Goal: Information Seeking & Learning: Find specific fact

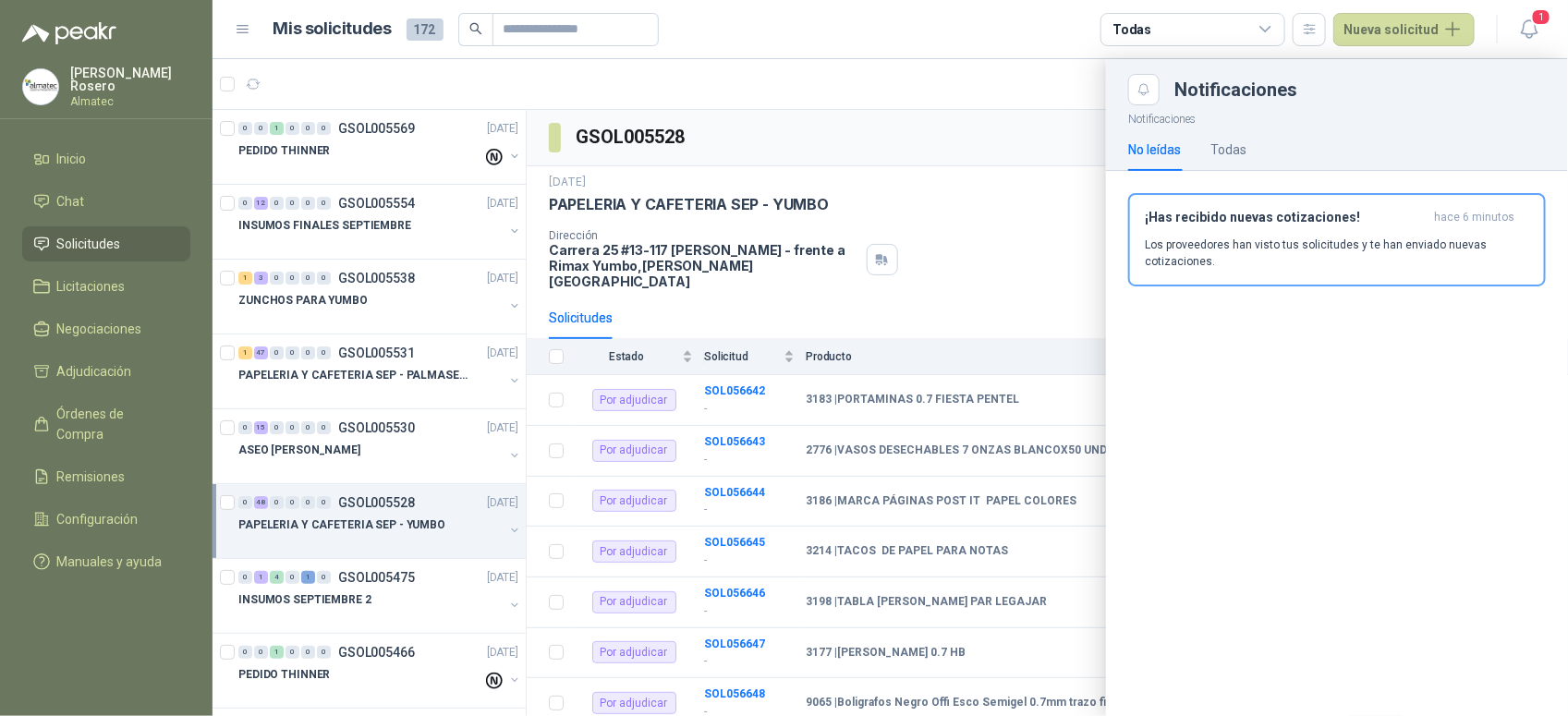
scroll to position [231, 0]
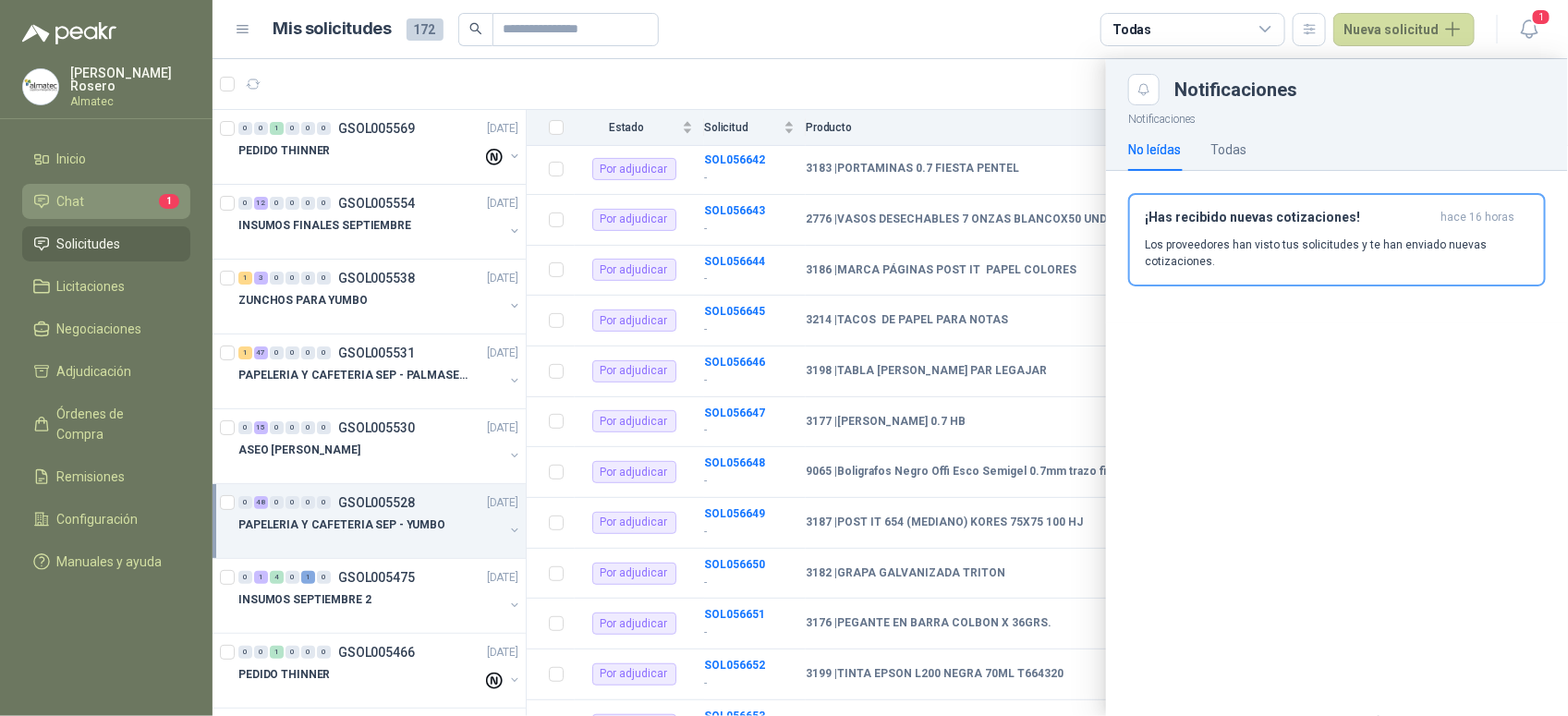
click at [65, 212] on link "Chat 1" at bounding box center [106, 202] width 169 height 35
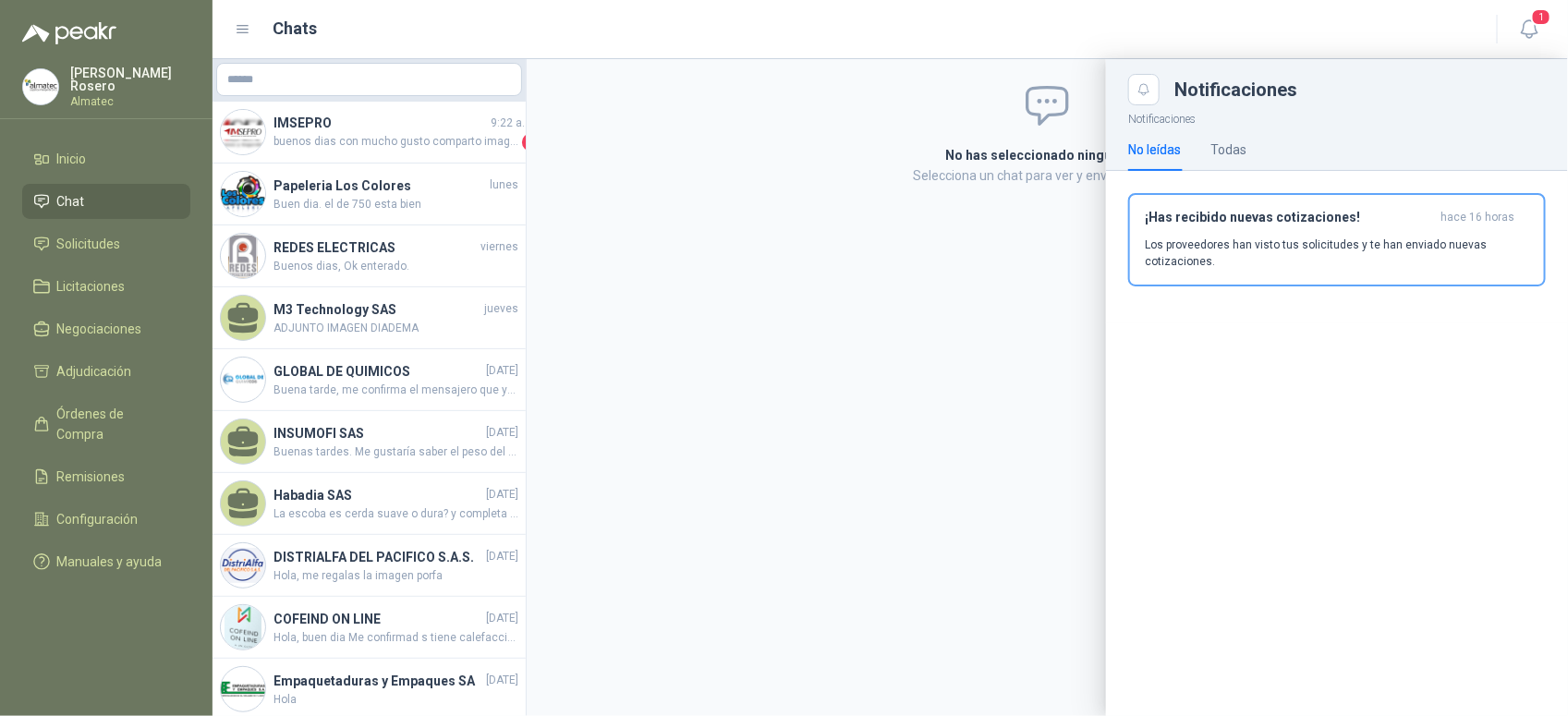
click at [366, 151] on div at bounding box center [890, 388] width 1356 height 657
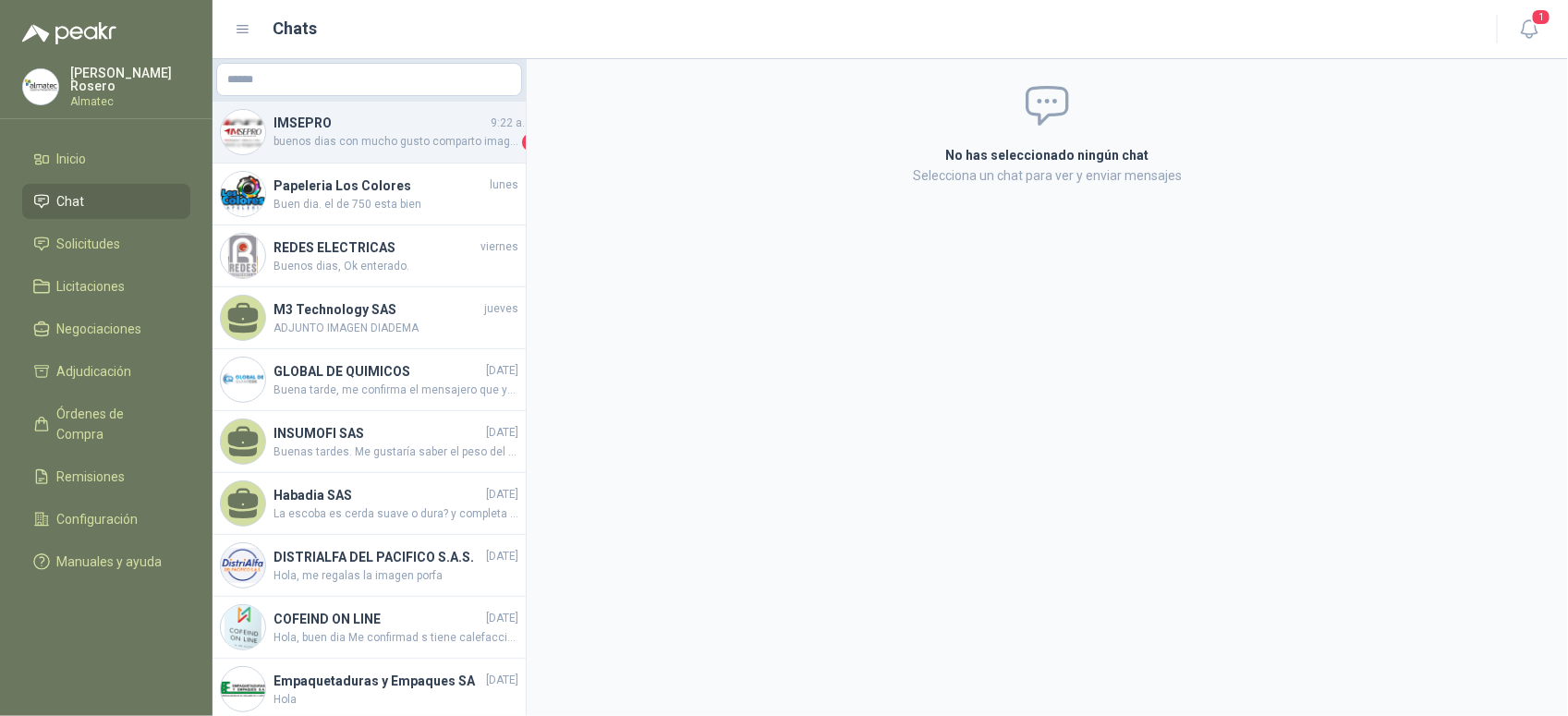
click at [443, 139] on span "buenos dias con mucho gusto comparto imagen del guante tipo ingeniero corto y d…" at bounding box center [396, 142] width 245 height 19
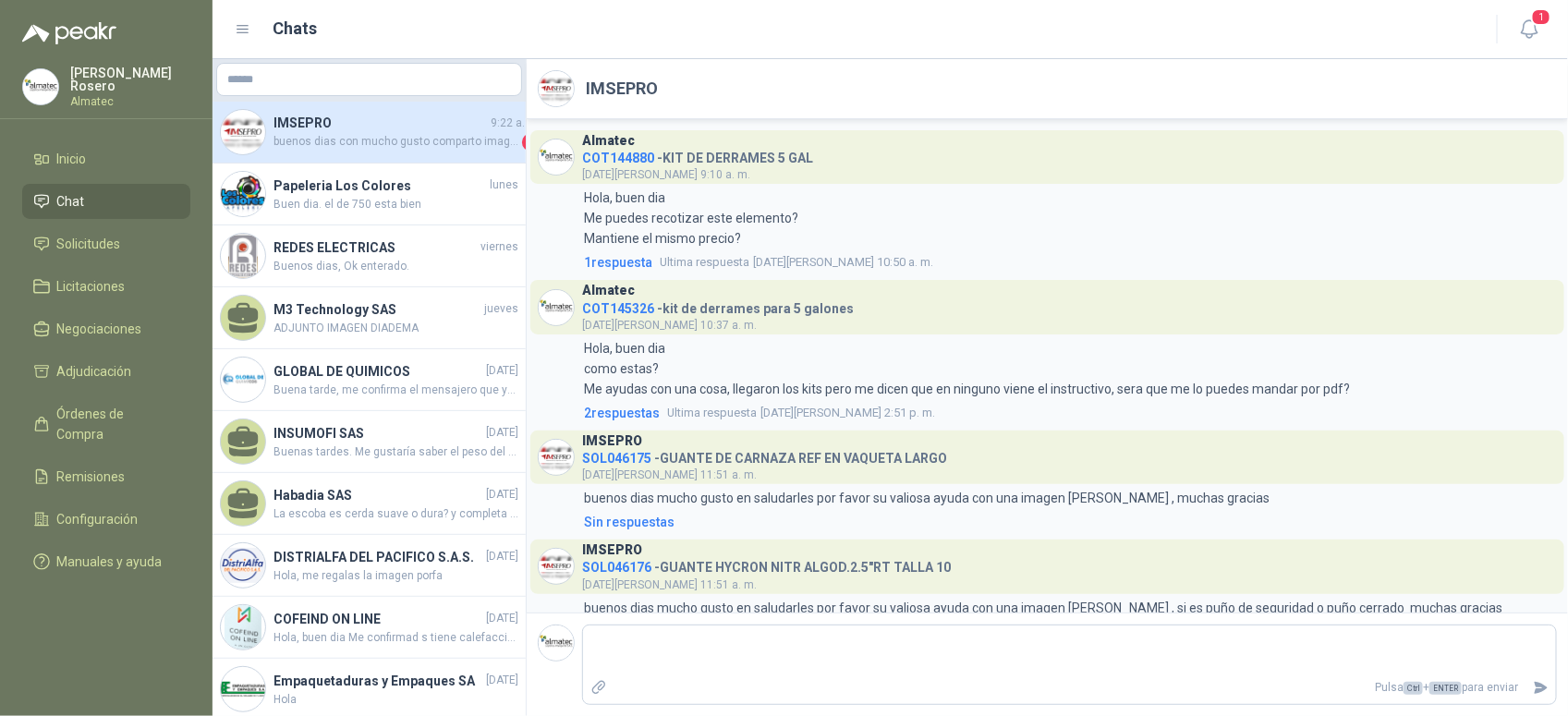
scroll to position [1507, 0]
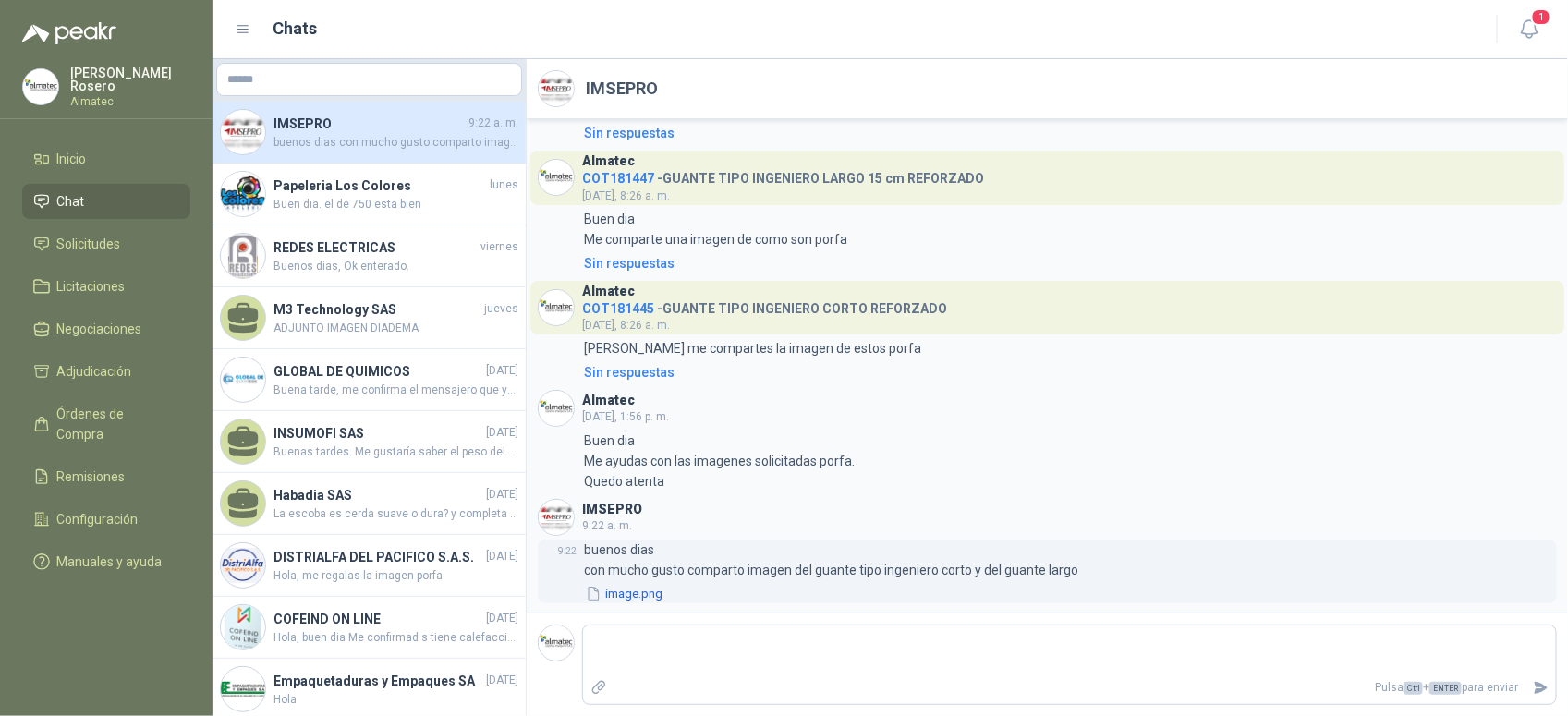
click at [621, 597] on button "image.png" at bounding box center [624, 593] width 80 height 19
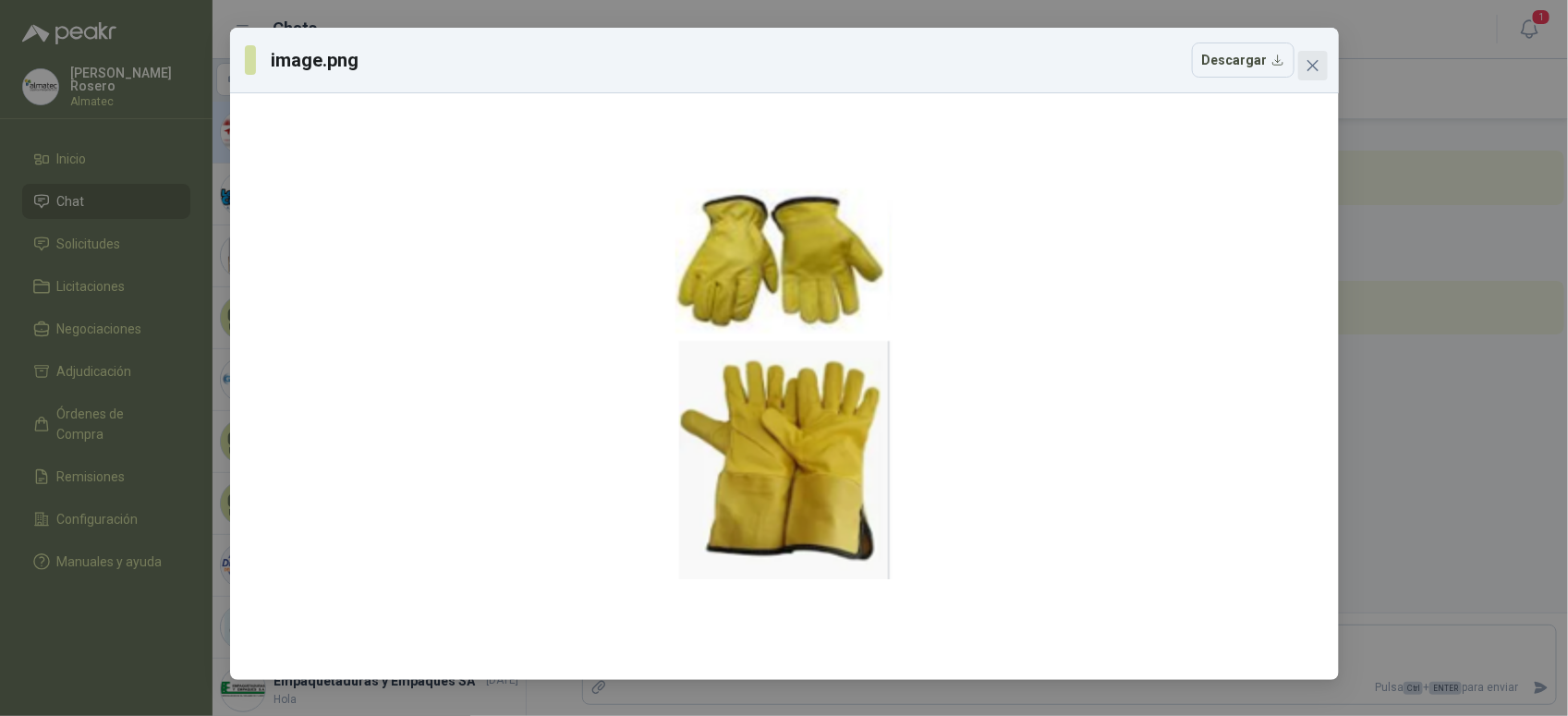
click at [1313, 74] on button "Close" at bounding box center [1313, 65] width 29 height 29
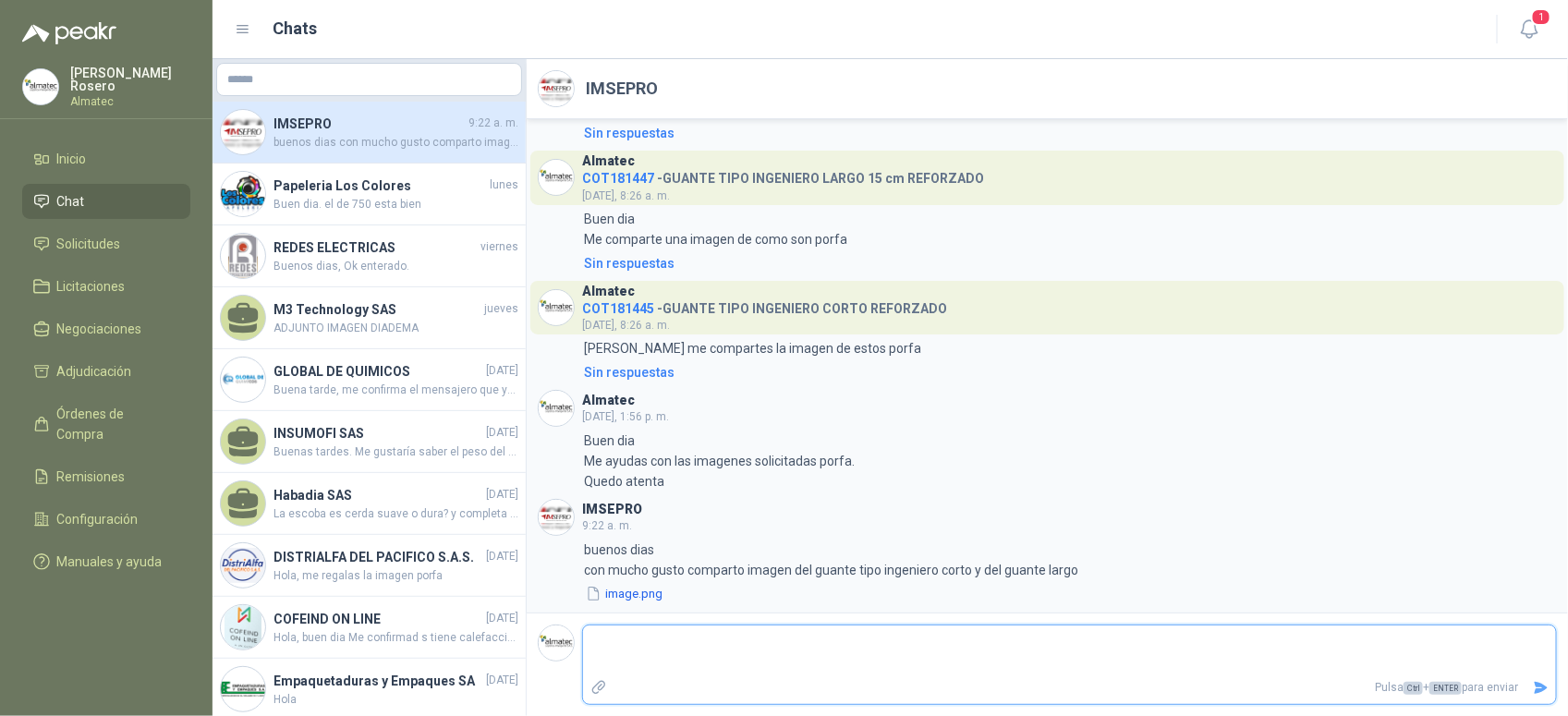
click at [723, 661] on textarea at bounding box center [1069, 651] width 973 height 43
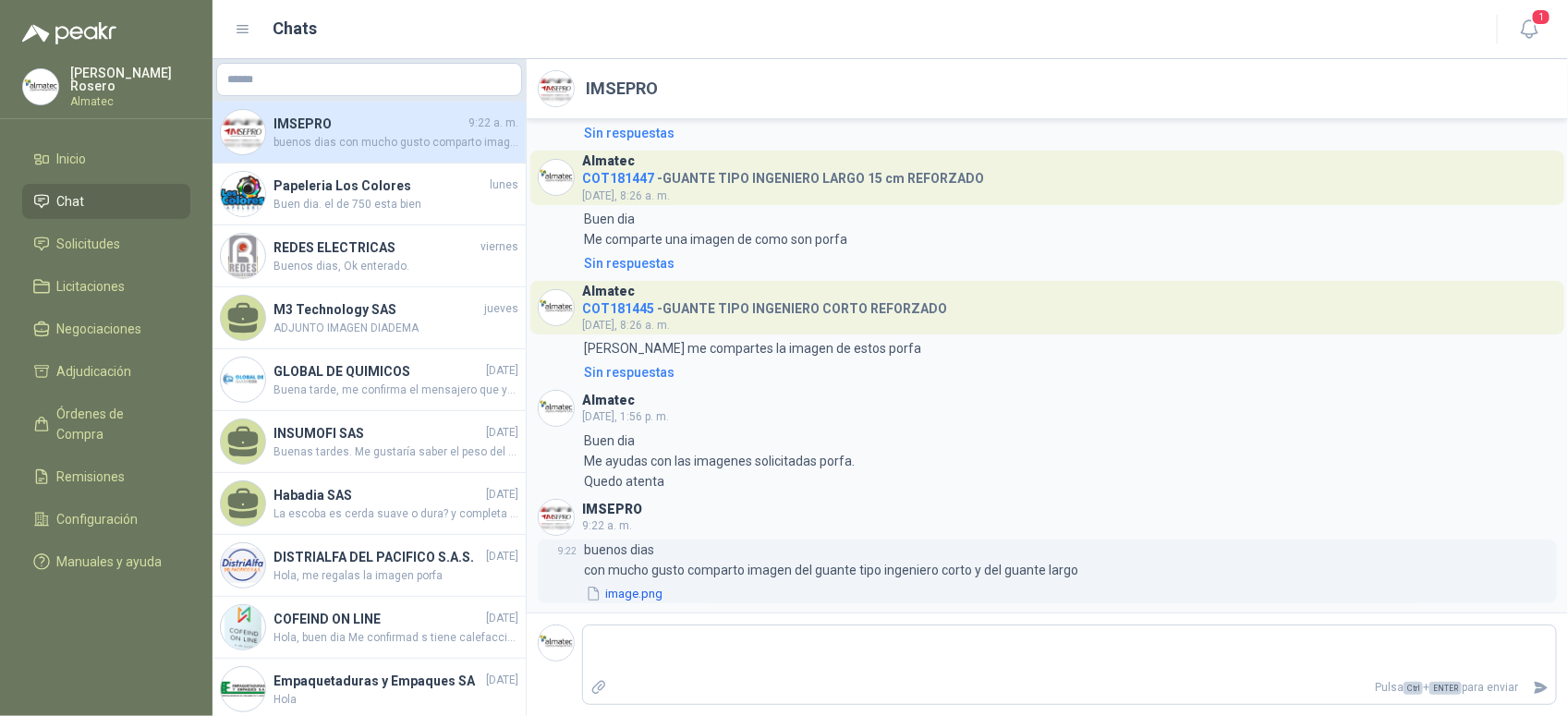
click at [616, 596] on button "image.png" at bounding box center [624, 593] width 80 height 19
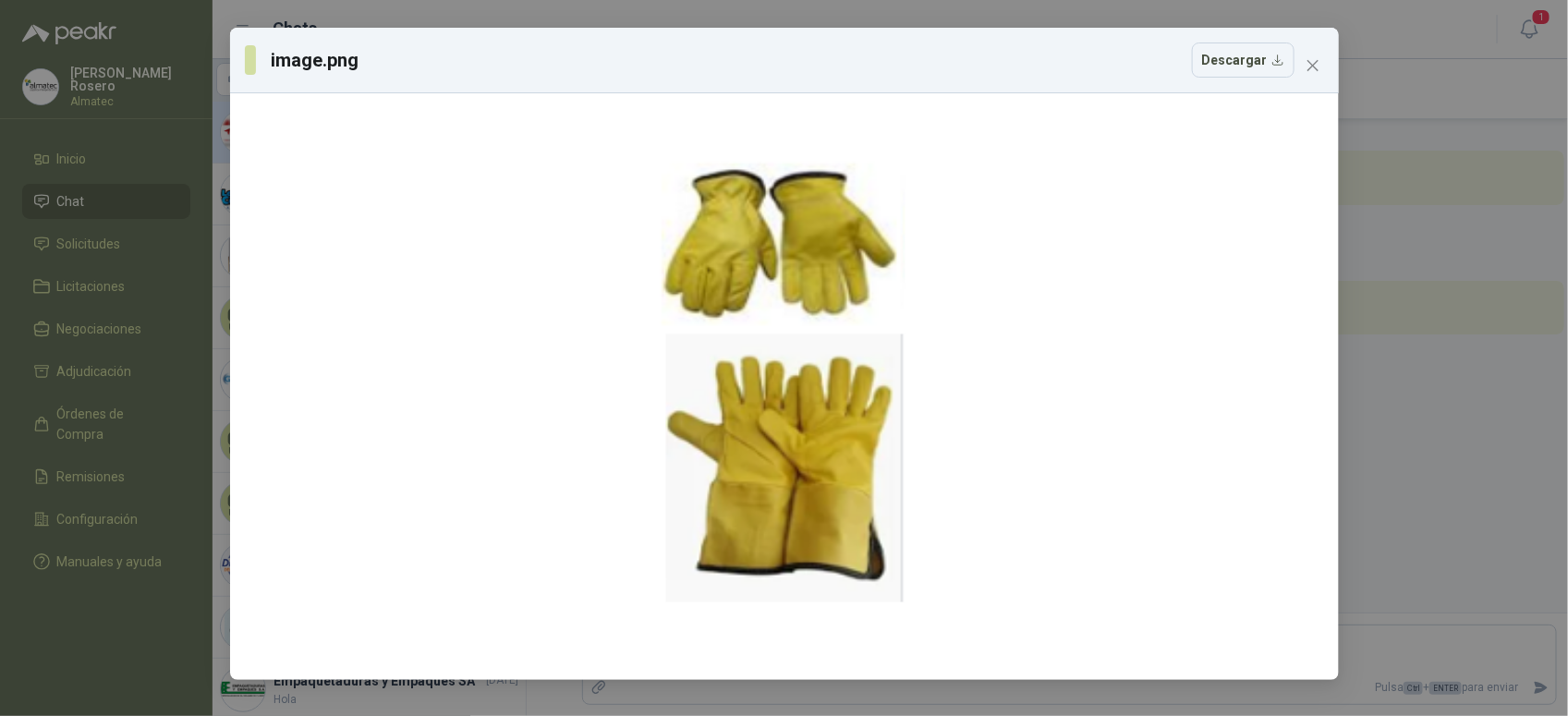
click at [1419, 433] on div "image.png Descargar" at bounding box center [784, 358] width 1568 height 716
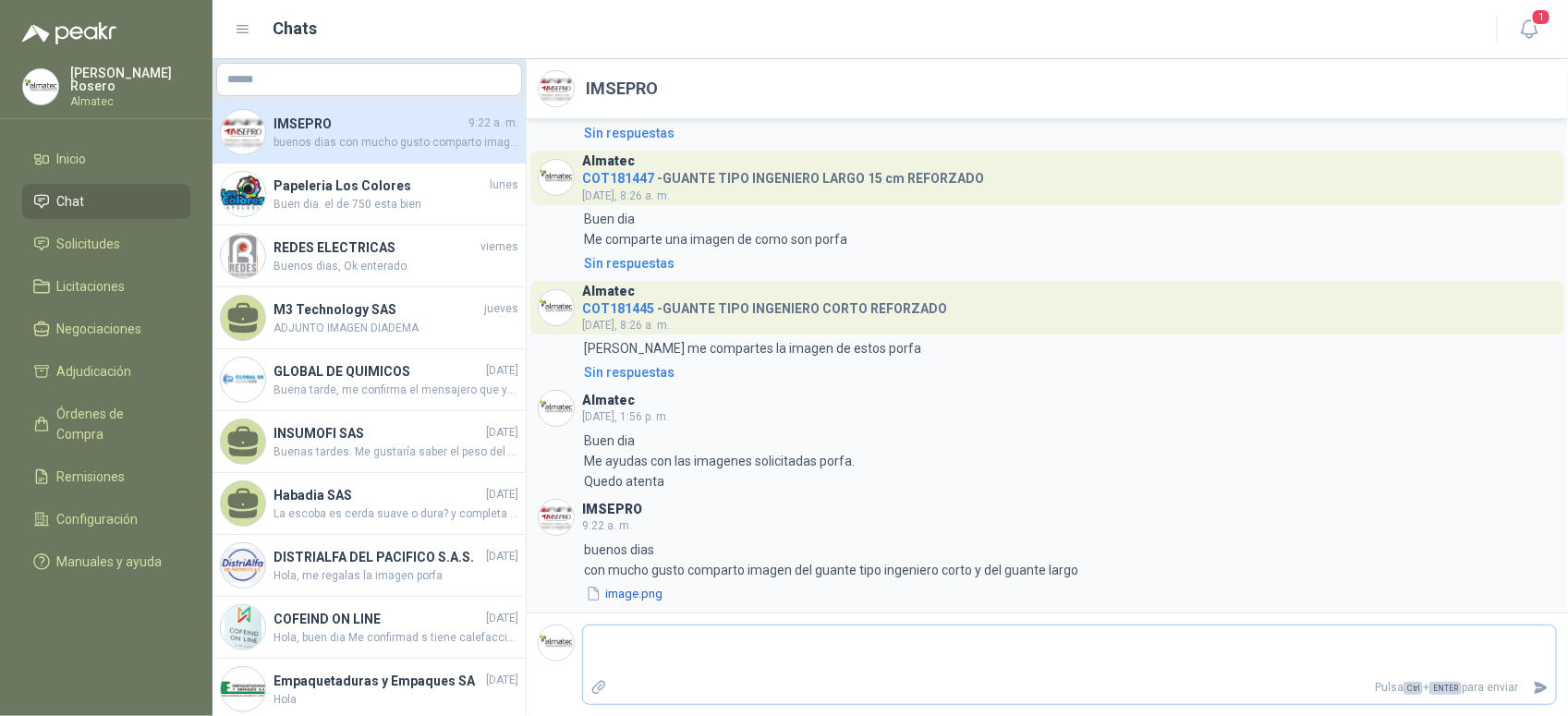
click at [898, 680] on p "Pulsa Ctrl + ENTER para enviar" at bounding box center [1071, 687] width 912 height 32
click at [900, 668] on textarea at bounding box center [1069, 651] width 973 height 43
type textarea "*"
type textarea "**"
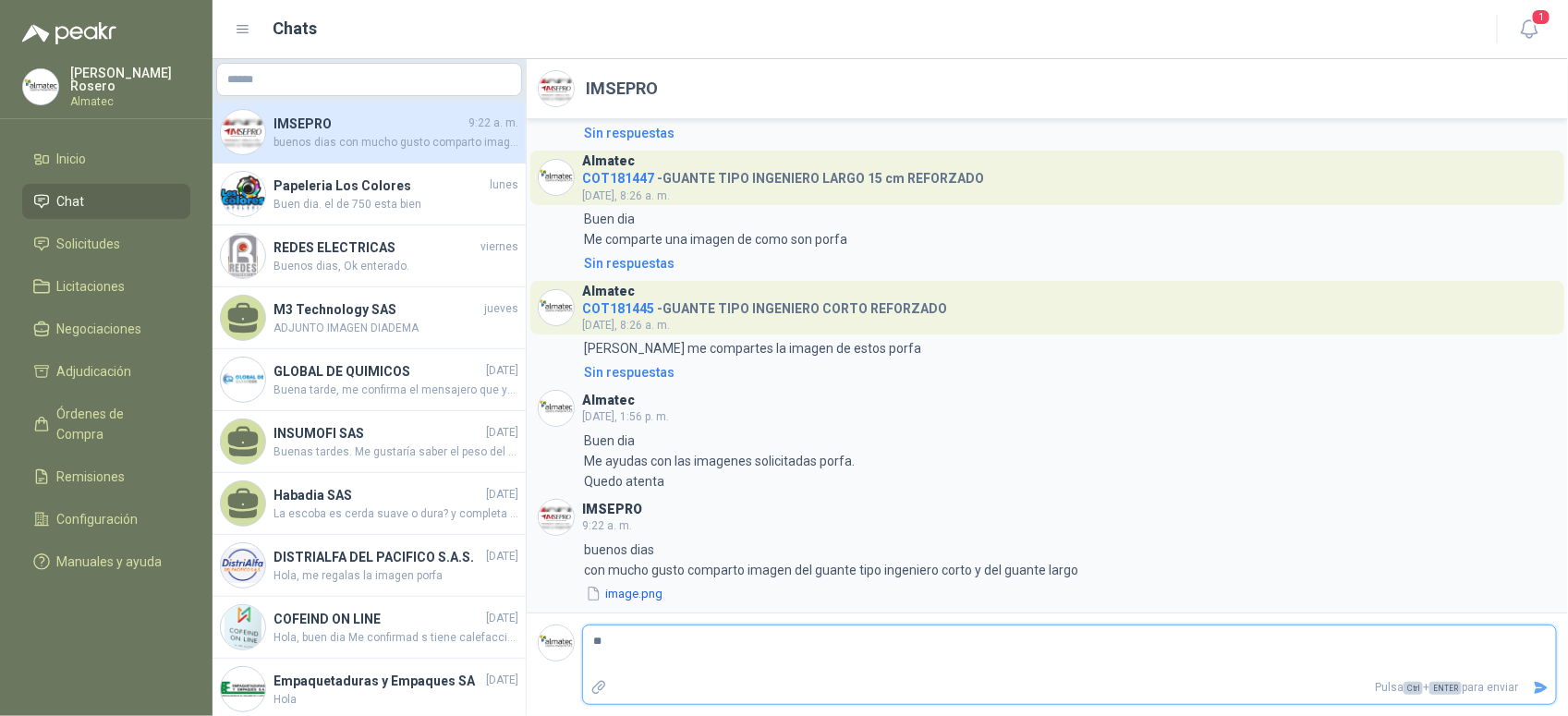
type textarea "***"
type textarea "****"
type textarea "******"
type textarea "*******"
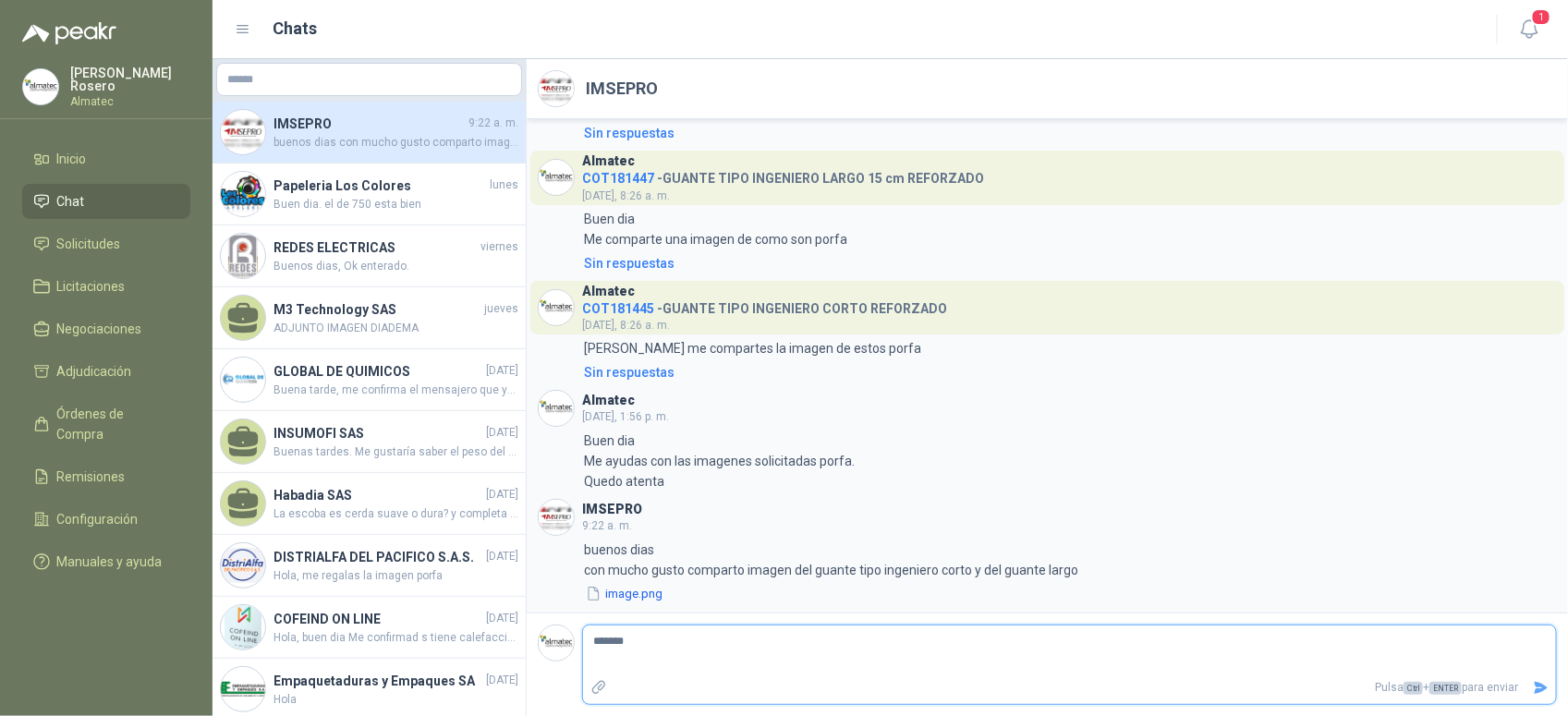
type textarea "********"
type textarea "*********"
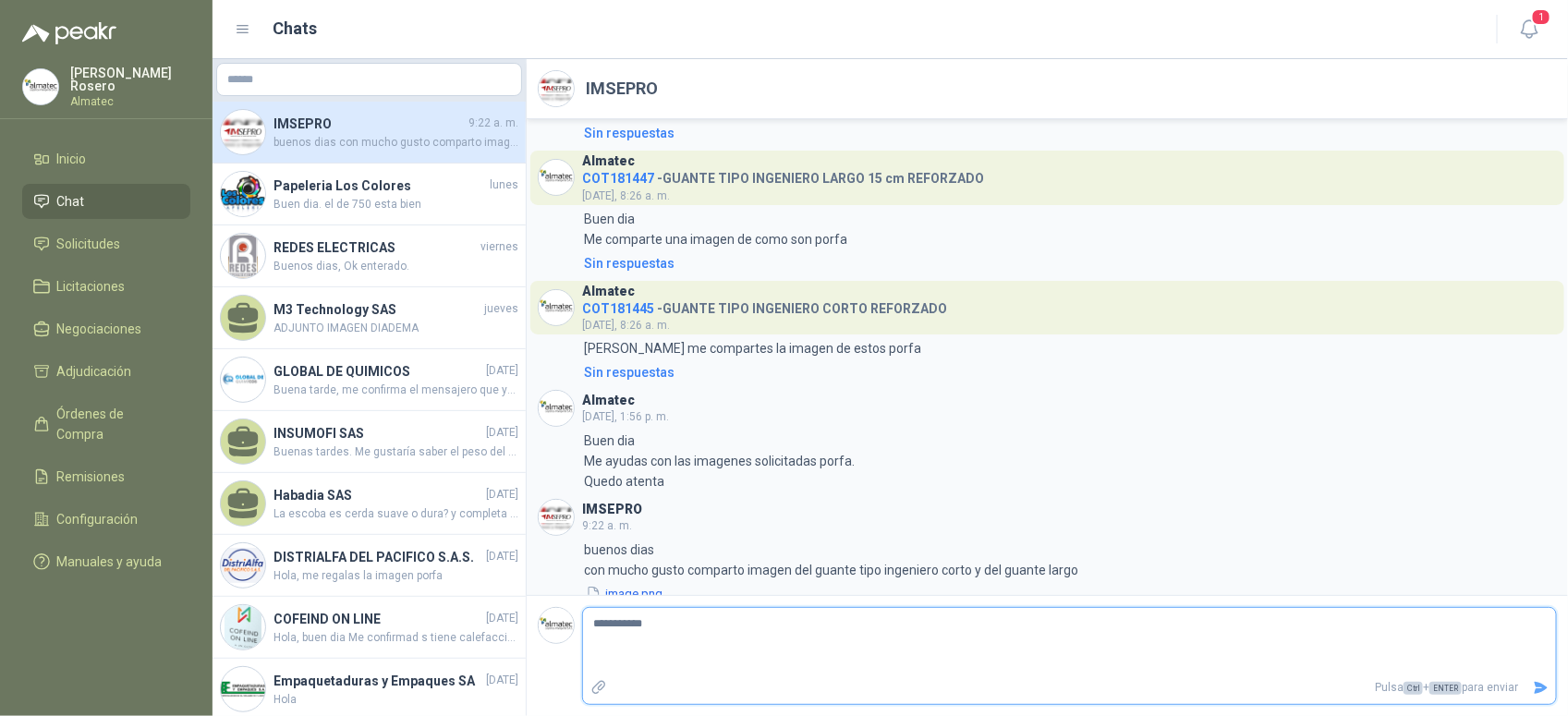
type textarea "*********"
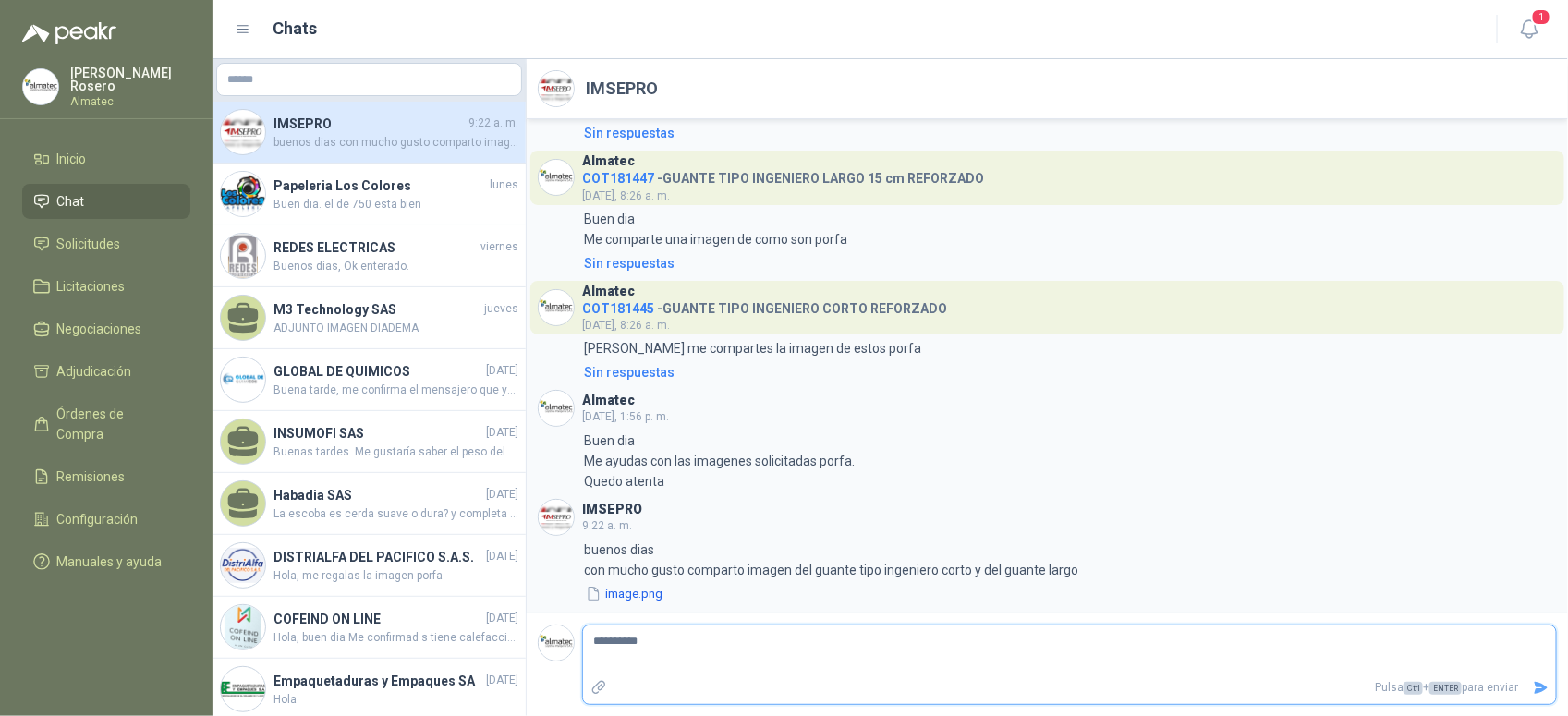
type textarea "********* *"
type textarea "********* **"
type textarea "********* ****"
type textarea "********* *****"
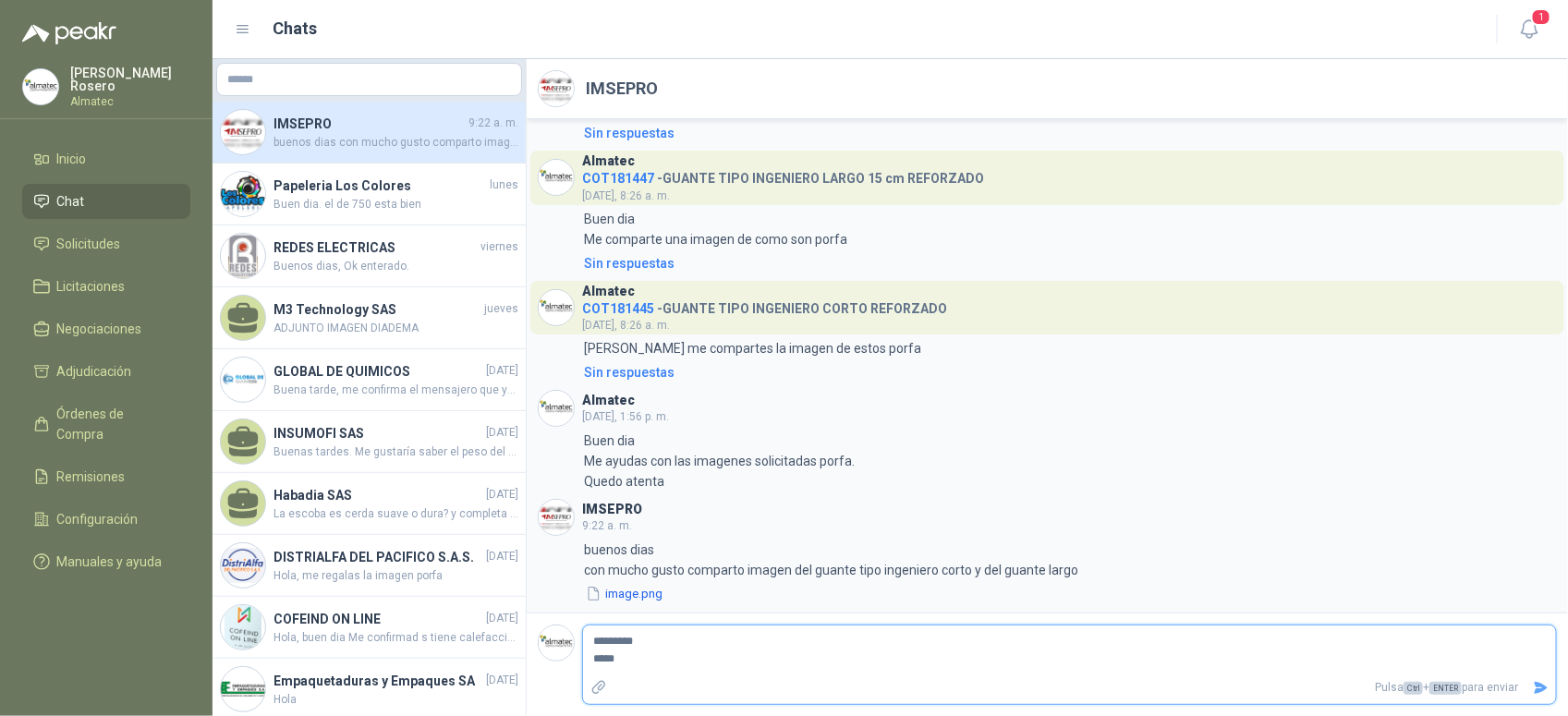
type textarea "********* ******"
type textarea "********* ********"
type textarea "********* *********"
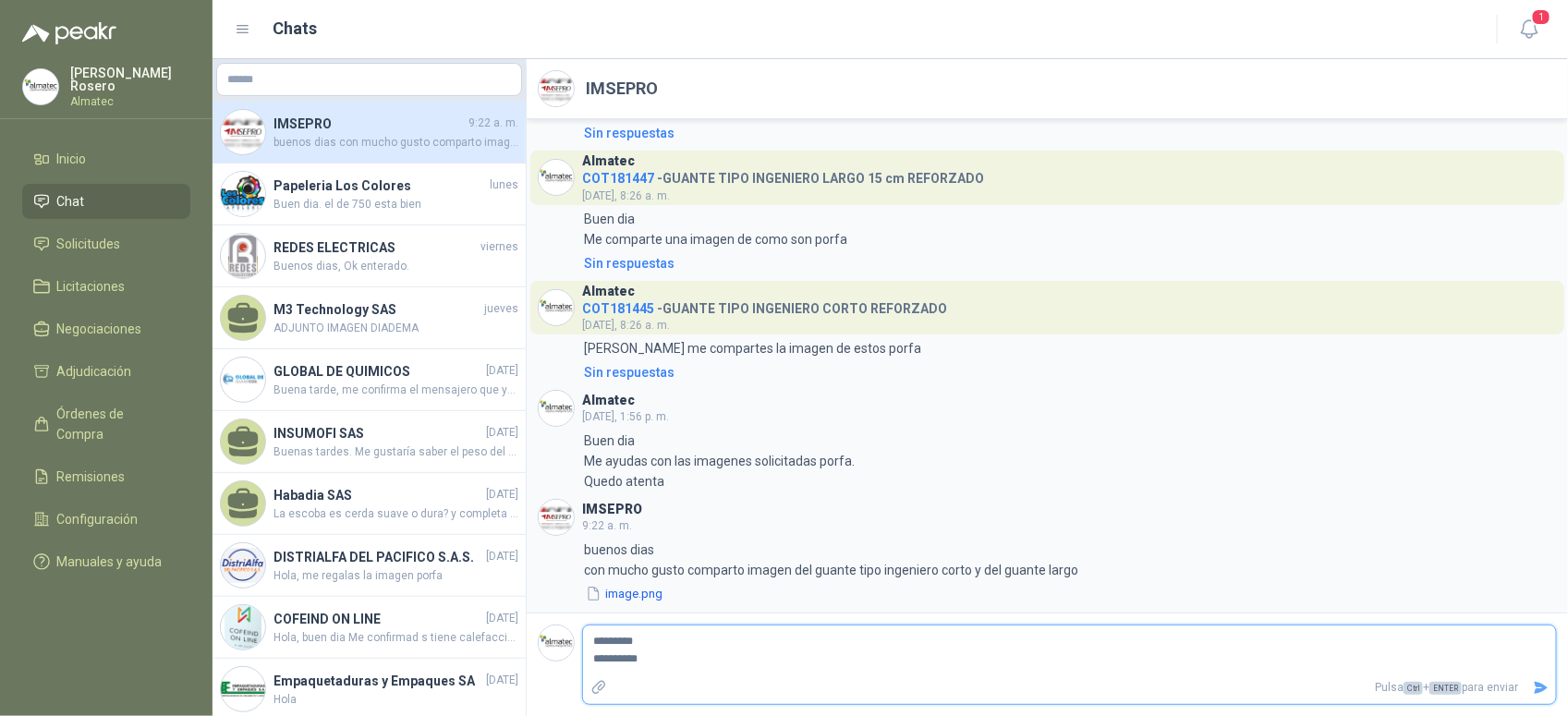
type textarea "**********"
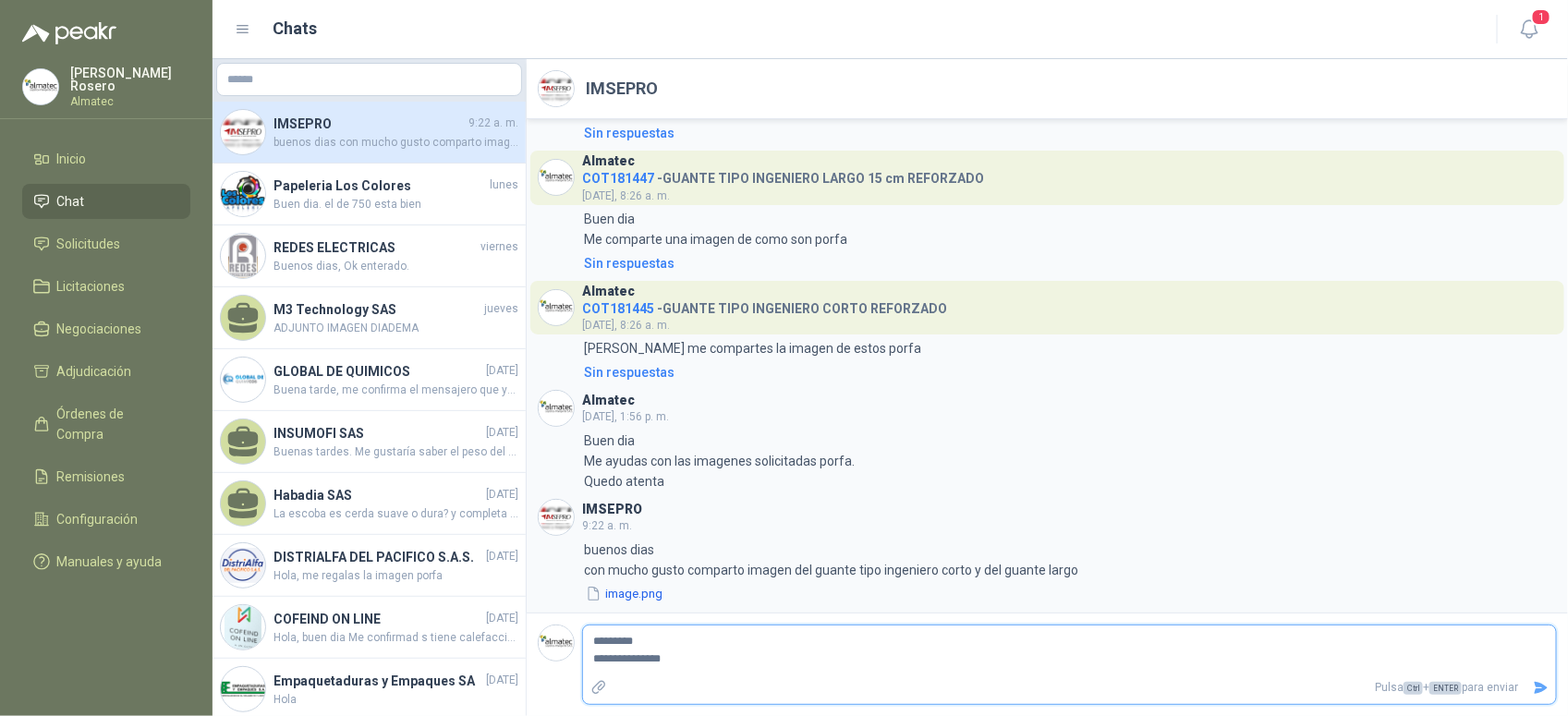
type textarea "**********"
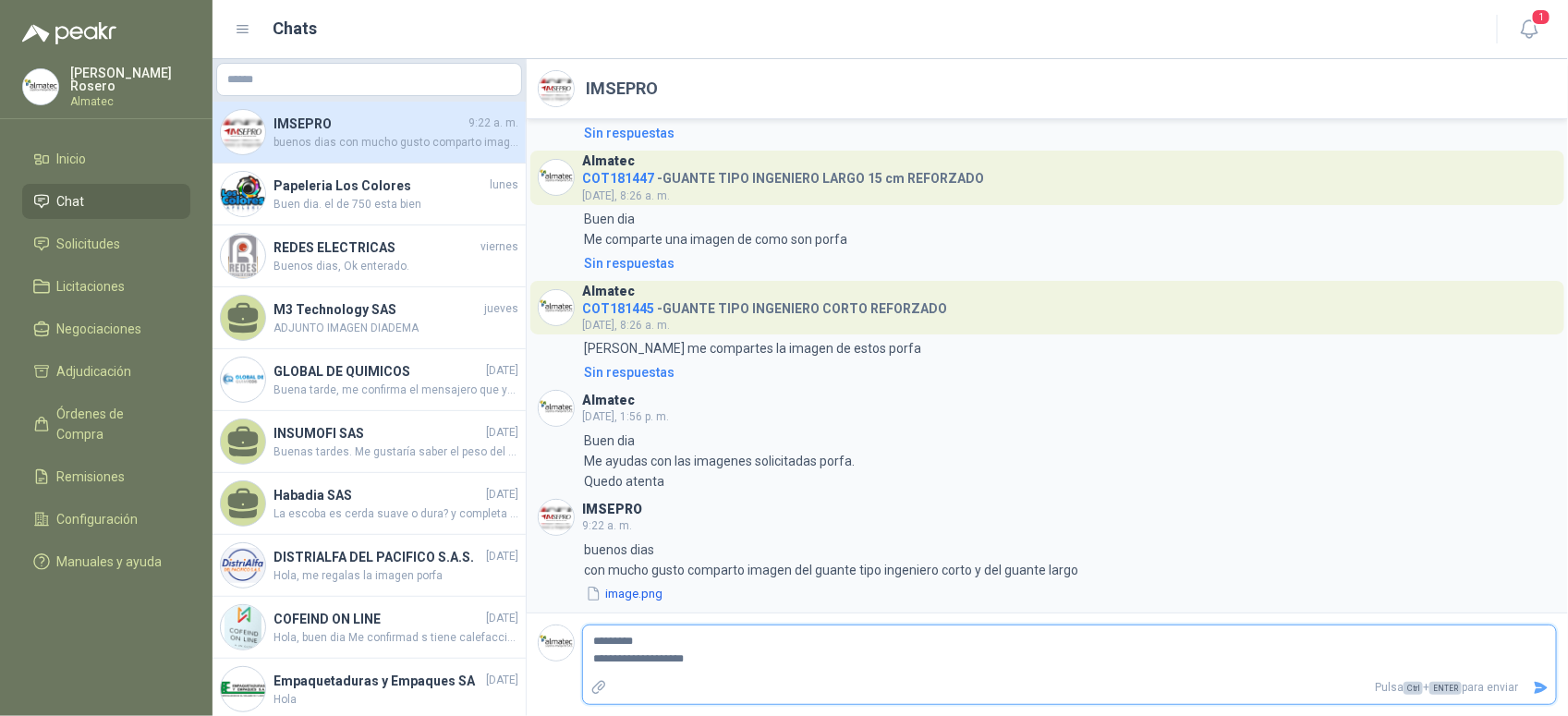
type textarea "**********"
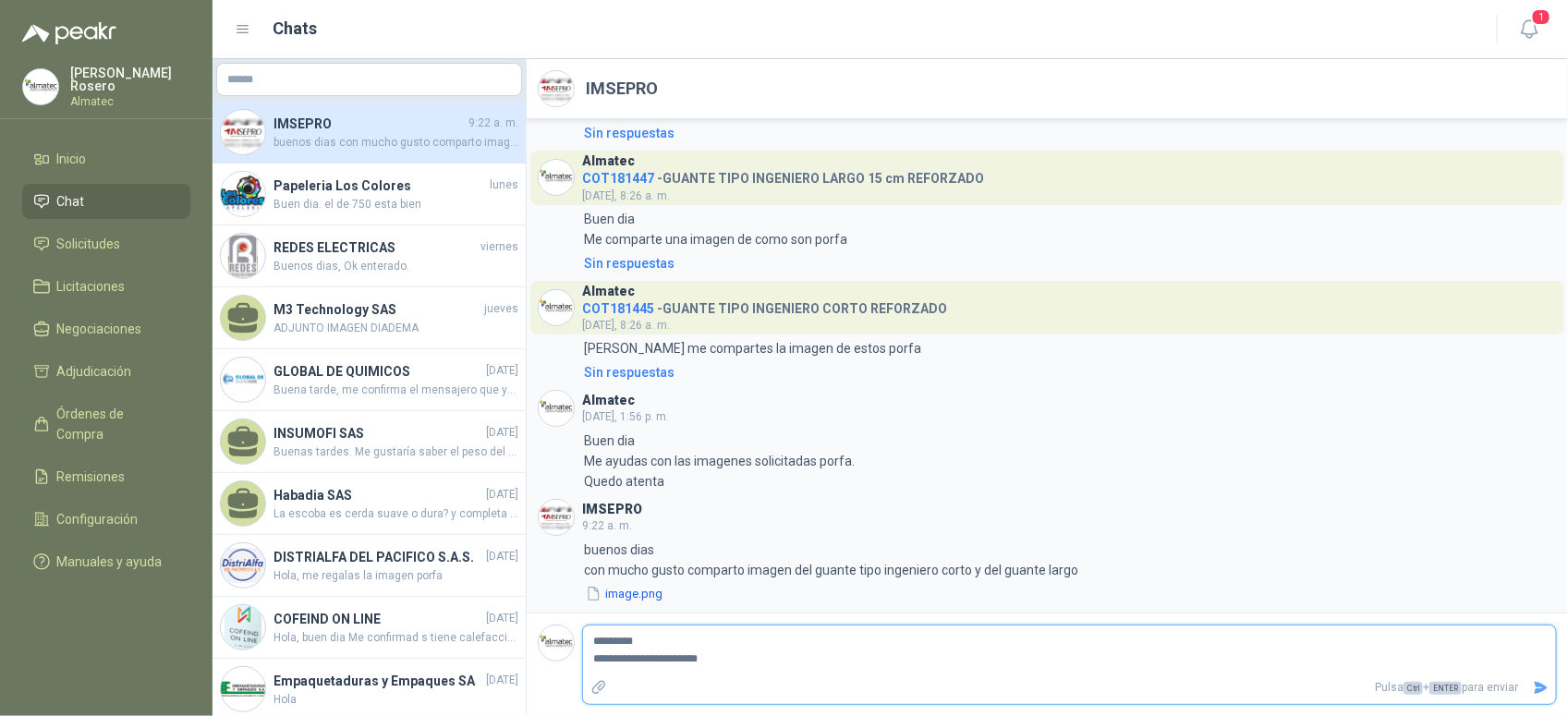
type textarea "**********"
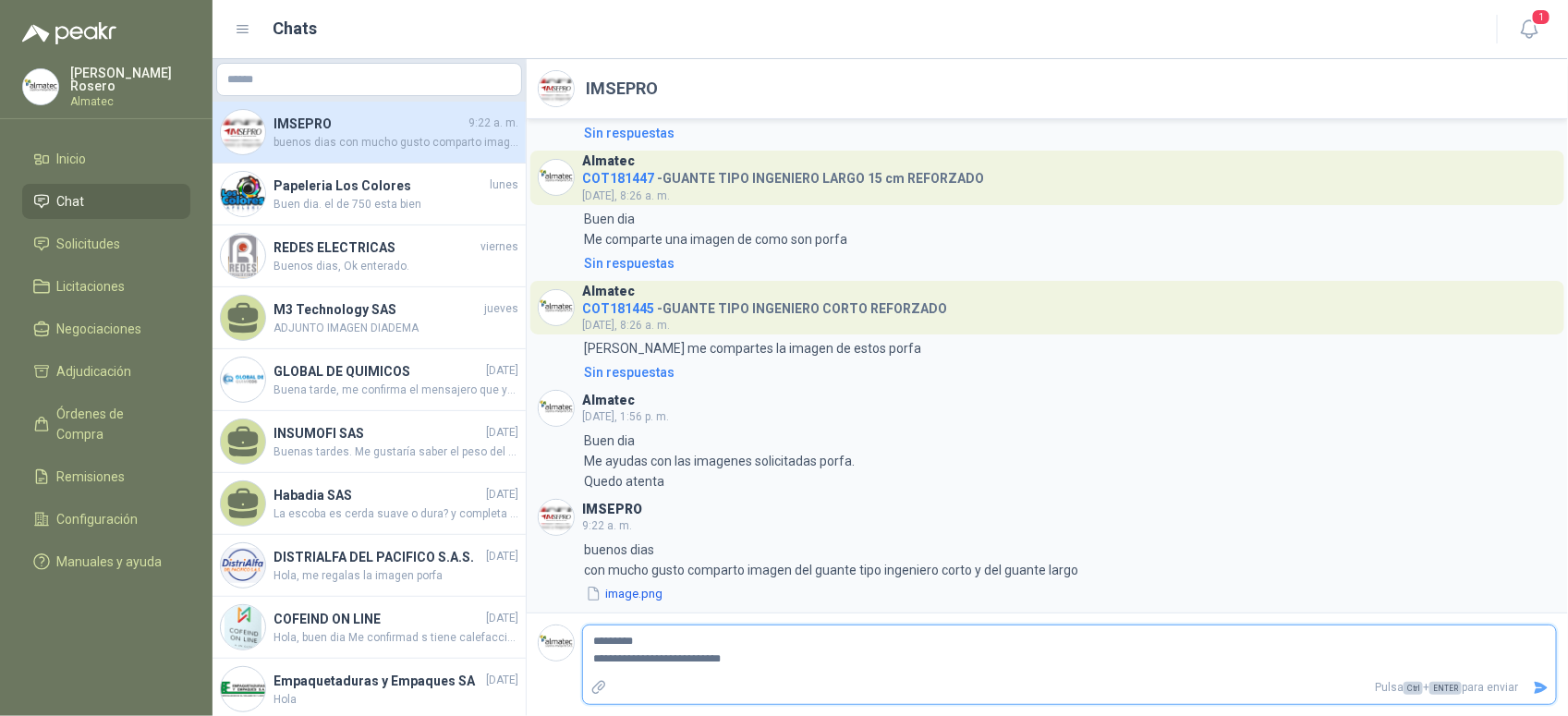
type textarea "**********"
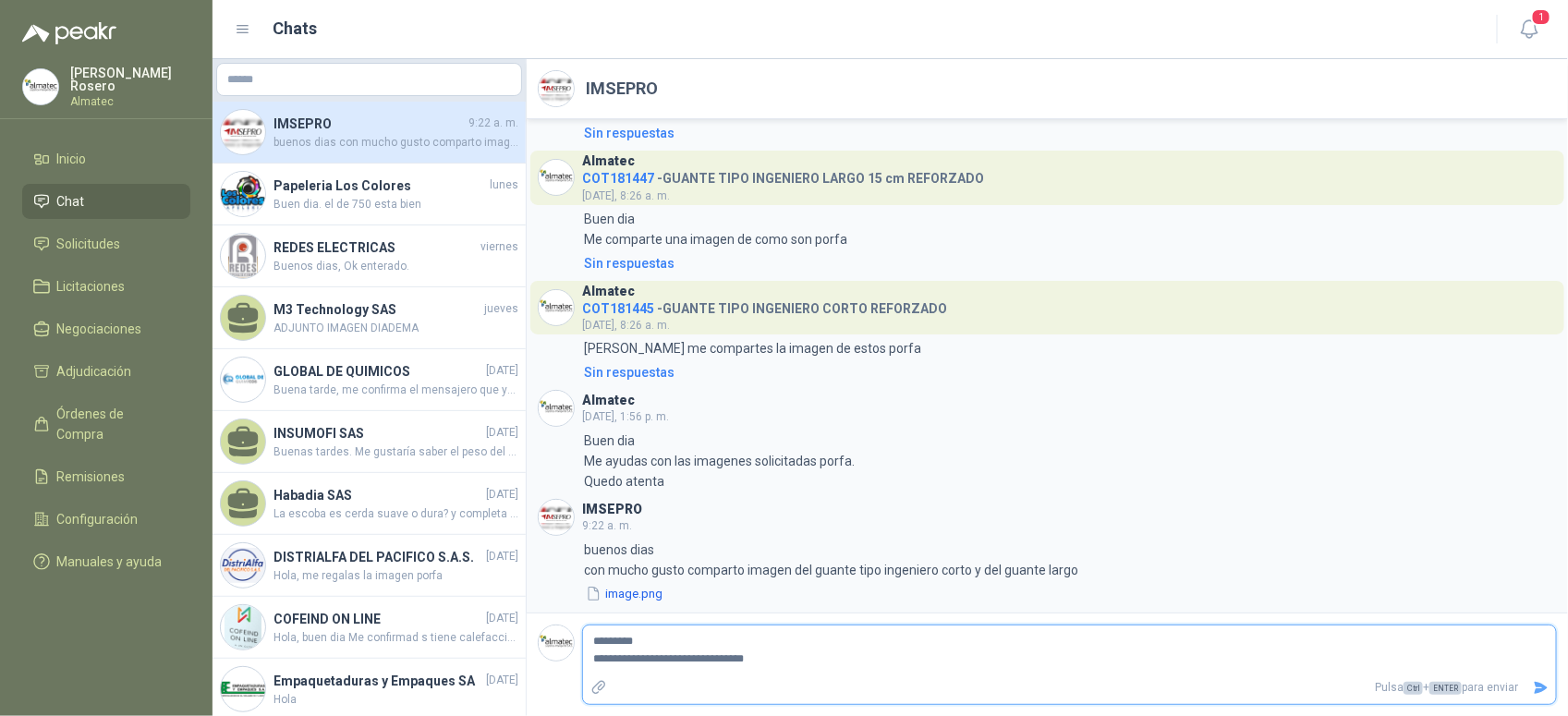
type textarea "**********"
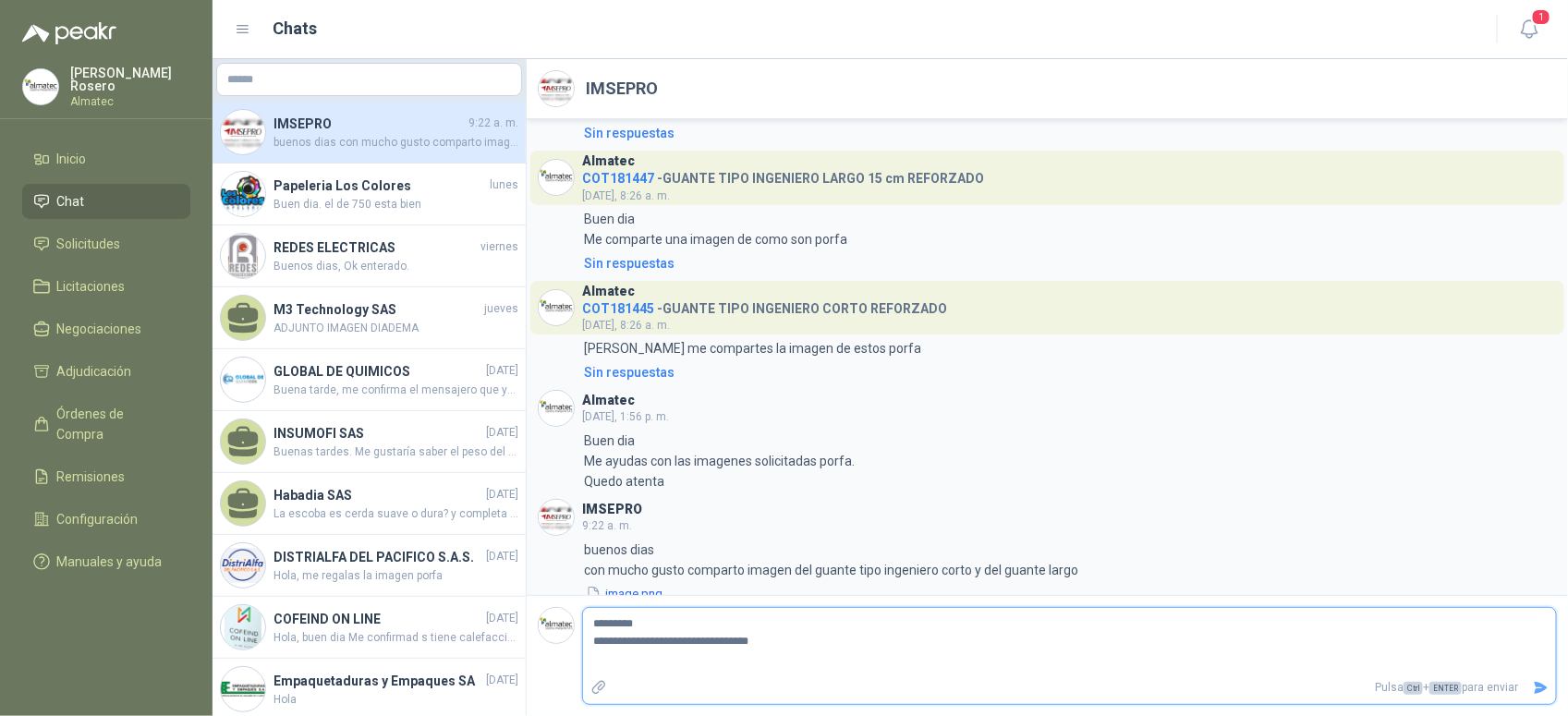
type textarea "**********"
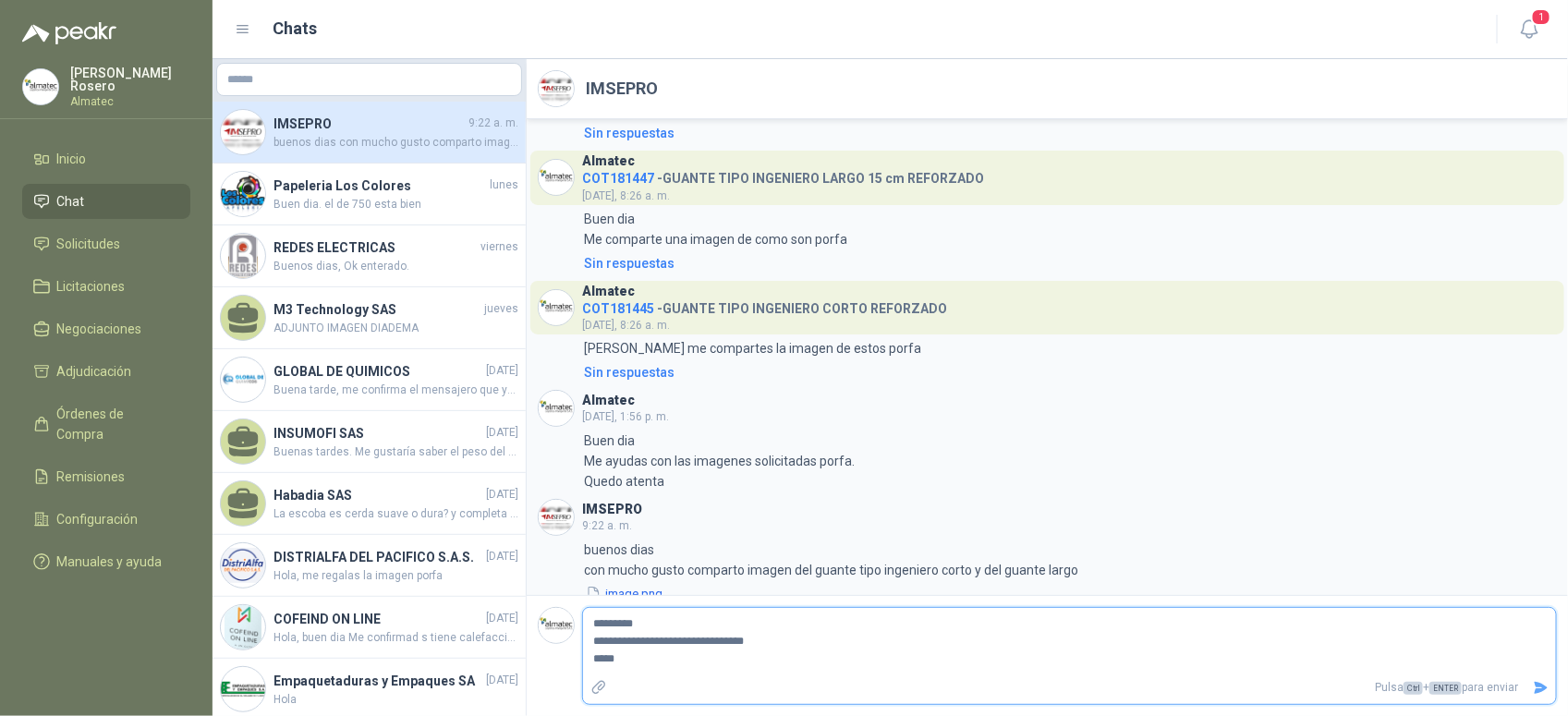
type textarea "**********"
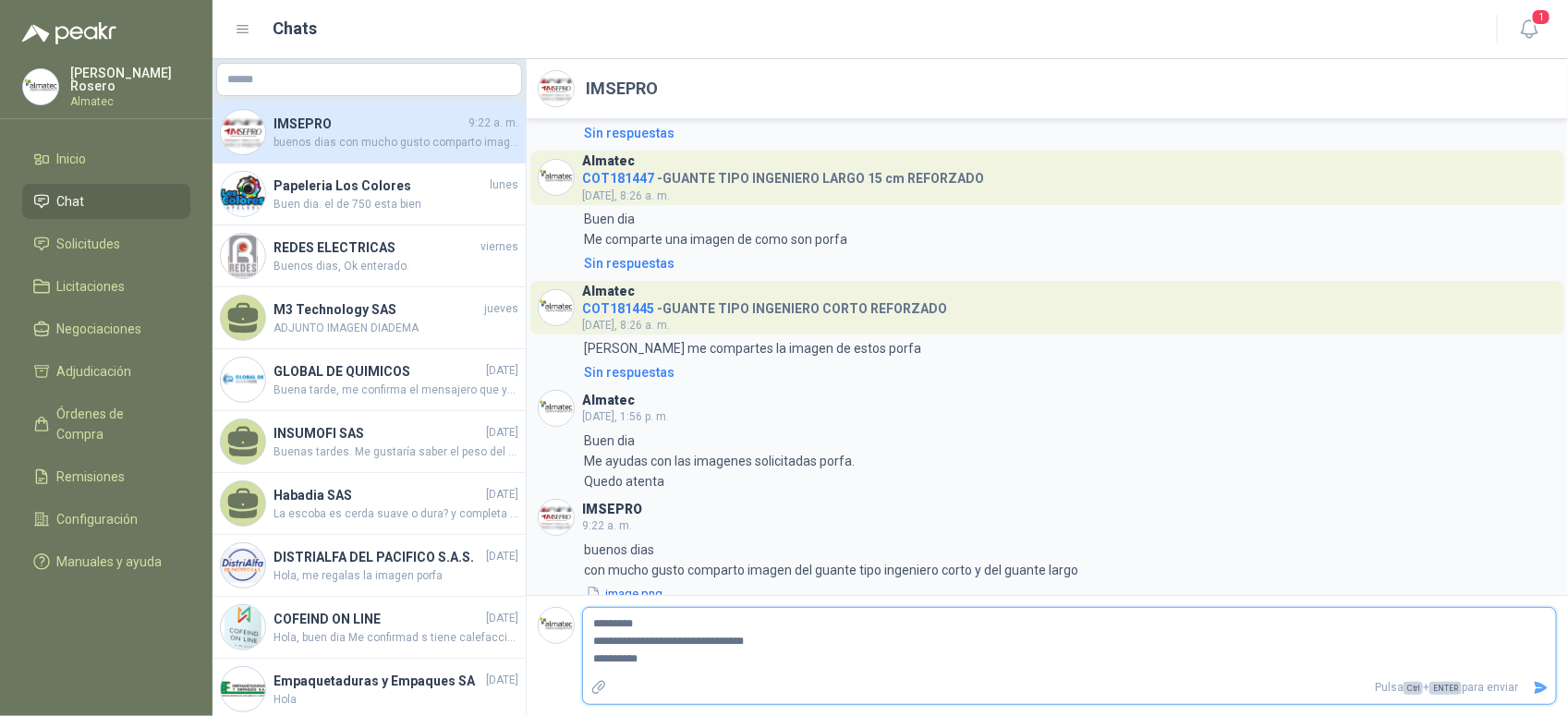
type textarea "**********"
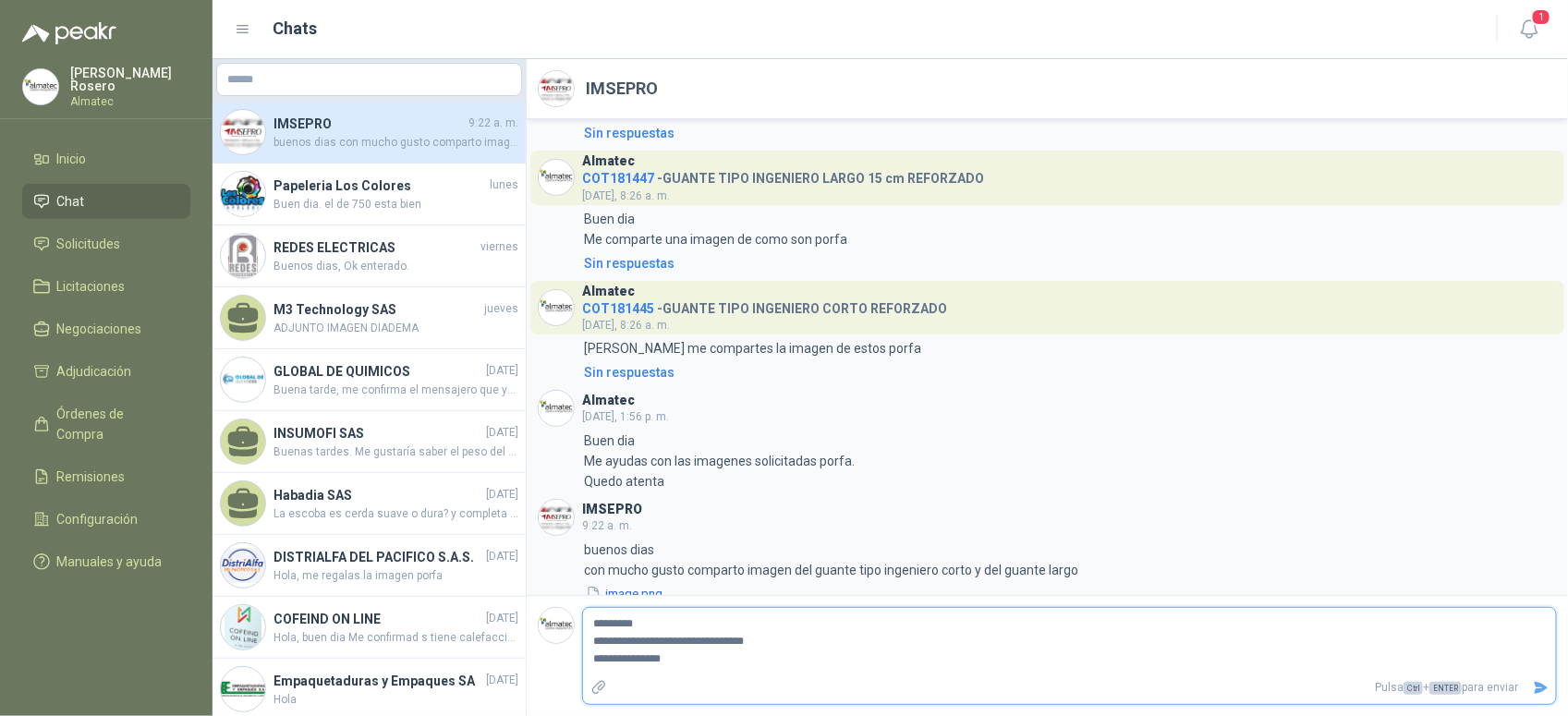
type textarea "**********"
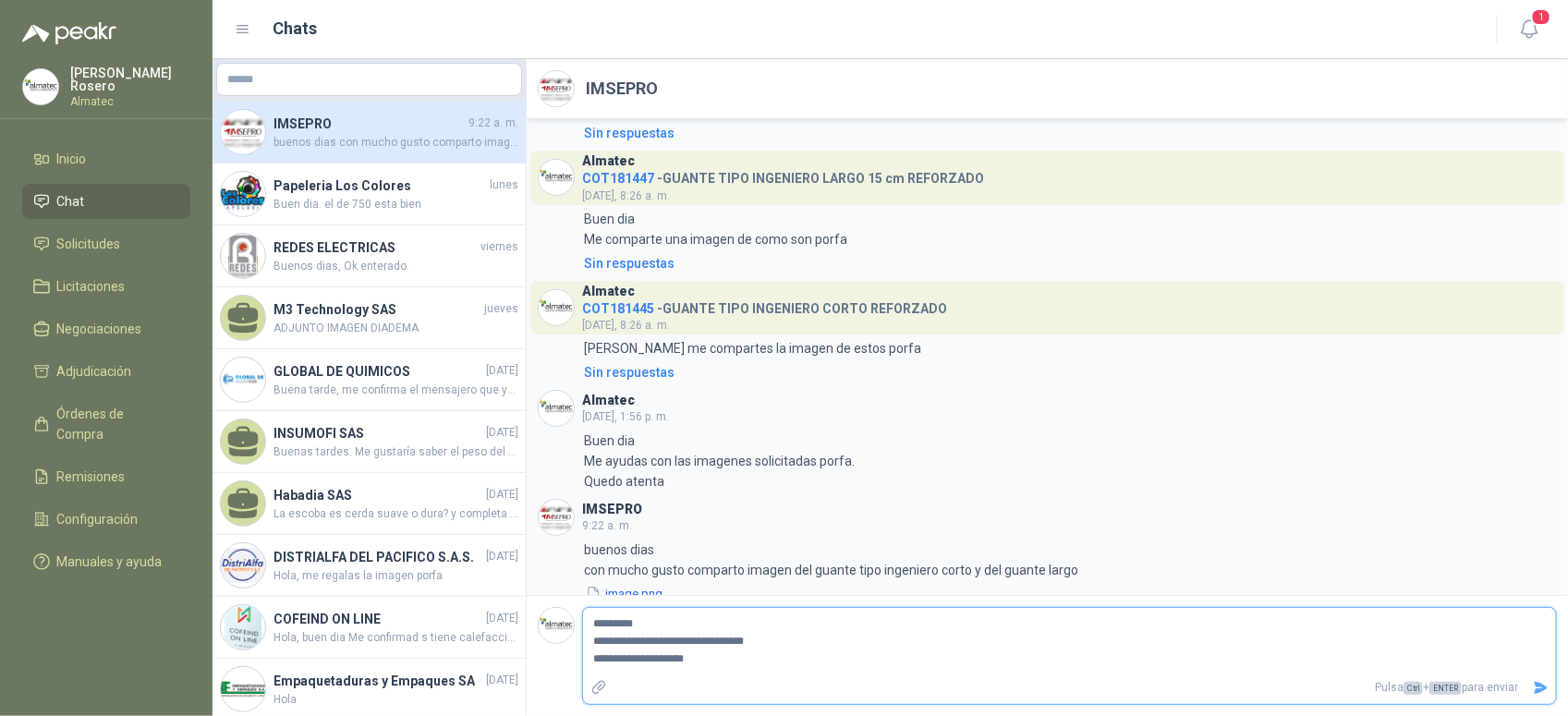
type textarea "**********"
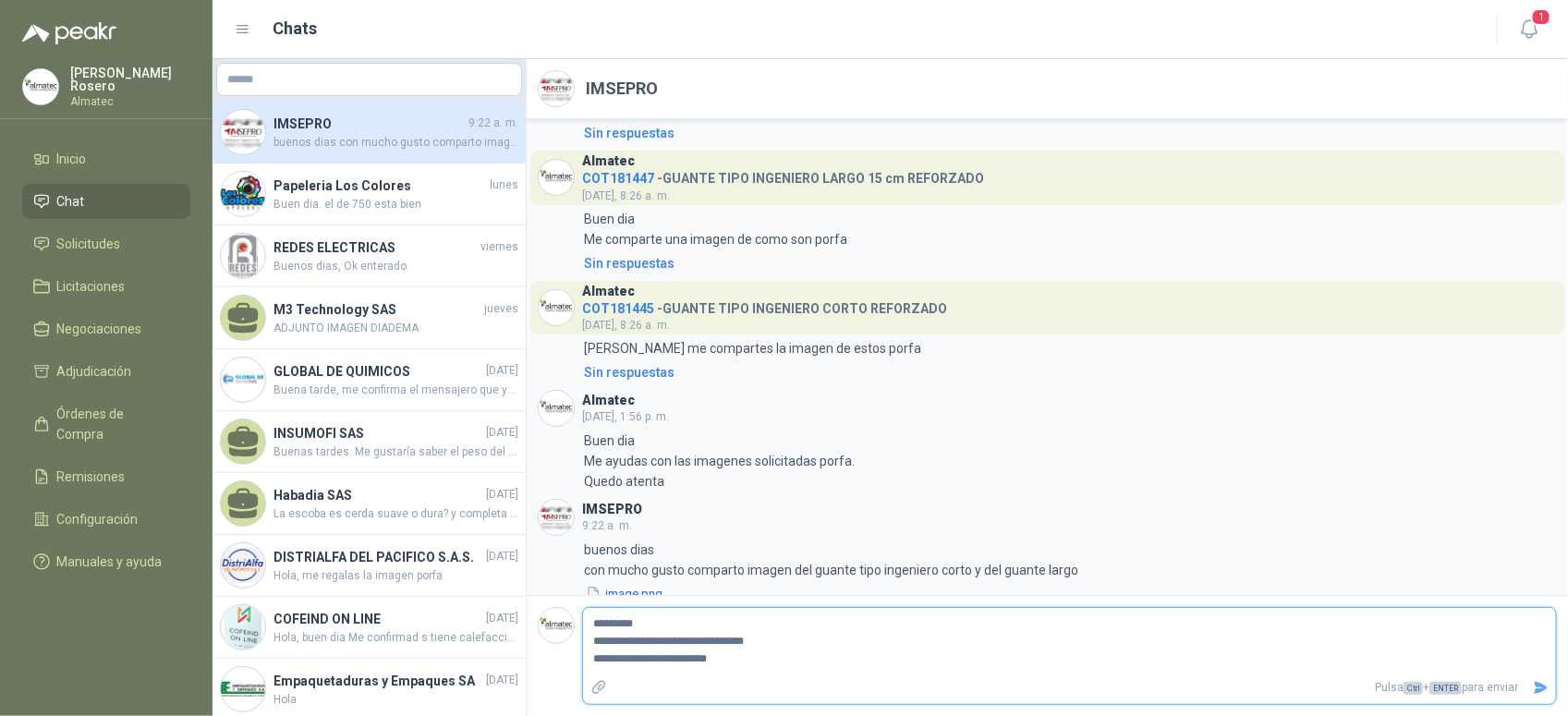
type textarea "**********"
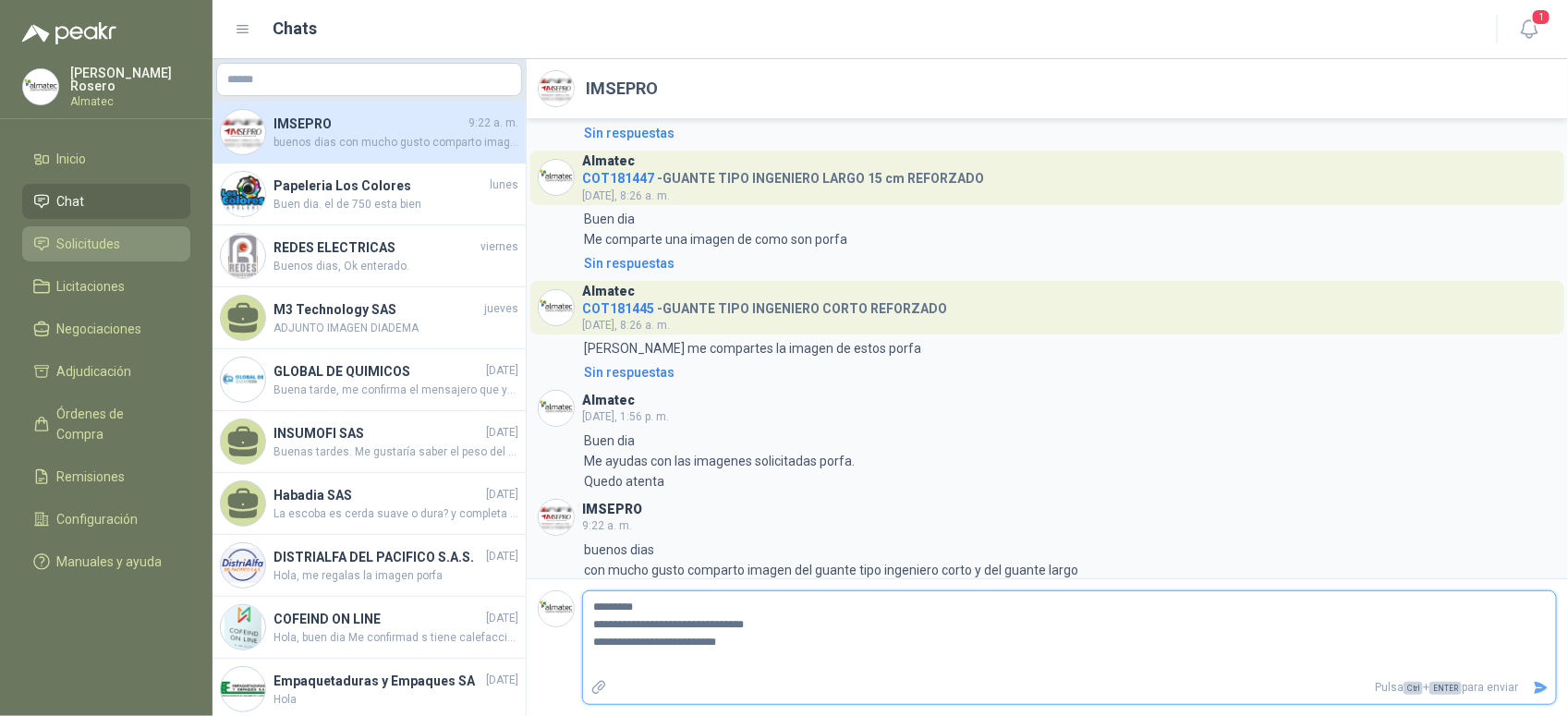
type textarea "**********"
click at [116, 234] on span "Solicitudes" at bounding box center [89, 244] width 63 height 20
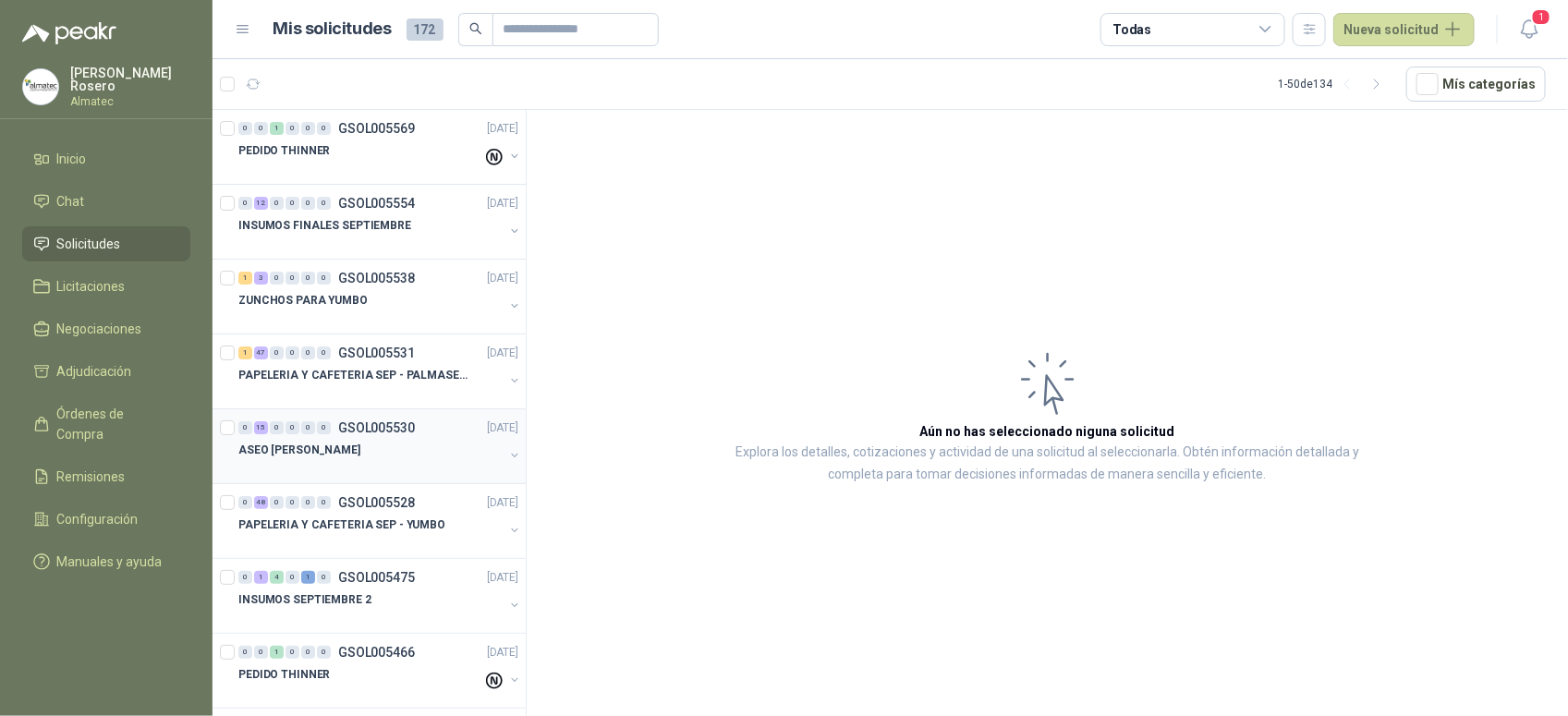
click at [459, 462] on div at bounding box center [371, 468] width 265 height 15
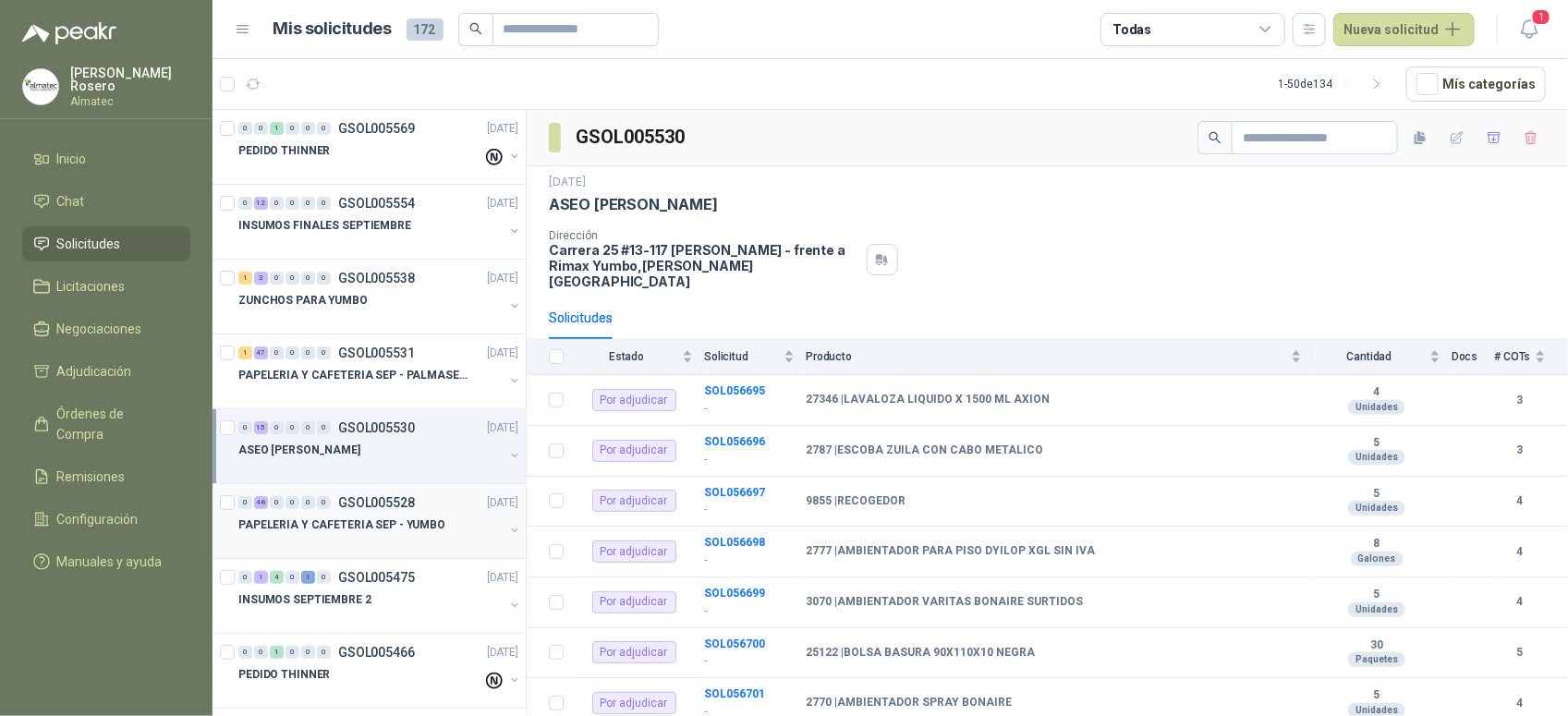
click at [450, 525] on div "PAPELERIA Y CAFETERIA SEP - YUMBO" at bounding box center [371, 524] width 265 height 22
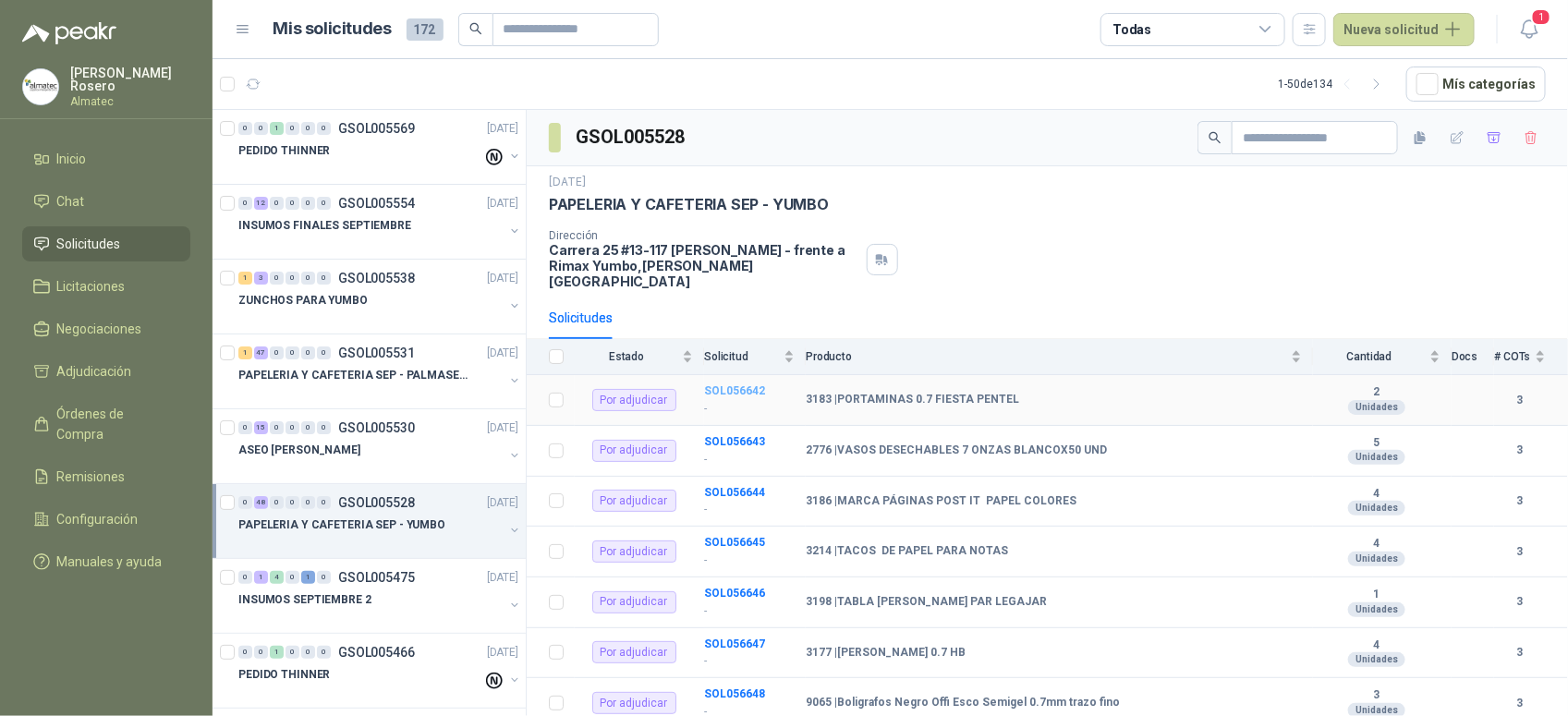
click at [759, 384] on b "SOL056642" at bounding box center [734, 390] width 61 height 13
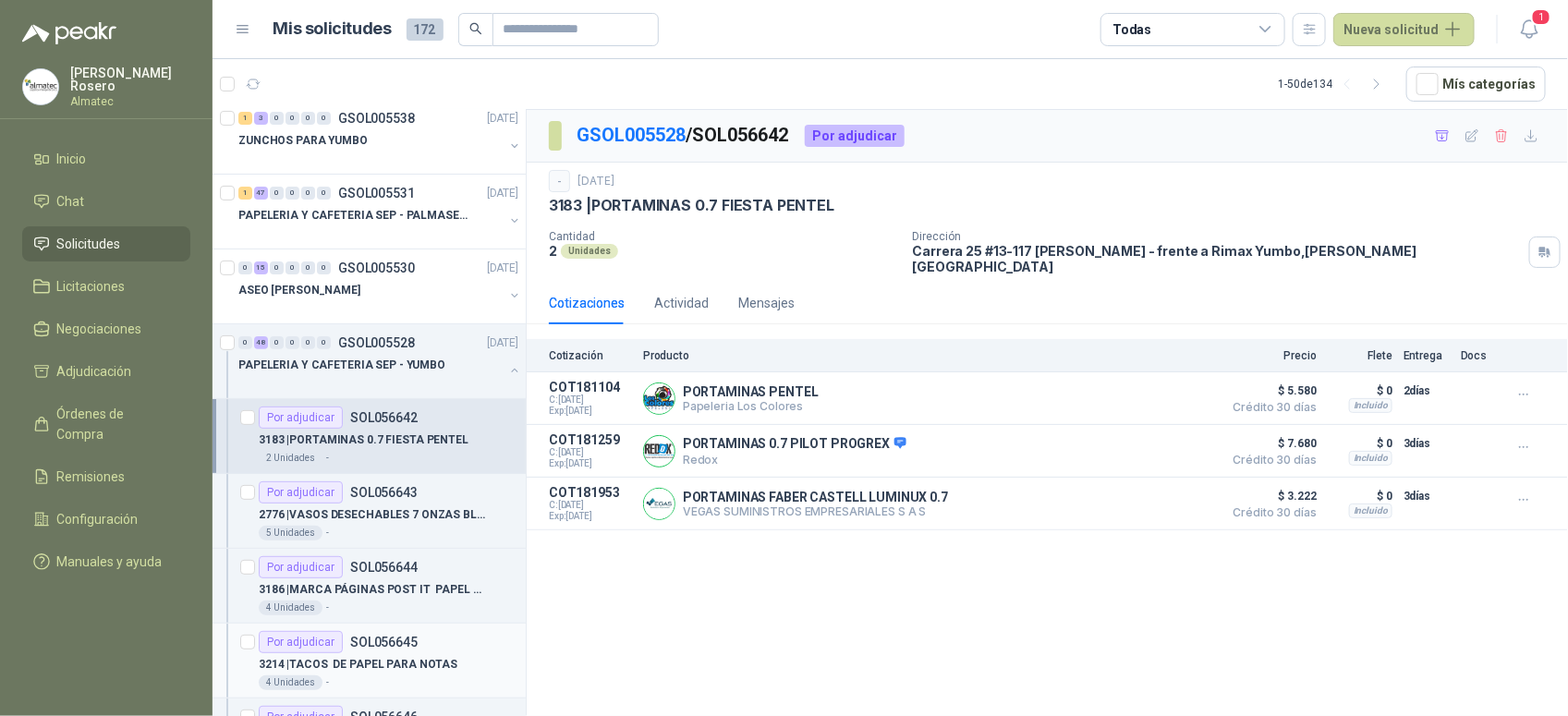
scroll to position [347, 0]
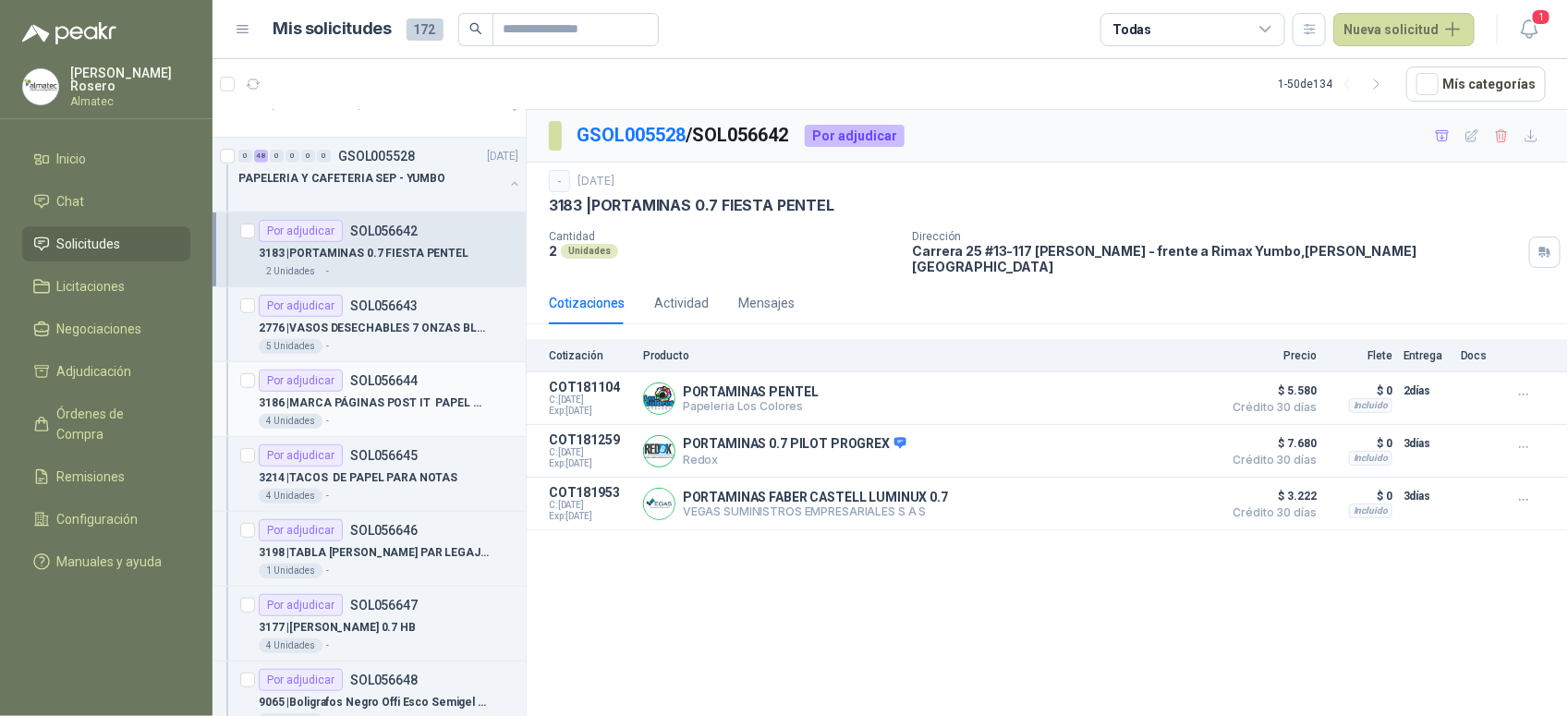
click at [384, 414] on div "3186 | MARCA PÁGINAS POST IT PAPEL COLORES" at bounding box center [388, 402] width 259 height 22
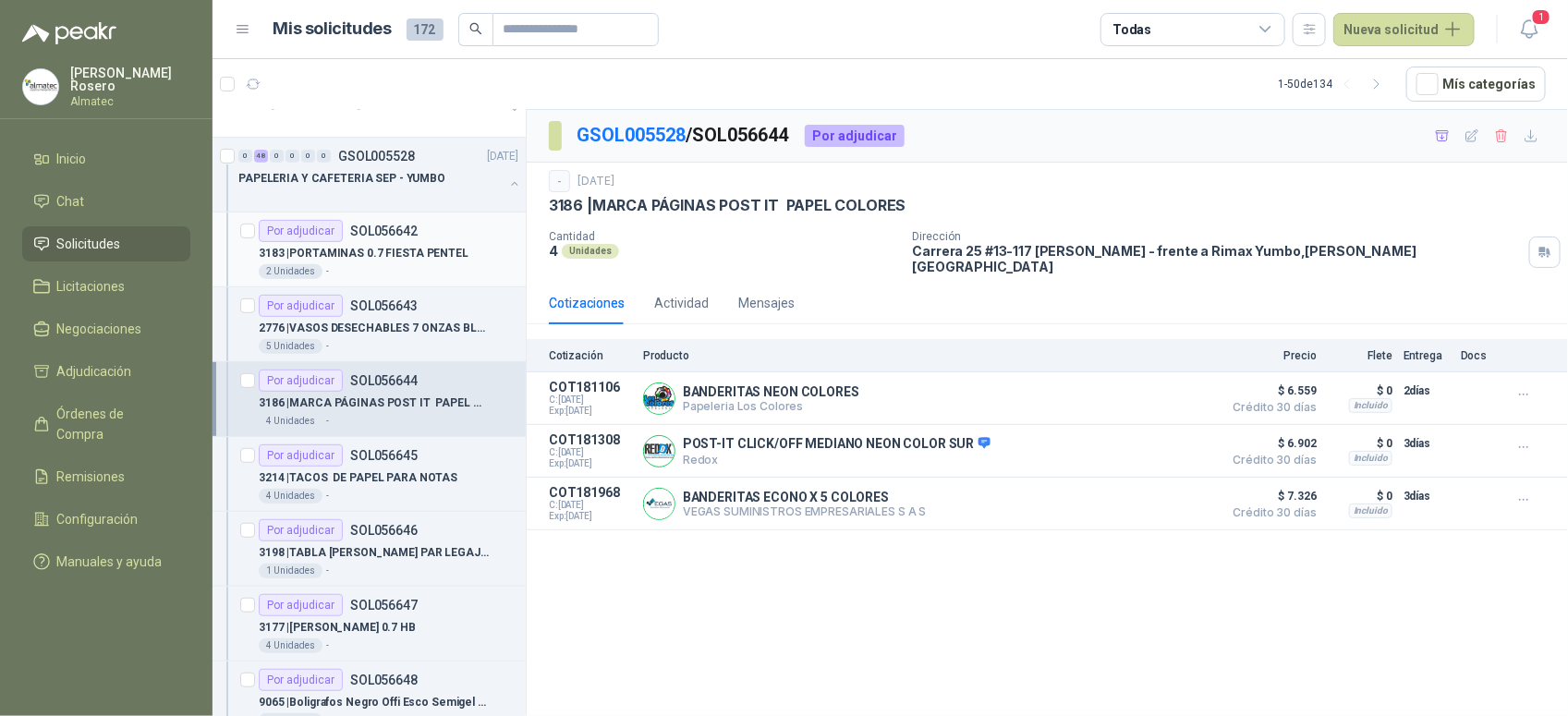
click at [371, 233] on p "SOL056642" at bounding box center [383, 230] width 67 height 13
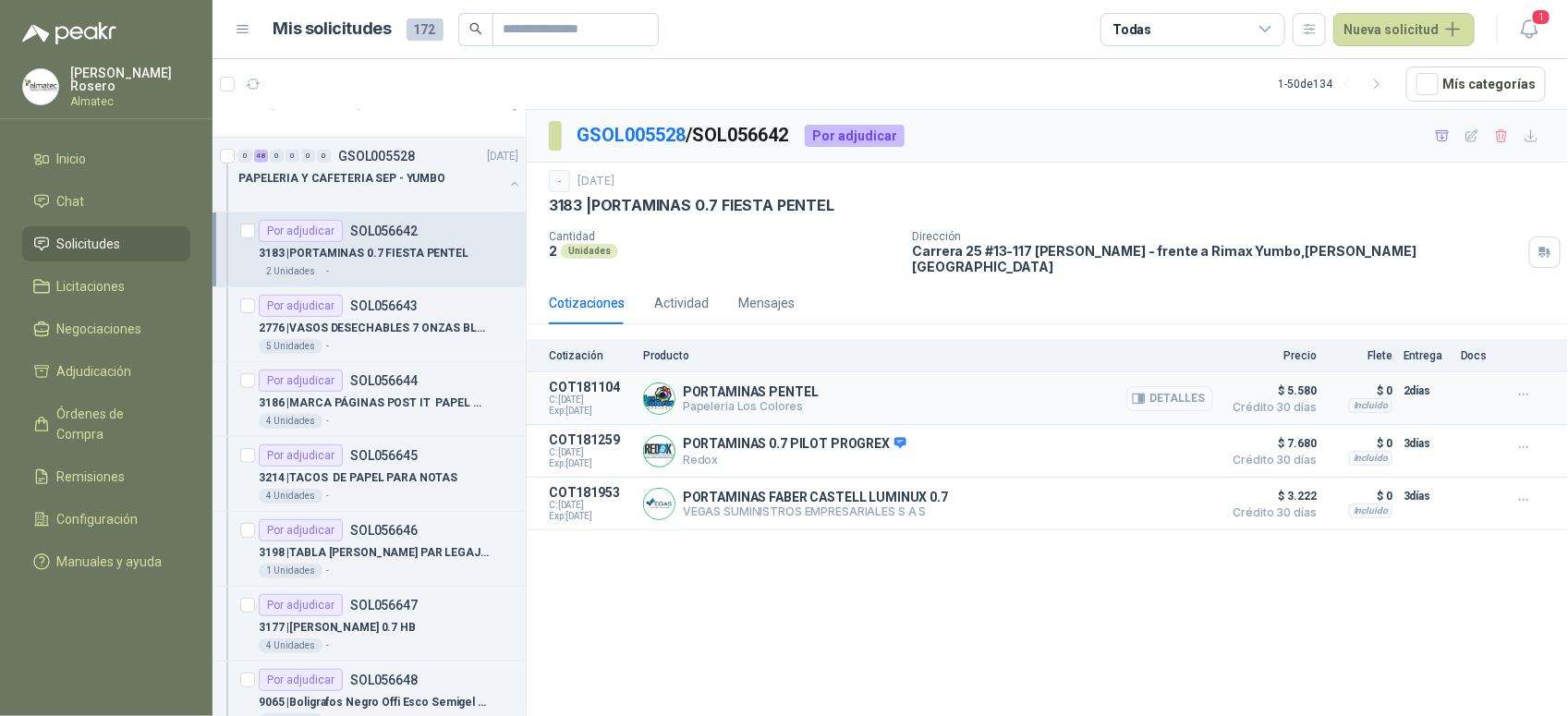
click at [1199, 389] on button "Detalles" at bounding box center [1169, 398] width 87 height 25
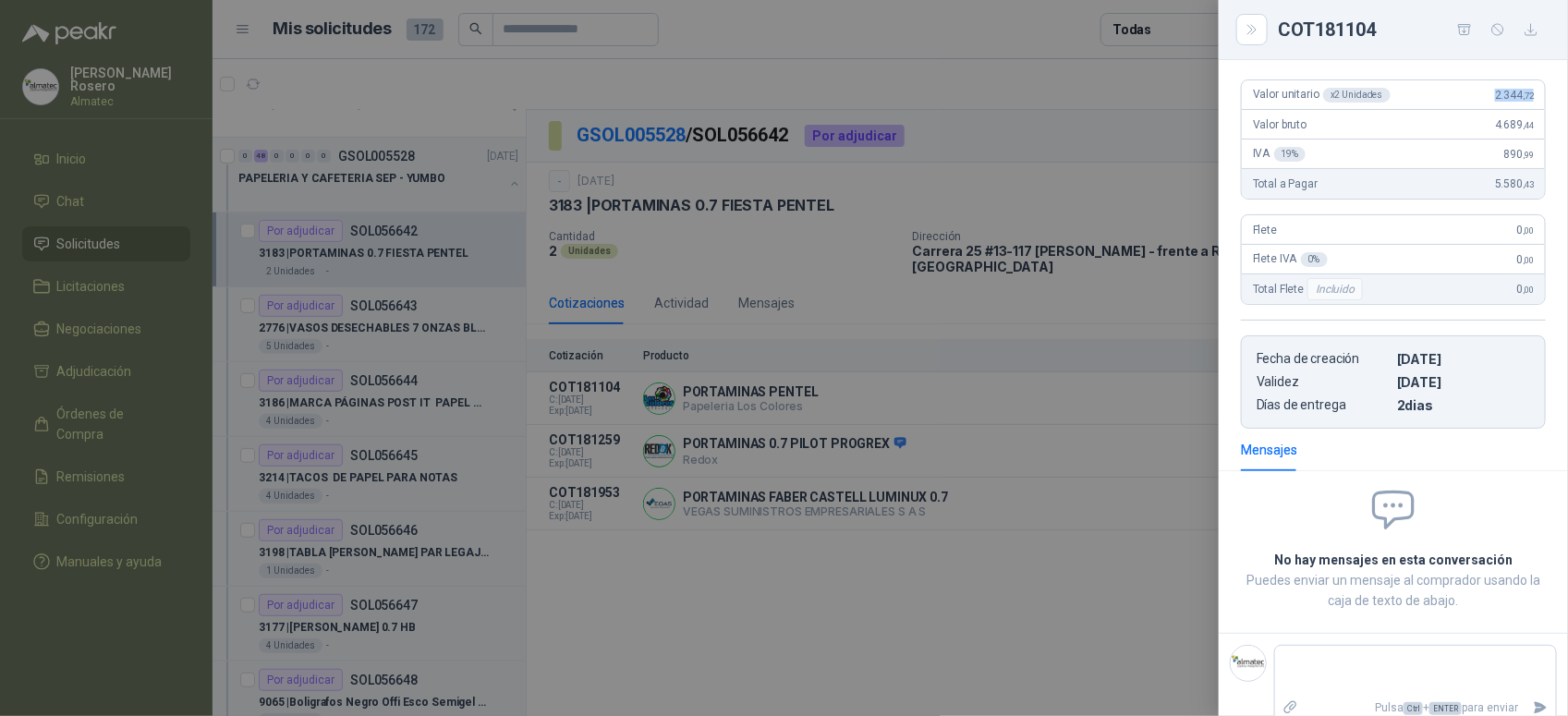
scroll to position [141, 0]
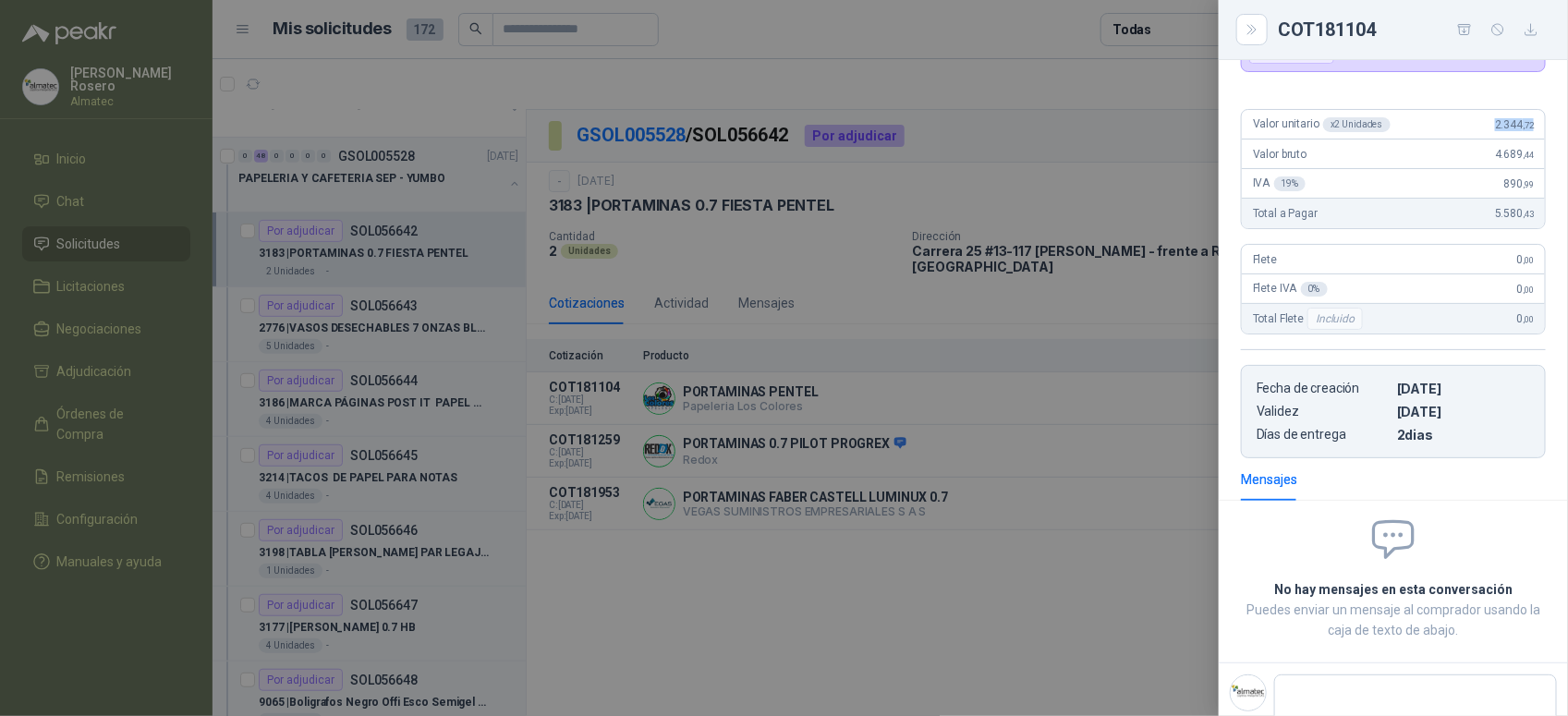
drag, startPoint x: 1474, startPoint y: 80, endPoint x: 1549, endPoint y: 80, distance: 75.0
click at [1549, 80] on div "PORTAMINAS PENTEL Papeleria Los Colores Solicitud a la que pertenece SOL056642 …" at bounding box center [1394, 388] width 349 height 656
copy span "2.344 ,72"
click at [608, 492] on div at bounding box center [784, 358] width 1568 height 716
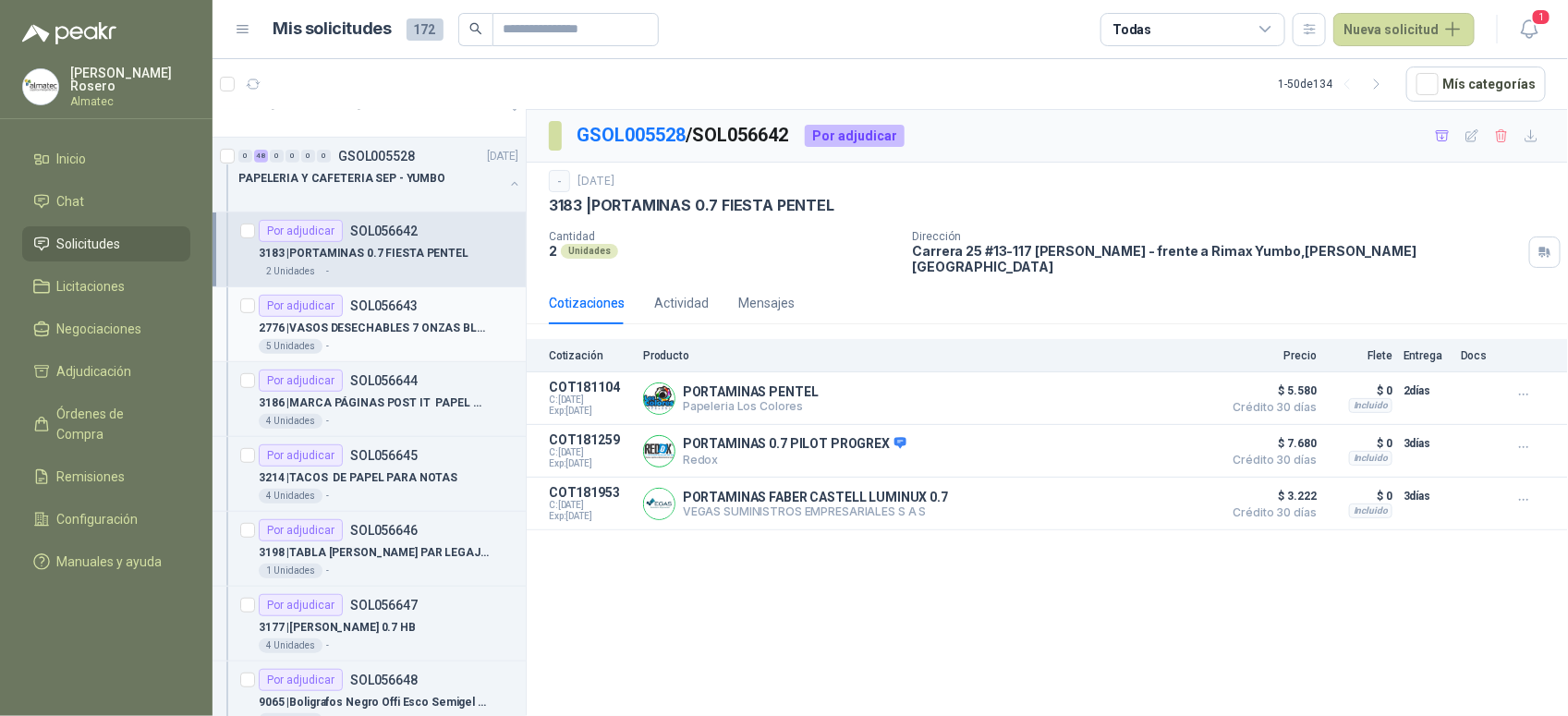
click at [377, 323] on p "2776 | VASOS DESECHABLES 7 ONZAS BLANCOX50 UND" at bounding box center [373, 328] width 230 height 18
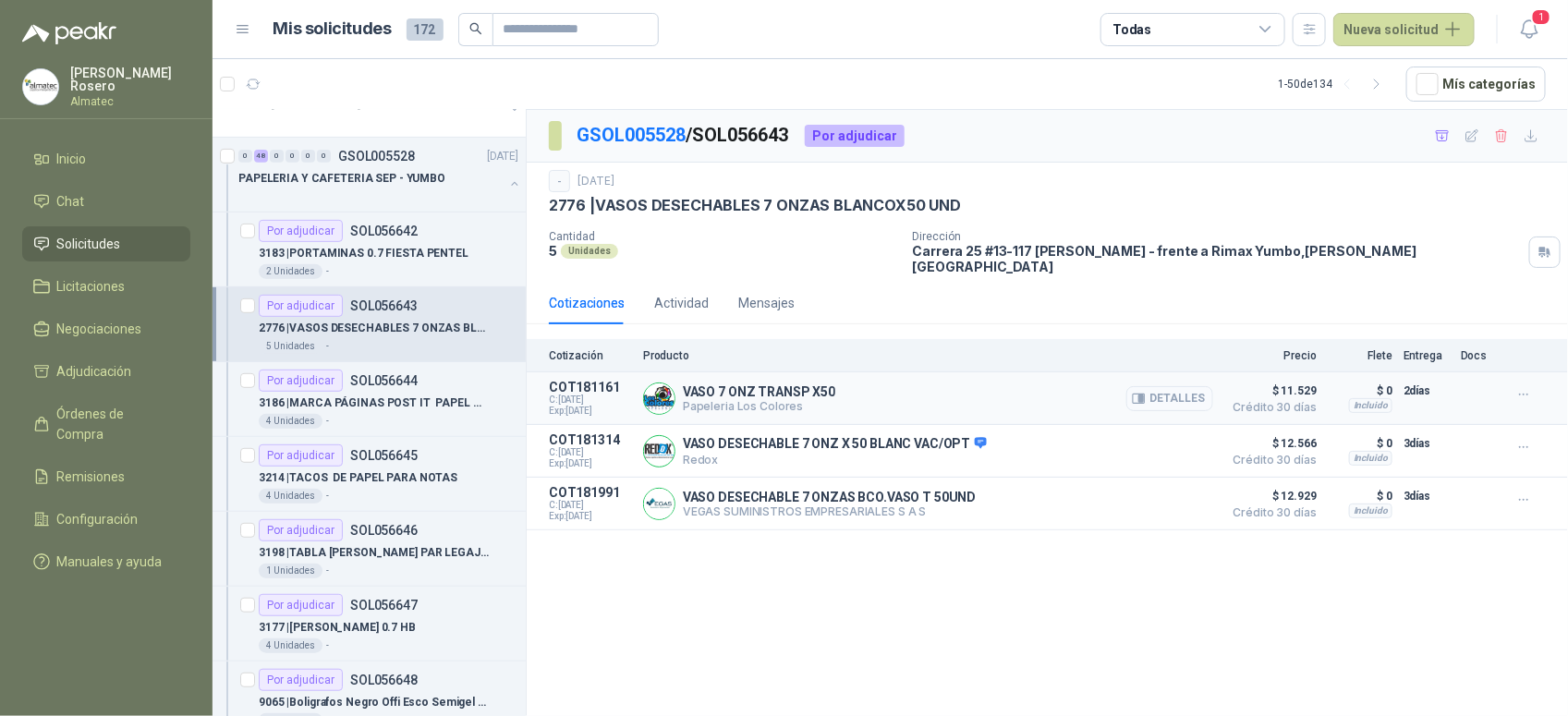
click at [1171, 386] on button "Detalles" at bounding box center [1169, 398] width 87 height 25
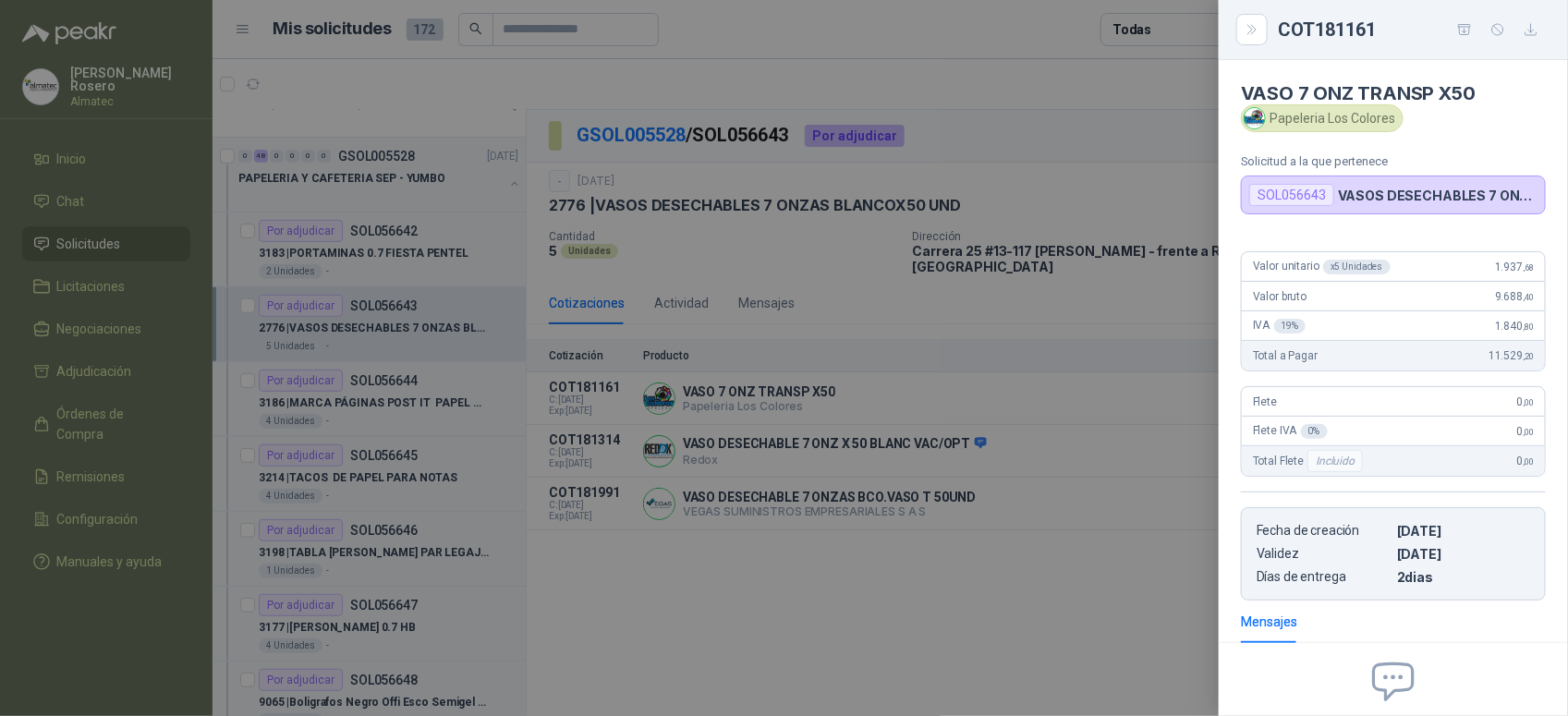
scroll to position [187, 0]
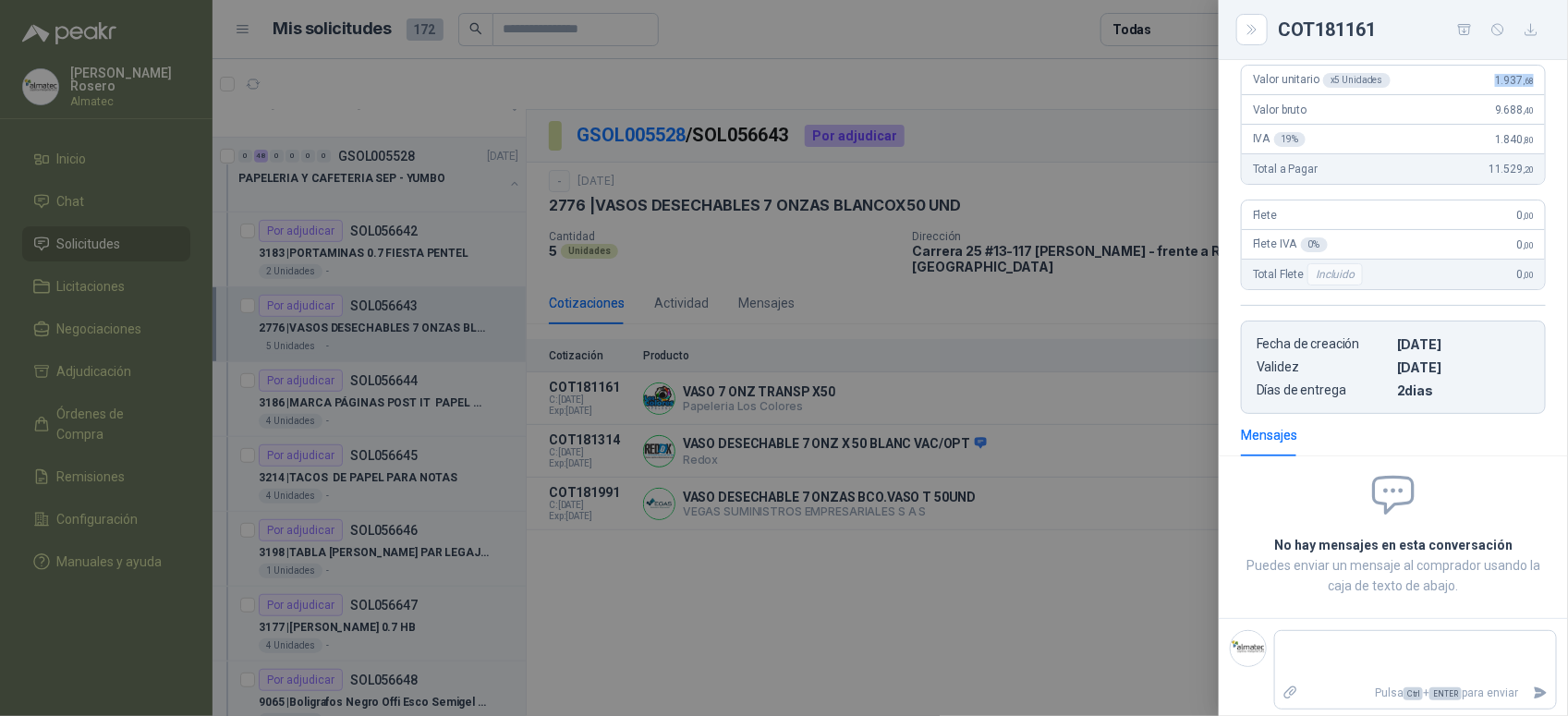
drag, startPoint x: 1483, startPoint y: 86, endPoint x: 1523, endPoint y: 84, distance: 40.0
click at [1523, 84] on div "Valor unitario x 5 Unidades 1.937 ,68" at bounding box center [1393, 80] width 303 height 29
copy span "1.937 ,68"
click at [598, 471] on div at bounding box center [784, 358] width 1568 height 716
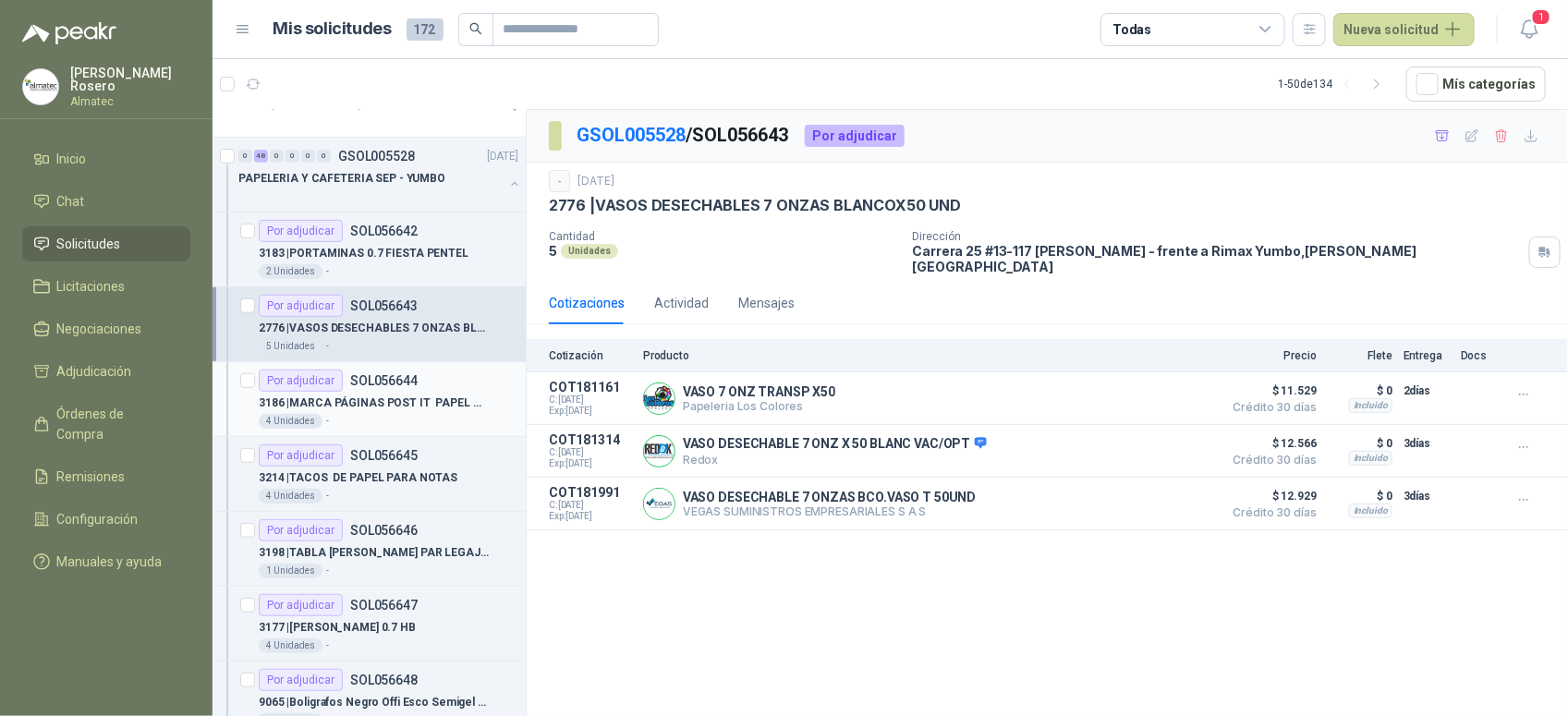
click at [402, 407] on p "3186 | MARCA PÁGINAS POST IT PAPEL COLORES" at bounding box center [373, 403] width 230 height 18
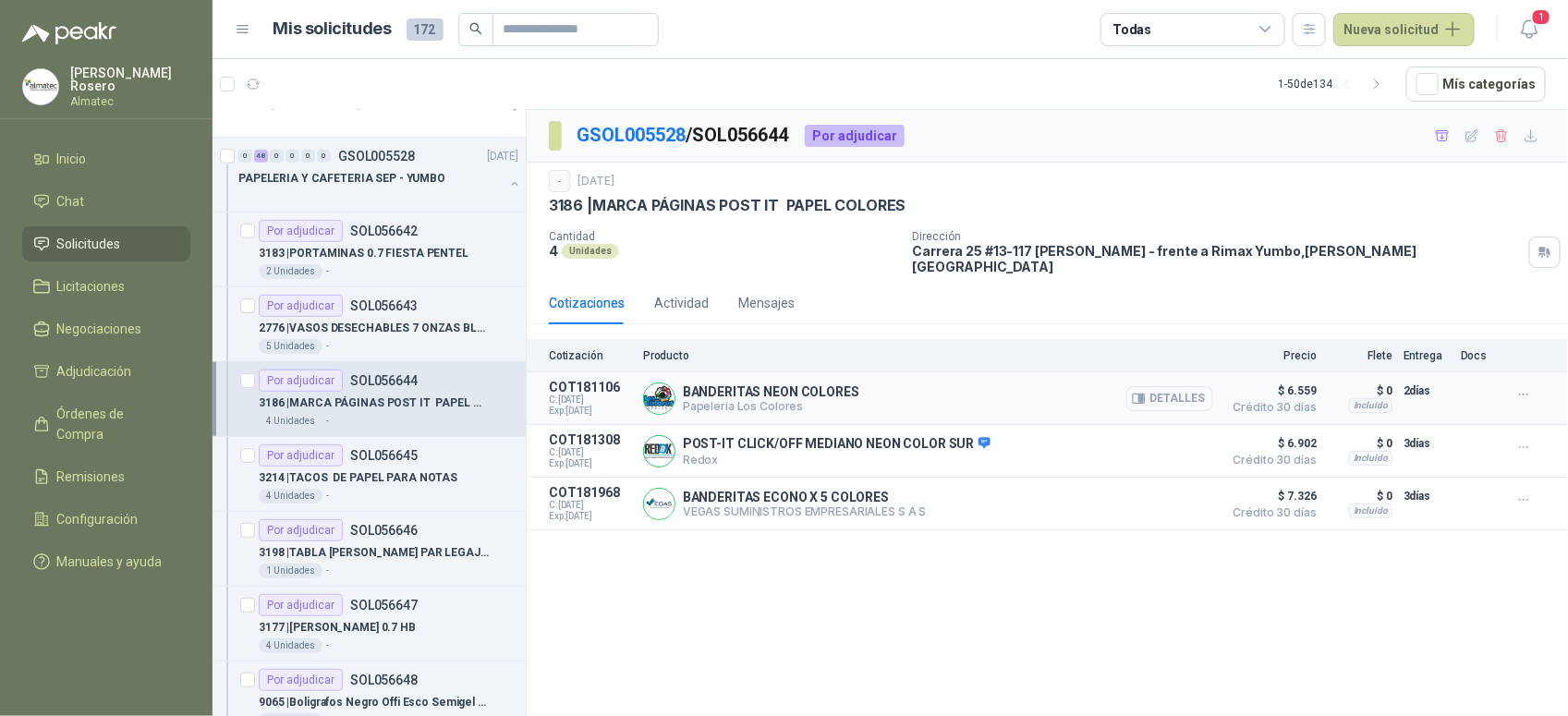
click at [1185, 388] on button "Detalles" at bounding box center [1169, 398] width 87 height 25
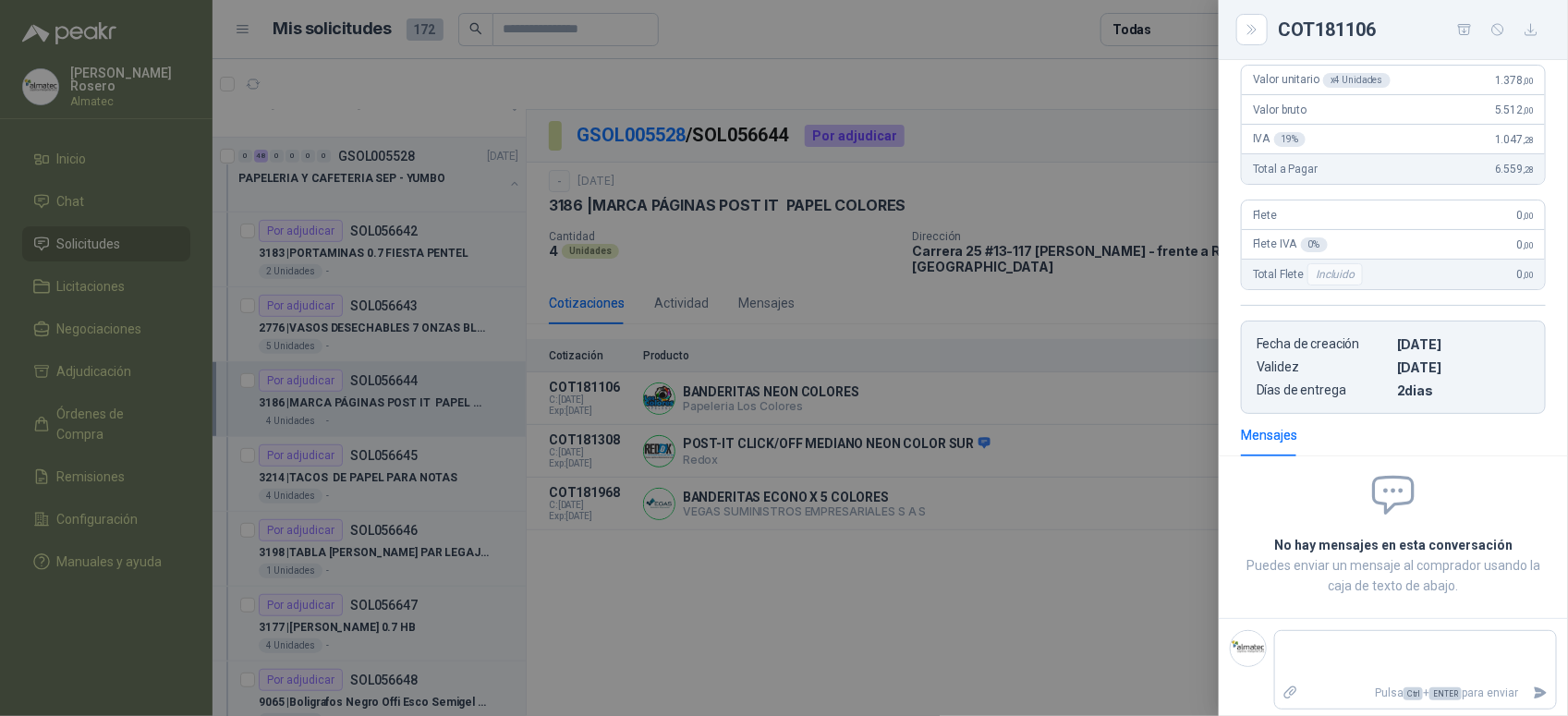
scroll to position [71, 0]
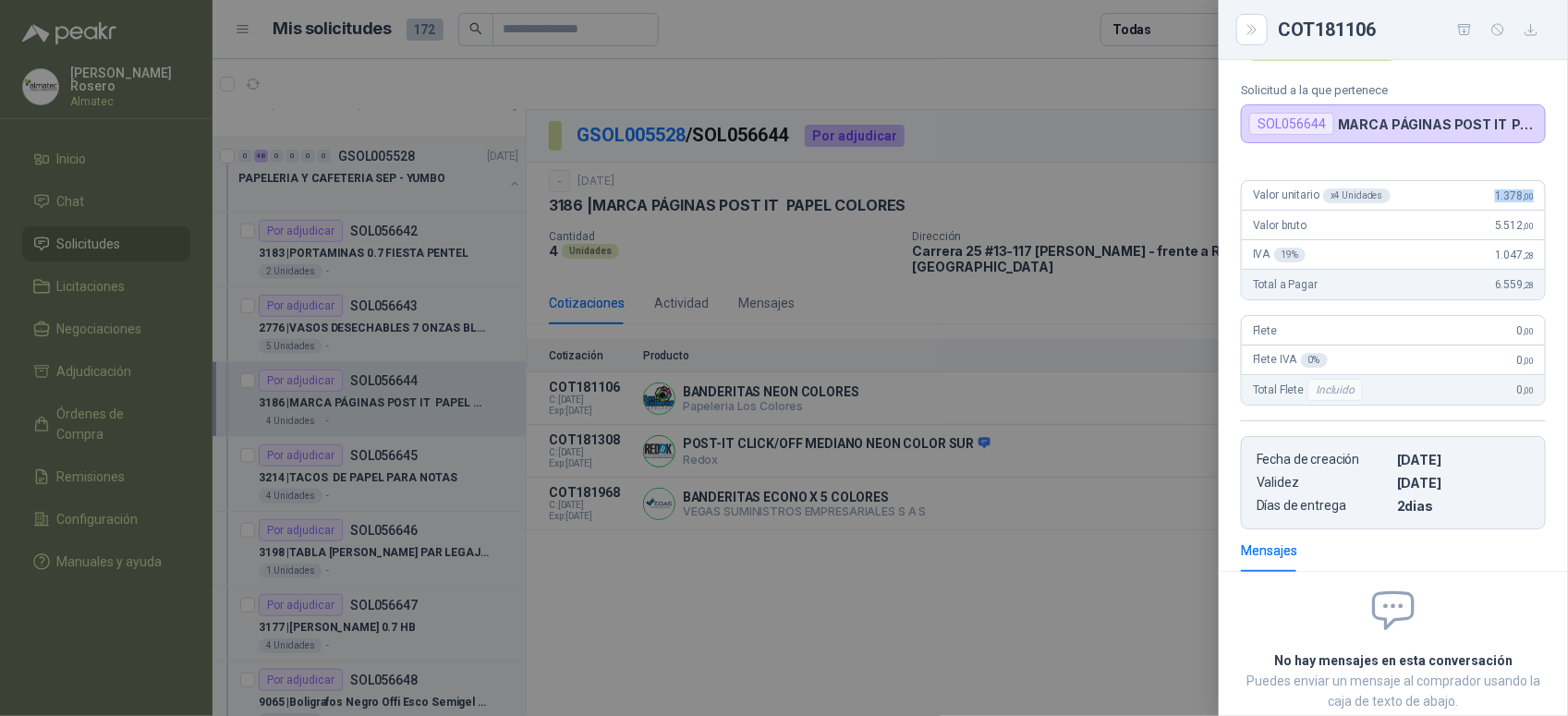
drag, startPoint x: 1478, startPoint y: 196, endPoint x: 1529, endPoint y: 191, distance: 51.2
click at [1529, 191] on div "Valor unitario x 4 Unidades 1.378 ,00" at bounding box center [1393, 196] width 303 height 29
copy span "1.378 ,00"
click at [418, 502] on div at bounding box center [784, 358] width 1568 height 716
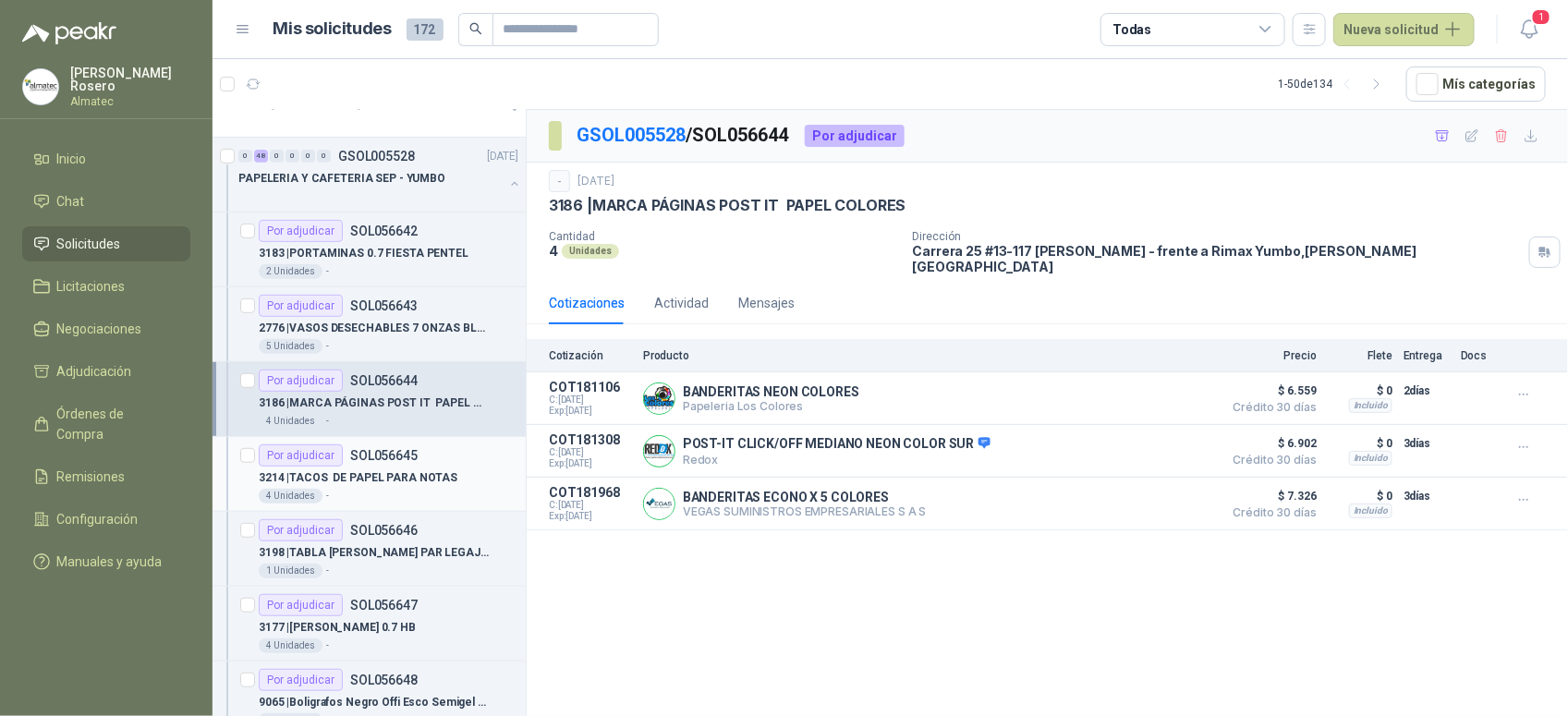
click at [383, 478] on p "3214 | TACOS DE PAPEL PARA NOTAS" at bounding box center [358, 478] width 199 height 18
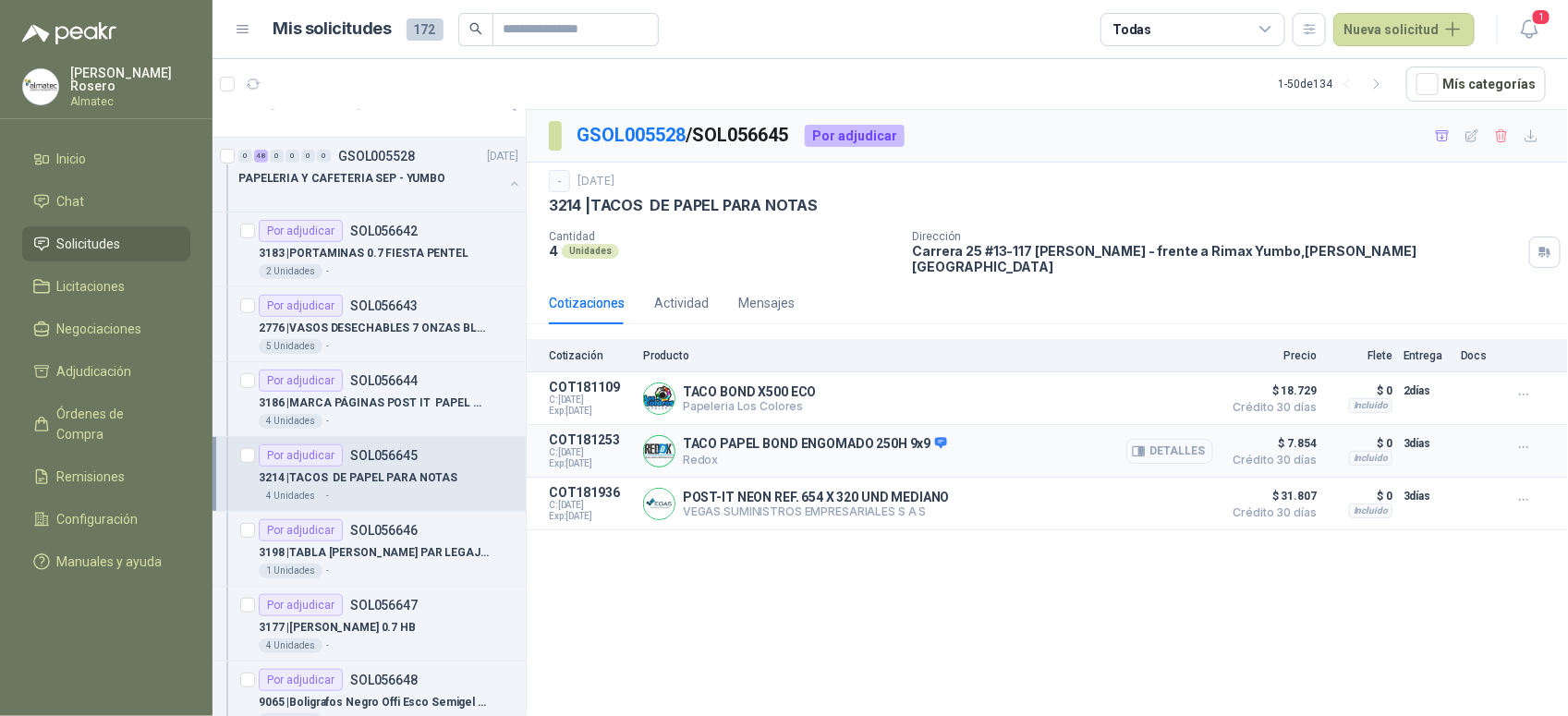
click at [1183, 448] on button "Detalles" at bounding box center [1169, 451] width 87 height 25
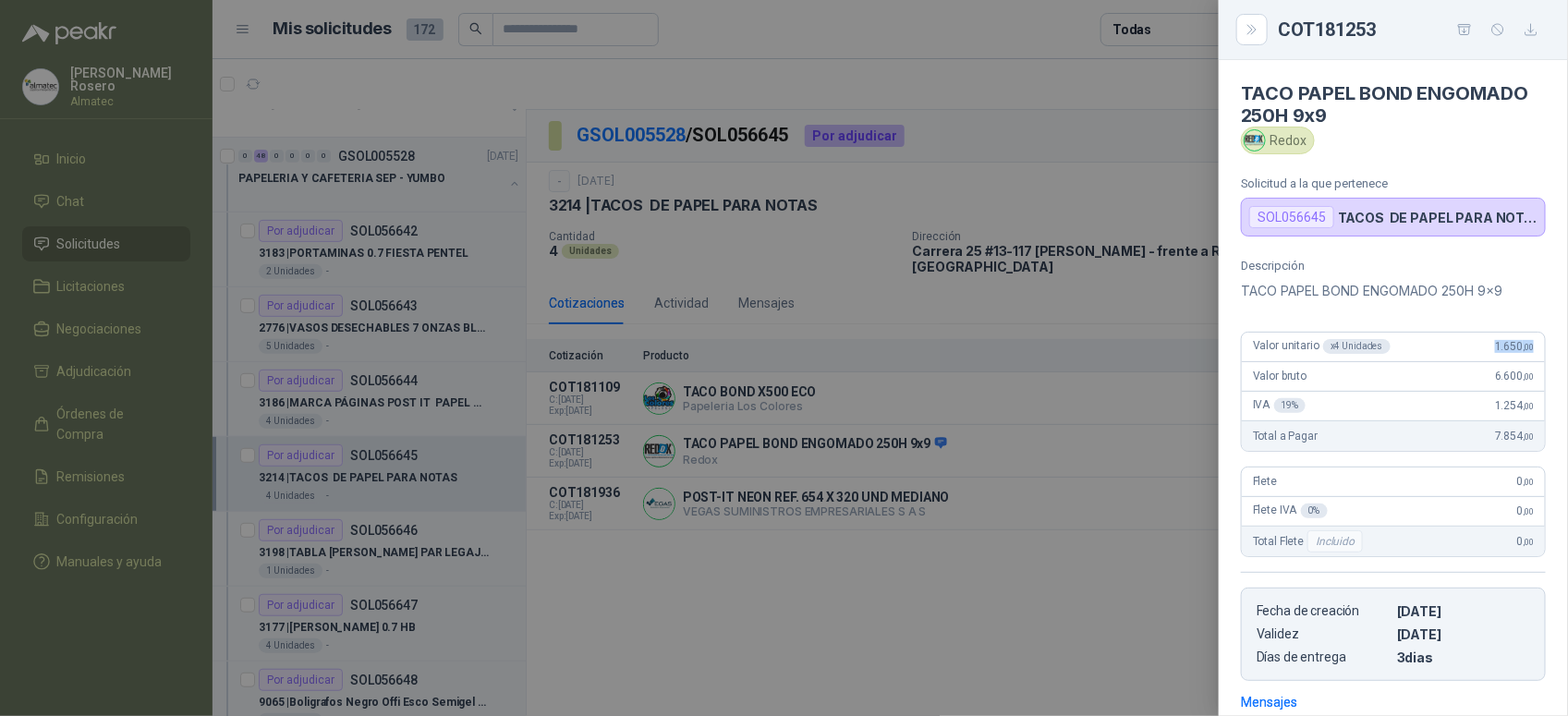
drag, startPoint x: 1480, startPoint y: 349, endPoint x: 1532, endPoint y: 348, distance: 52.0
click at [1532, 348] on div "Descripción TACO PAPEL BOND ENGOMADO 250H 9x9 Valor unitario x 4 Unidades 1.650…" at bounding box center [1394, 469] width 349 height 422
copy span "1.650 ,00"
click at [1309, 138] on div "Redox" at bounding box center [1278, 140] width 74 height 27
drag, startPoint x: 1304, startPoint y: 139, endPoint x: 1271, endPoint y: 144, distance: 33.4
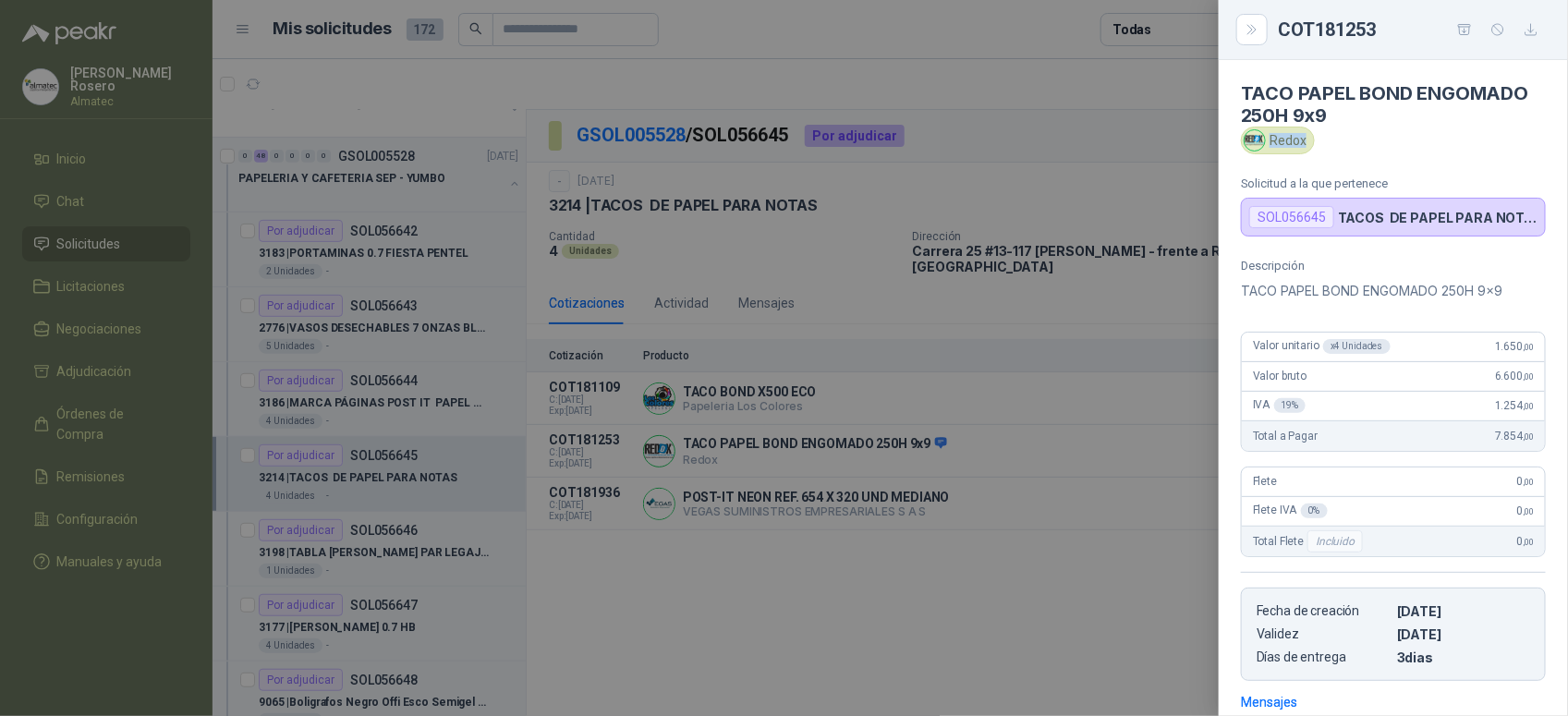
click at [1271, 144] on div "Redox" at bounding box center [1278, 140] width 74 height 27
click at [809, 525] on div at bounding box center [784, 358] width 1568 height 716
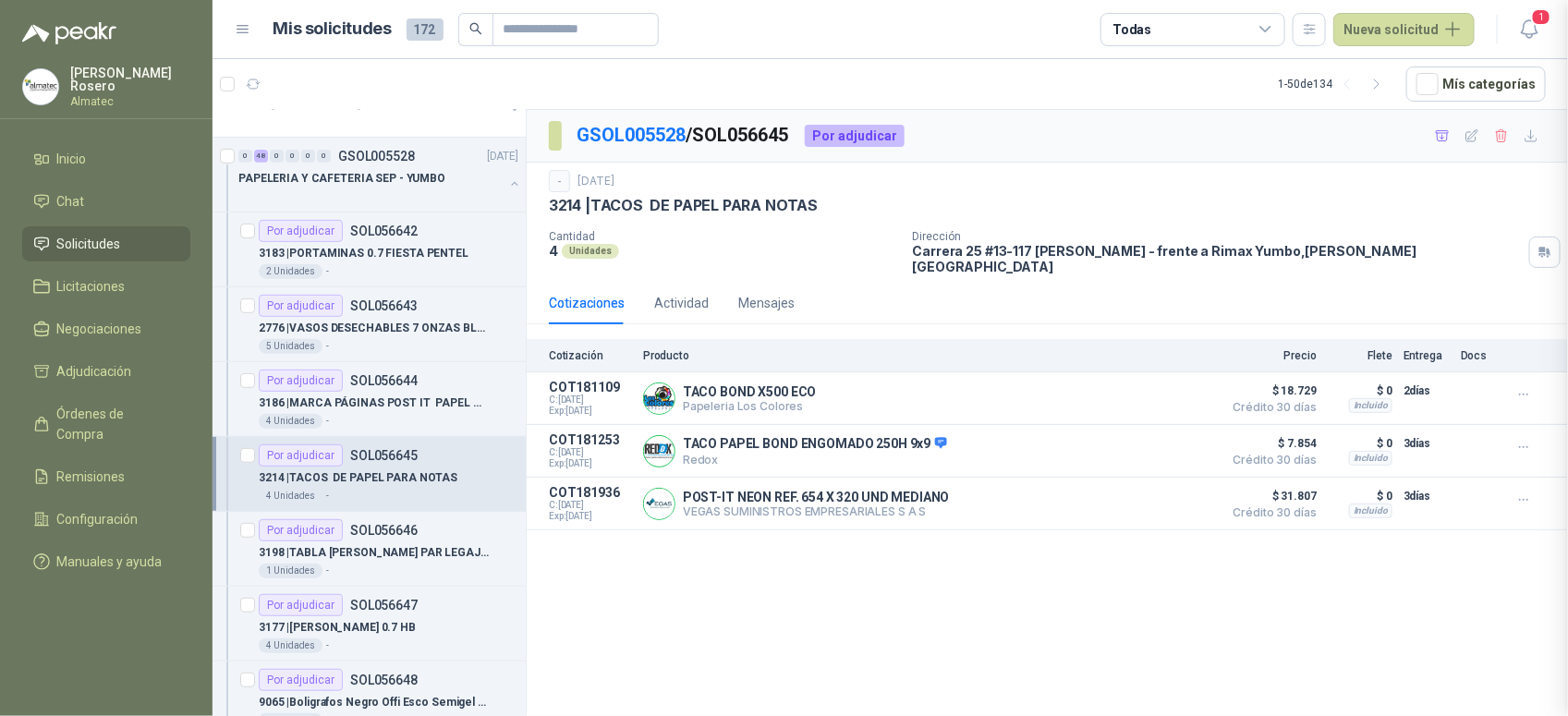
scroll to position [278, 0]
click at [407, 543] on div "3198 | TABLA [PERSON_NAME] PAR LEGAJAR" at bounding box center [388, 552] width 259 height 22
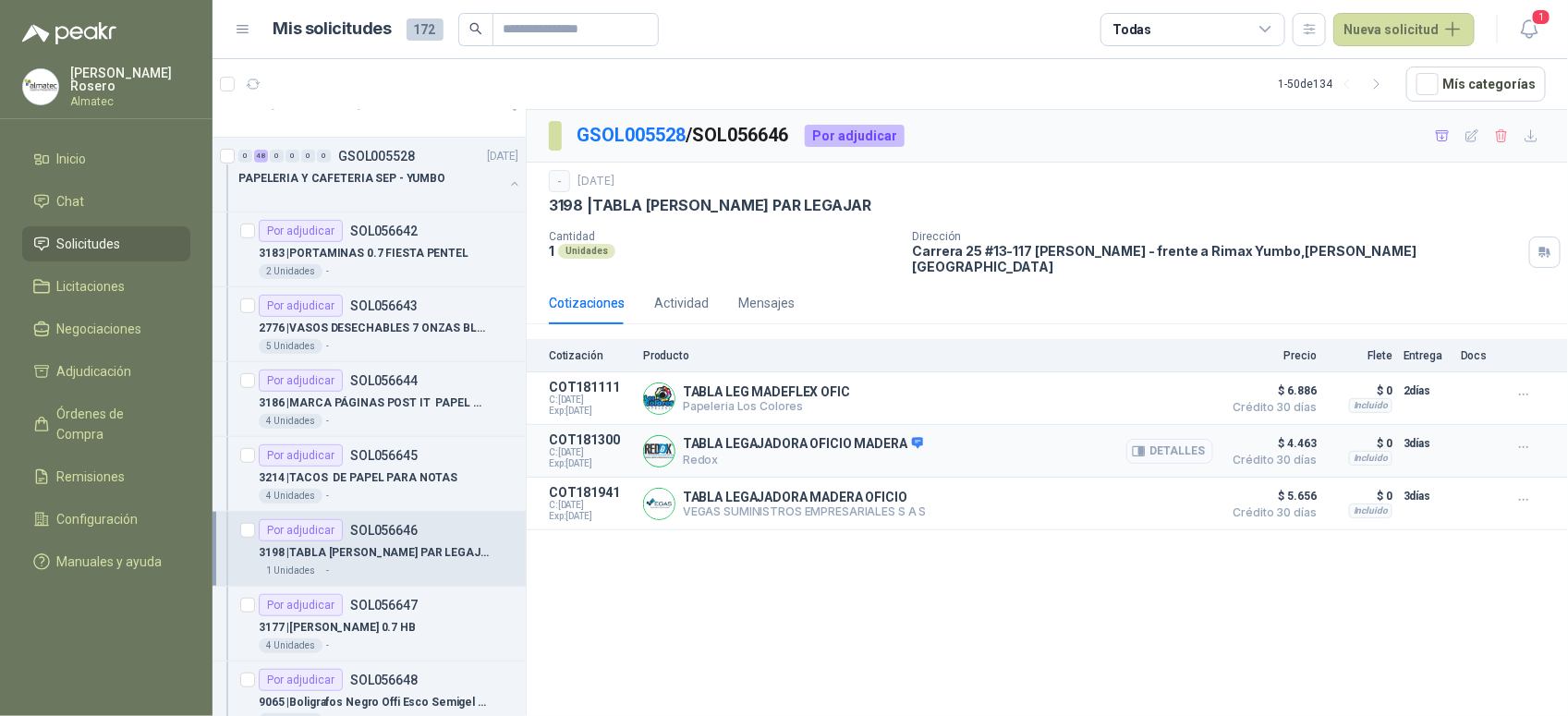
click at [1187, 438] on button "Detalles" at bounding box center [1169, 451] width 87 height 25
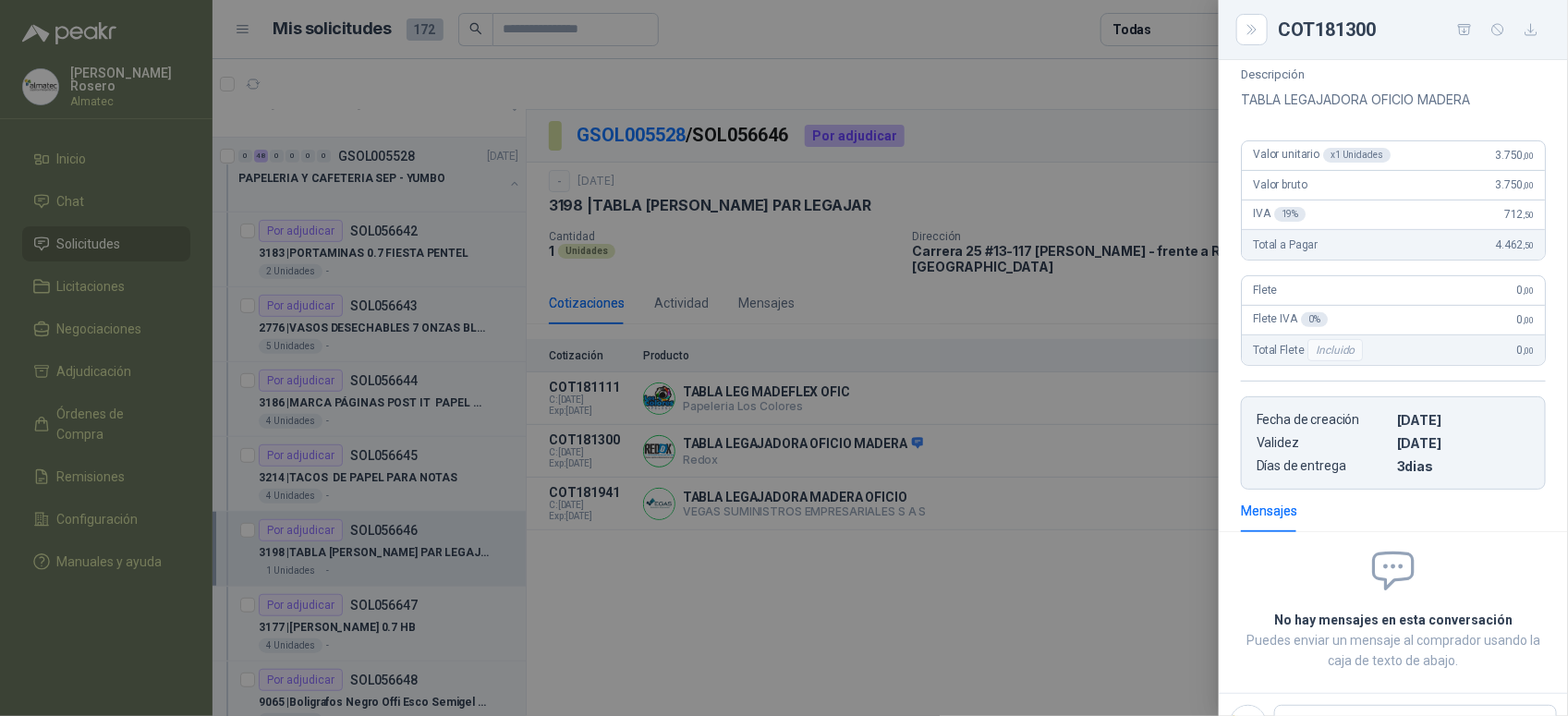
scroll to position [153, 0]
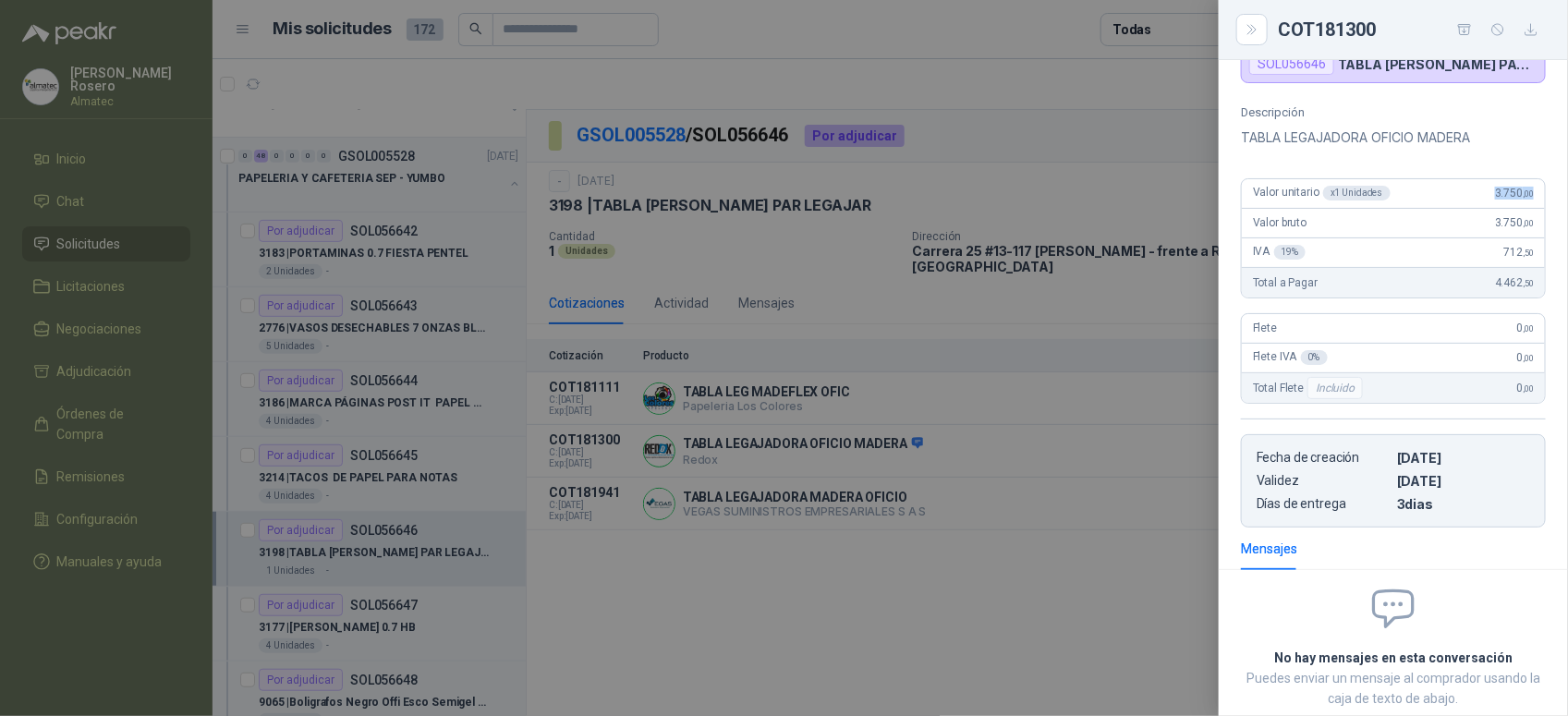
drag, startPoint x: 1468, startPoint y: 205, endPoint x: 1539, endPoint y: 201, distance: 71.1
click at [1539, 201] on div "Descripción TABLA LEGAJADORA OFICIO MADERA Valor unitario x 1 Unidades 3.750 ,0…" at bounding box center [1394, 316] width 349 height 422
copy span "3.750 ,00"
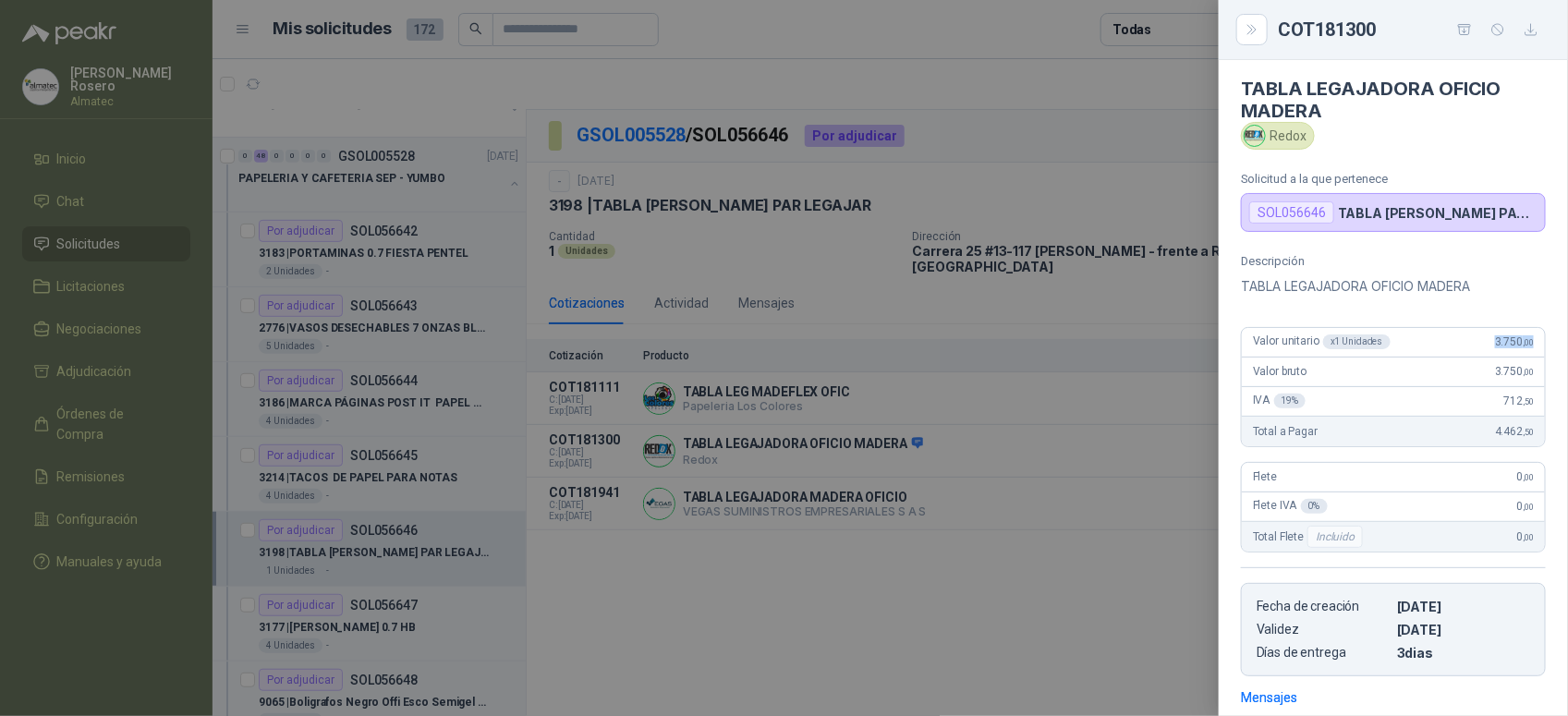
scroll to position [0, 0]
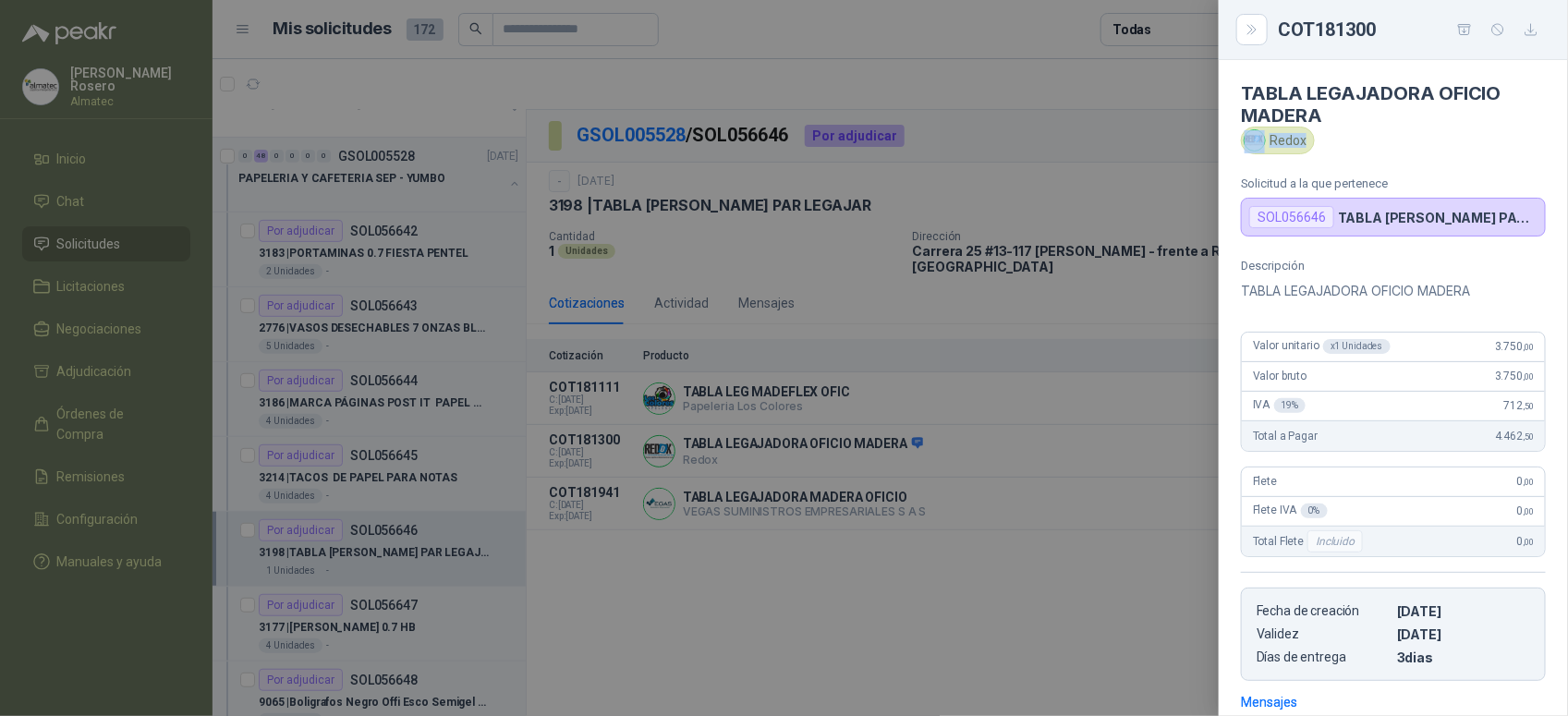
click at [1305, 141] on div "Redox" at bounding box center [1278, 140] width 74 height 27
copy div "Redox"
drag, startPoint x: 707, startPoint y: 549, endPoint x: 537, endPoint y: 557, distance: 170.2
click at [704, 549] on div at bounding box center [784, 358] width 1568 height 716
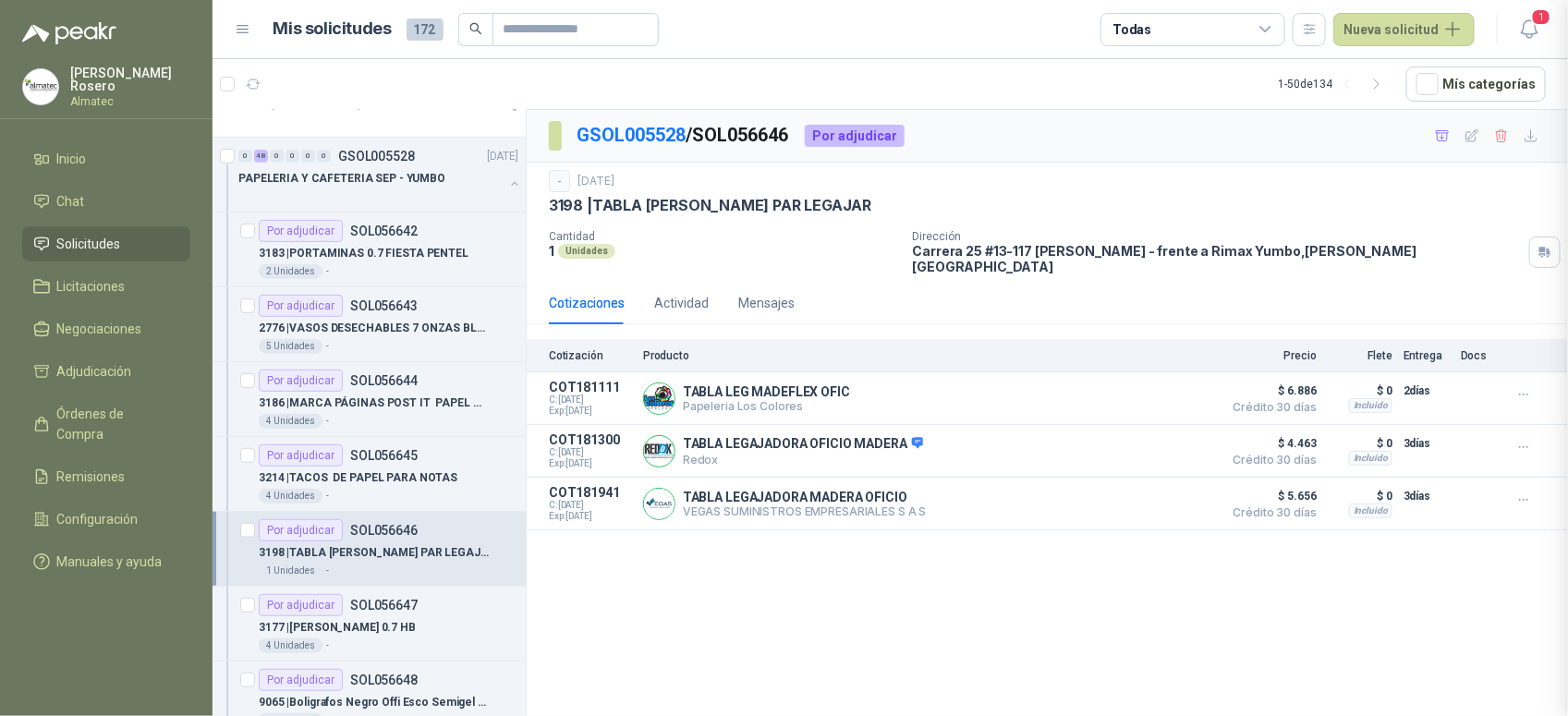
scroll to position [278, 0]
click at [391, 635] on p "3177 | [PERSON_NAME] 0.7 HB" at bounding box center [336, 627] width 157 height 18
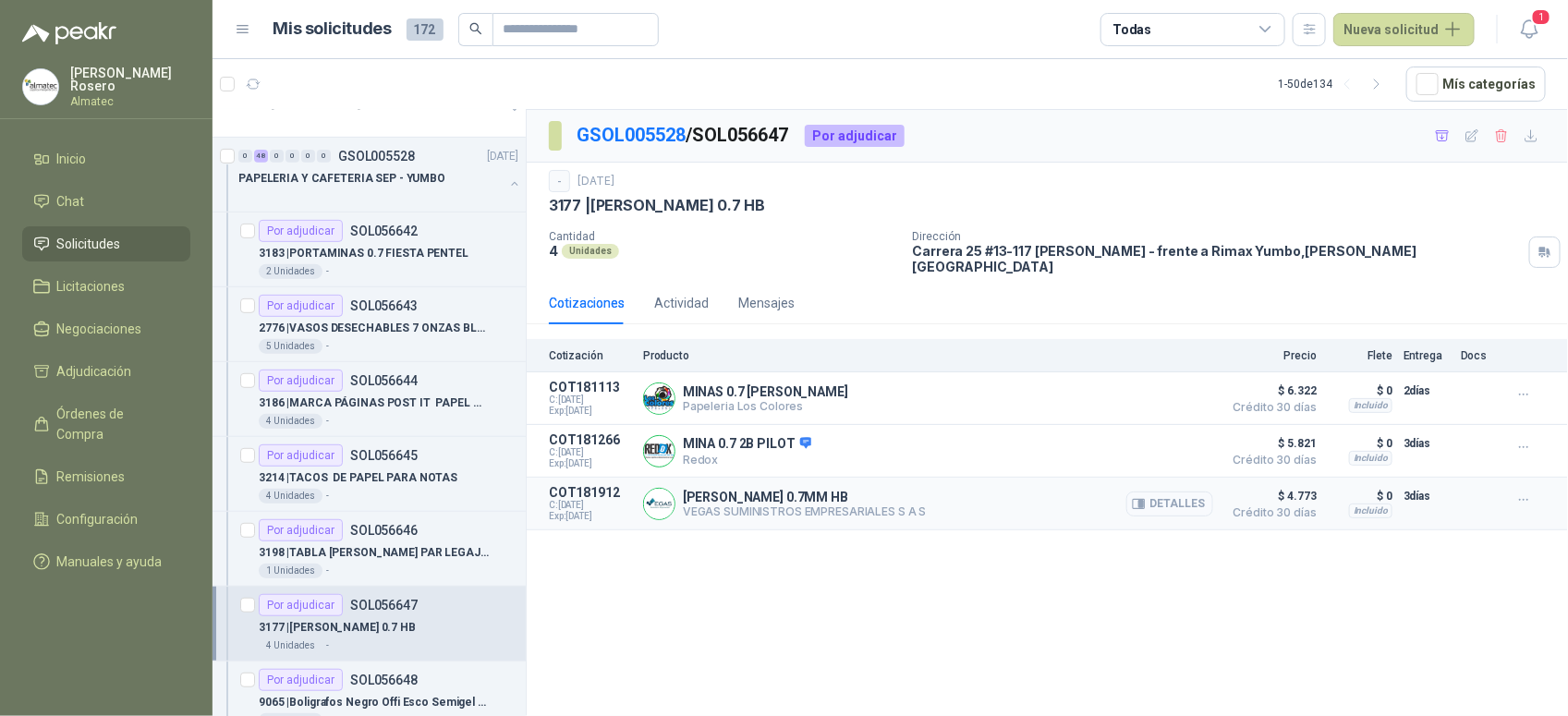
click at [1167, 502] on button "Detalles" at bounding box center [1169, 504] width 87 height 25
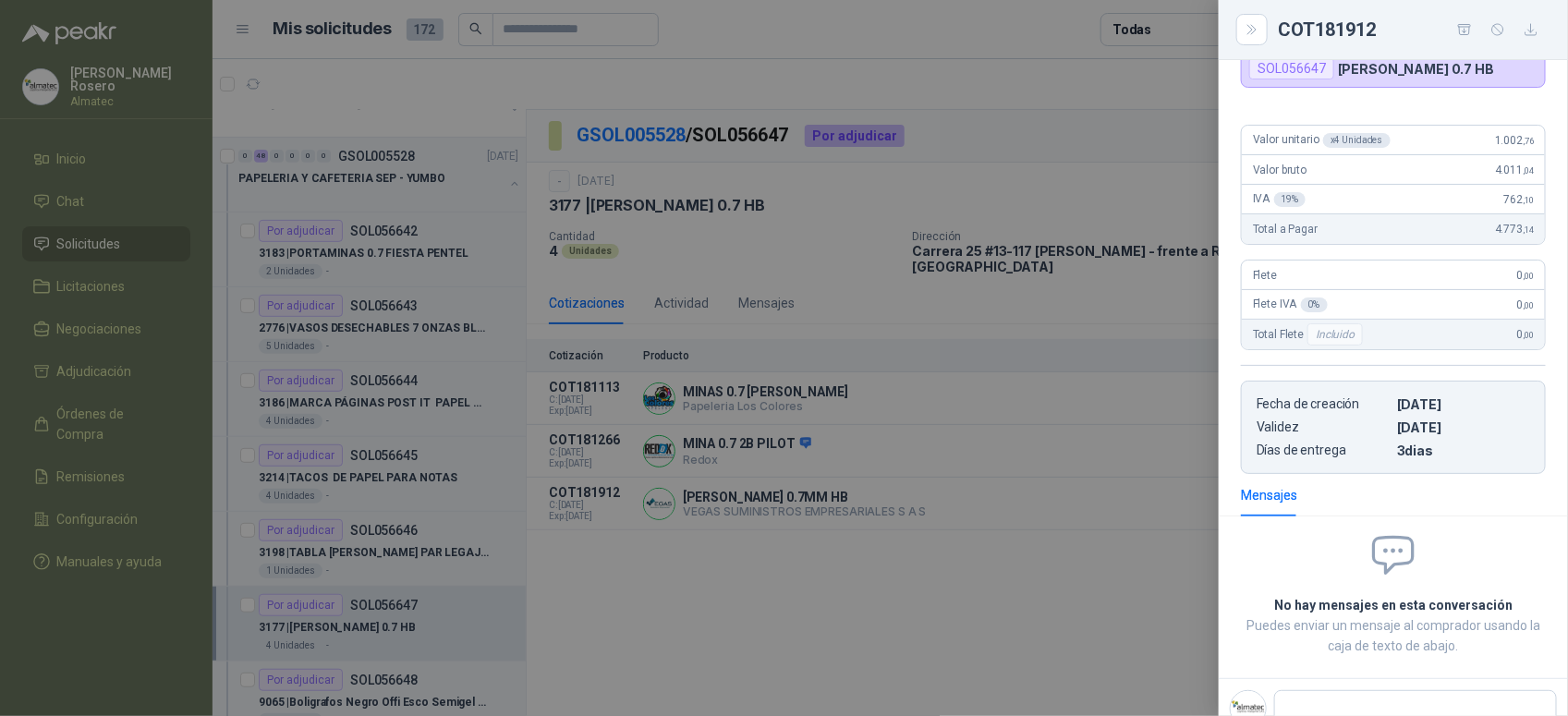
scroll to position [71, 0]
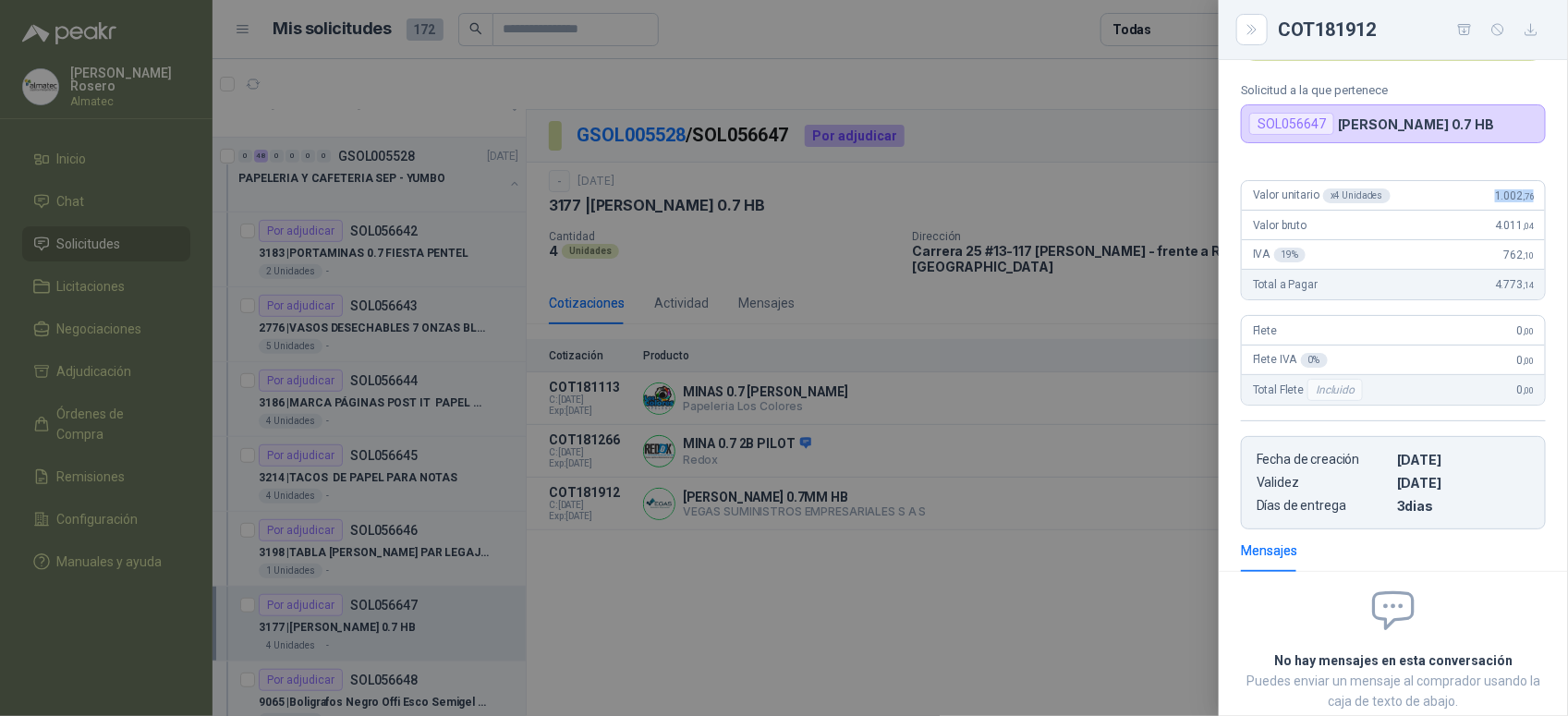
drag, startPoint x: 1480, startPoint y: 209, endPoint x: 1563, endPoint y: 196, distance: 84.0
click at [1563, 196] on div "[PERSON_NAME] 0.7MM HB VEGAS SUMINISTROS EMPRESARIALES S A S Solicitud a la que…" at bounding box center [1394, 388] width 349 height 656
copy span "1.002 ,76"
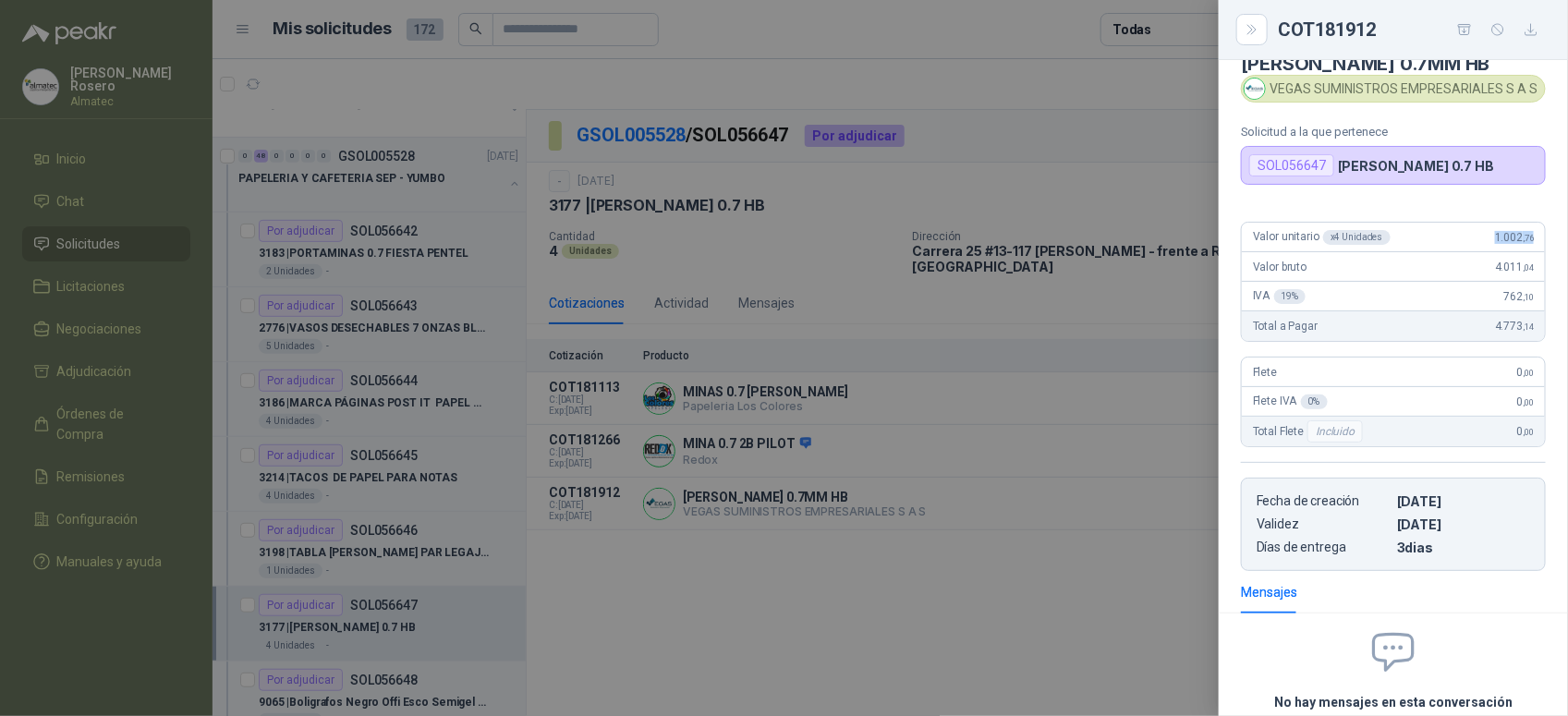
scroll to position [0, 0]
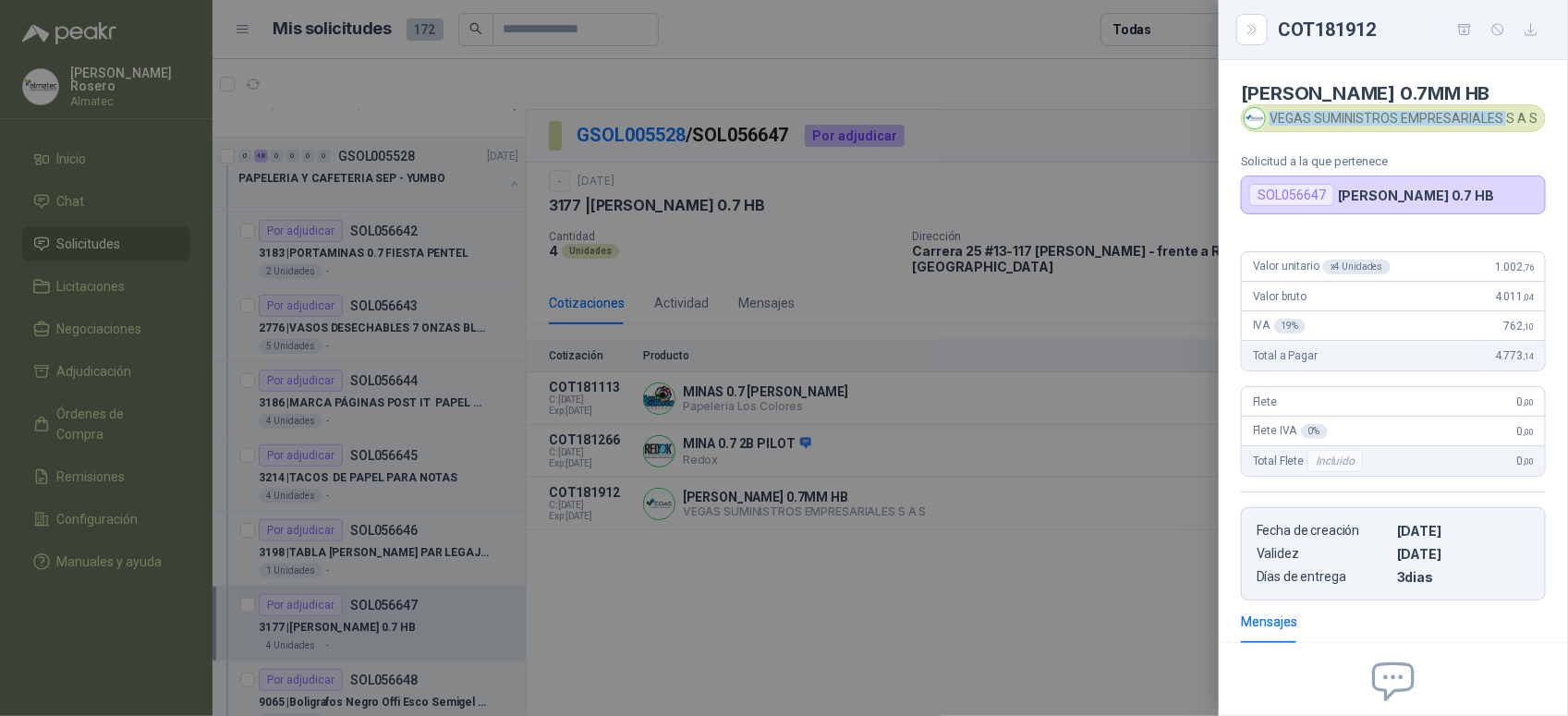
drag, startPoint x: 1271, startPoint y: 125, endPoint x: 1504, endPoint y: 122, distance: 233.0
click at [1504, 122] on div "VEGAS SUMINISTROS EMPRESARIALES S A S" at bounding box center [1393, 118] width 305 height 27
copy div "VEGAS SUMINISTROS EMPRESARIALES"
click at [422, 491] on div at bounding box center [784, 358] width 1568 height 716
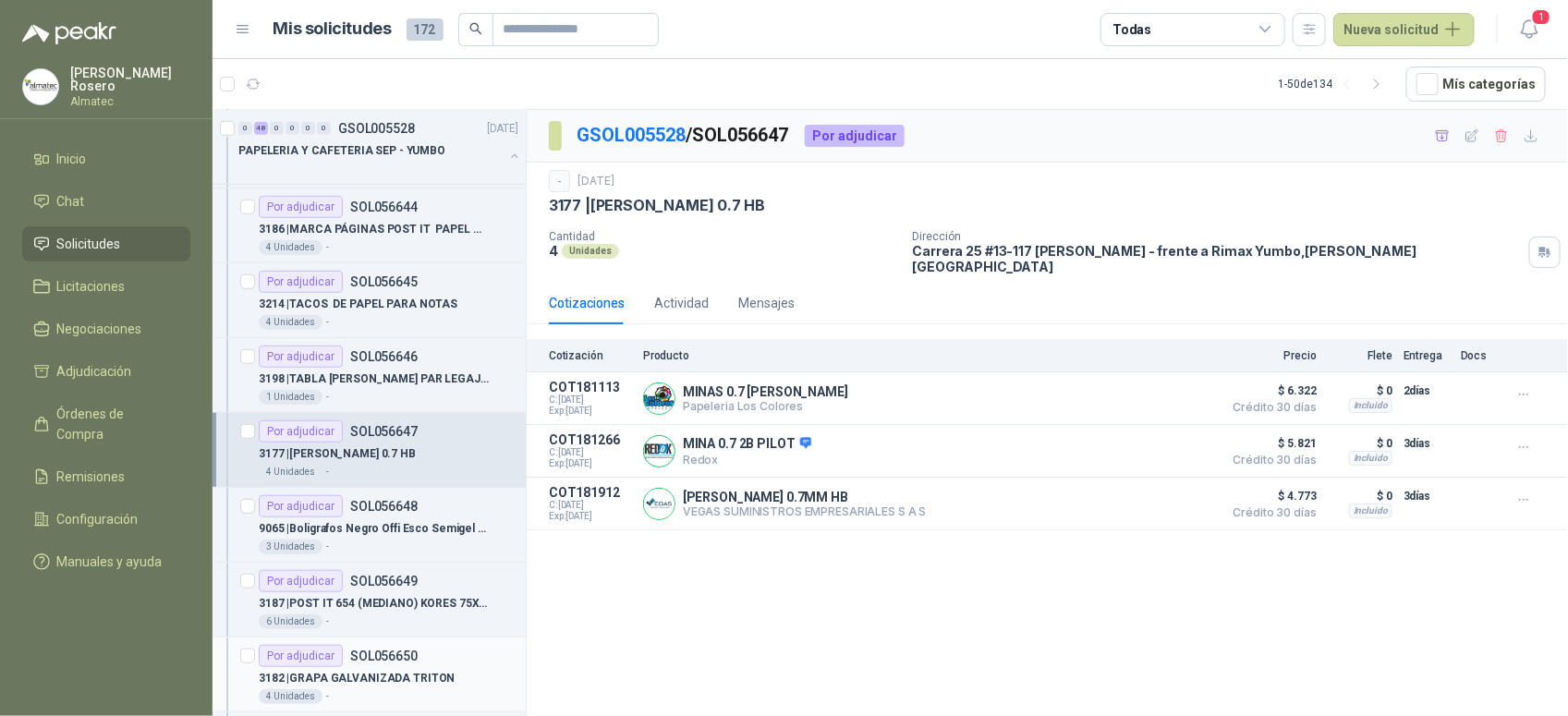
scroll to position [693, 0]
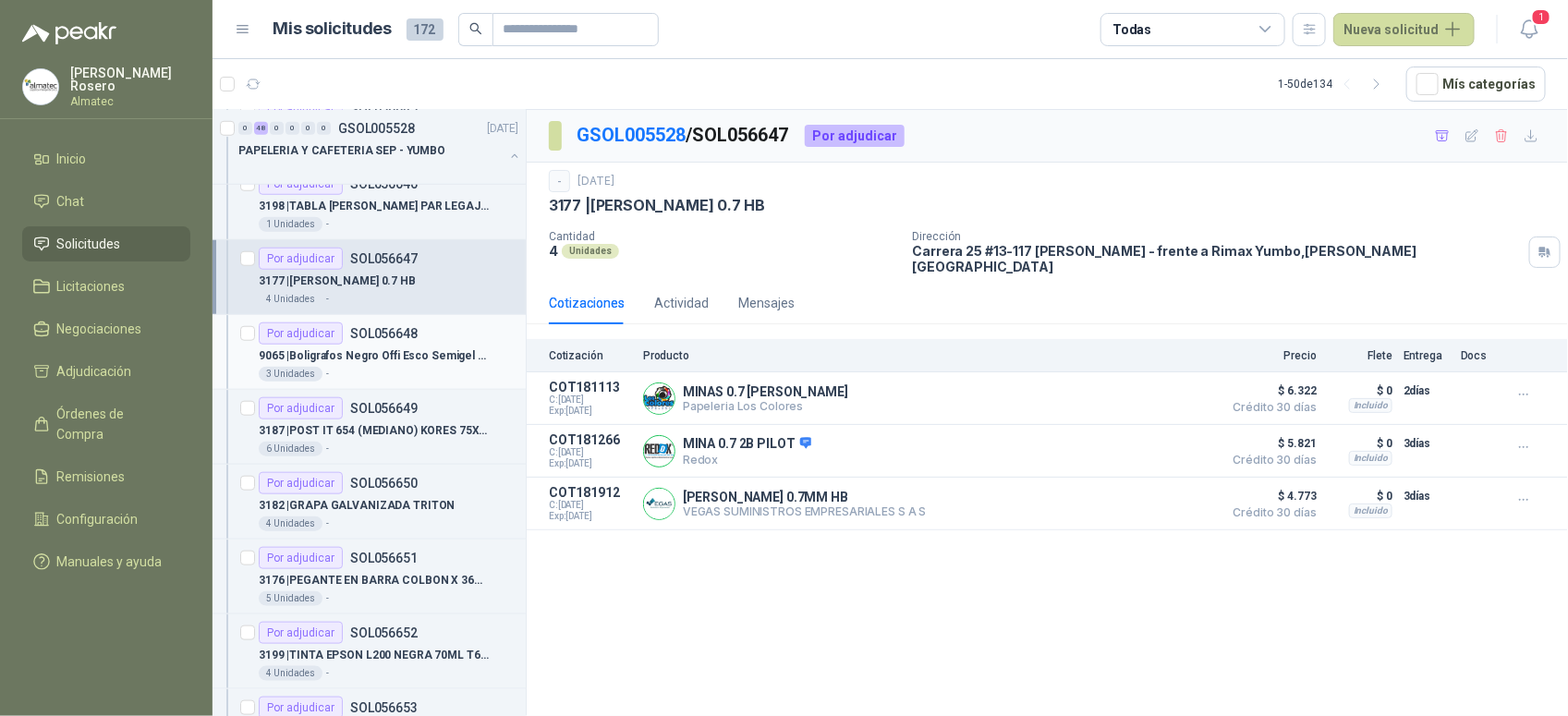
click at [411, 366] on div "9065 | Boligrafos Negro Offi Esco Semigel 0.7mm trazo fino" at bounding box center [388, 356] width 259 height 22
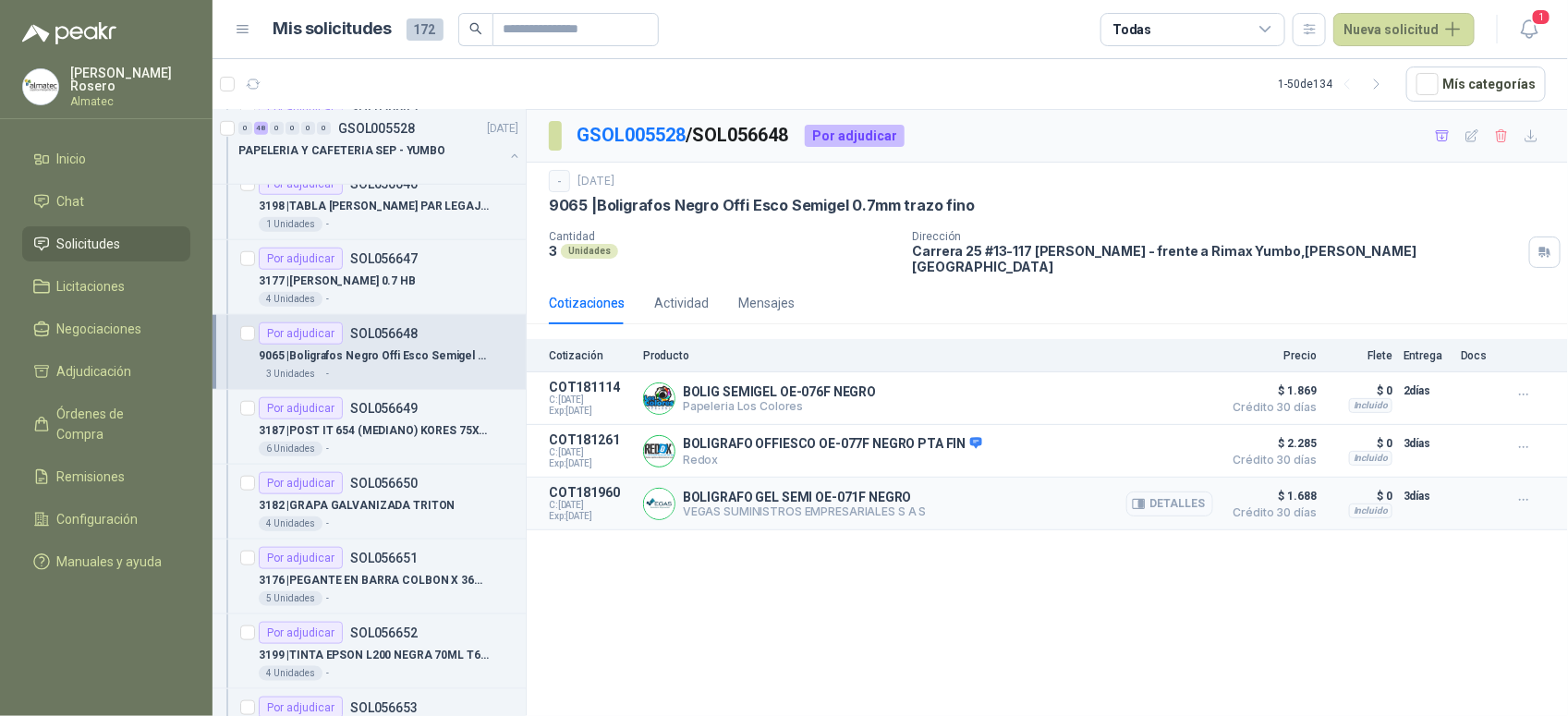
click at [1167, 495] on button "Detalles" at bounding box center [1169, 504] width 87 height 25
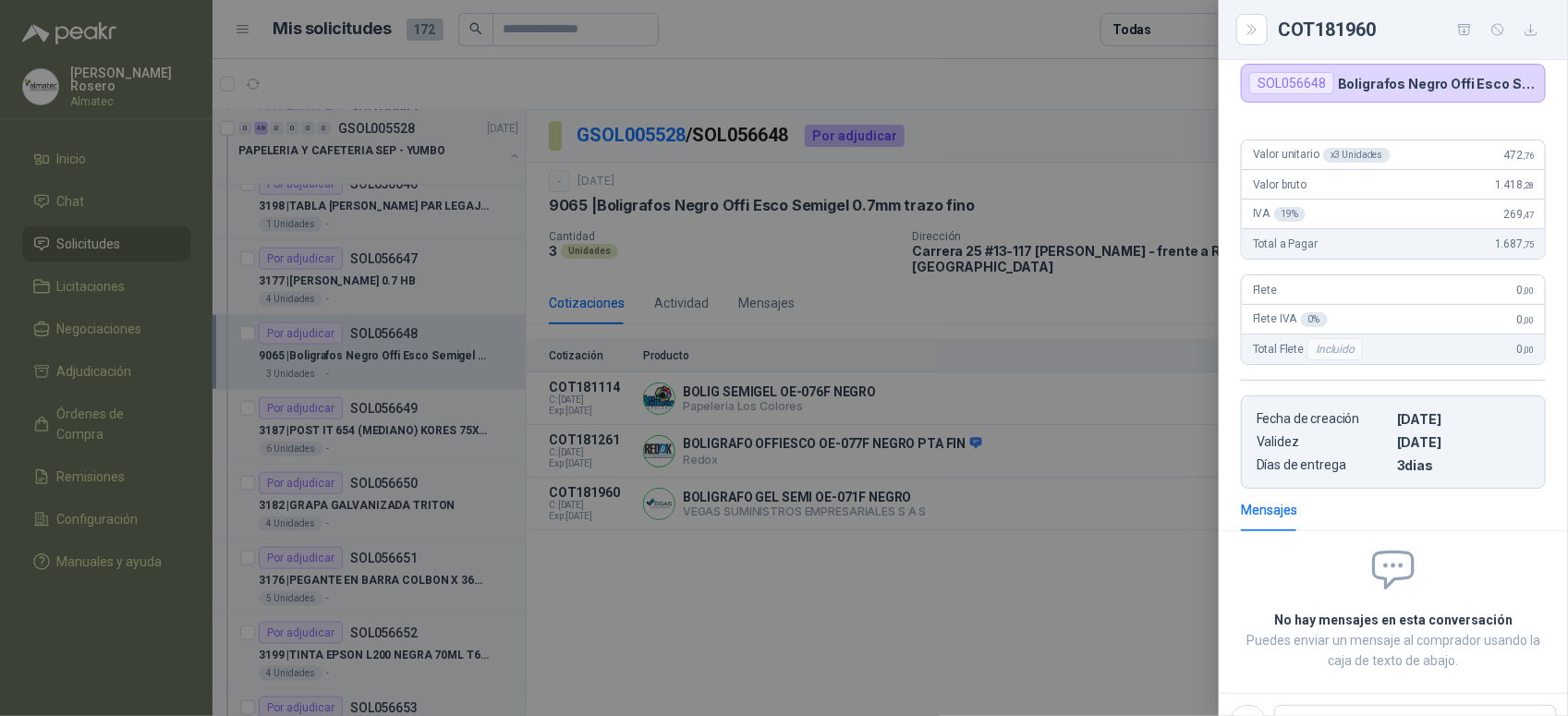
scroll to position [94, 0]
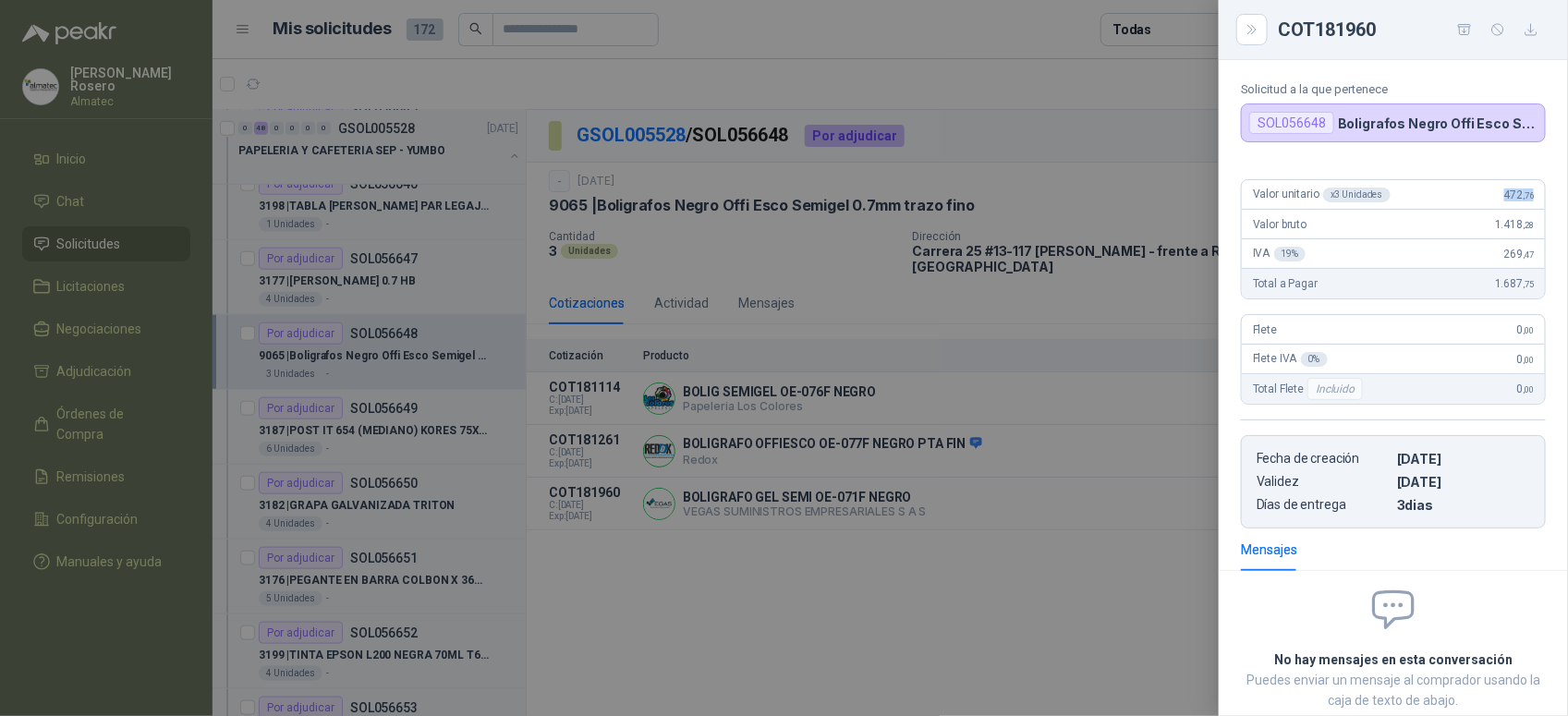
drag, startPoint x: 1486, startPoint y: 199, endPoint x: 1541, endPoint y: 190, distance: 55.7
click at [1541, 190] on div "Valor unitario x 3 Unidades 472 ,76 Valor bruto 1.418 ,28 IVA 19 % 269 ,47 Tota…" at bounding box center [1394, 347] width 349 height 364
copy span "472 ,76"
click at [603, 504] on div at bounding box center [784, 358] width 1568 height 716
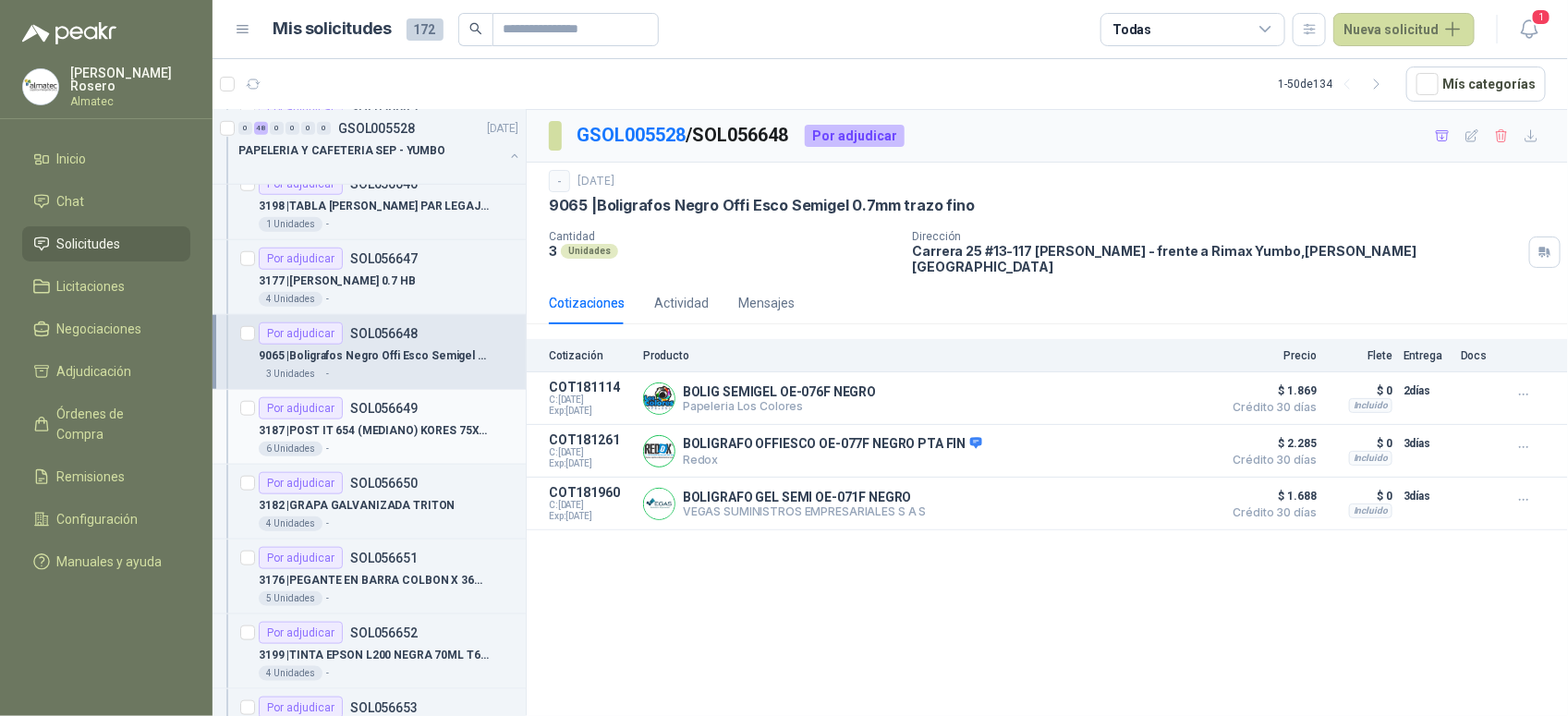
click at [386, 436] on p "3187 | POST IT 654 (MEDIANO) [PERSON_NAME] 75X75 100 HJ" at bounding box center [373, 431] width 230 height 18
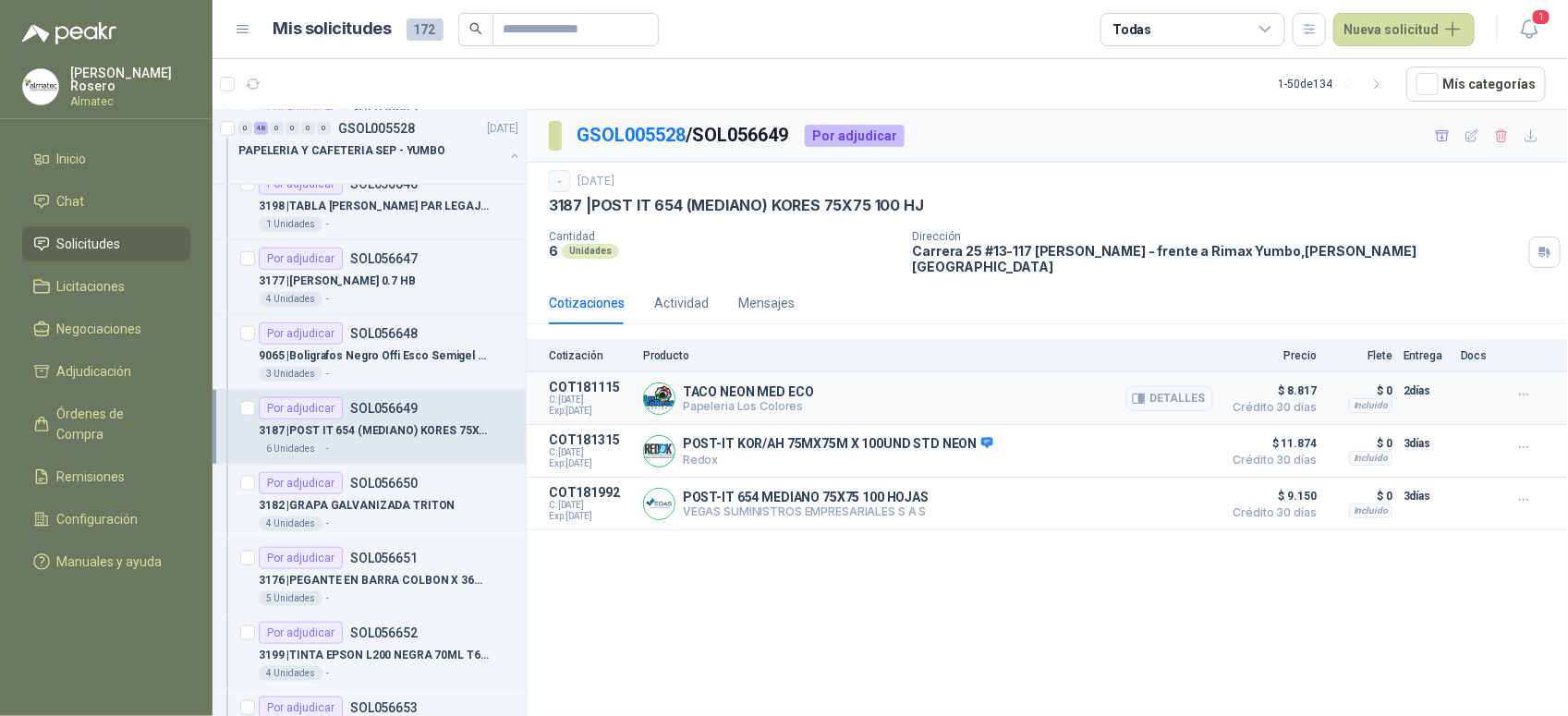
click at [1199, 386] on button "Detalles" at bounding box center [1169, 398] width 87 height 25
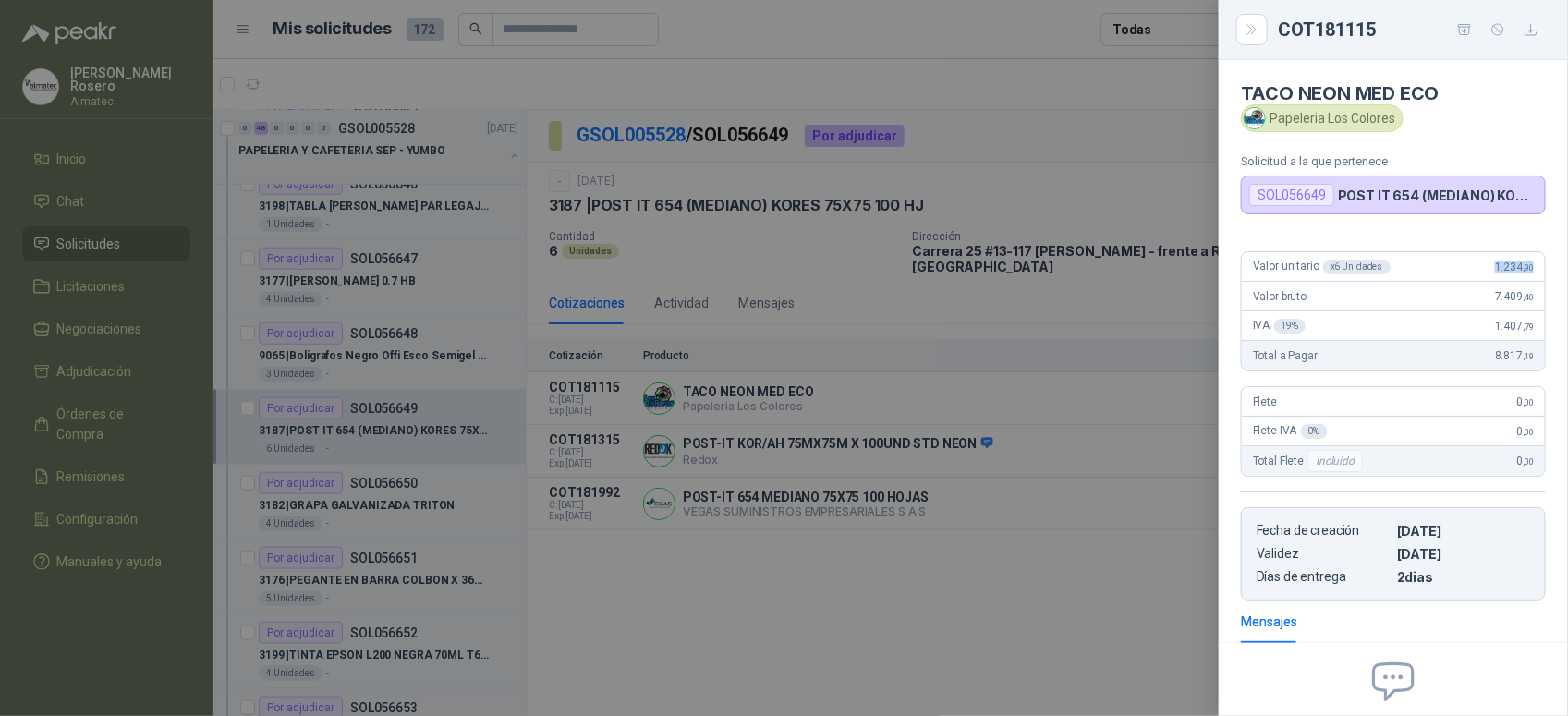
drag, startPoint x: 1481, startPoint y: 268, endPoint x: 1526, endPoint y: 266, distance: 45.0
click at [1526, 266] on div "Valor unitario x 6 Unidades 1.234 ,90" at bounding box center [1393, 267] width 303 height 29
copy span "1.234 ,90"
drag, startPoint x: 912, startPoint y: 557, endPoint x: 401, endPoint y: 544, distance: 511.2
click at [911, 557] on div at bounding box center [784, 358] width 1568 height 716
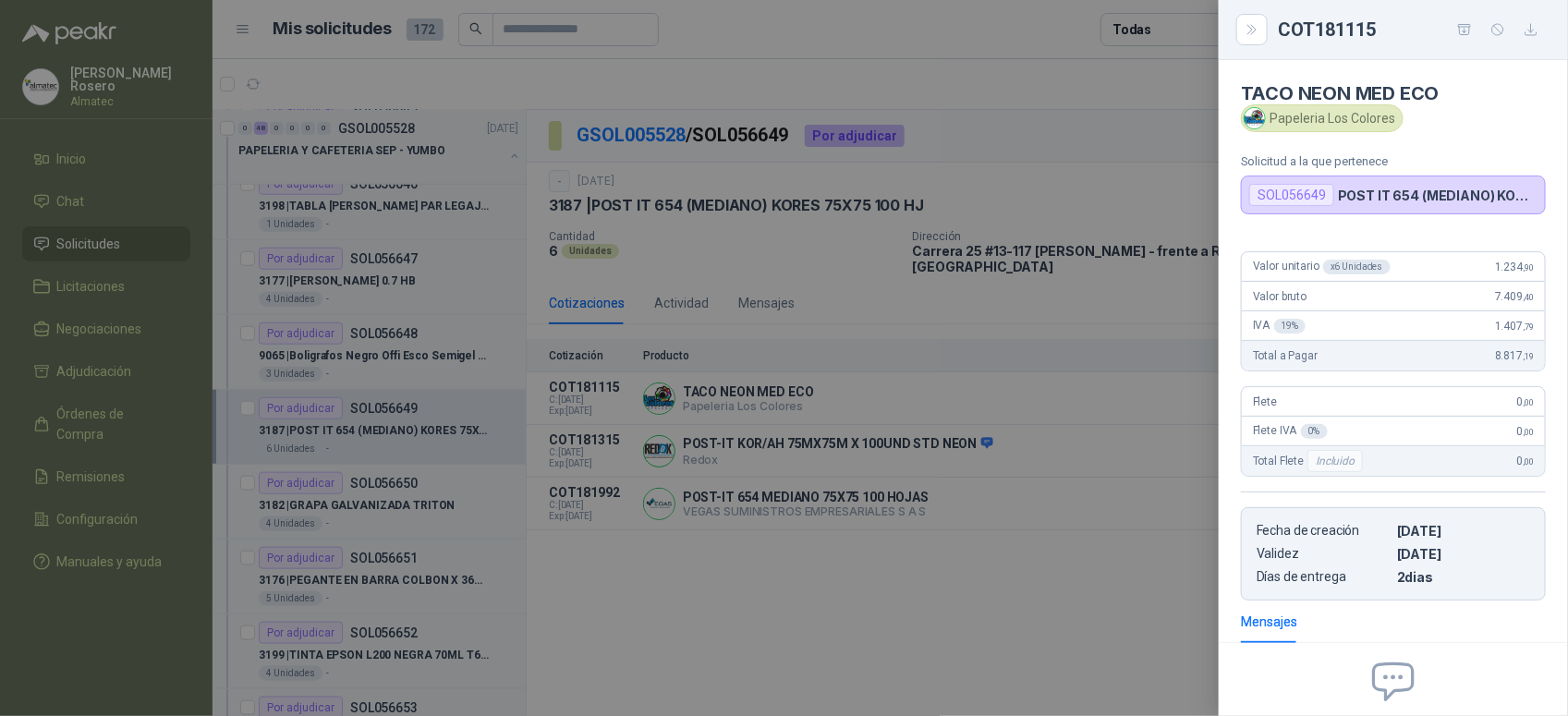
scroll to position [196, 0]
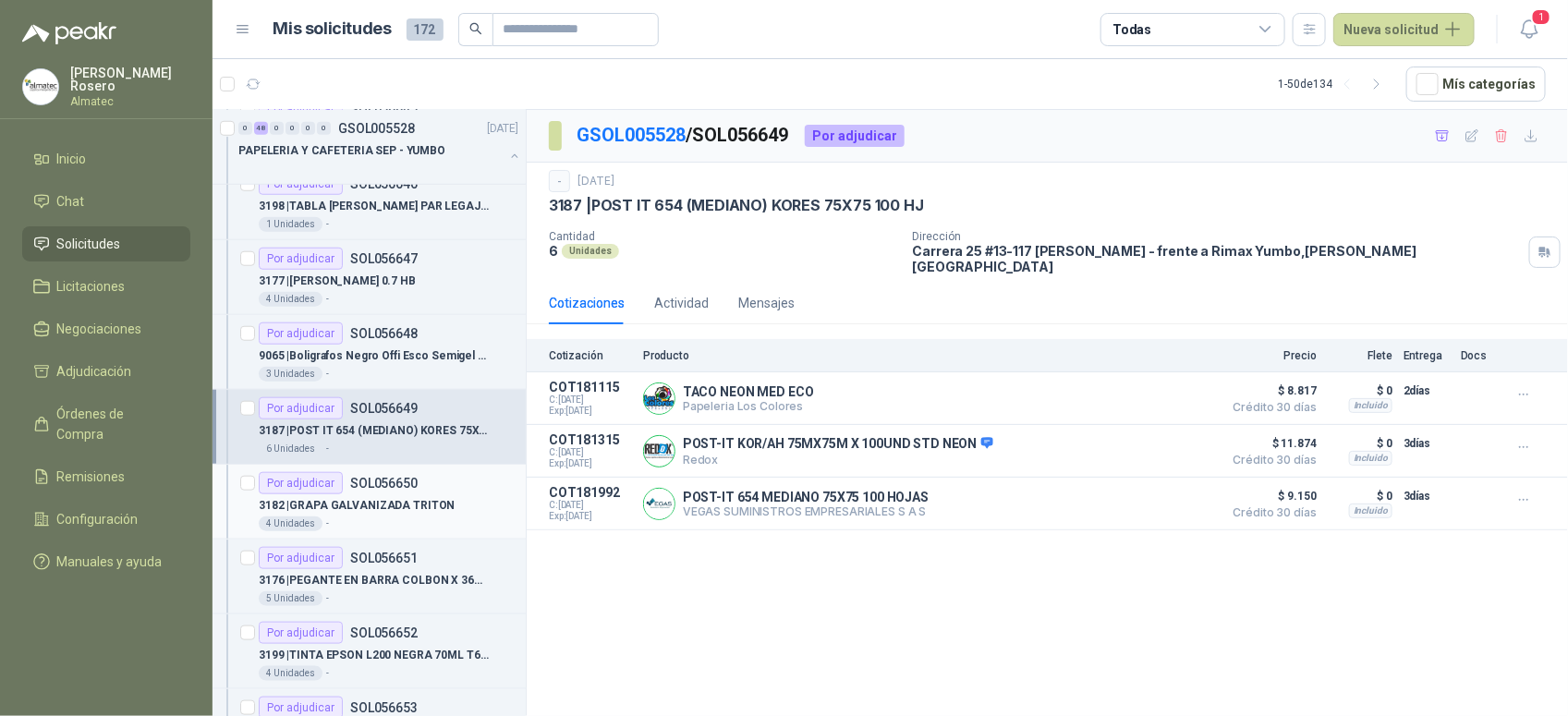
click at [352, 507] on p "3182 | GRAPA GALVANIZADA TRITON" at bounding box center [356, 506] width 196 height 18
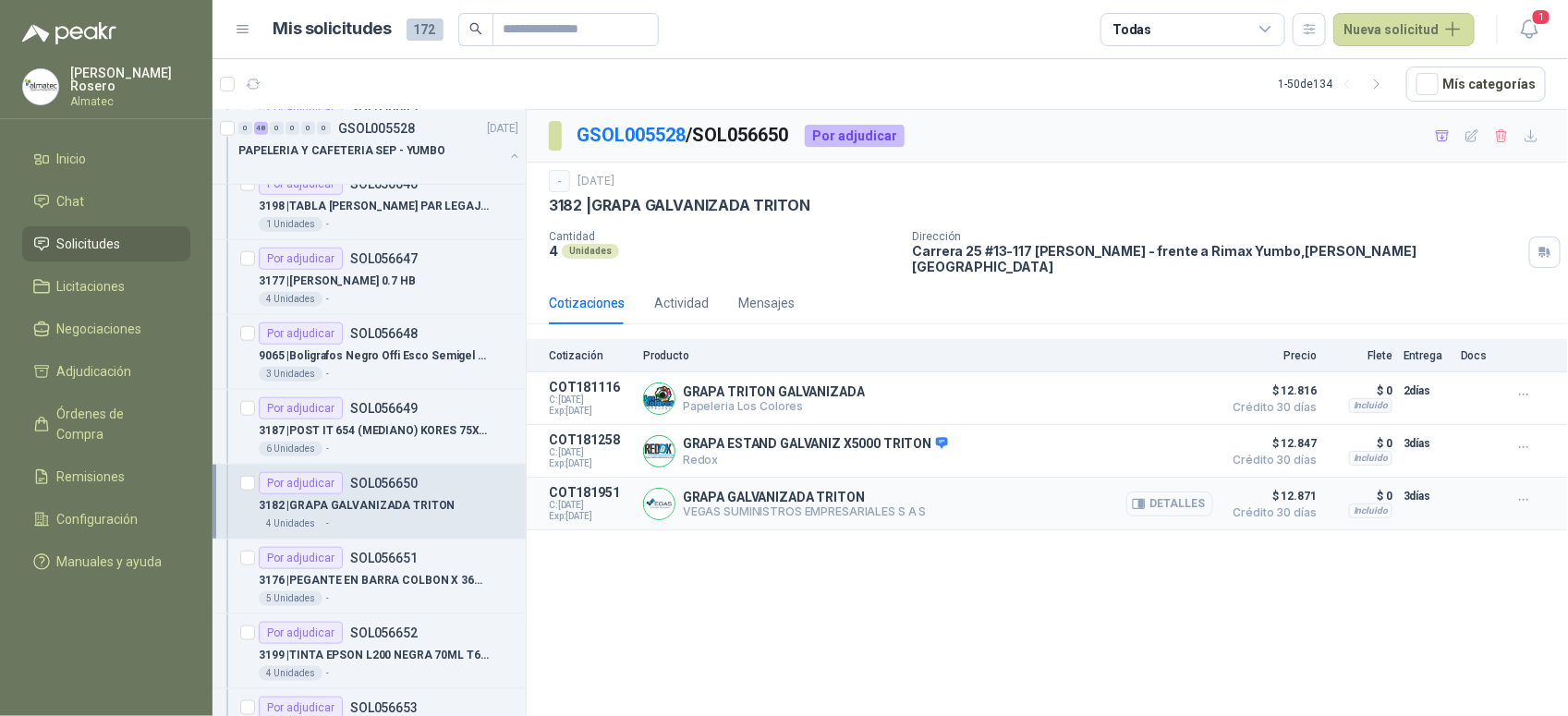
click at [1194, 499] on button "Detalles" at bounding box center [1169, 504] width 87 height 25
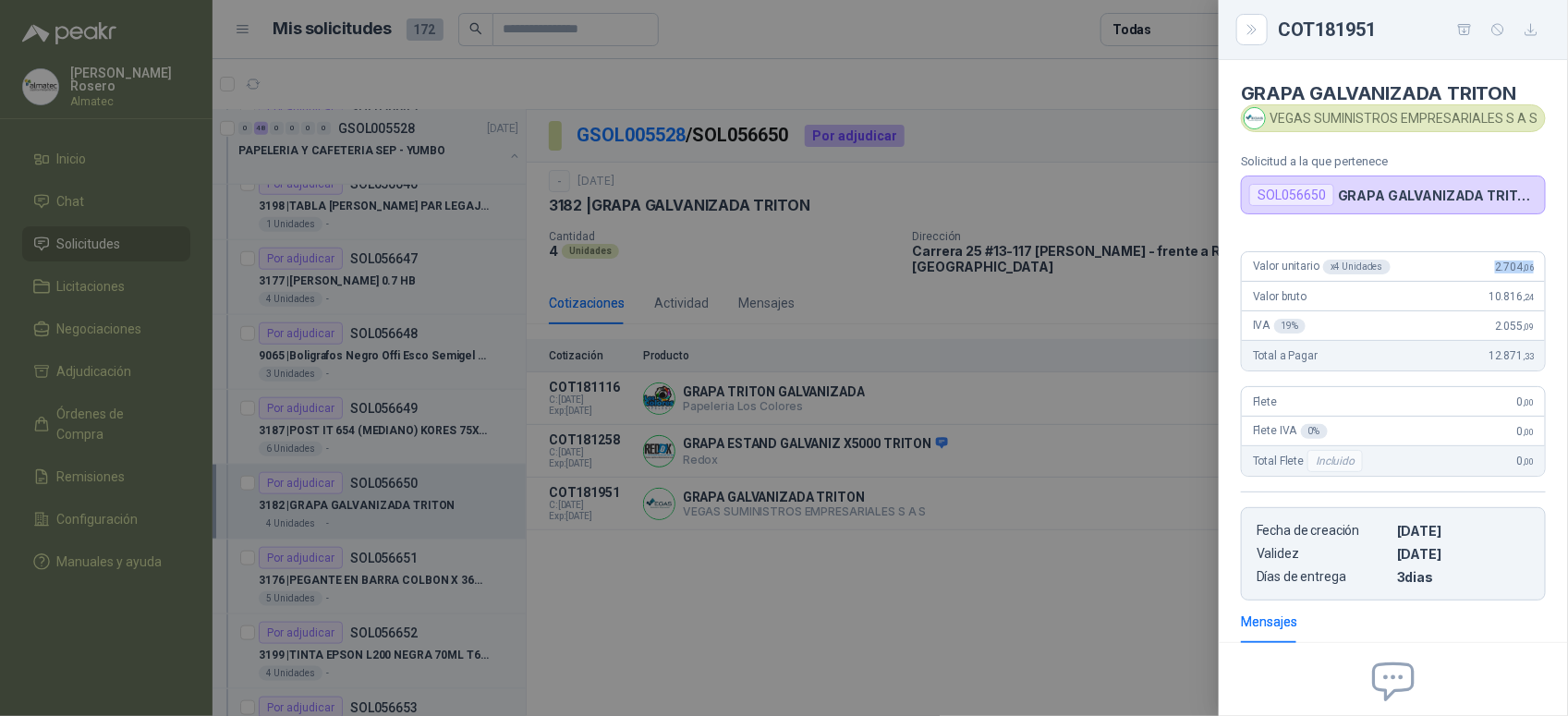
drag, startPoint x: 1473, startPoint y: 275, endPoint x: 1525, endPoint y: 270, distance: 52.2
click at [1525, 270] on div "Valor unitario x 4 Unidades 2.704 ,06" at bounding box center [1393, 267] width 303 height 29
drag, startPoint x: 700, startPoint y: 563, endPoint x: 425, endPoint y: 591, distance: 276.4
click at [699, 563] on div at bounding box center [784, 358] width 1568 height 716
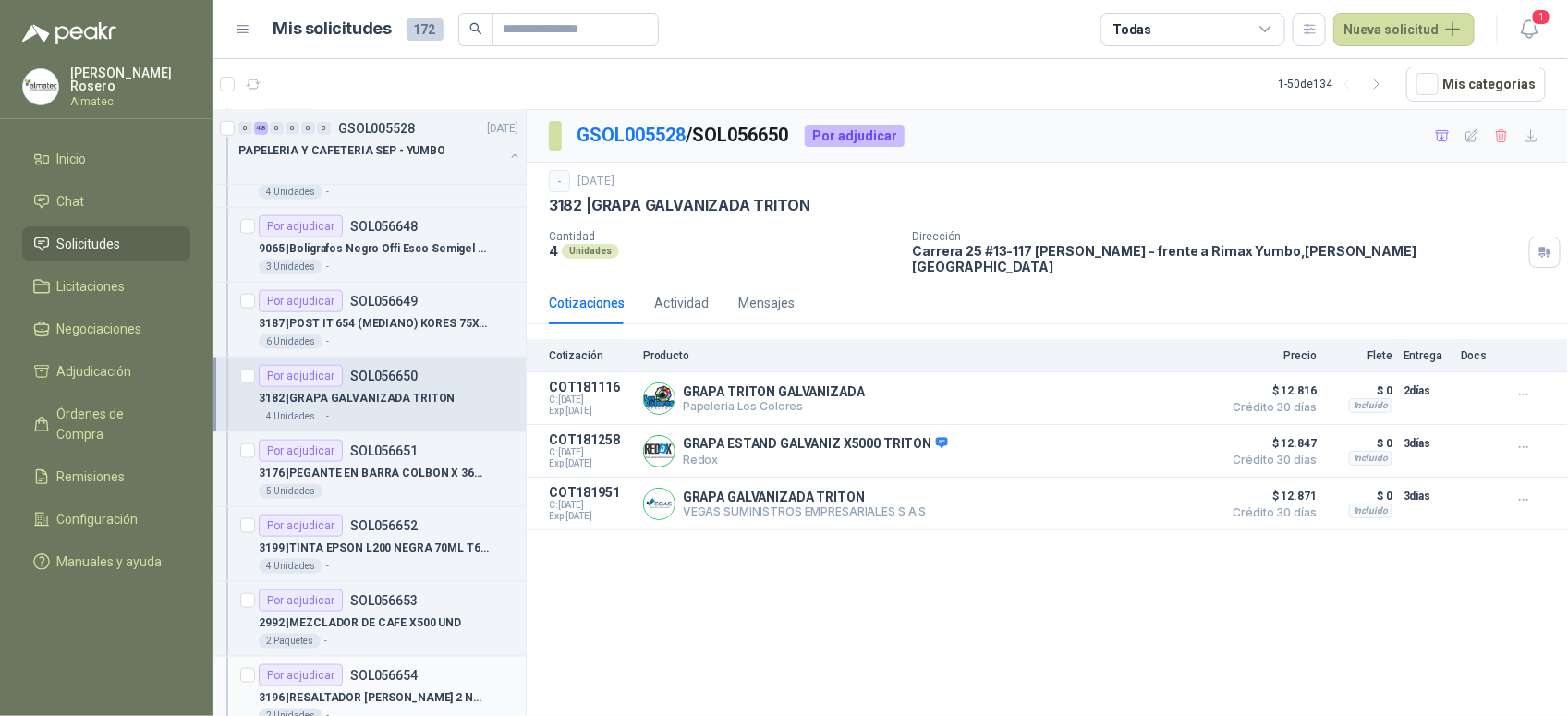
scroll to position [1039, 0]
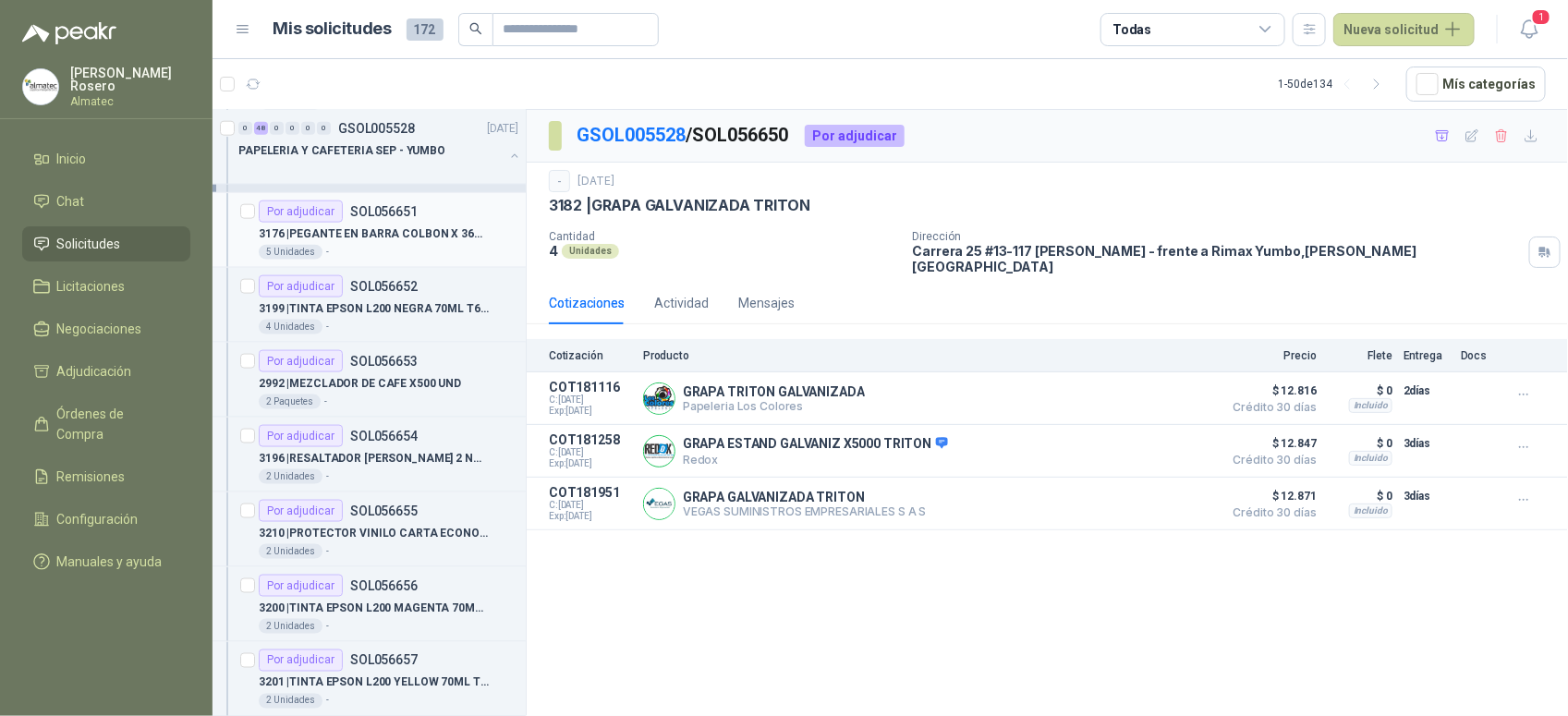
click at [390, 263] on article "Por adjudicar SOL056651 3176 | PEGANTE EN BARRA COLBON X 36GRS. 5 Unidades -" at bounding box center [368, 230] width 313 height 75
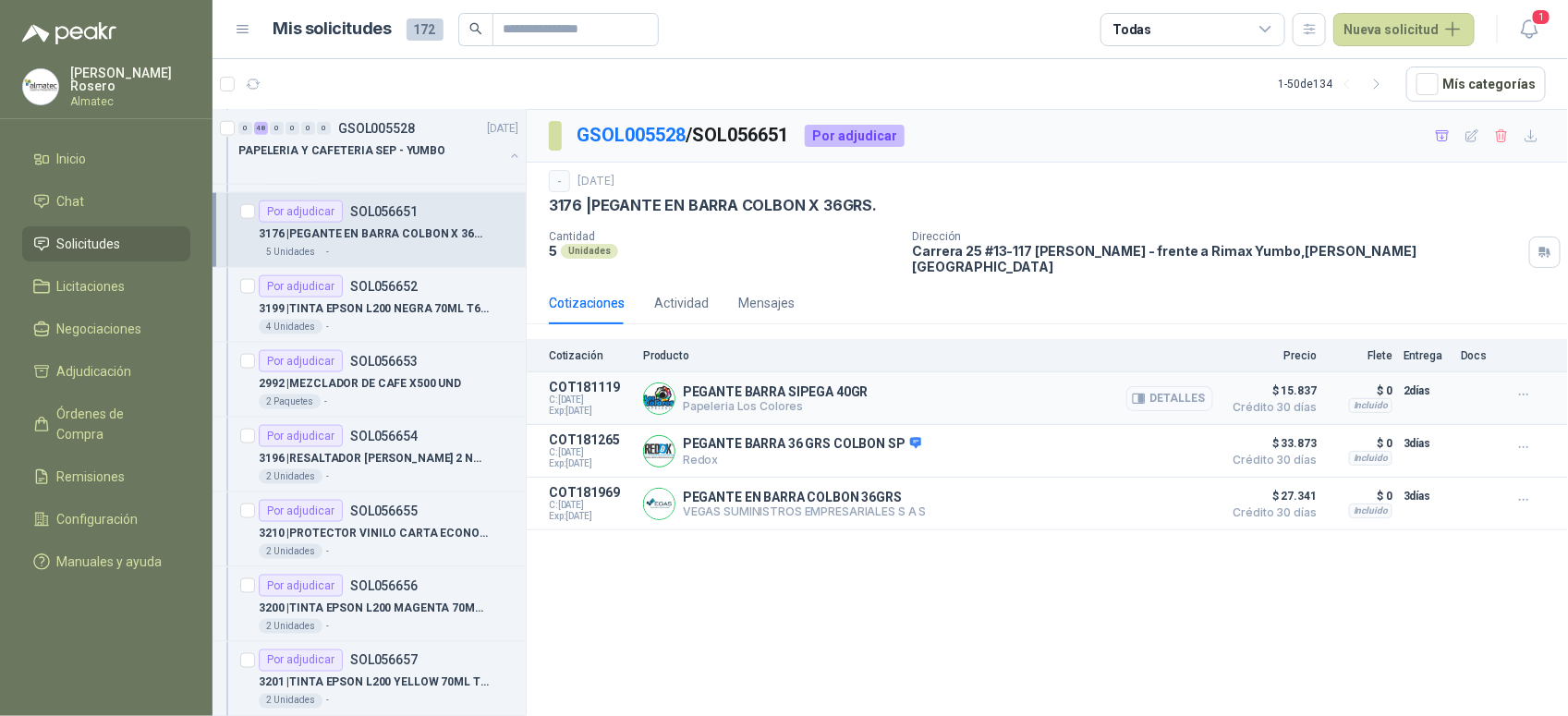
click at [1185, 386] on button "Detalles" at bounding box center [1169, 398] width 87 height 25
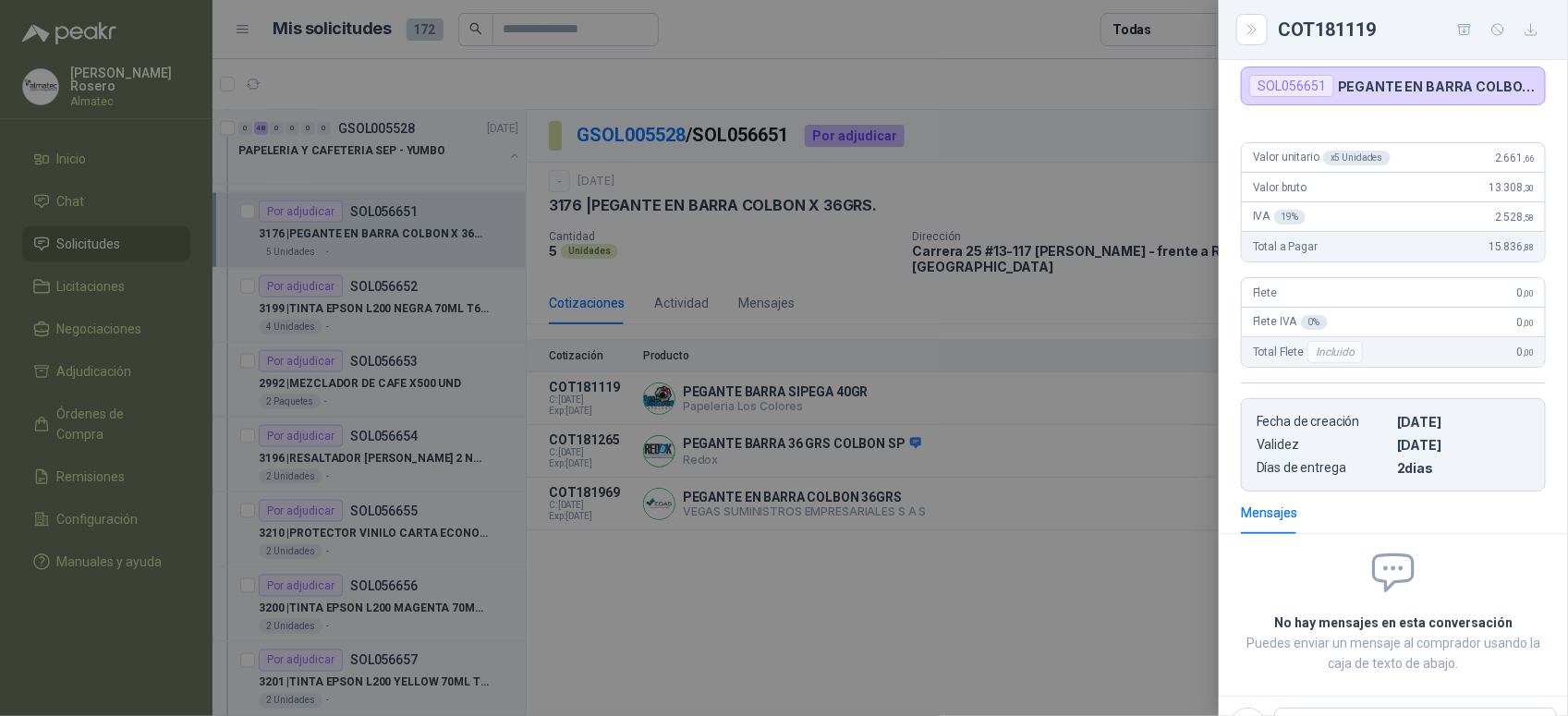
scroll to position [71, 0]
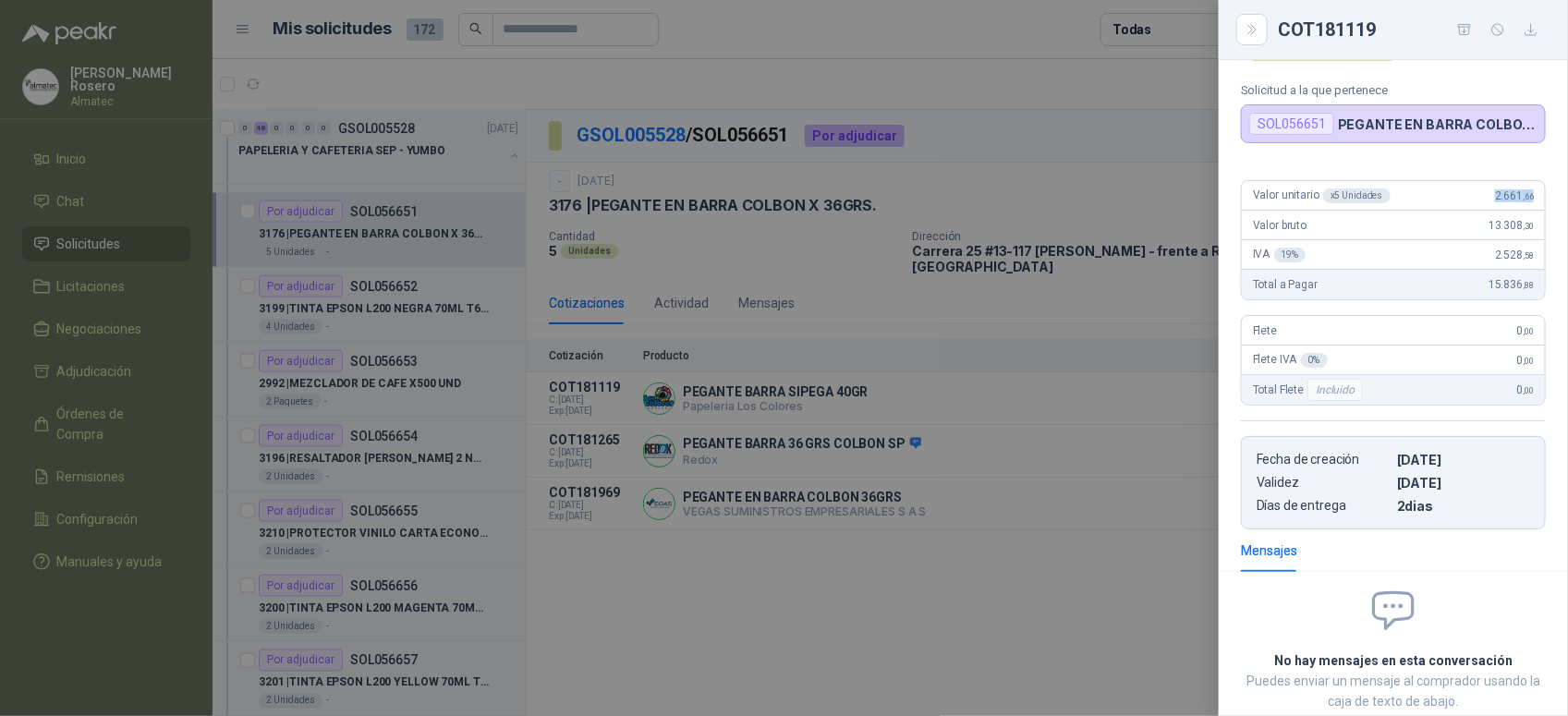
drag, startPoint x: 1480, startPoint y: 196, endPoint x: 1539, endPoint y: 194, distance: 59.0
click at [1539, 194] on div "Valor unitario x 5 Unidades 2.661 ,66 Valor bruto 13.308 ,30 IVA 19 % 2.528 ,58…" at bounding box center [1394, 348] width 349 height 364
drag, startPoint x: 917, startPoint y: 490, endPoint x: 690, endPoint y: 519, distance: 228.8
click at [912, 490] on div at bounding box center [784, 358] width 1568 height 716
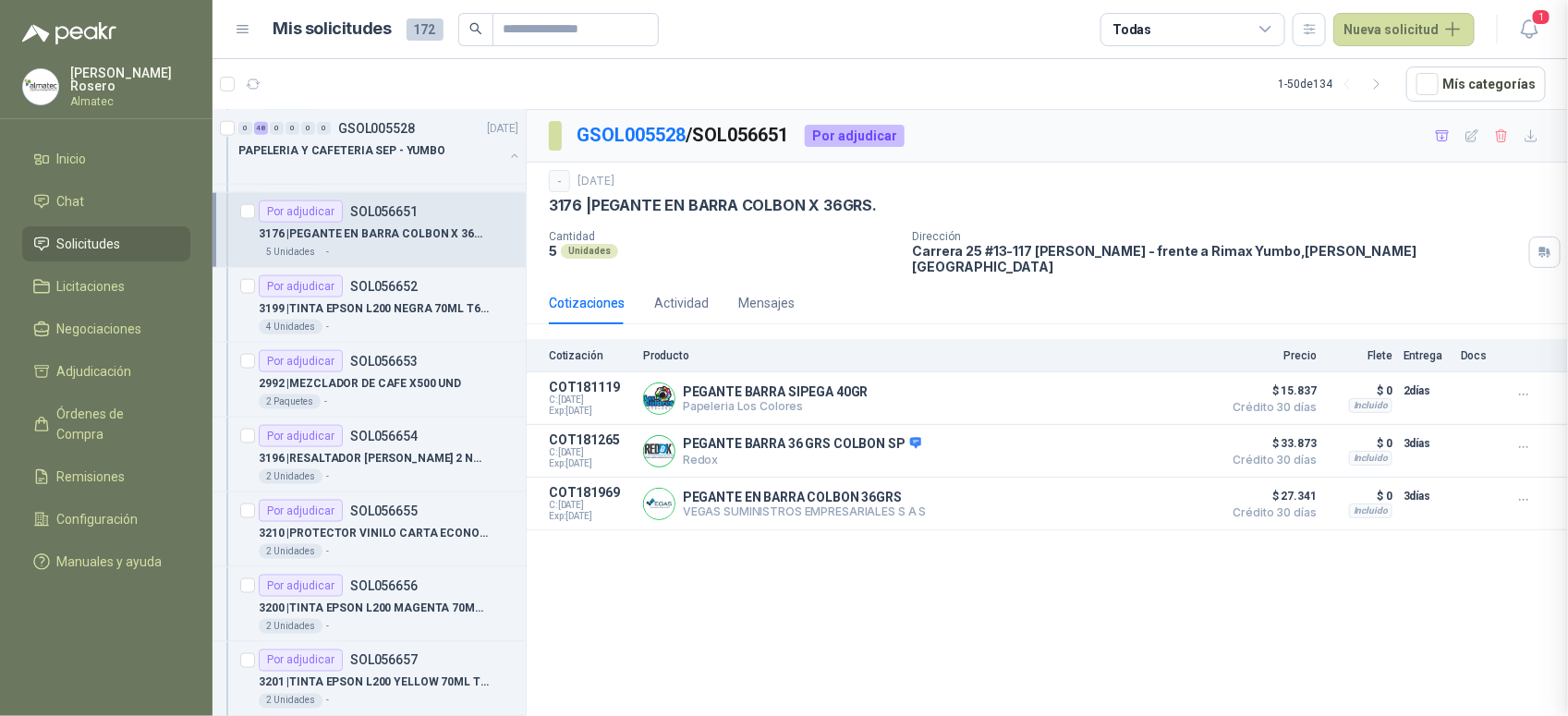
scroll to position [196, 0]
click at [412, 315] on p "3199 | TINTA EPSON L200 NEGRA 70ML T664320" at bounding box center [373, 309] width 230 height 18
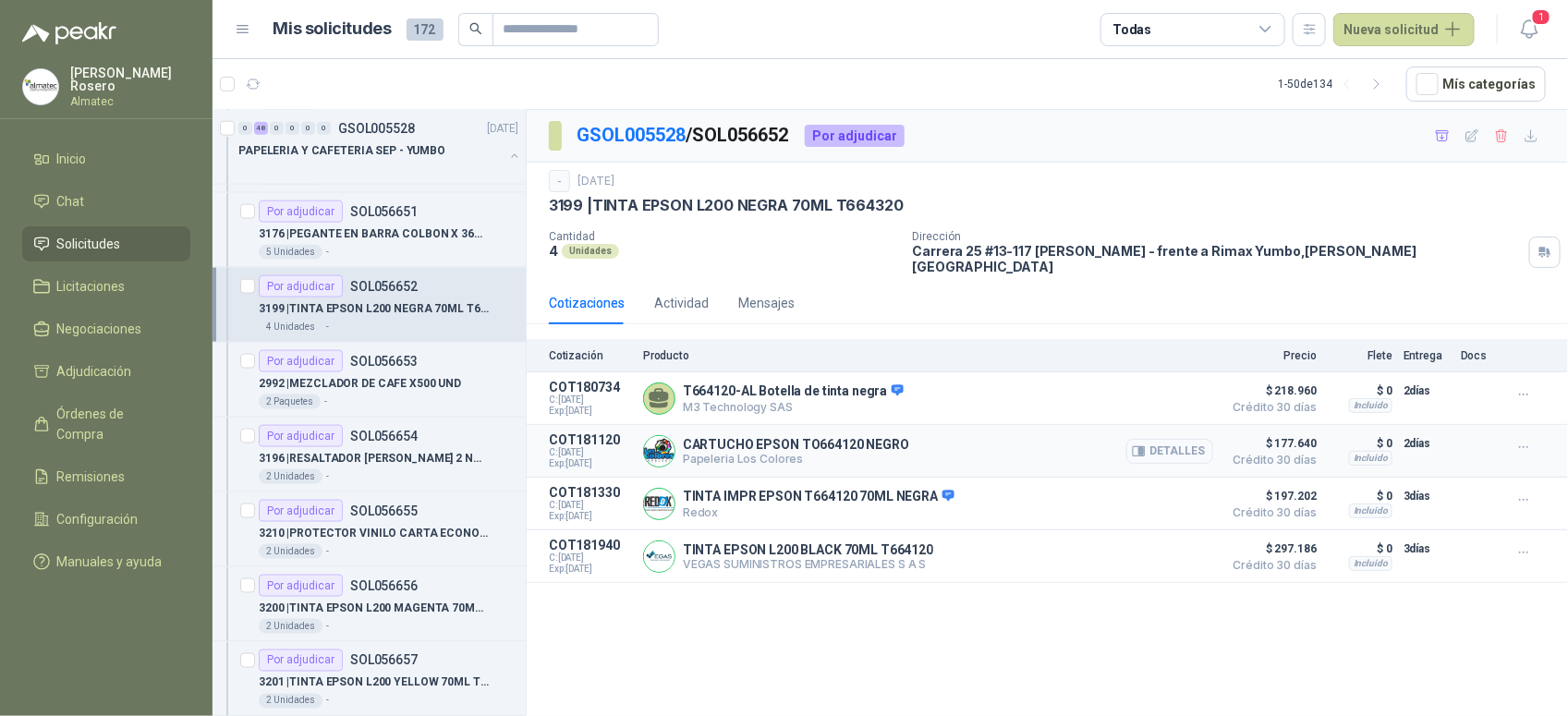
click at [1187, 438] on button "Detalles" at bounding box center [1169, 451] width 87 height 25
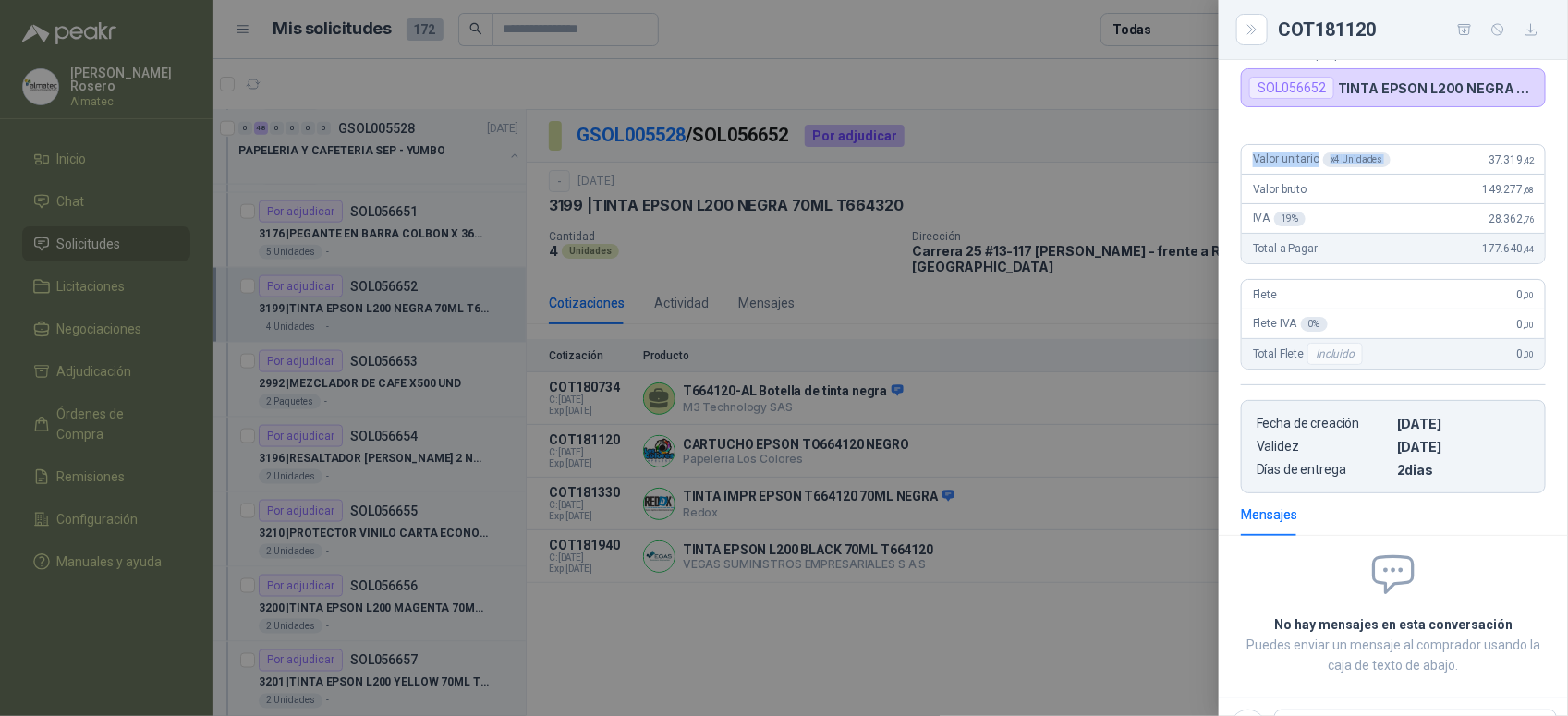
scroll to position [123, 0]
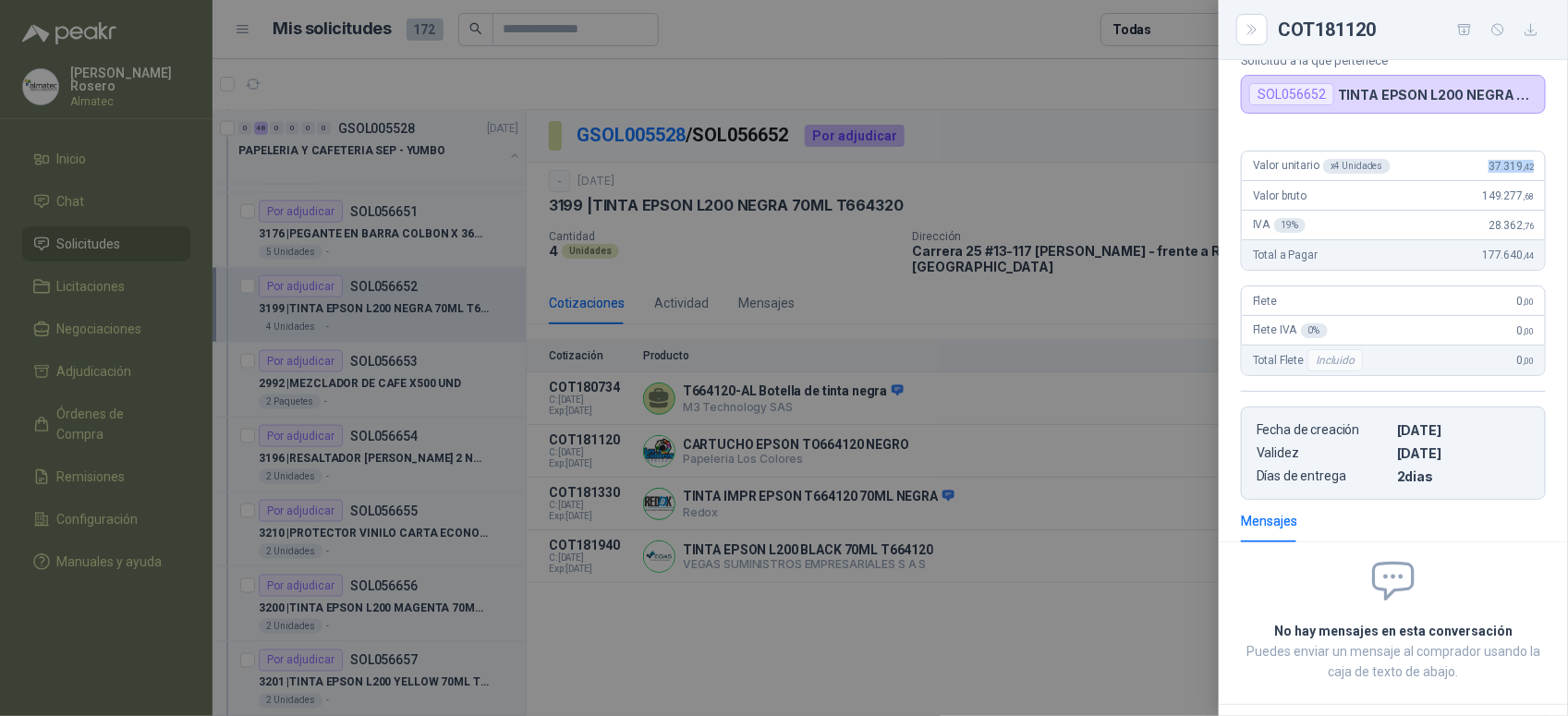
drag, startPoint x: 1471, startPoint y: 75, endPoint x: 1539, endPoint y: 165, distance: 112.8
click at [1539, 165] on div "Valor unitario x 4 Unidades 37.319 ,42 Valor bruto 149.277 ,68 IVA 19 % 28.362 …" at bounding box center [1394, 318] width 349 height 364
click at [713, 374] on div at bounding box center [784, 358] width 1568 height 716
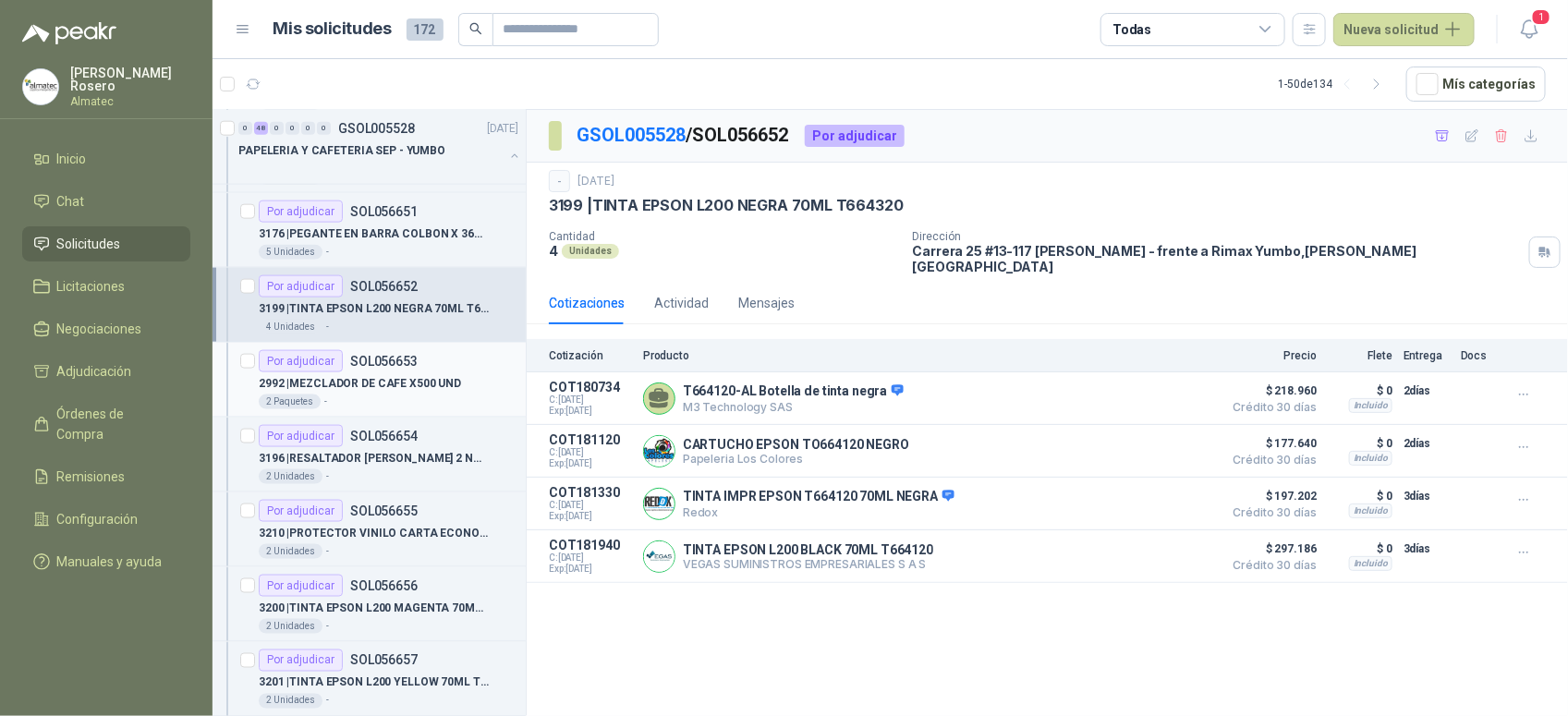
click at [433, 391] on p "2992 | MEZCLADOR DE CAFE X500 UND" at bounding box center [360, 384] width 203 height 18
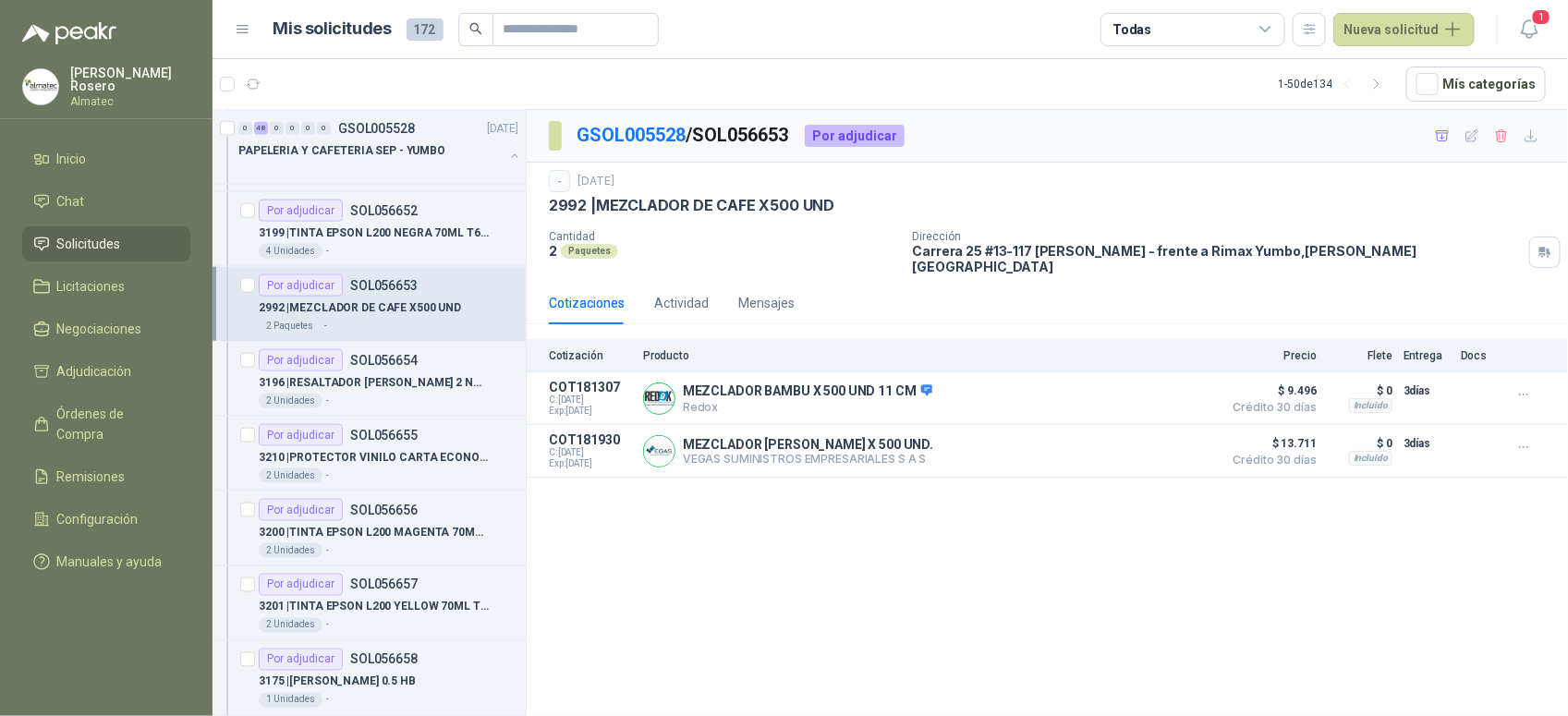
scroll to position [1154, 0]
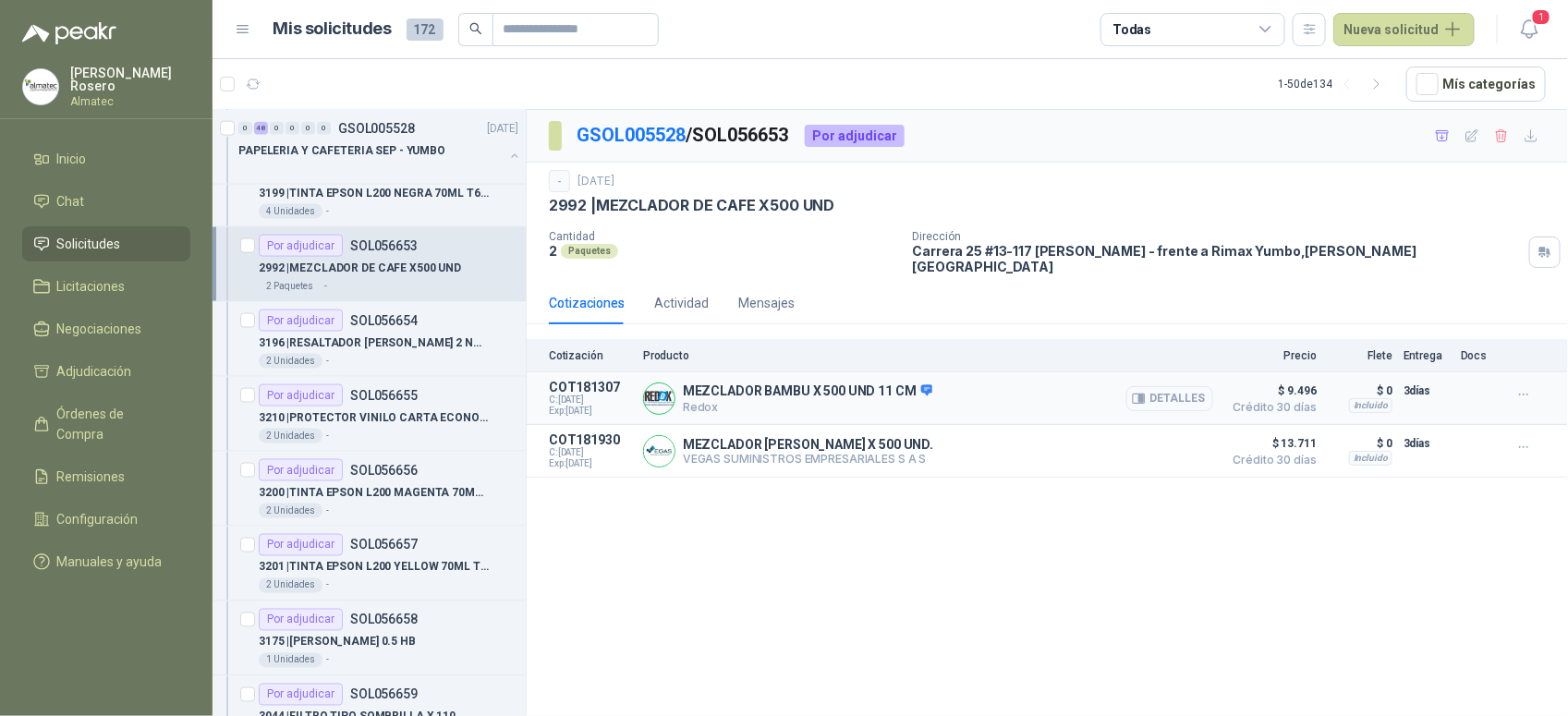
click at [1161, 389] on button "Detalles" at bounding box center [1169, 398] width 87 height 25
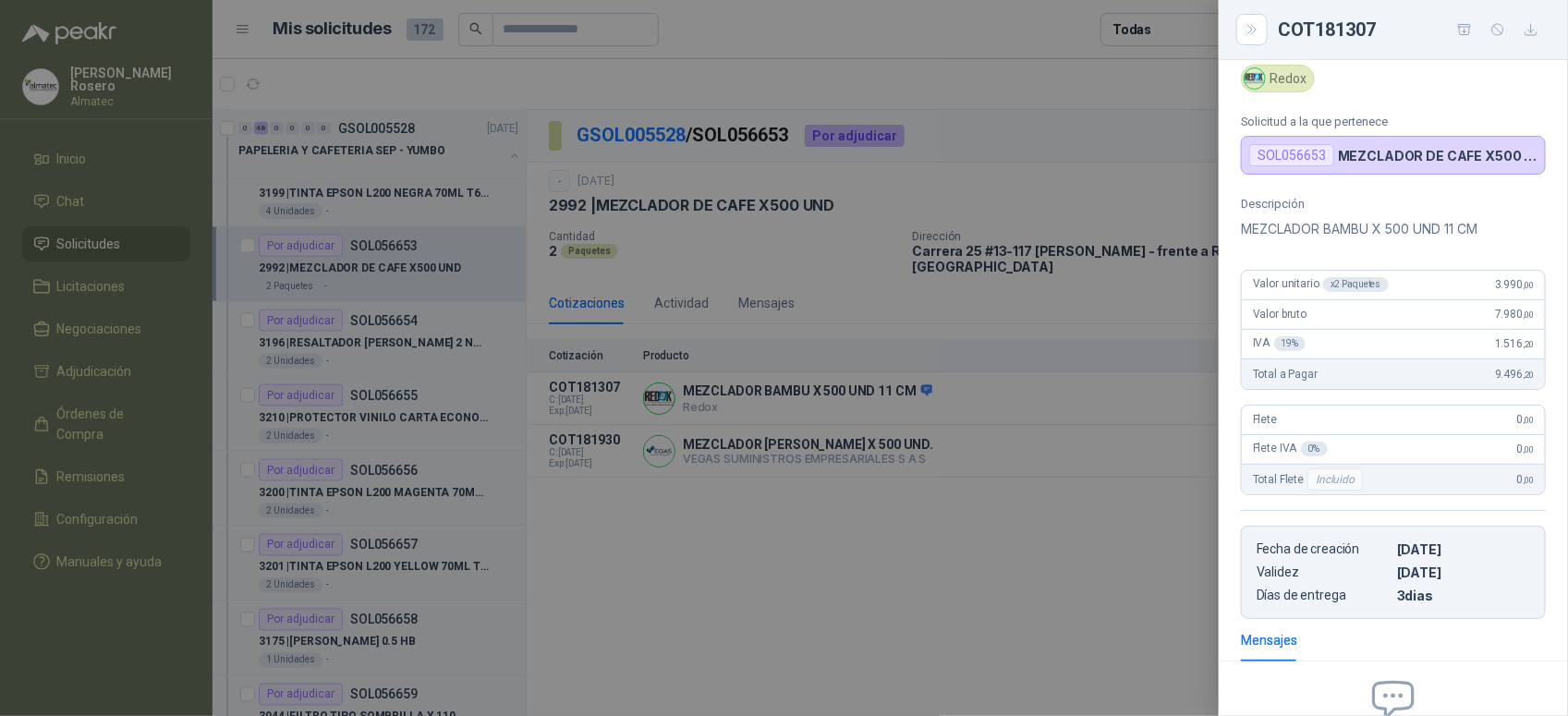
scroll to position [38, 0]
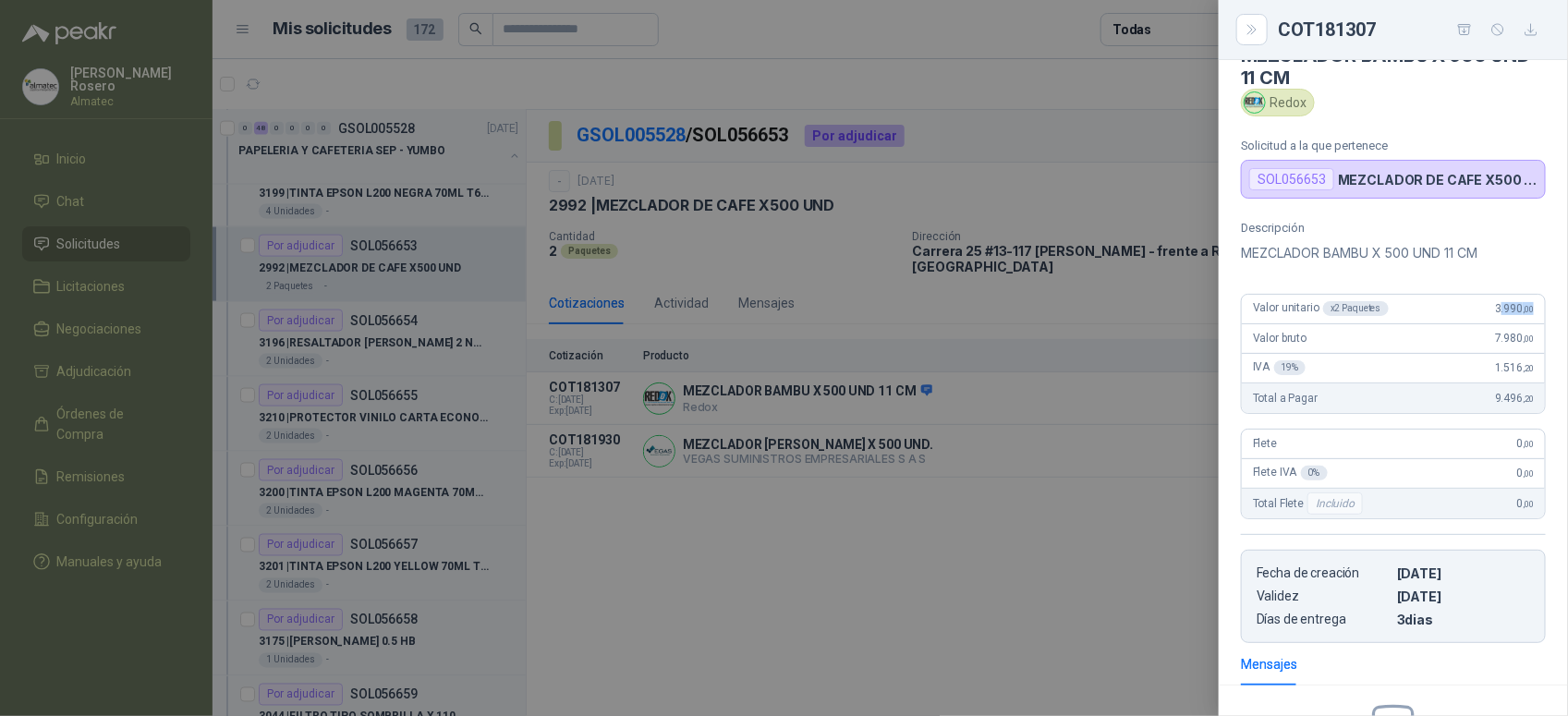
drag, startPoint x: 1485, startPoint y: 315, endPoint x: 1535, endPoint y: 315, distance: 50.0
click at [1535, 315] on div "Descripción MEZCLADOR BAMBU X 500 UND 11 CM Valor unitario x 2 Paquetes 3.990 ,…" at bounding box center [1394, 432] width 349 height 422
drag, startPoint x: 1535, startPoint y: 315, endPoint x: 1472, endPoint y: 312, distance: 63.1
click at [1472, 312] on div "Valor unitario x 2 Paquetes 3.990 ,00" at bounding box center [1393, 309] width 303 height 29
drag, startPoint x: 1474, startPoint y: 312, endPoint x: 1539, endPoint y: 308, distance: 65.1
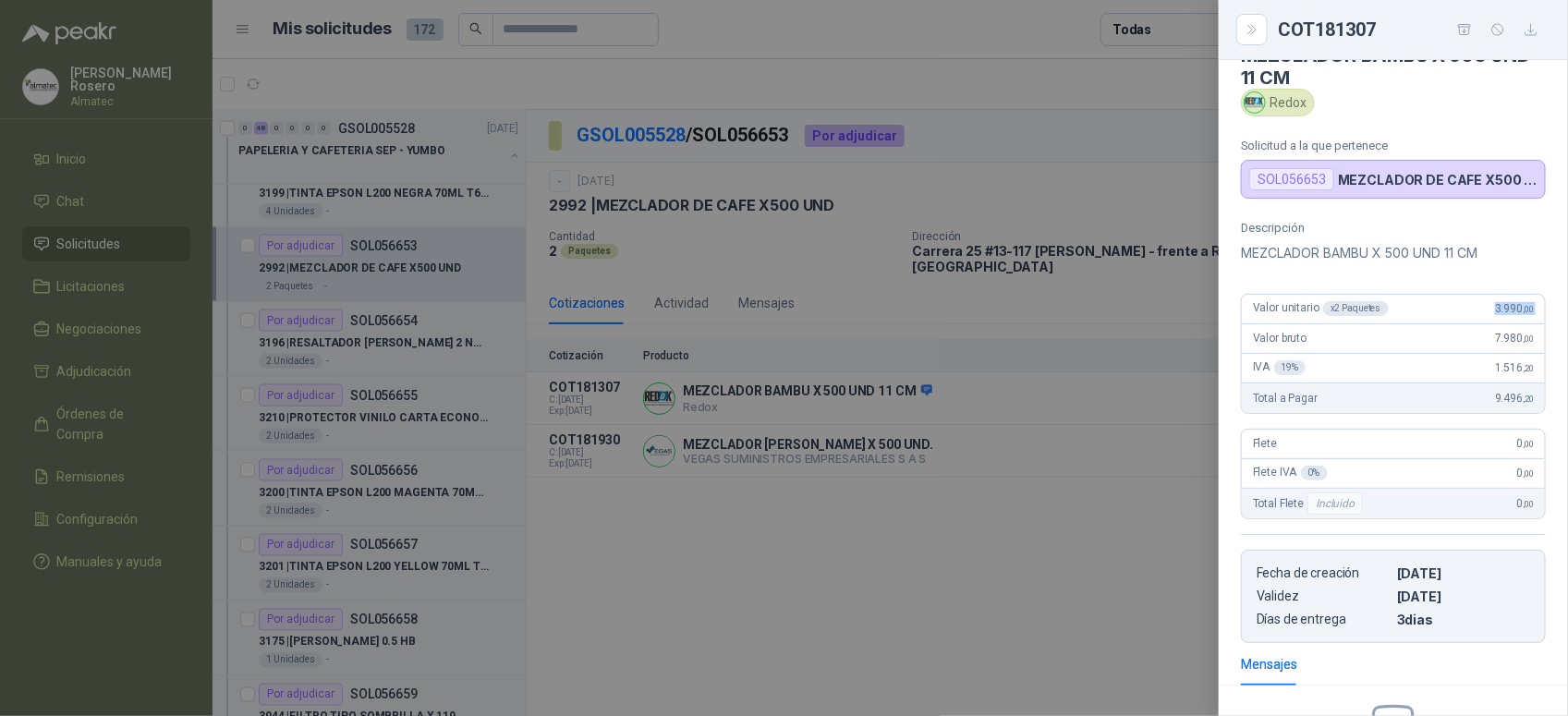
click at [1539, 308] on div "Descripción MEZCLADOR BAMBU X 500 UND 11 CM Valor unitario x 2 Paquetes 3.990 ,…" at bounding box center [1394, 432] width 349 height 422
drag, startPoint x: 588, startPoint y: 481, endPoint x: 499, endPoint y: 396, distance: 123.1
click at [587, 481] on div at bounding box center [784, 358] width 1568 height 716
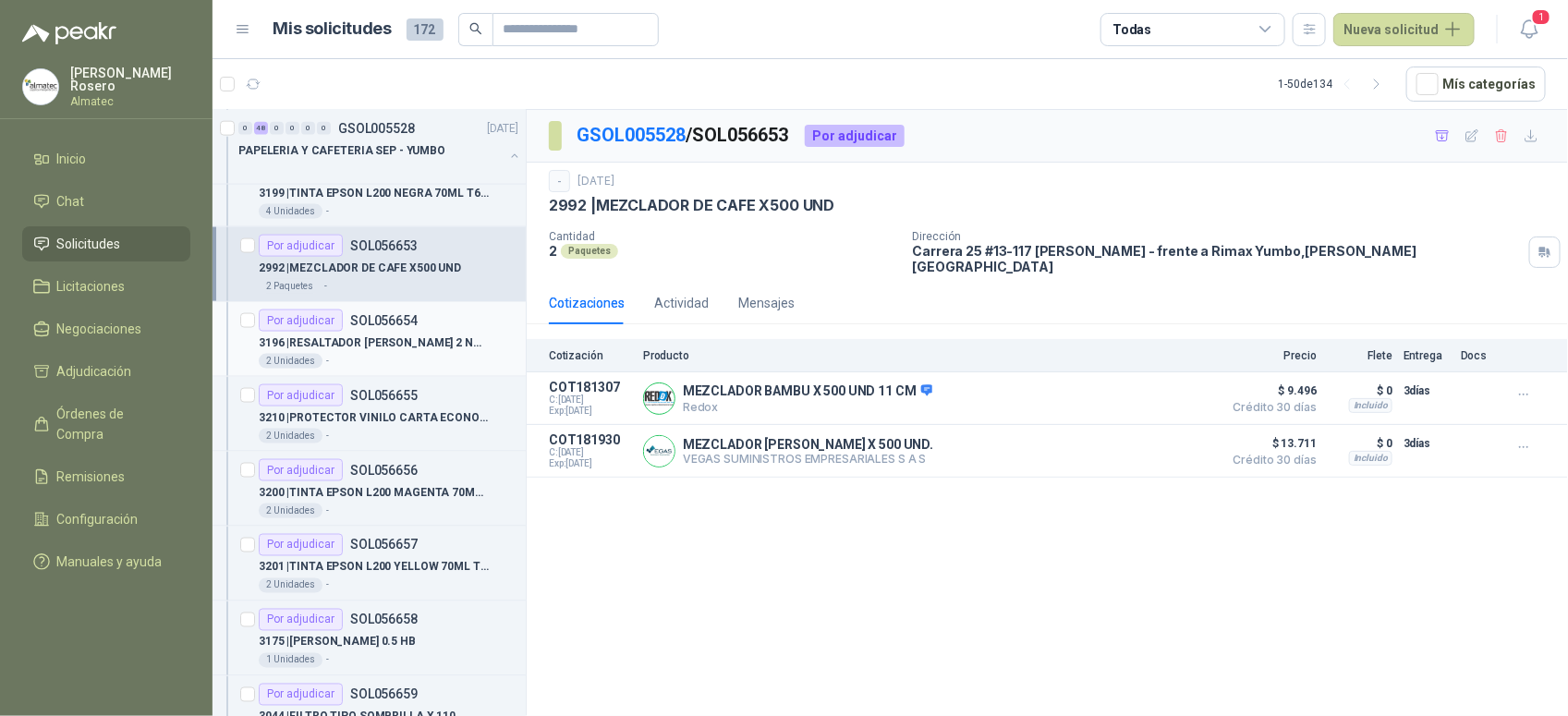
click at [383, 331] on div "Por adjudicar SOL056654" at bounding box center [337, 320] width 159 height 22
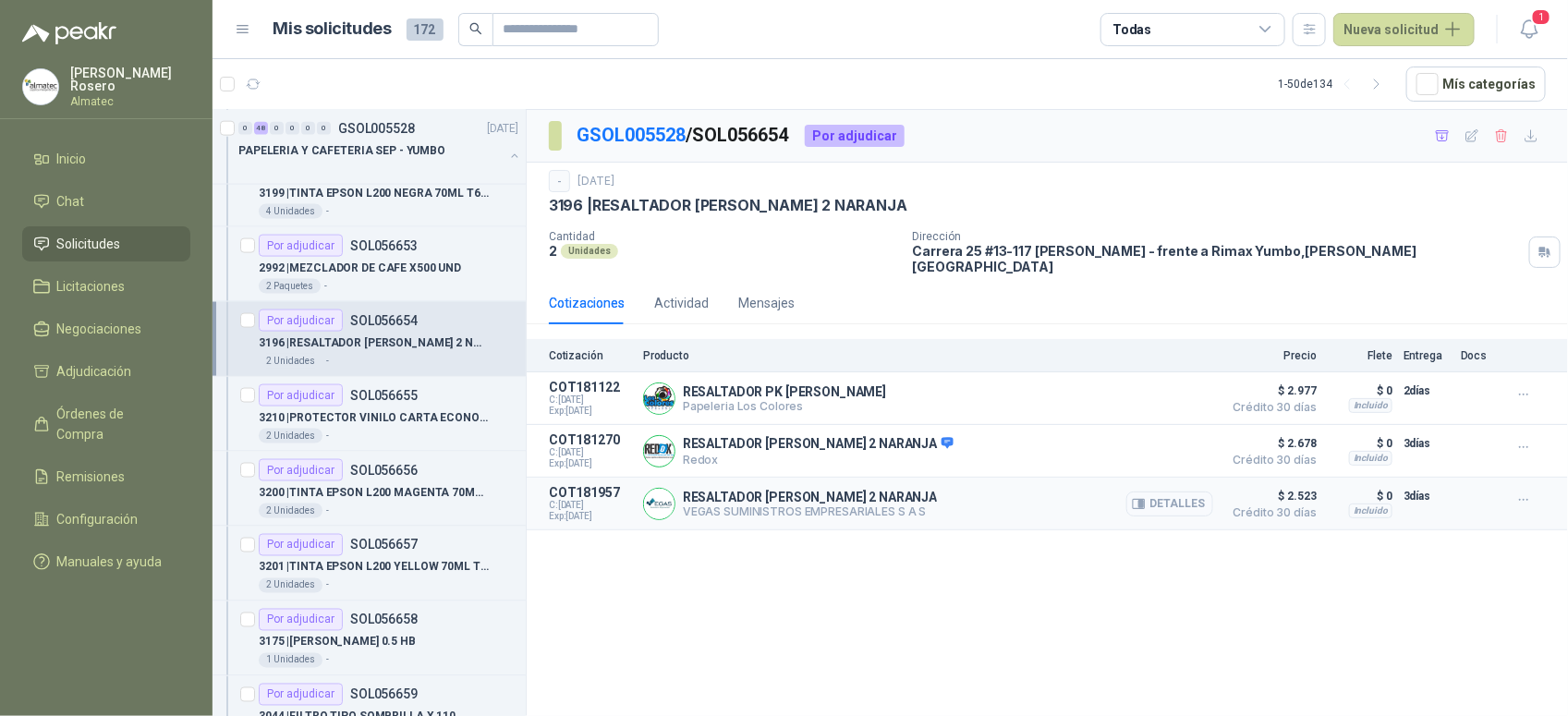
click at [1198, 494] on button "Detalles" at bounding box center [1169, 504] width 87 height 25
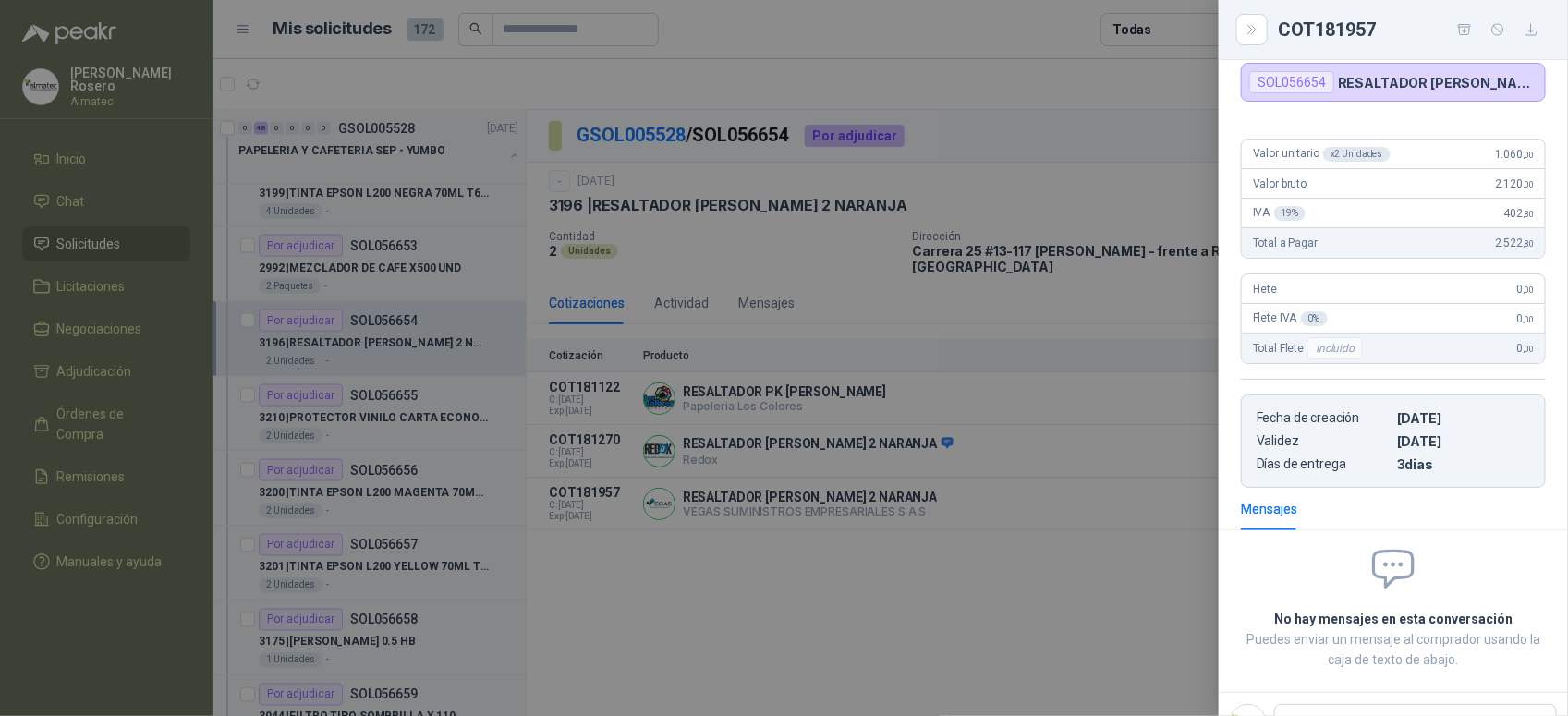
scroll to position [94, 0]
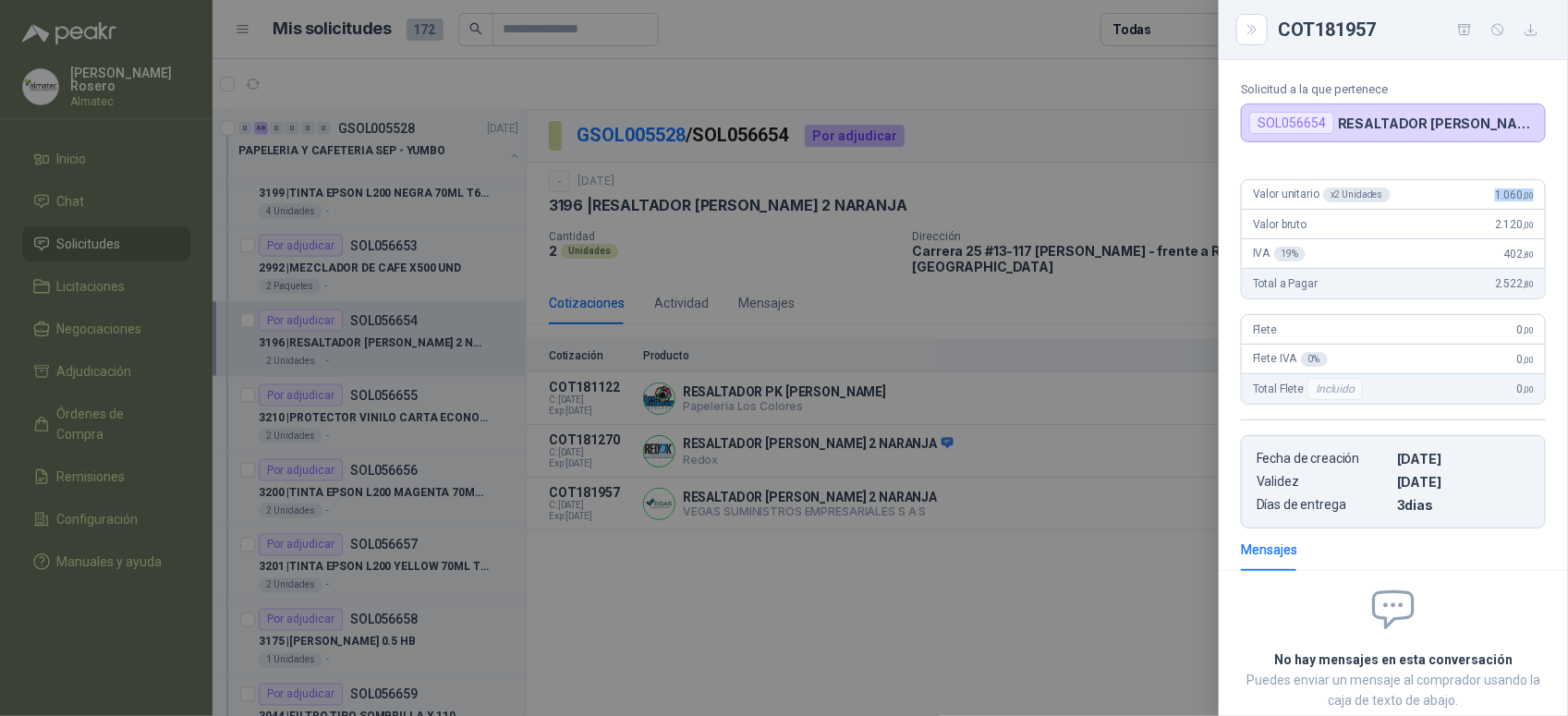
drag, startPoint x: 1468, startPoint y: 189, endPoint x: 1540, endPoint y: 191, distance: 72.0
click at [1540, 191] on div "Valor unitario x 2 Unidades 1.060 ,00 Valor bruto 2.120 ,00 IVA 19 % 402 ,80 To…" at bounding box center [1394, 347] width 349 height 364
click at [659, 506] on div at bounding box center [784, 358] width 1568 height 716
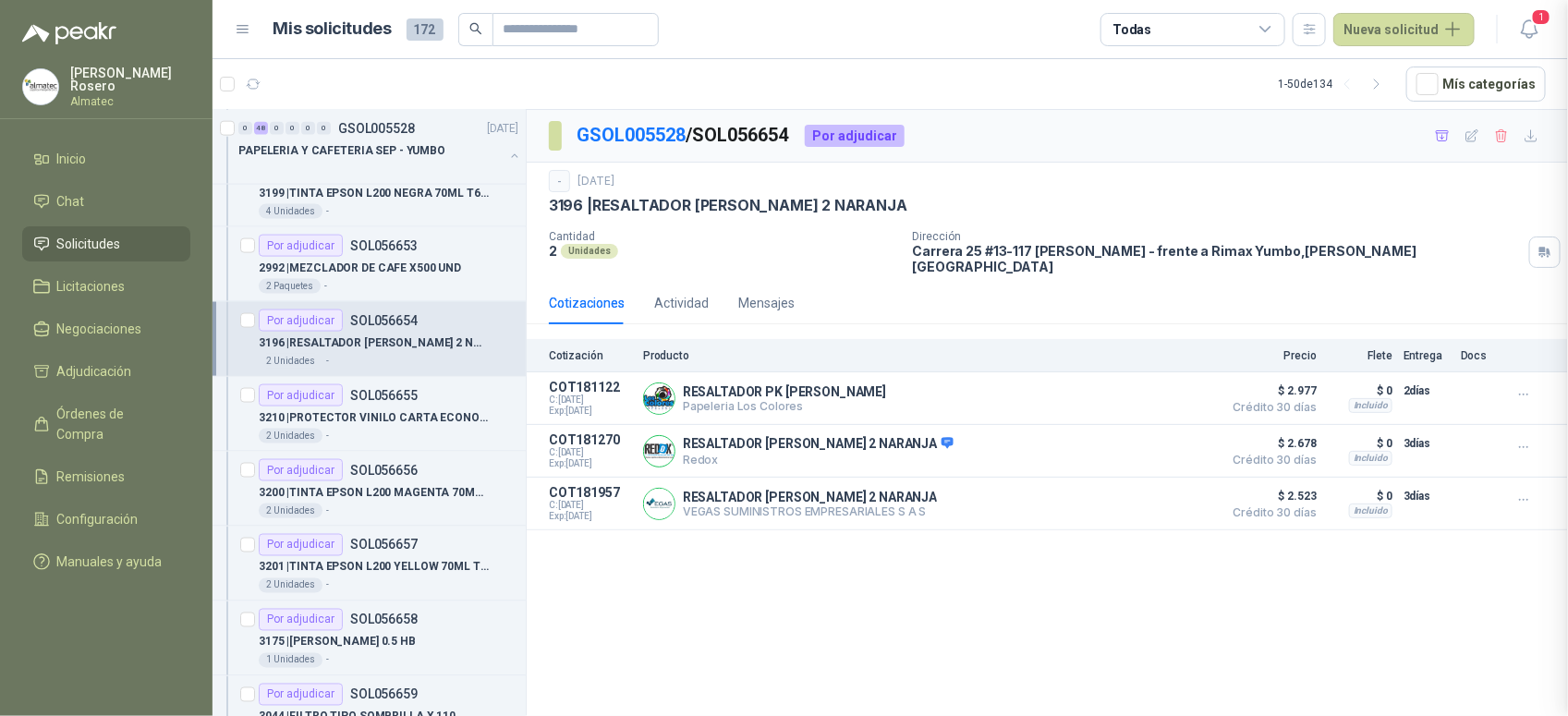
scroll to position [219, 0]
click at [400, 401] on p "SOL056655" at bounding box center [383, 395] width 67 height 13
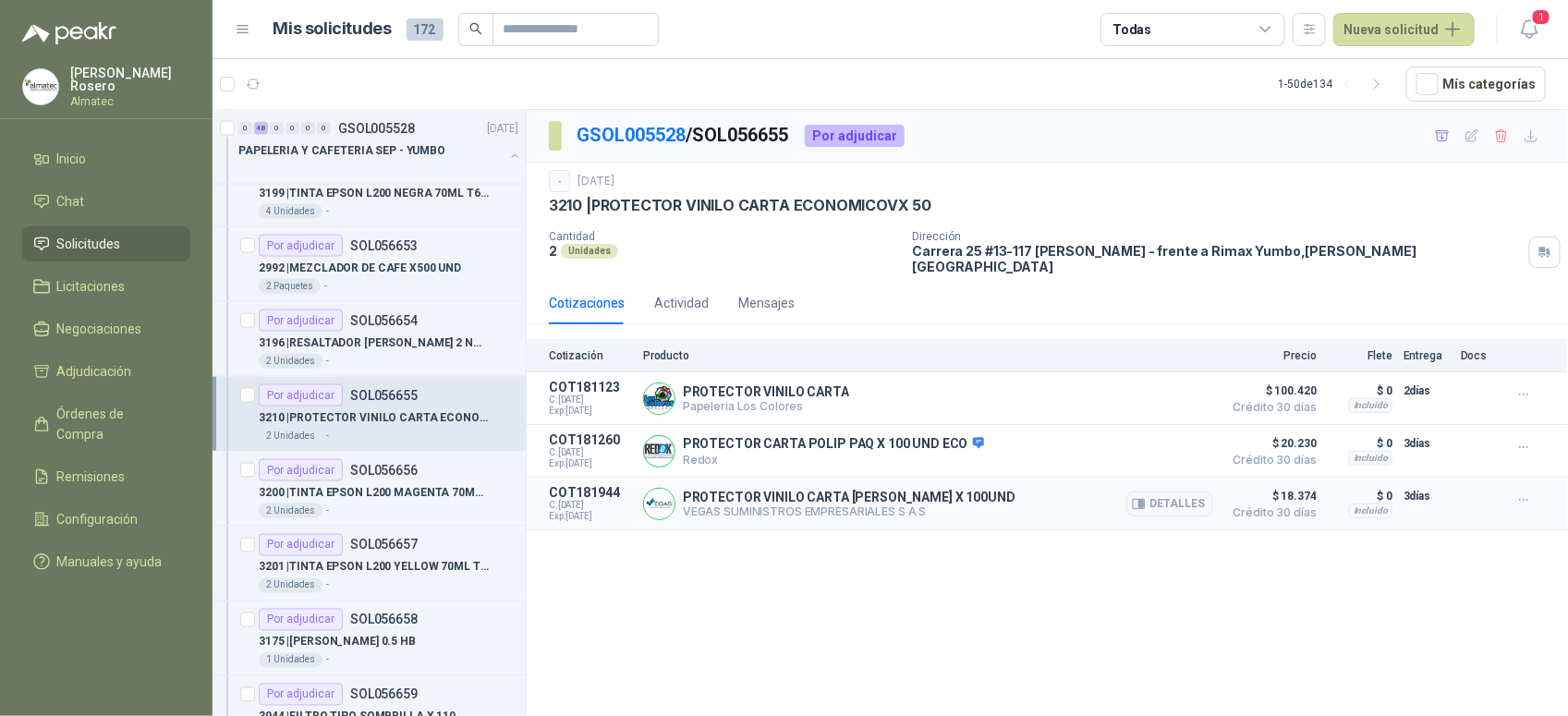
click at [1184, 509] on div "Detalles" at bounding box center [1169, 504] width 87 height 37
click at [1175, 500] on button "Detalles" at bounding box center [1169, 504] width 87 height 25
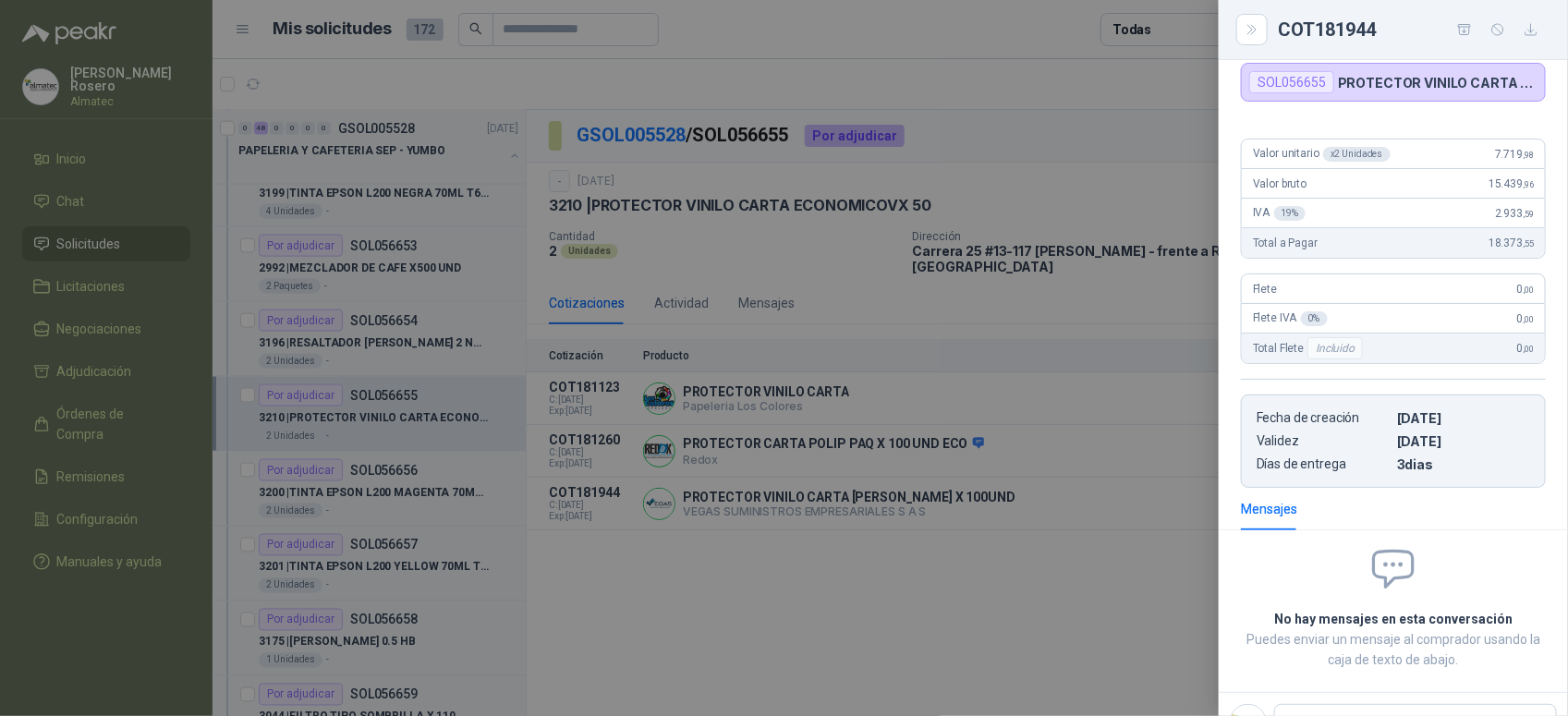
scroll to position [94, 0]
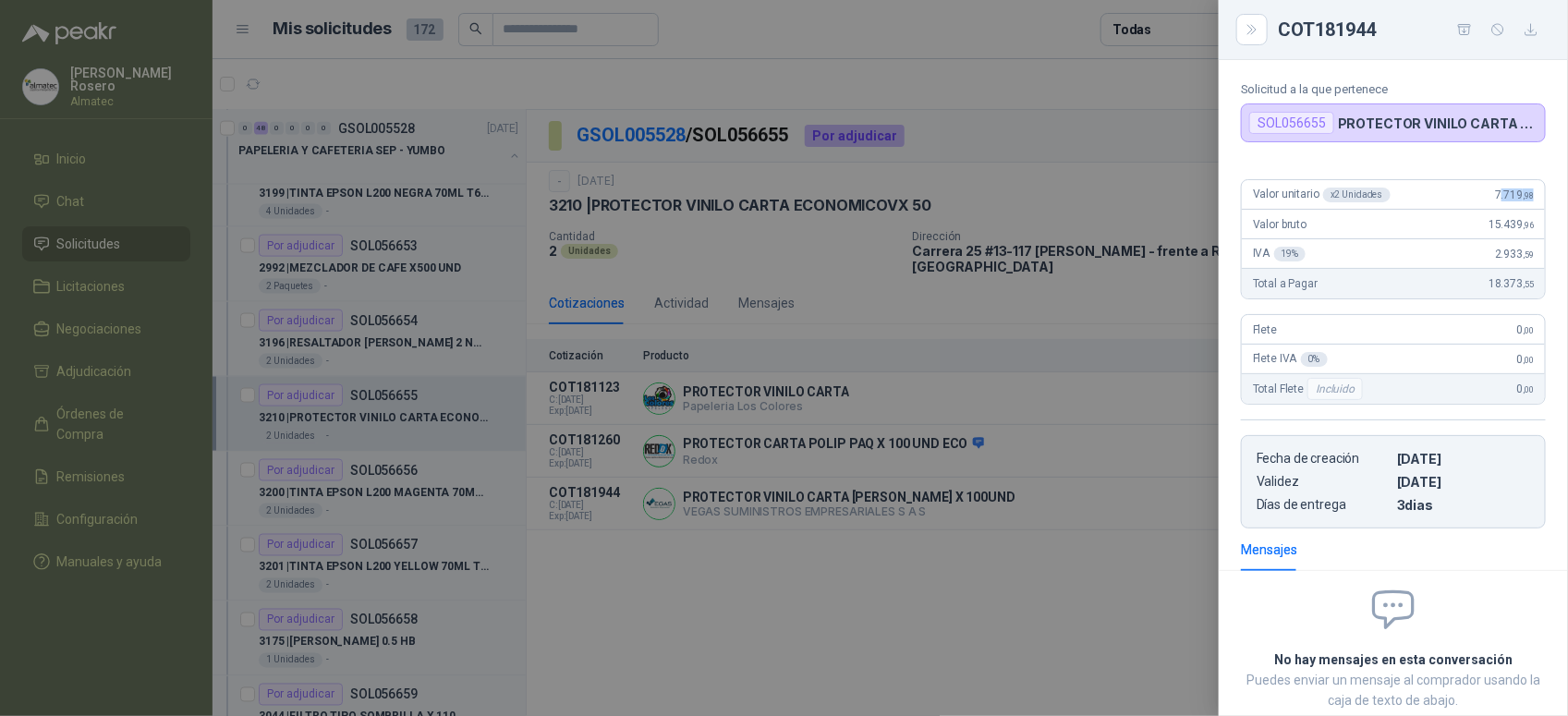
drag, startPoint x: 1485, startPoint y: 204, endPoint x: 1523, endPoint y: 196, distance: 38.8
click at [1523, 196] on div "Valor unitario x 2 Unidades 7.719 ,98" at bounding box center [1393, 195] width 303 height 29
click at [1529, 190] on div "Valor unitario x 2 Unidades 7.719 ,98" at bounding box center [1393, 195] width 303 height 29
click at [435, 481] on div at bounding box center [784, 358] width 1568 height 716
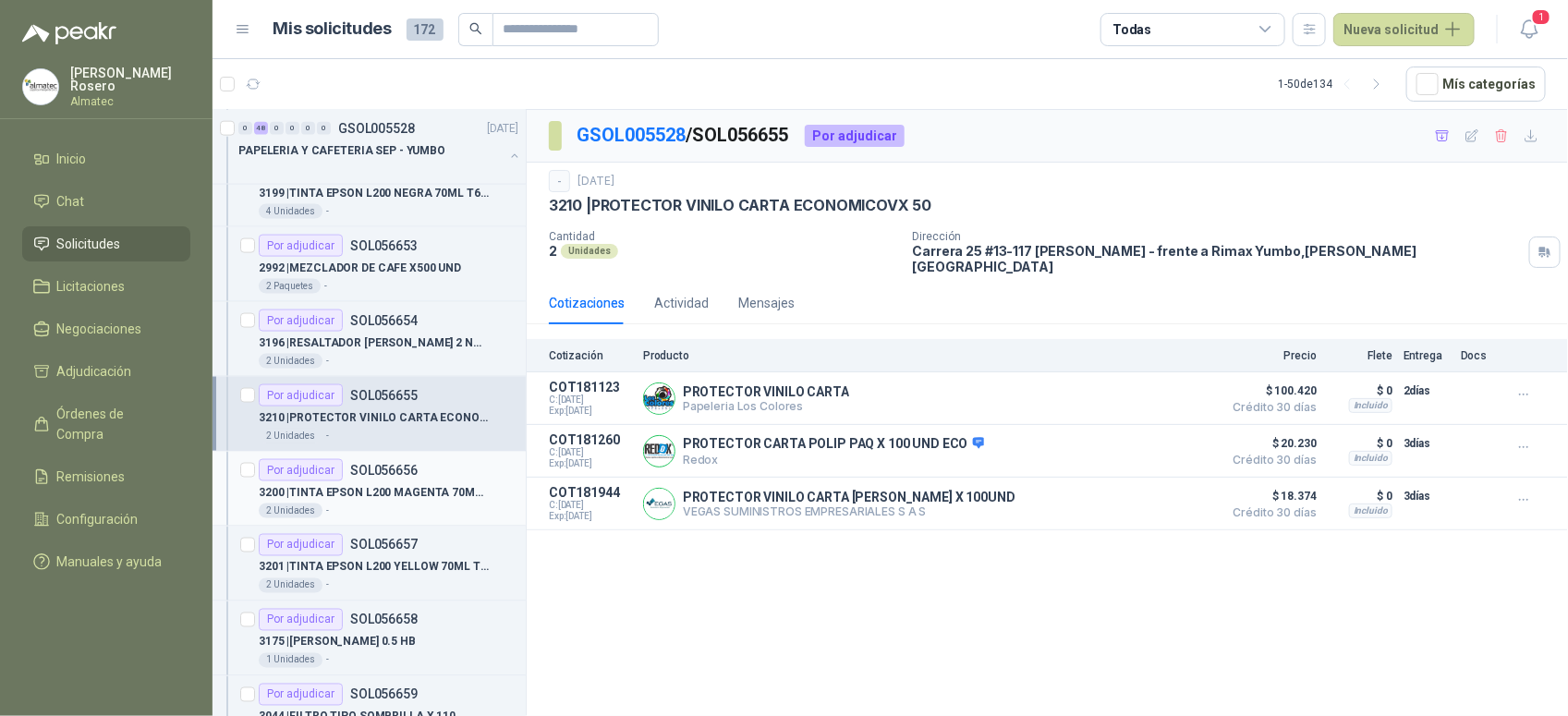
click at [402, 486] on div "3200 | TINTA EPSON L200 MAGENTA 70ML T664320" at bounding box center [388, 492] width 259 height 22
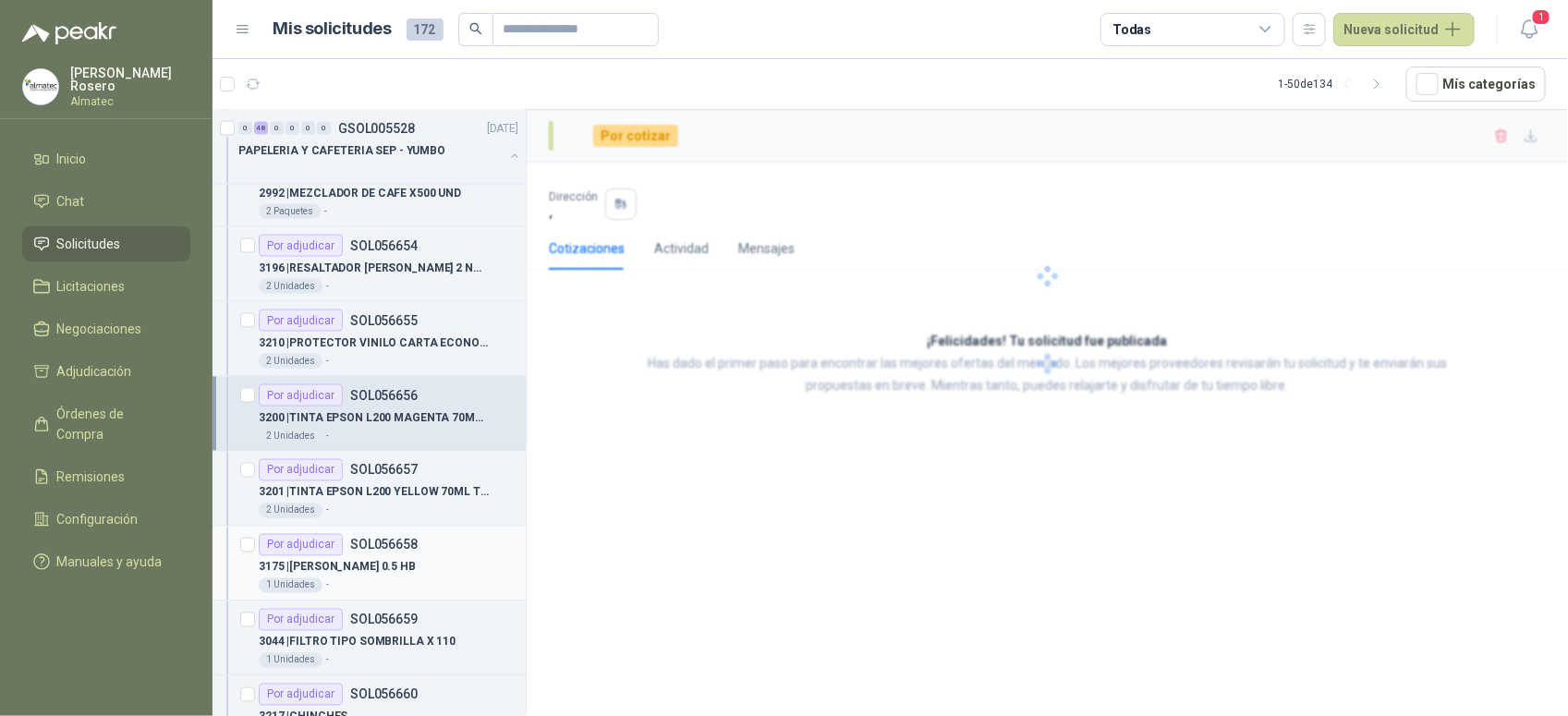
scroll to position [1270, 0]
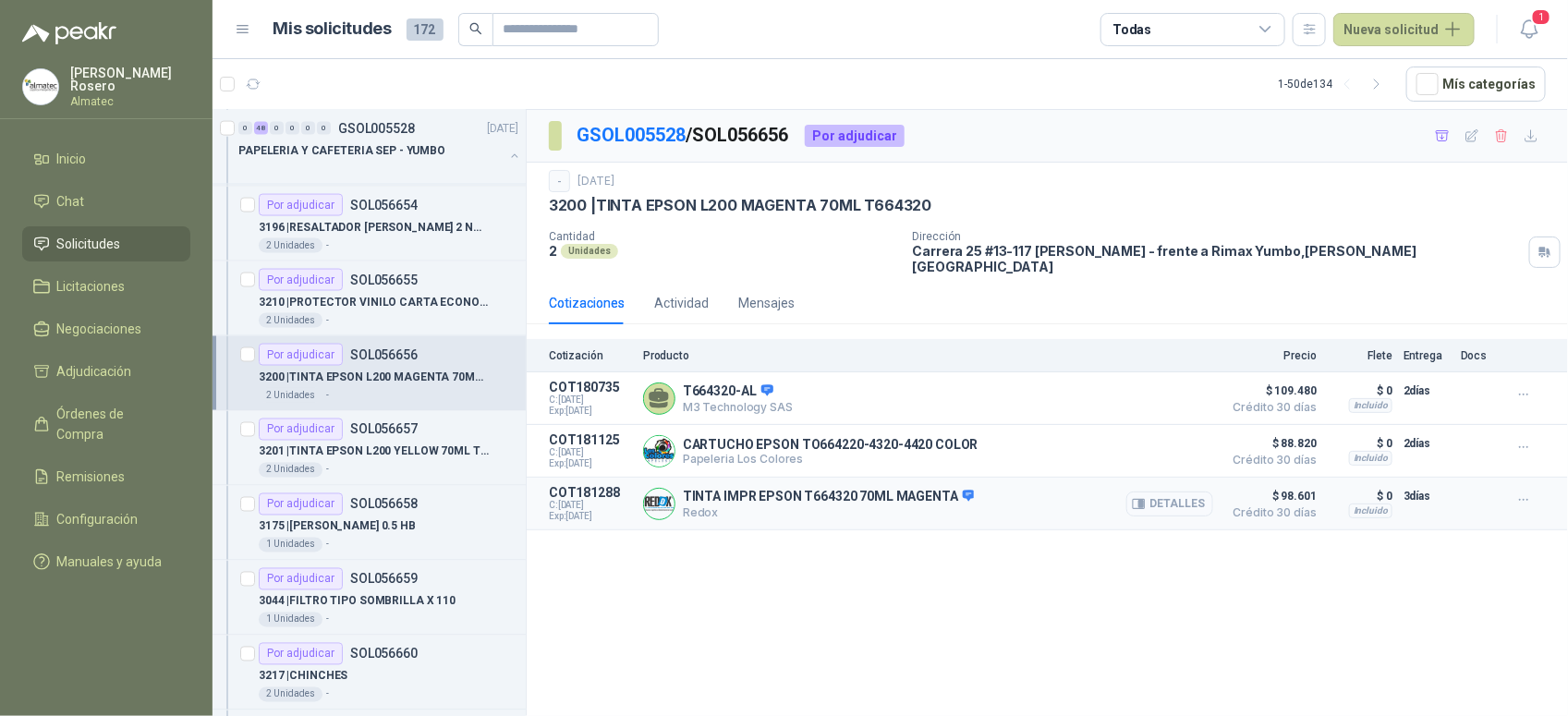
click at [1179, 499] on button "Detalles" at bounding box center [1169, 504] width 87 height 25
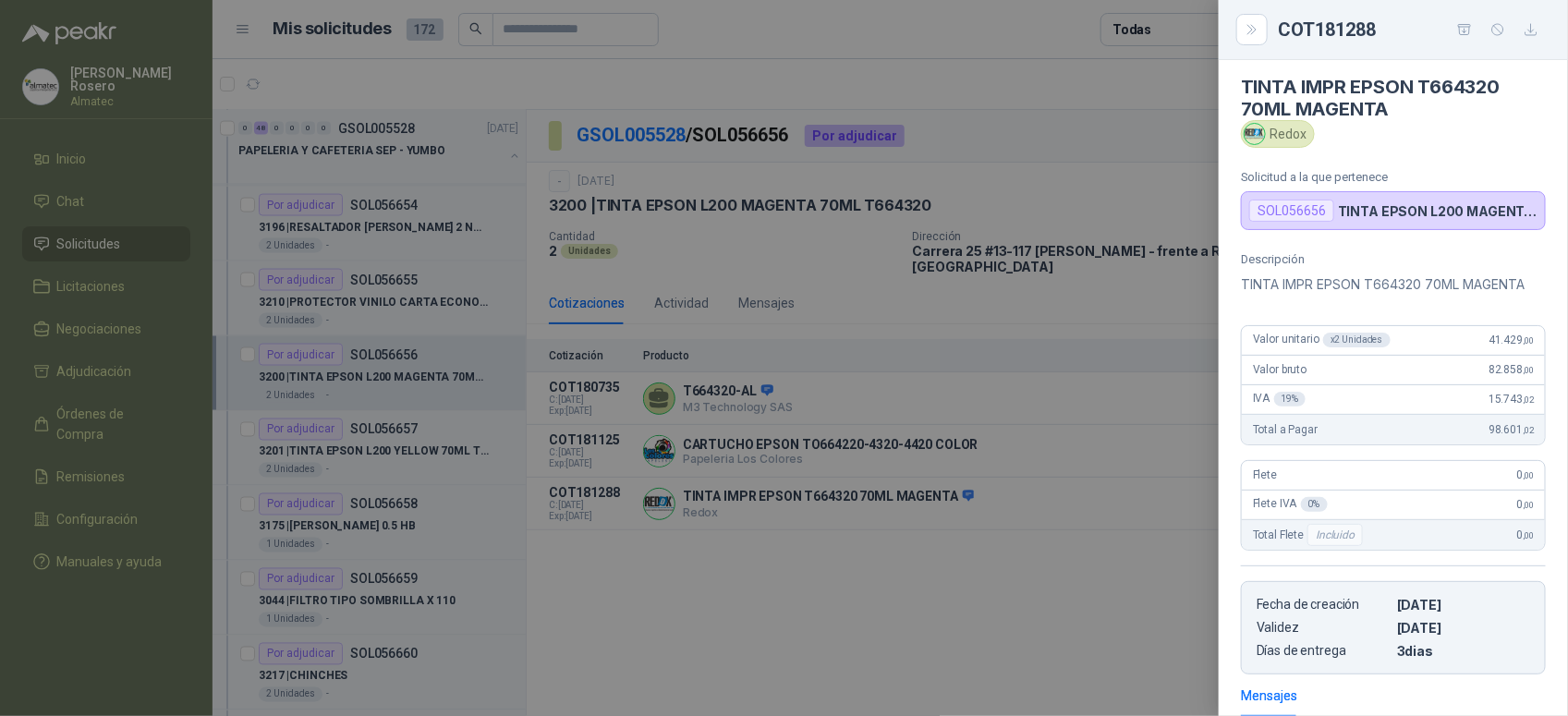
scroll to position [0, 0]
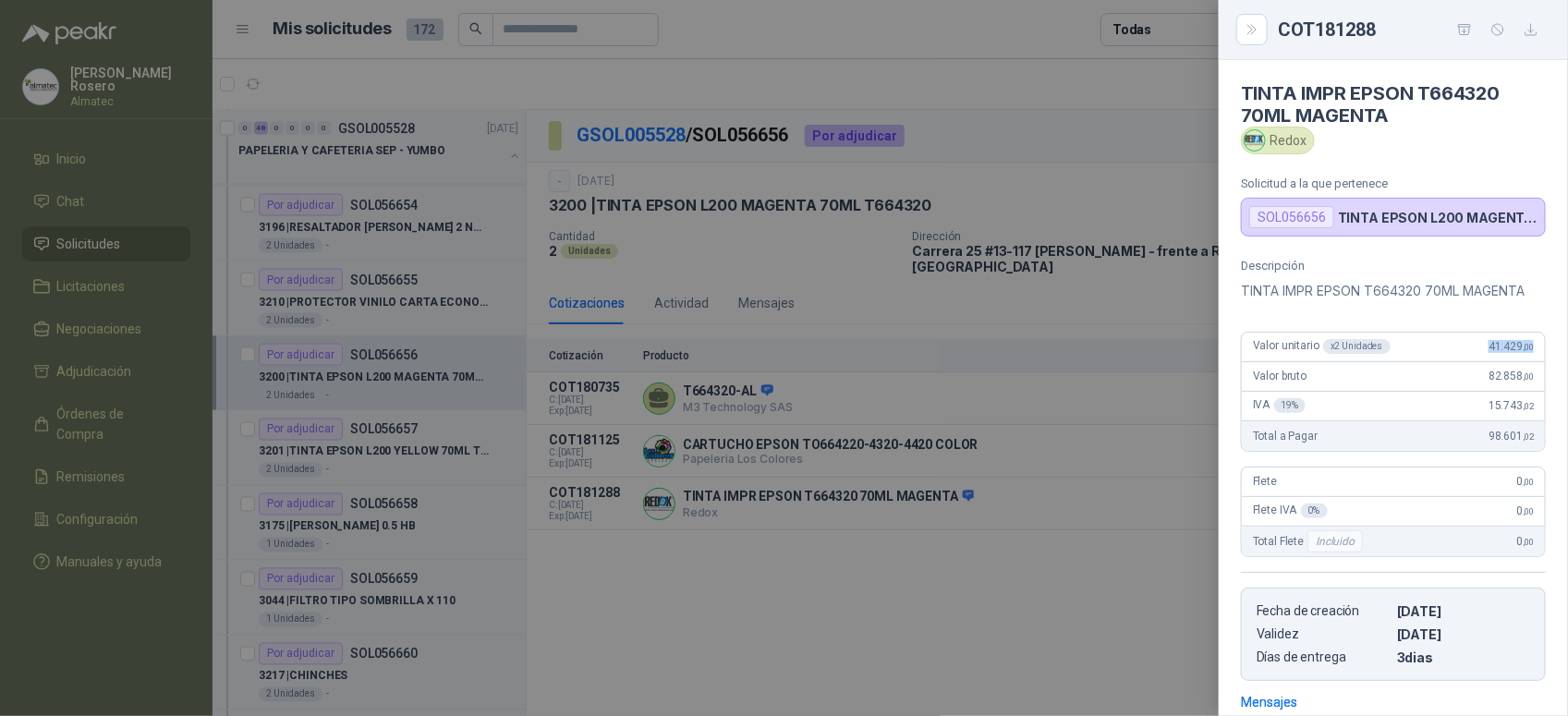
drag, startPoint x: 1472, startPoint y: 348, endPoint x: 1549, endPoint y: 349, distance: 77.0
click at [1549, 349] on div "Descripción TINTA IMPR EPSON T664320 70ML MAGENTA Valor unitario x 2 Unidades 4…" at bounding box center [1394, 469] width 349 height 422
click at [551, 512] on div at bounding box center [784, 358] width 1568 height 716
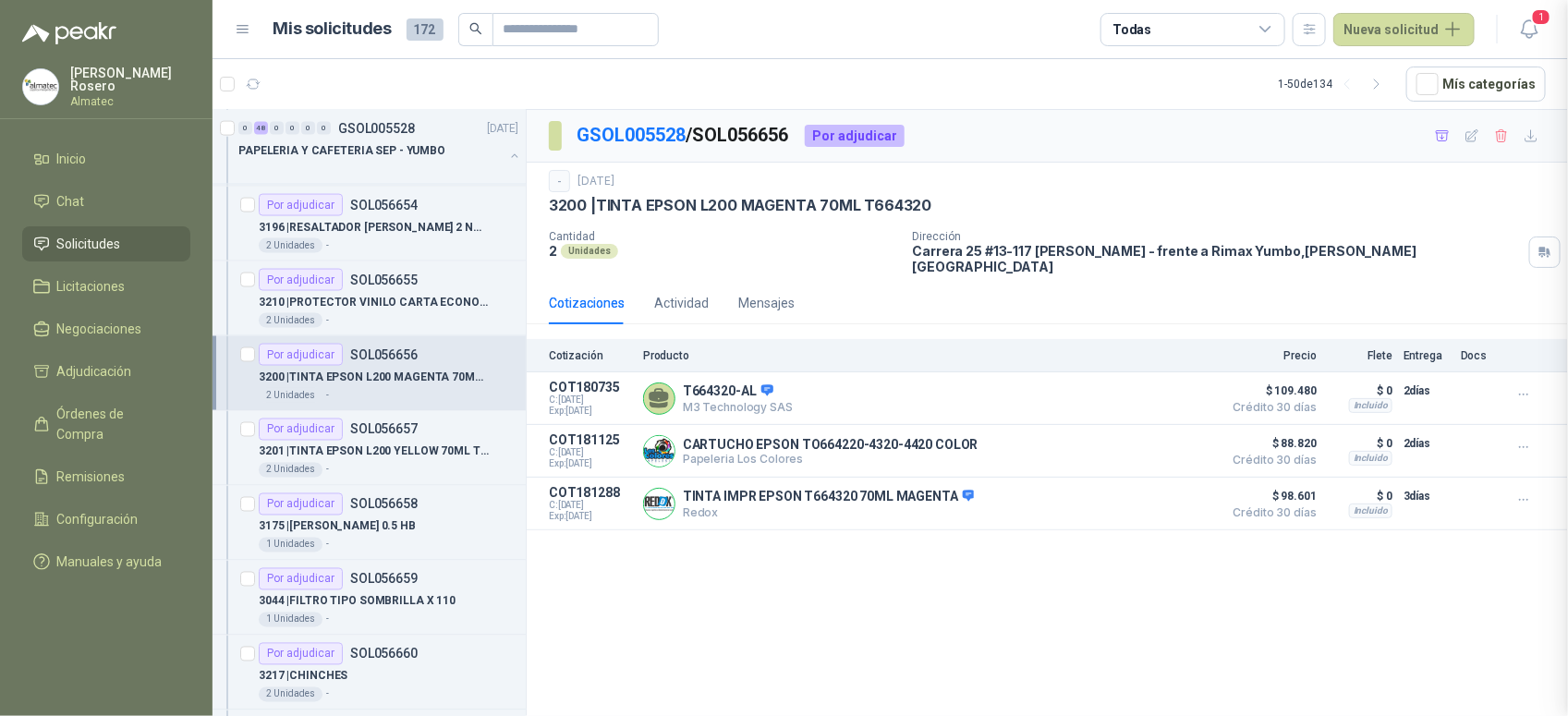
scroll to position [278, 0]
click at [401, 458] on p "3201 | TINTA EPSON L200 YELLOW 70ML T664420" at bounding box center [373, 452] width 230 height 18
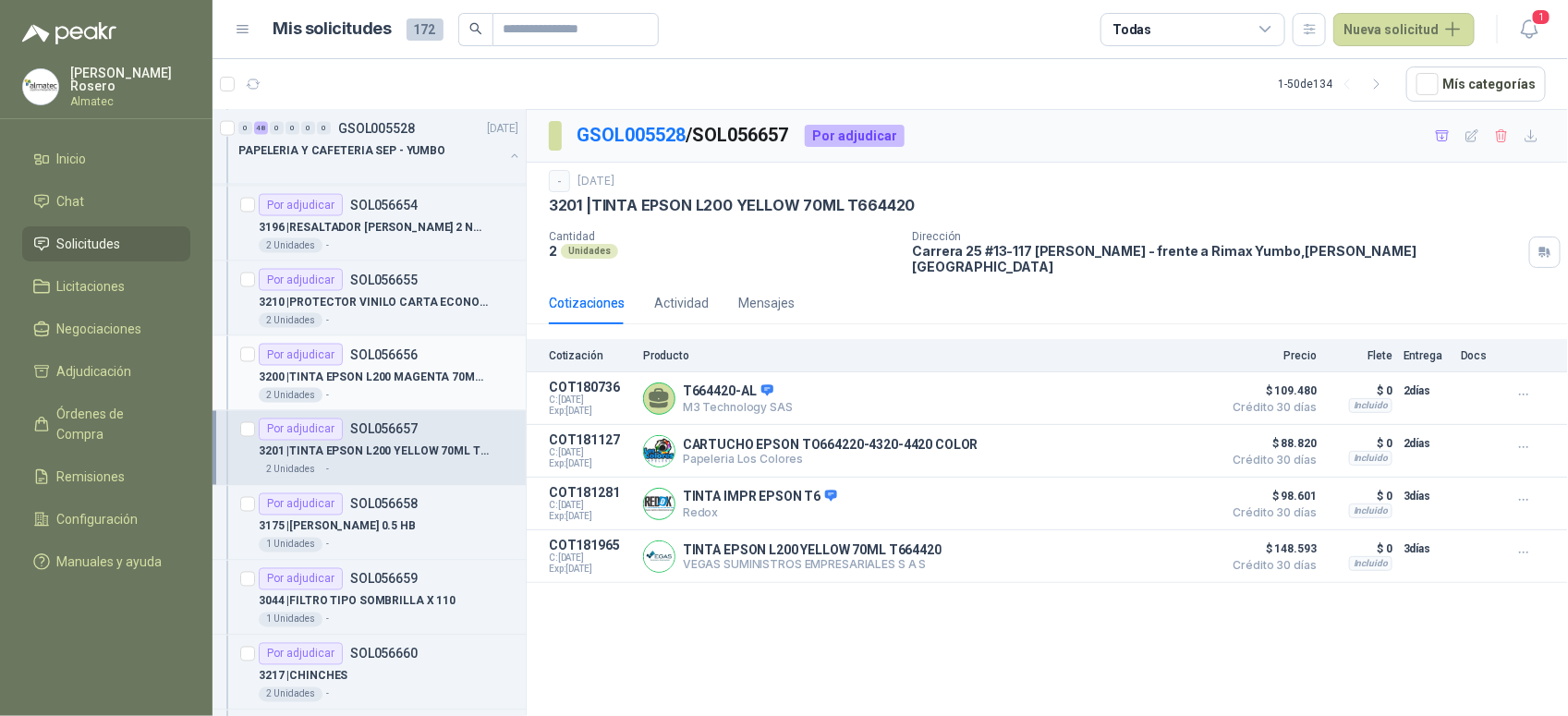
click at [372, 361] on p "SOL056656" at bounding box center [383, 354] width 67 height 13
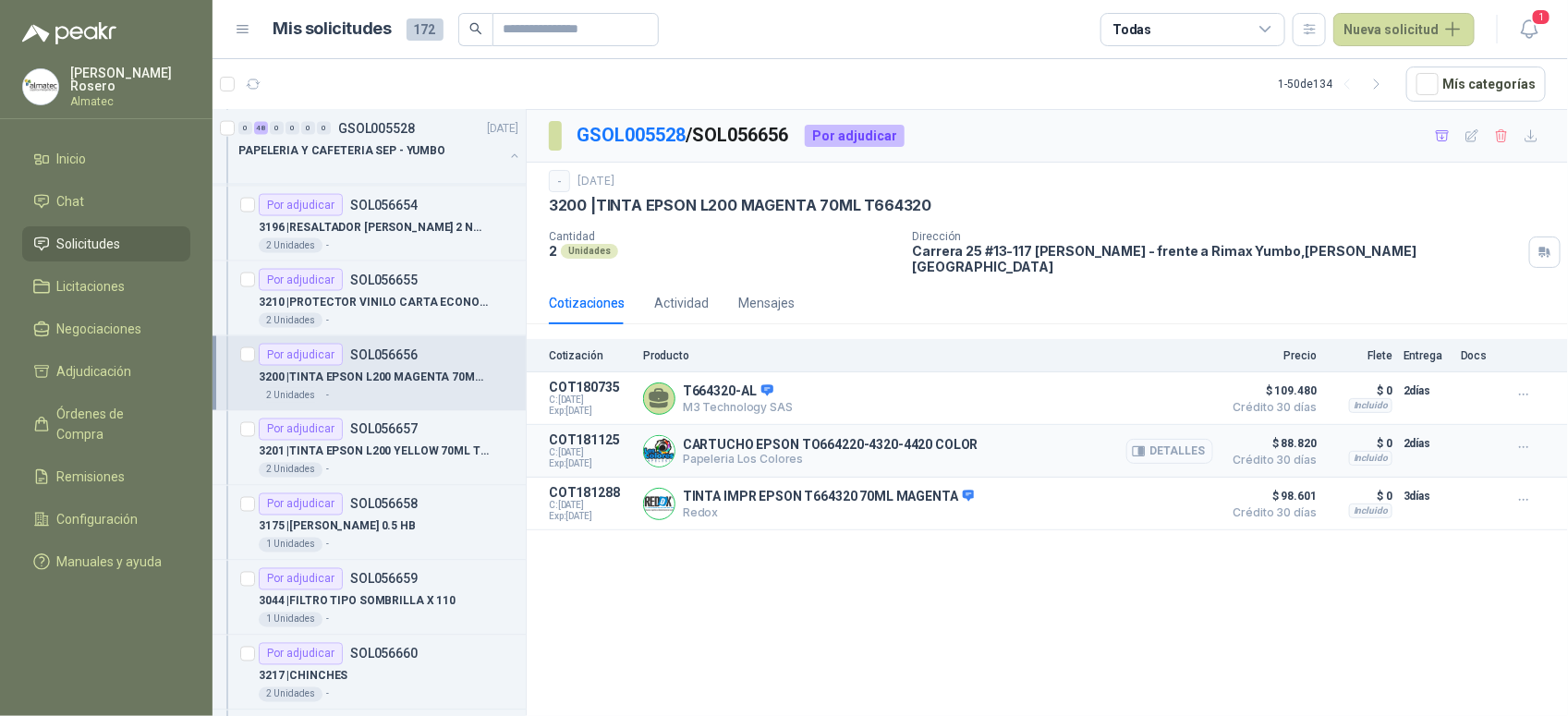
click at [1173, 454] on button "Detalles" at bounding box center [1169, 451] width 87 height 25
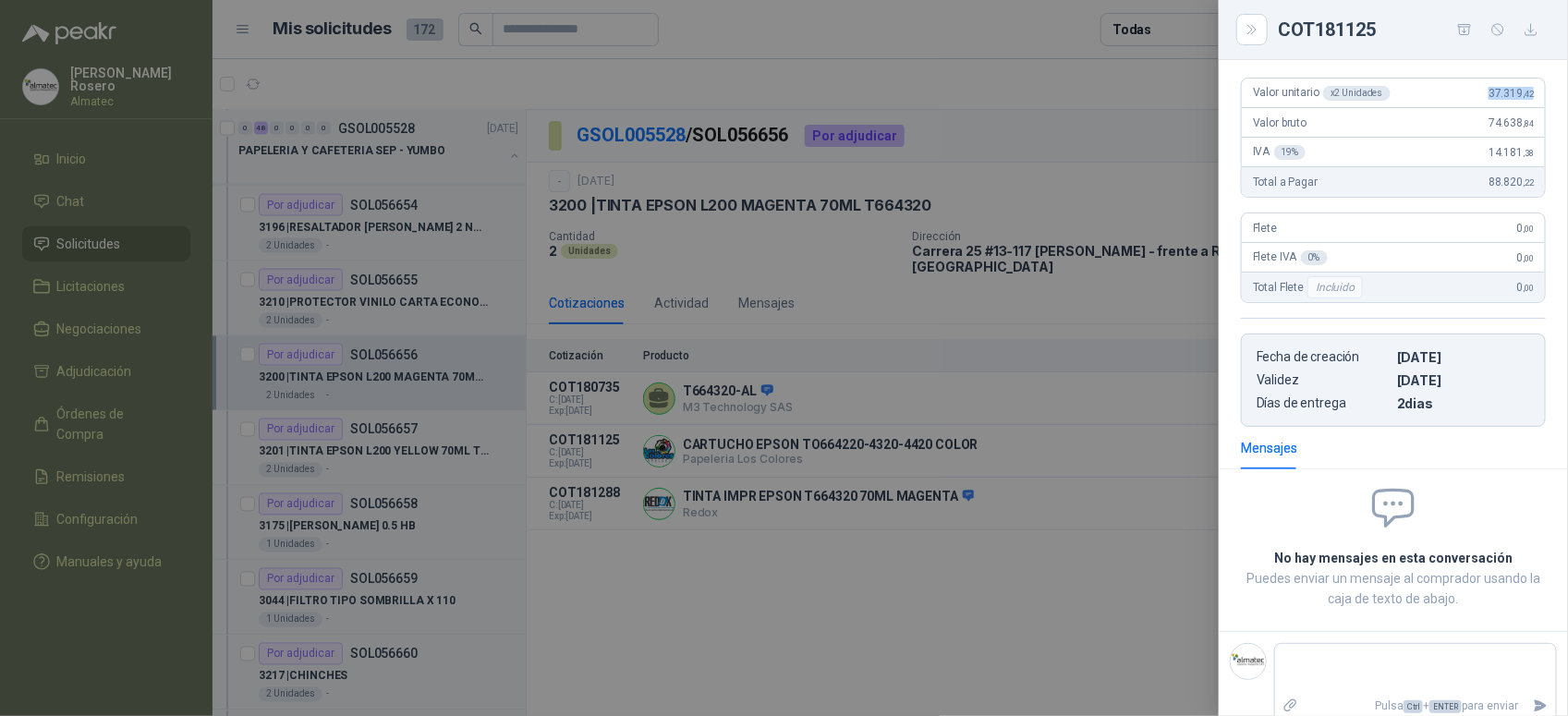
scroll to position [181, 0]
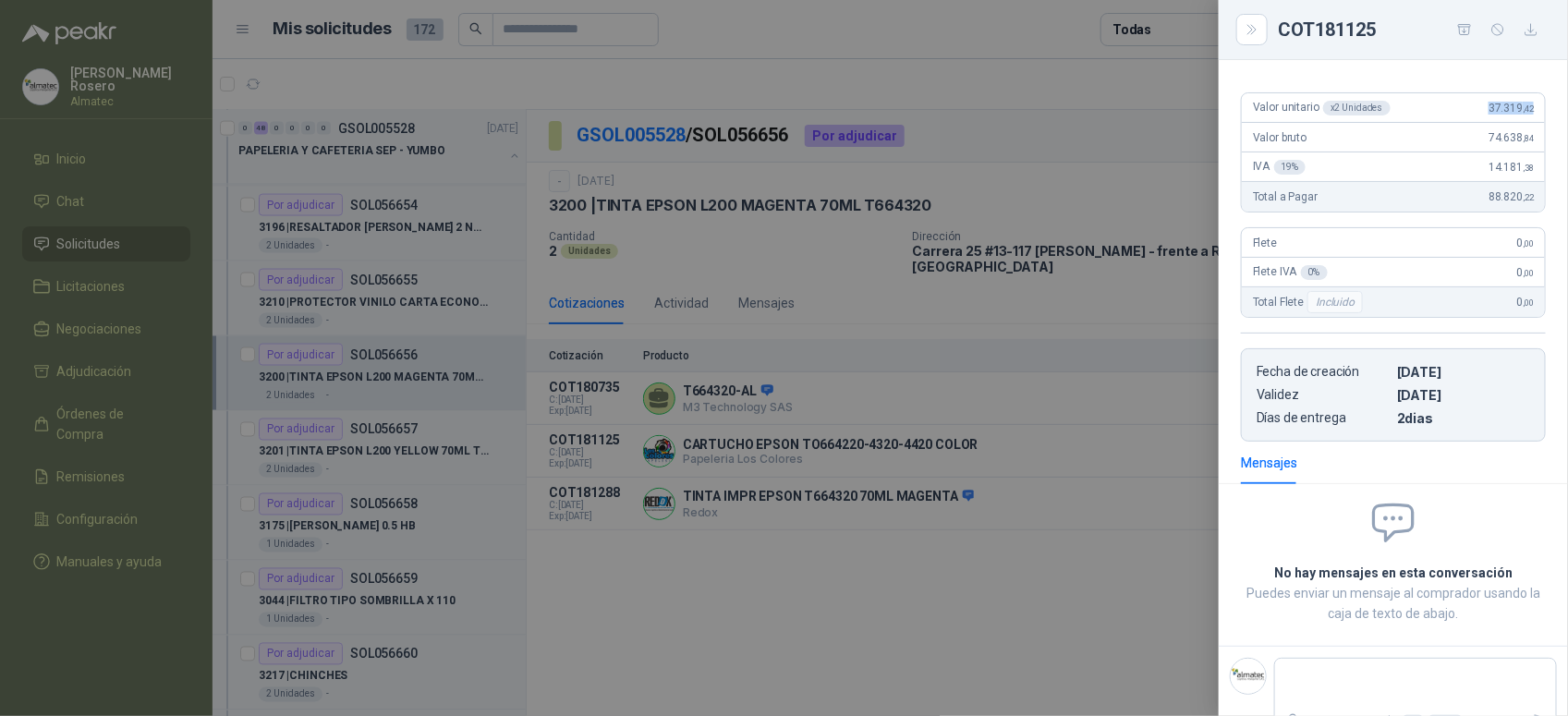
drag, startPoint x: 1470, startPoint y: 86, endPoint x: 1545, endPoint y: 81, distance: 75.2
click at [1545, 81] on div "Valor unitario x 2 Unidades 37.319 ,42 Valor bruto 74.638 ,84 IVA 19 % 14.181 ,…" at bounding box center [1394, 260] width 349 height 364
click at [432, 455] on div at bounding box center [784, 358] width 1568 height 716
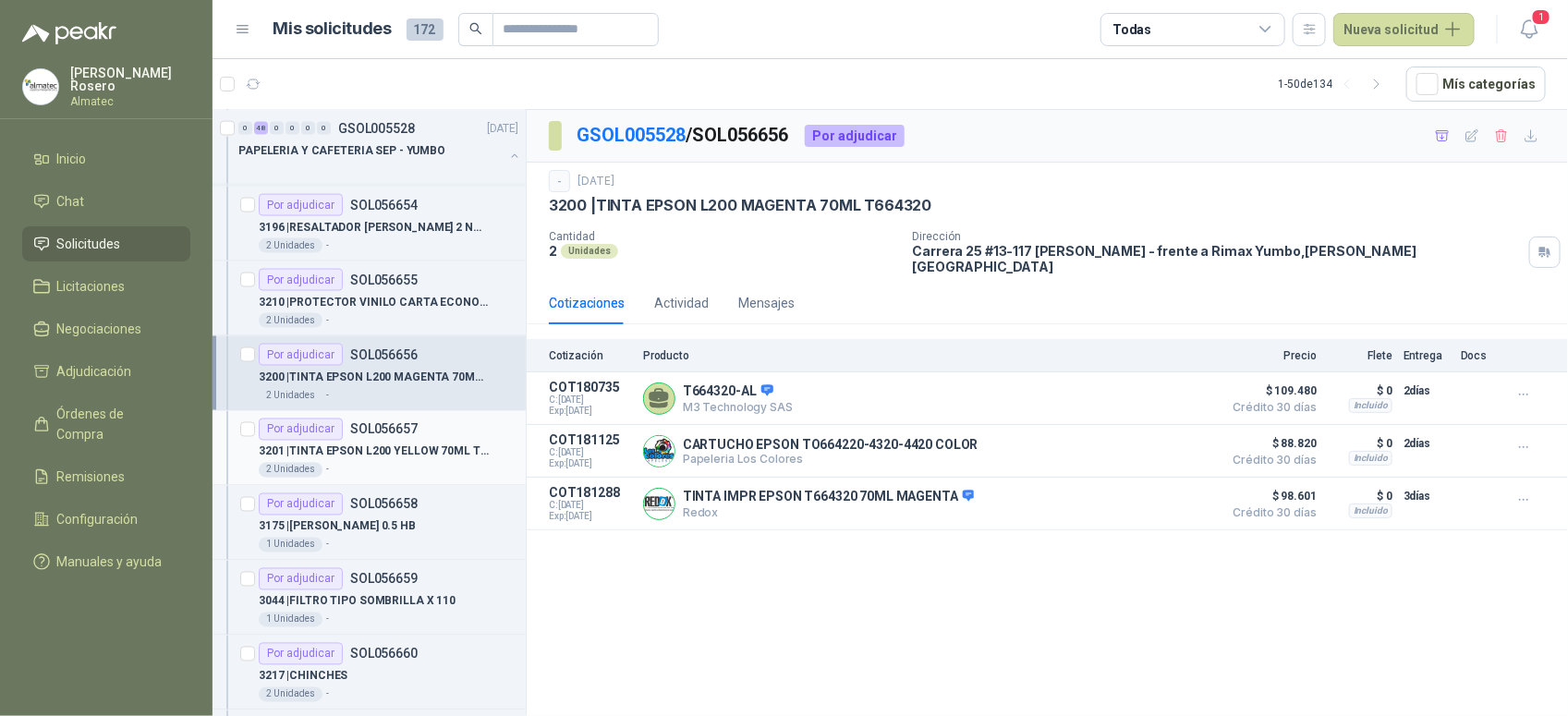
click at [426, 451] on p "3201 | TINTA EPSON L200 YELLOW 70ML T664420" at bounding box center [373, 452] width 230 height 18
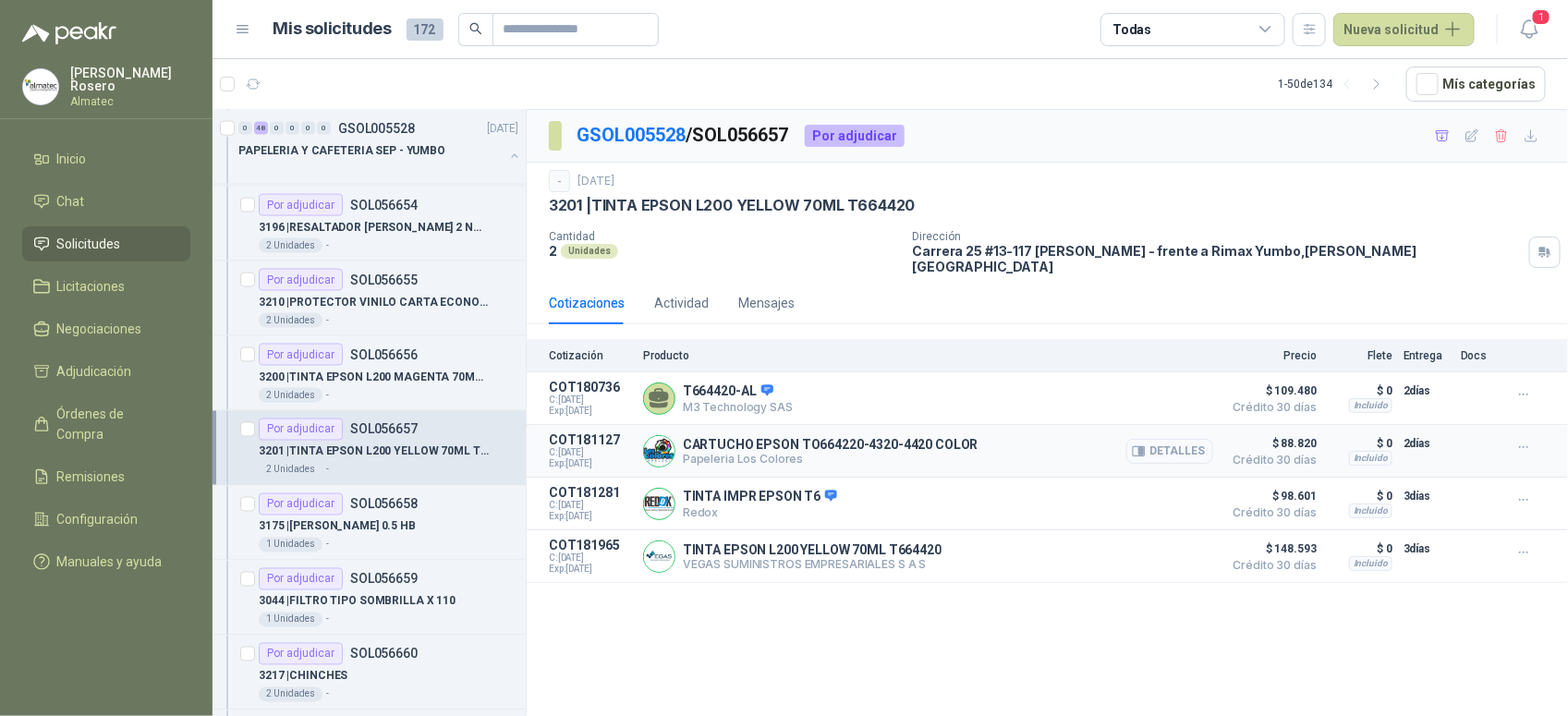
click at [1187, 443] on button "Detalles" at bounding box center [1169, 451] width 87 height 25
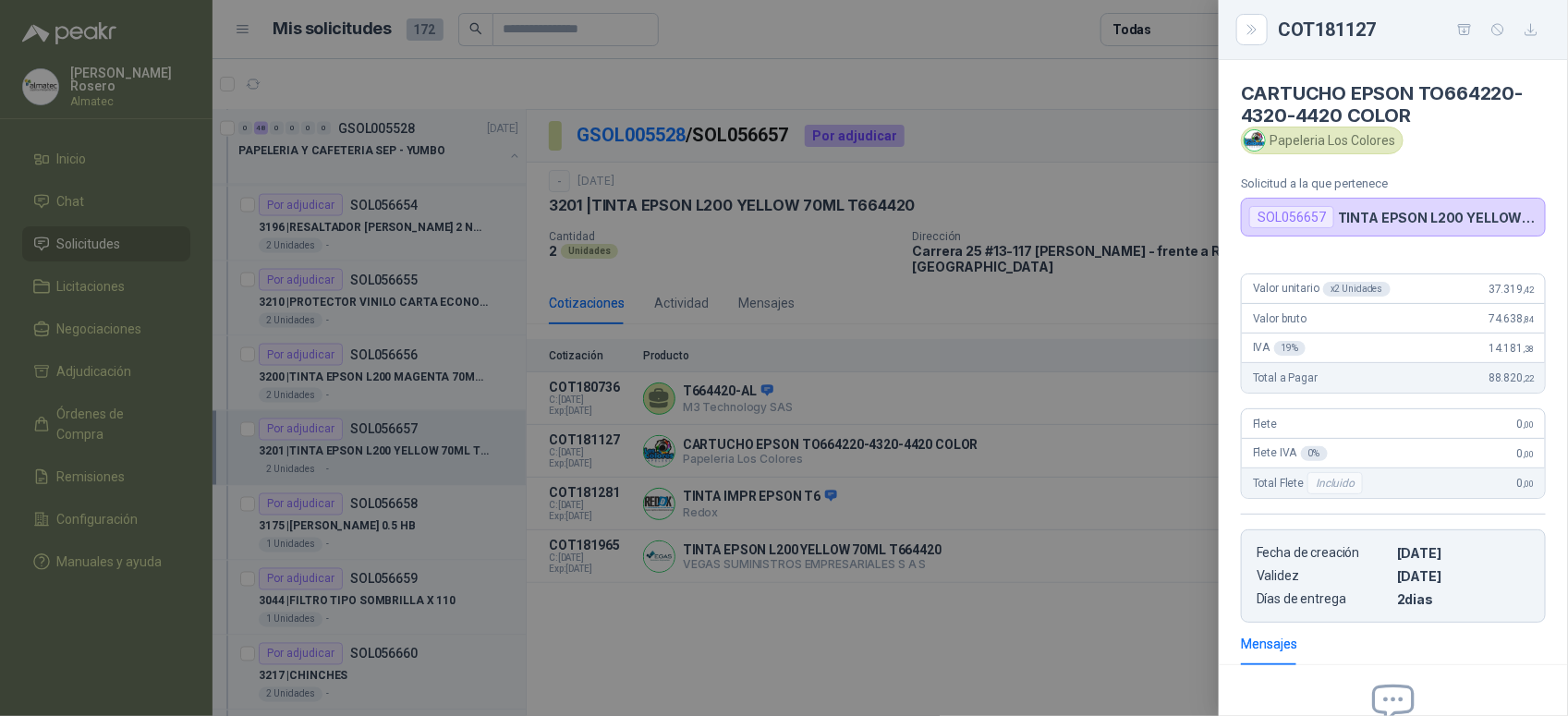
scroll to position [209, 0]
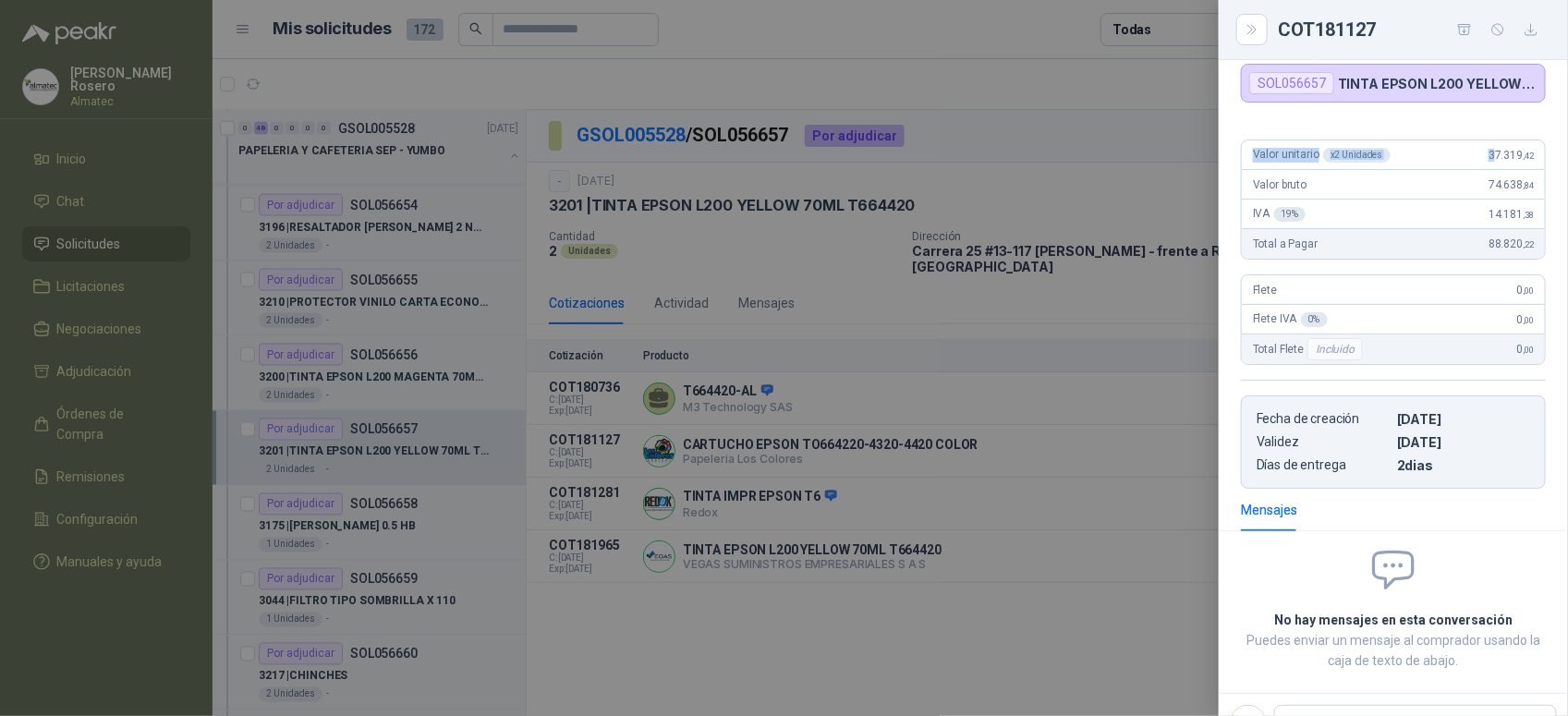
drag, startPoint x: 1479, startPoint y: 74, endPoint x: 1516, endPoint y: 79, distance: 37.3
click at [1516, 79] on div "CARTUCHO EPSON TO664220-4320-4420 COLOR Papeleria Los Colores Solicitud a la qu…" at bounding box center [1394, 388] width 349 height 656
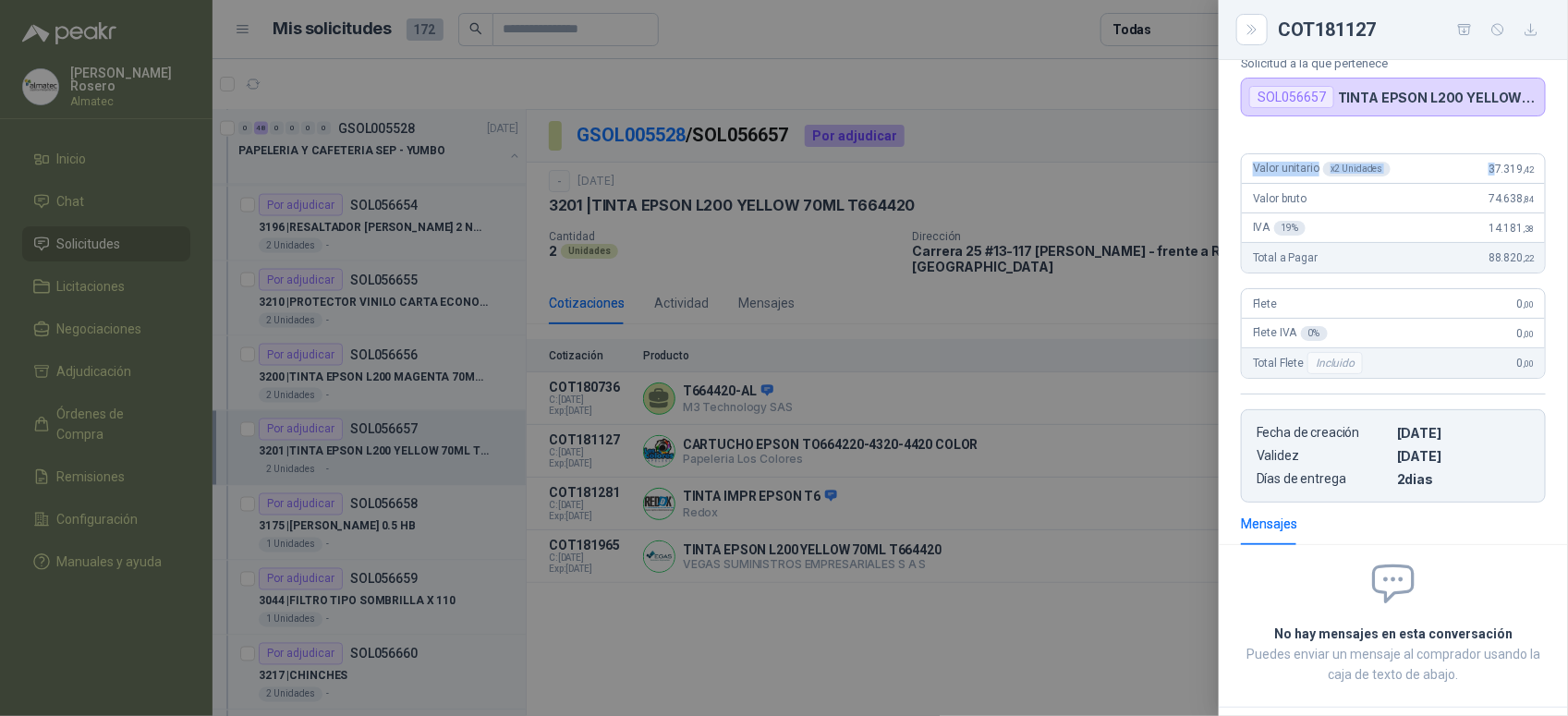
drag, startPoint x: 1516, startPoint y: 79, endPoint x: 1471, endPoint y: 172, distance: 103.3
click at [1471, 177] on div "Valor unitario x 2 Unidades 37.319 ,42" at bounding box center [1393, 169] width 303 height 29
drag, startPoint x: 1471, startPoint y: 167, endPoint x: 1522, endPoint y: 167, distance: 51.0
click at [1522, 167] on div "Valor unitario x 2 Unidades 37.319 ,42" at bounding box center [1393, 169] width 303 height 29
click at [753, 420] on div at bounding box center [784, 358] width 1568 height 716
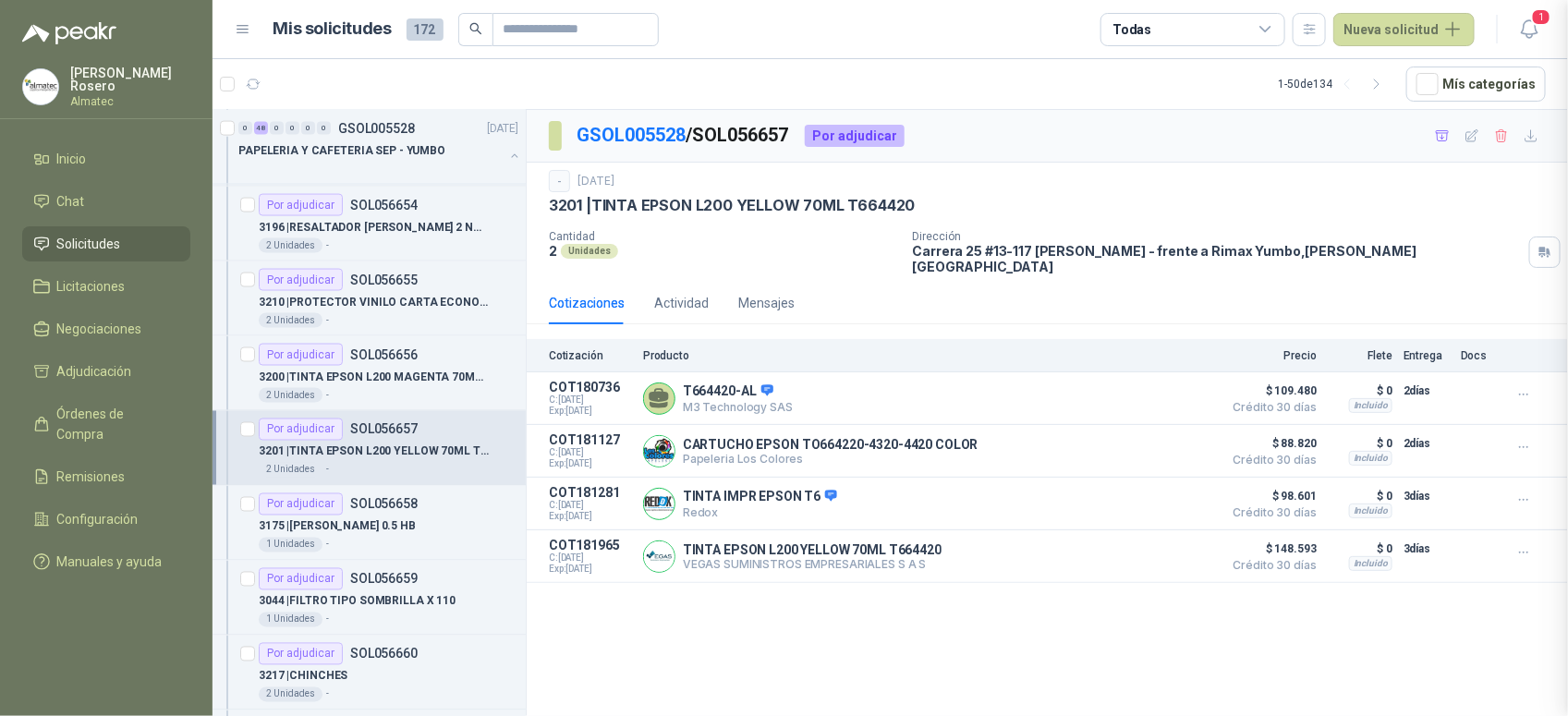
scroll to position [219, 0]
click at [382, 544] on div "1 Unidades -" at bounding box center [388, 545] width 259 height 15
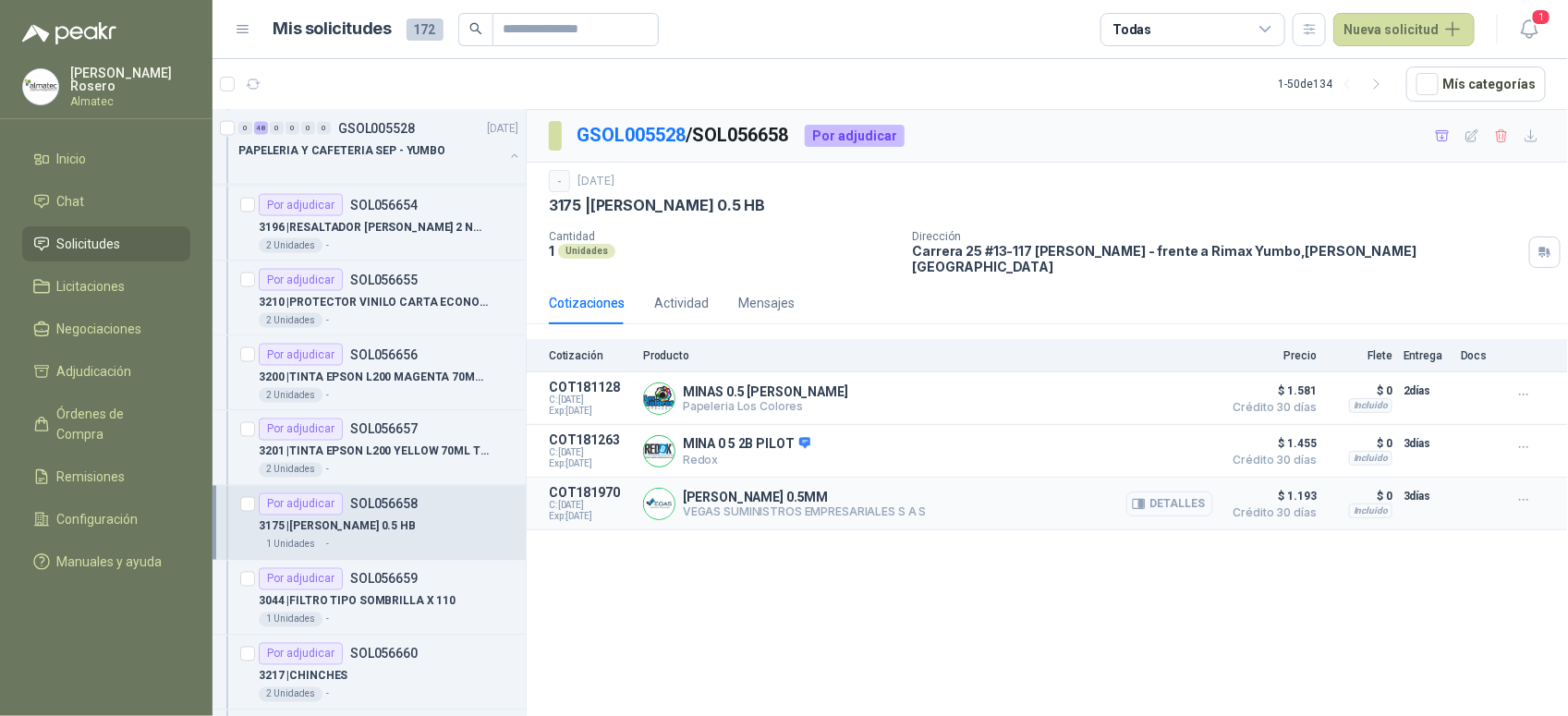
click at [1178, 500] on button "Detalles" at bounding box center [1169, 504] width 87 height 25
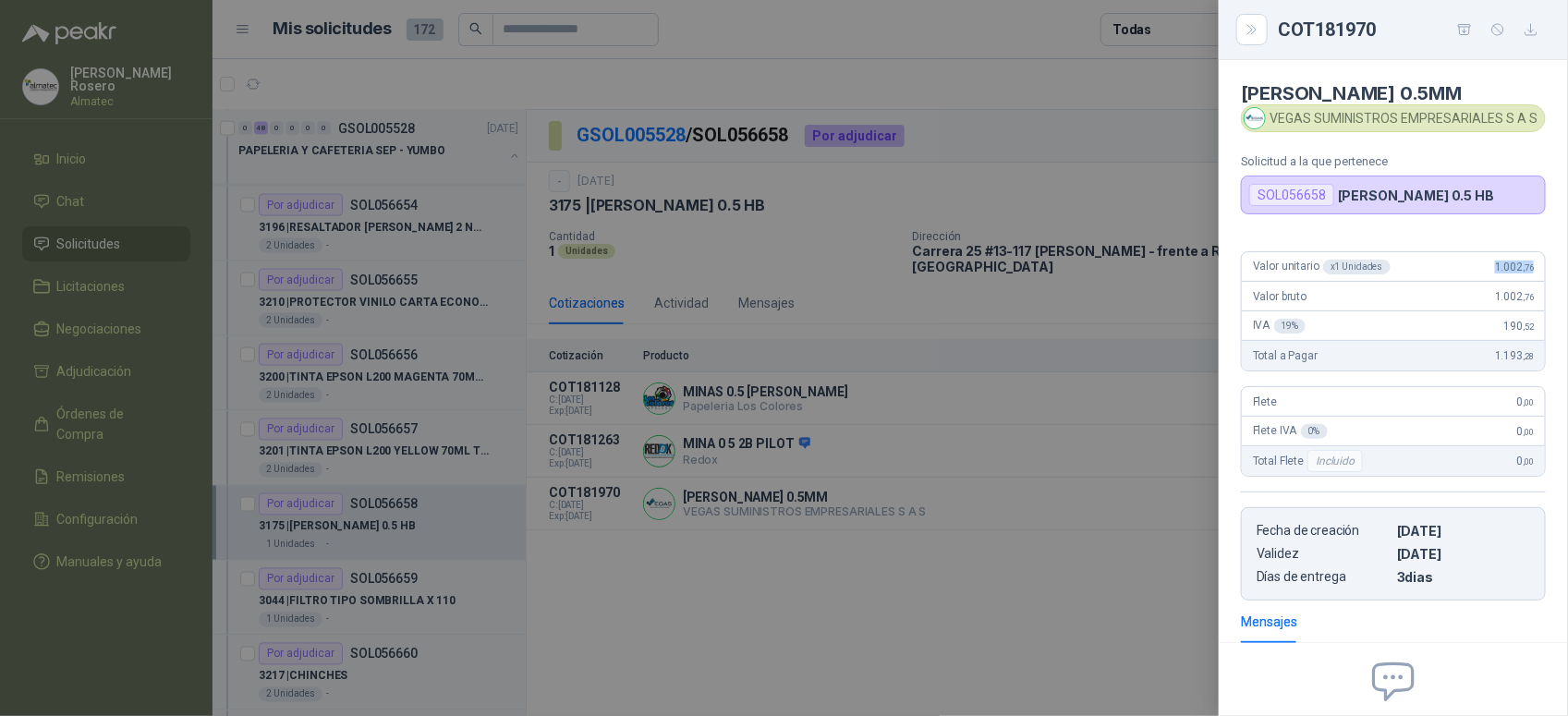
drag, startPoint x: 1472, startPoint y: 264, endPoint x: 1525, endPoint y: 269, distance: 53.2
click at [1525, 269] on div "Valor unitario x 1 Unidades 1.002 ,76" at bounding box center [1393, 267] width 303 height 29
click at [639, 425] on div at bounding box center [784, 358] width 1568 height 716
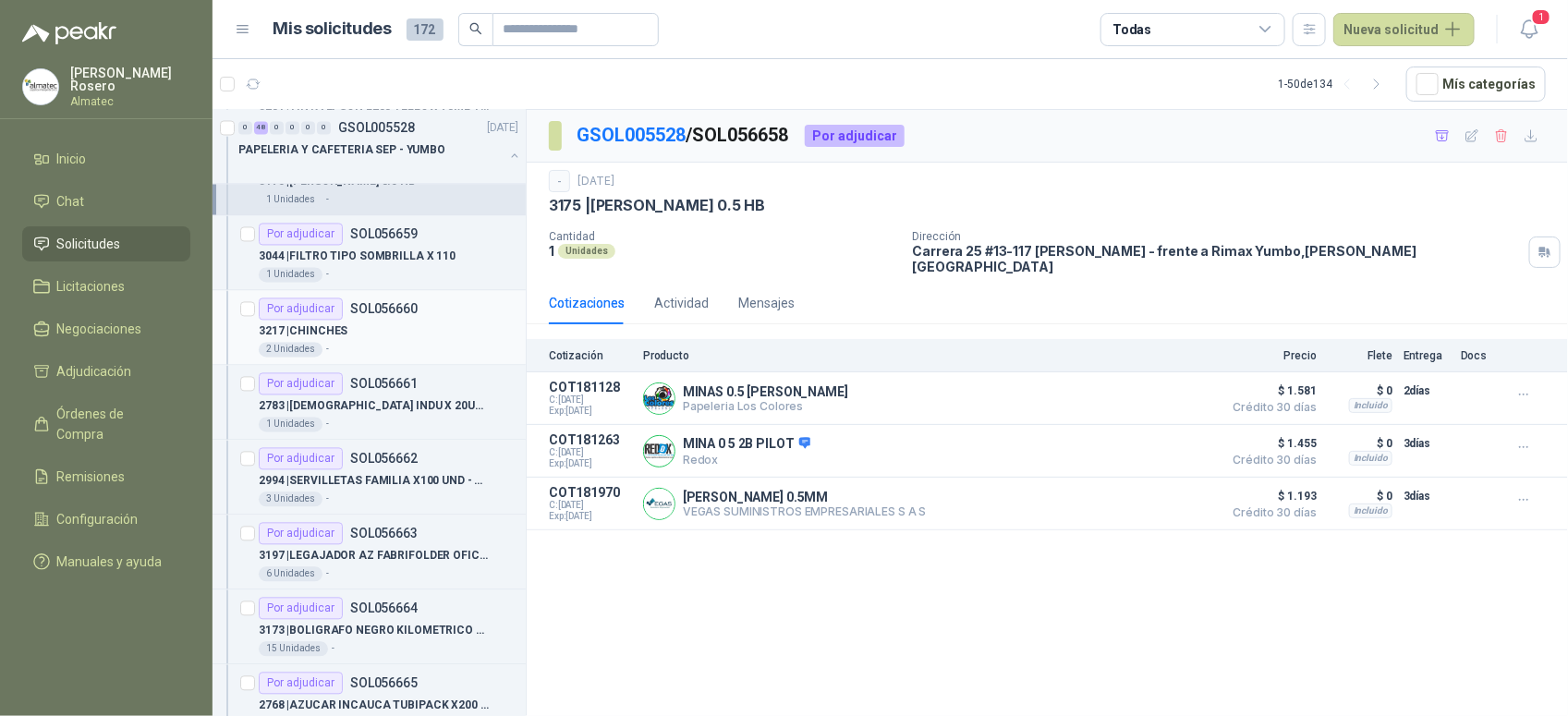
scroll to position [1616, 0]
click at [370, 275] on div "1 Unidades -" at bounding box center [388, 273] width 259 height 15
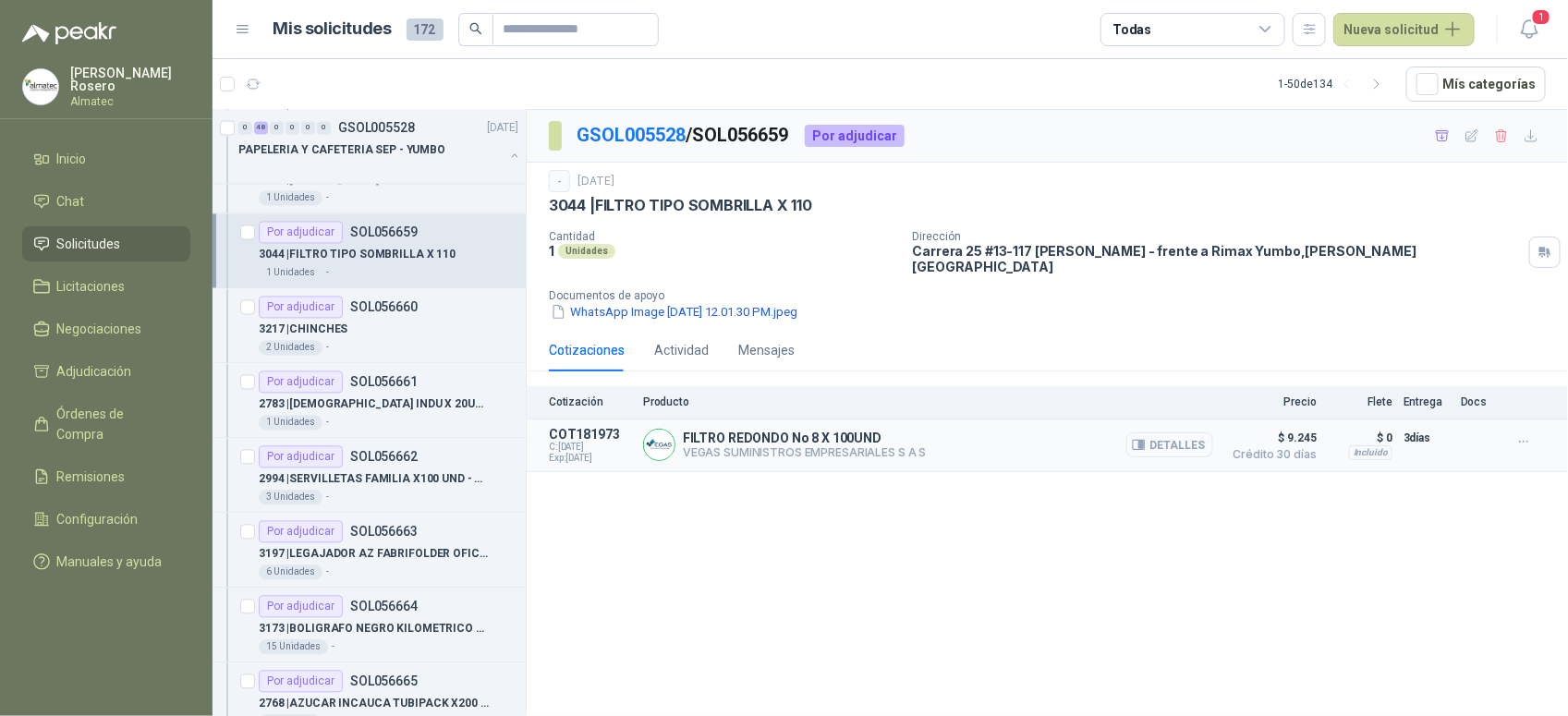
click at [1141, 437] on icon "button" at bounding box center [1138, 444] width 14 height 14
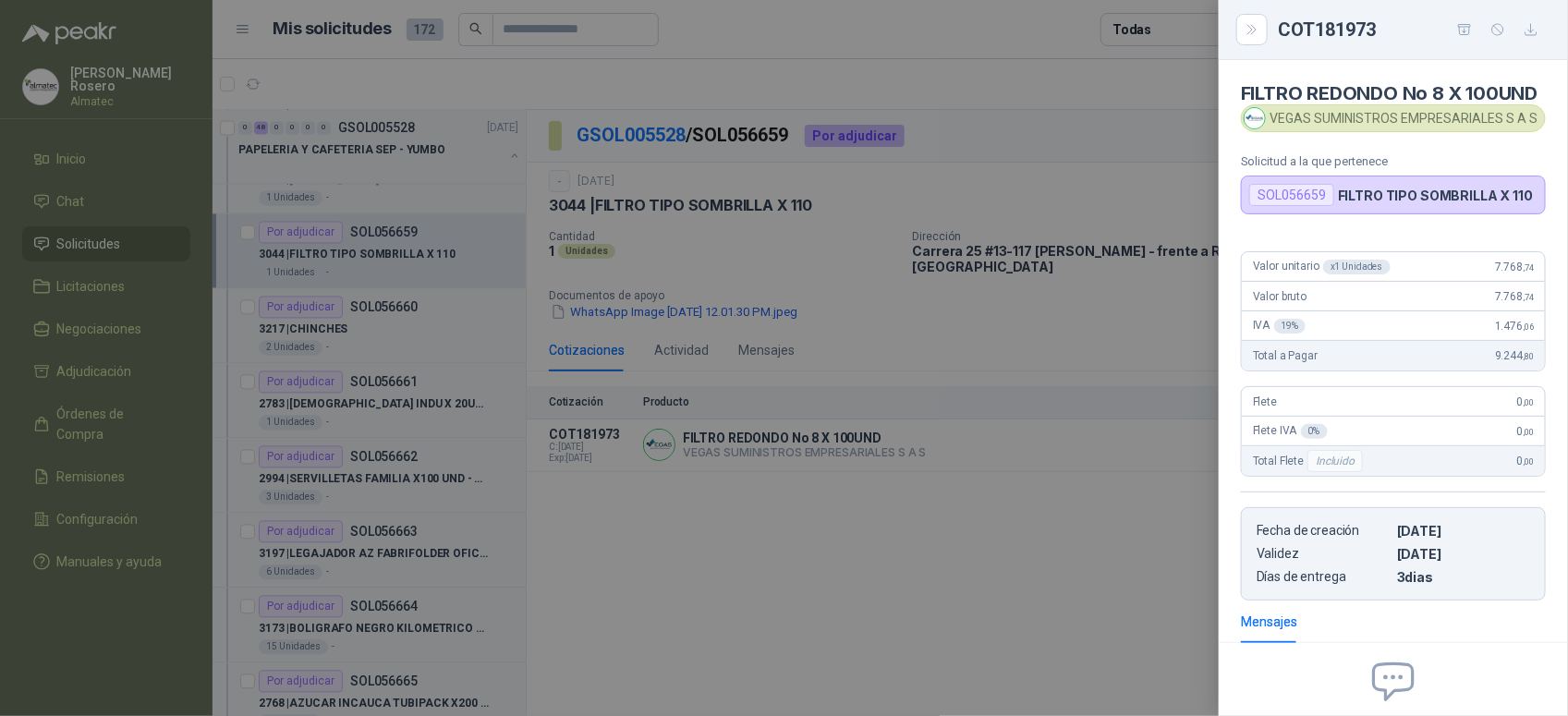
scroll to position [209, 0]
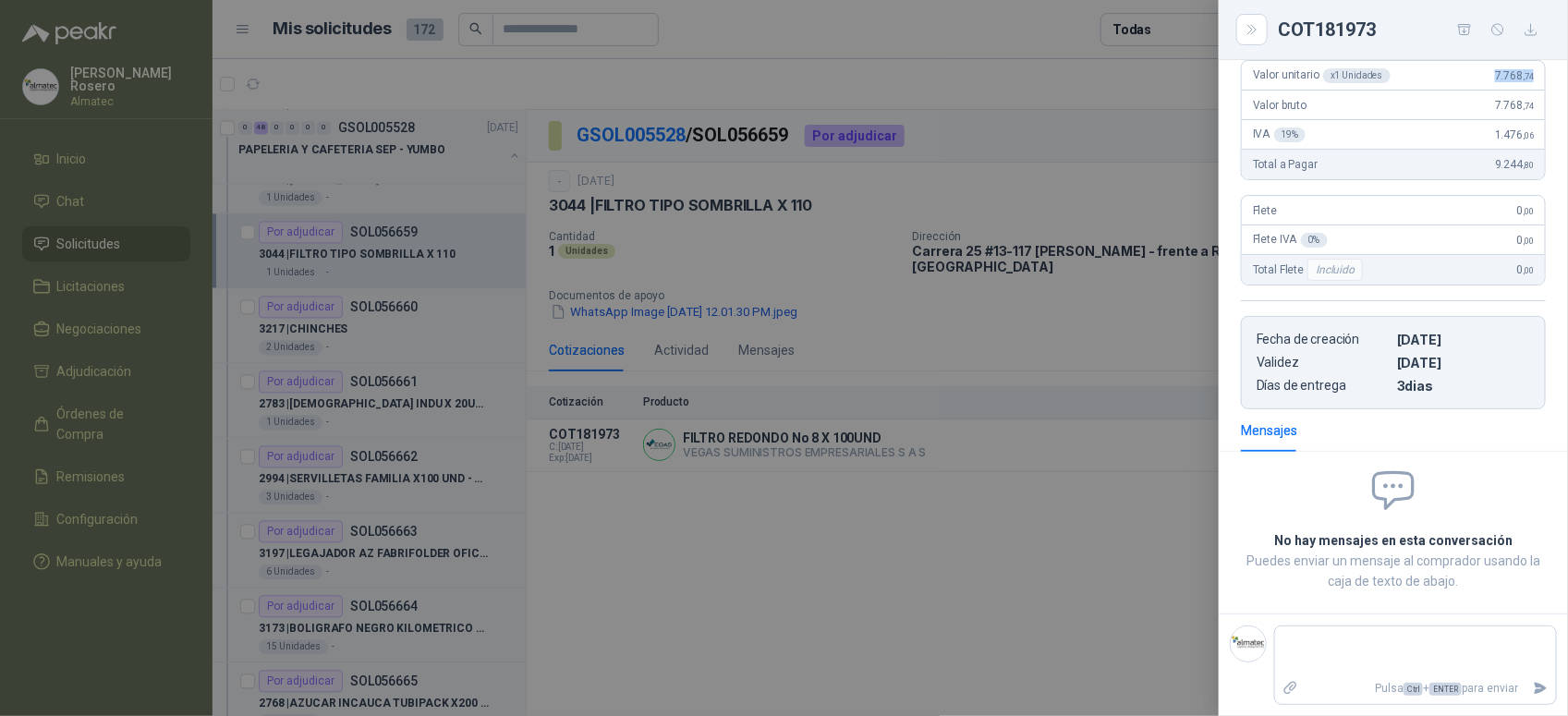
drag, startPoint x: 1478, startPoint y: 84, endPoint x: 1529, endPoint y: 85, distance: 51.0
click at [1529, 85] on div "Valor unitario x 1 Unidades 7.768 ,74" at bounding box center [1393, 76] width 303 height 29
click at [885, 459] on div at bounding box center [784, 358] width 1568 height 716
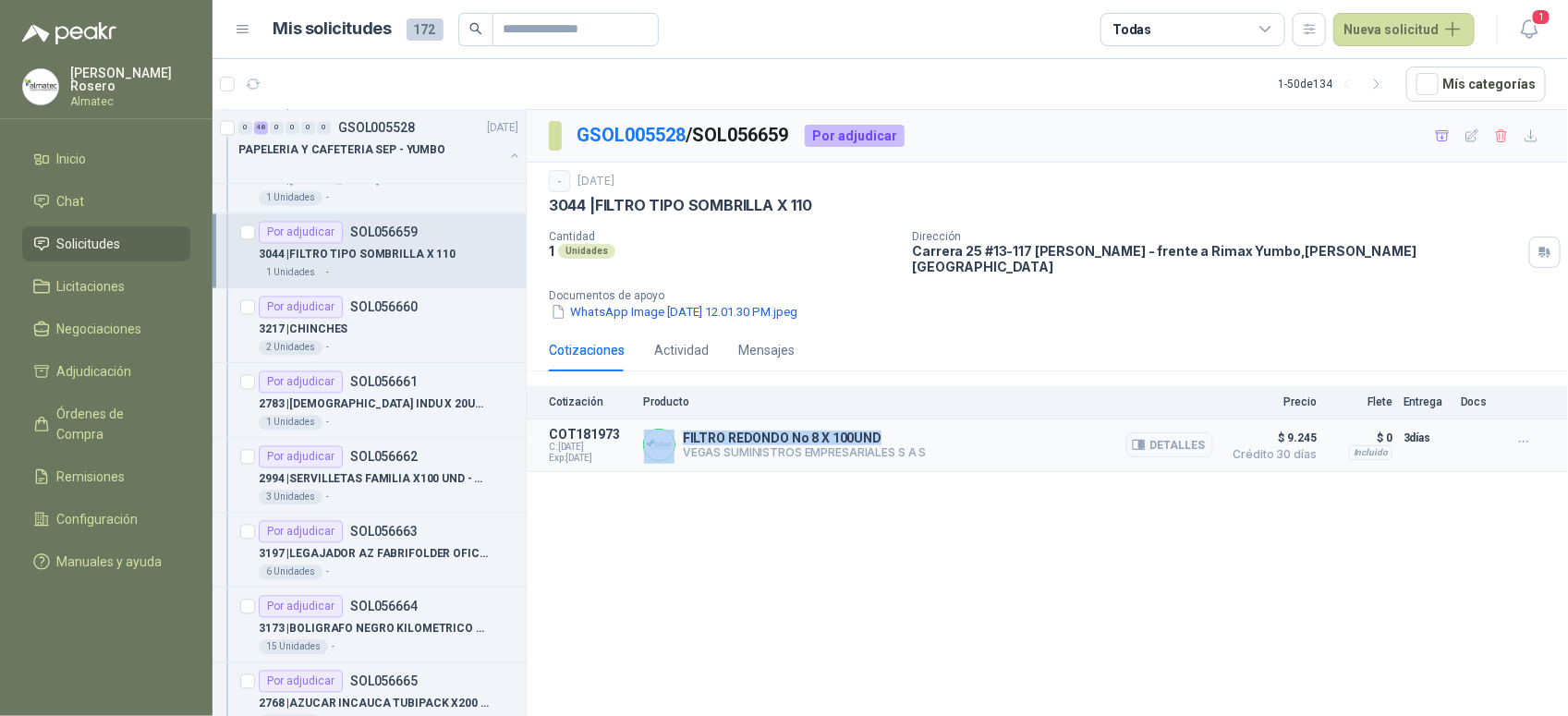
drag, startPoint x: 874, startPoint y: 426, endPoint x: 669, endPoint y: 426, distance: 205.0
click at [669, 427] on div "FILTRO REDONDO No 8 X 100UND VEGAS SUMINISTROS EMPRESARIALES S A S Detalles" at bounding box center [928, 445] width 570 height 37
click at [1183, 433] on button "Detalles" at bounding box center [1169, 445] width 87 height 25
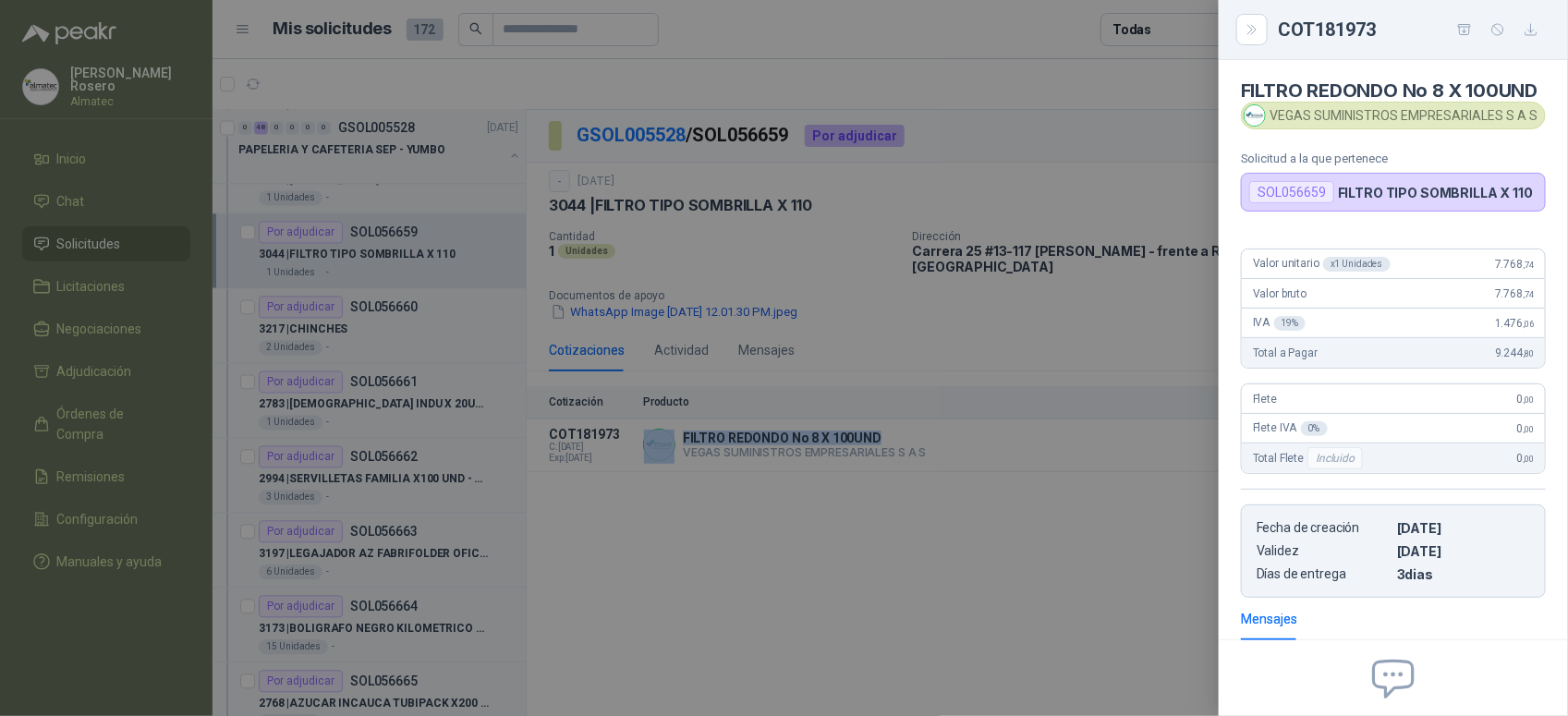
scroll to position [0, 0]
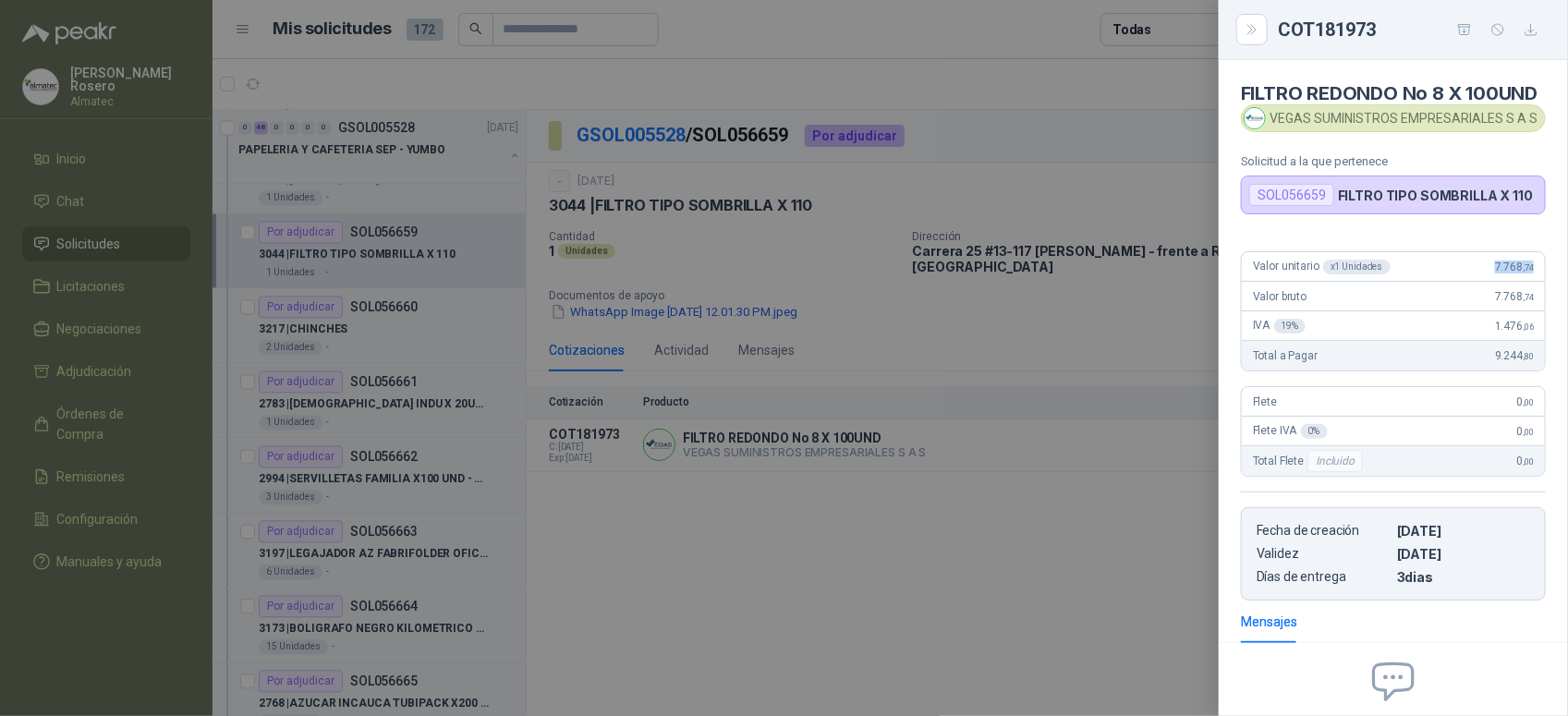
drag, startPoint x: 1470, startPoint y: 287, endPoint x: 1545, endPoint y: 286, distance: 75.0
click at [1545, 286] on div "Valor unitario x 1 Unidades 7.768 ,74 Valor bruto 7.768 ,74 IVA 19 % 1.476 ,06 …" at bounding box center [1394, 419] width 349 height 364
click at [386, 325] on div at bounding box center [784, 358] width 1568 height 716
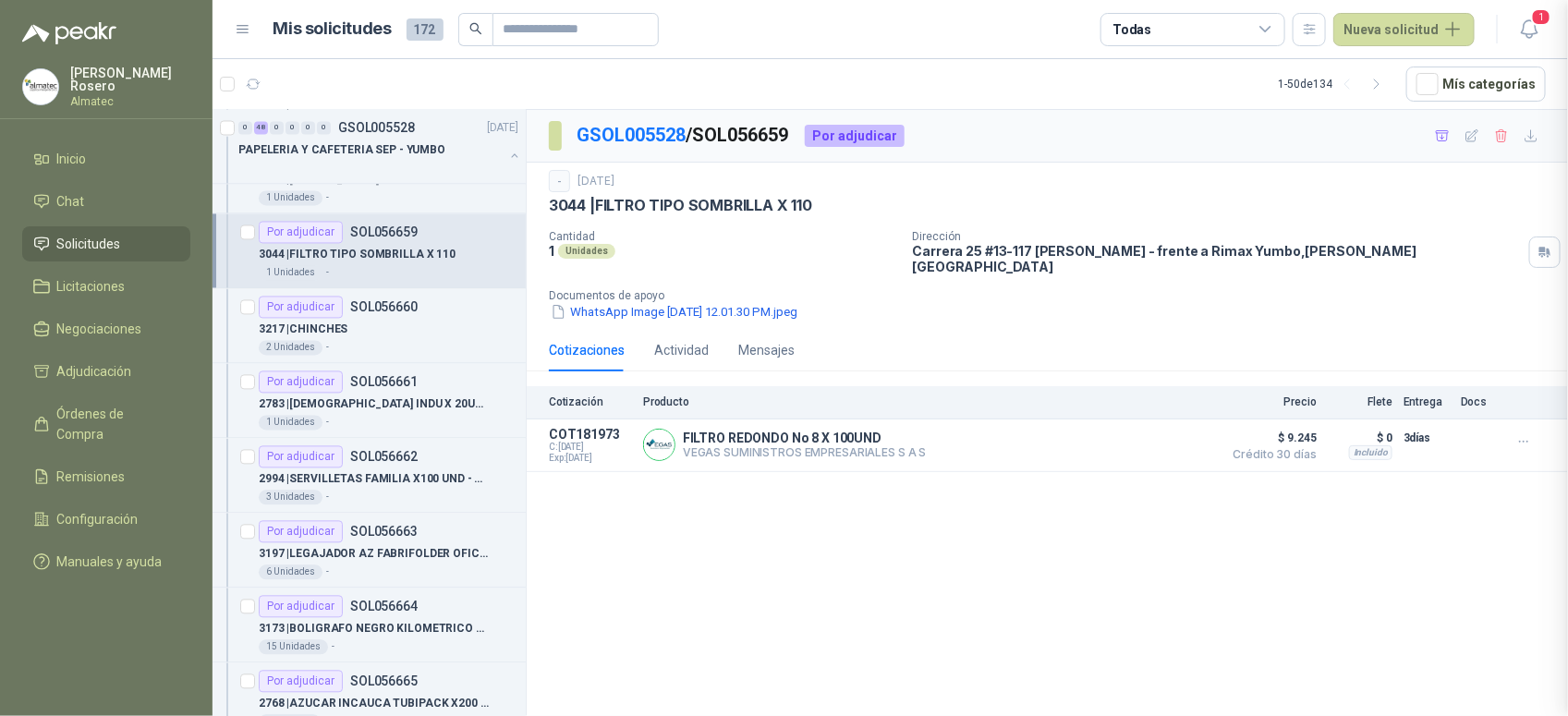
scroll to position [219, 0]
click at [419, 332] on div "3217 | CHINCHES" at bounding box center [388, 329] width 259 height 22
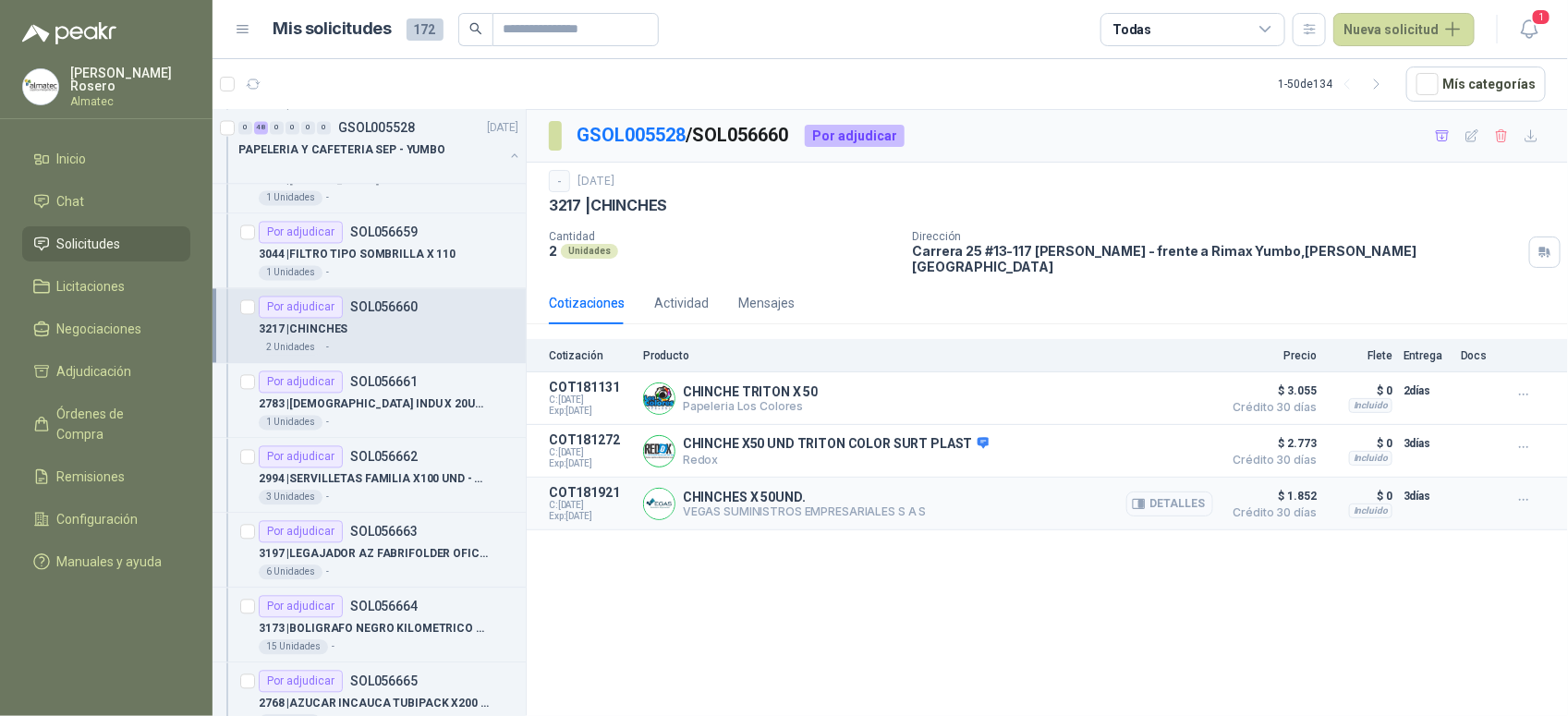
click at [1169, 491] on button "Detalles" at bounding box center [1169, 504] width 87 height 25
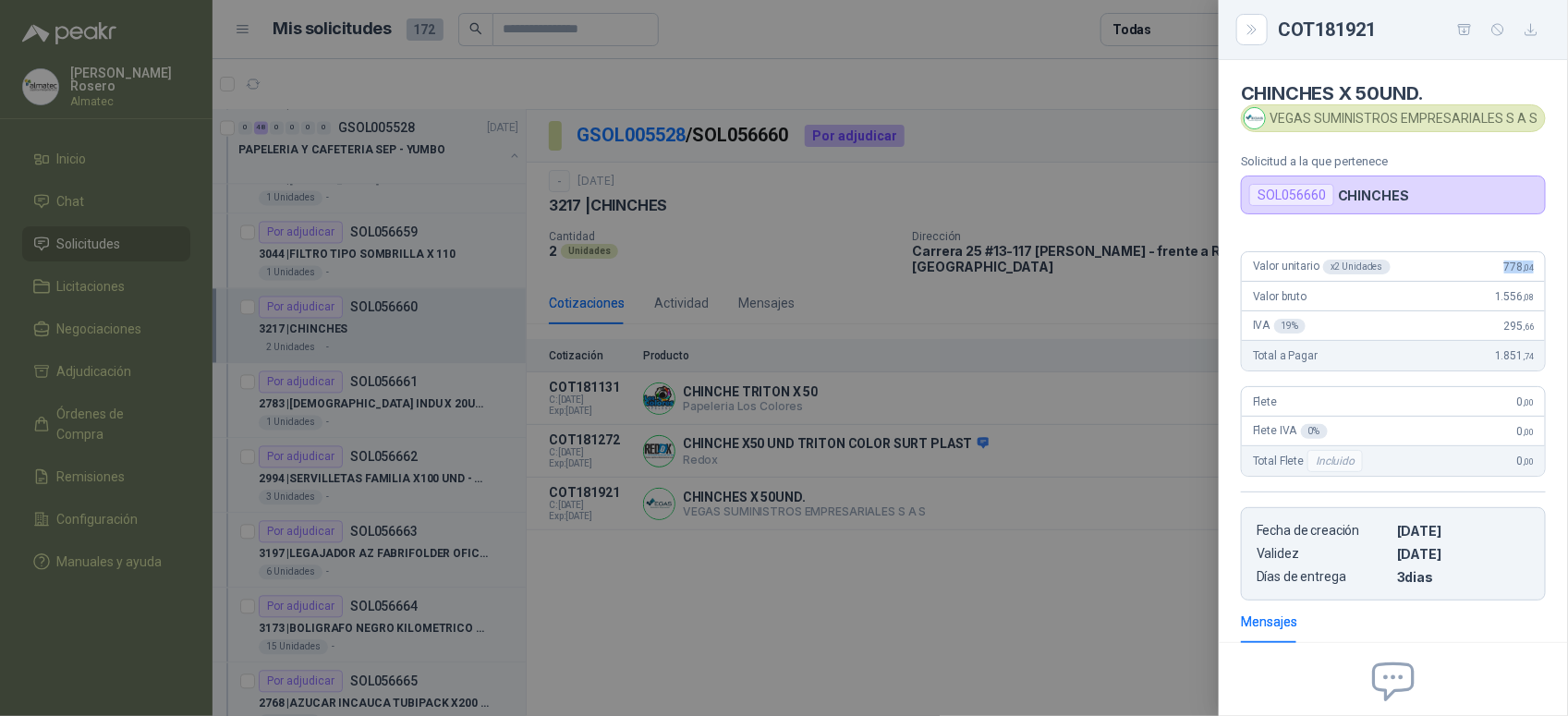
drag, startPoint x: 1493, startPoint y: 269, endPoint x: 1520, endPoint y: 268, distance: 27.0
click at [1520, 268] on span "778 ,04" at bounding box center [1519, 266] width 29 height 13
click at [454, 459] on div at bounding box center [784, 358] width 1568 height 716
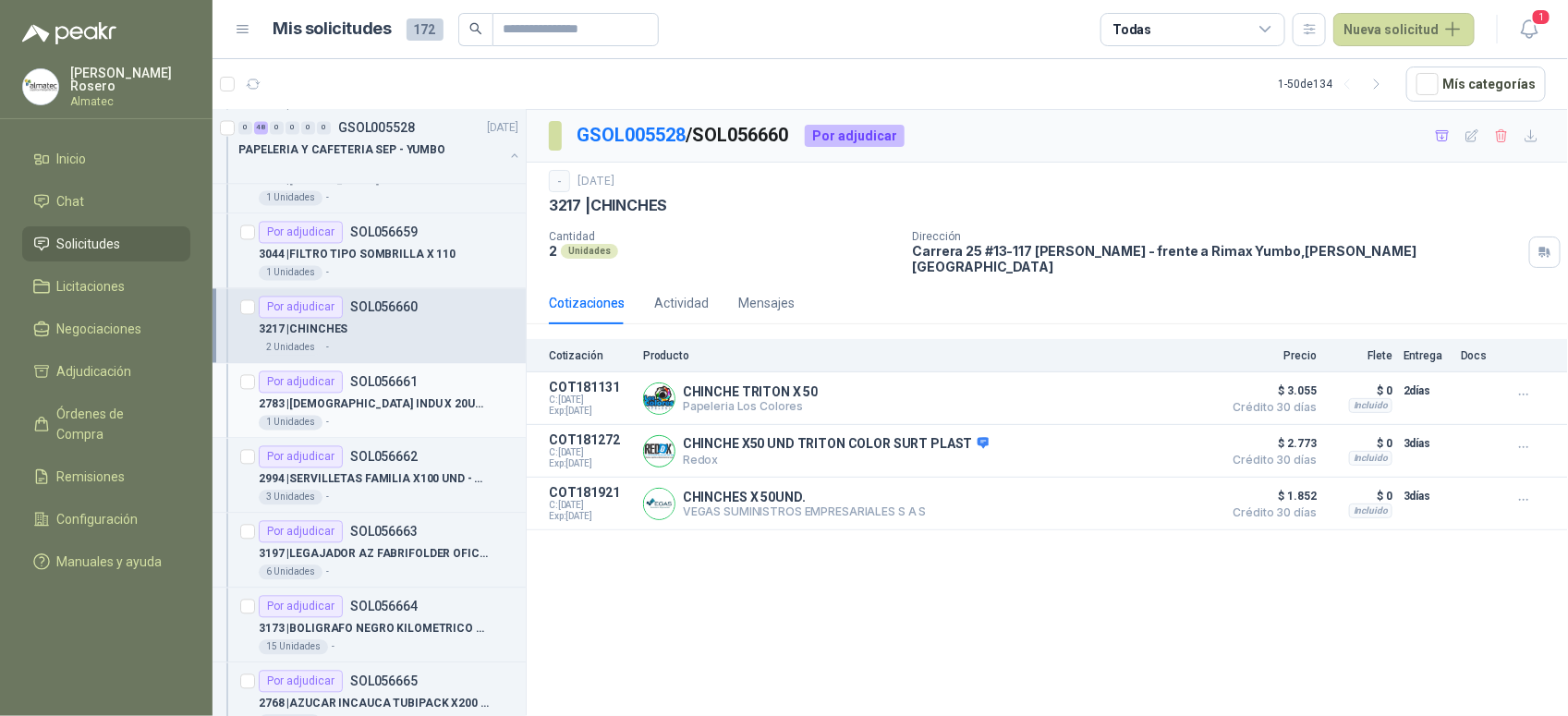
click at [390, 408] on p "2783 | [DEMOGRAPHIC_DATA] INDU X 20UND CANELA" at bounding box center [373, 405] width 230 height 18
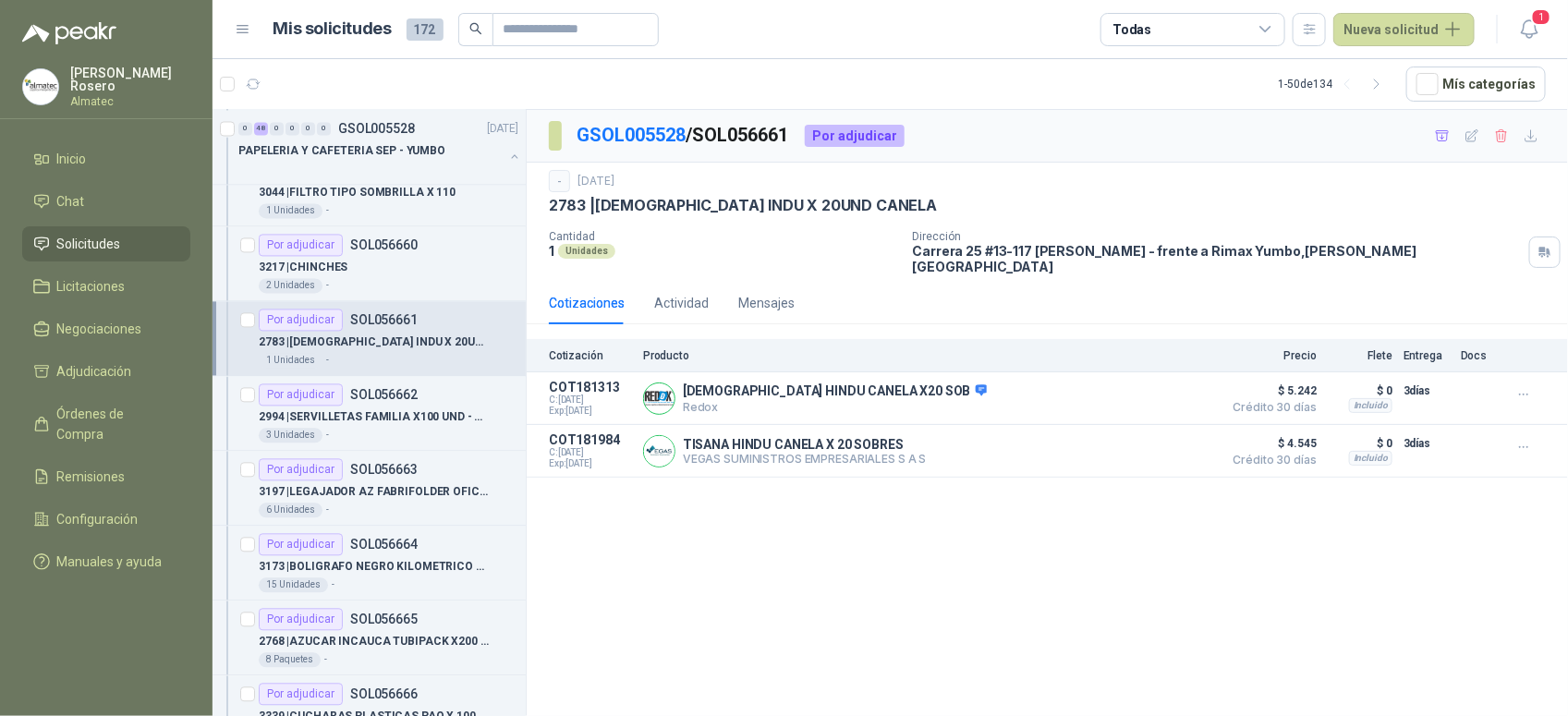
scroll to position [1732, 0]
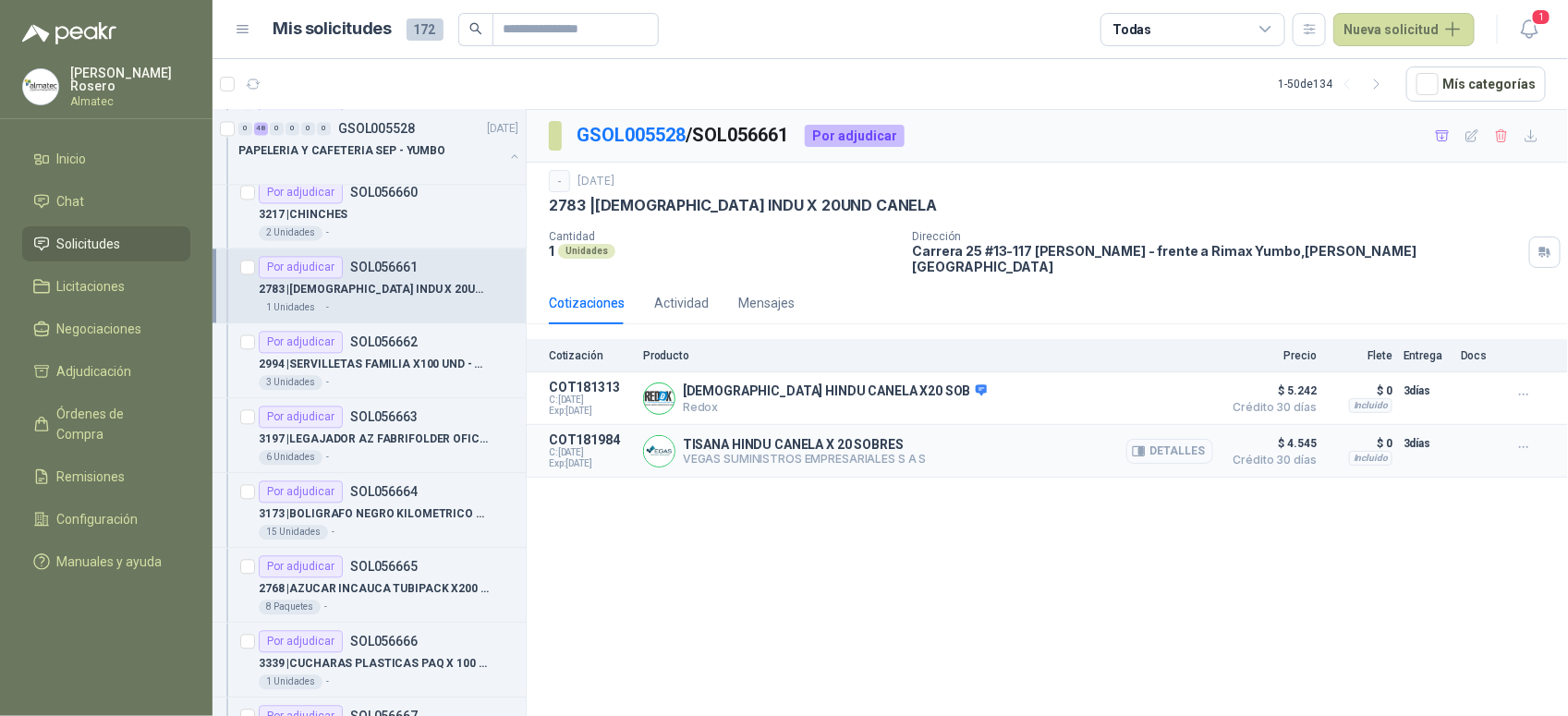
click at [1199, 439] on button "Detalles" at bounding box center [1169, 451] width 87 height 25
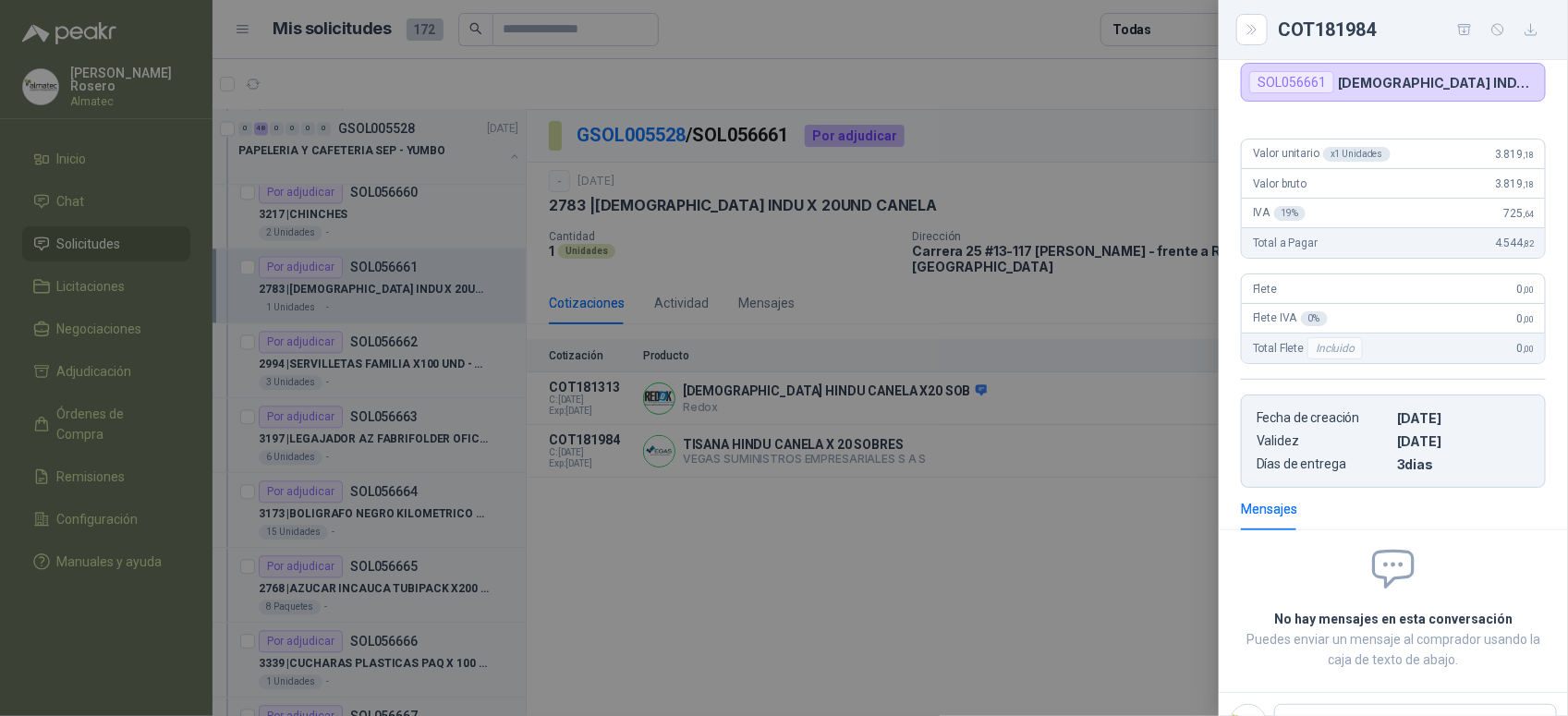
scroll to position [94, 0]
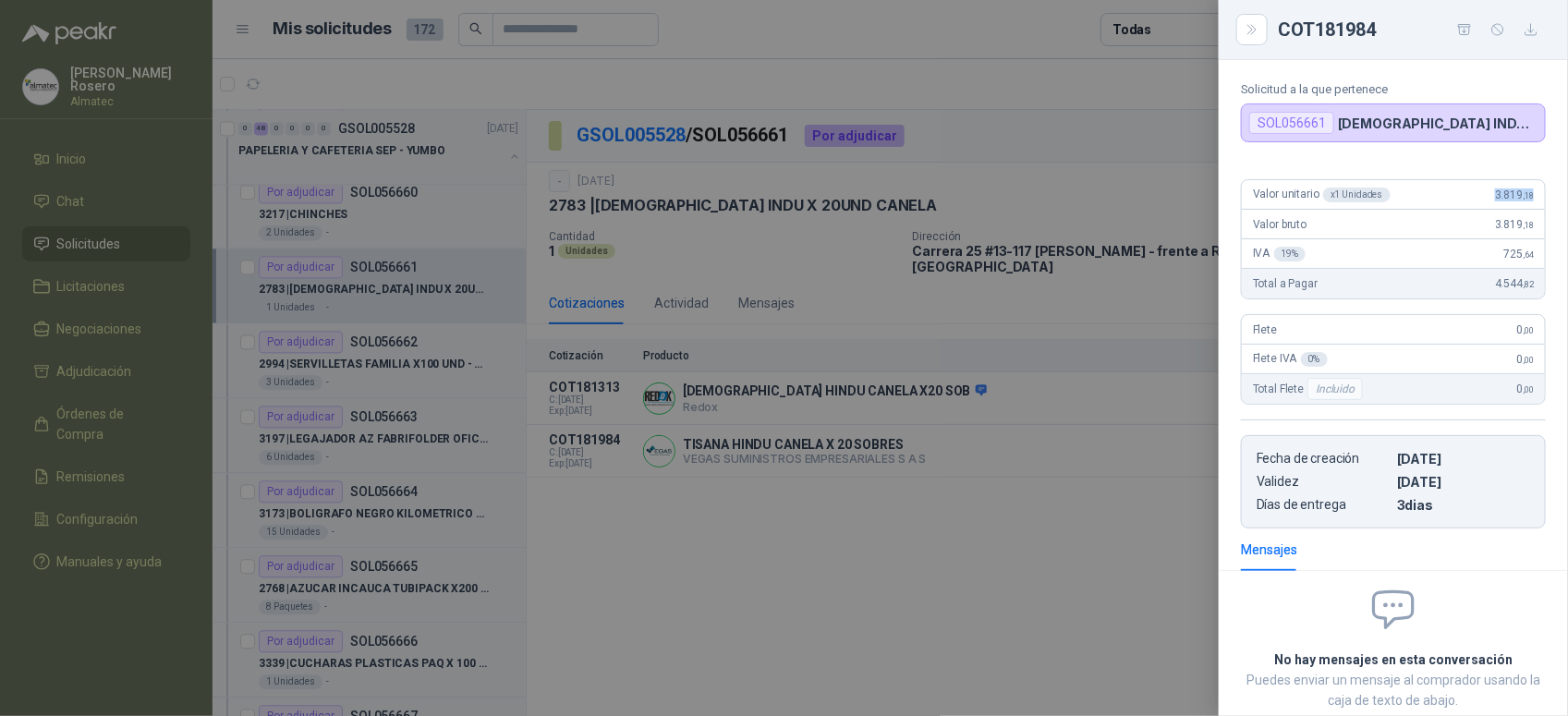
drag, startPoint x: 1471, startPoint y: 195, endPoint x: 1525, endPoint y: 195, distance: 54.0
click at [1525, 195] on div "Valor unitario x 1 Unidades 3.819 ,18" at bounding box center [1393, 195] width 303 height 29
click at [436, 371] on div at bounding box center [784, 358] width 1568 height 716
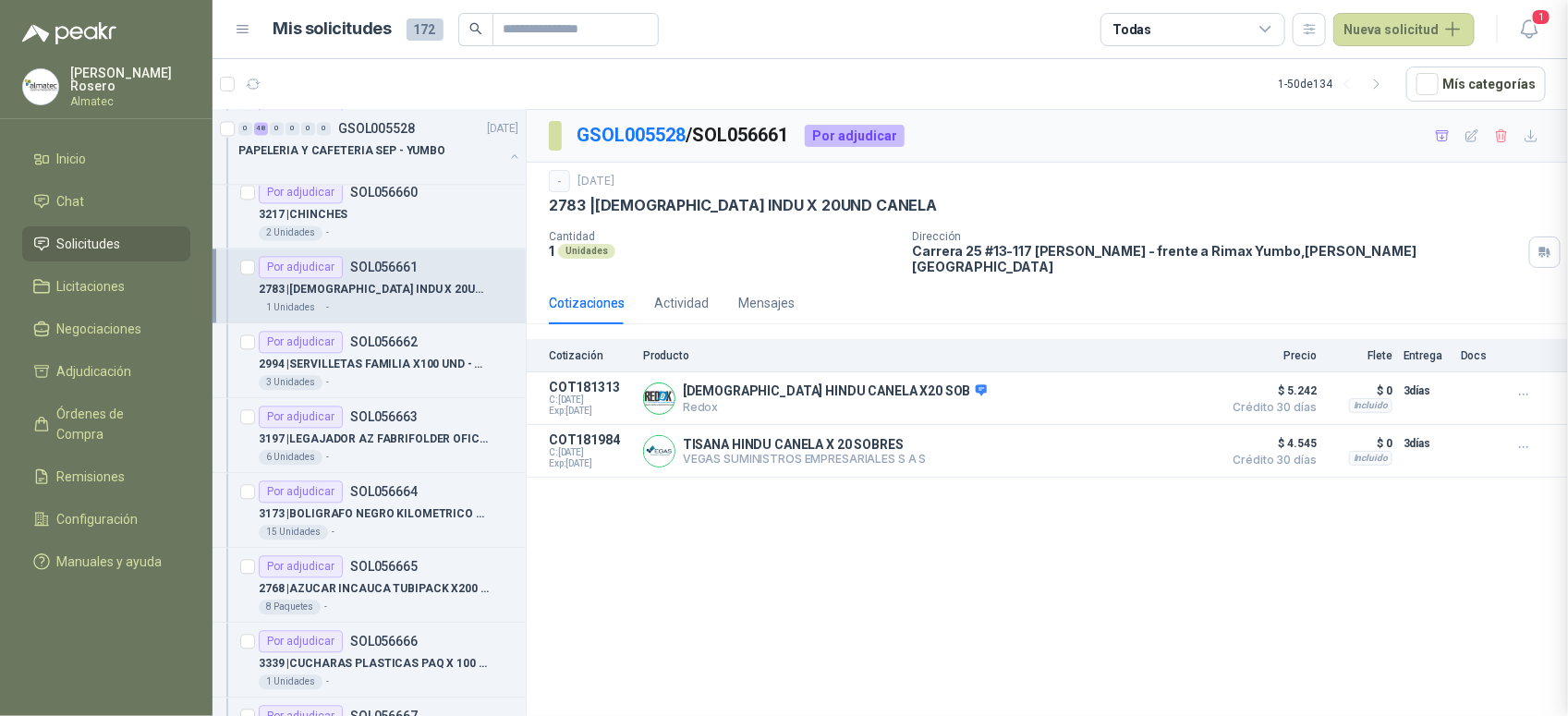
scroll to position [219, 0]
click at [396, 383] on div "3 Unidades -" at bounding box center [388, 382] width 259 height 15
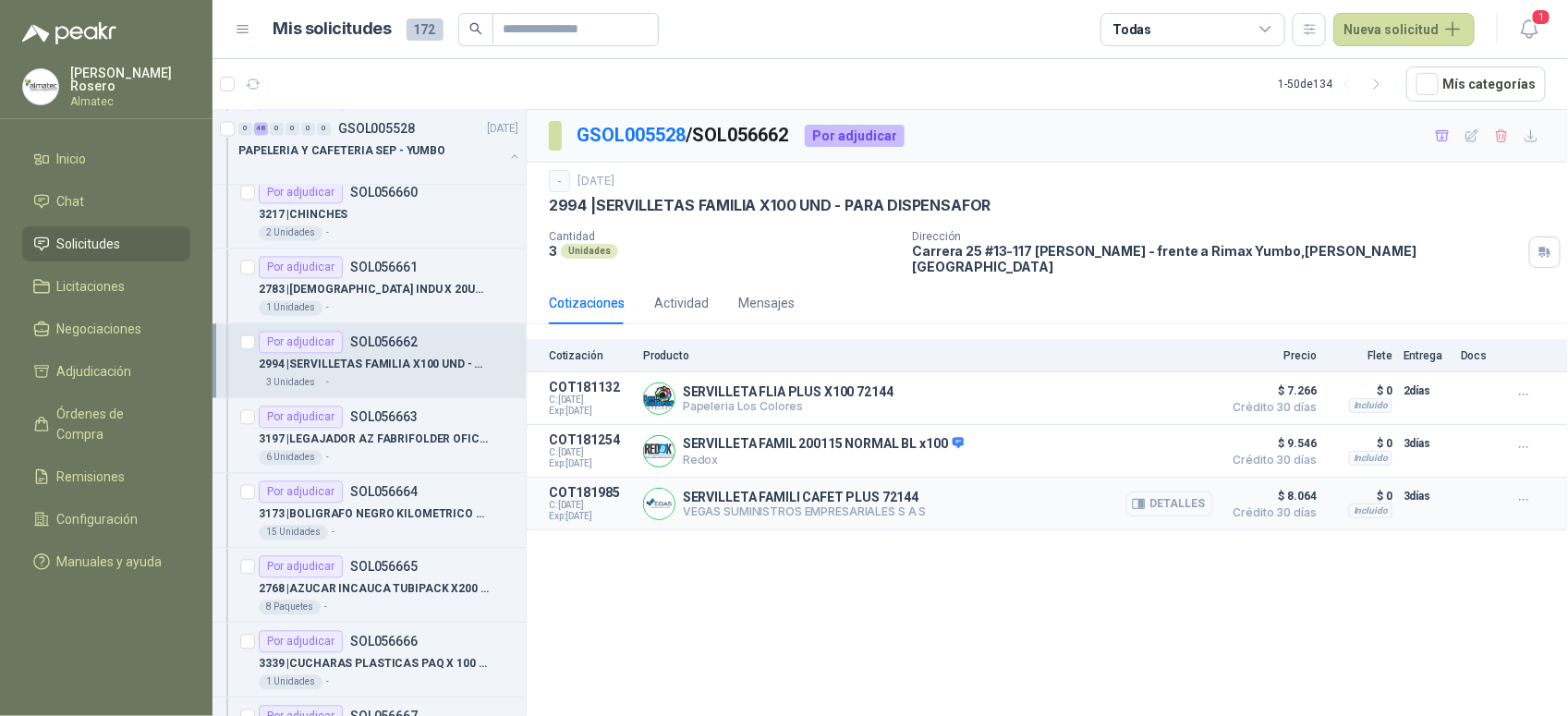
click at [1166, 508] on button "Detalles" at bounding box center [1169, 504] width 87 height 25
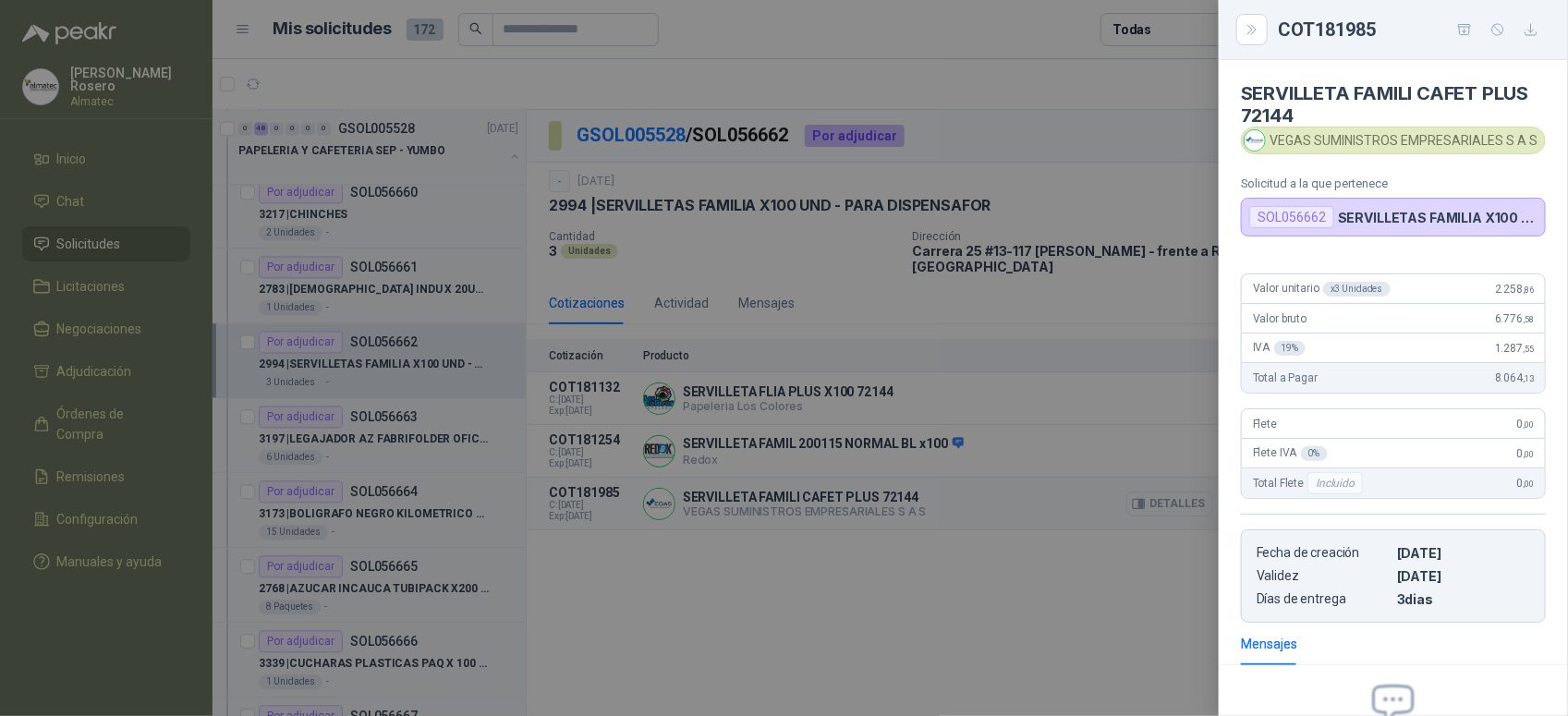
scroll to position [209, 0]
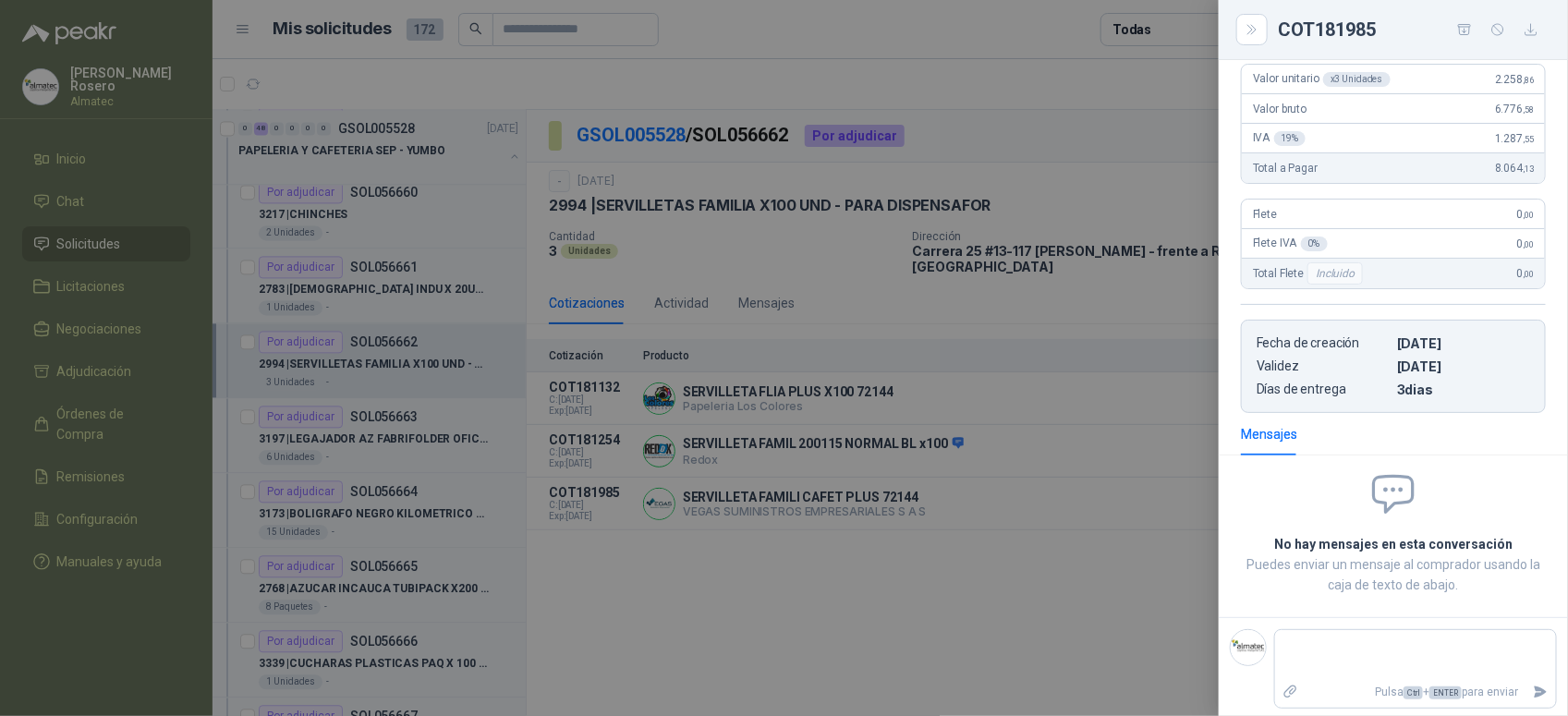
click at [1068, 546] on div at bounding box center [784, 358] width 1568 height 716
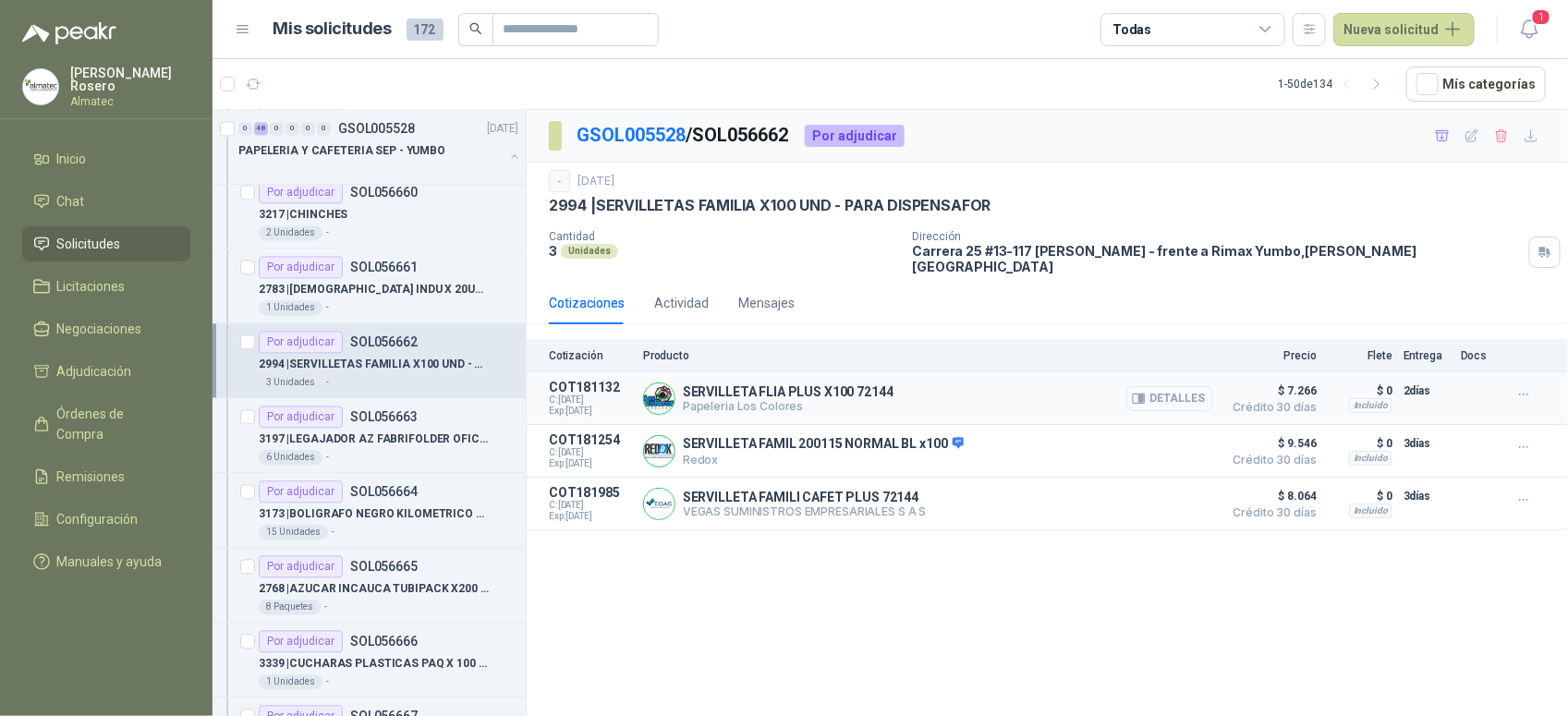
click at [1178, 386] on button "Detalles" at bounding box center [1169, 398] width 87 height 25
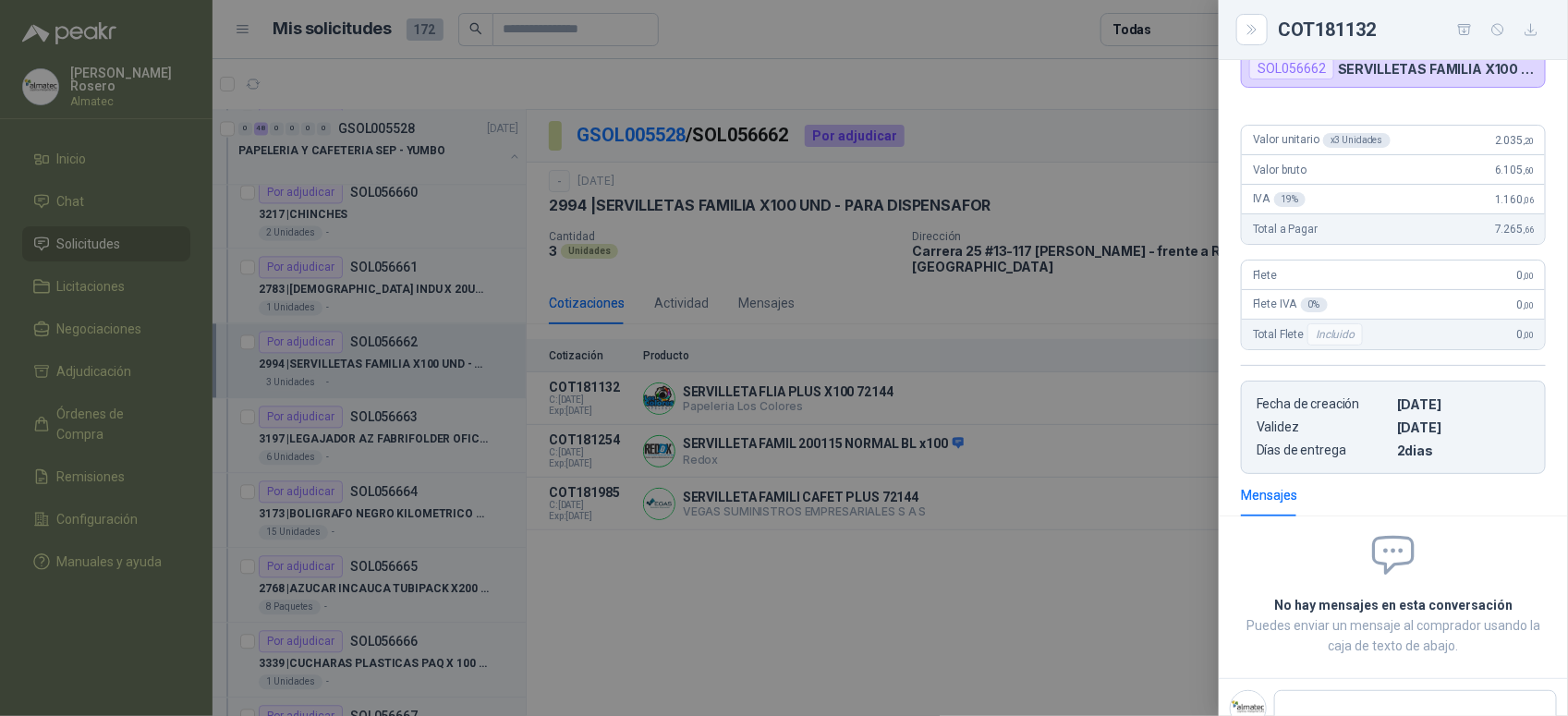
scroll to position [94, 0]
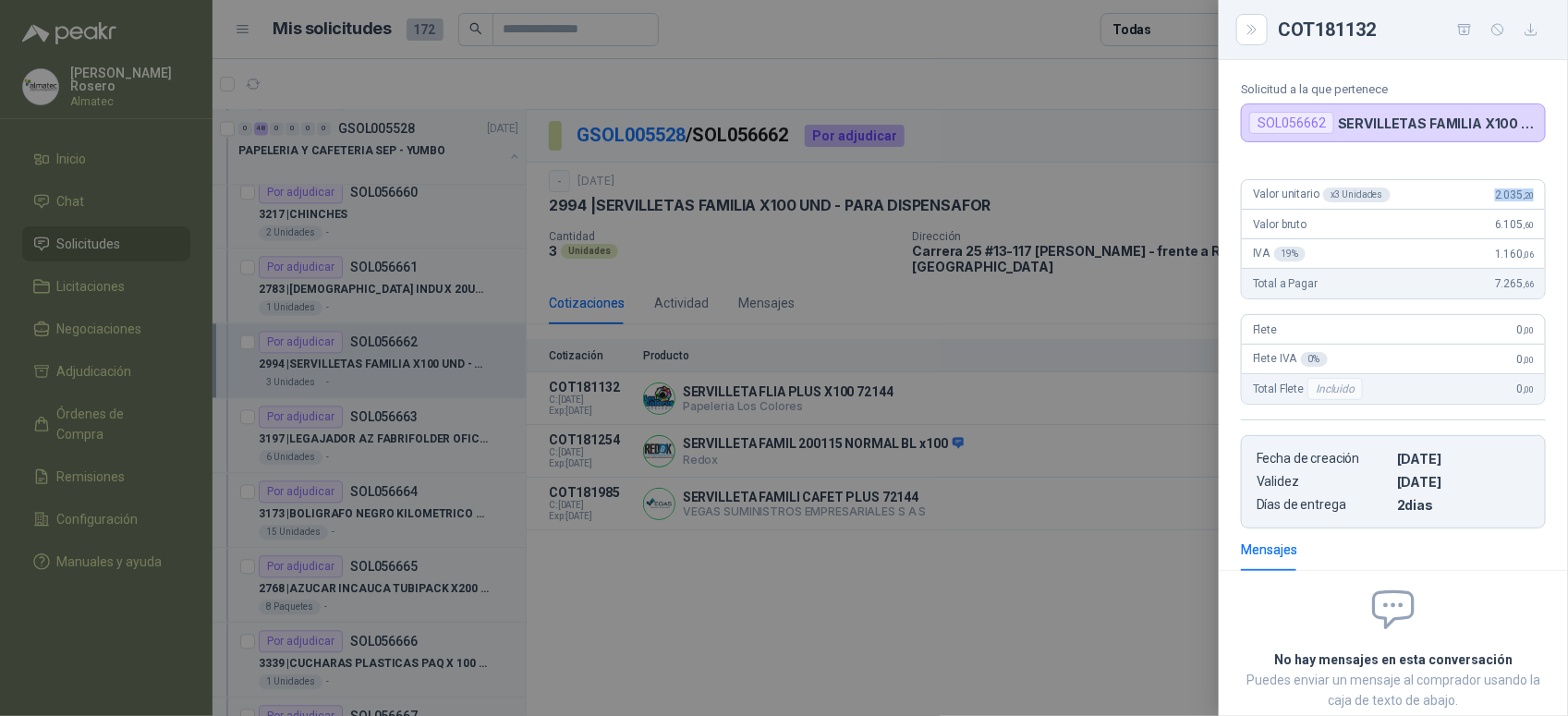
drag, startPoint x: 1481, startPoint y: 200, endPoint x: 1549, endPoint y: 202, distance: 68.0
click at [1549, 202] on div "Valor unitario x 3 Unidades 2.035 ,20 Valor bruto 6.105 ,60 IVA 19 % 1.160 ,06 …" at bounding box center [1394, 347] width 349 height 364
drag, startPoint x: 858, startPoint y: 619, endPoint x: 467, endPoint y: 536, distance: 399.7
click at [848, 621] on div at bounding box center [784, 358] width 1568 height 716
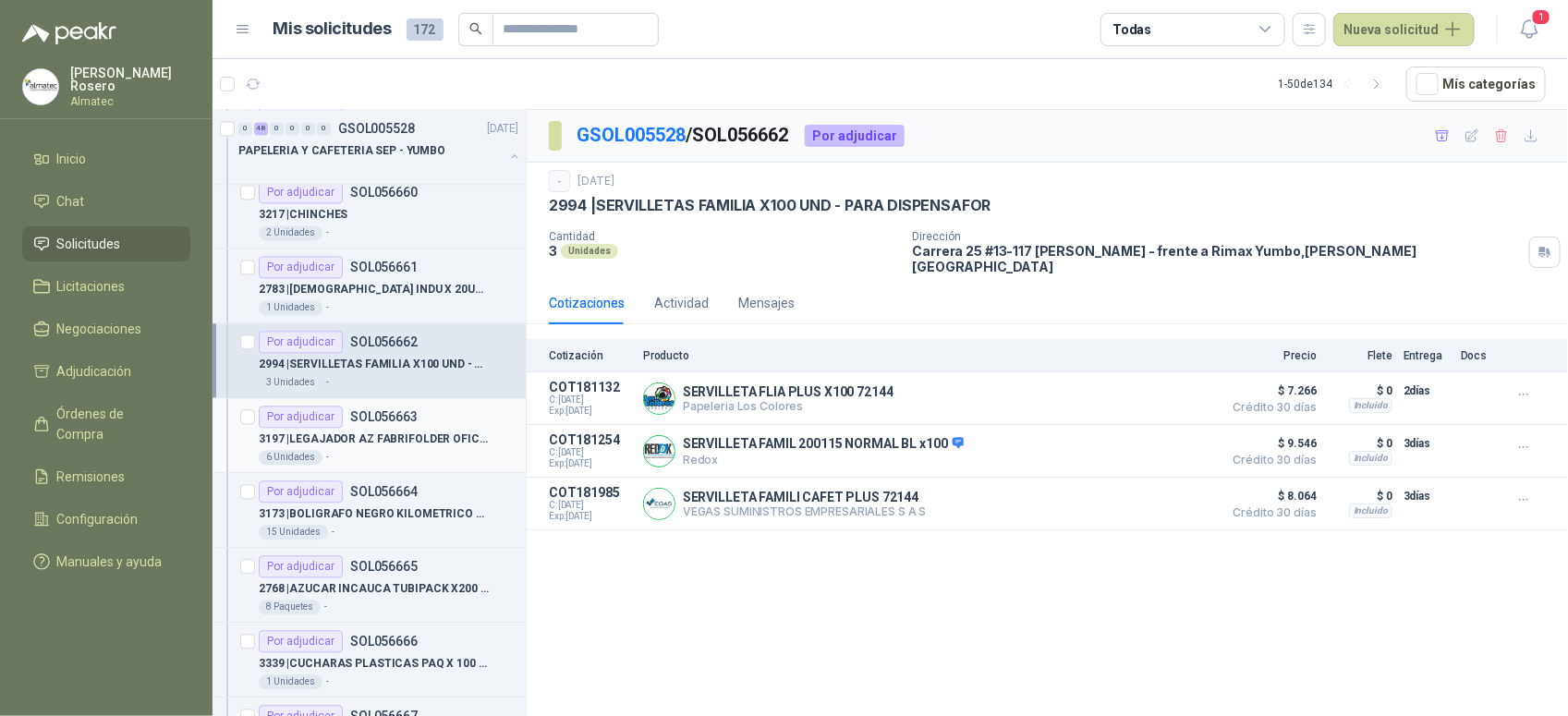
click at [409, 448] on p "3197 | LEGAJADOR AZ FABRIFOLDER OFICIO" at bounding box center [373, 439] width 230 height 18
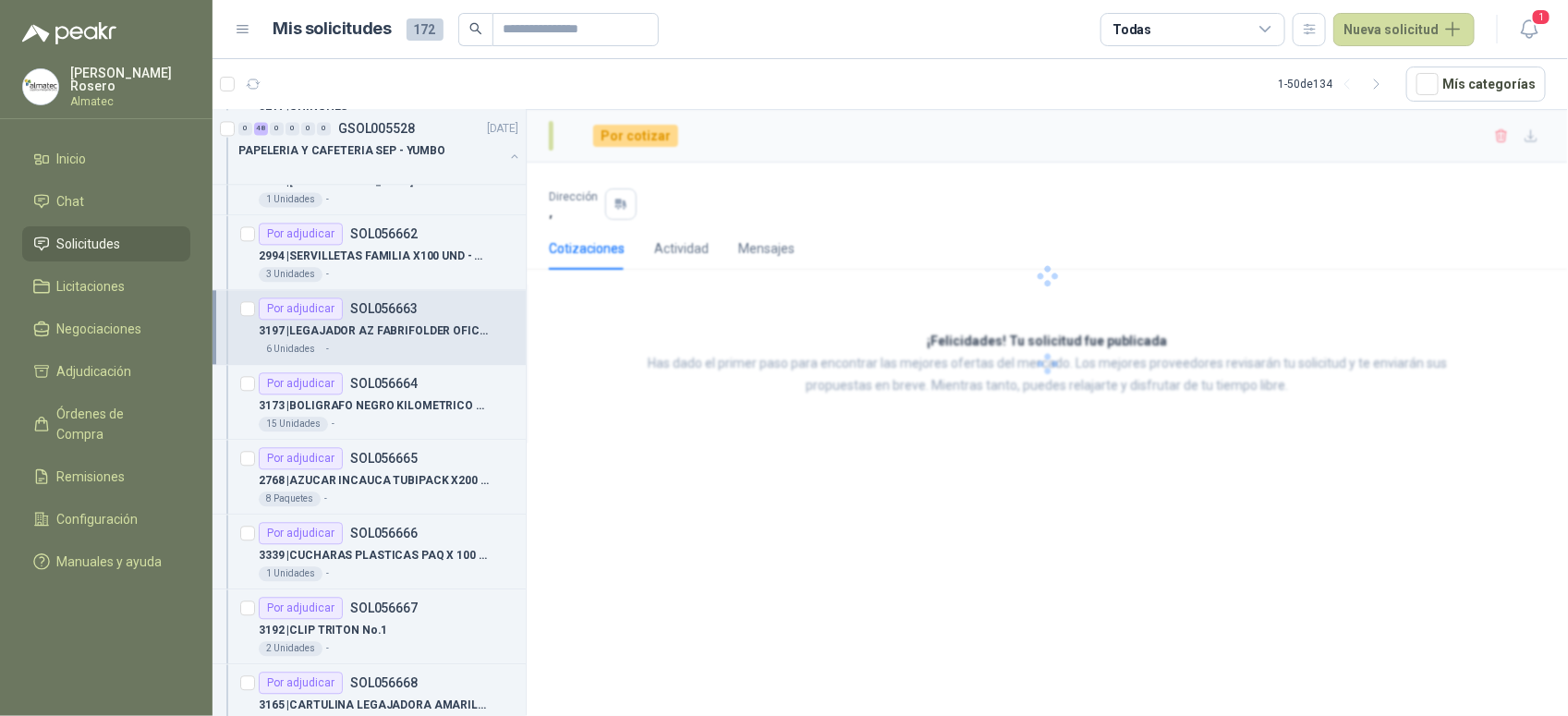
scroll to position [1847, 0]
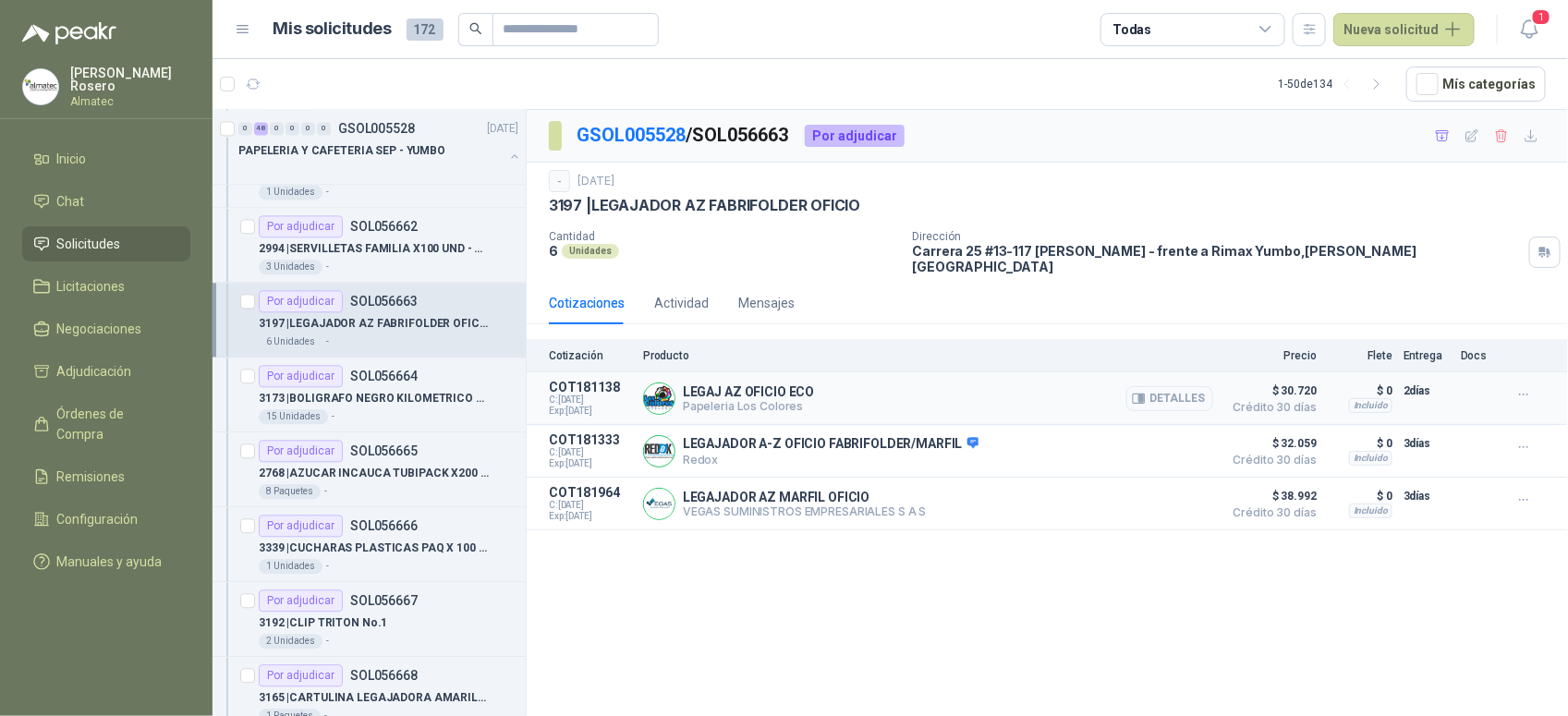
click at [1171, 386] on button "Detalles" at bounding box center [1169, 398] width 87 height 25
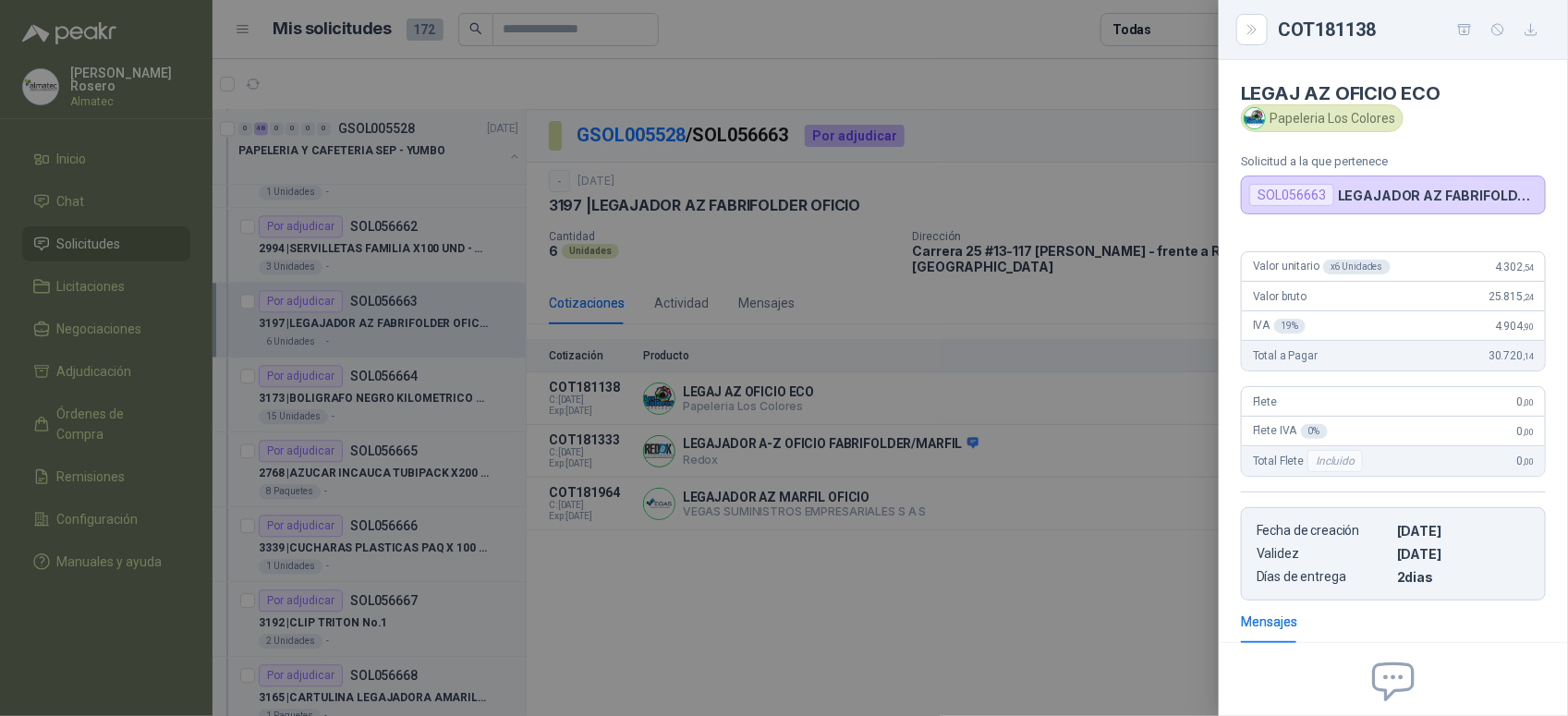
scroll to position [187, 0]
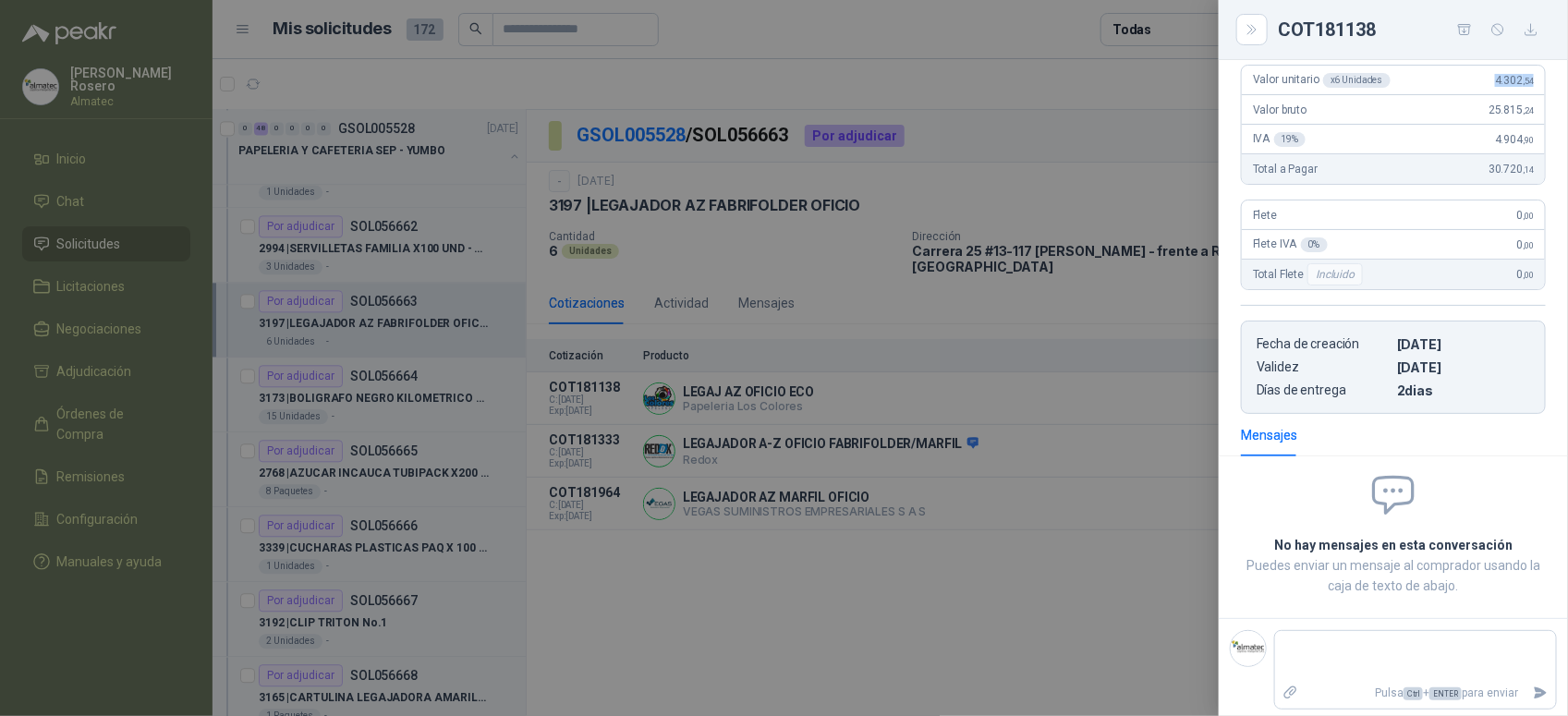
drag, startPoint x: 1473, startPoint y: 85, endPoint x: 1532, endPoint y: 84, distance: 59.0
click at [1532, 84] on div "Valor unitario x 6 Unidades 4.302 ,54 Valor bruto 25.815 ,24 IVA 19 % 4.904 ,90…" at bounding box center [1394, 232] width 349 height 364
click at [389, 435] on div at bounding box center [784, 358] width 1568 height 716
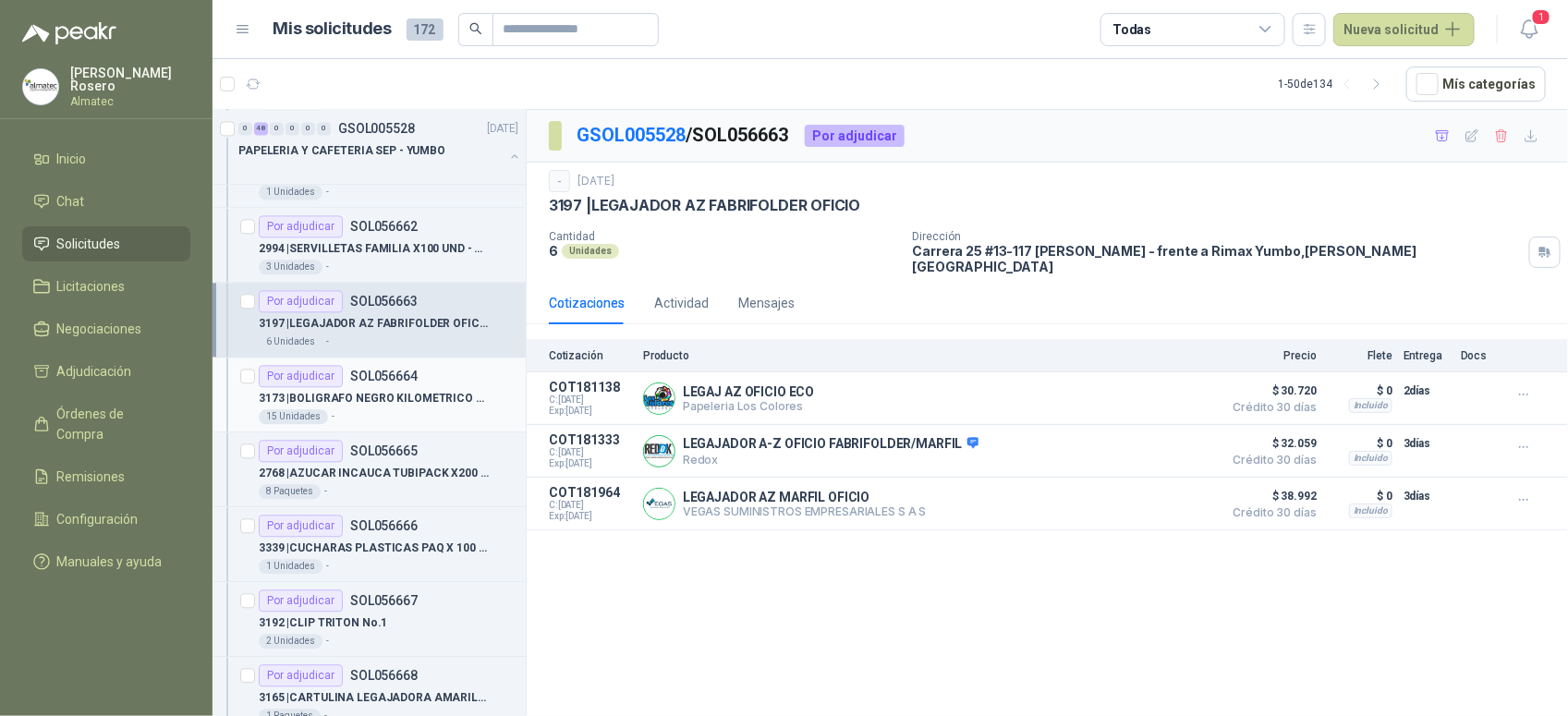
click at [409, 400] on p "3173 | BOLIGRAFO NEGRO KILOMETRICO PLUS" at bounding box center [373, 398] width 230 height 18
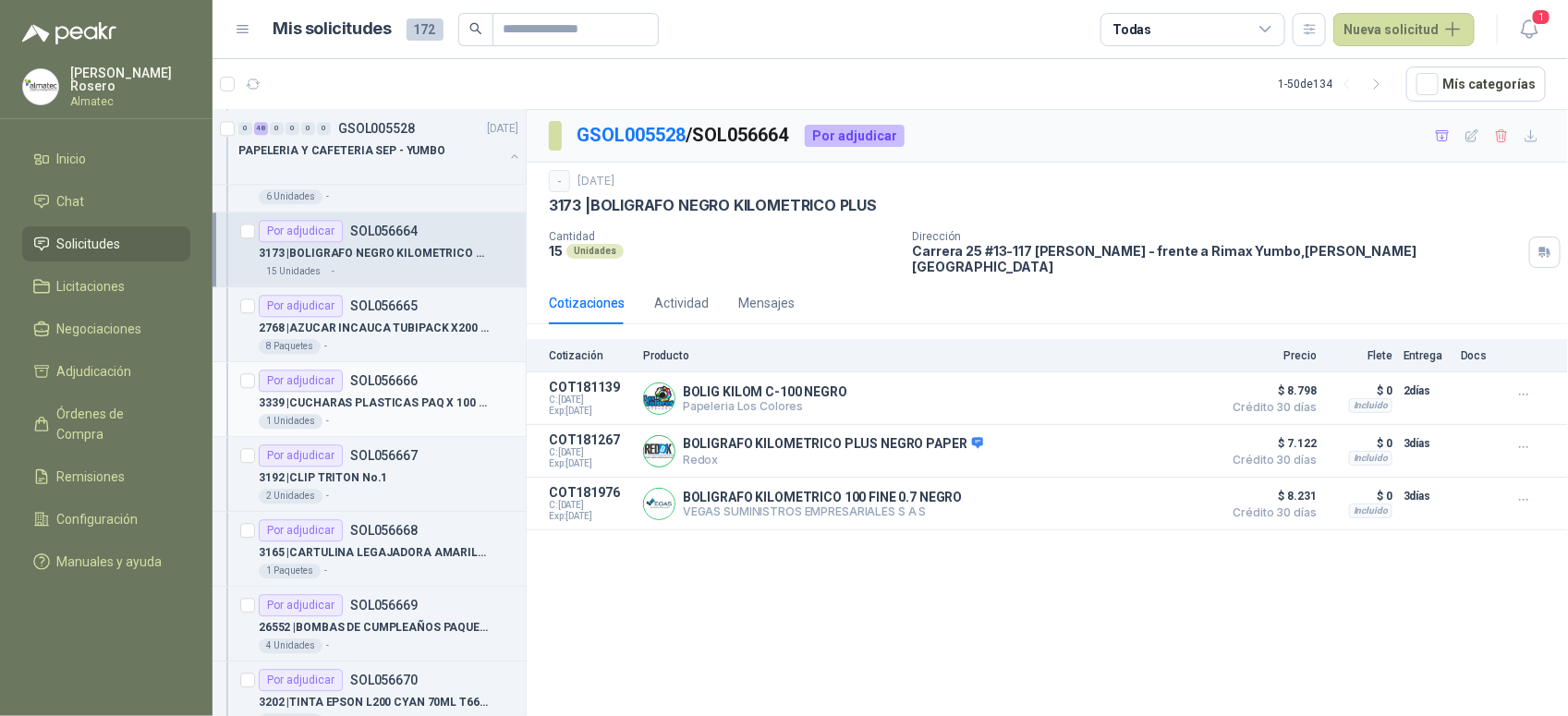
scroll to position [2078, 0]
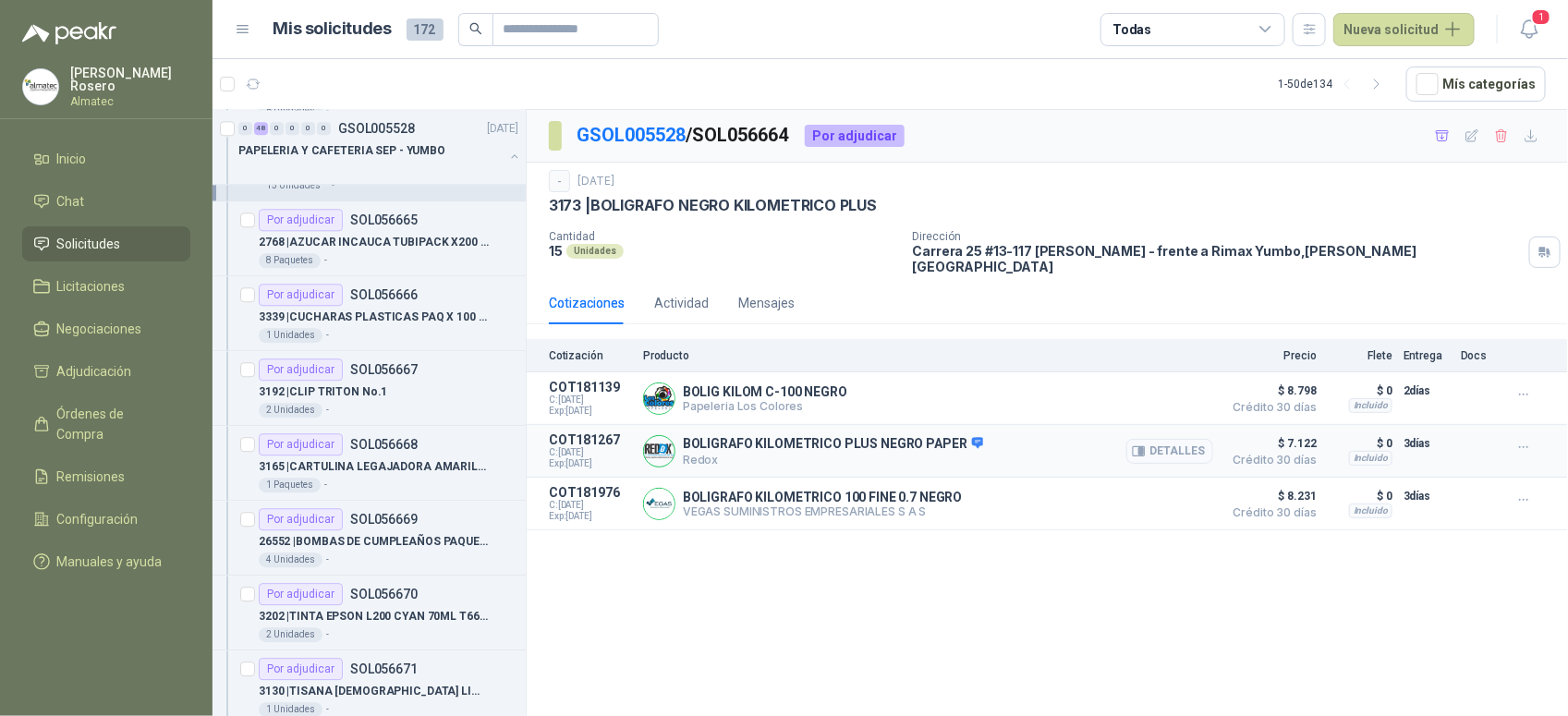
click at [1195, 451] on button "Detalles" at bounding box center [1169, 451] width 87 height 25
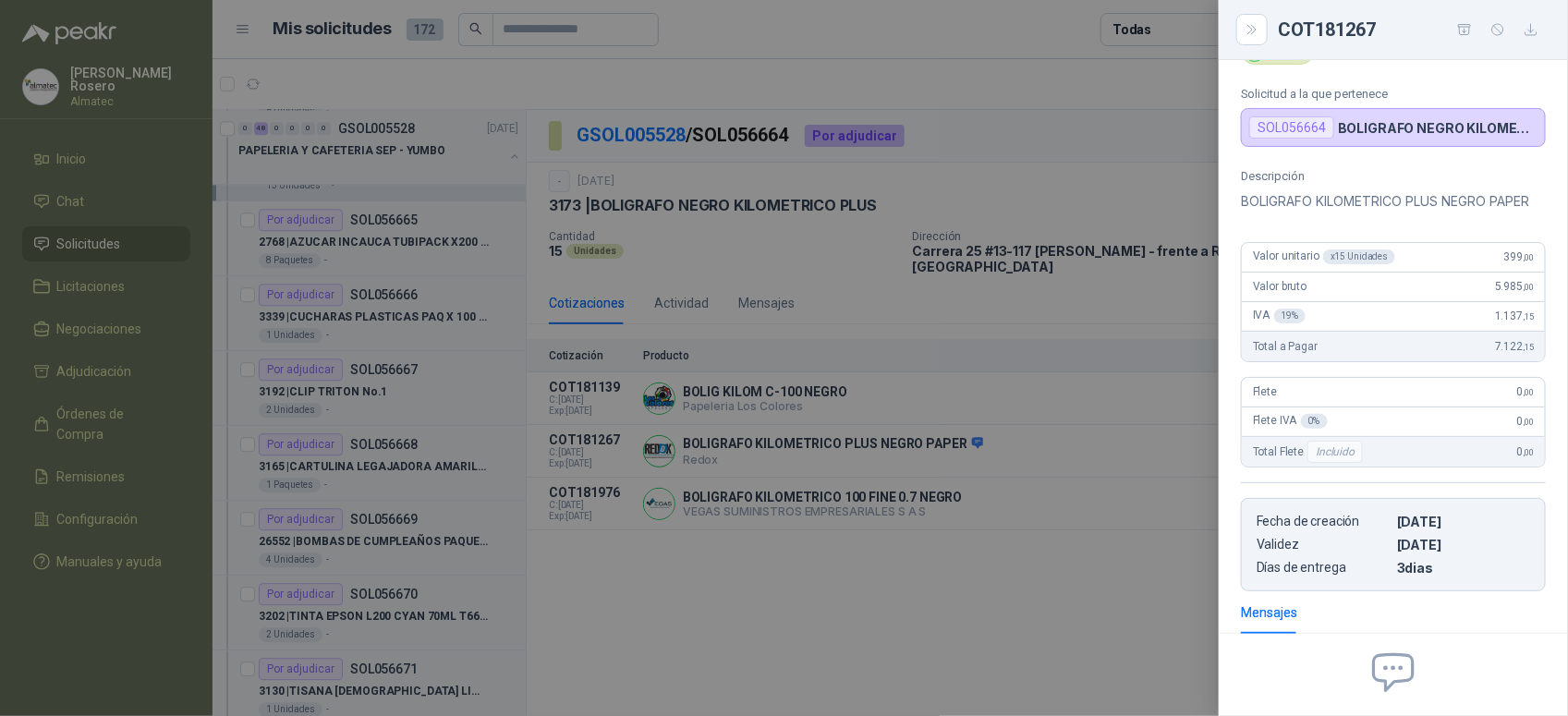
scroll to position [60, 0]
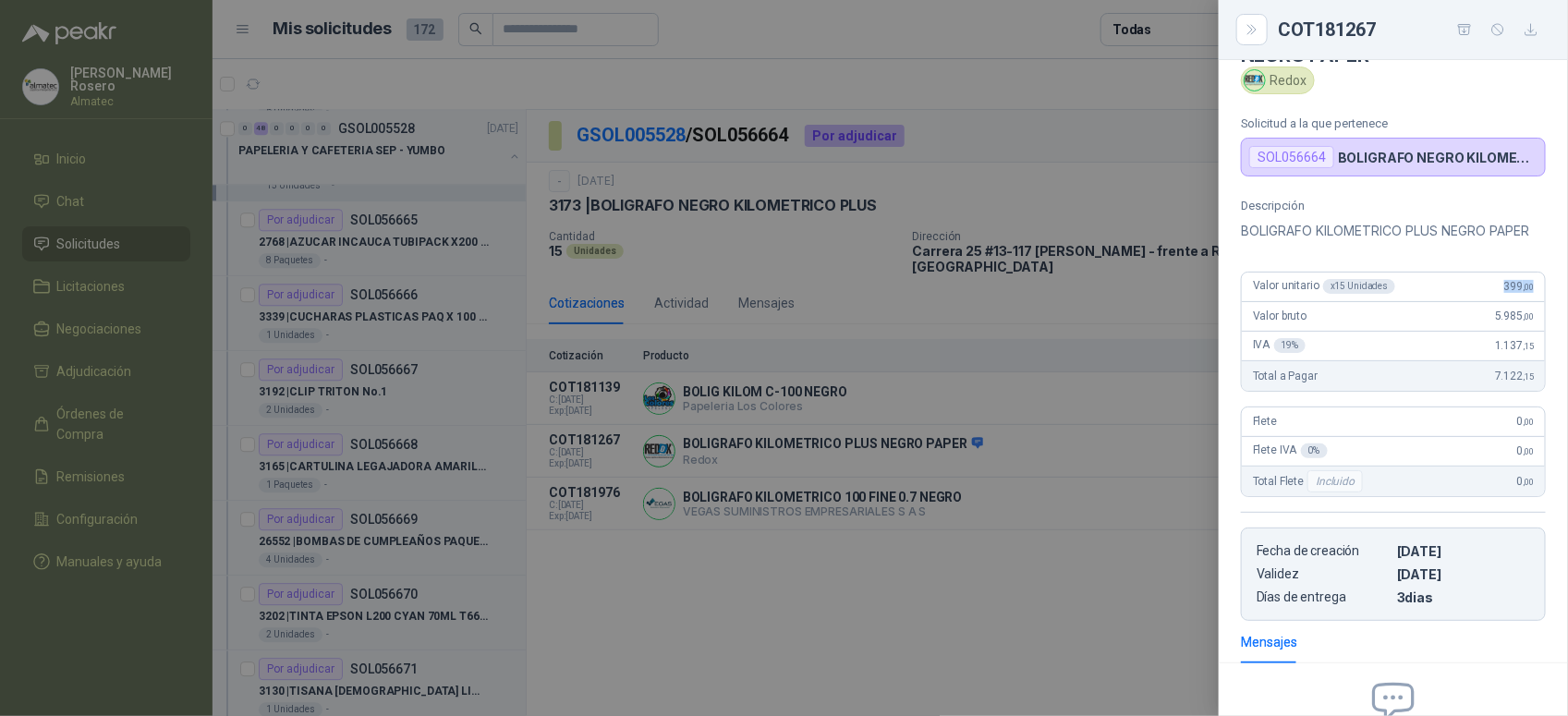
drag, startPoint x: 1483, startPoint y: 315, endPoint x: 1530, endPoint y: 316, distance: 47.0
click at [1530, 302] on div "Valor unitario x 15 Unidades 399 ,00" at bounding box center [1393, 287] width 303 height 29
click at [391, 494] on div at bounding box center [784, 358] width 1568 height 716
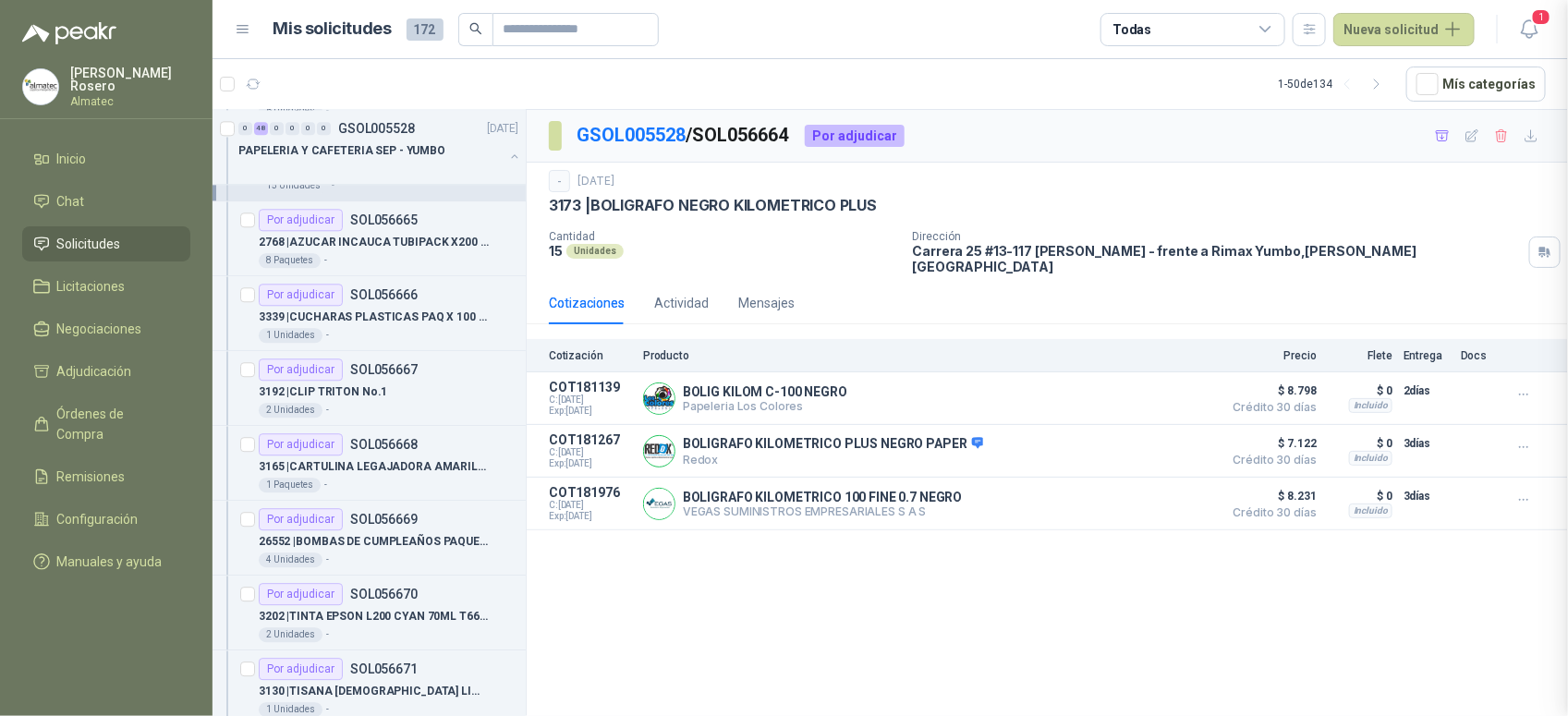
scroll to position [300, 0]
click at [388, 268] on div "8 Paquetes -" at bounding box center [388, 260] width 259 height 15
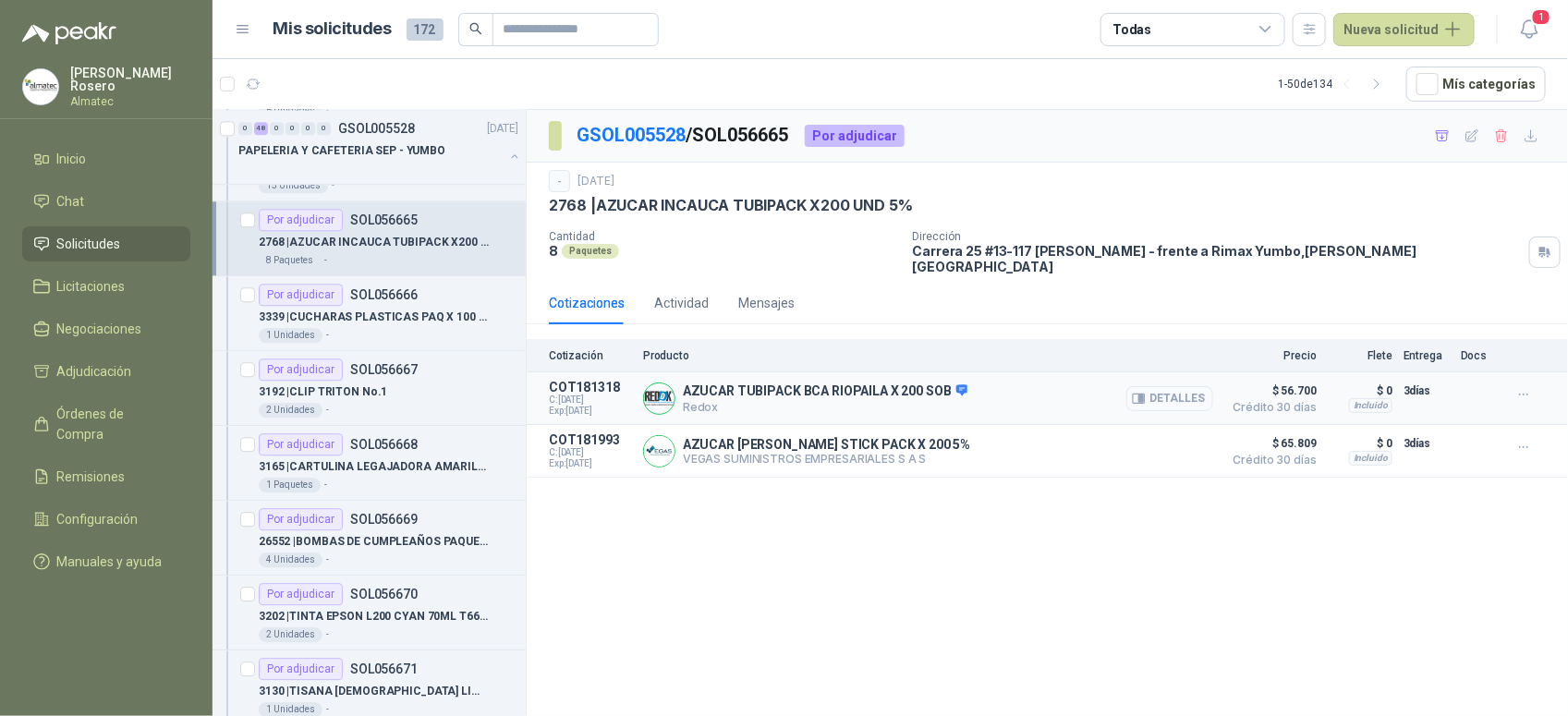
click at [1170, 386] on button "Detalles" at bounding box center [1169, 398] width 87 height 25
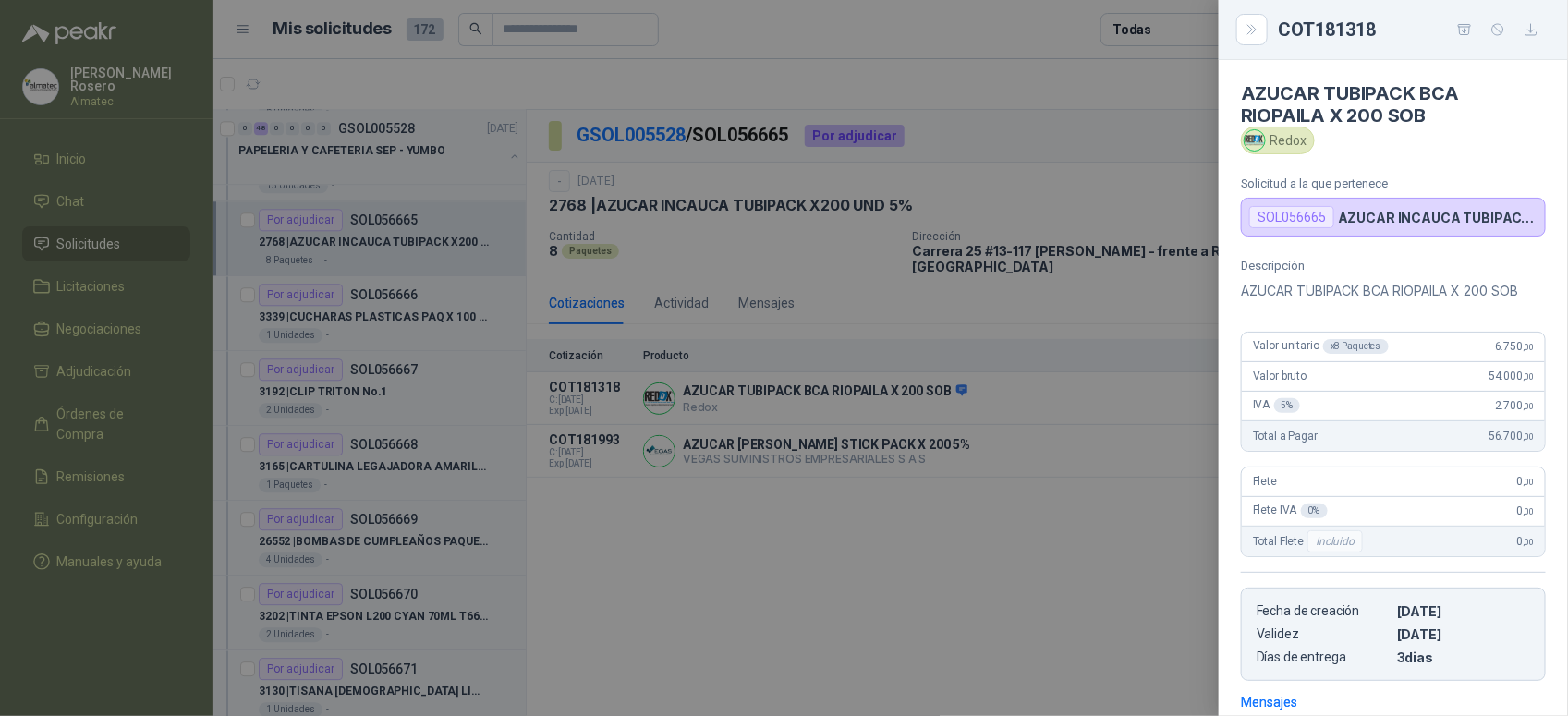
scroll to position [269, 0]
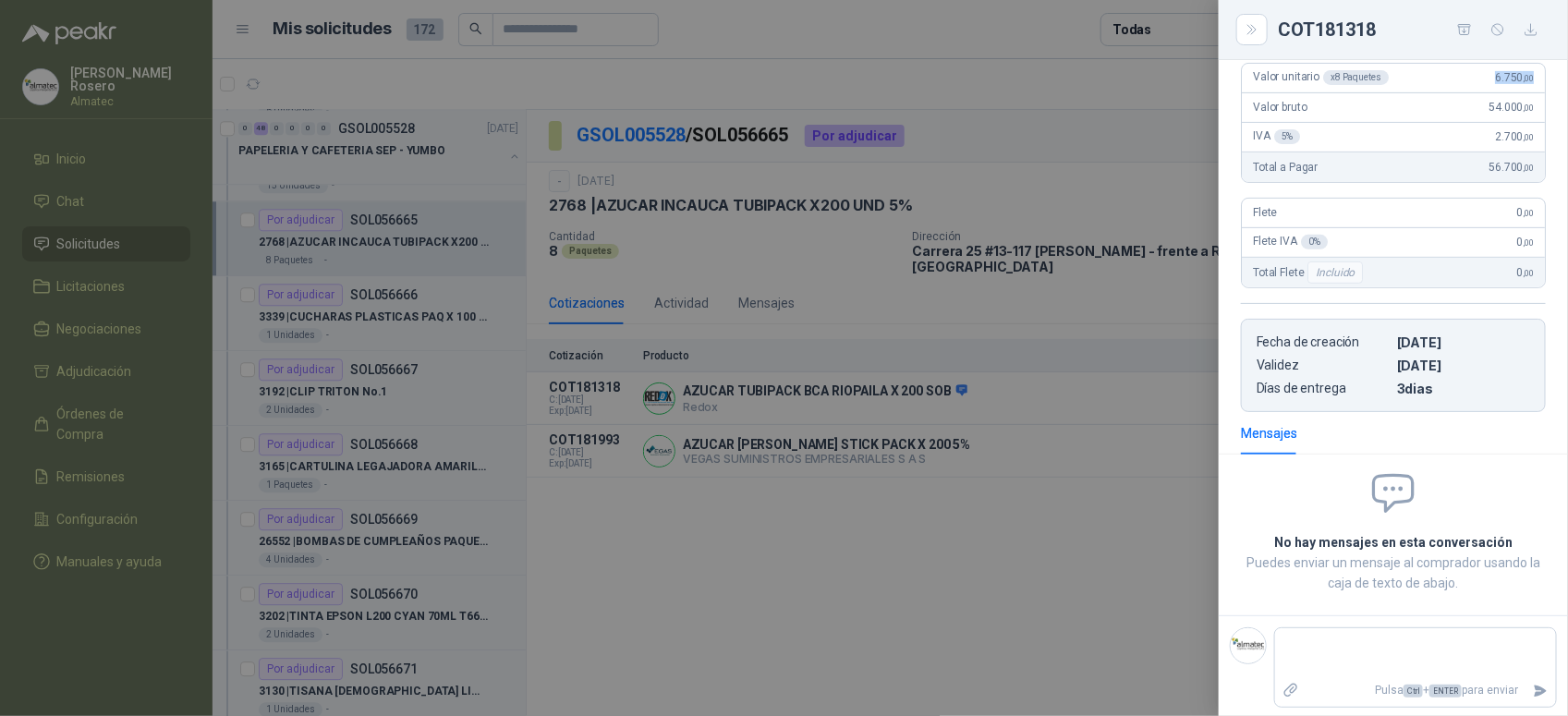
drag, startPoint x: 1478, startPoint y: 86, endPoint x: 1535, endPoint y: 86, distance: 57.0
click at [1535, 86] on div "Descripción AZUCAR TUBIPACK BCA RIOPAILA X 200 SOB Valor unitario x 8 Paquetes …" at bounding box center [1394, 201] width 349 height 422
drag, startPoint x: 324, startPoint y: 324, endPoint x: 409, endPoint y: 321, distance: 85.1
click at [324, 324] on div at bounding box center [784, 358] width 1568 height 716
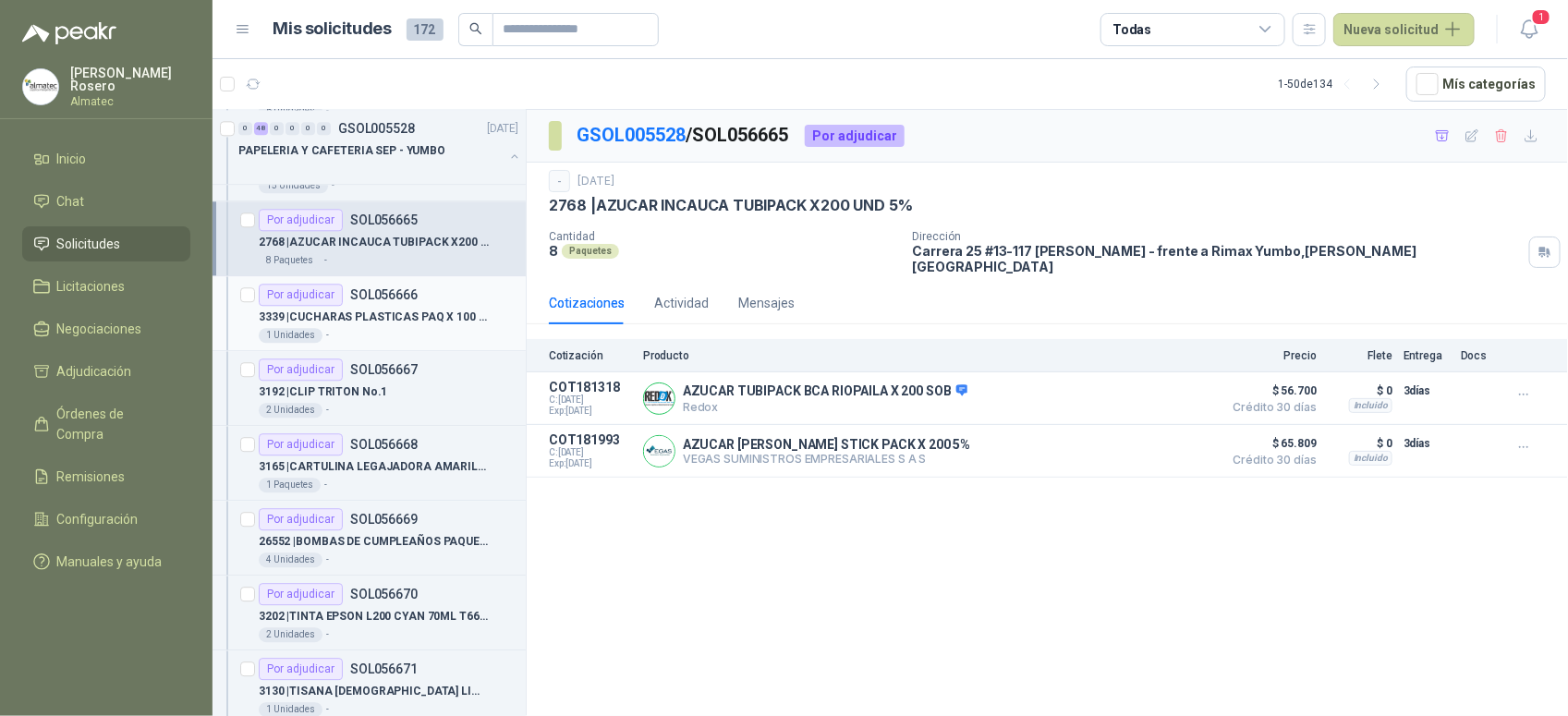
click at [407, 326] on p "3339 | CUCHARAS PLASTICAS PAQ X 100 UND" at bounding box center [373, 318] width 230 height 18
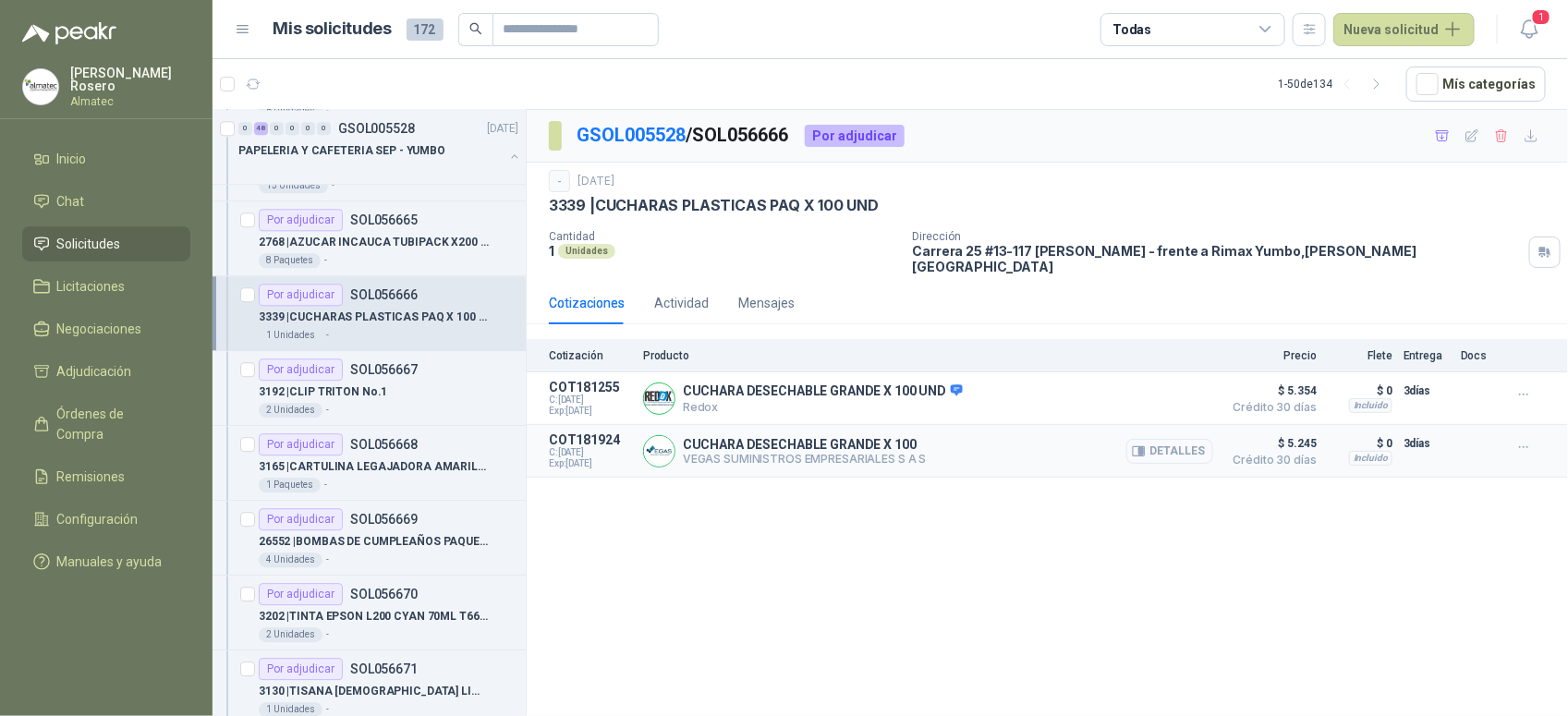
click at [1194, 438] on button "Detalles" at bounding box center [1169, 451] width 87 height 25
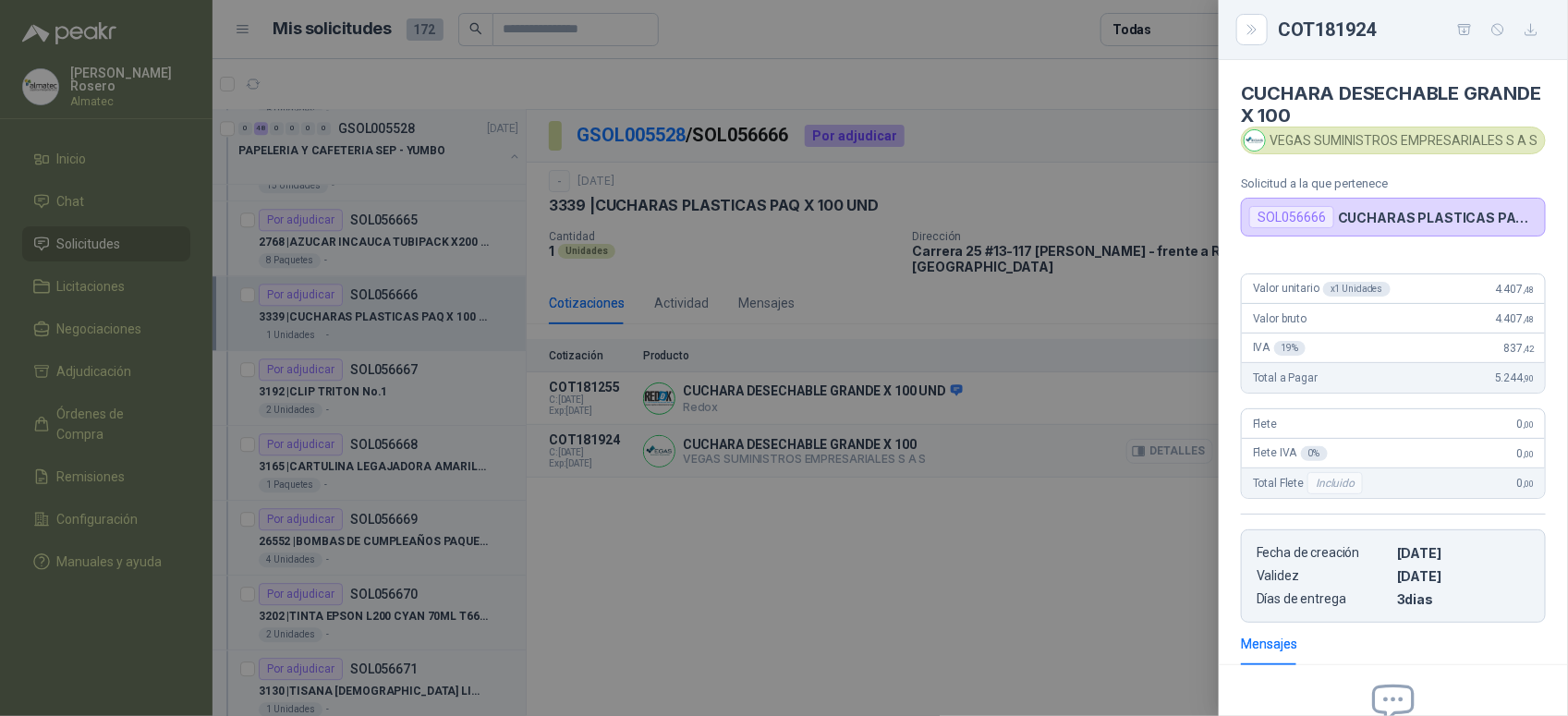
scroll to position [209, 0]
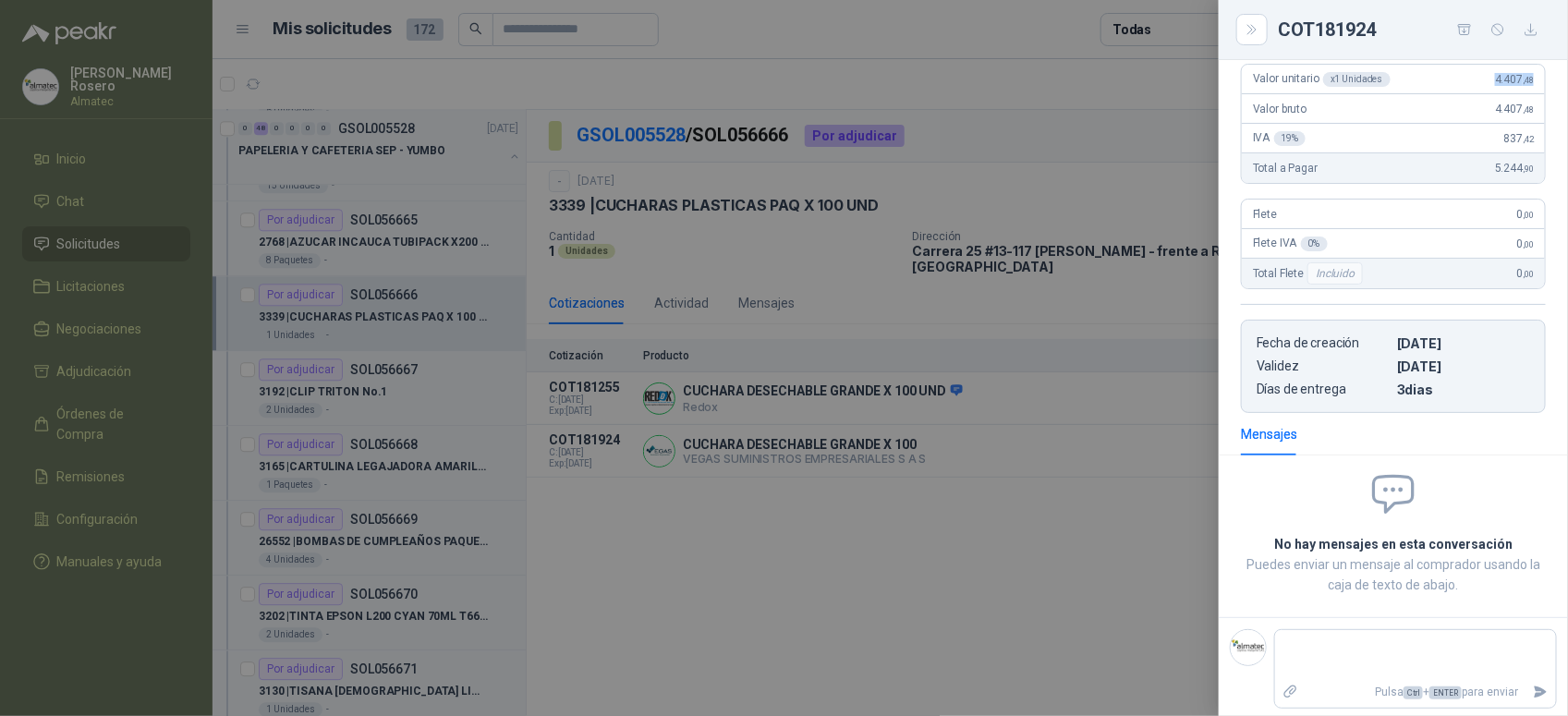
drag, startPoint x: 1481, startPoint y: 83, endPoint x: 1542, endPoint y: 84, distance: 61.0
click at [1542, 84] on div "Valor unitario x 1 Unidades 4.407 ,48 Valor bruto 4.407 ,48 IVA 19 % 837 ,42 To…" at bounding box center [1394, 231] width 349 height 364
click at [472, 393] on div at bounding box center [784, 358] width 1568 height 716
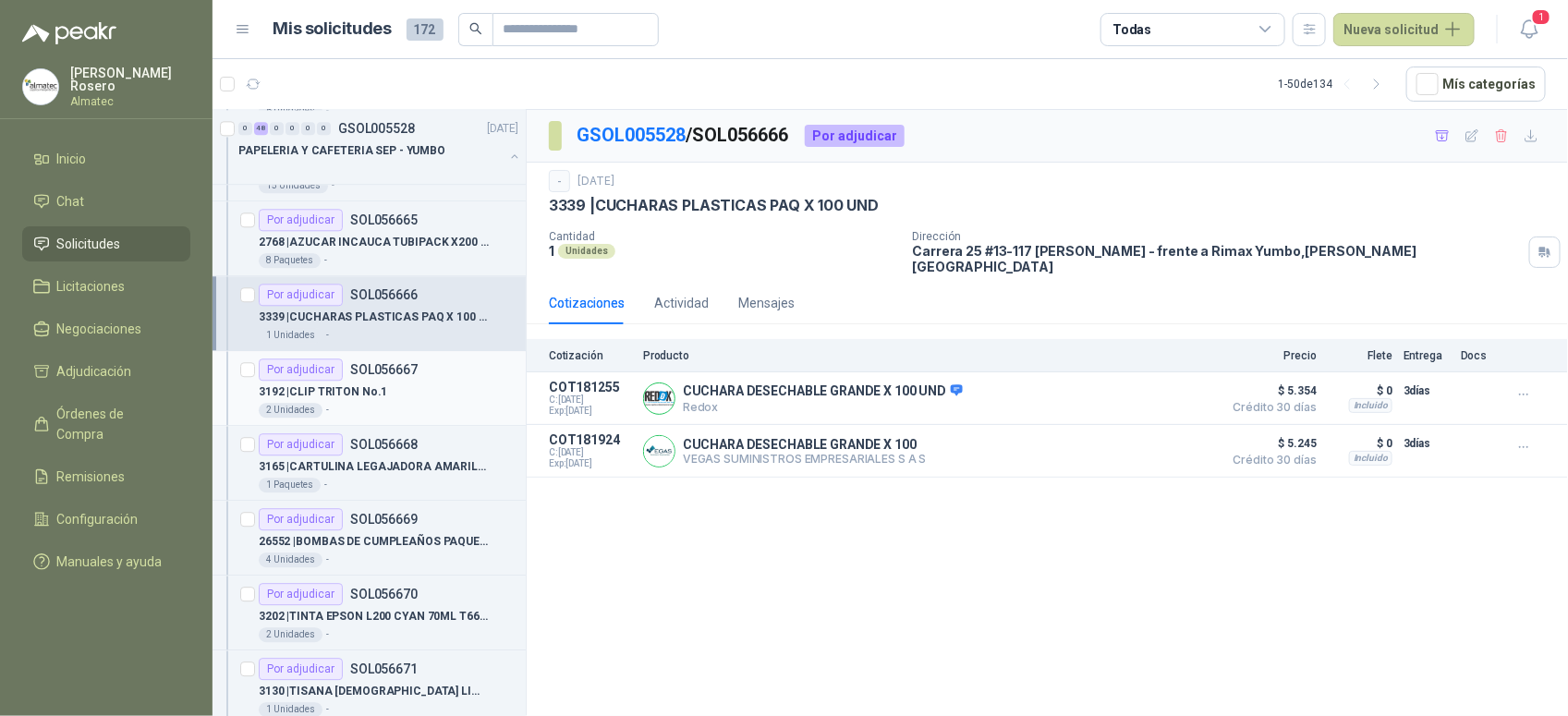
click at [390, 391] on div "3192 | CLIP TRITON No.1" at bounding box center [388, 392] width 259 height 22
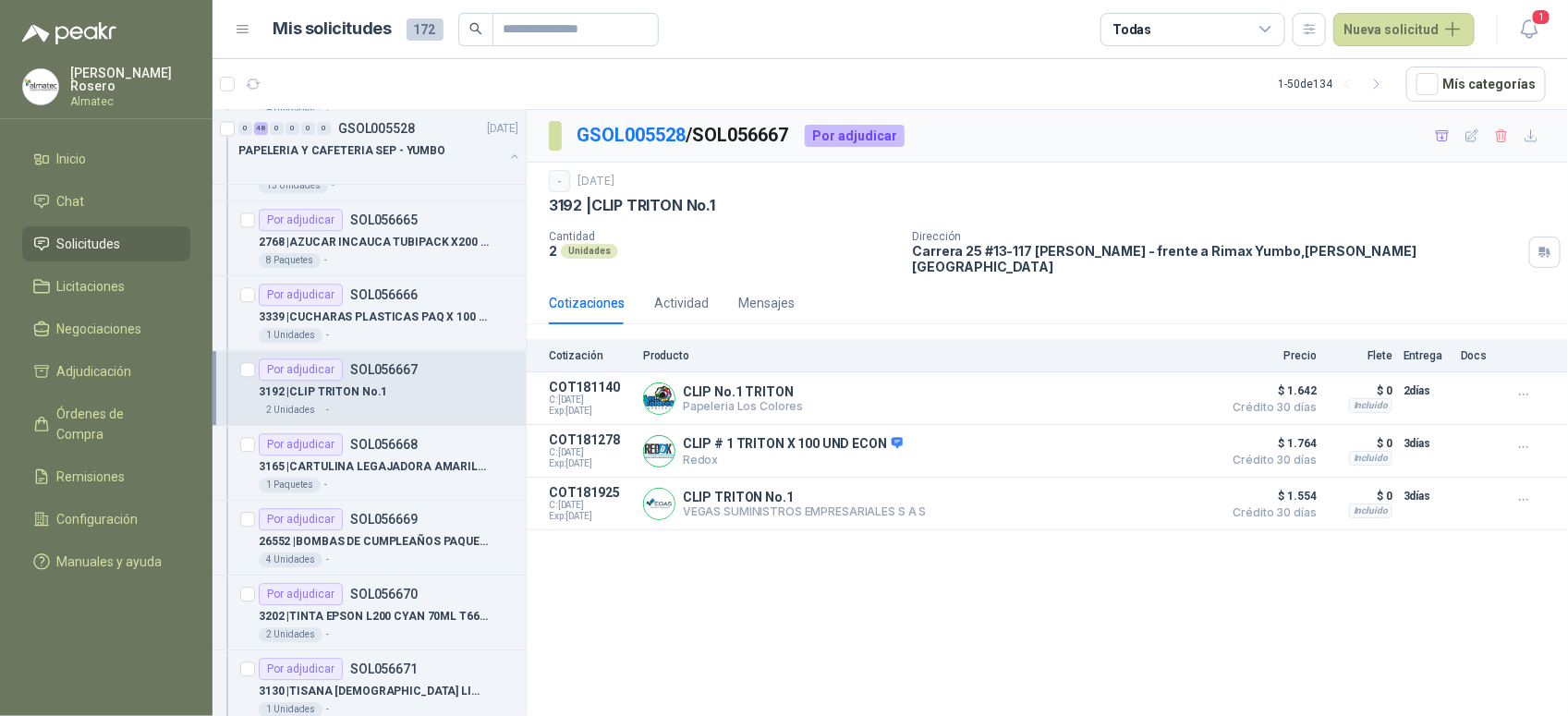
scroll to position [2194, 0]
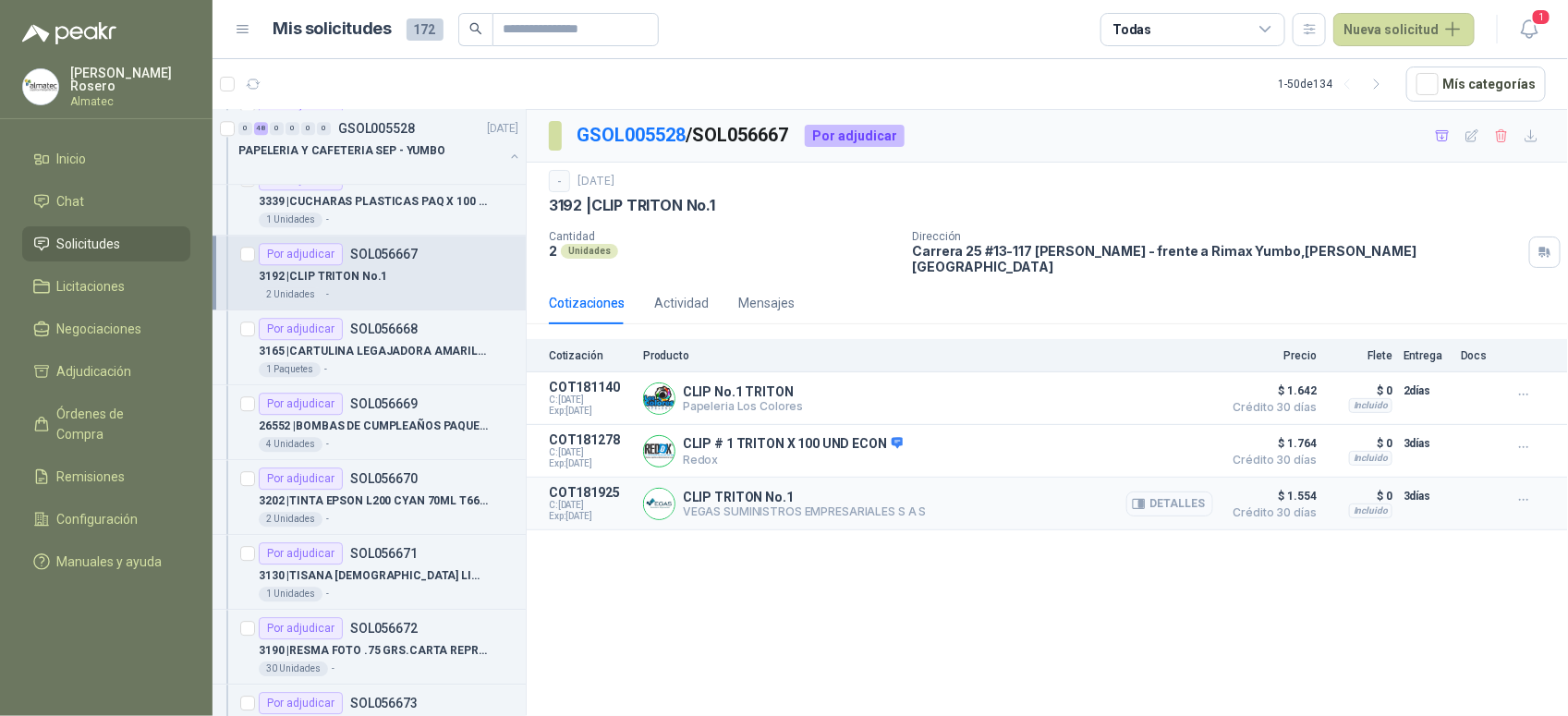
click at [1179, 496] on button "Detalles" at bounding box center [1169, 504] width 87 height 25
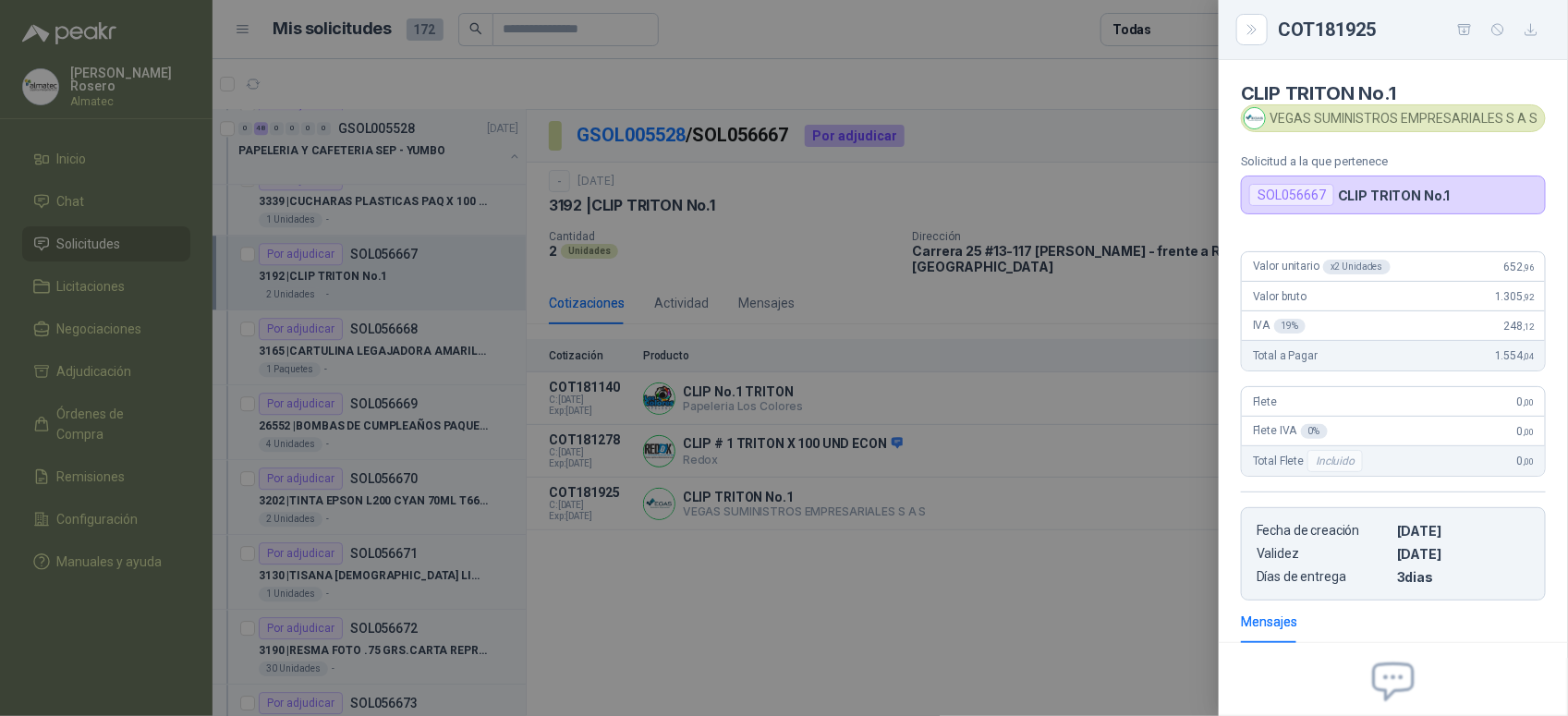
scroll to position [187, 0]
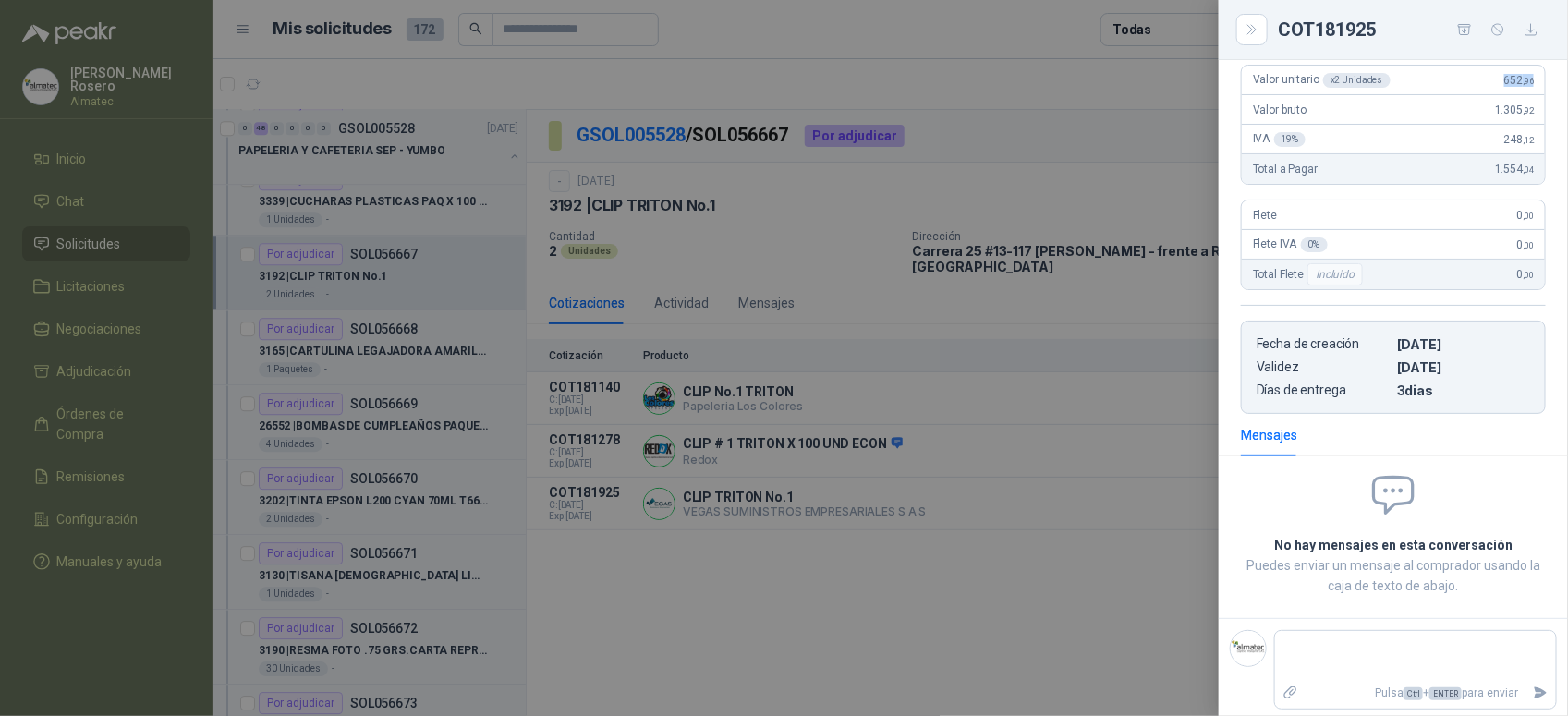
drag, startPoint x: 1484, startPoint y: 89, endPoint x: 1521, endPoint y: 89, distance: 37.0
click at [1521, 89] on div "Valor unitario x 2 Unidades 652 ,96" at bounding box center [1393, 80] width 303 height 29
click at [381, 343] on div at bounding box center [784, 358] width 1568 height 716
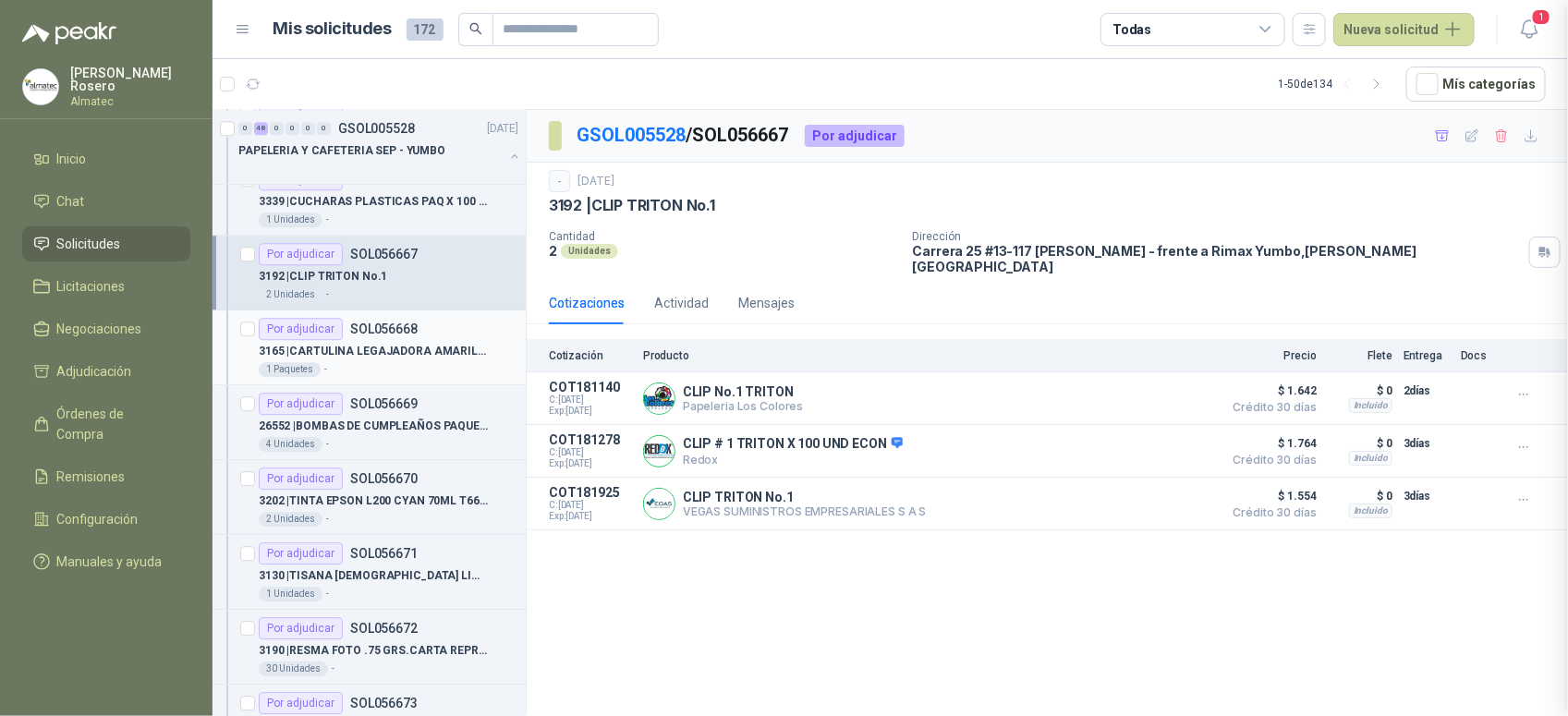
click at [431, 358] on p "3165 | CARTULINA LEGAJADORA AMARILLA X 50 JUEGO" at bounding box center [373, 352] width 230 height 18
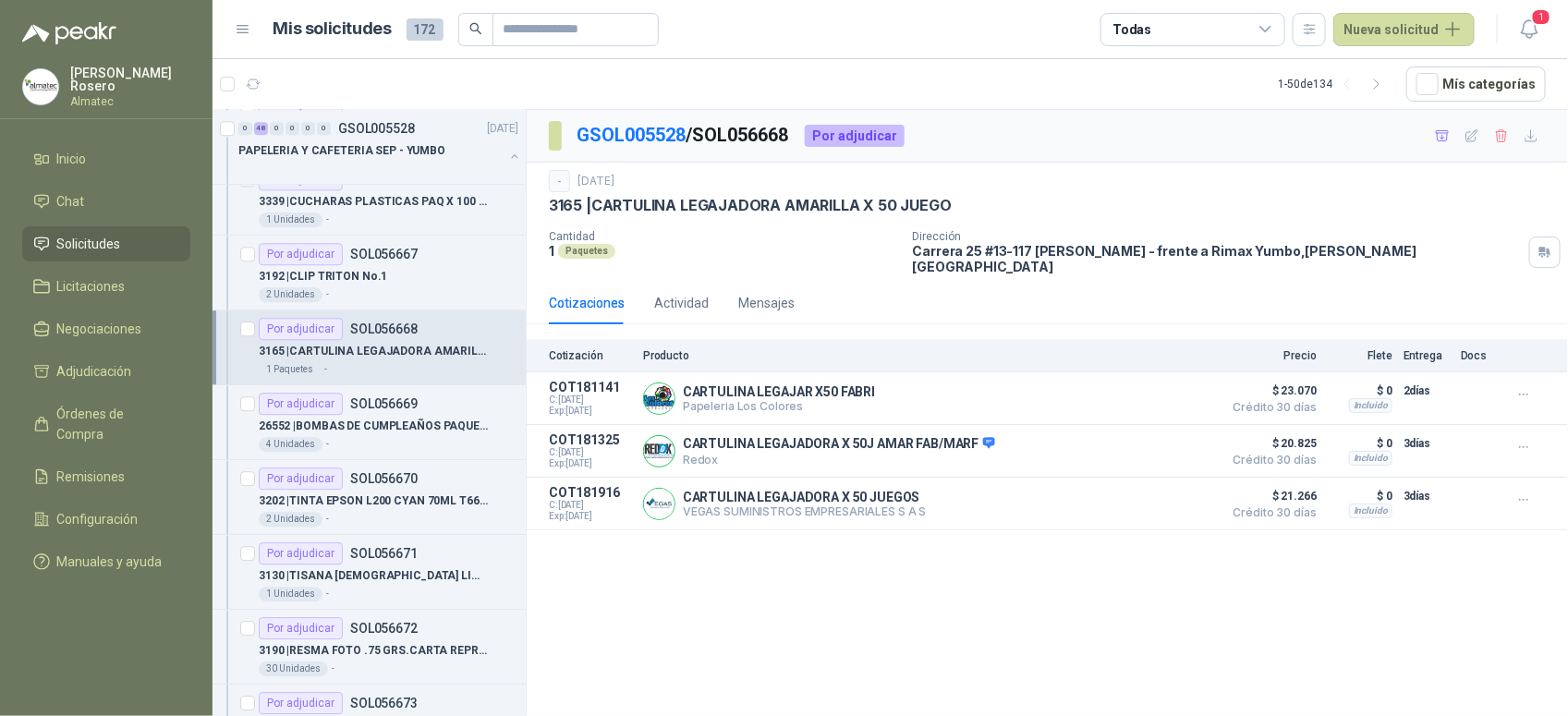
drag, startPoint x: 653, startPoint y: 579, endPoint x: 669, endPoint y: 549, distance: 34.0
click at [653, 579] on div "GSOL005528 / SOL056668 Por adjudicar - [DATE] 3165 | CARTULINA LEGAJADORA AMARI…" at bounding box center [1047, 416] width 1042 height 613
click at [1185, 439] on button "Detalles" at bounding box center [1169, 451] width 87 height 25
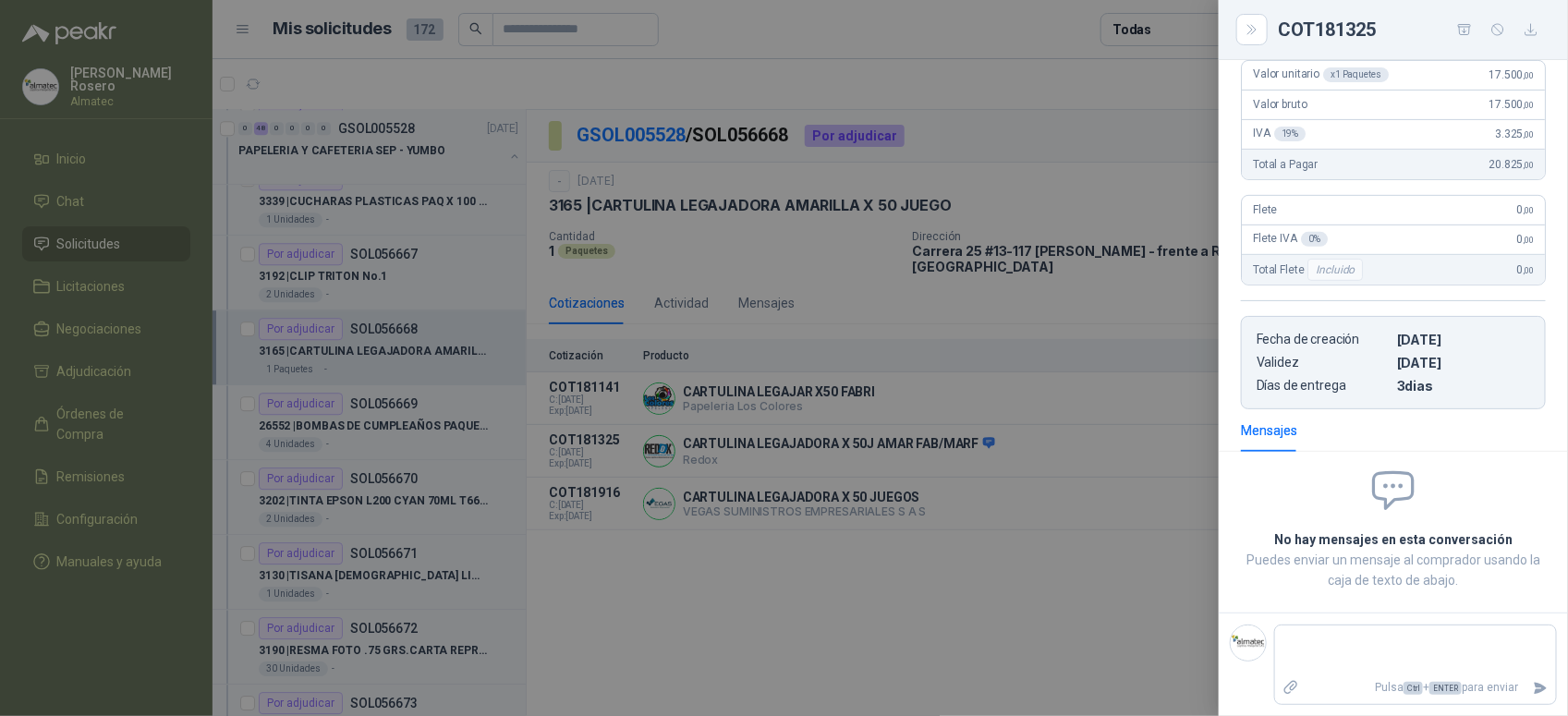
scroll to position [175, 0]
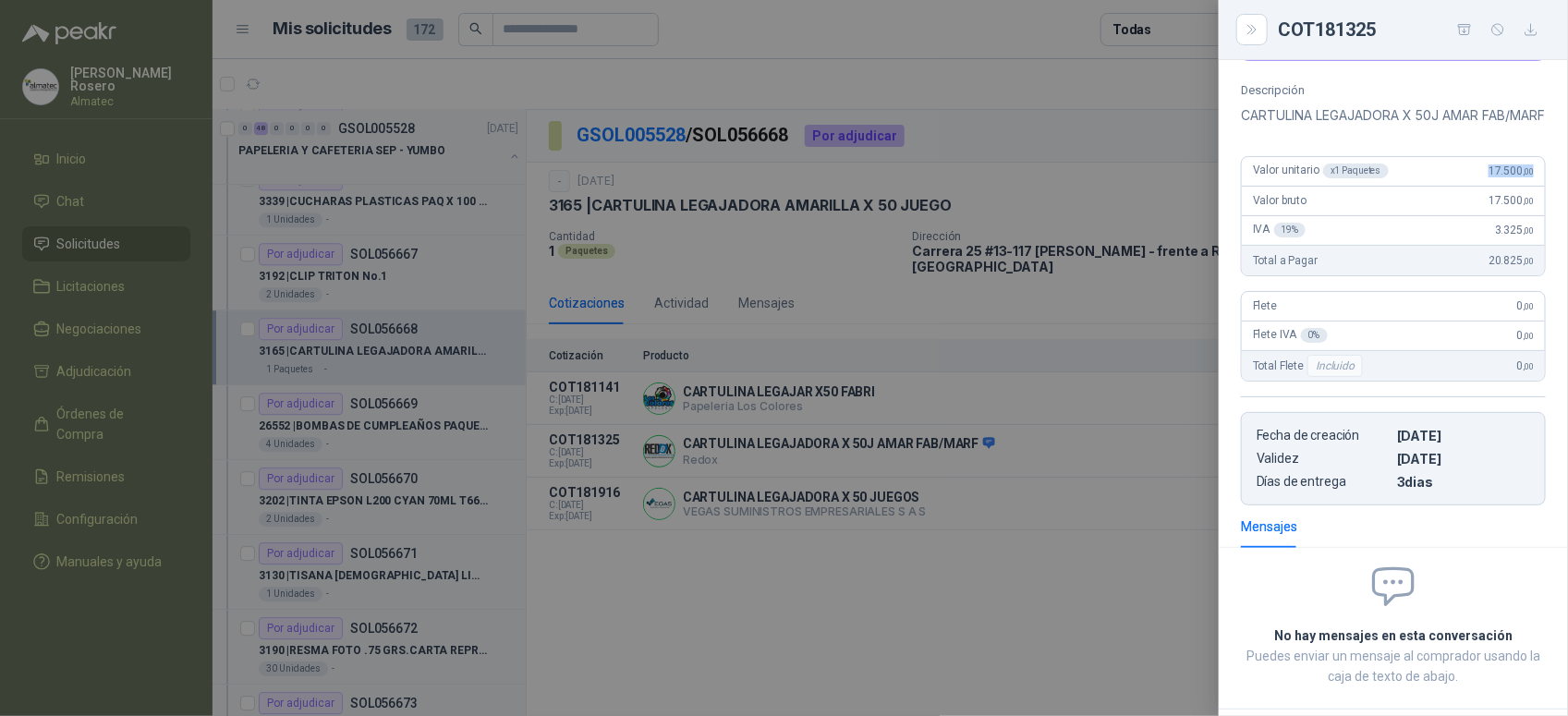
drag, startPoint x: 1476, startPoint y: 190, endPoint x: 1520, endPoint y: 191, distance: 44.0
click at [1520, 177] on span "17.500 ,00" at bounding box center [1511, 170] width 45 height 13
click at [356, 455] on div at bounding box center [784, 358] width 1568 height 716
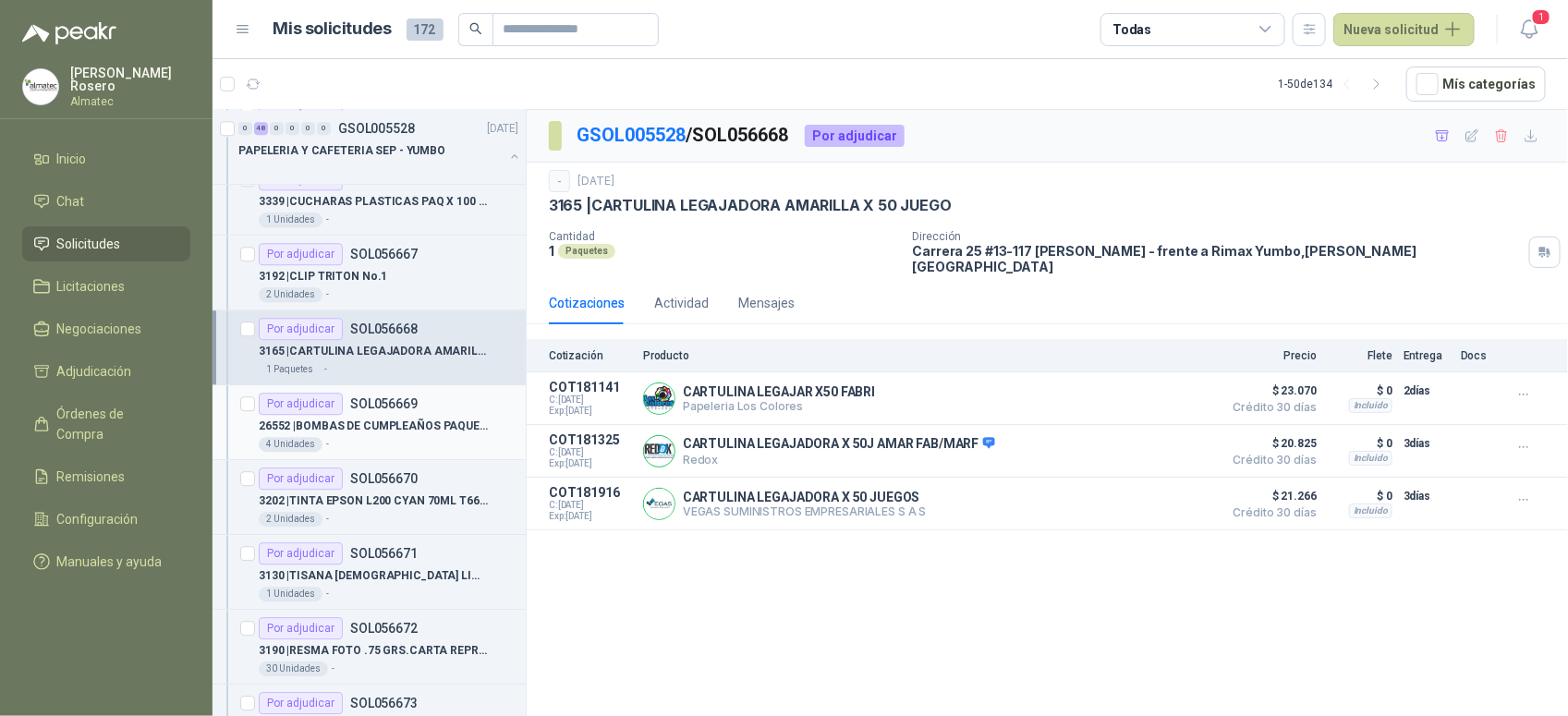
click at [408, 435] on p "26552 | BOMBAS DE CUMPLEAÑOS PAQUETE" at bounding box center [373, 427] width 230 height 18
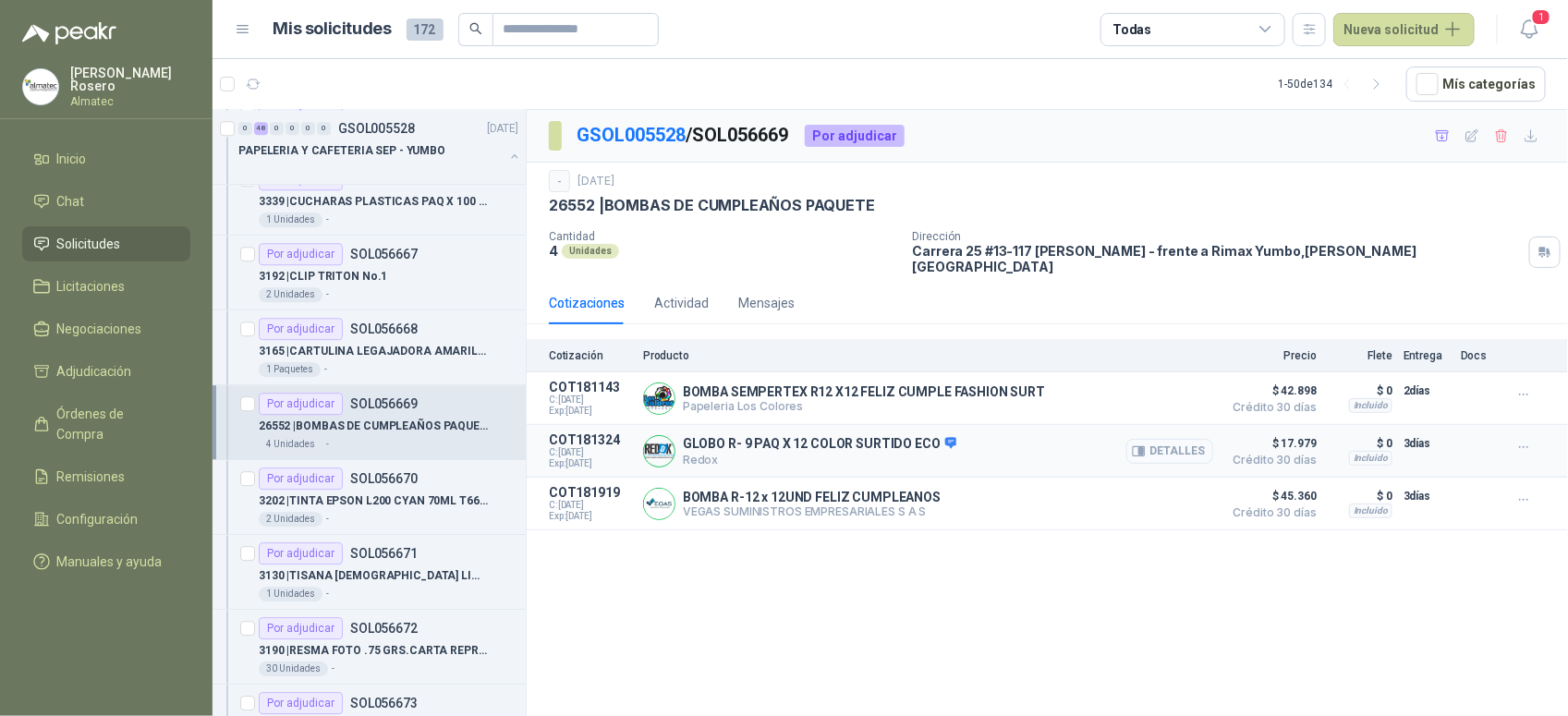
click at [1167, 440] on button "Detalles" at bounding box center [1169, 451] width 87 height 25
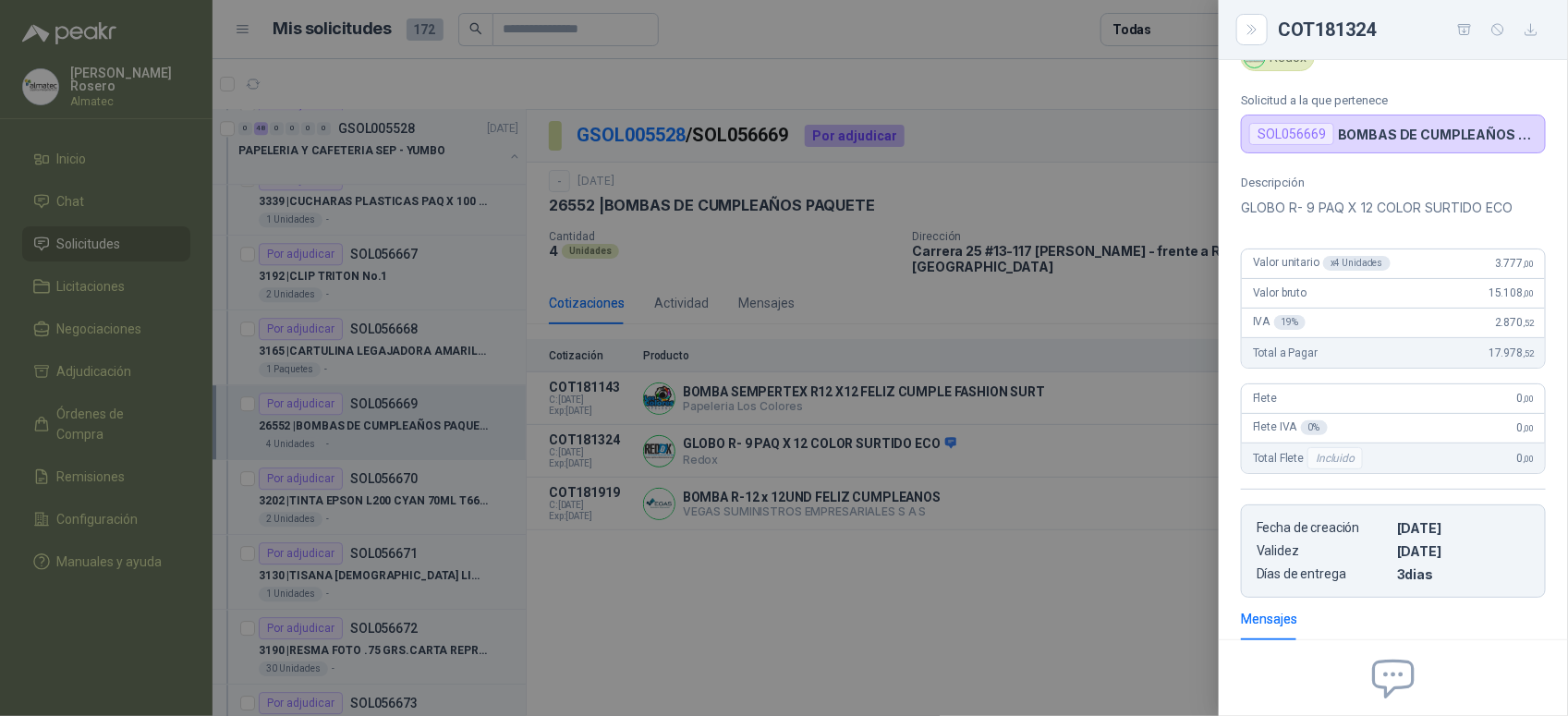
scroll to position [38, 0]
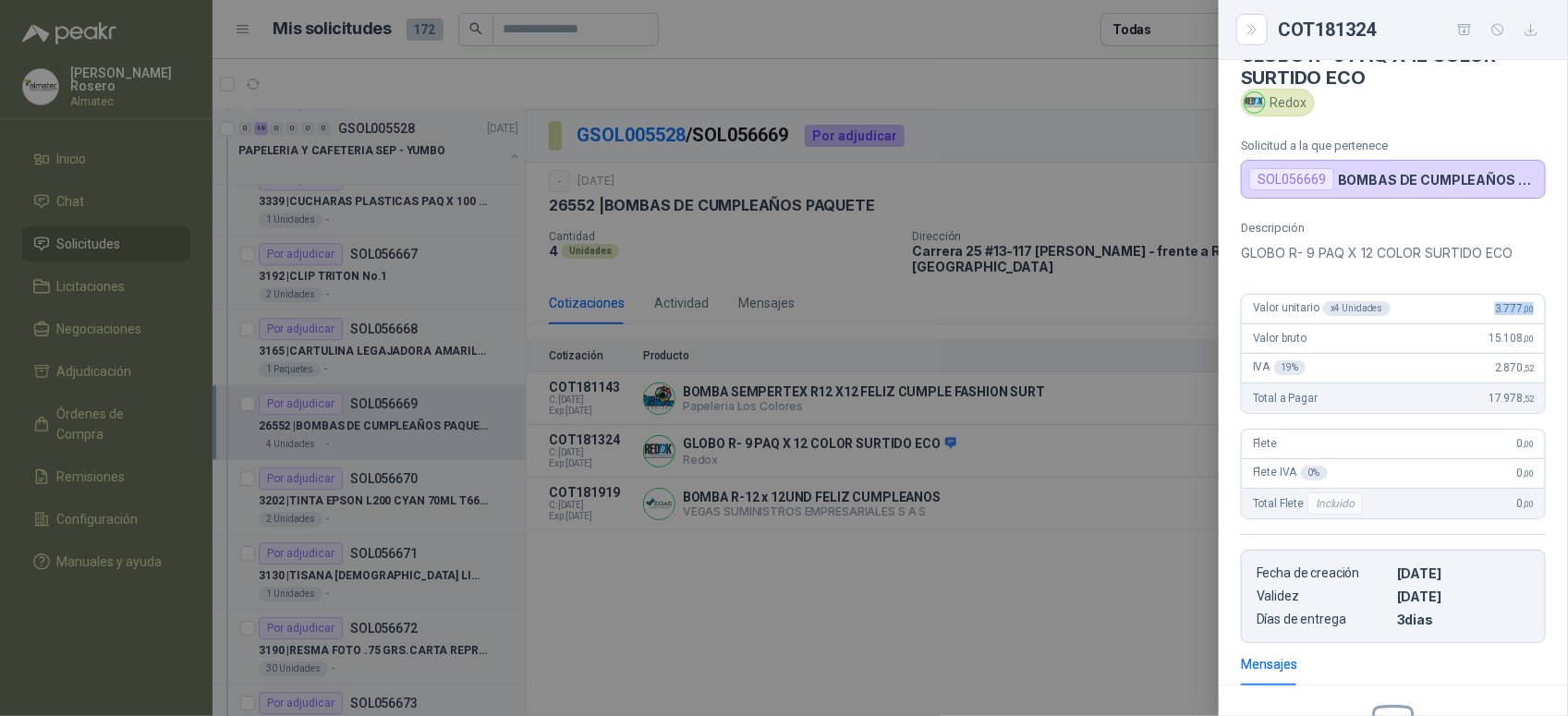
drag, startPoint x: 1474, startPoint y: 307, endPoint x: 1543, endPoint y: 308, distance: 69.0
click at [1543, 308] on div "Descripción GLOBO R- 9 PAQ X 12 COLOR SURTIDO ECO Valor unitario x 4 Unidades 3…" at bounding box center [1394, 432] width 349 height 422
click at [311, 486] on div at bounding box center [784, 358] width 1568 height 716
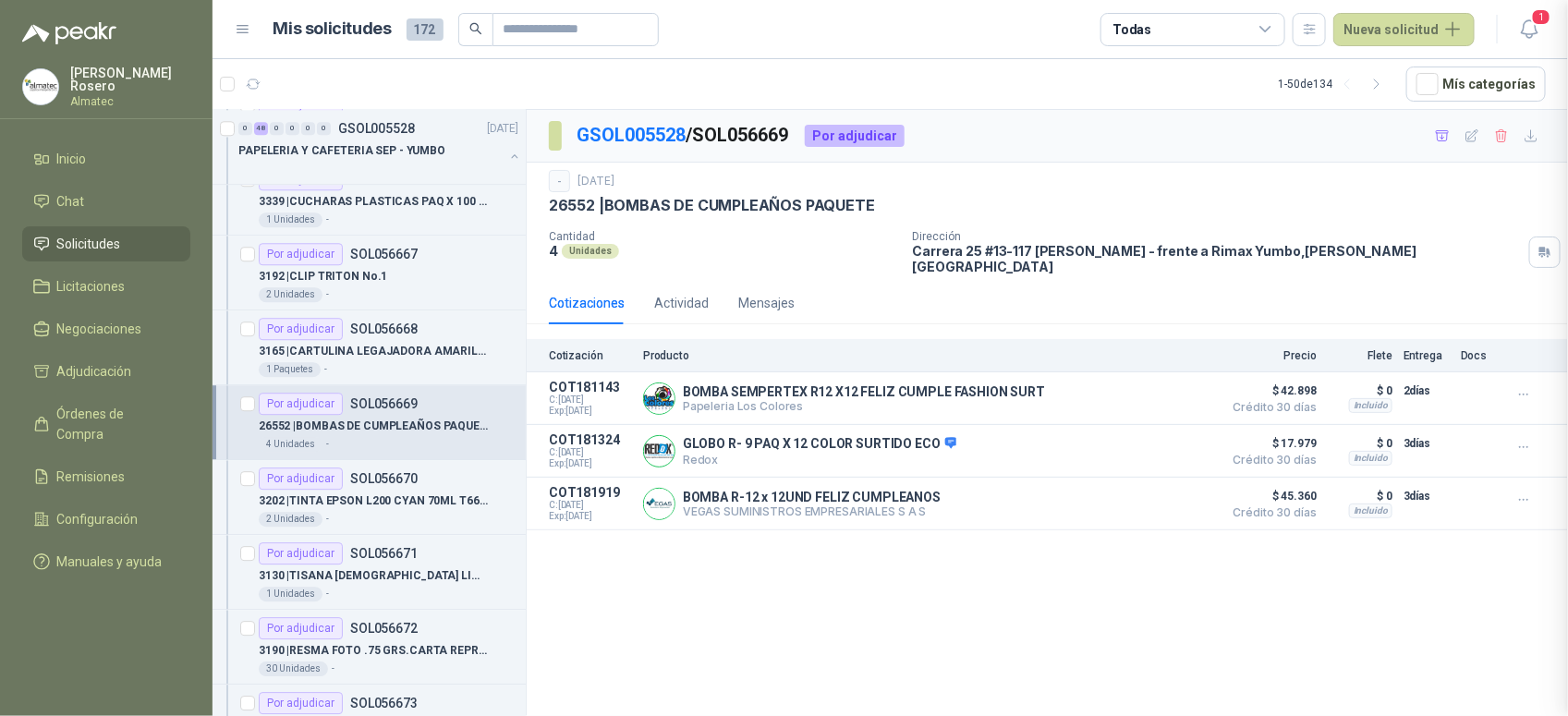
scroll to position [278, 0]
click at [401, 517] on div "2 Unidades -" at bounding box center [388, 518] width 259 height 15
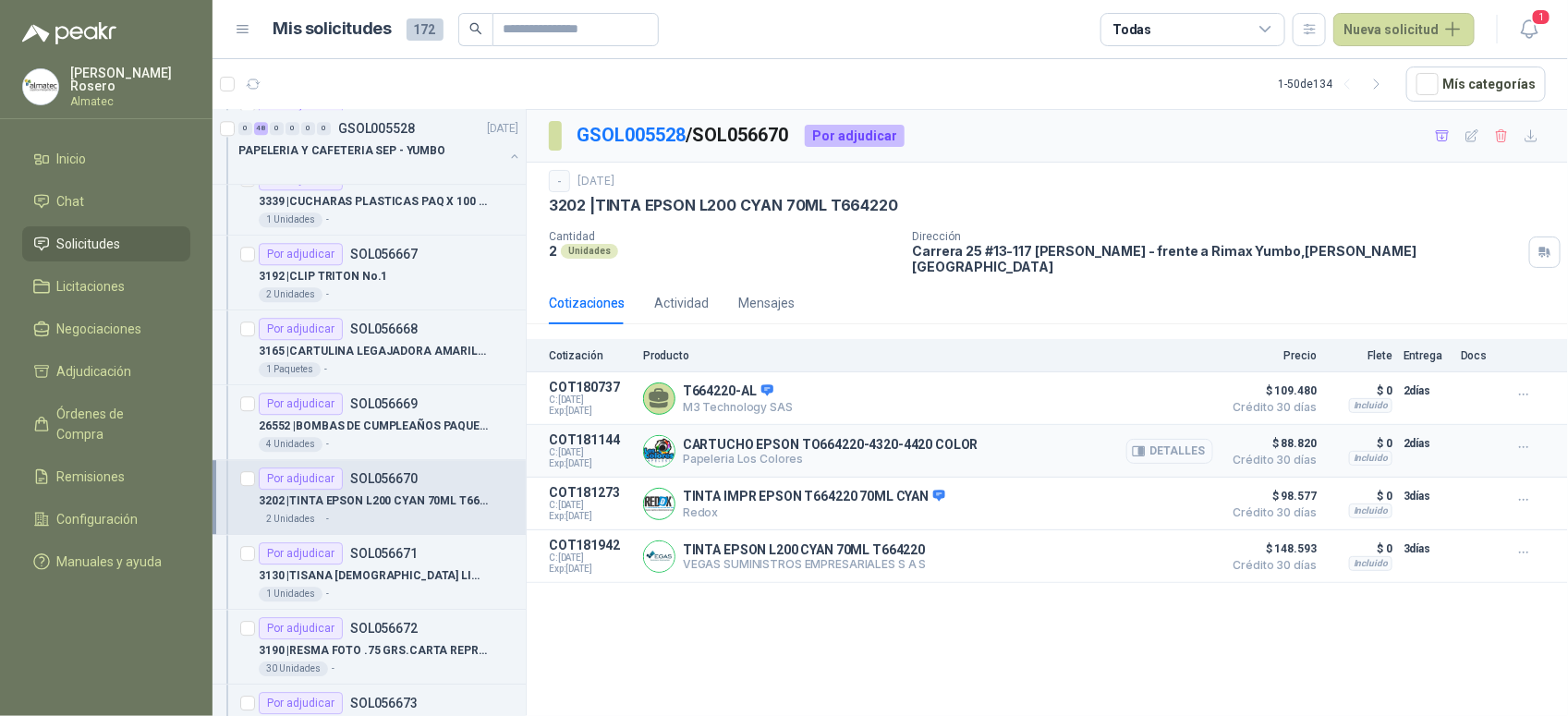
click at [1197, 439] on button "Detalles" at bounding box center [1169, 451] width 87 height 25
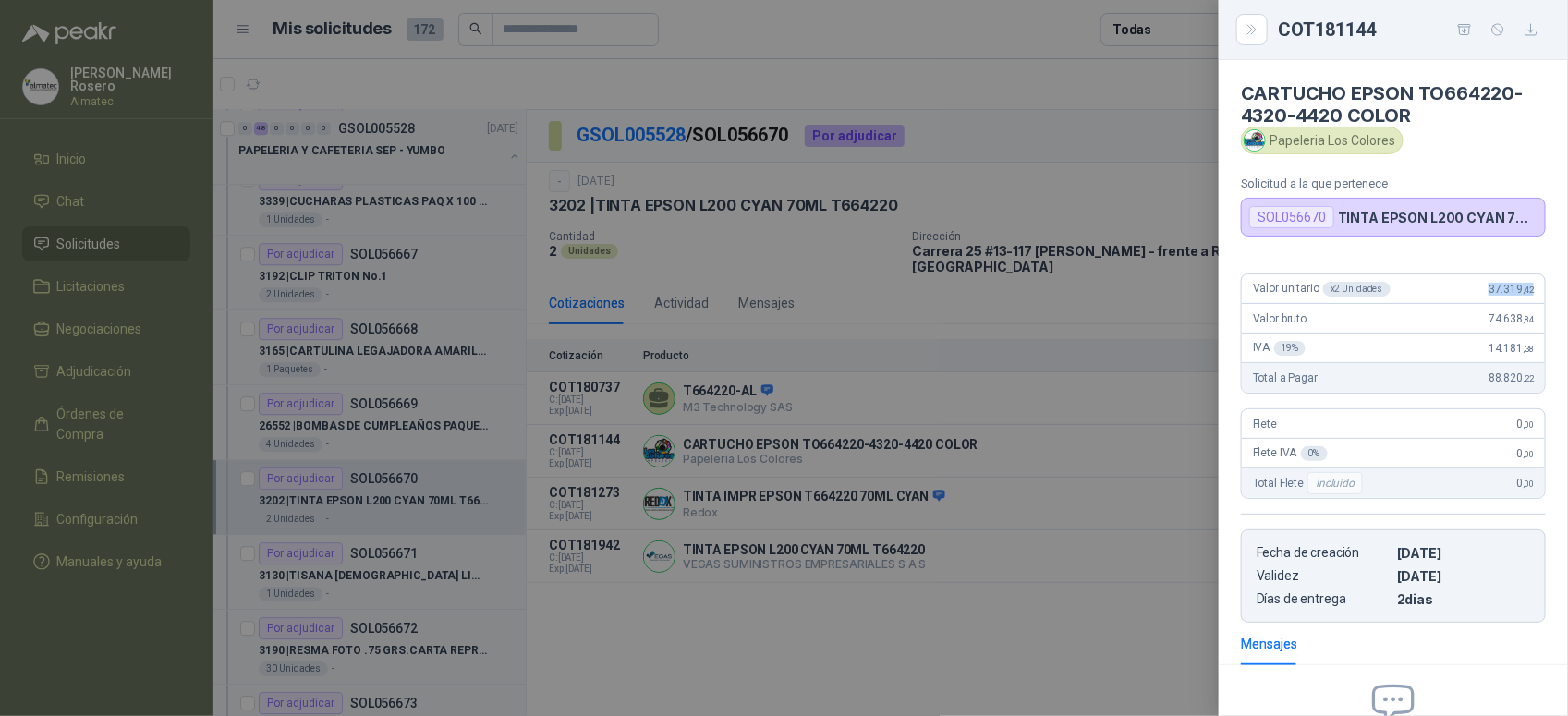
drag, startPoint x: 1466, startPoint y: 284, endPoint x: 1520, endPoint y: 288, distance: 54.1
click at [1520, 288] on div "Valor unitario x 2 Unidades 37.319 ,42" at bounding box center [1393, 289] width 303 height 29
click at [472, 626] on div at bounding box center [784, 358] width 1568 height 716
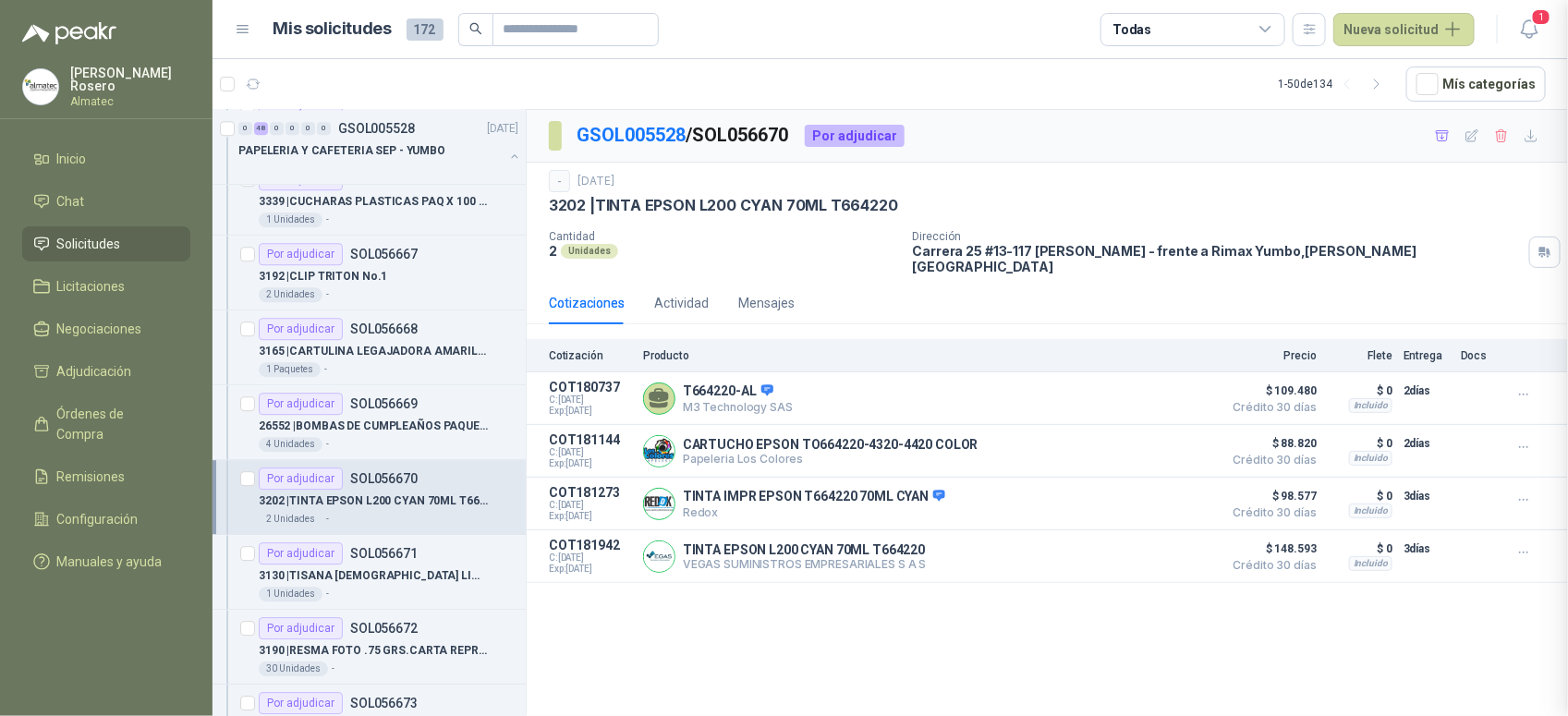
scroll to position [219, 0]
click at [401, 584] on p "3130 | TISANA [DEMOGRAPHIC_DATA] LIMONCILLO X 20 SOBRES" at bounding box center [373, 576] width 230 height 18
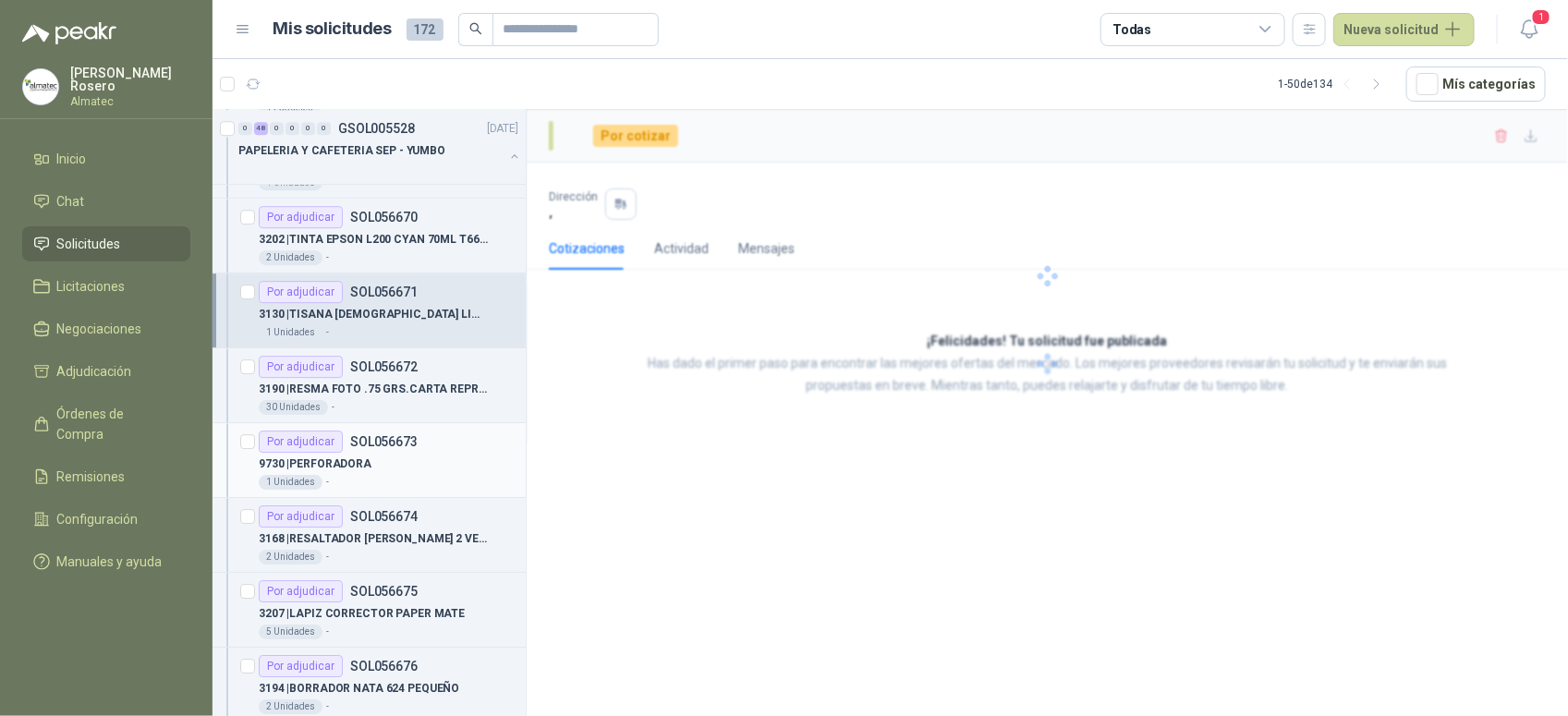
scroll to position [2540, 0]
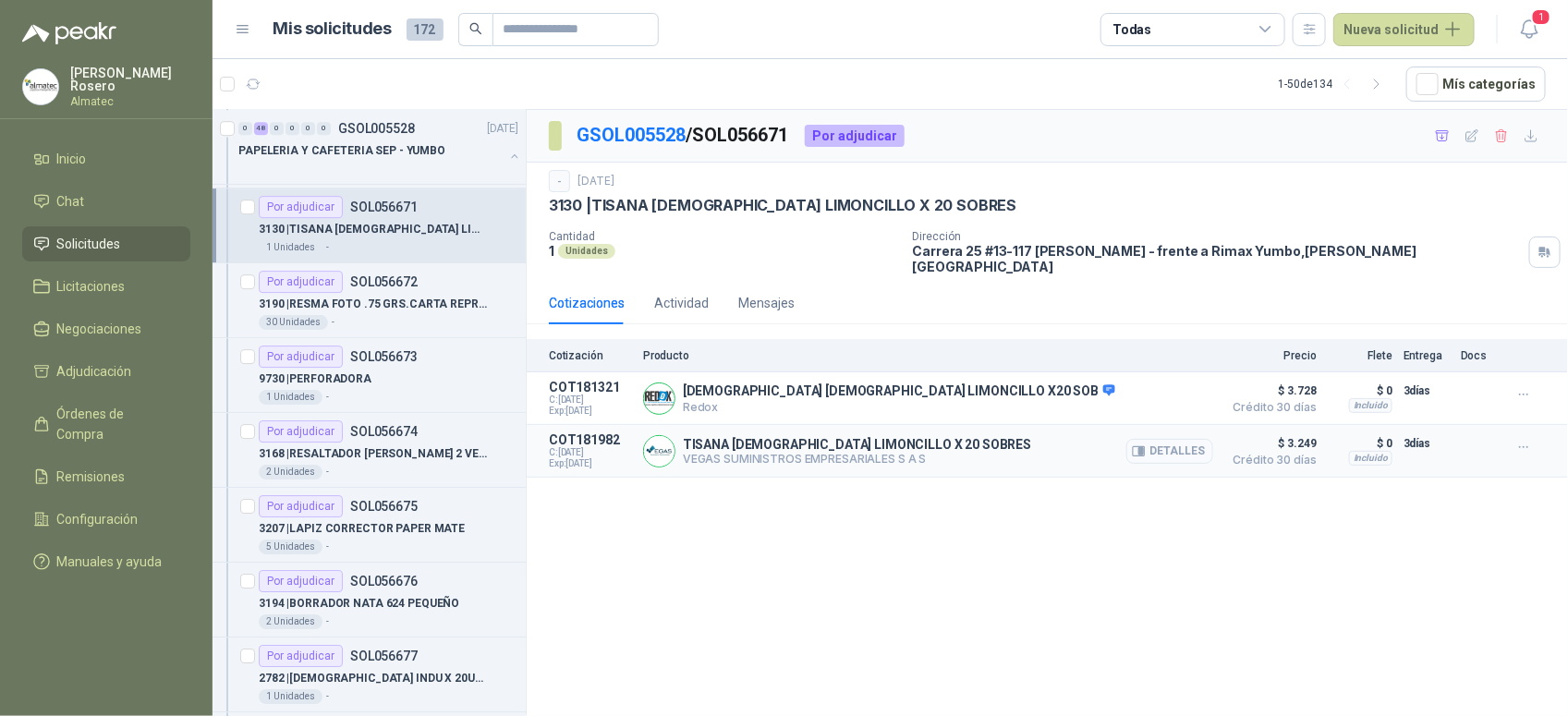
click at [1194, 438] on button "Detalles" at bounding box center [1169, 451] width 87 height 25
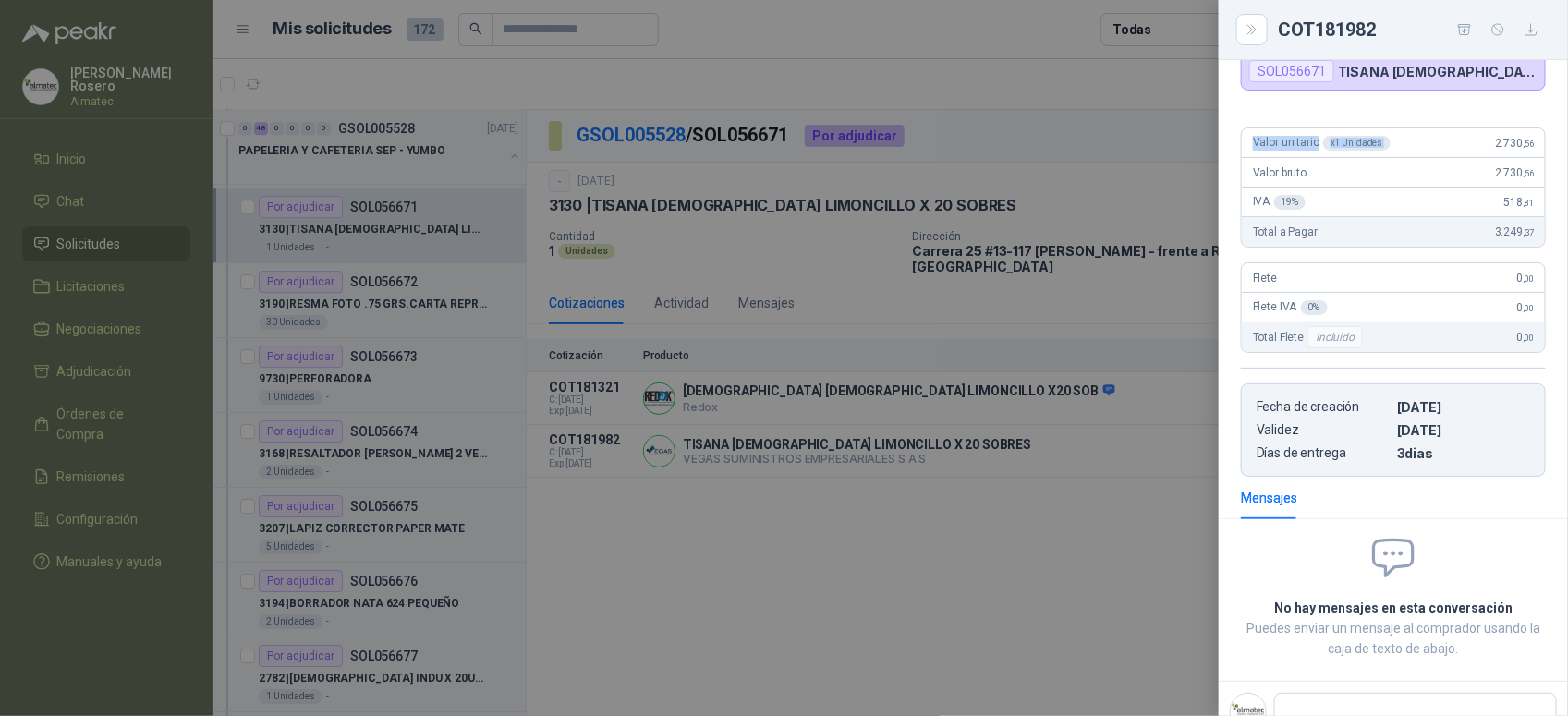
scroll to position [111, 0]
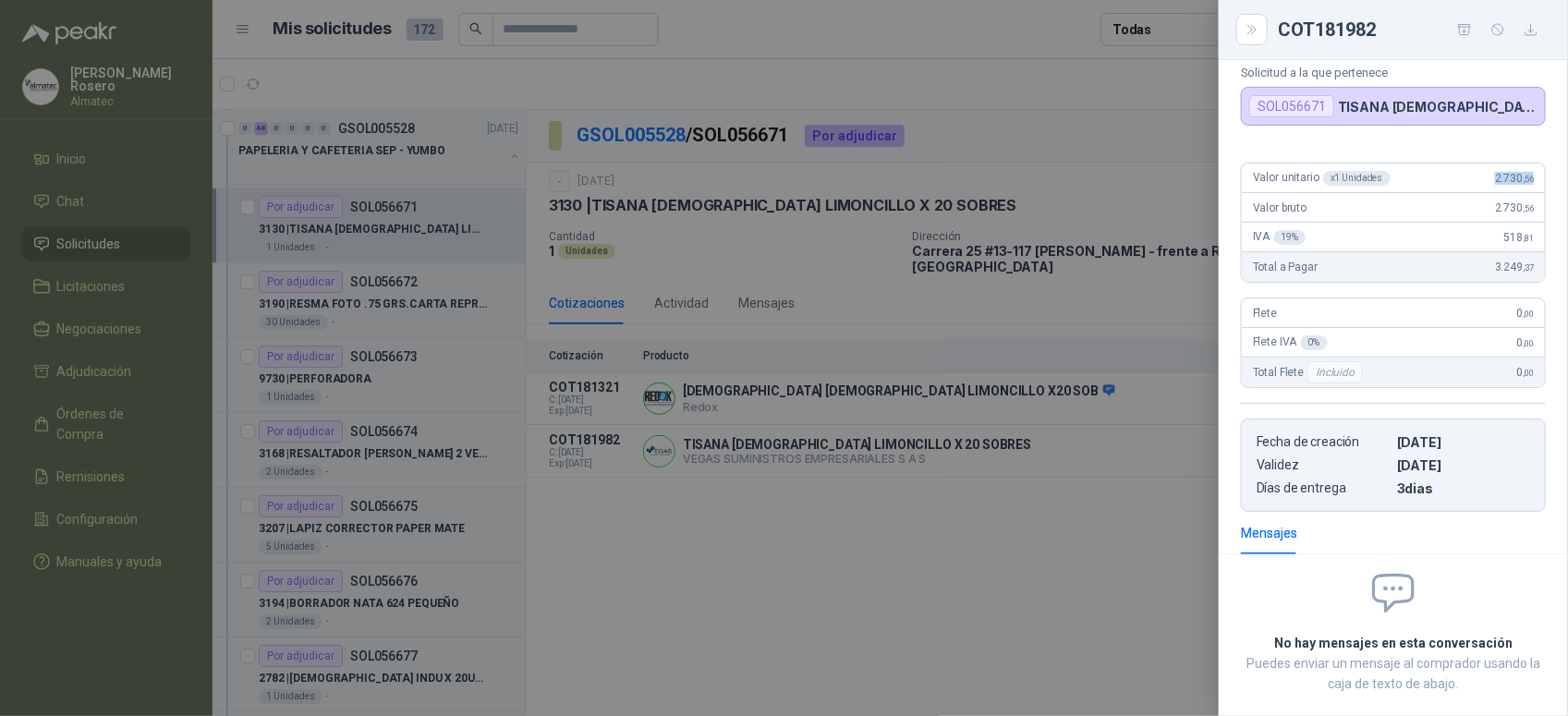
drag, startPoint x: 1478, startPoint y: 80, endPoint x: 1532, endPoint y: 165, distance: 100.7
click at [1532, 165] on div "Valor unitario x 1 Unidades 2.730 ,56 Valor bruto 2.730 ,56 IVA 19 % 518 ,81 To…" at bounding box center [1394, 330] width 349 height 364
click at [418, 525] on div at bounding box center [784, 358] width 1568 height 716
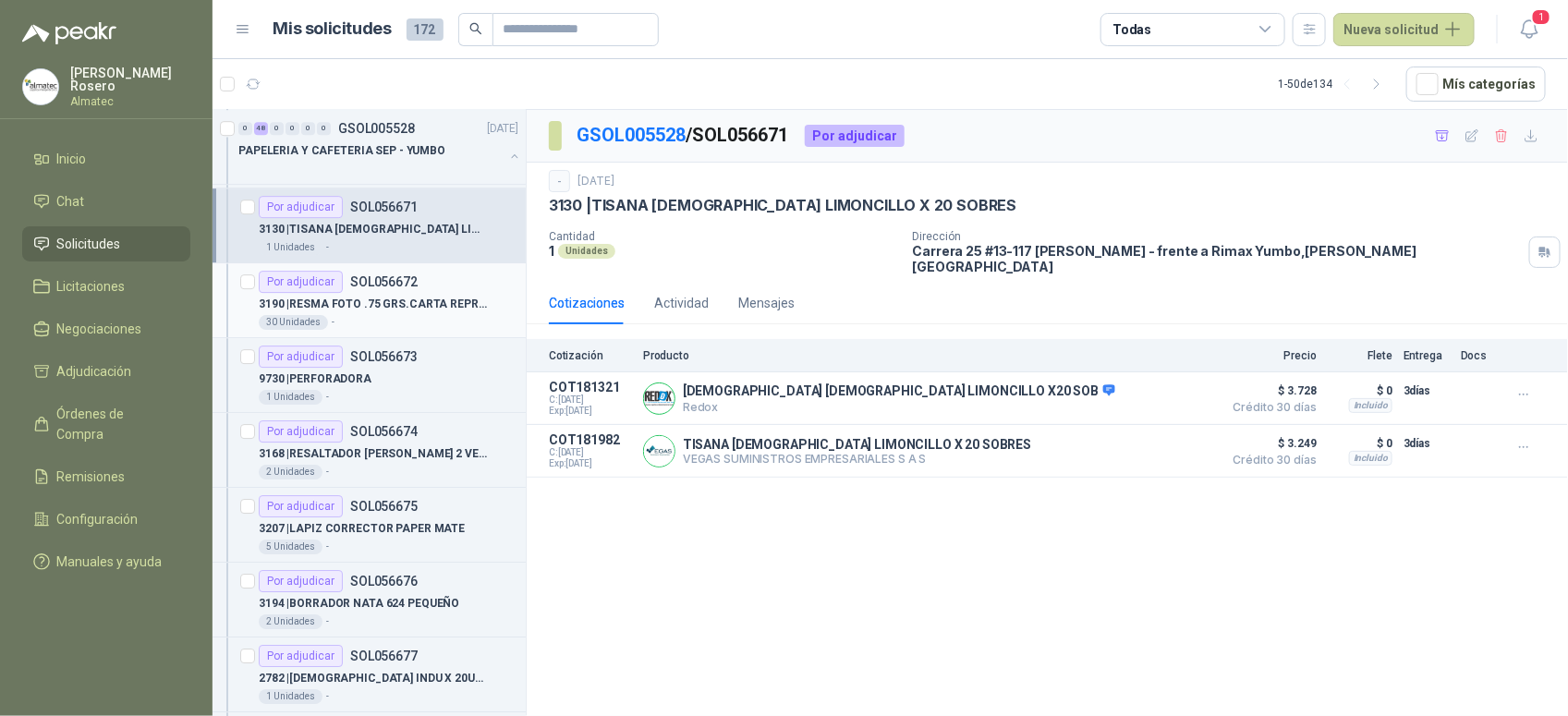
click at [403, 329] on div "30 Unidades -" at bounding box center [388, 321] width 259 height 15
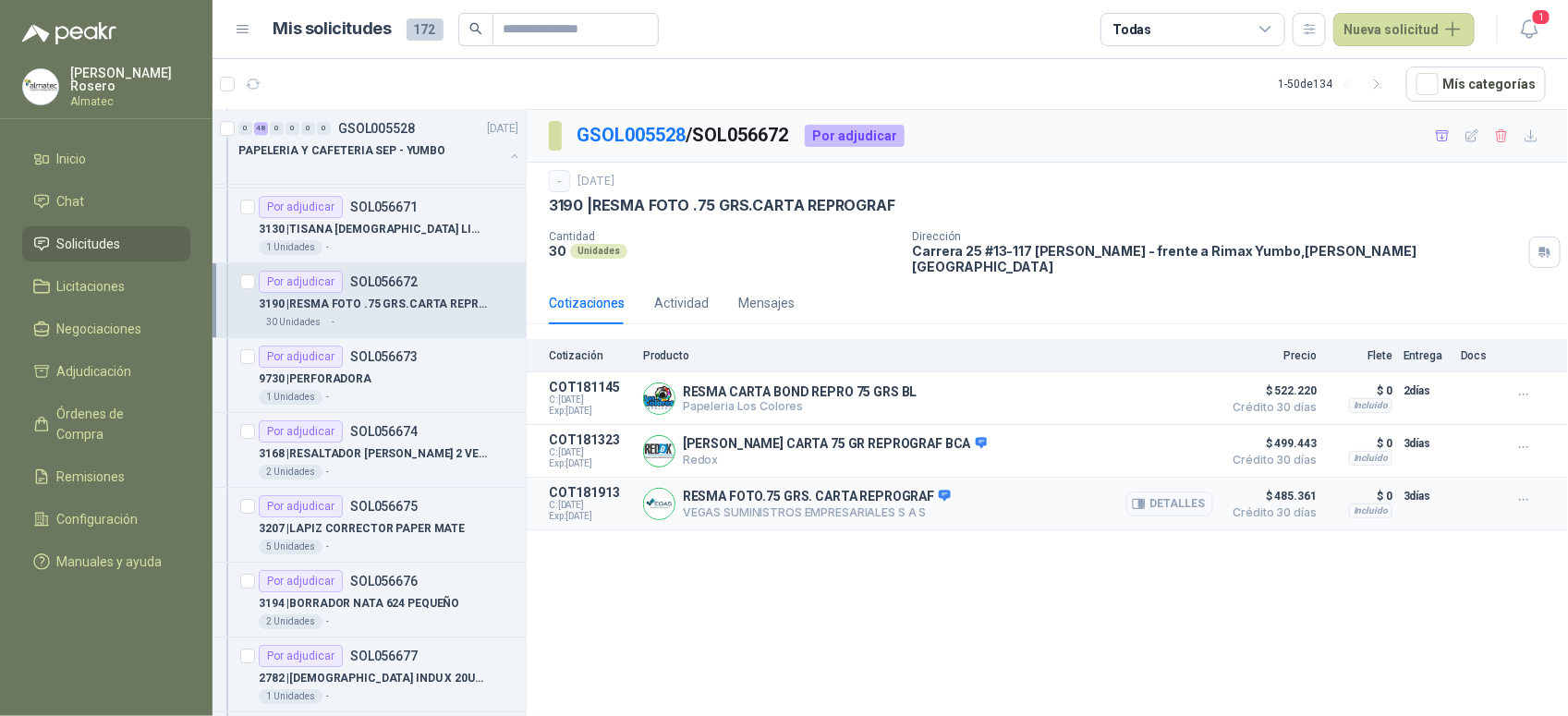
click at [1169, 495] on button "Detalles" at bounding box center [1169, 504] width 87 height 25
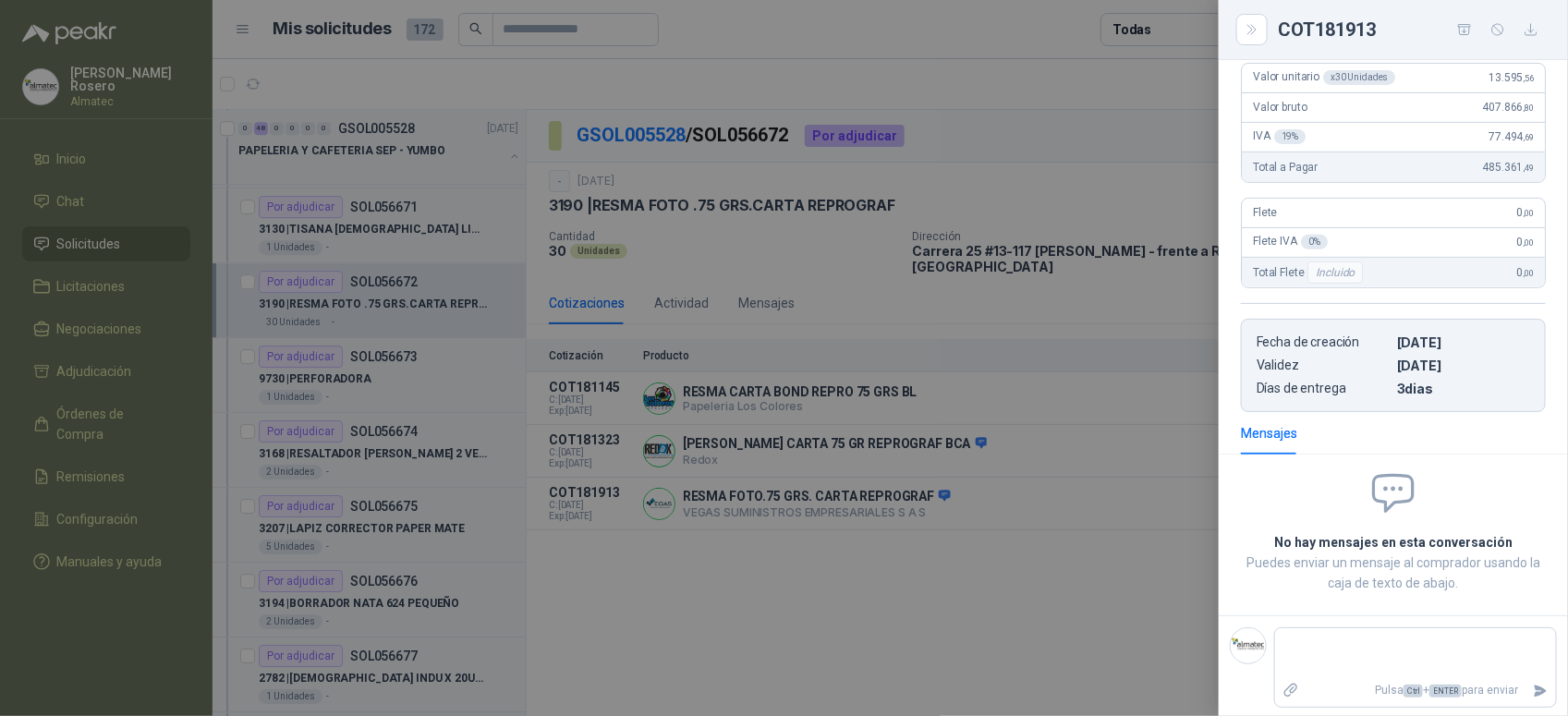
scroll to position [153, 0]
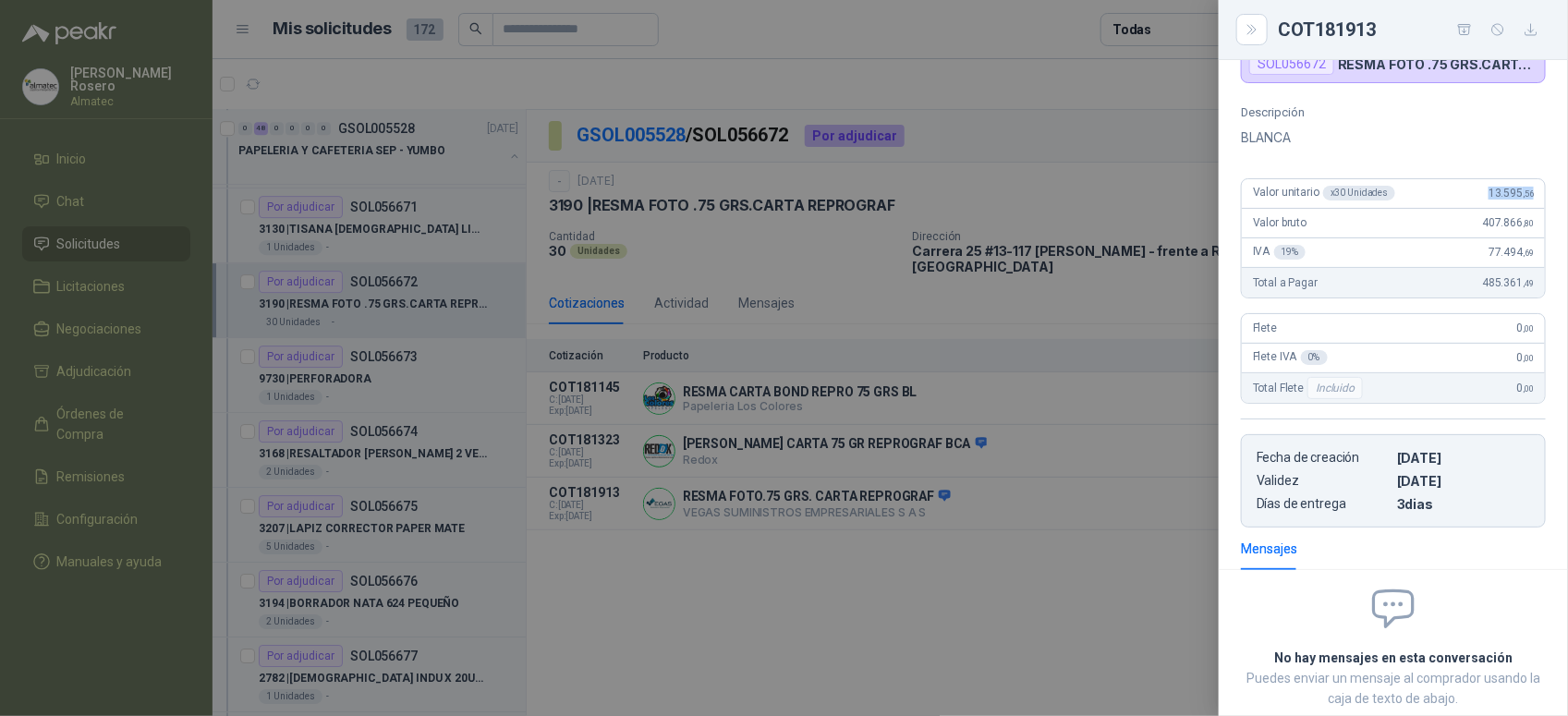
drag, startPoint x: 1472, startPoint y: 205, endPoint x: 1523, endPoint y: 200, distance: 51.2
click at [1523, 200] on div "Valor unitario x 30 Unidades 13.595 ,56" at bounding box center [1393, 194] width 303 height 29
click at [757, 542] on div at bounding box center [784, 358] width 1568 height 716
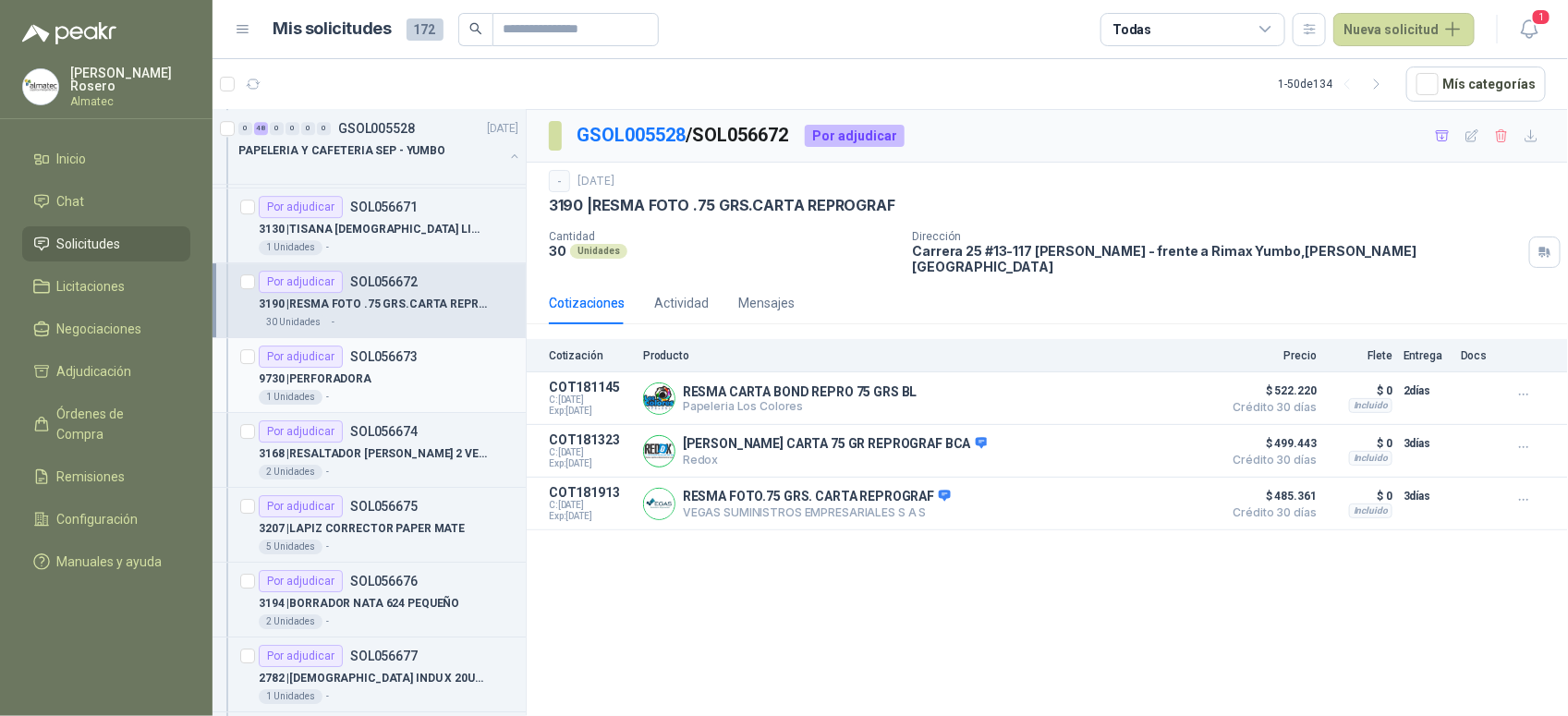
click at [384, 377] on div "9730 | PERFORADORA" at bounding box center [388, 378] width 259 height 22
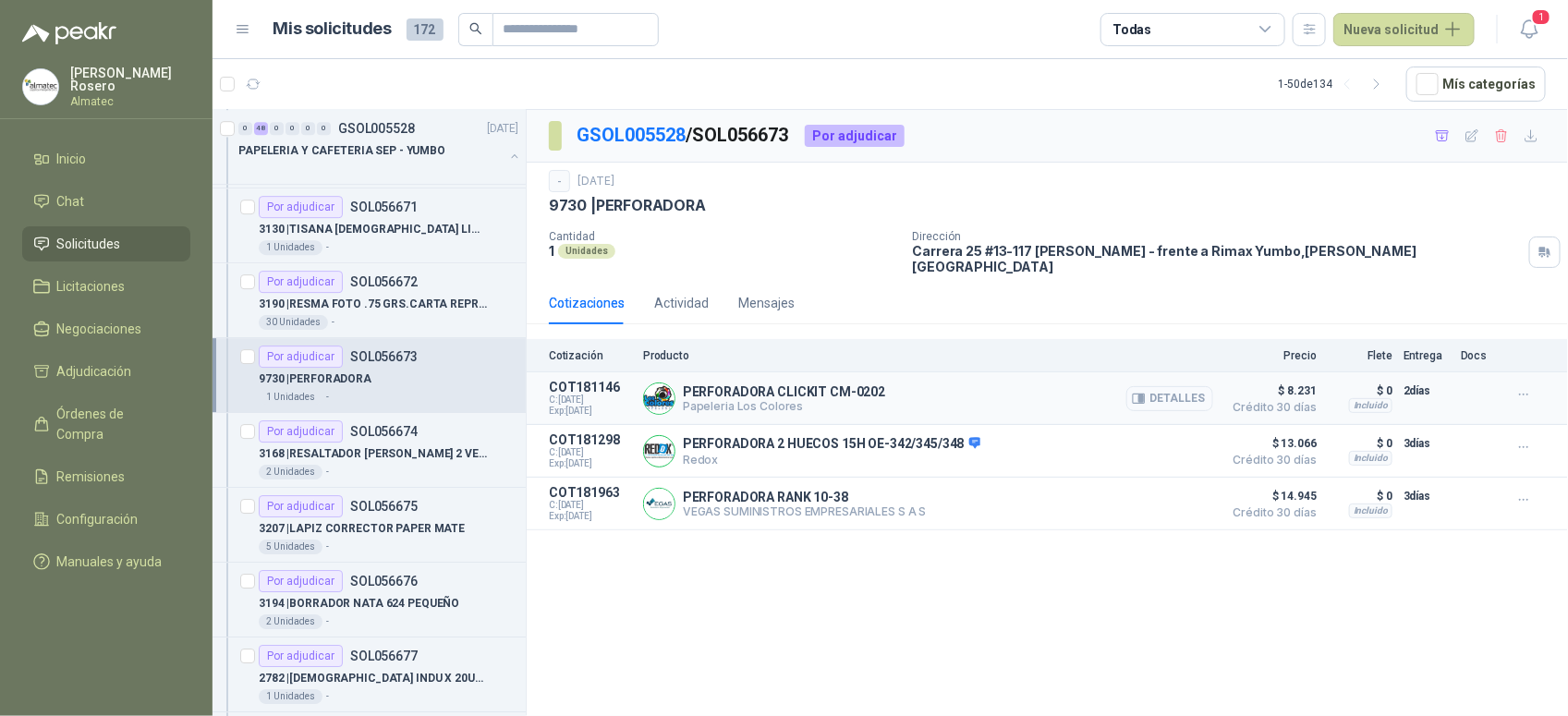
click at [1189, 386] on button "Detalles" at bounding box center [1169, 398] width 87 height 25
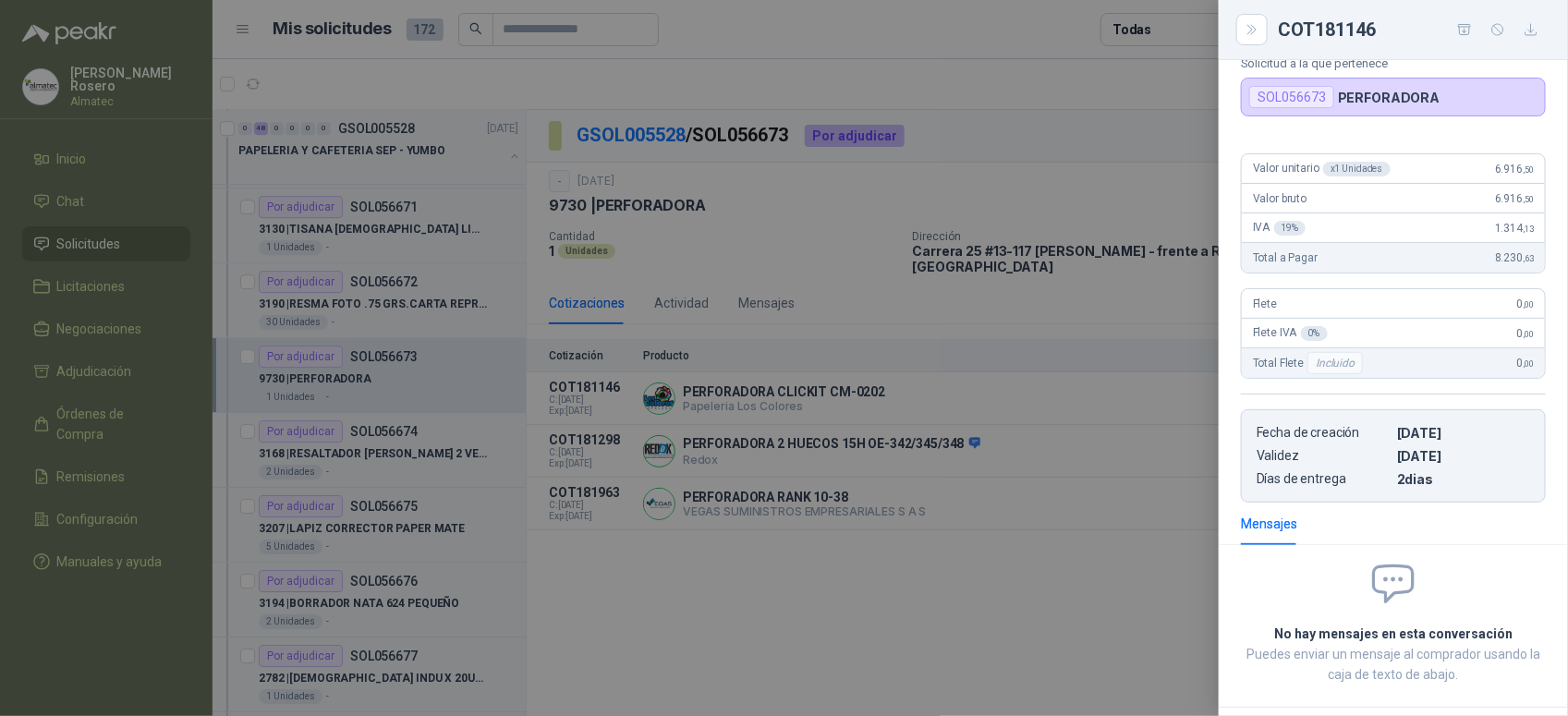
scroll to position [94, 0]
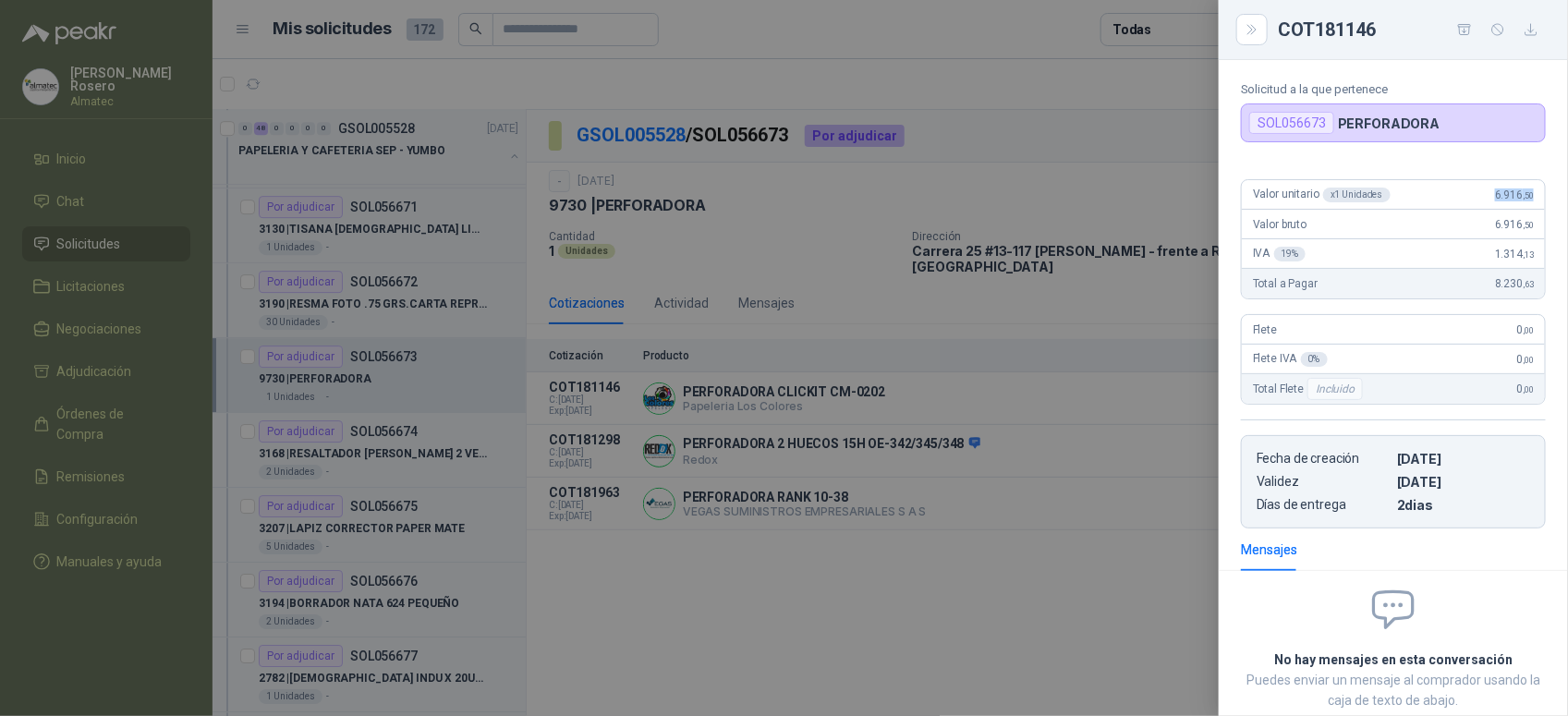
drag, startPoint x: 1484, startPoint y: 201, endPoint x: 1532, endPoint y: 197, distance: 48.2
click at [1532, 197] on div "Valor unitario x 1 Unidades 6.916 ,50 Valor bruto 6.916 ,50 IVA 19 % 1.314 ,13 …" at bounding box center [1394, 347] width 349 height 364
click at [435, 428] on div at bounding box center [784, 358] width 1568 height 716
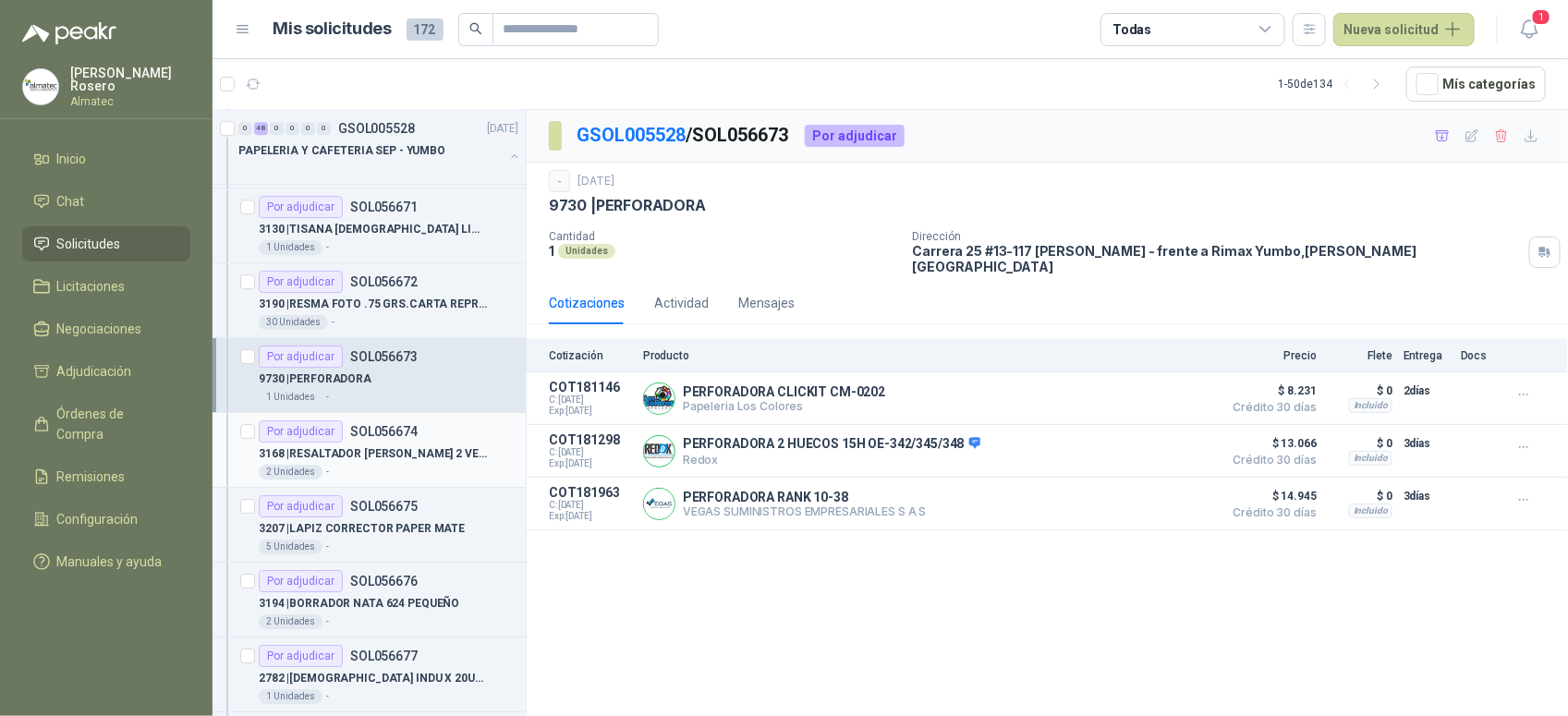
click at [413, 462] on p "3168 | RESALTADOR [PERSON_NAME] 2 VERDE" at bounding box center [373, 454] width 230 height 18
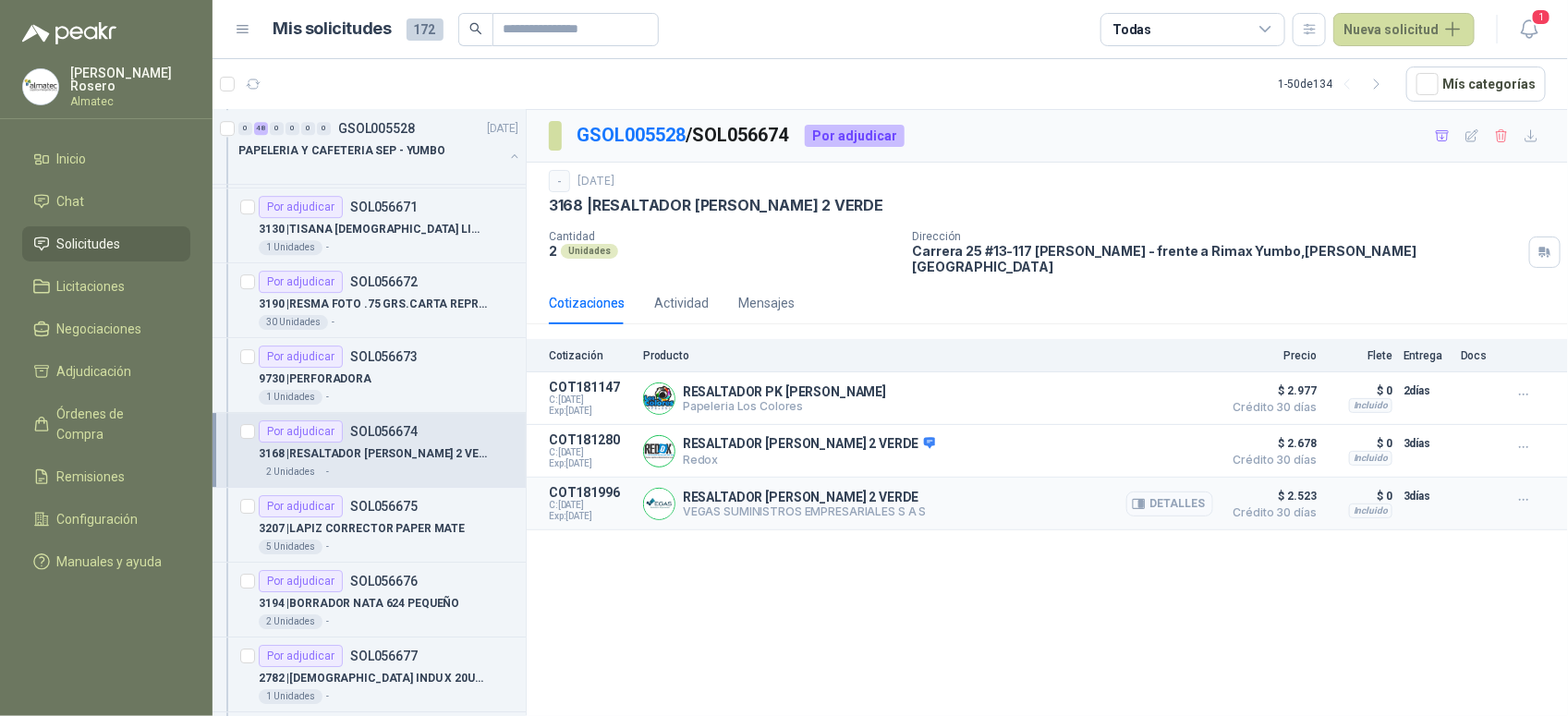
click at [1166, 496] on button "Detalles" at bounding box center [1169, 504] width 87 height 25
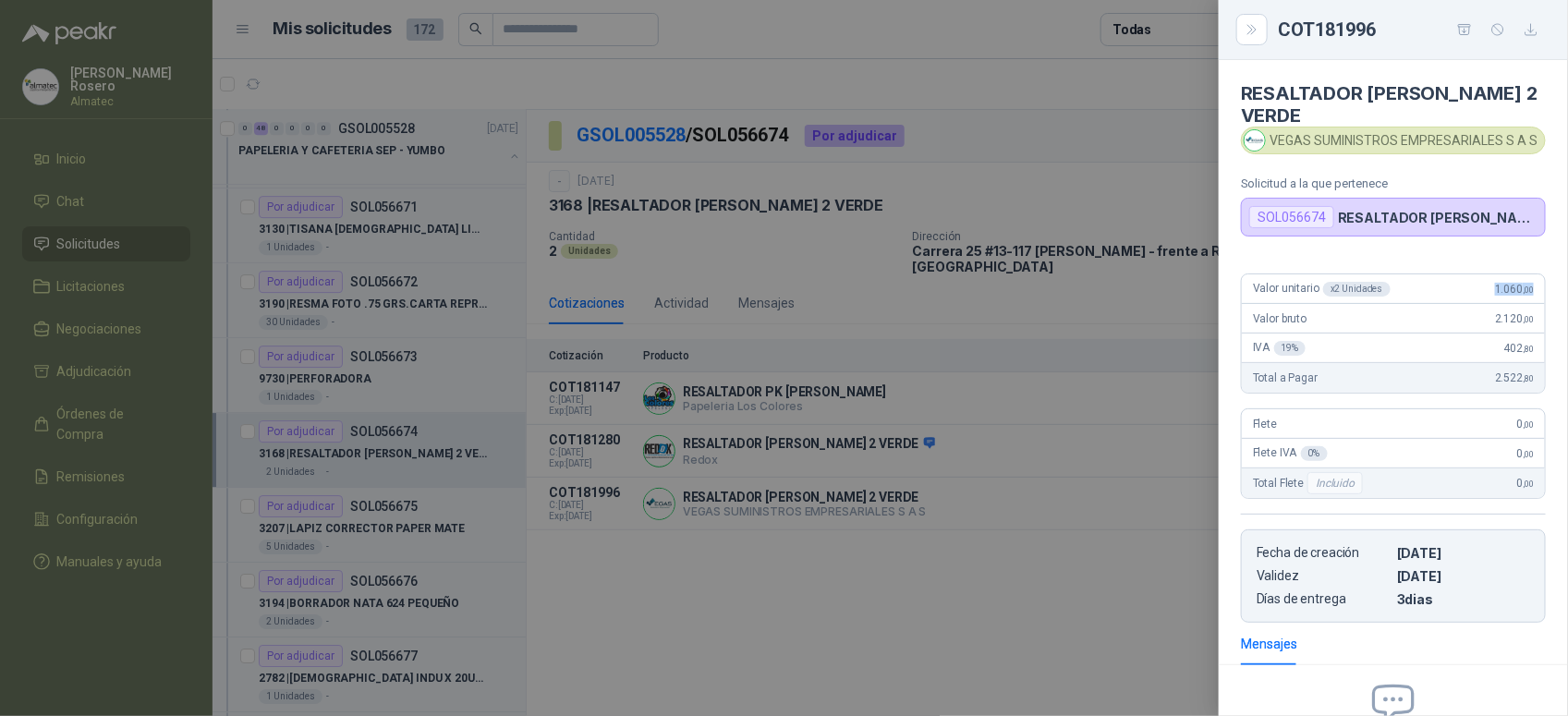
drag, startPoint x: 1484, startPoint y: 85, endPoint x: 1521, endPoint y: 283, distance: 201.4
click at [1521, 283] on div "Valor unitario x 2 Unidades 1.060 ,00" at bounding box center [1393, 289] width 303 height 29
click at [531, 512] on div at bounding box center [784, 358] width 1568 height 716
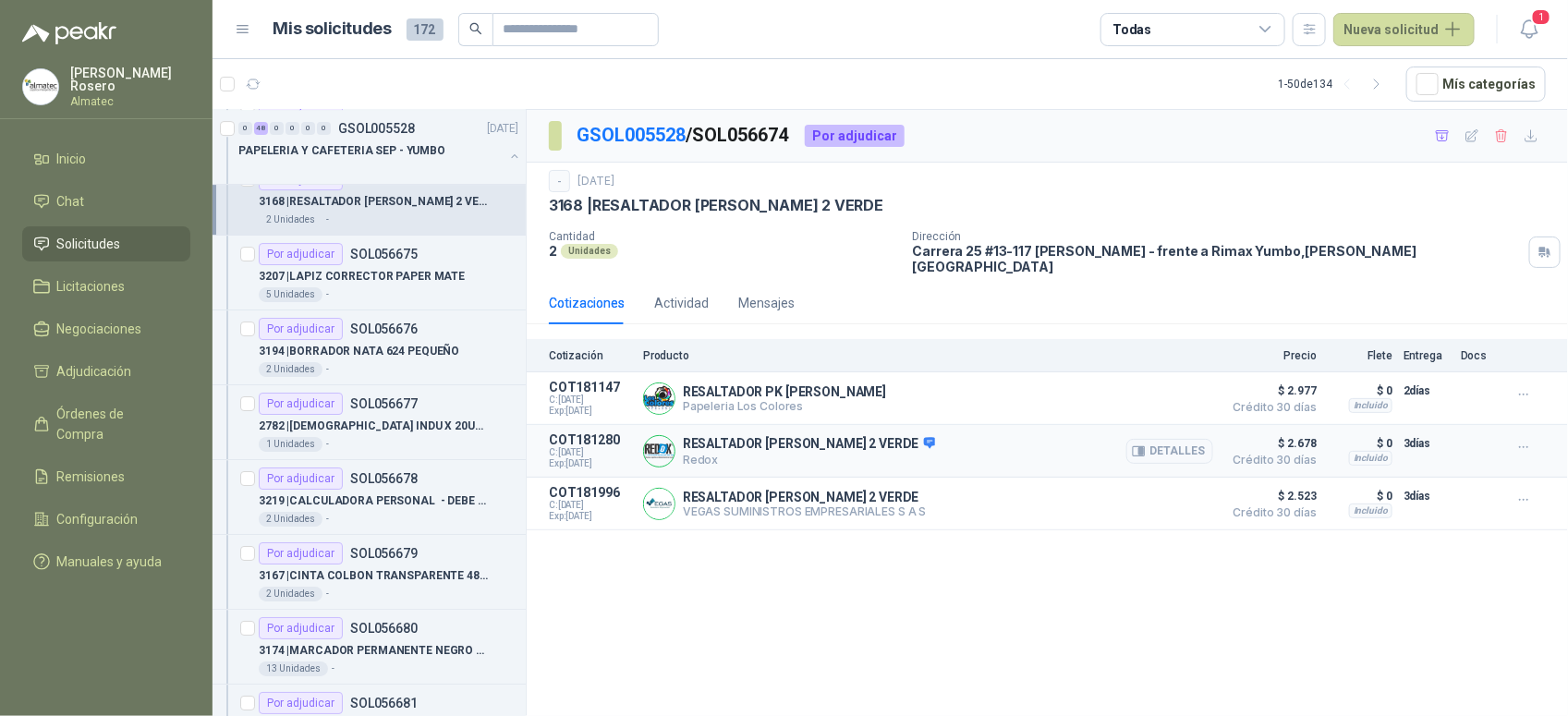
scroll to position [2770, 0]
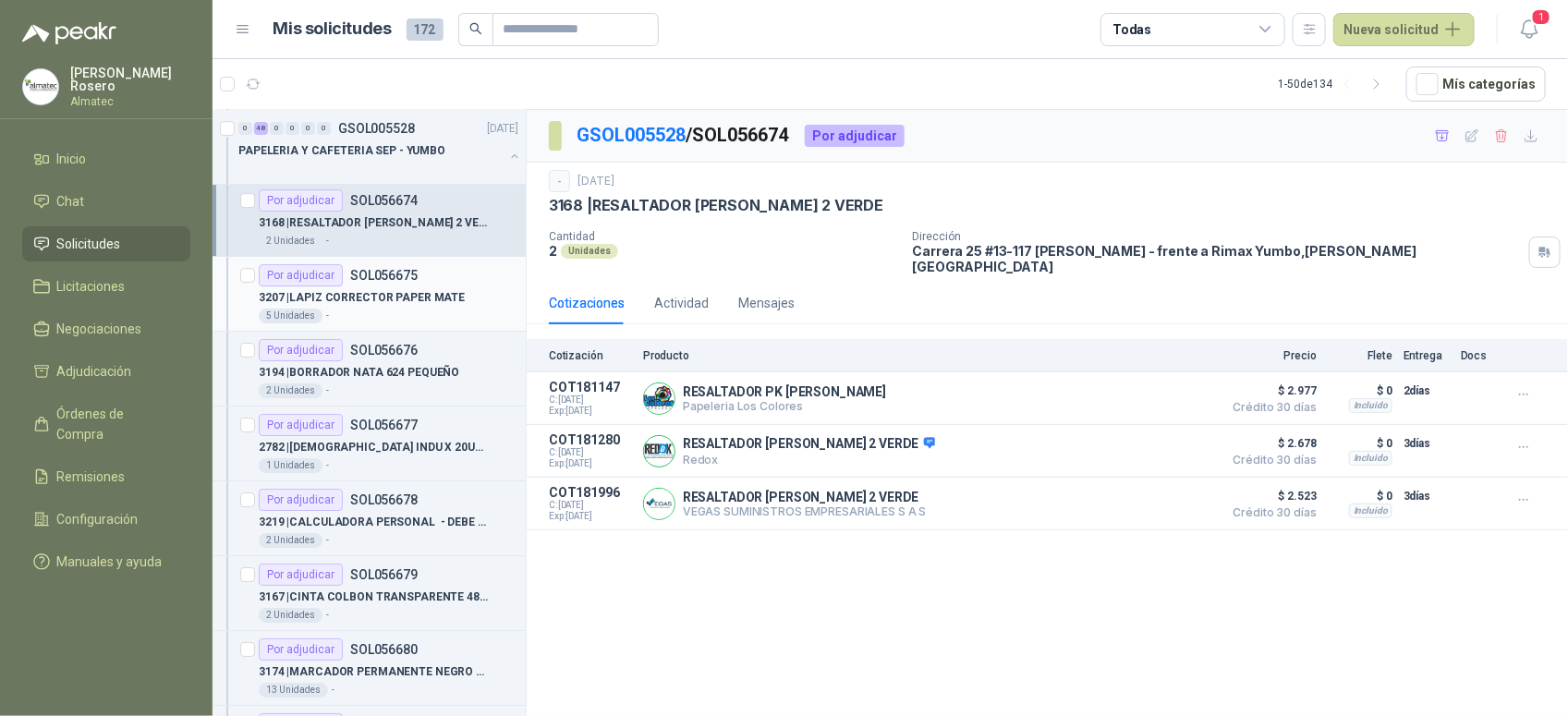
click at [404, 309] on div "3207 | LAPIZ CORRECTOR PAPER MATE" at bounding box center [388, 297] width 259 height 22
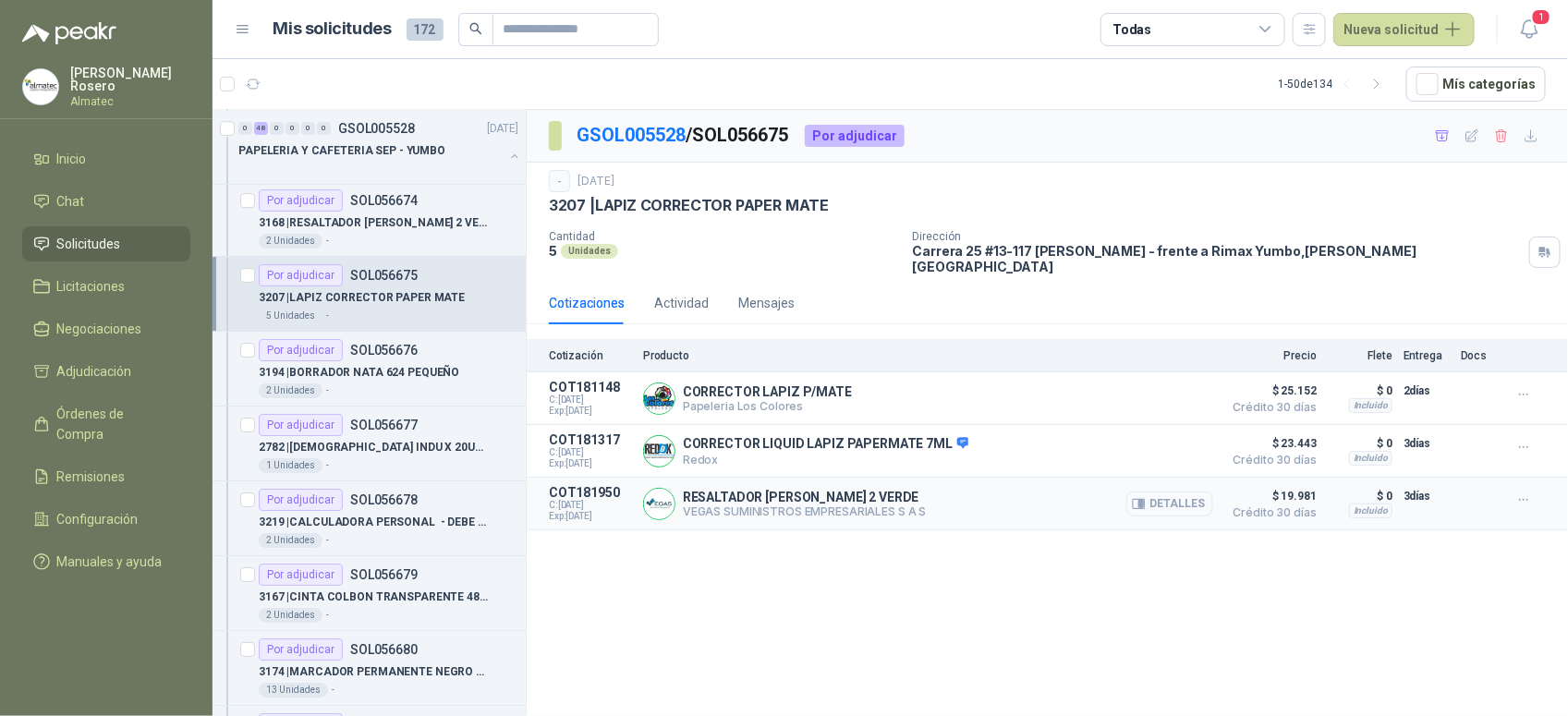
click at [1166, 499] on button "Detalles" at bounding box center [1169, 504] width 87 height 25
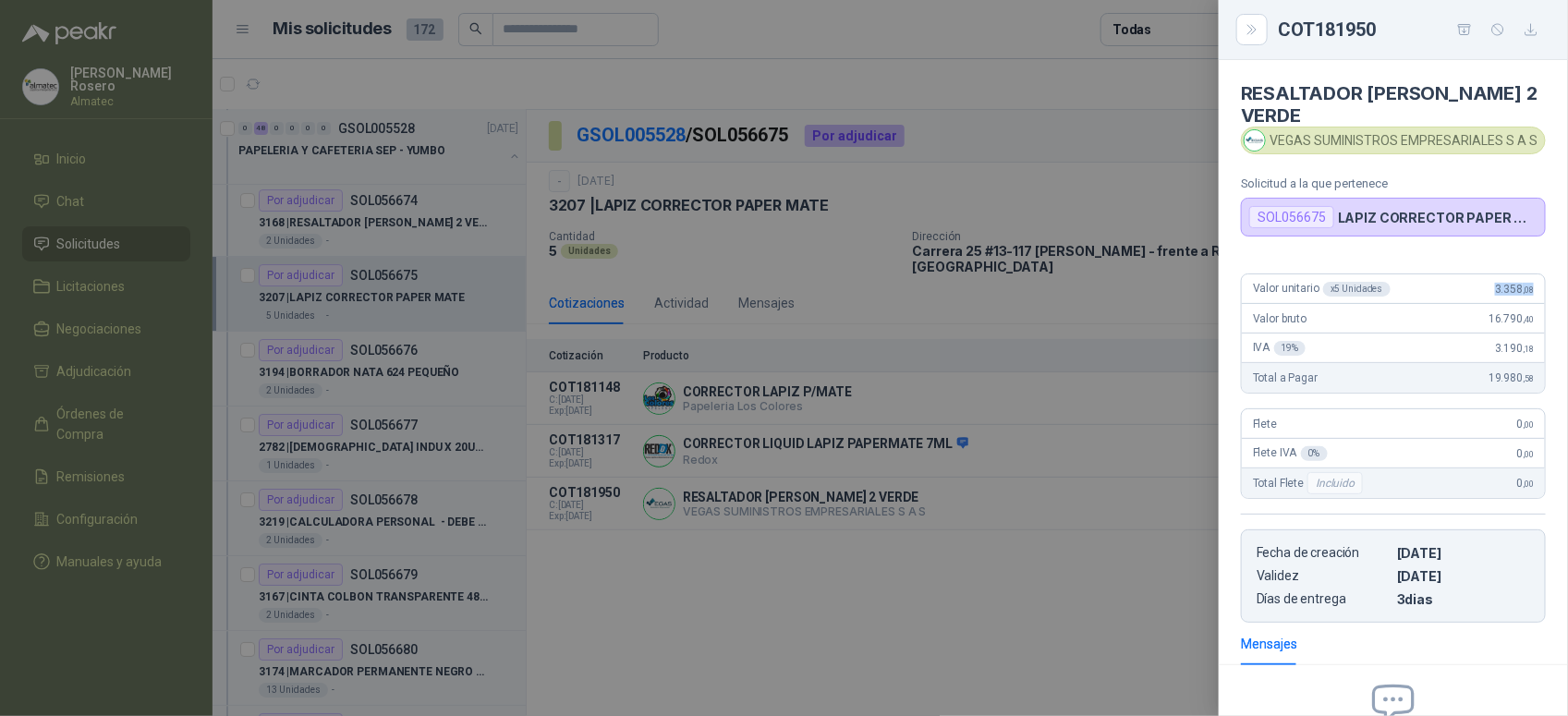
drag, startPoint x: 1478, startPoint y: 289, endPoint x: 1530, endPoint y: 292, distance: 52.1
click at [1530, 292] on div "Valor unitario x 5 Unidades 3.358 ,08" at bounding box center [1393, 289] width 303 height 29
click at [640, 463] on div at bounding box center [784, 358] width 1568 height 716
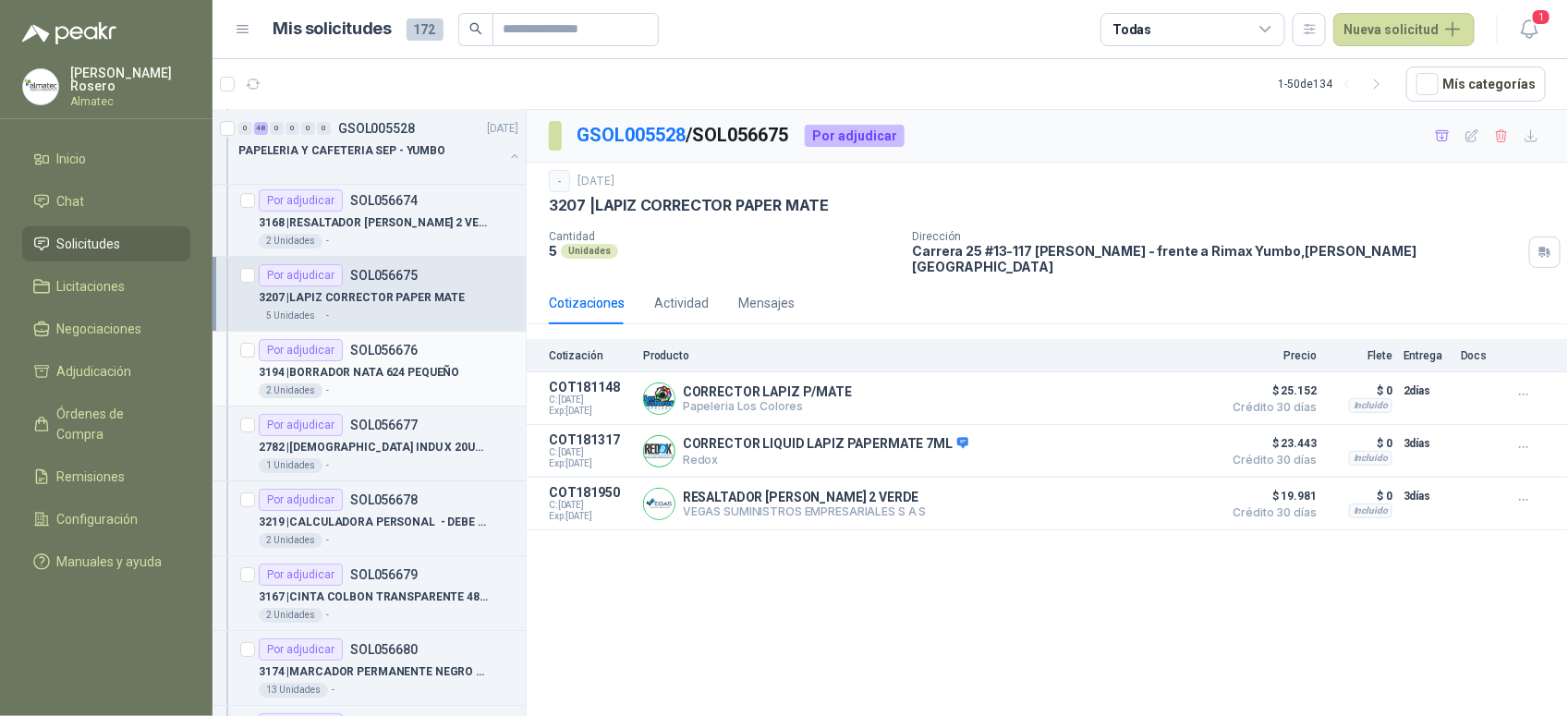
click at [414, 374] on p "3194 | BORRADOR NATA 624 PEQUEÑO" at bounding box center [359, 373] width 201 height 18
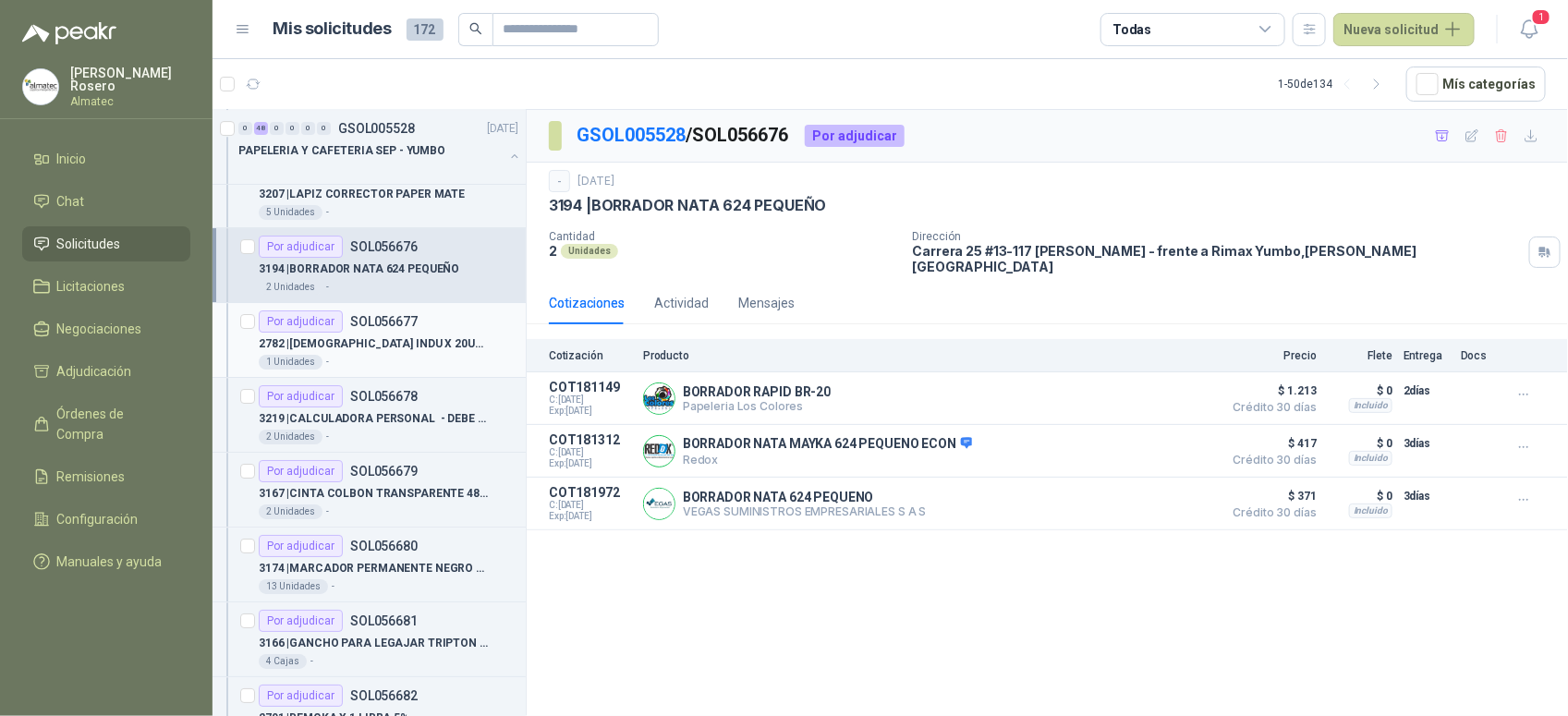
scroll to position [2886, 0]
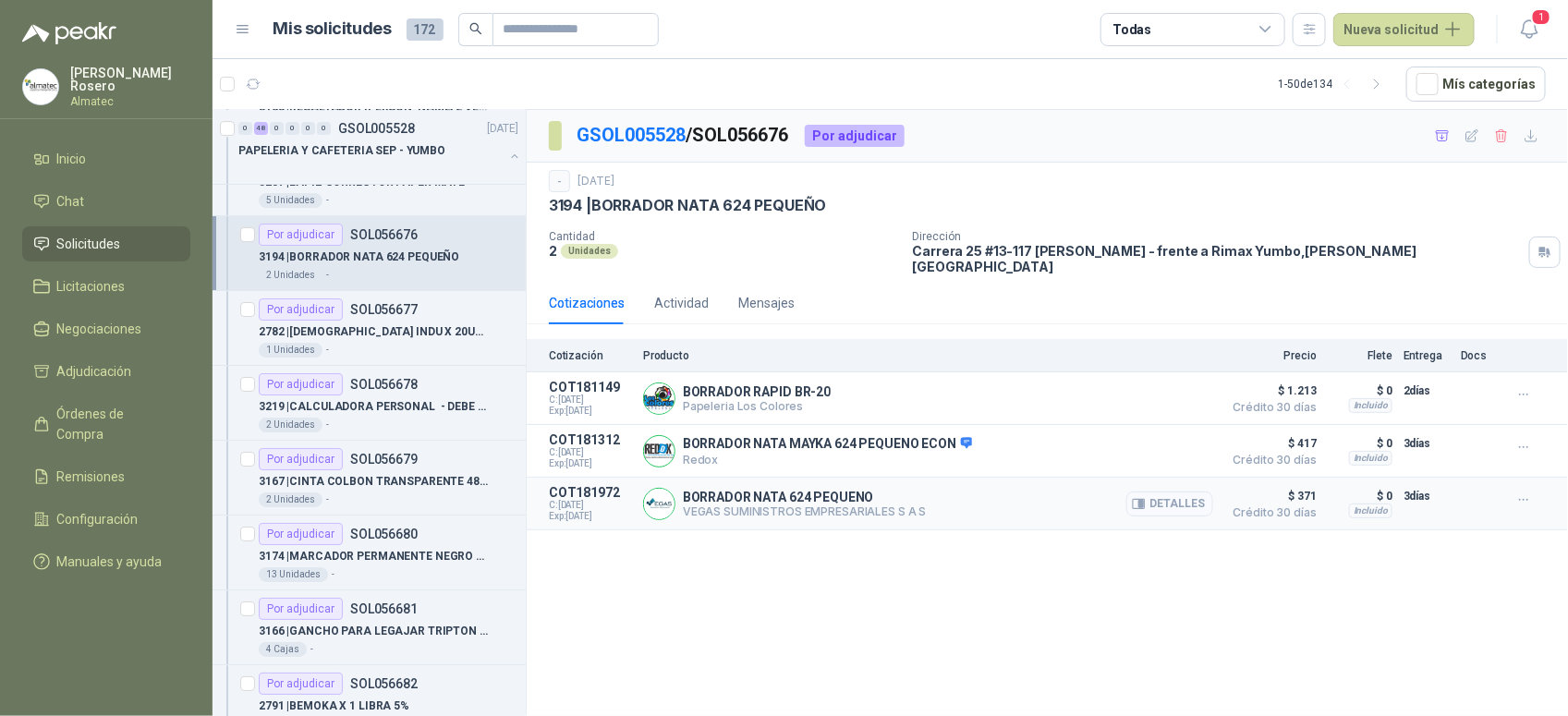
click at [1204, 497] on button "Detalles" at bounding box center [1169, 504] width 87 height 25
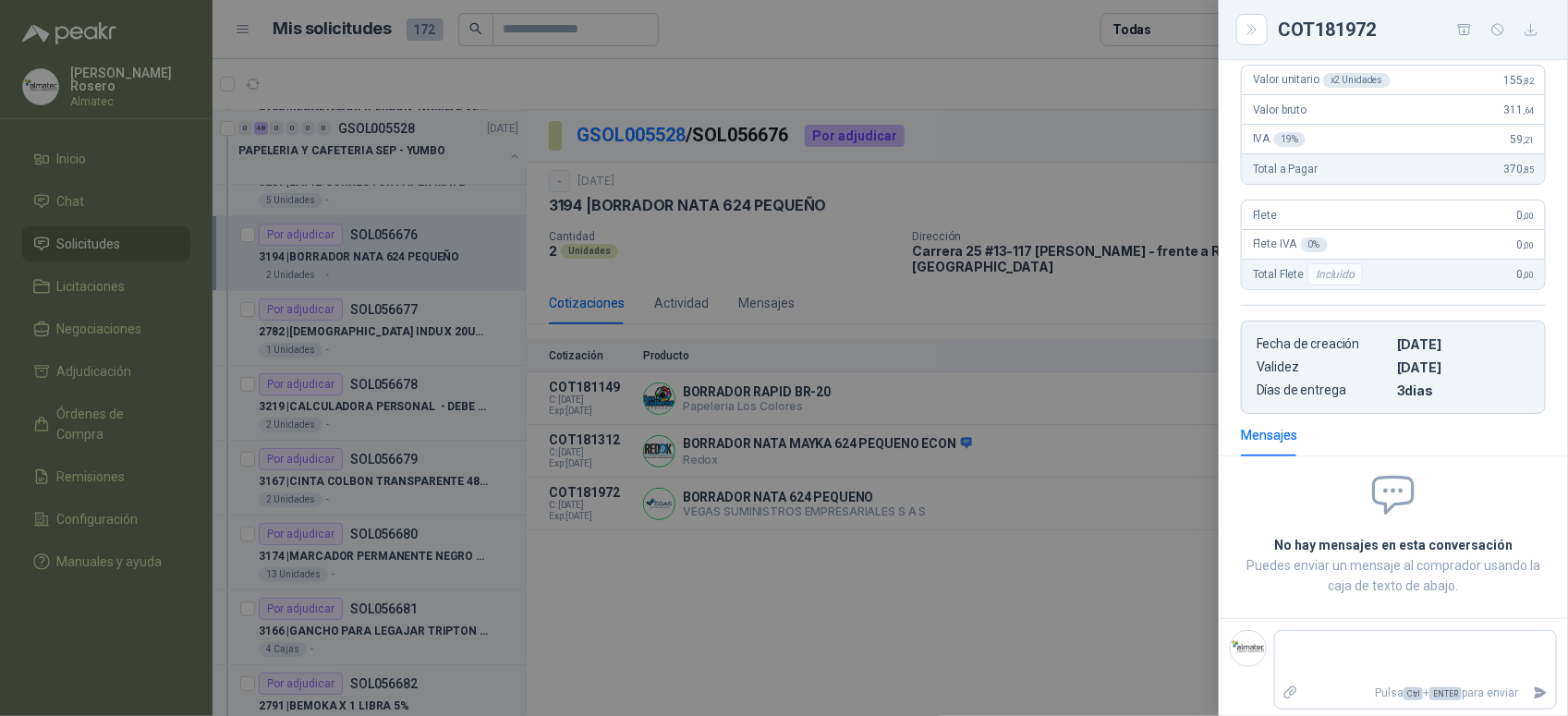
scroll to position [71, 0]
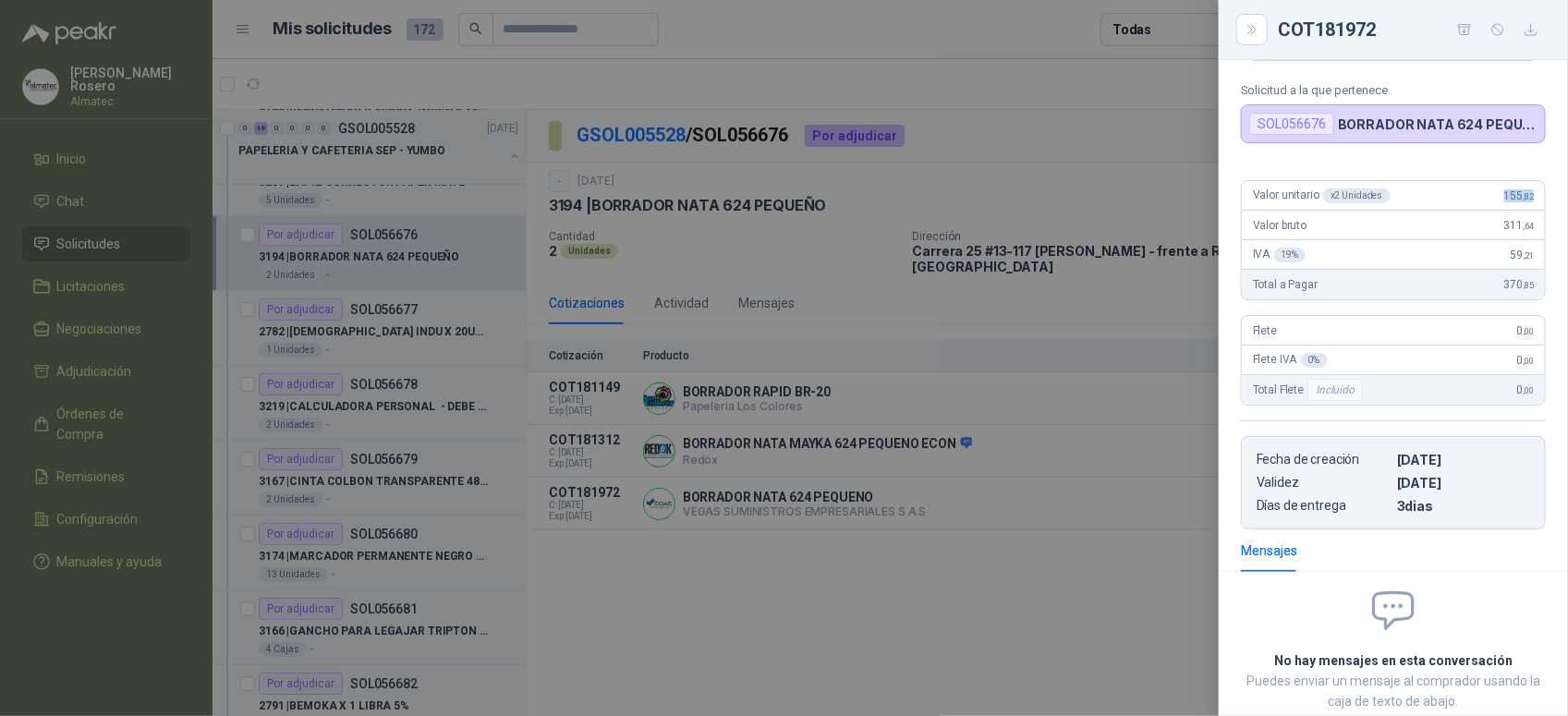
drag, startPoint x: 1481, startPoint y: 200, endPoint x: 1536, endPoint y: 195, distance: 55.2
click at [1536, 195] on div "Valor unitario x 2 Unidades 155 ,82 Valor bruto 311 ,64 IVA 19 % 59 ,21 Total a…" at bounding box center [1394, 348] width 349 height 364
click at [400, 345] on div at bounding box center [784, 358] width 1568 height 716
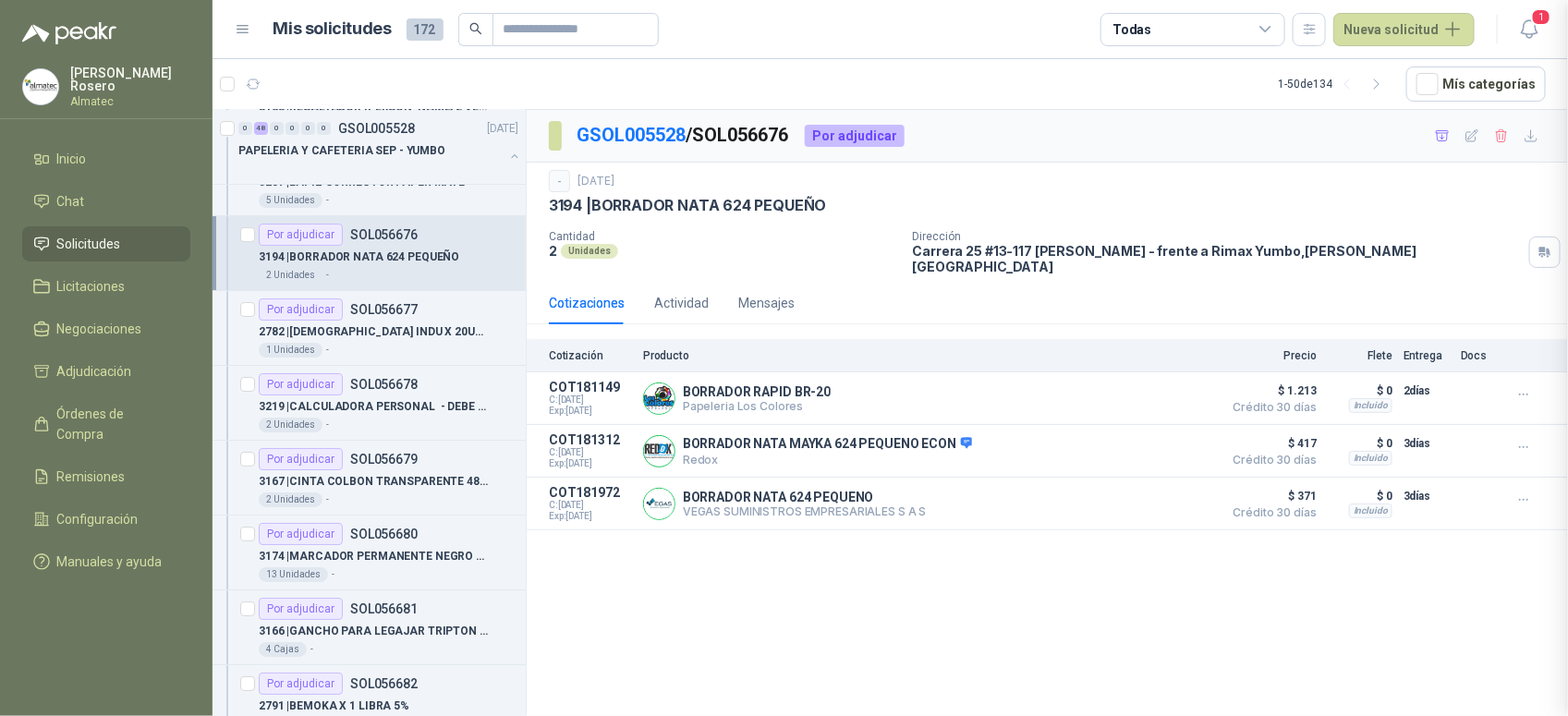
scroll to position [196, 0]
click at [386, 341] on p "2782 | [DEMOGRAPHIC_DATA] INDU X 20UND MANZANILLA" at bounding box center [373, 332] width 230 height 18
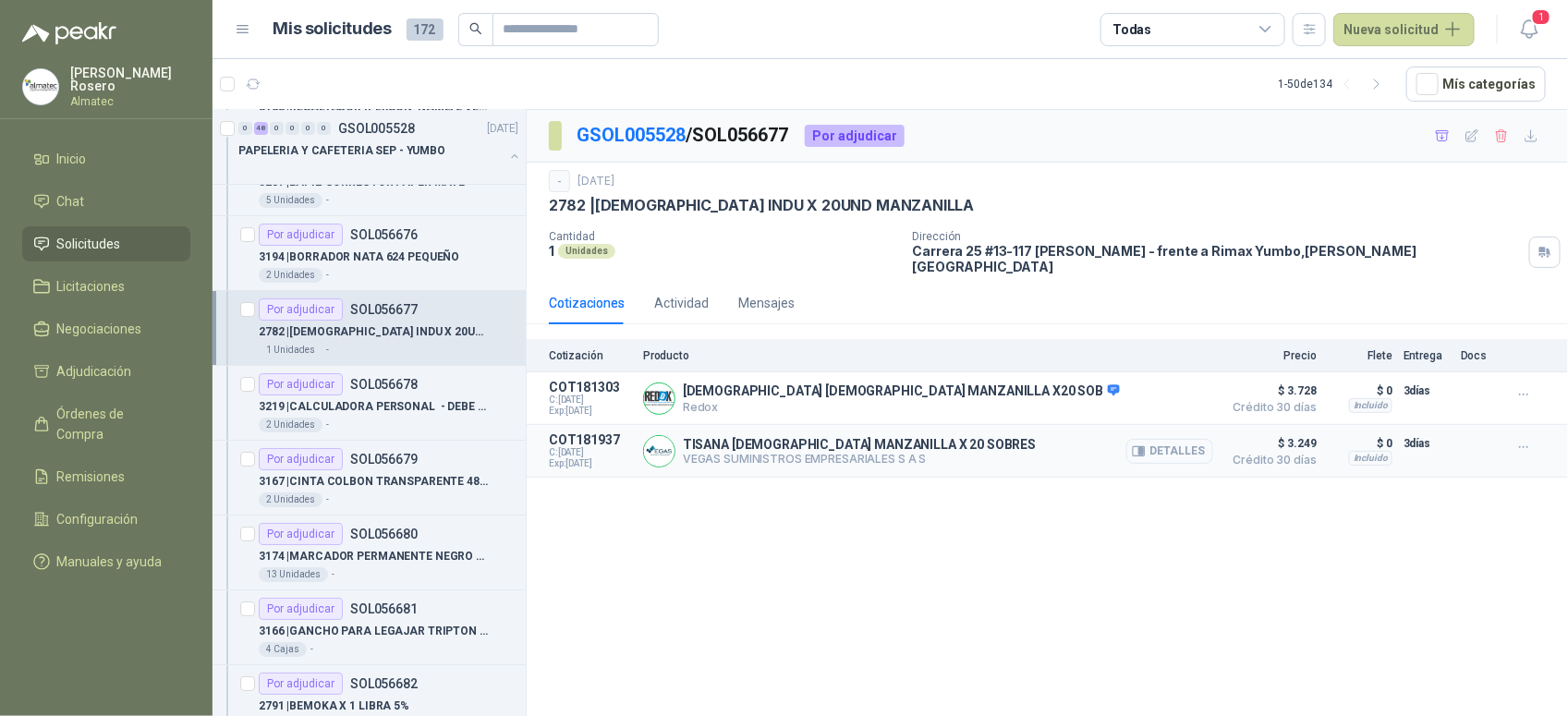
click at [1161, 440] on button "Detalles" at bounding box center [1169, 451] width 87 height 25
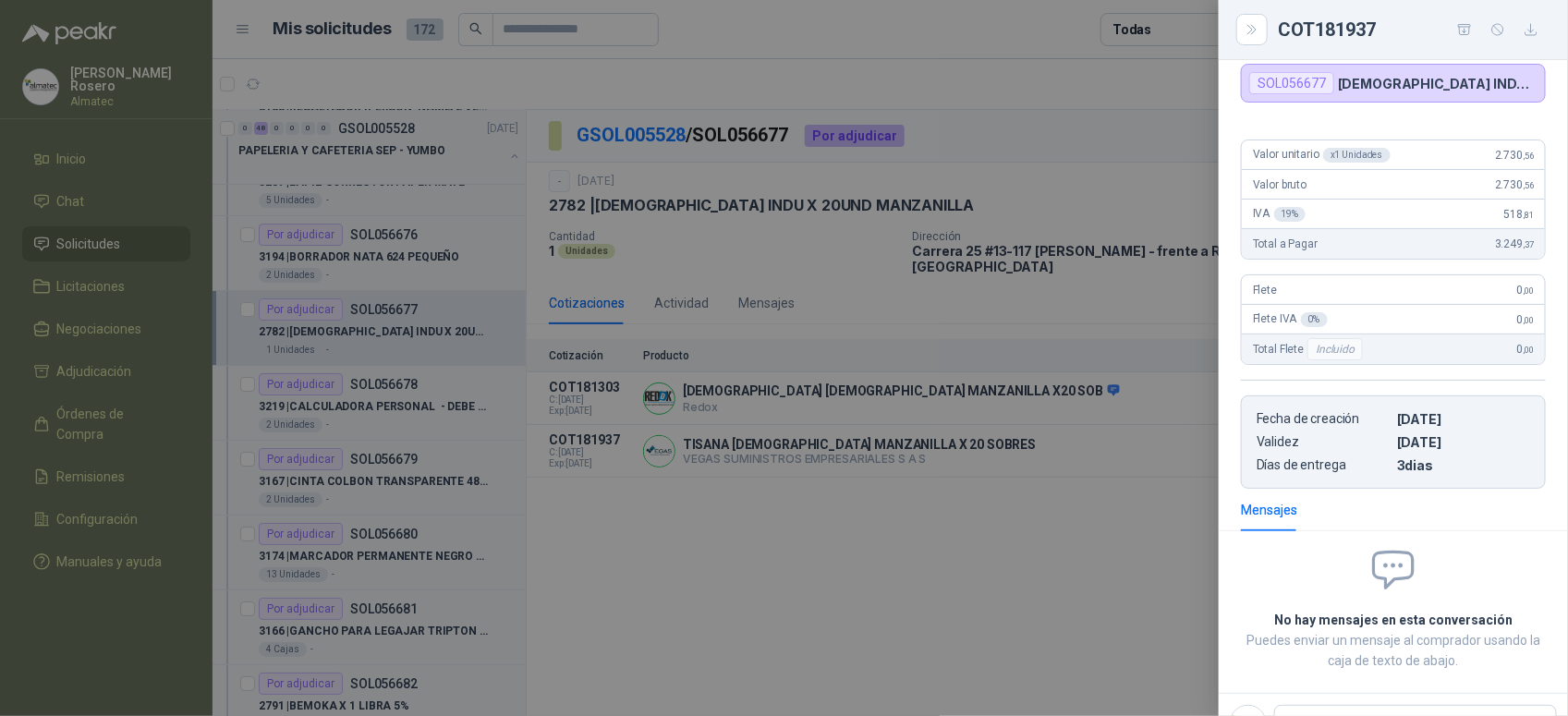
scroll to position [94, 0]
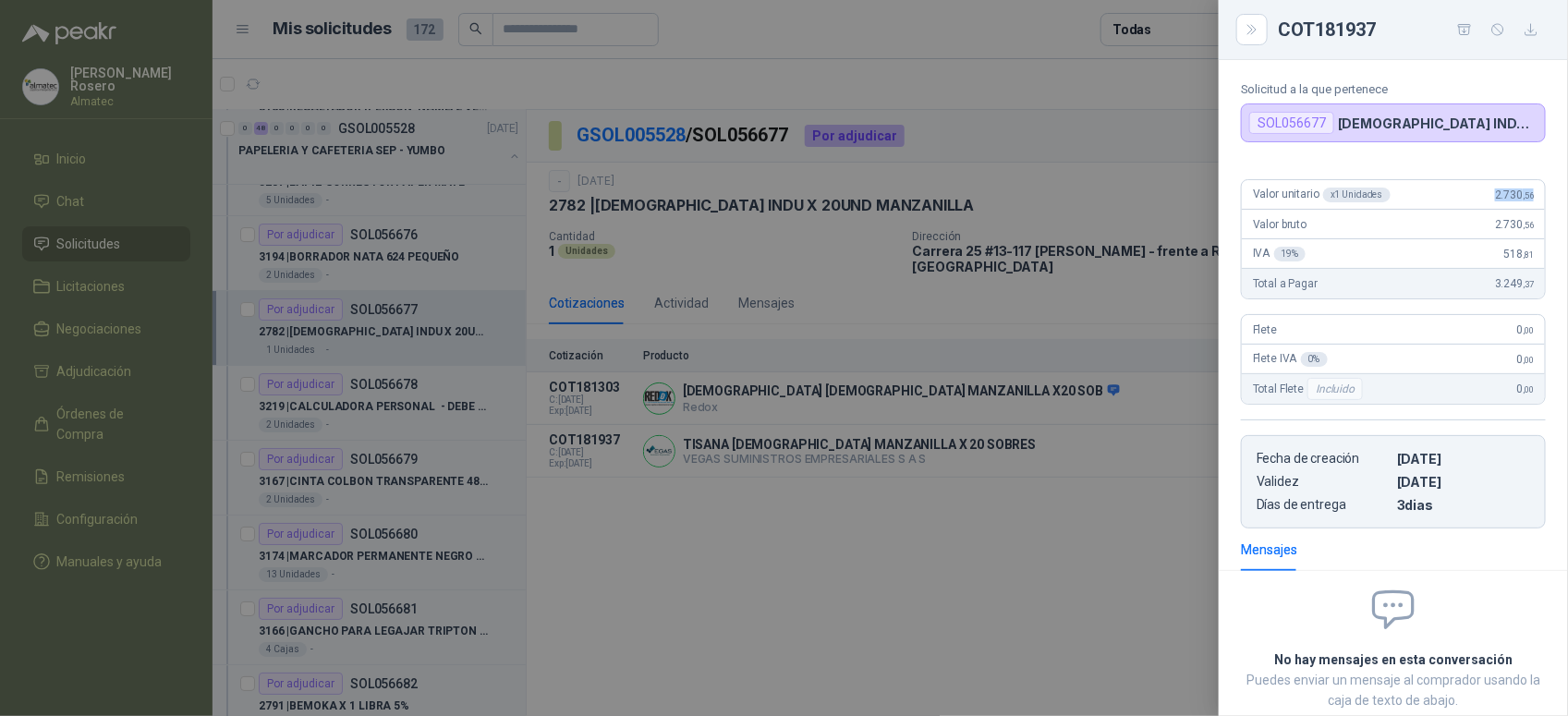
drag, startPoint x: 1474, startPoint y: 202, endPoint x: 1524, endPoint y: 202, distance: 50.0
click at [1524, 202] on div "Valor unitario x 1 Unidades 2.730 ,56" at bounding box center [1393, 195] width 303 height 29
click at [305, 411] on div at bounding box center [784, 358] width 1568 height 716
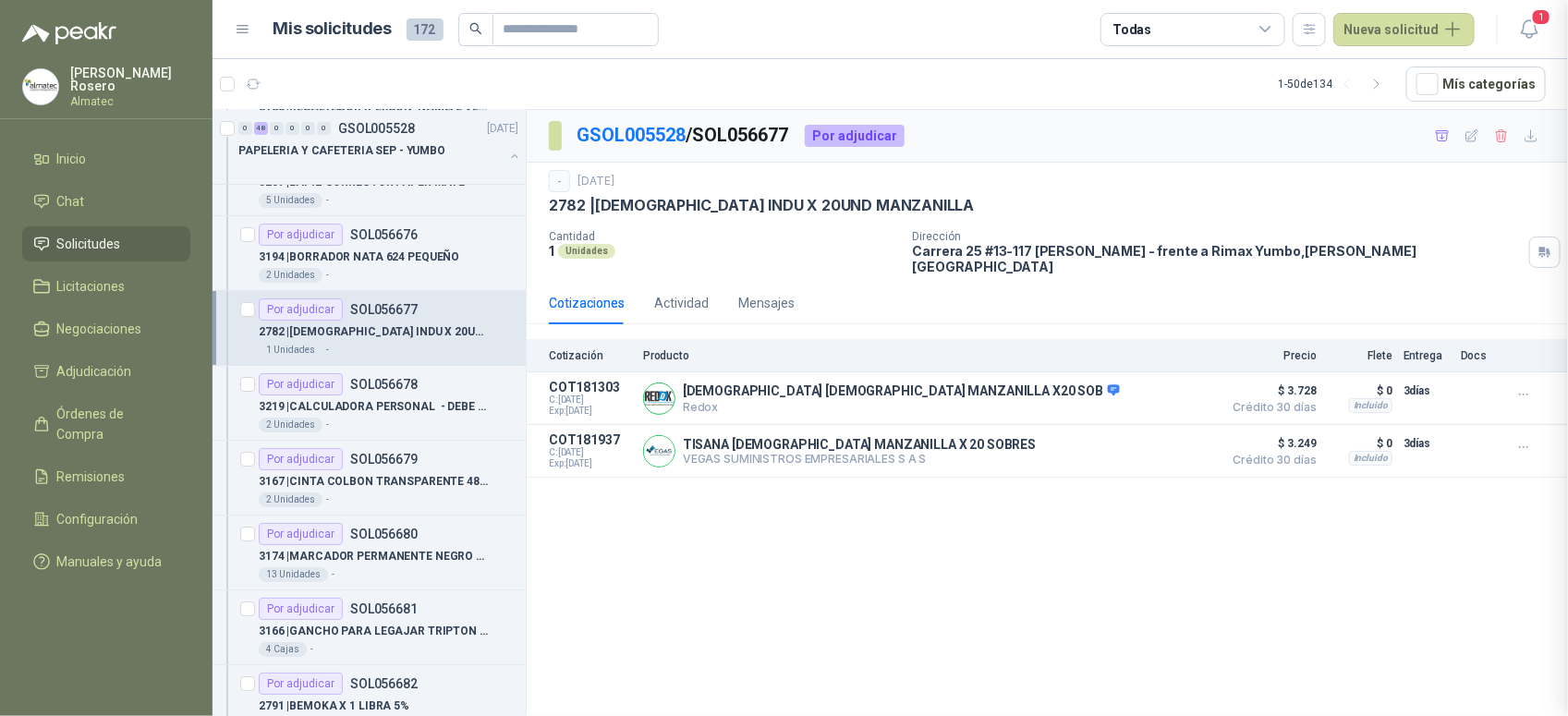
scroll to position [219, 0]
click at [370, 408] on p "3219 | CALCULADORA PERSONAL - DEBE SER CASIO MX 128" at bounding box center [373, 407] width 230 height 18
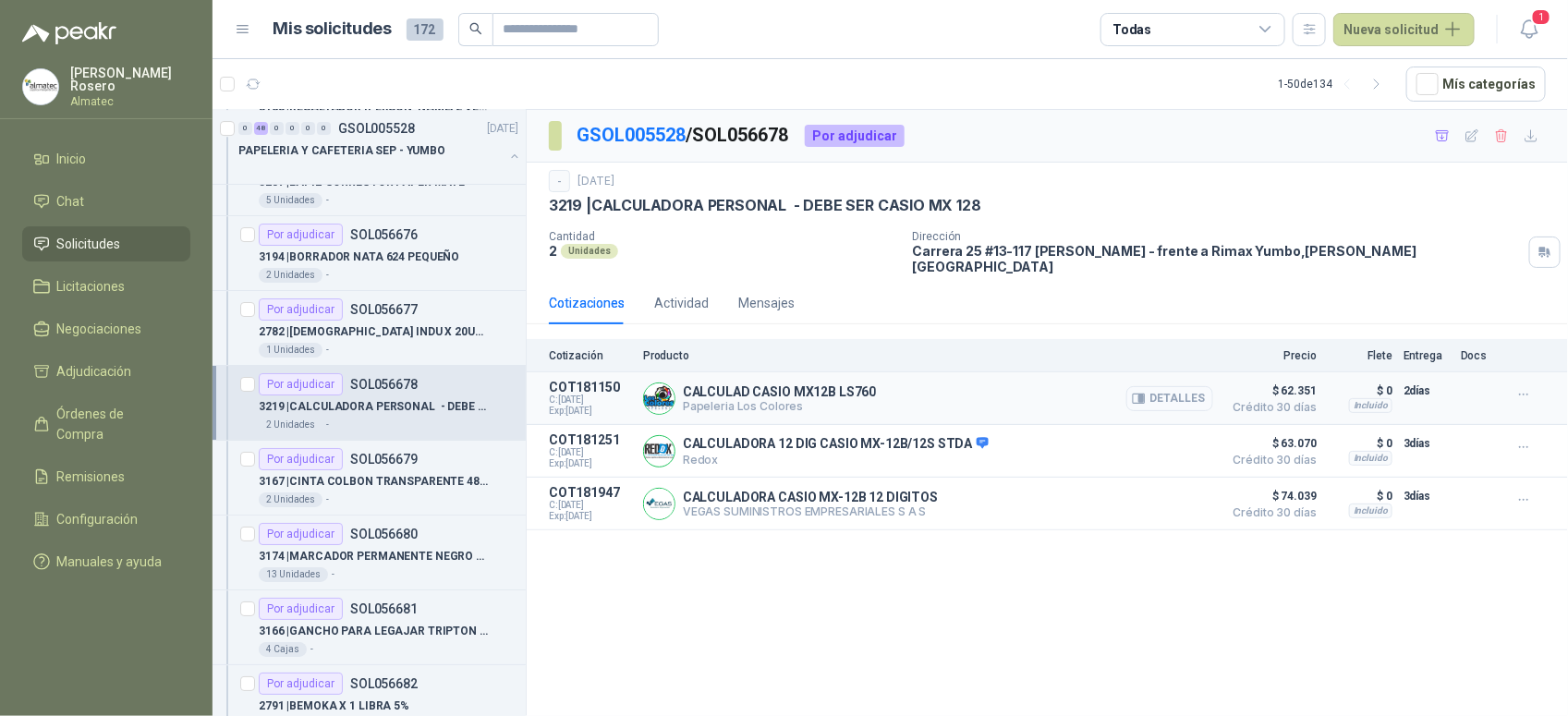
click at [1185, 386] on button "Detalles" at bounding box center [1169, 398] width 87 height 25
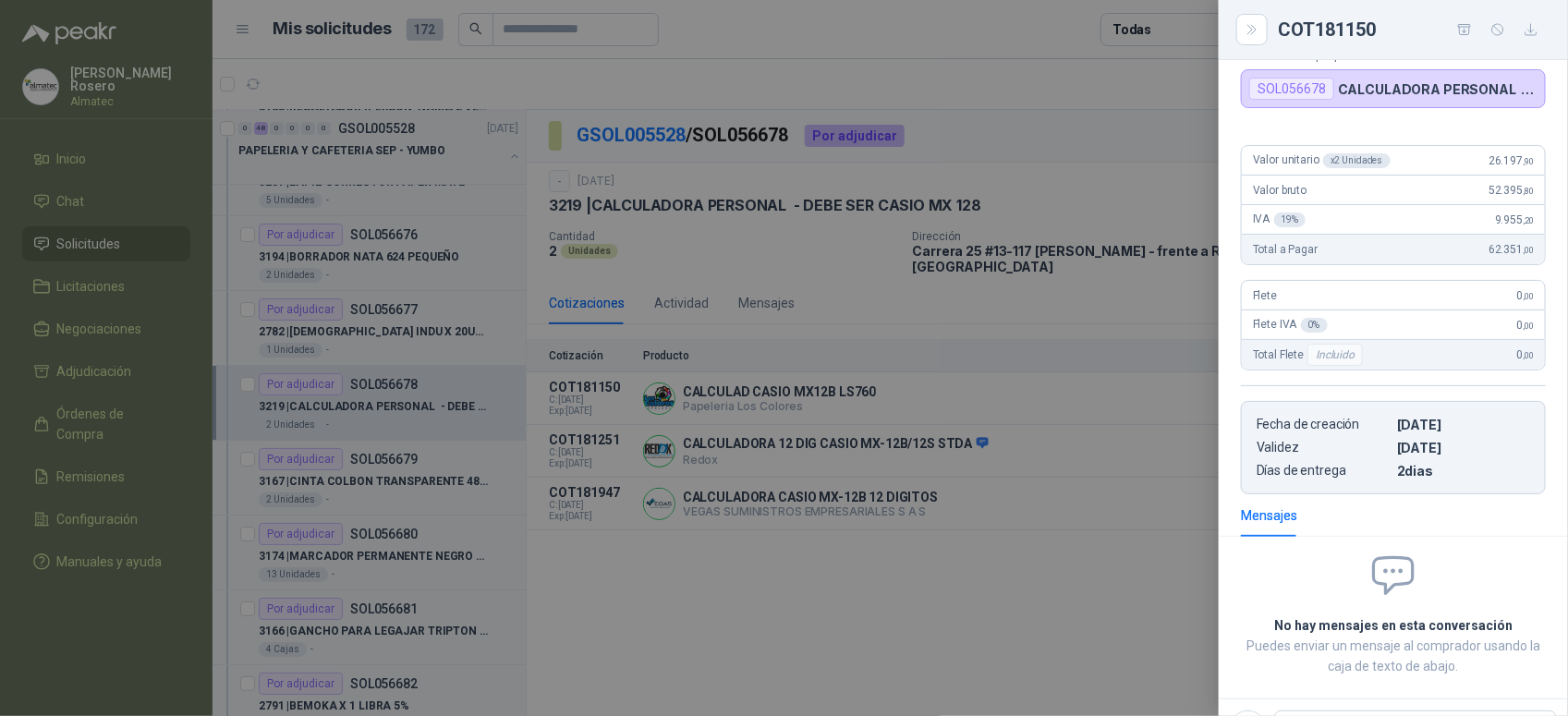
scroll to position [71, 0]
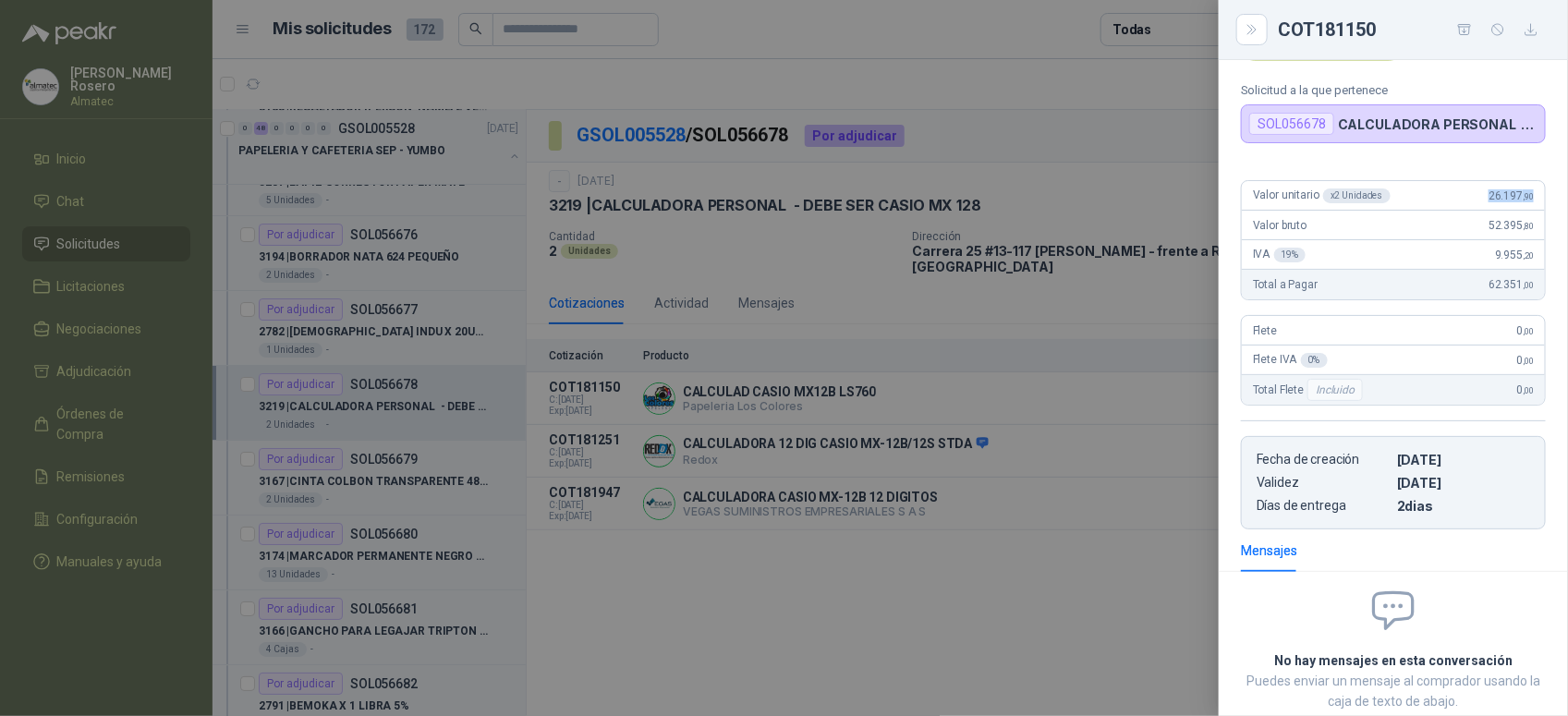
drag, startPoint x: 1467, startPoint y: 197, endPoint x: 1549, endPoint y: 192, distance: 82.2
click at [1549, 192] on div "Valor unitario x 2 Unidades 26.197 ,90 Valor bruto 52.395 ,80 IVA 19 % 9.955 ,2…" at bounding box center [1394, 348] width 349 height 364
click at [757, 427] on div at bounding box center [784, 358] width 1568 height 716
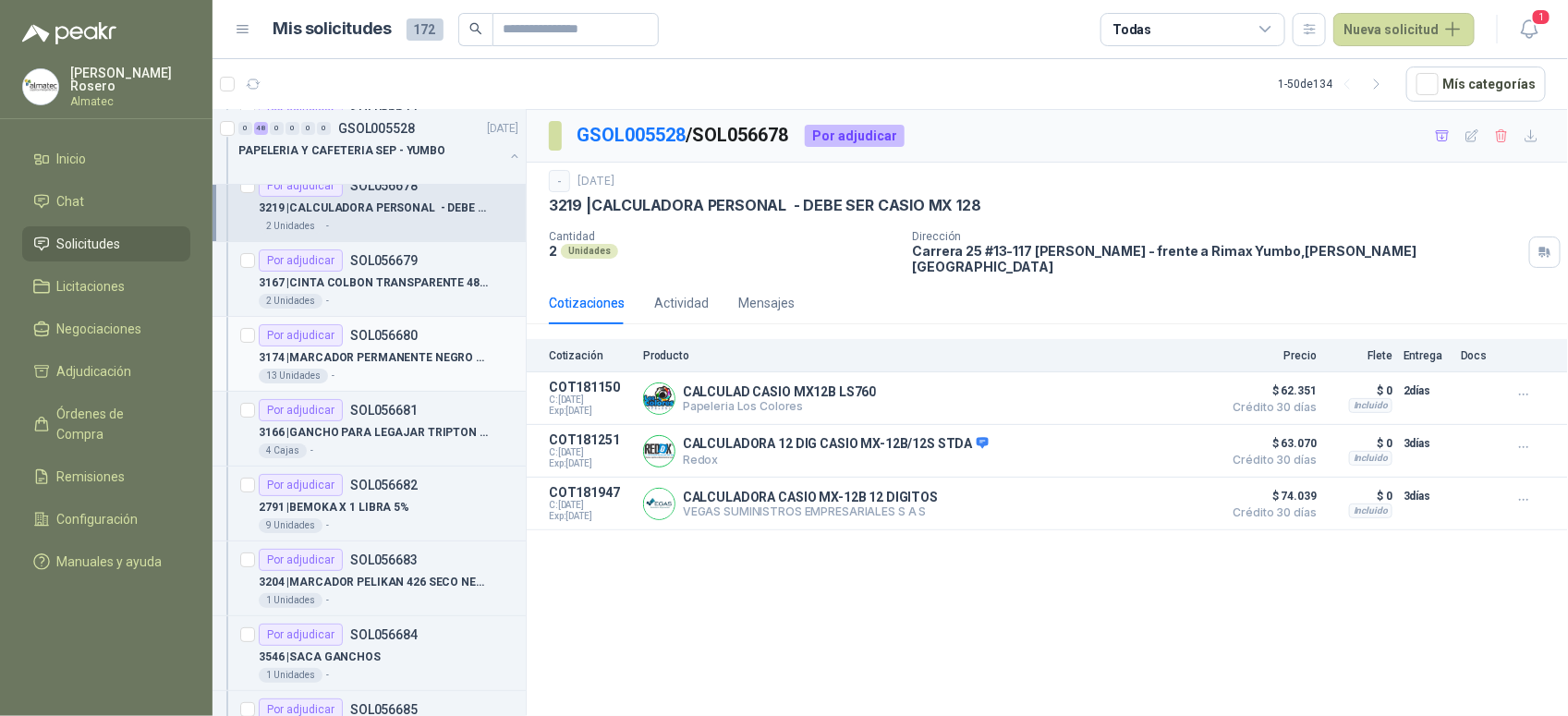
scroll to position [3117, 0]
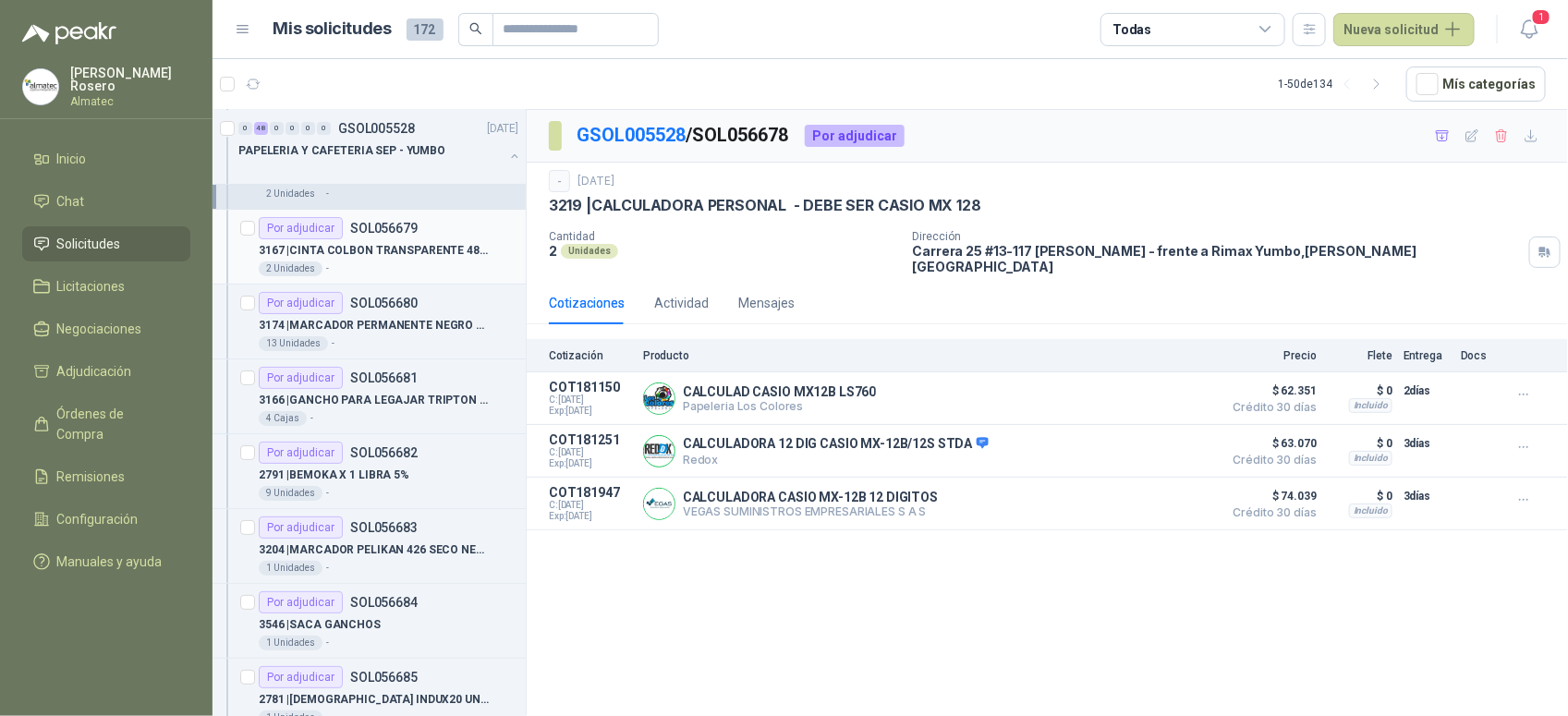
click at [400, 251] on p "3167 | CINTA COLBON TRANSPARENTE 48X40" at bounding box center [373, 250] width 230 height 18
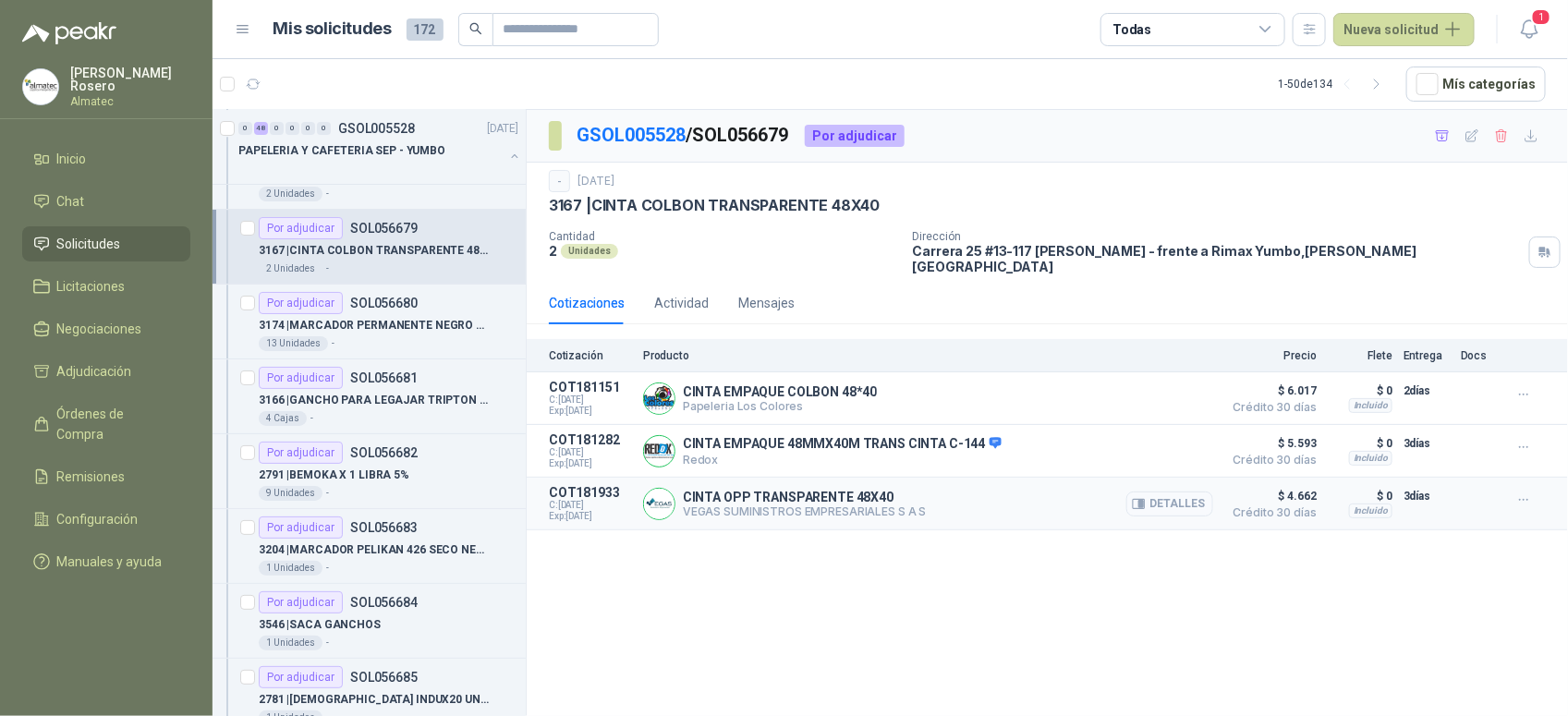
click at [1167, 500] on button "Detalles" at bounding box center [1169, 504] width 87 height 25
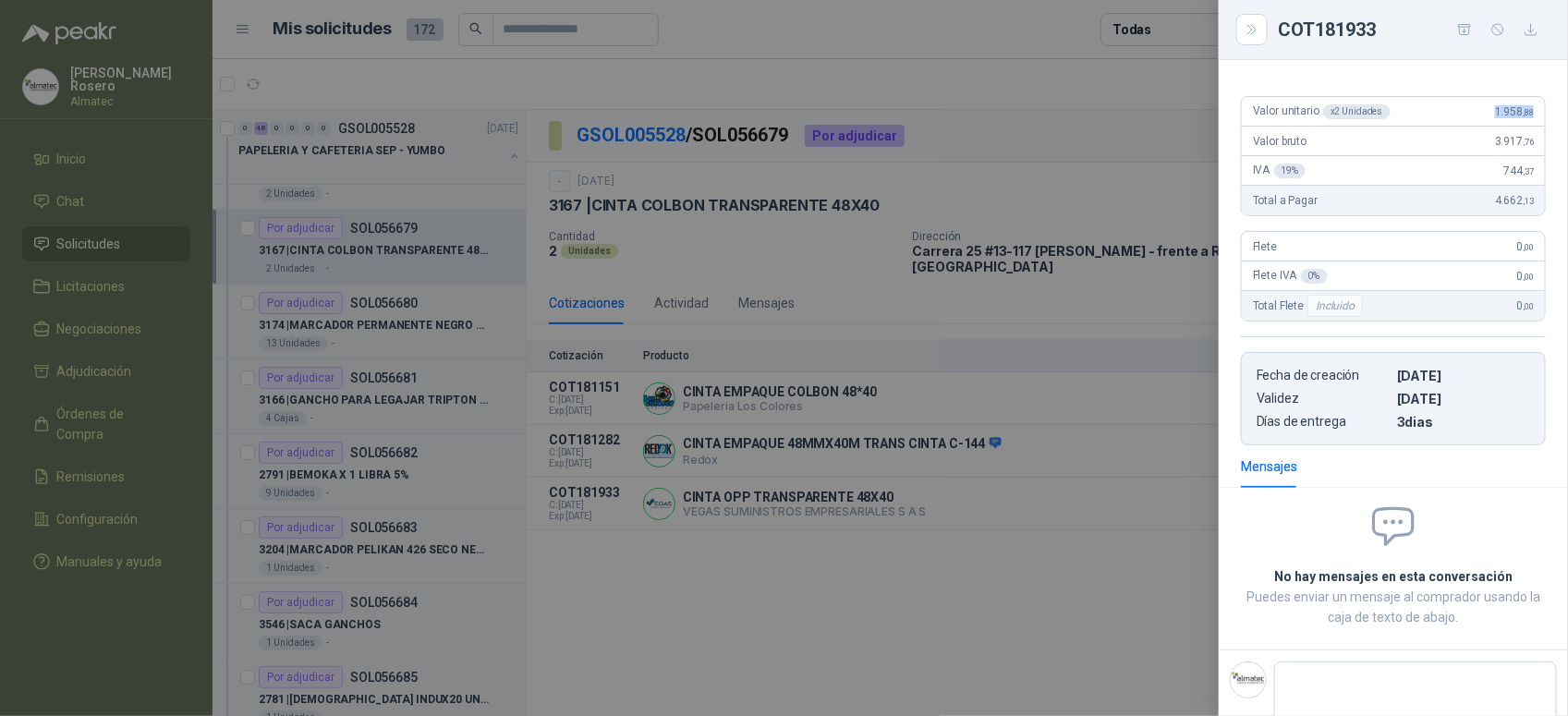
scroll to position [162, 0]
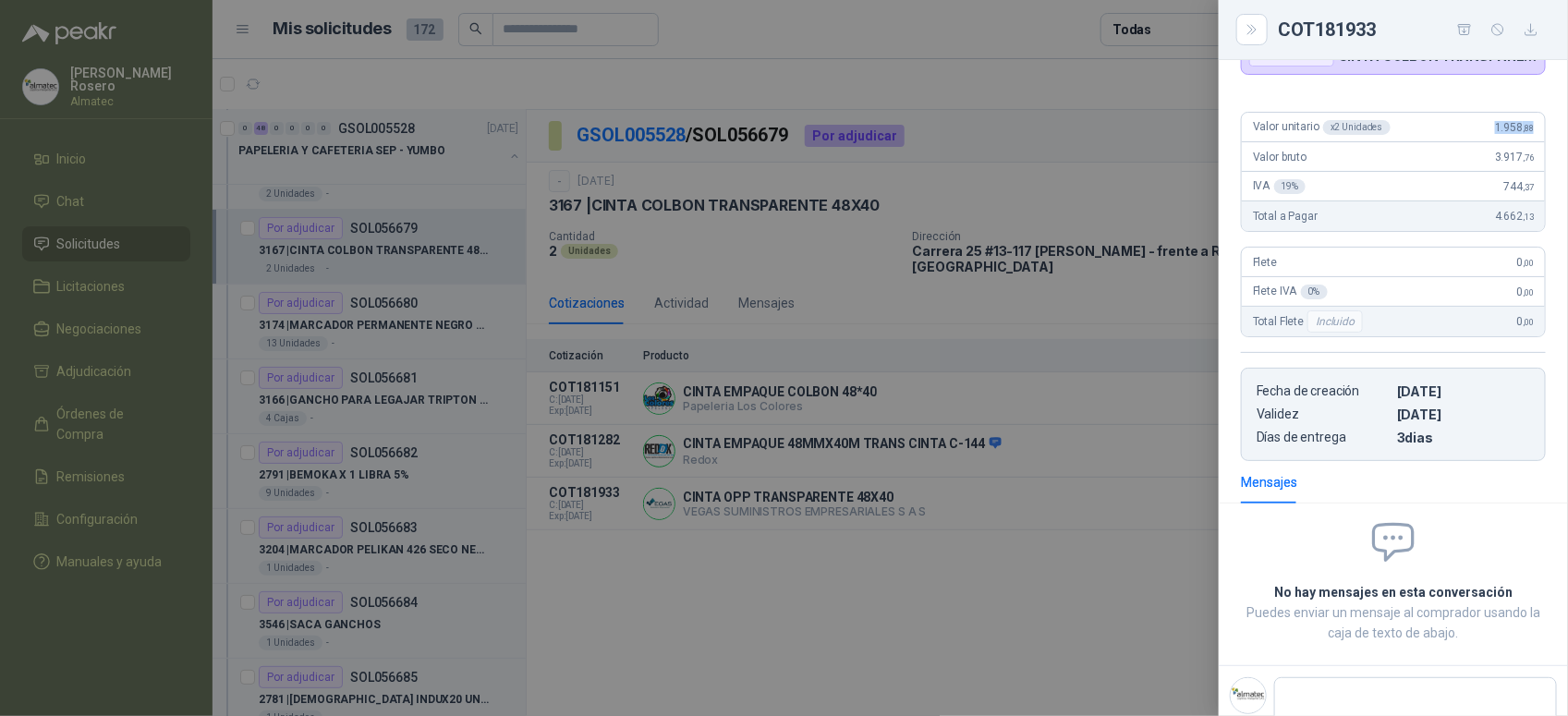
drag, startPoint x: 1481, startPoint y: 80, endPoint x: 1526, endPoint y: 116, distance: 57.6
click at [1526, 116] on div "Valor unitario x 2 Unidades 1.958 ,88" at bounding box center [1393, 128] width 303 height 29
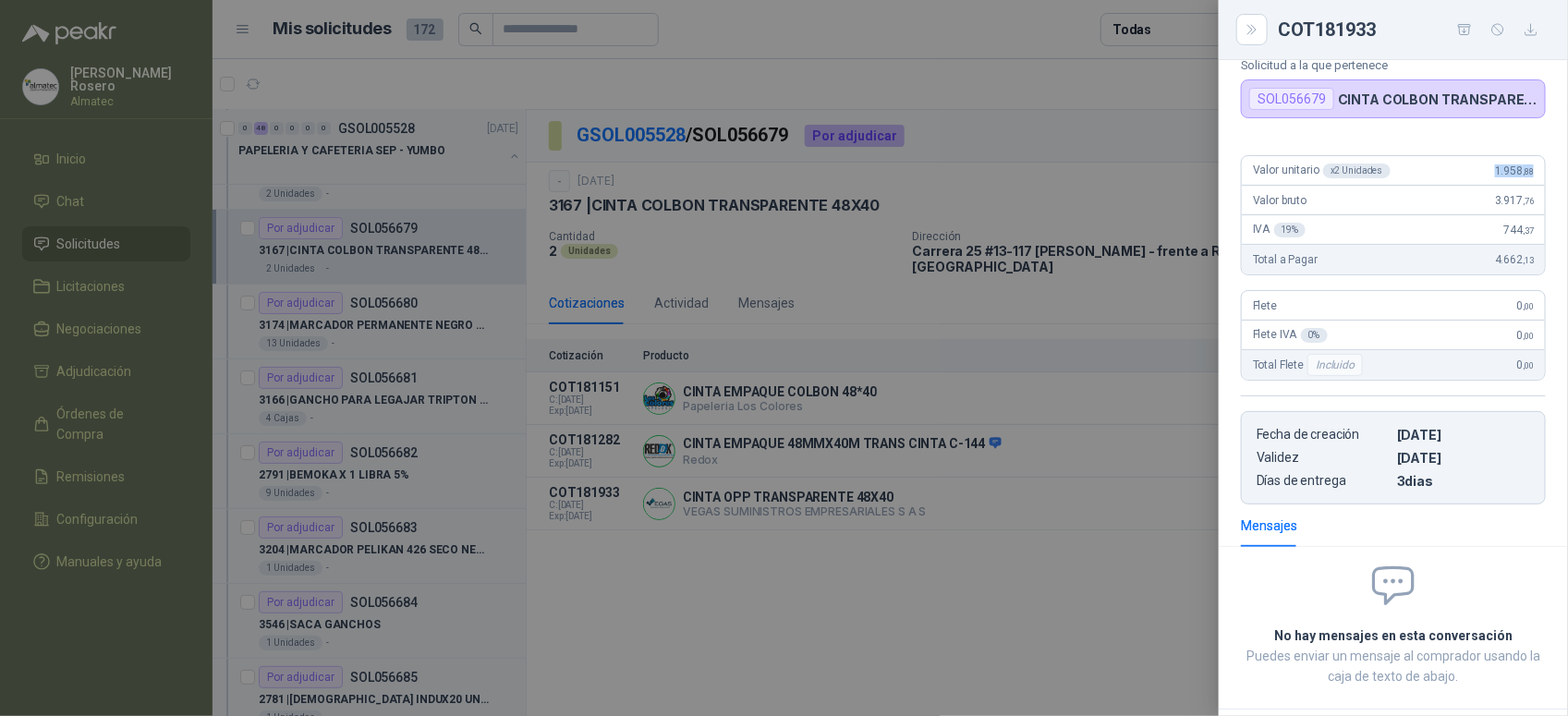
scroll to position [46, 0]
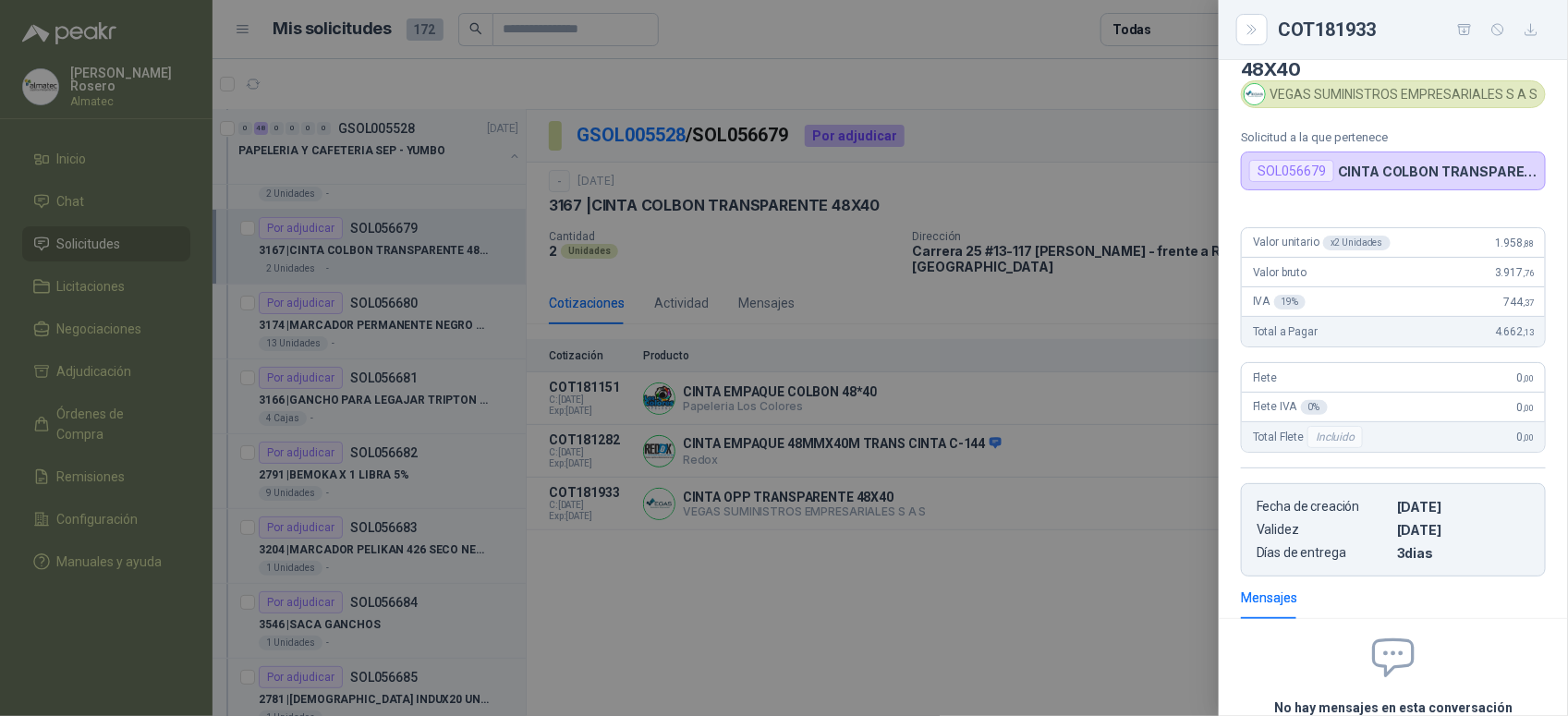
click at [532, 445] on div at bounding box center [784, 358] width 1568 height 716
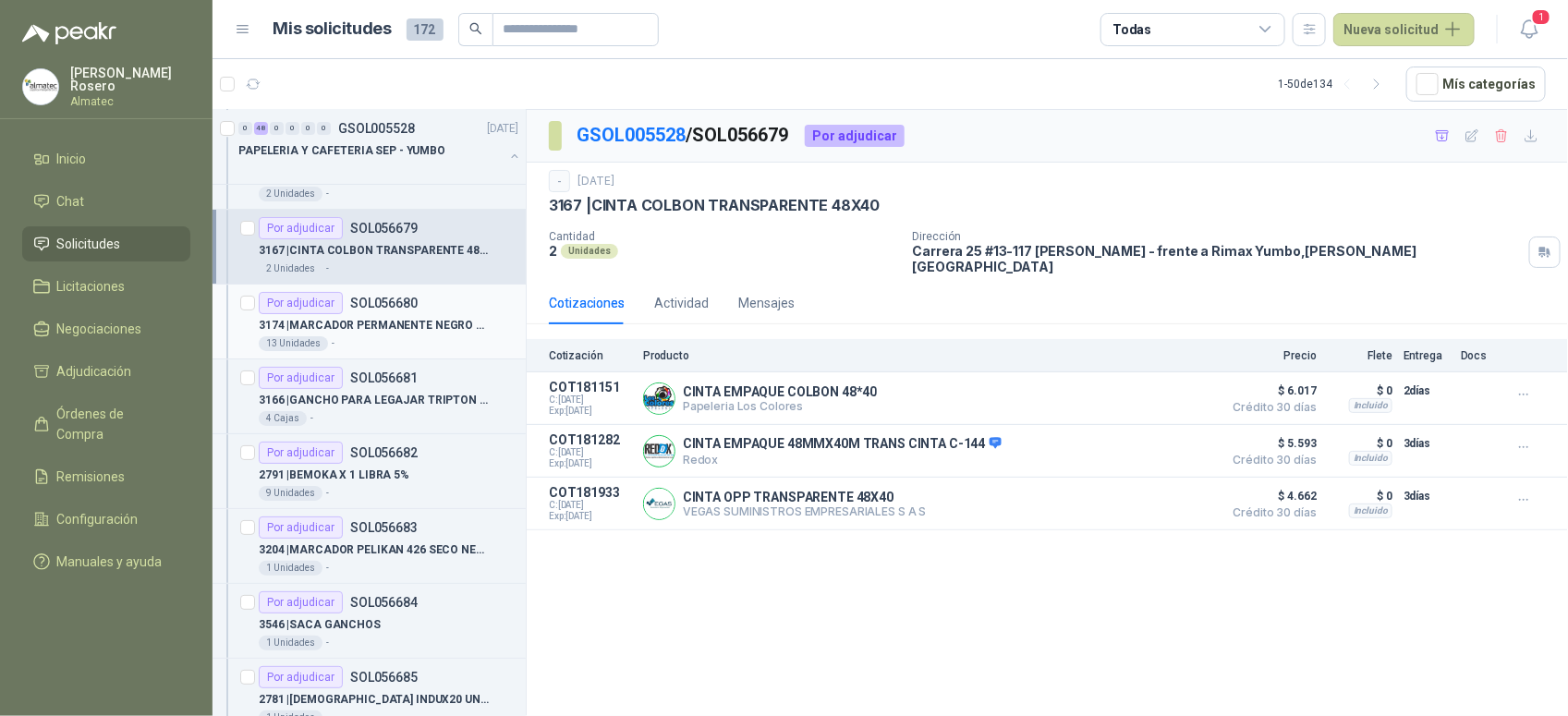
click at [440, 323] on div "3174 | MARCADOR PERMANENTE NEGRO SHARPIE P/D S" at bounding box center [388, 324] width 259 height 22
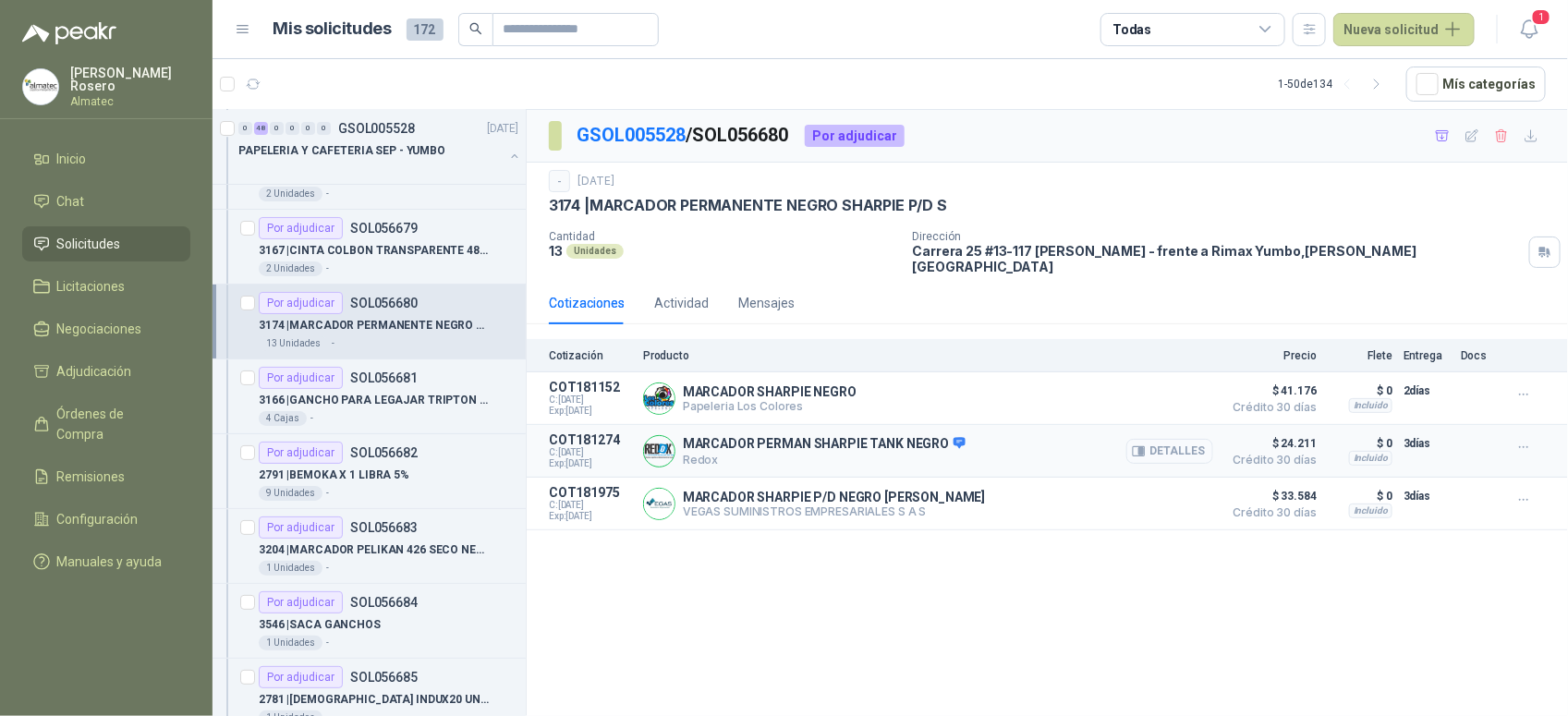
click at [1166, 444] on button "Detalles" at bounding box center [1169, 451] width 87 height 25
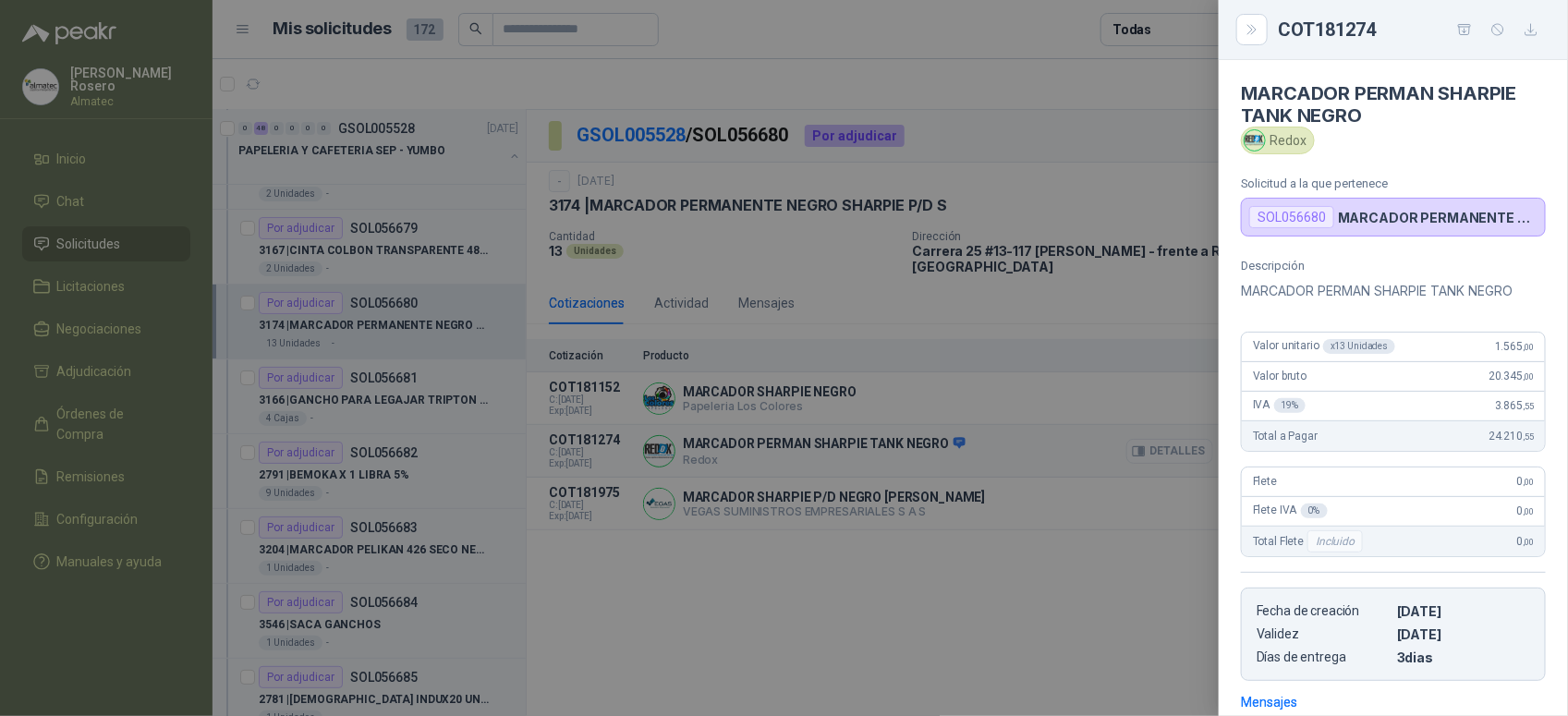
scroll to position [269, 0]
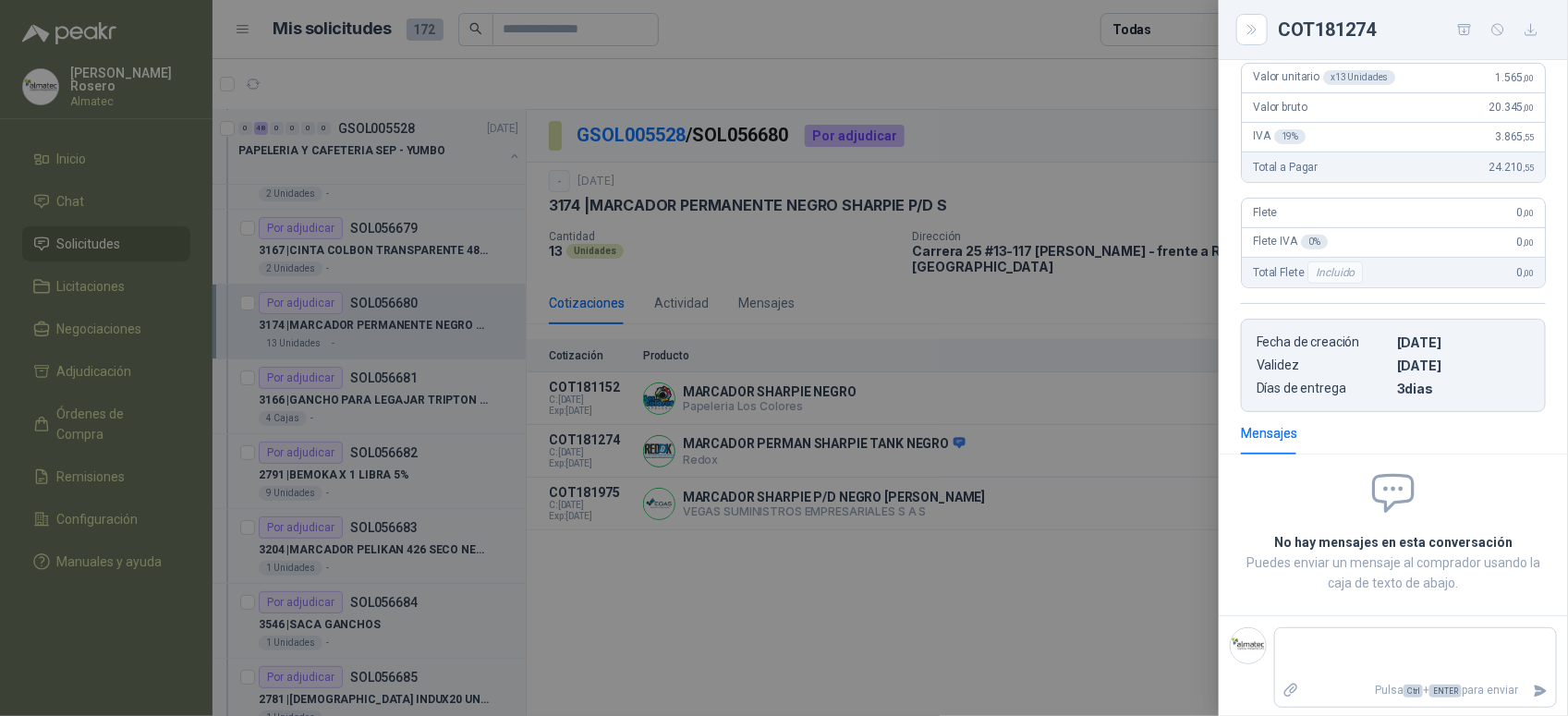
click at [1149, 560] on div at bounding box center [784, 358] width 1568 height 716
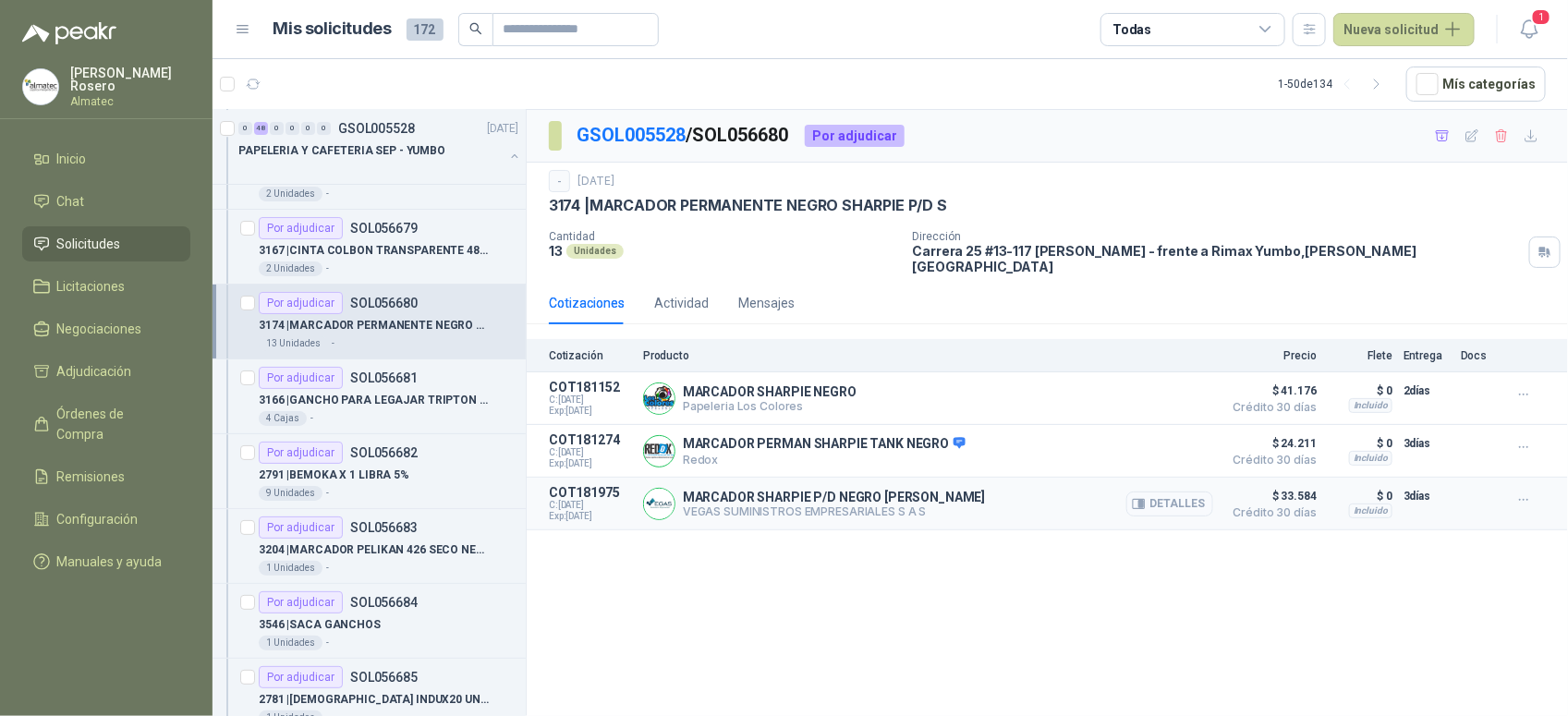
click at [1185, 491] on button "Detalles" at bounding box center [1169, 504] width 87 height 25
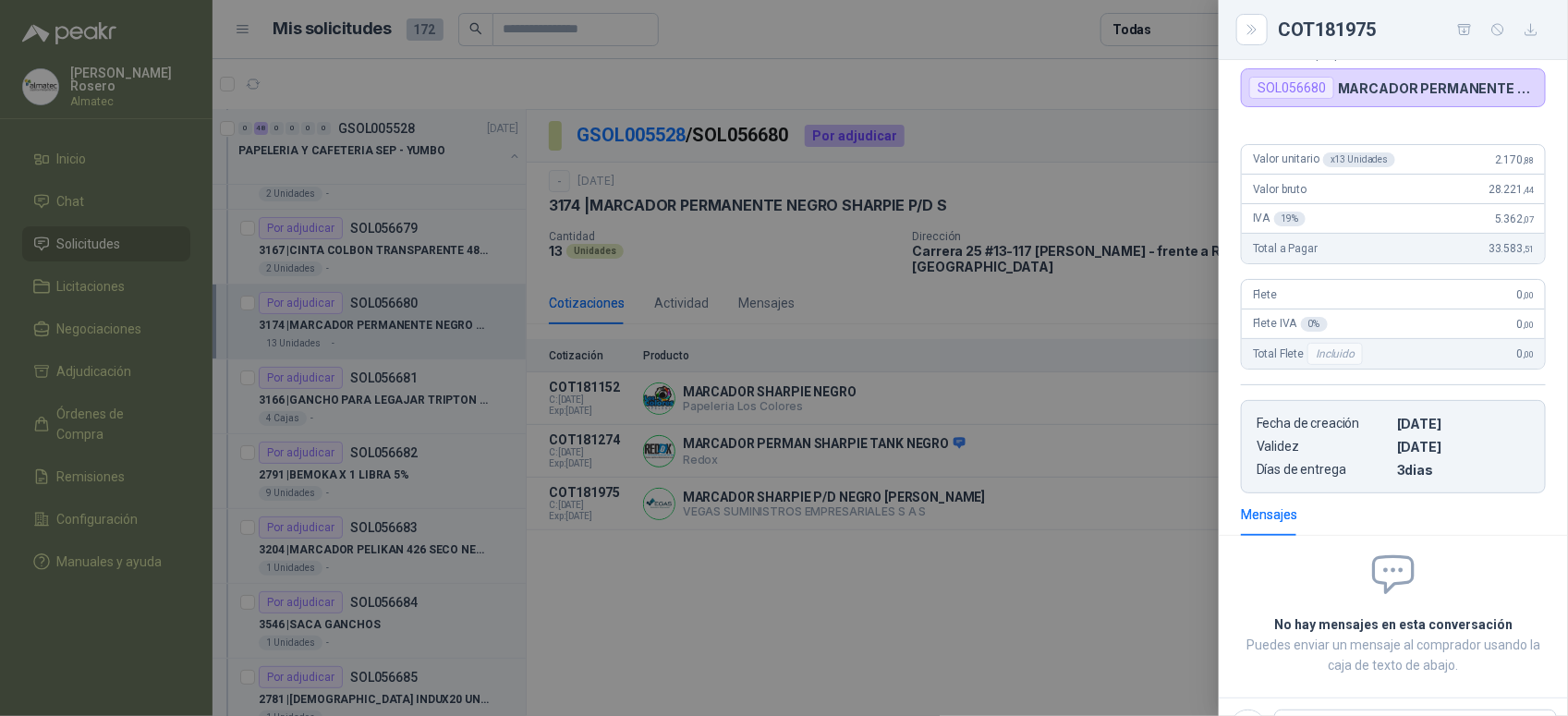
scroll to position [0, 0]
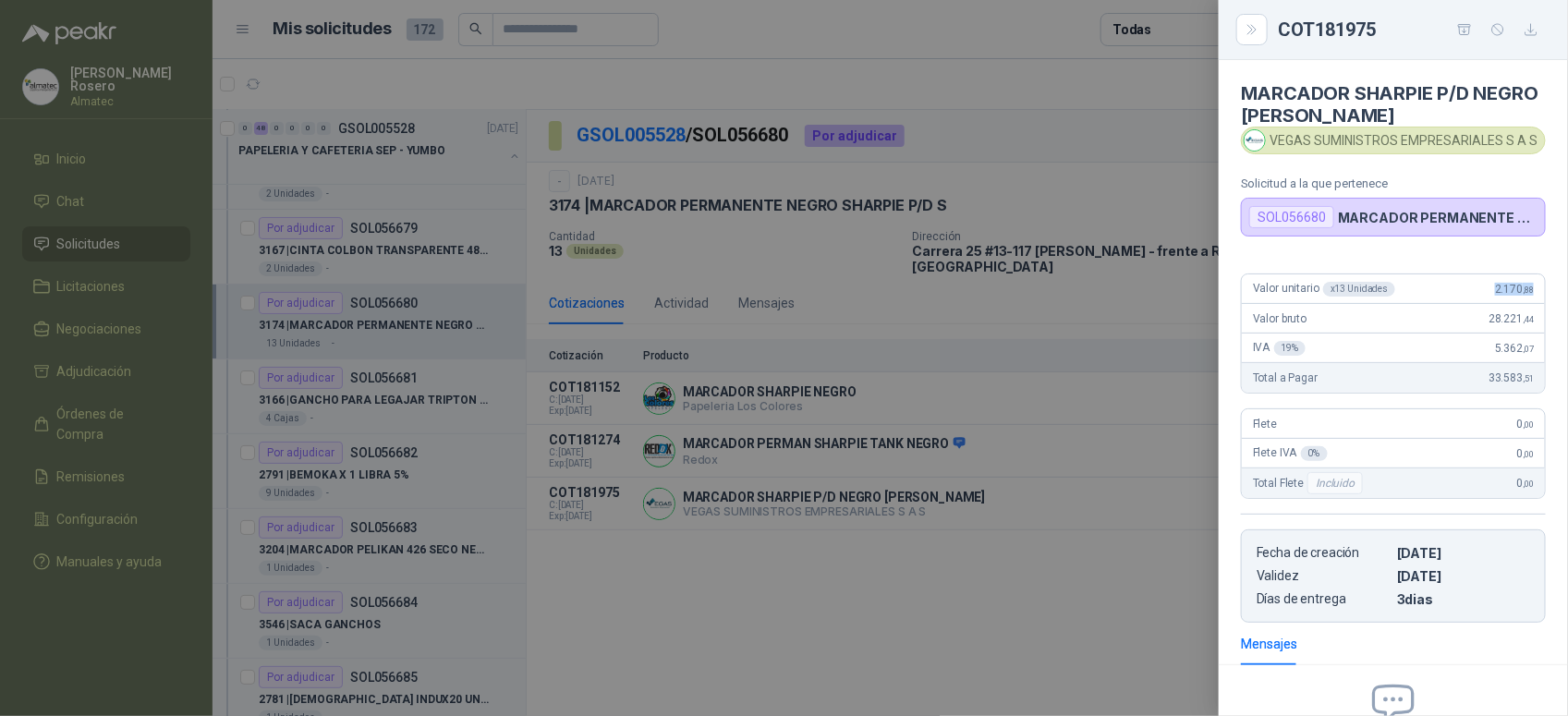
drag, startPoint x: 1478, startPoint y: 292, endPoint x: 1526, endPoint y: 288, distance: 48.2
click at [1526, 288] on div "Valor unitario x 13 Unidades 2.170 ,88" at bounding box center [1393, 289] width 303 height 29
click at [640, 439] on div at bounding box center [784, 358] width 1568 height 716
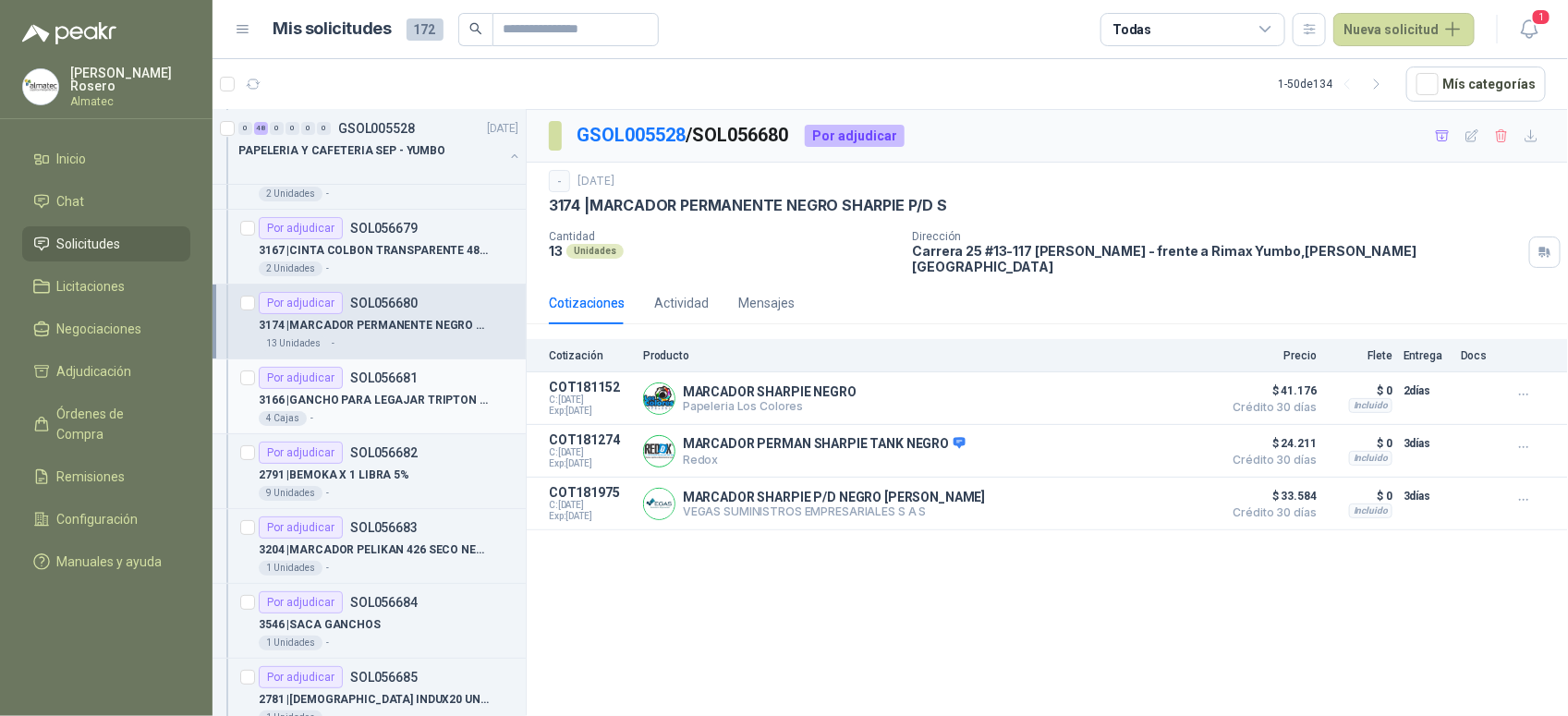
click at [402, 419] on div "4 Cajas -" at bounding box center [388, 418] width 259 height 15
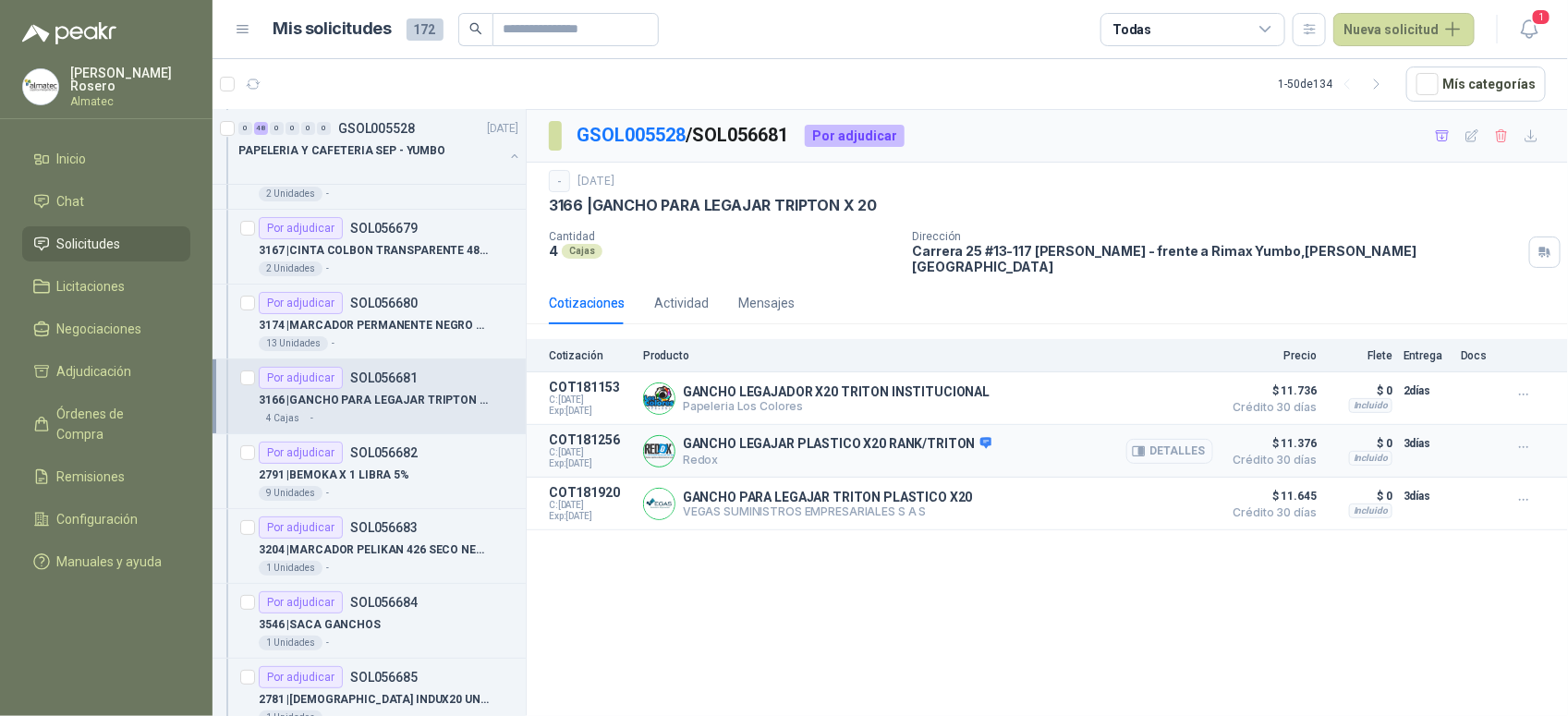
click at [1185, 439] on button "Detalles" at bounding box center [1169, 451] width 87 height 25
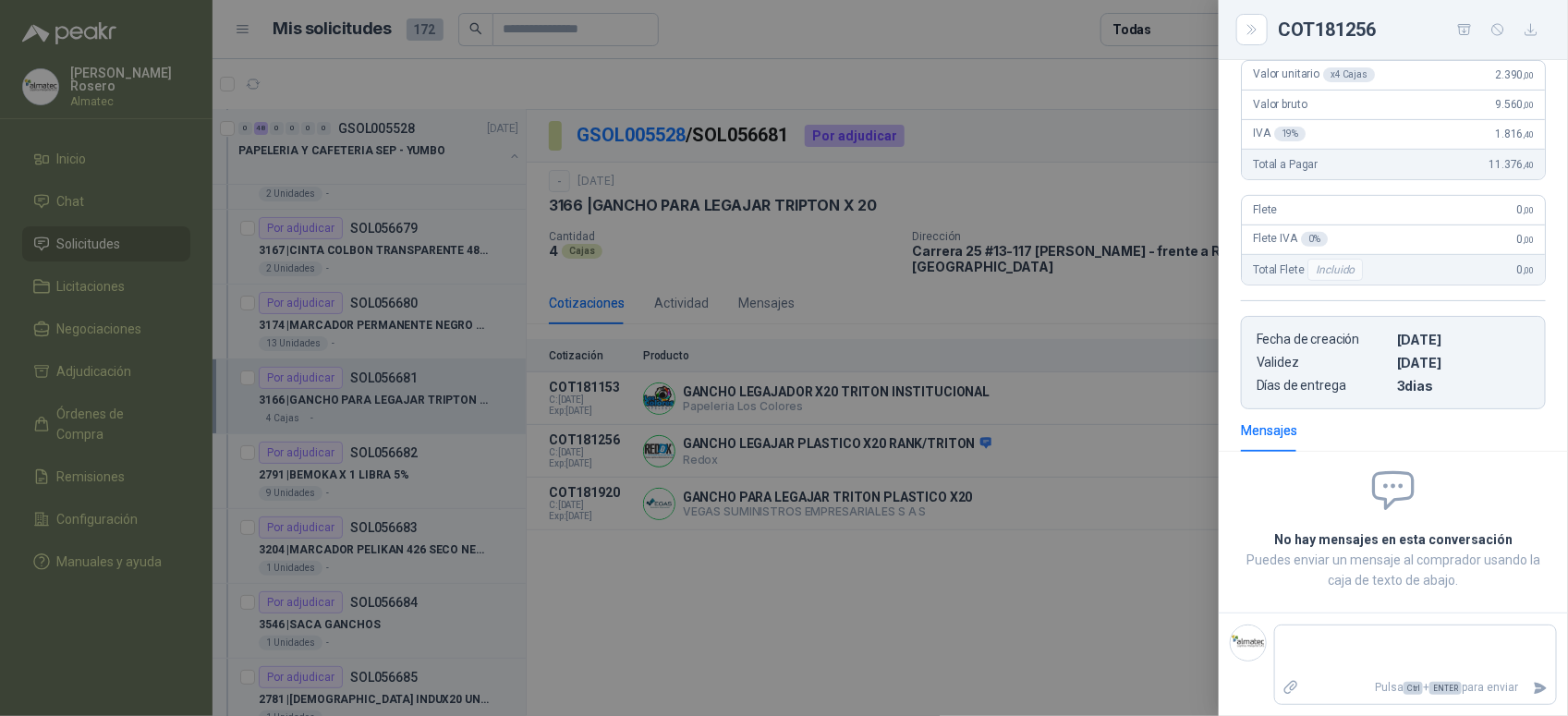
scroll to position [175, 0]
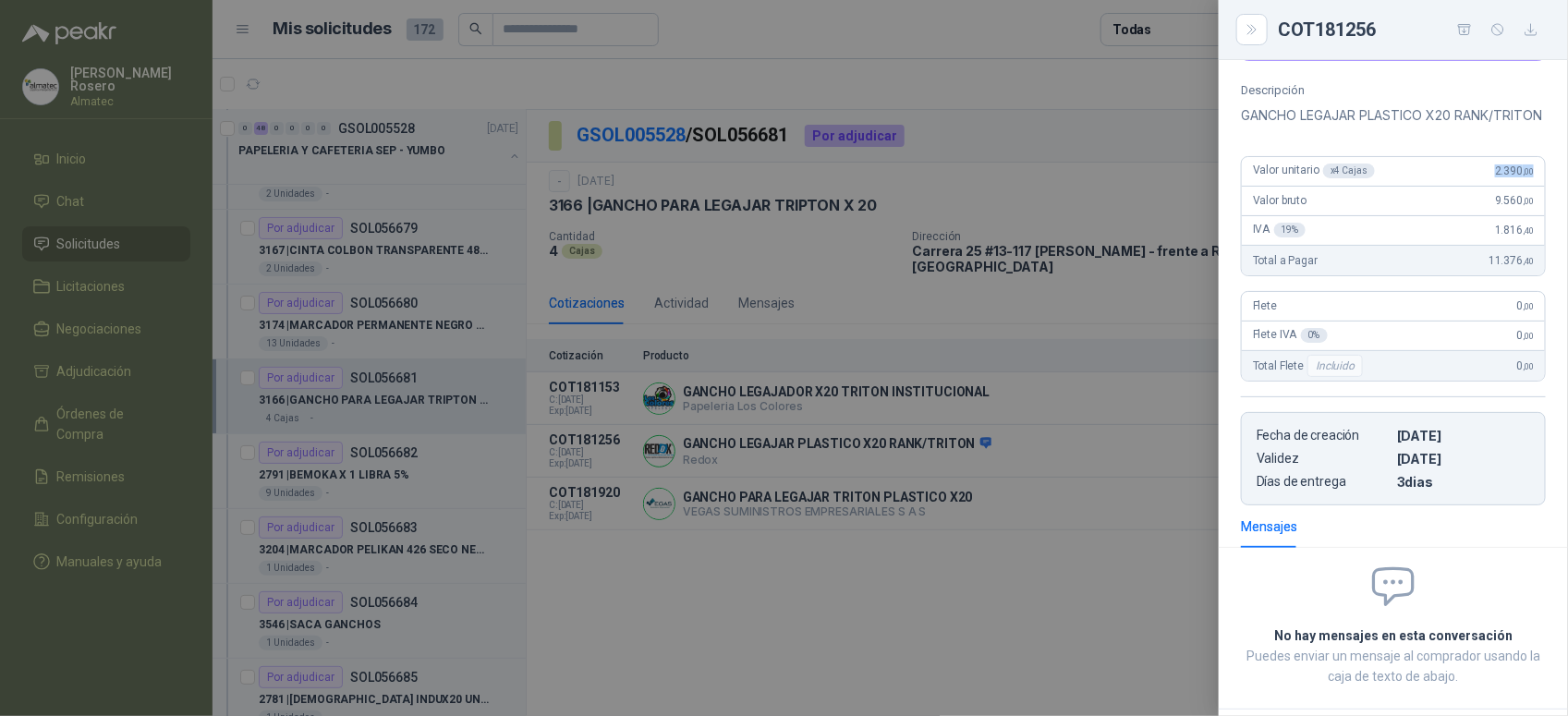
drag, startPoint x: 1470, startPoint y: 194, endPoint x: 1529, endPoint y: 201, distance: 59.4
click at [1529, 187] on div "Valor unitario x 4 Cajas 2.390 ,00" at bounding box center [1393, 171] width 303 height 29
click at [367, 436] on div at bounding box center [784, 358] width 1568 height 716
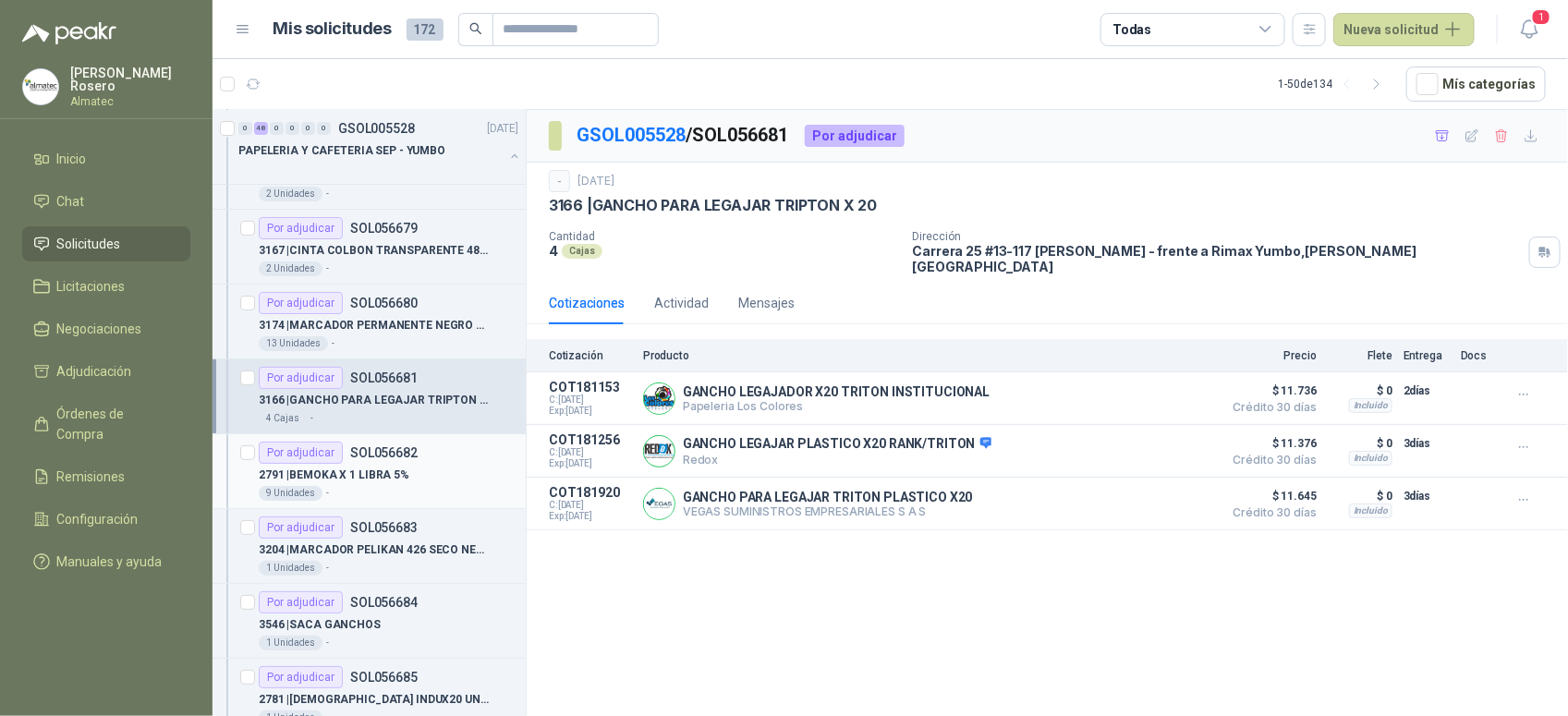
click at [413, 475] on div "2791 | BEMOKA X 1 LIBRA 5%" at bounding box center [388, 474] width 259 height 22
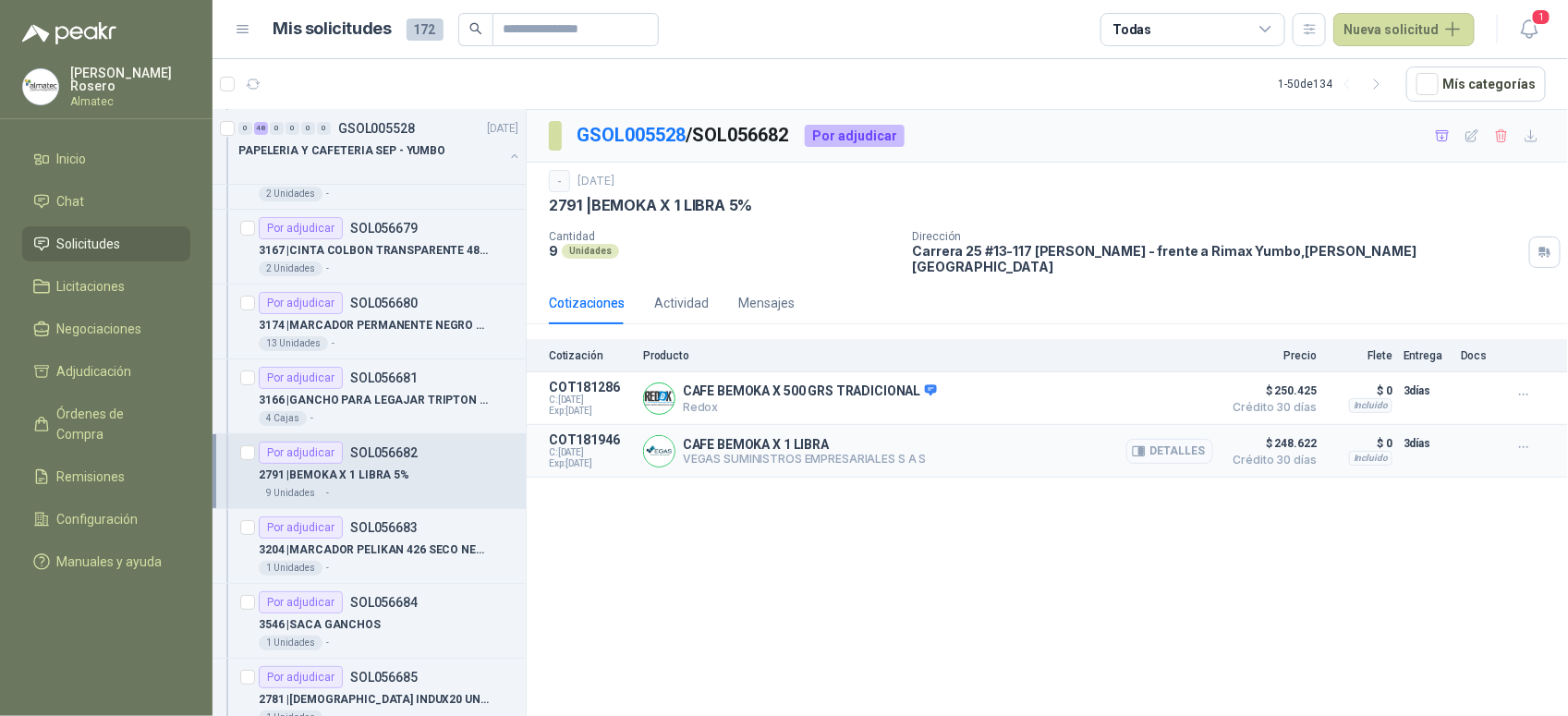
click at [1158, 438] on button "Detalles" at bounding box center [1169, 451] width 87 height 25
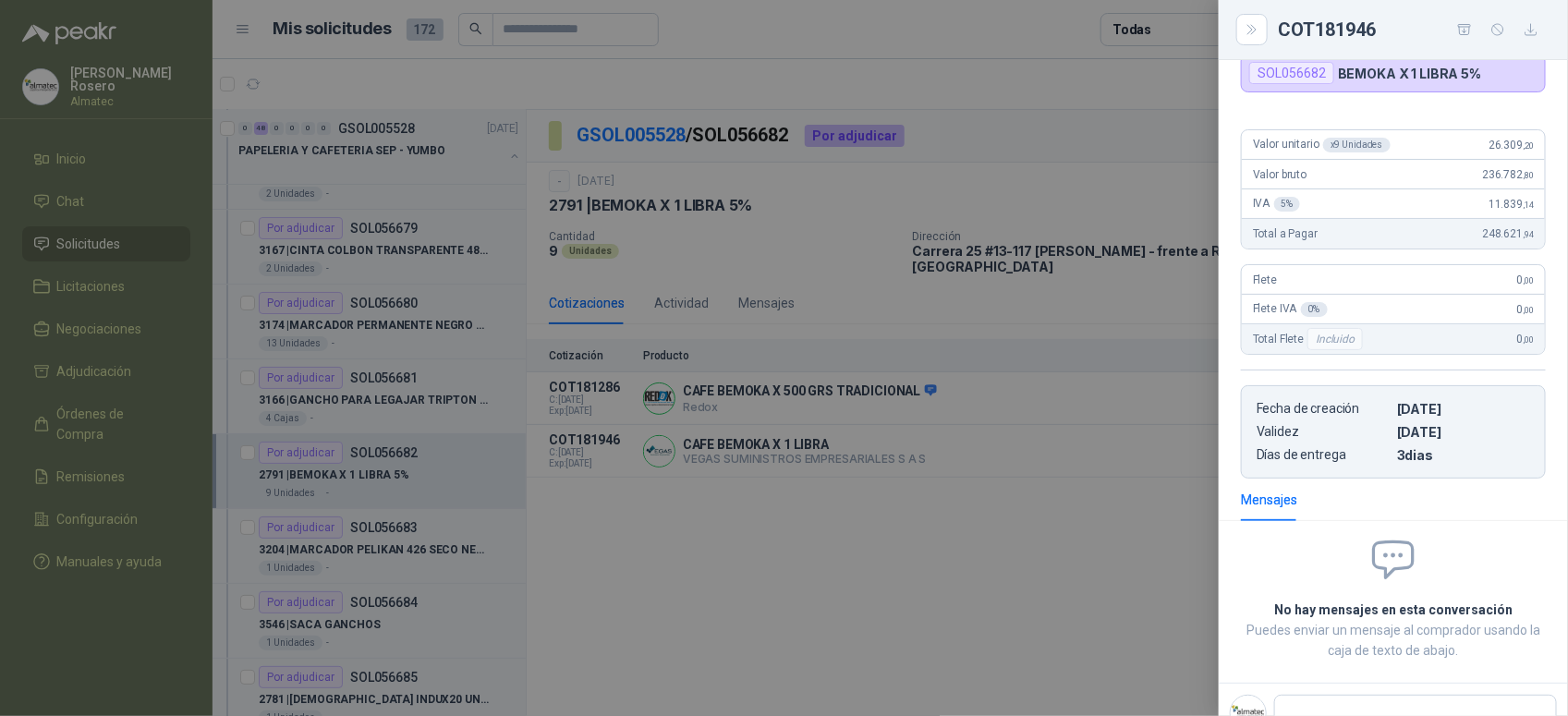
scroll to position [71, 0]
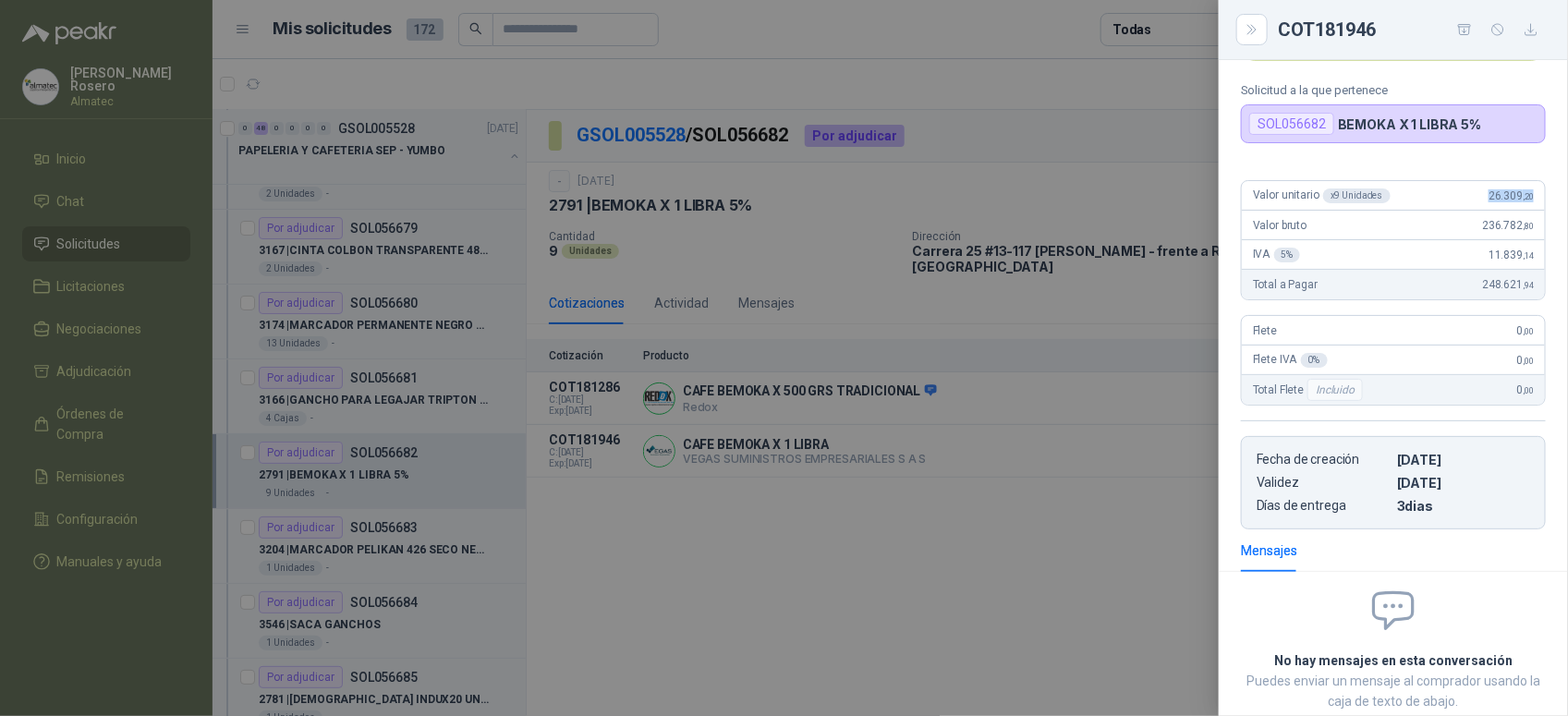
drag, startPoint x: 1471, startPoint y: 200, endPoint x: 1542, endPoint y: 195, distance: 71.2
click at [1542, 195] on div "Valor unitario x 9 Unidades 26.309 ,20 Valor bruto 236.782 ,80 IVA 5 % 11.839 ,…" at bounding box center [1394, 348] width 349 height 364
drag, startPoint x: 480, startPoint y: 499, endPoint x: 478, endPoint y: 543, distance: 44.0
click at [480, 500] on div at bounding box center [784, 358] width 1568 height 716
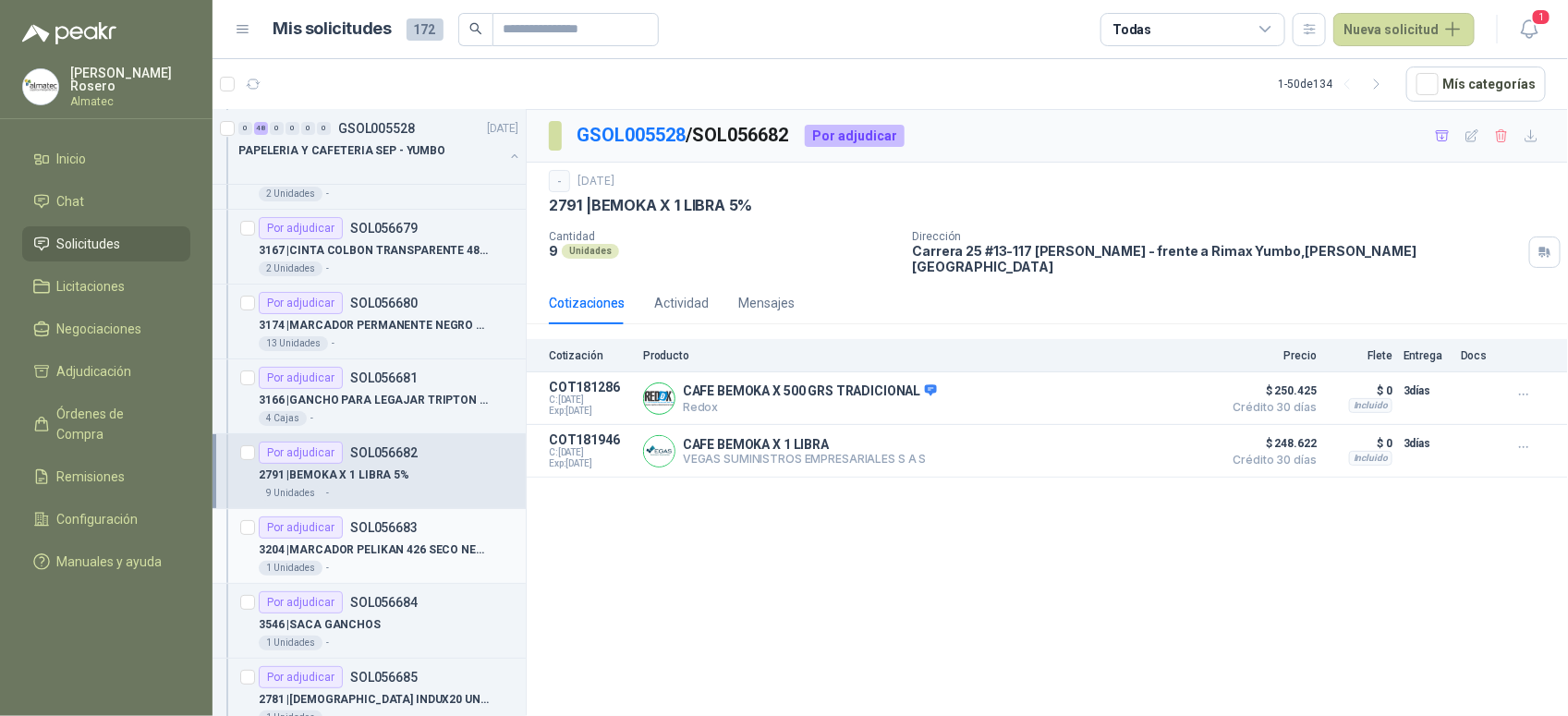
scroll to position [3233, 0]
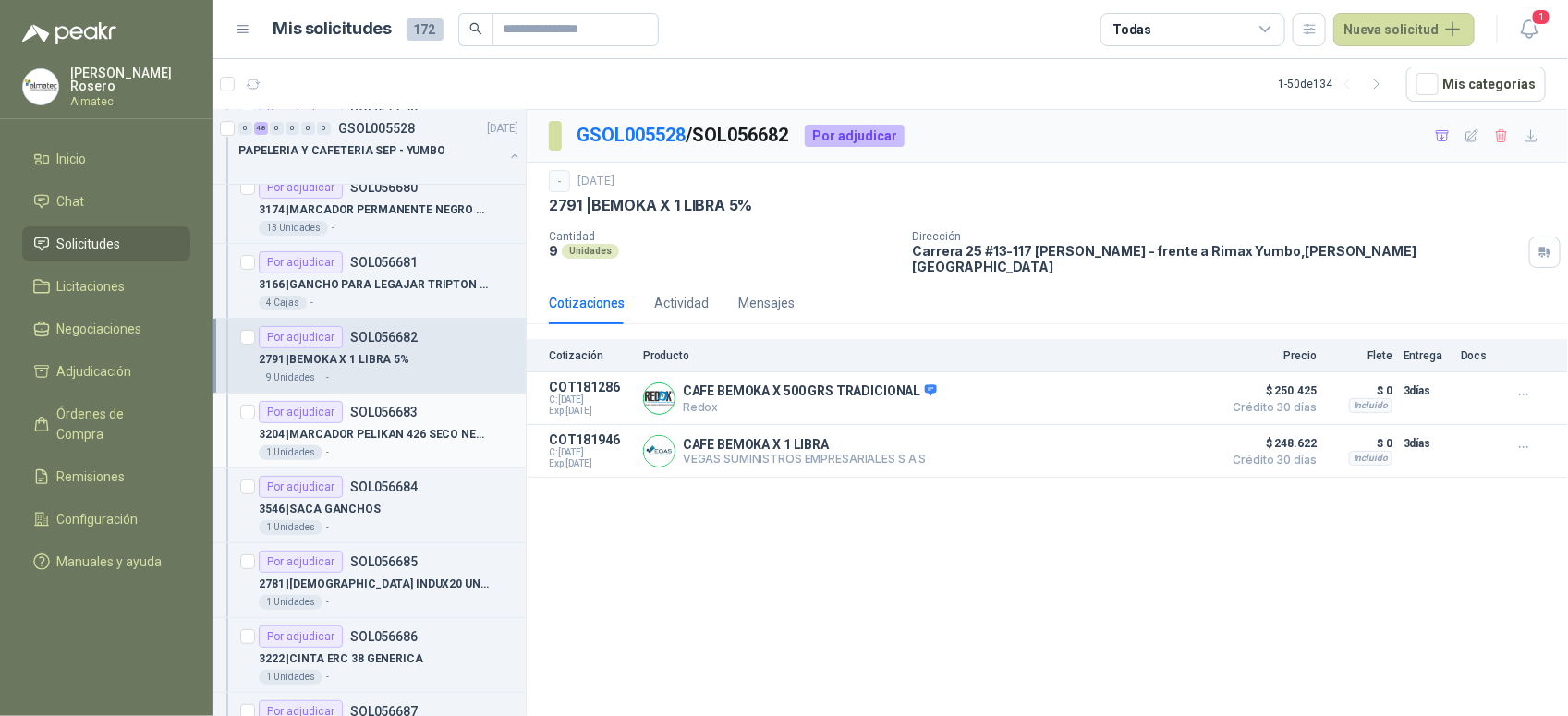
click at [401, 439] on p "3204 | MARCADOR PELIKAN 426 SECO NEGRO" at bounding box center [373, 434] width 230 height 18
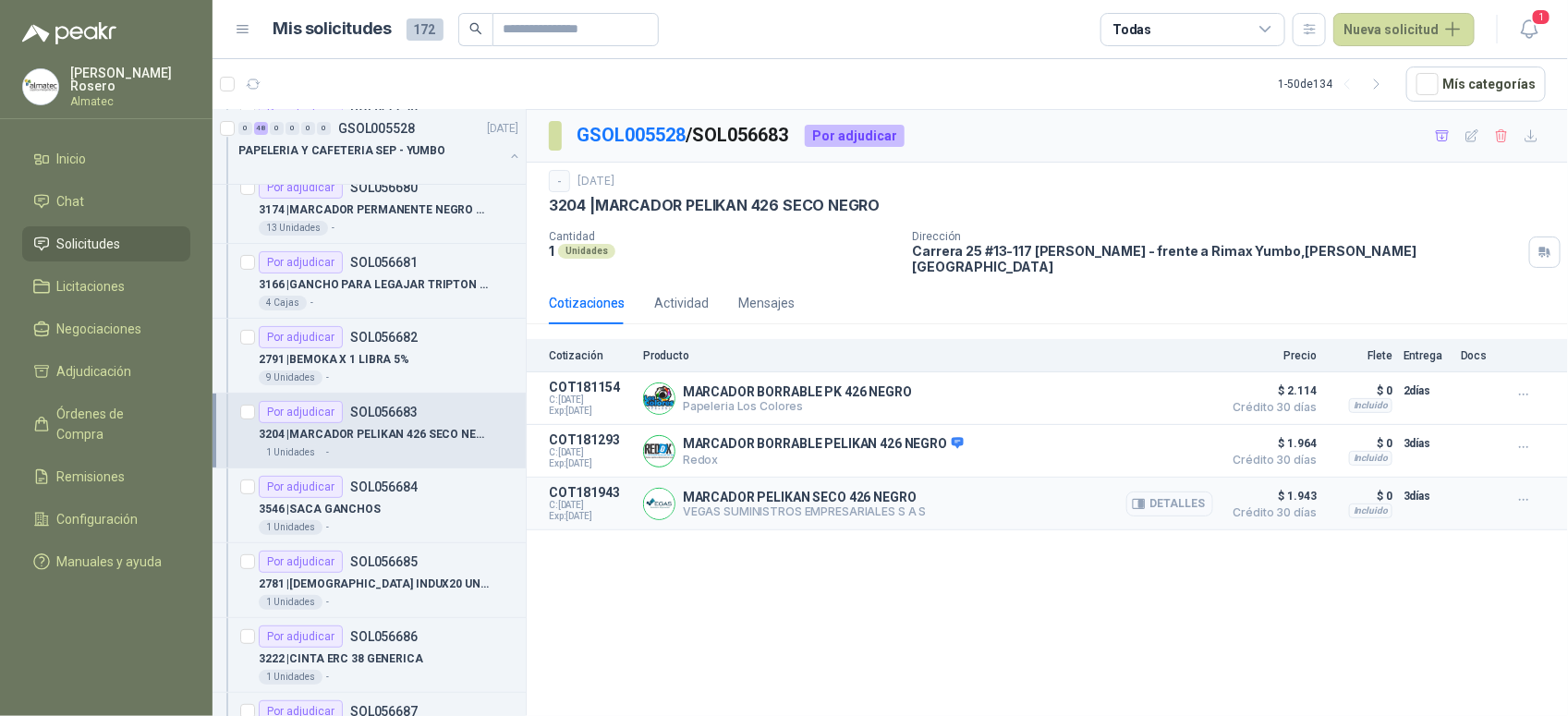
click at [1206, 492] on button "Detalles" at bounding box center [1169, 504] width 87 height 25
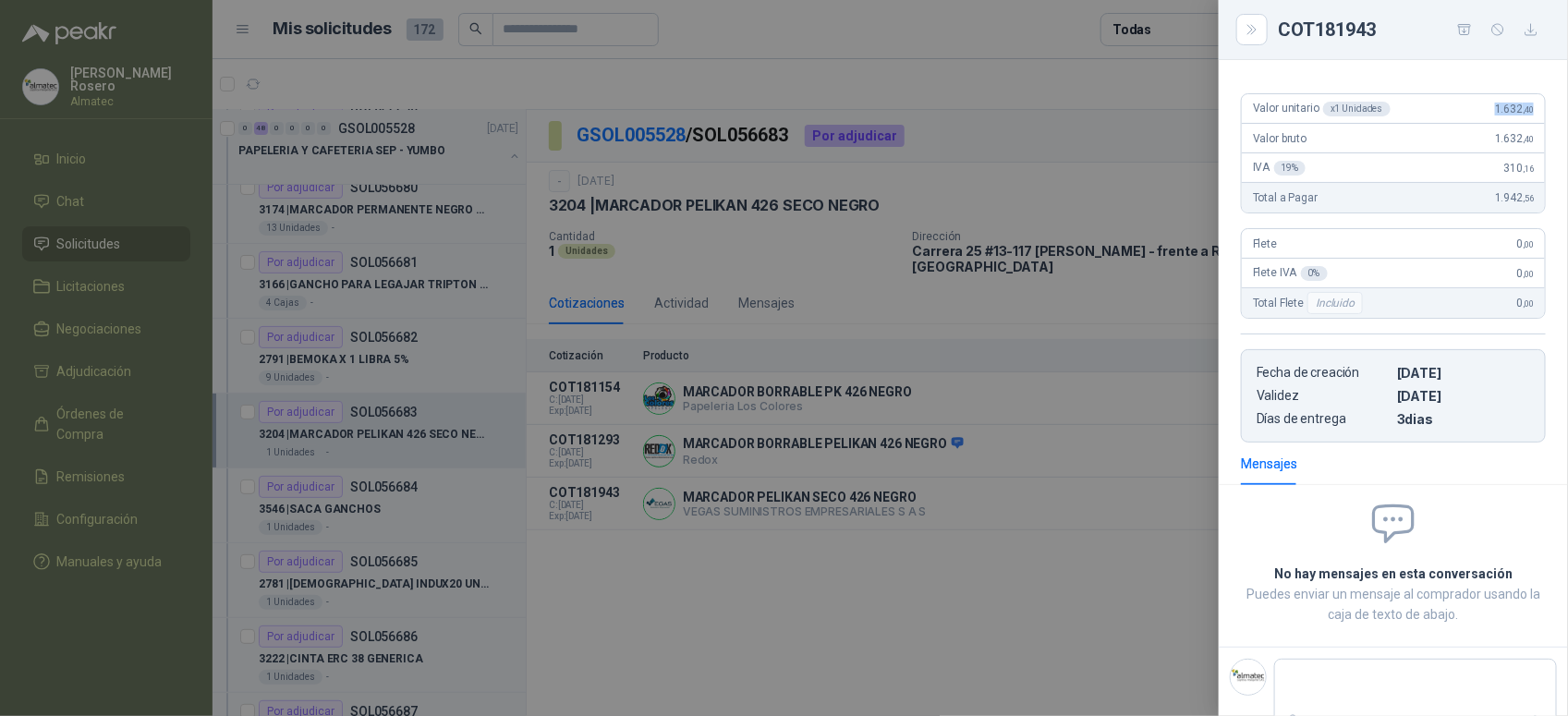
scroll to position [143, 0]
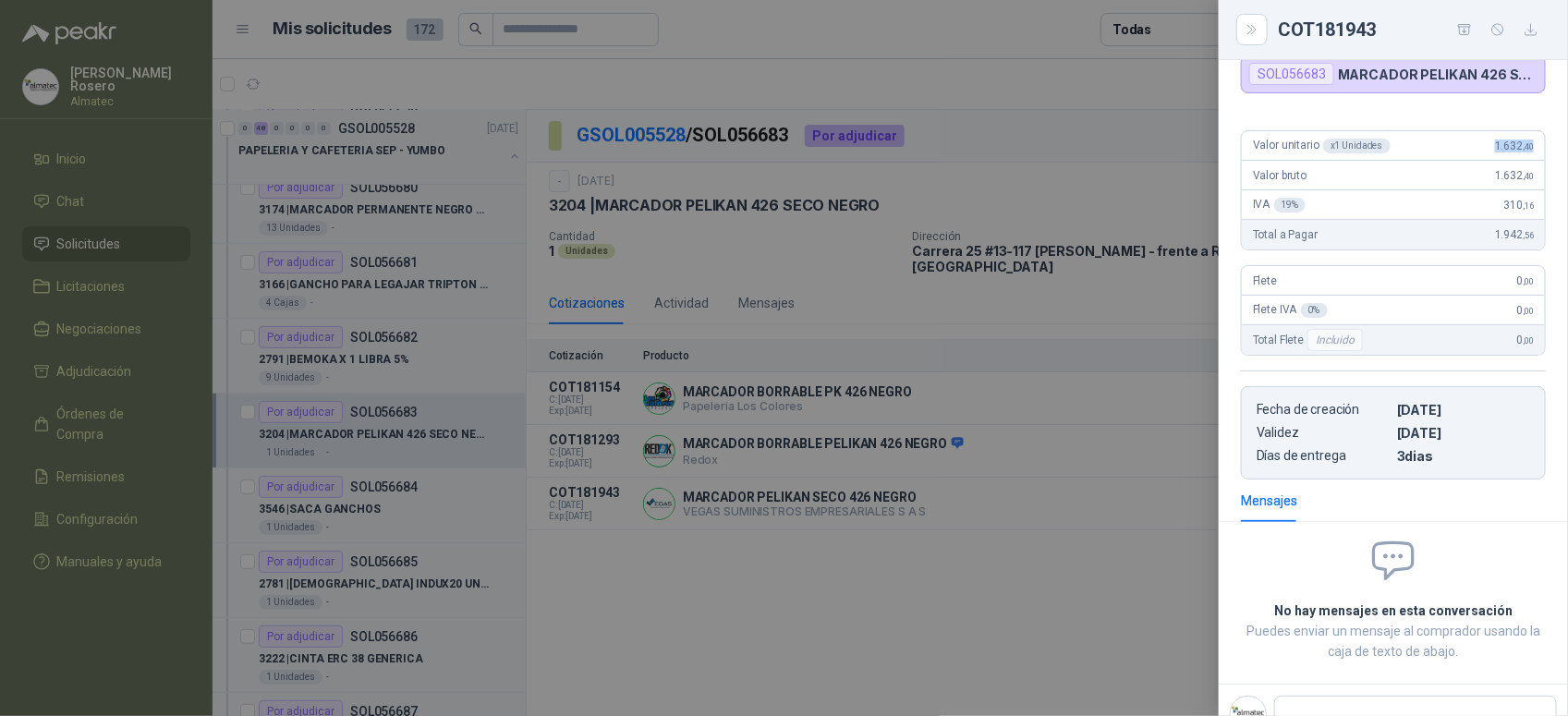
drag, startPoint x: 1478, startPoint y: 79, endPoint x: 1531, endPoint y: 145, distance: 84.6
click at [1531, 145] on article "Valor unitario x 1 Unidades 1.632 ,40 Valor bruto 1.632 ,40 IVA 19 % 310 ,16 To…" at bounding box center [1393, 190] width 305 height 120
click at [579, 432] on div at bounding box center [784, 358] width 1568 height 716
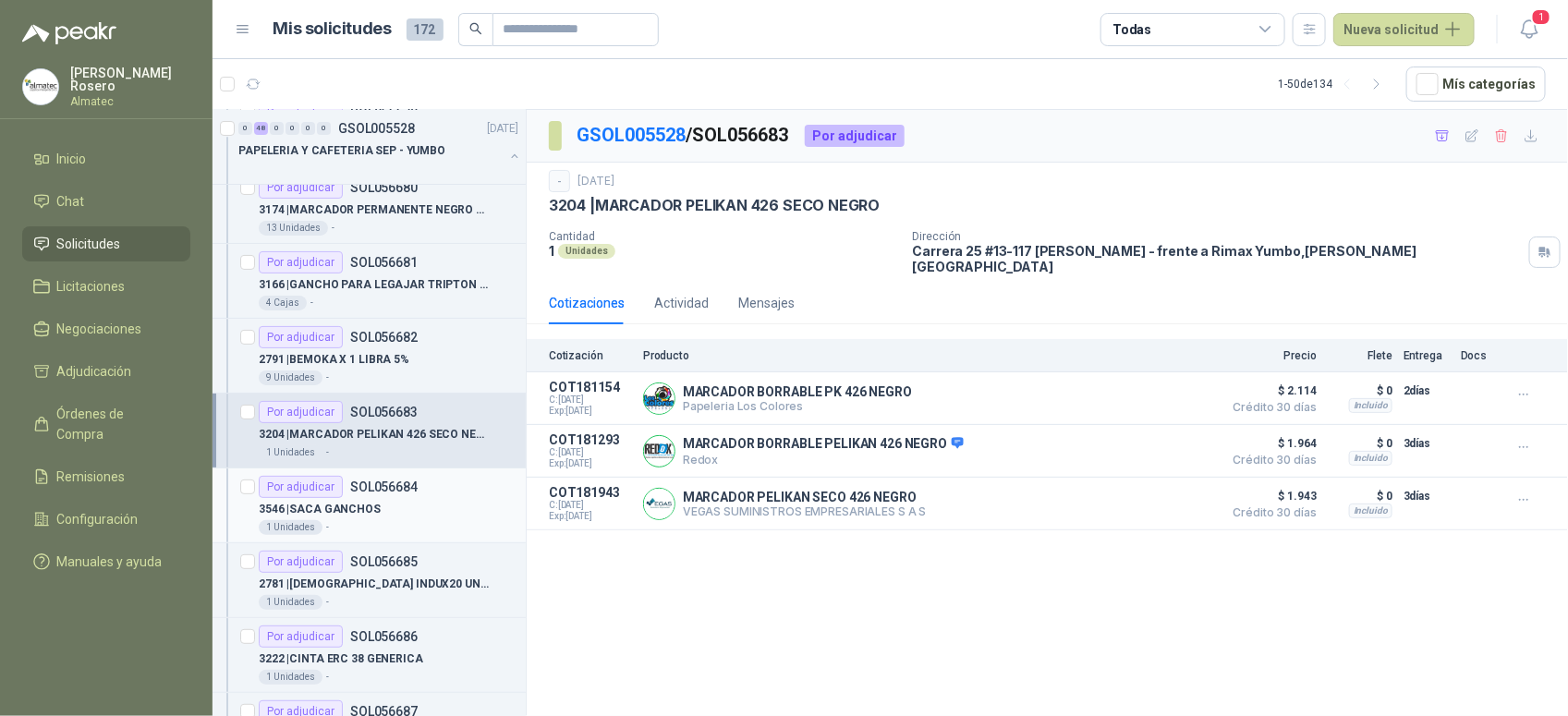
click at [396, 517] on div "3546 | SACA GANCHOS" at bounding box center [388, 509] width 259 height 22
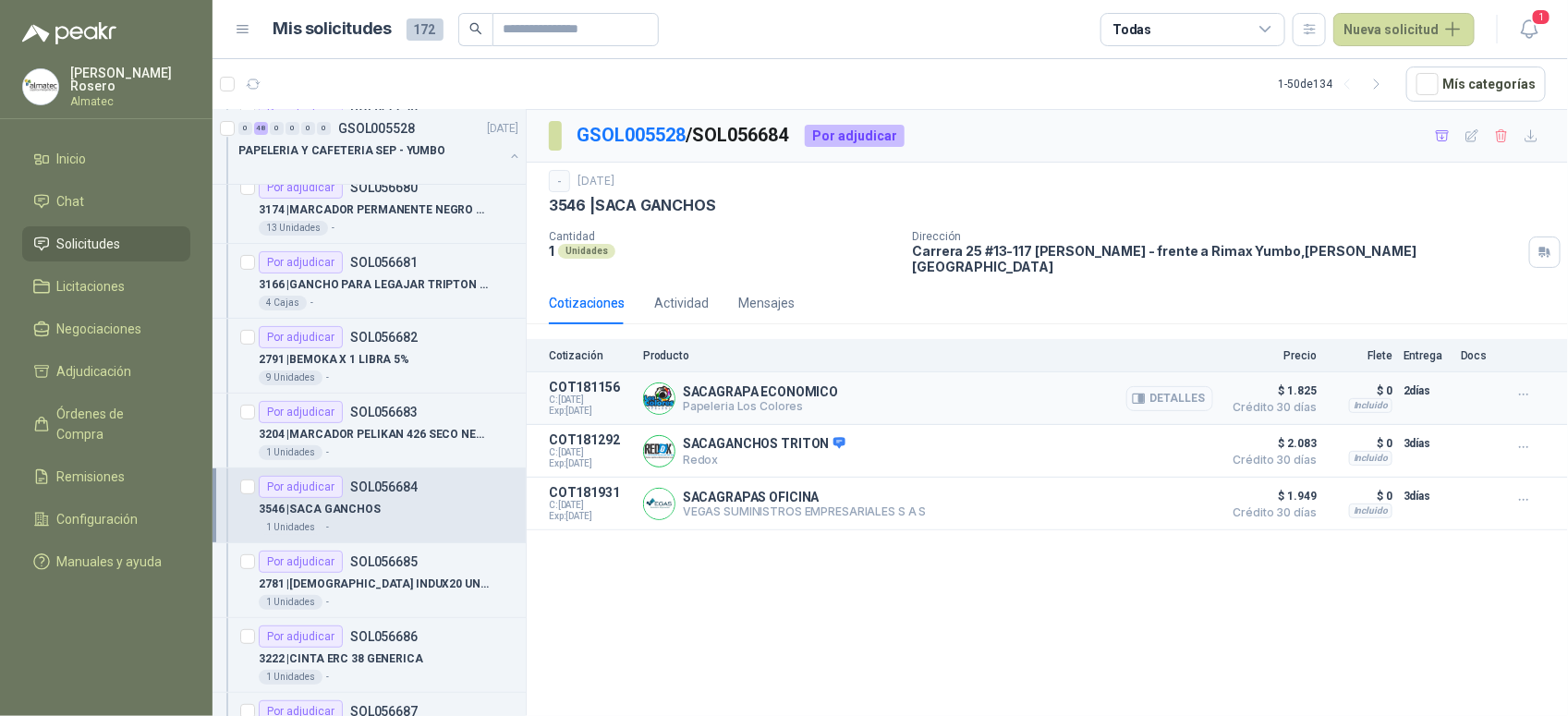
click at [1203, 389] on button "Detalles" at bounding box center [1169, 398] width 87 height 25
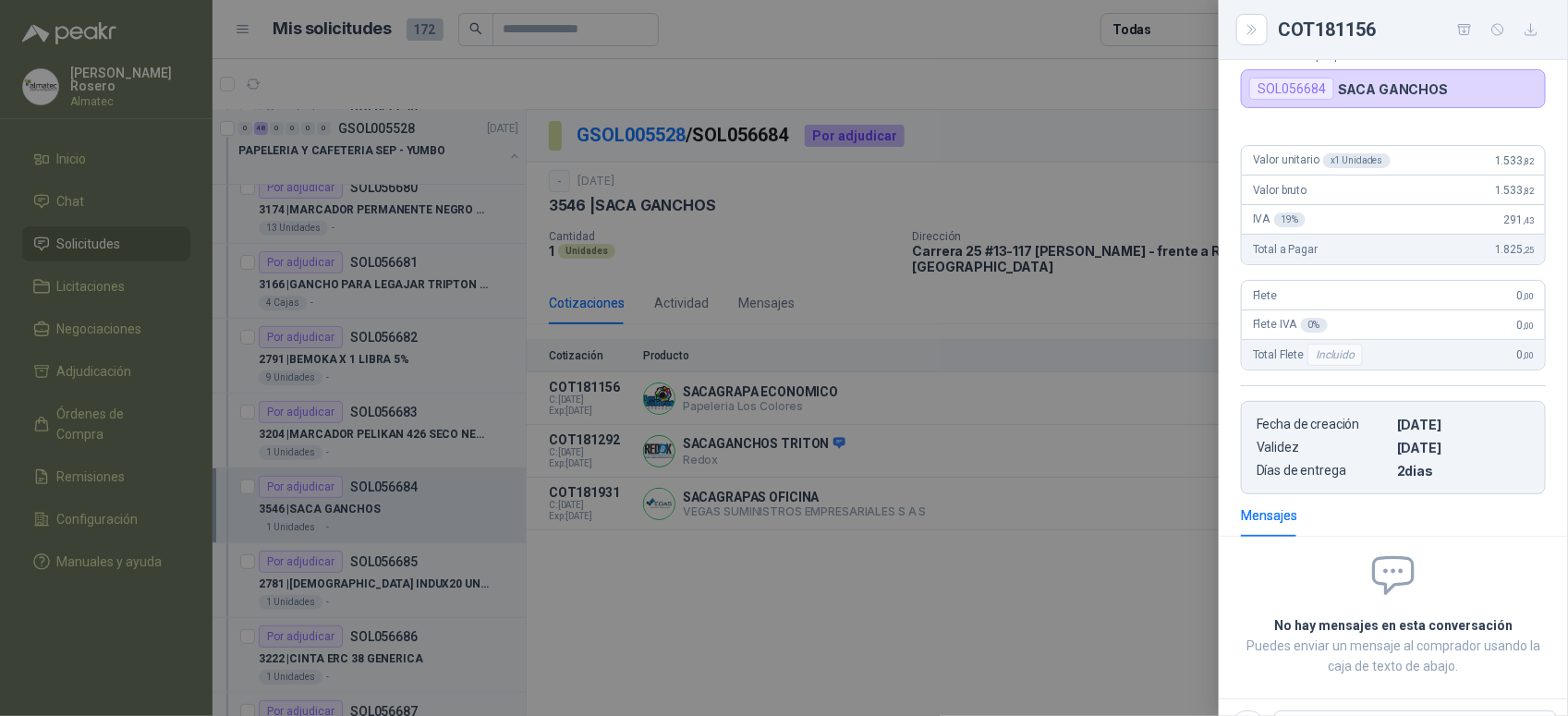
scroll to position [71, 0]
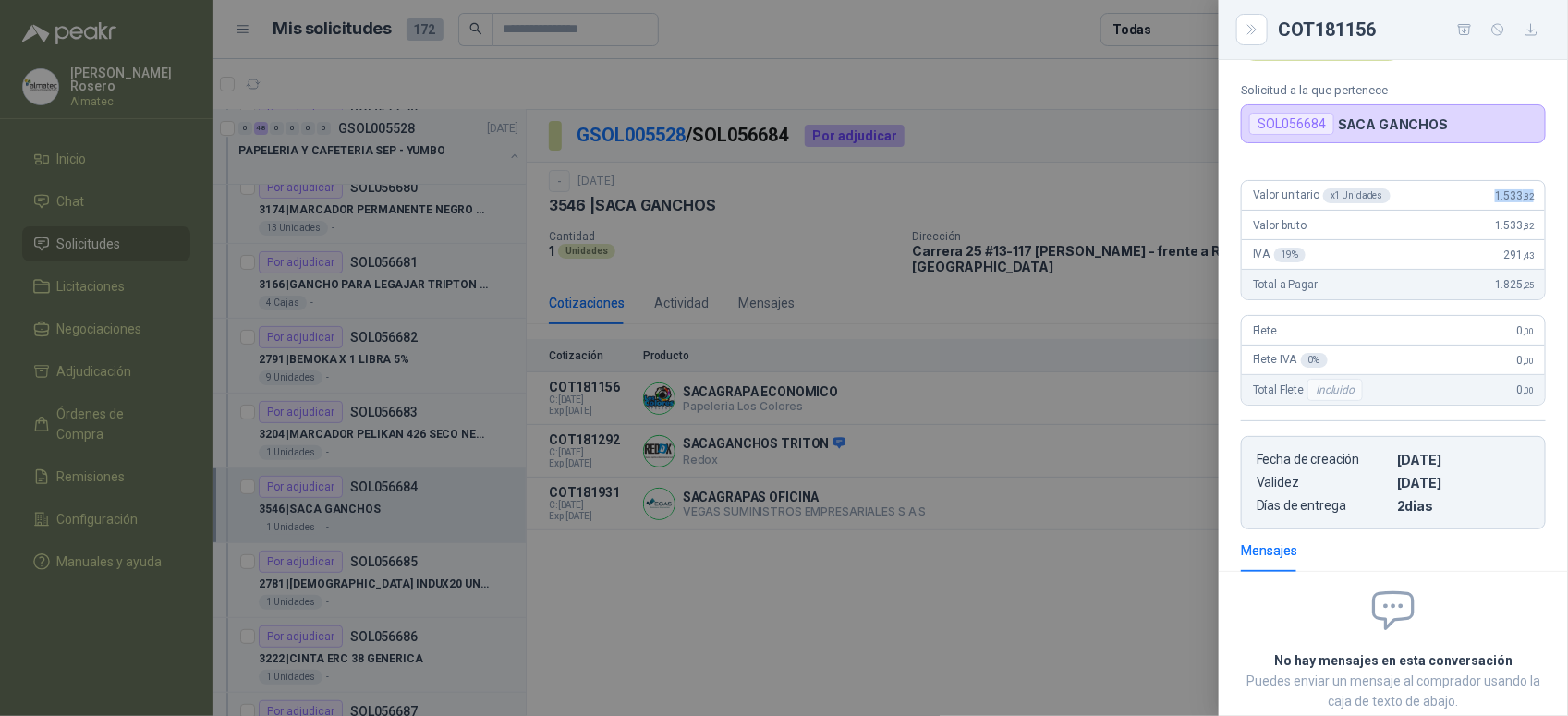
drag, startPoint x: 1478, startPoint y: 192, endPoint x: 1544, endPoint y: 195, distance: 66.1
click at [1544, 195] on div "Valor unitario x 1 Unidades 1.533 ,82 Valor bruto 1.533 ,82 IVA 19 % 291 ,43 To…" at bounding box center [1394, 348] width 349 height 364
click at [422, 476] on div at bounding box center [784, 358] width 1568 height 716
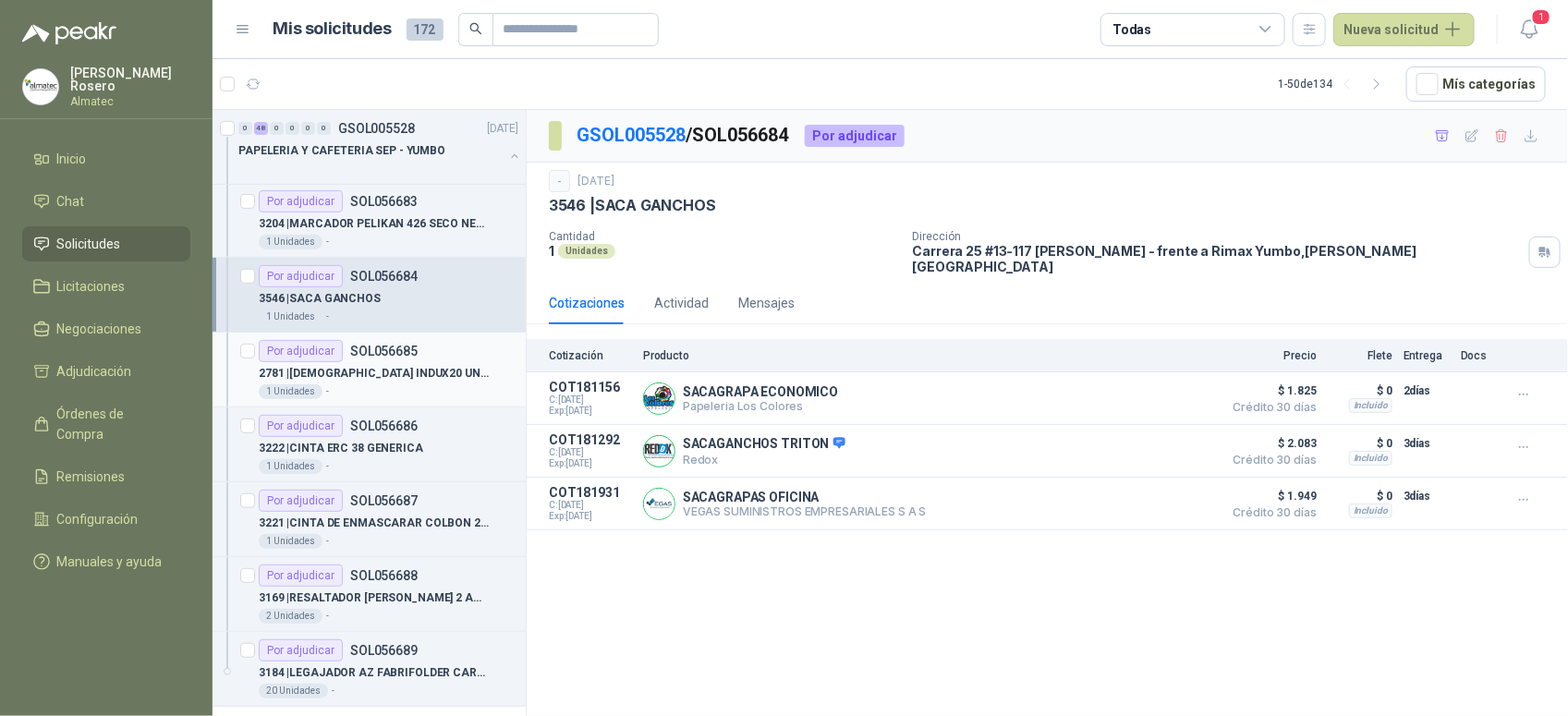
scroll to position [3464, 0]
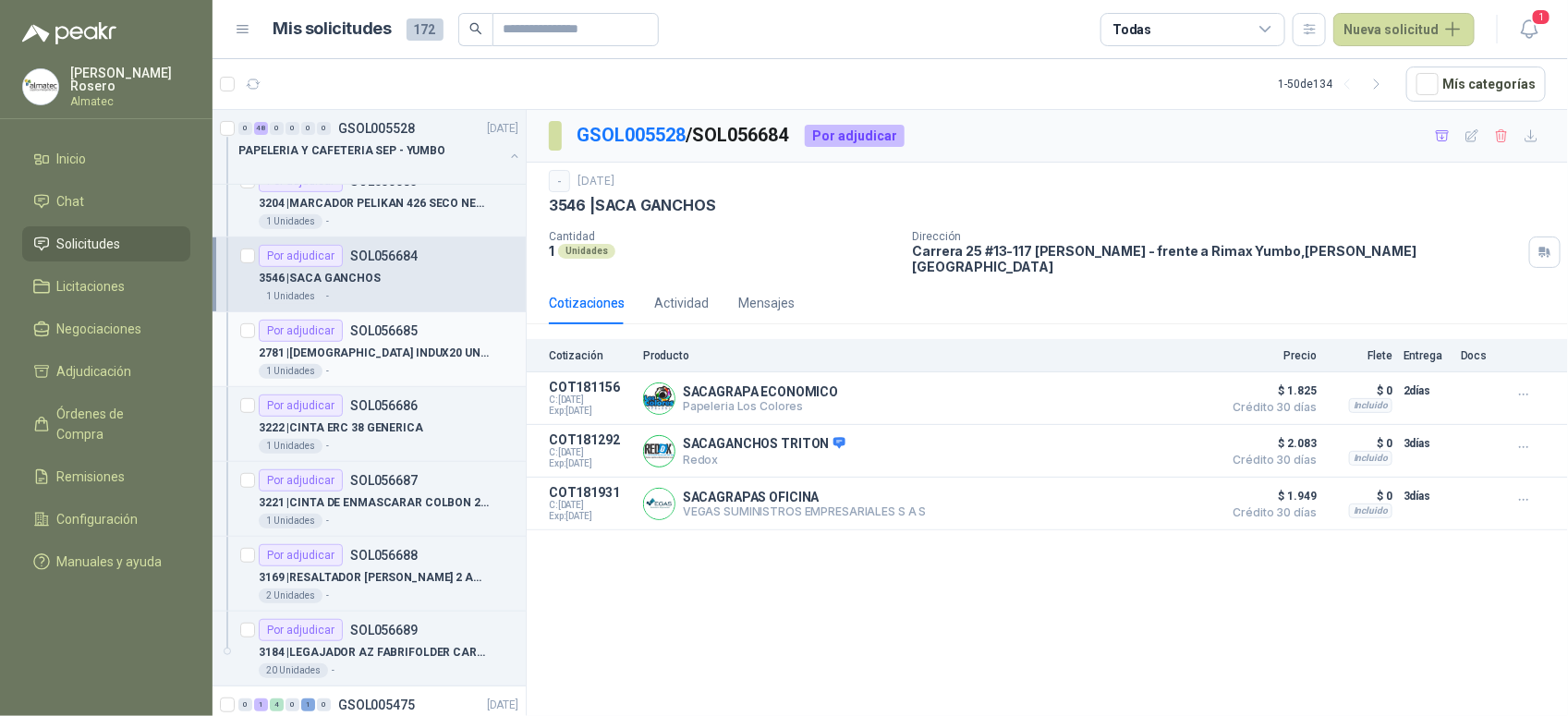
click at [437, 372] on div "1 Unidades -" at bounding box center [388, 371] width 259 height 15
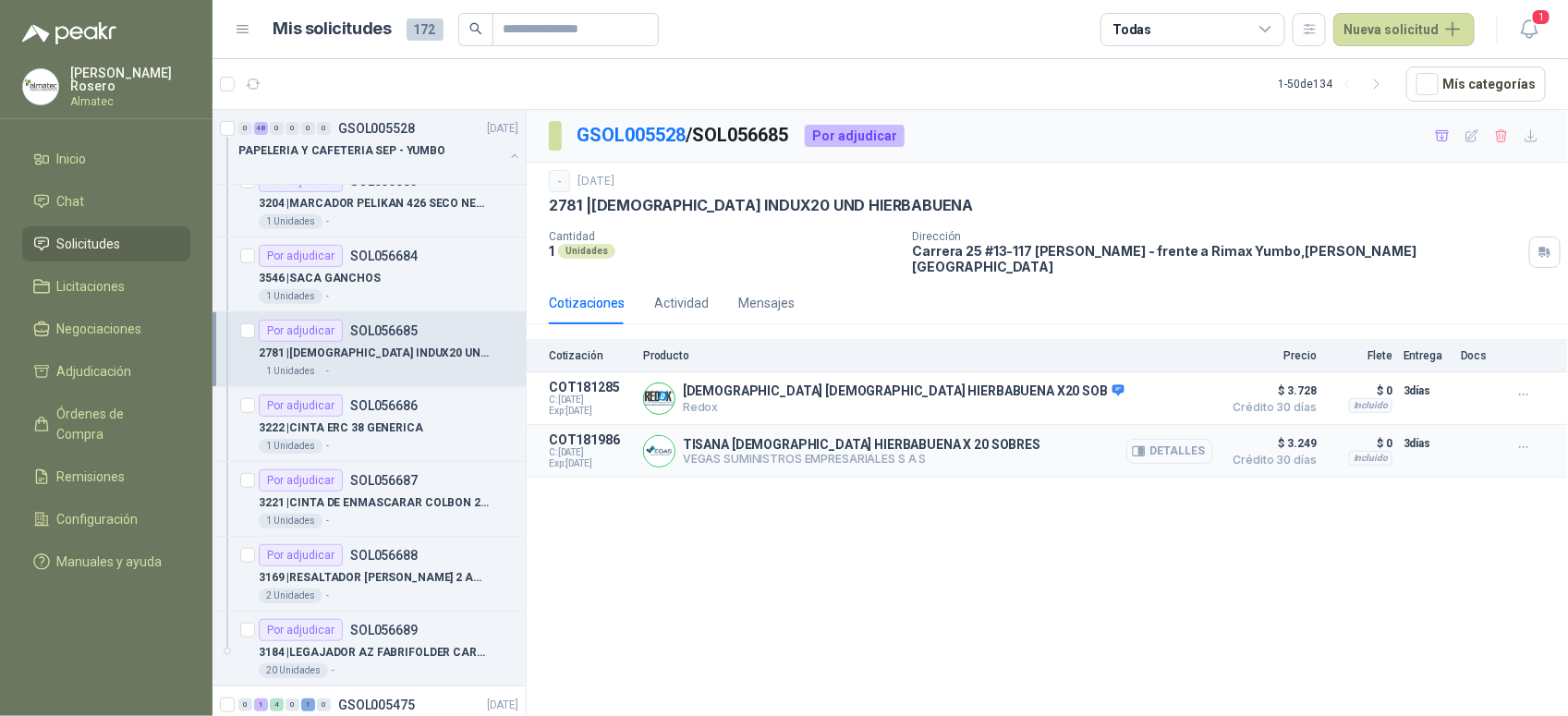
click at [1197, 440] on button "Detalles" at bounding box center [1169, 451] width 87 height 25
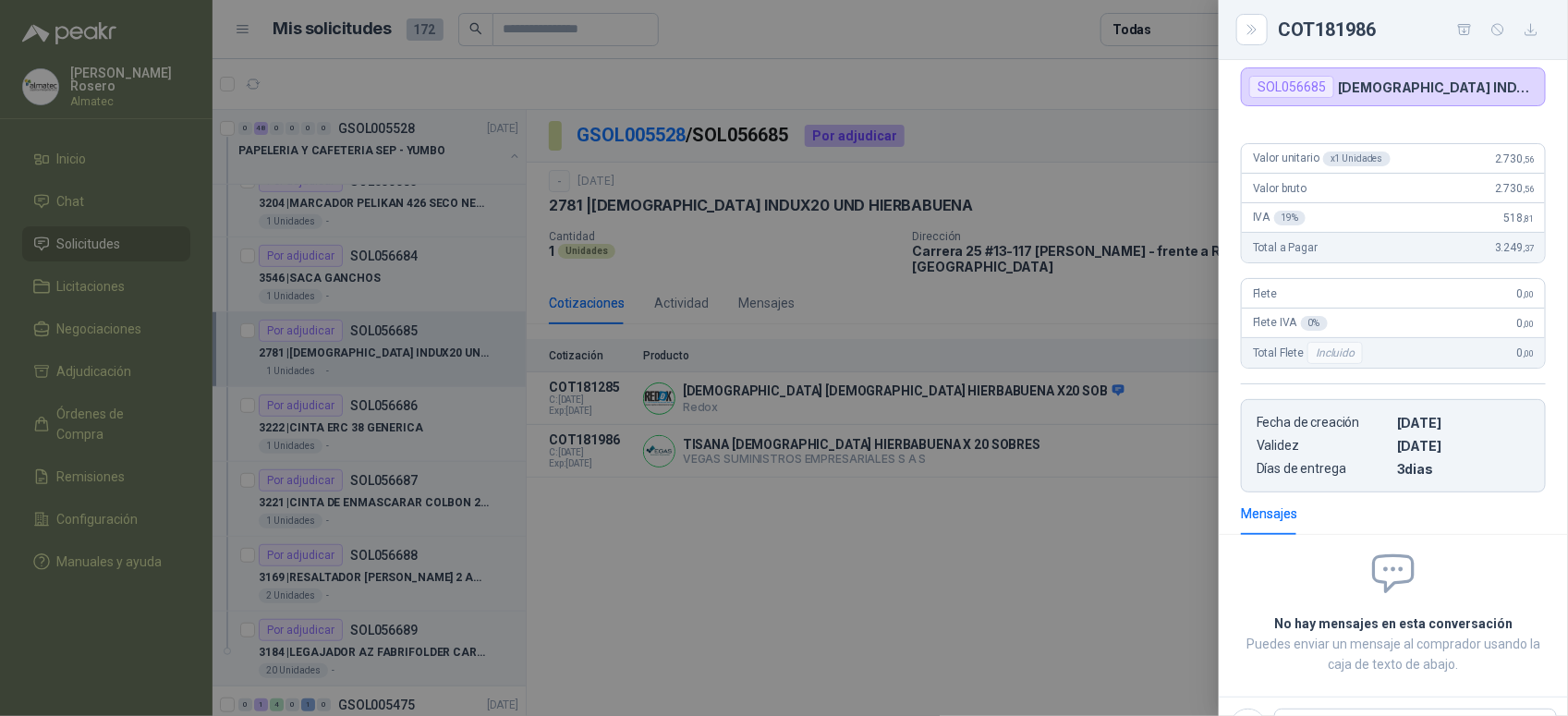
scroll to position [94, 0]
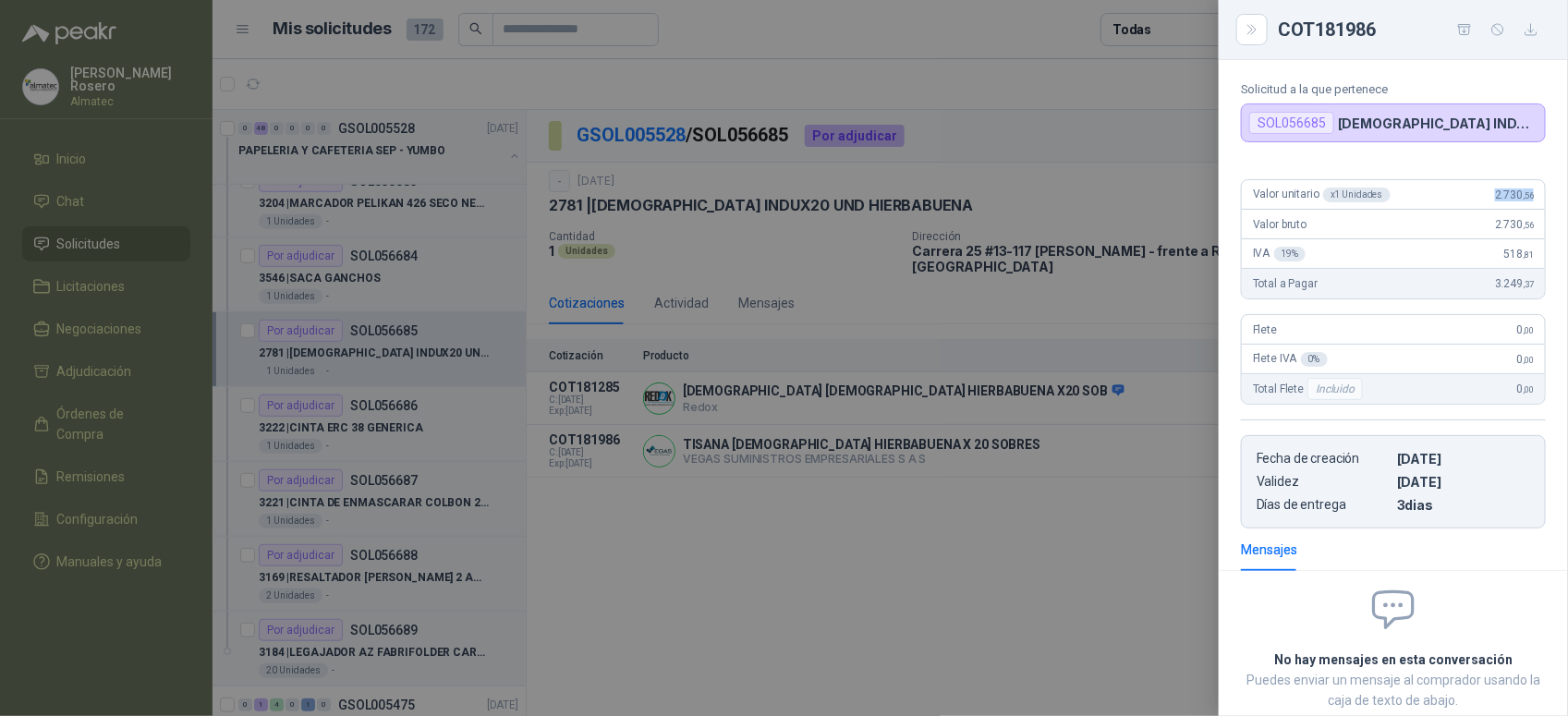
drag, startPoint x: 1475, startPoint y: 187, endPoint x: 1529, endPoint y: 190, distance: 54.1
click at [1529, 190] on div "Valor unitario x 1 Unidades 2.730 ,56" at bounding box center [1393, 195] width 303 height 29
click at [386, 465] on div at bounding box center [784, 358] width 1568 height 716
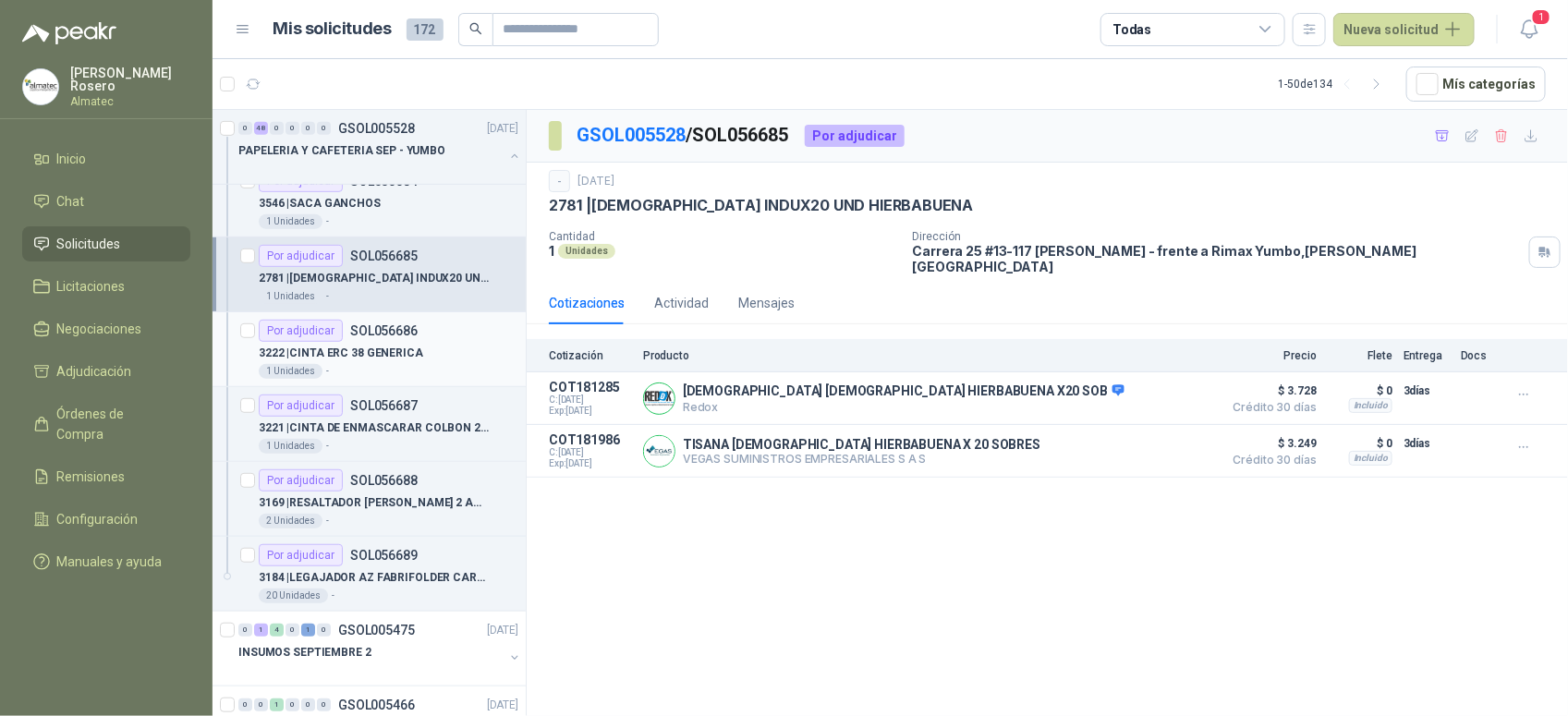
scroll to position [3579, 0]
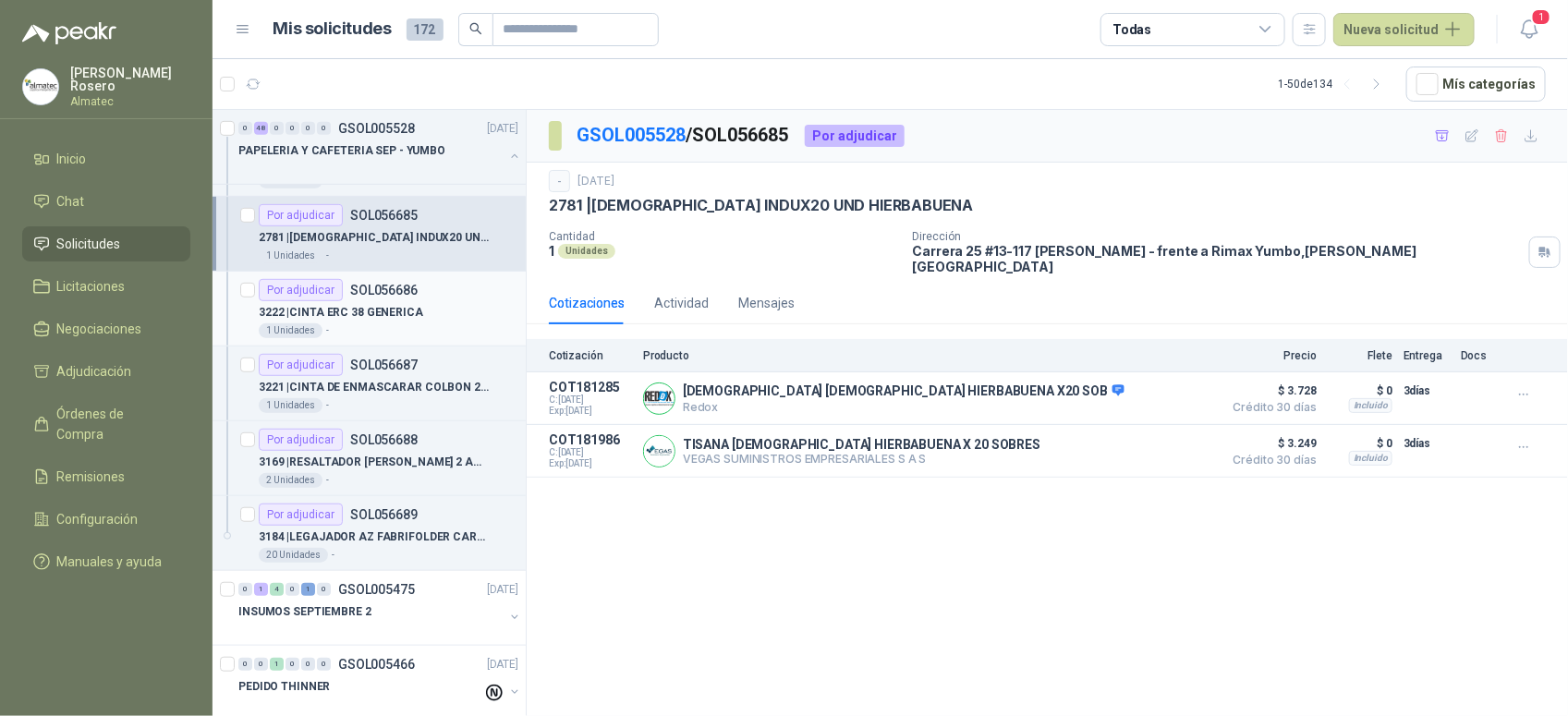
click at [417, 317] on div "3222 | CINTA ERC 38 GENERICA" at bounding box center [388, 312] width 259 height 22
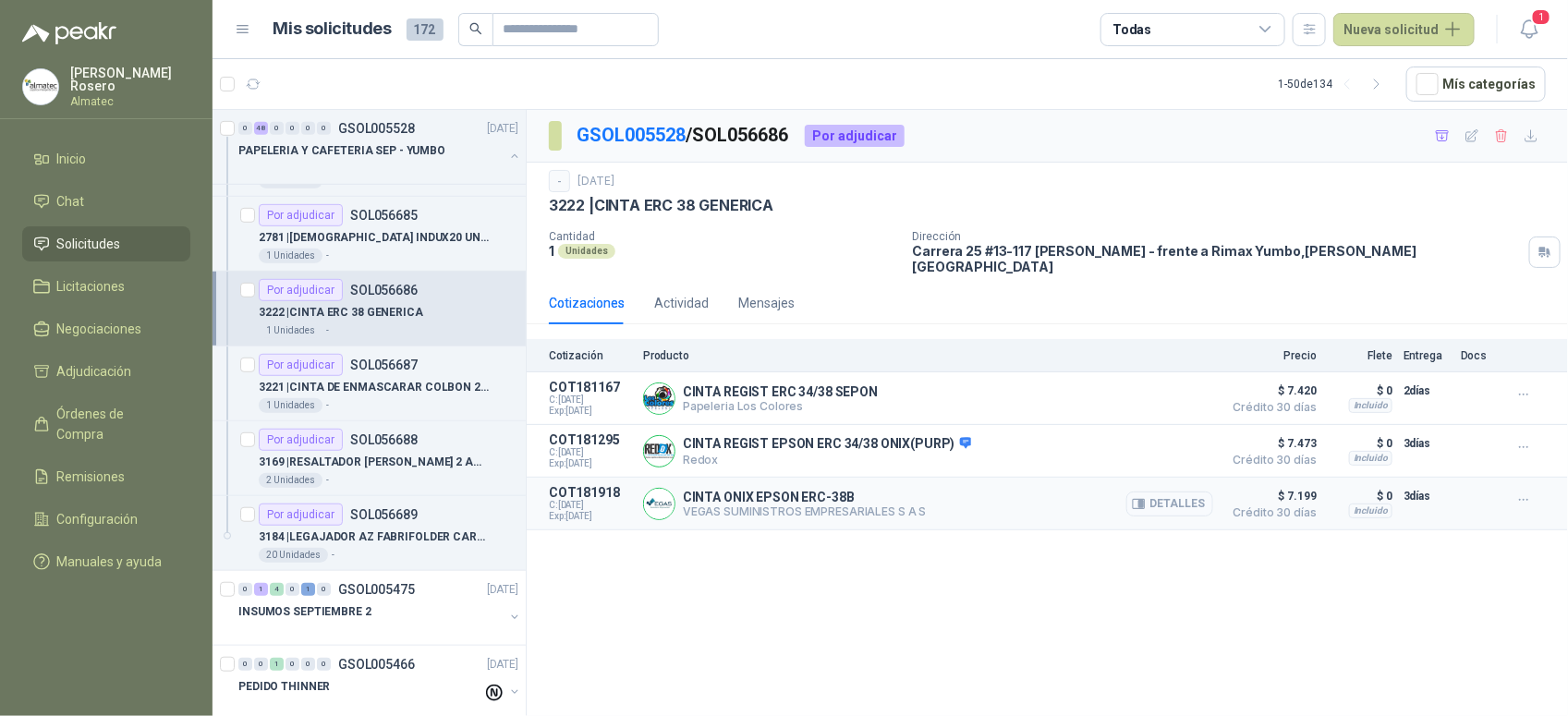
click at [1190, 491] on button "Detalles" at bounding box center [1169, 504] width 87 height 25
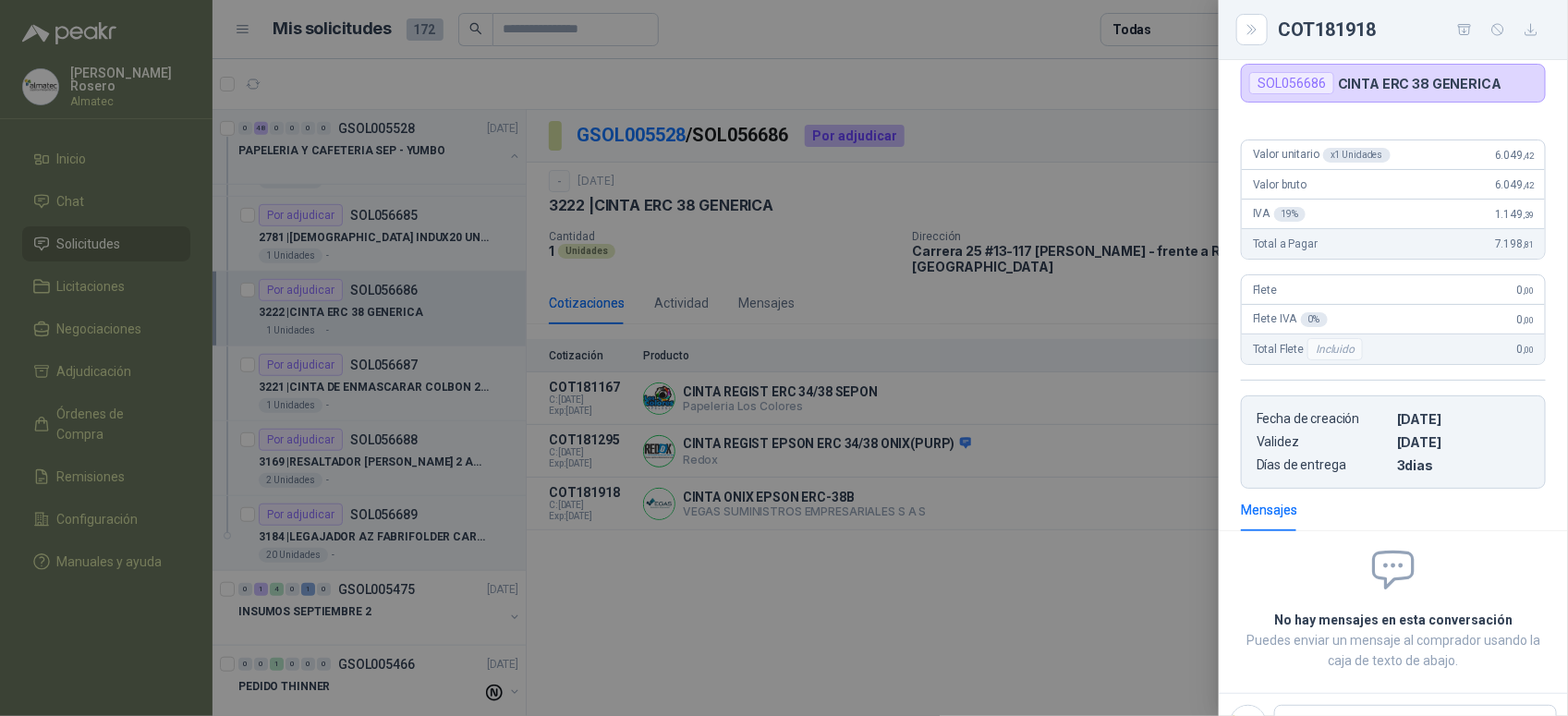
scroll to position [71, 0]
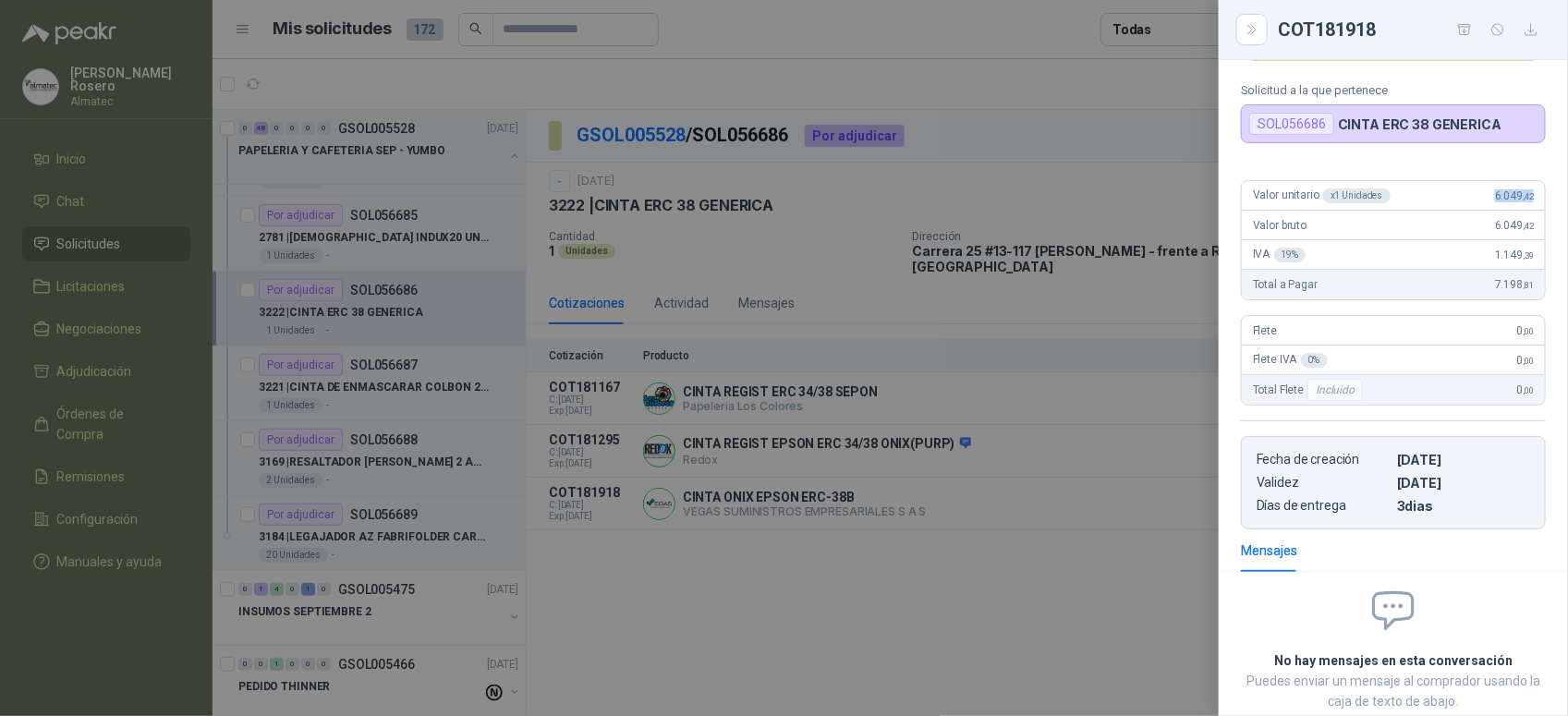
drag, startPoint x: 1475, startPoint y: 197, endPoint x: 1548, endPoint y: 202, distance: 73.2
click at [1548, 202] on div "Valor unitario x 1 Unidades 6.049 ,42 Valor bruto 6.049 ,42 IVA 19 % 1.149 ,39 …" at bounding box center [1394, 348] width 349 height 364
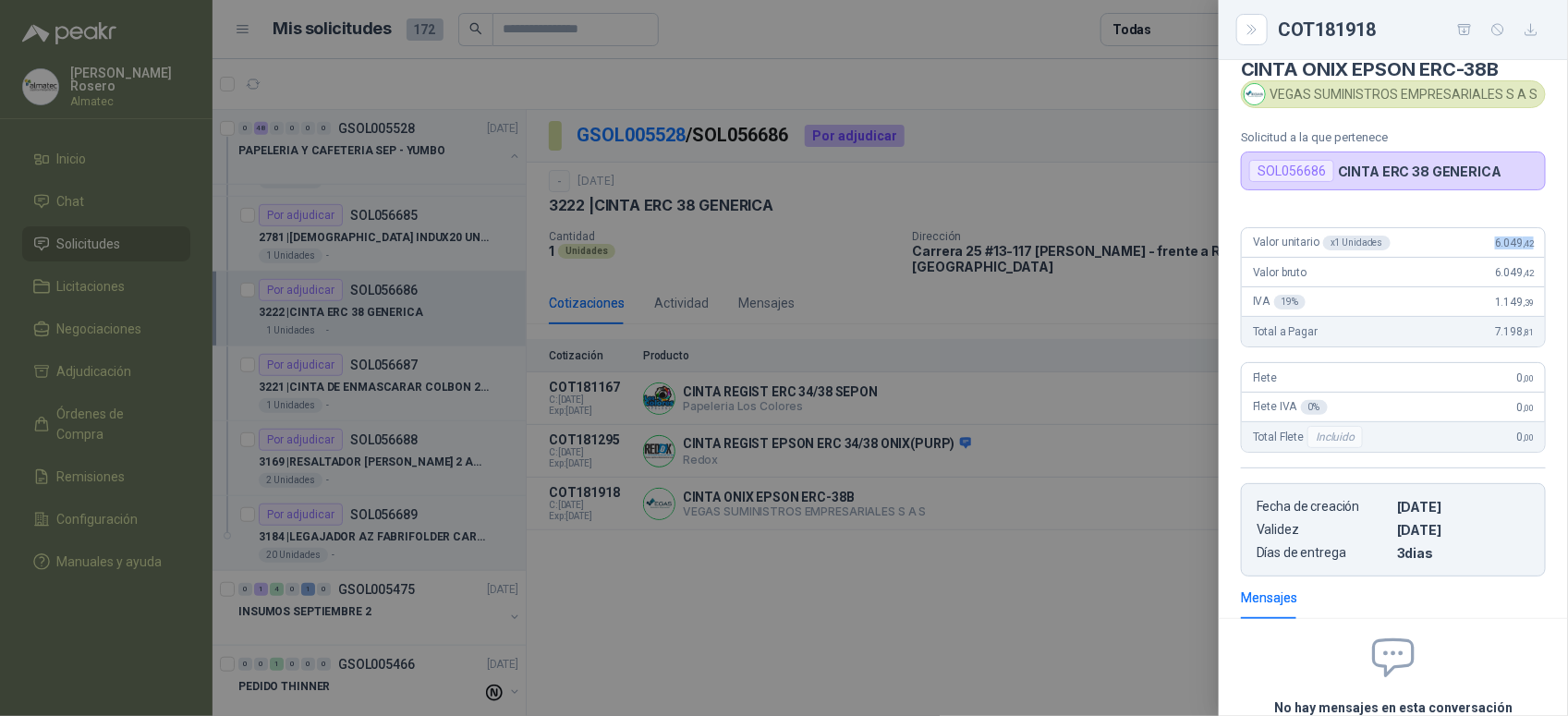
scroll to position [0, 0]
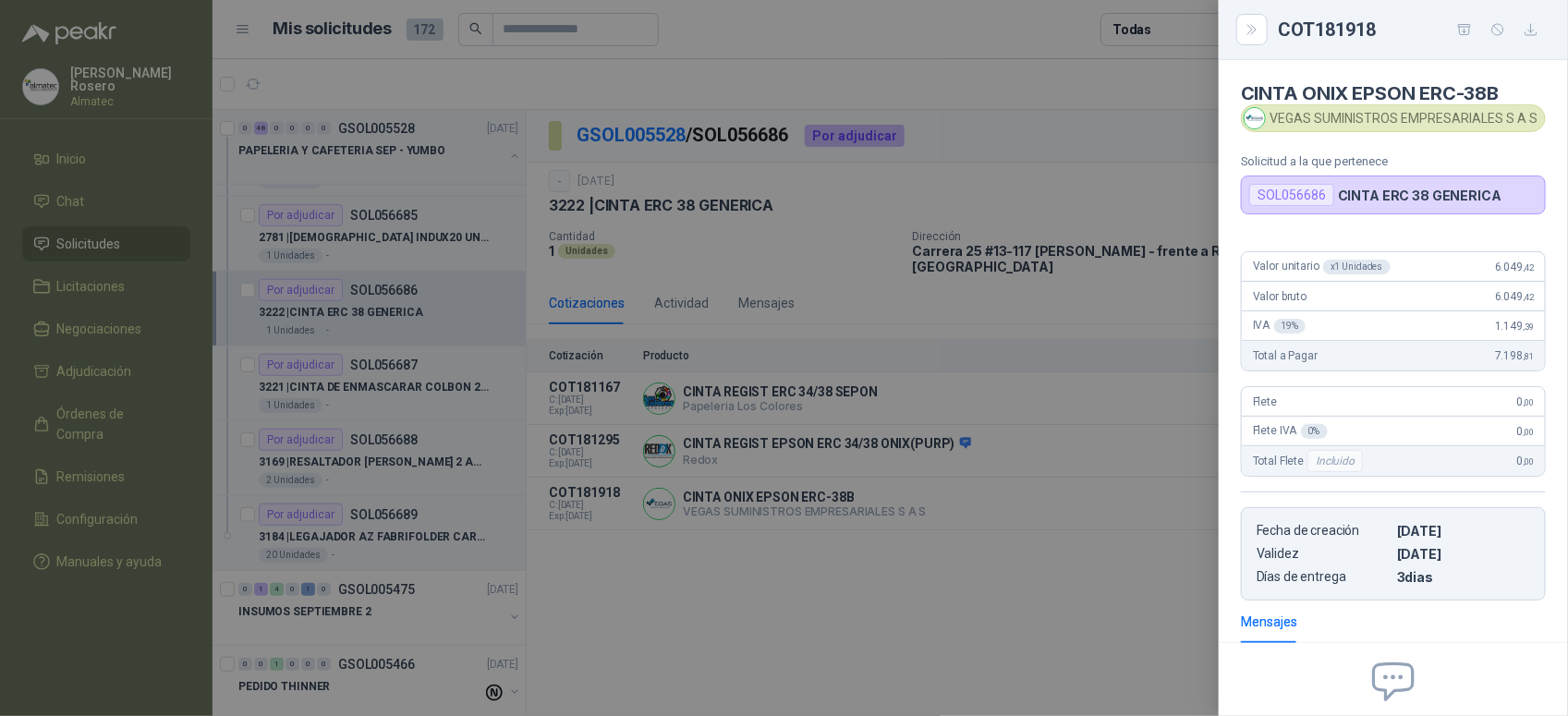
click at [704, 436] on div at bounding box center [784, 358] width 1568 height 716
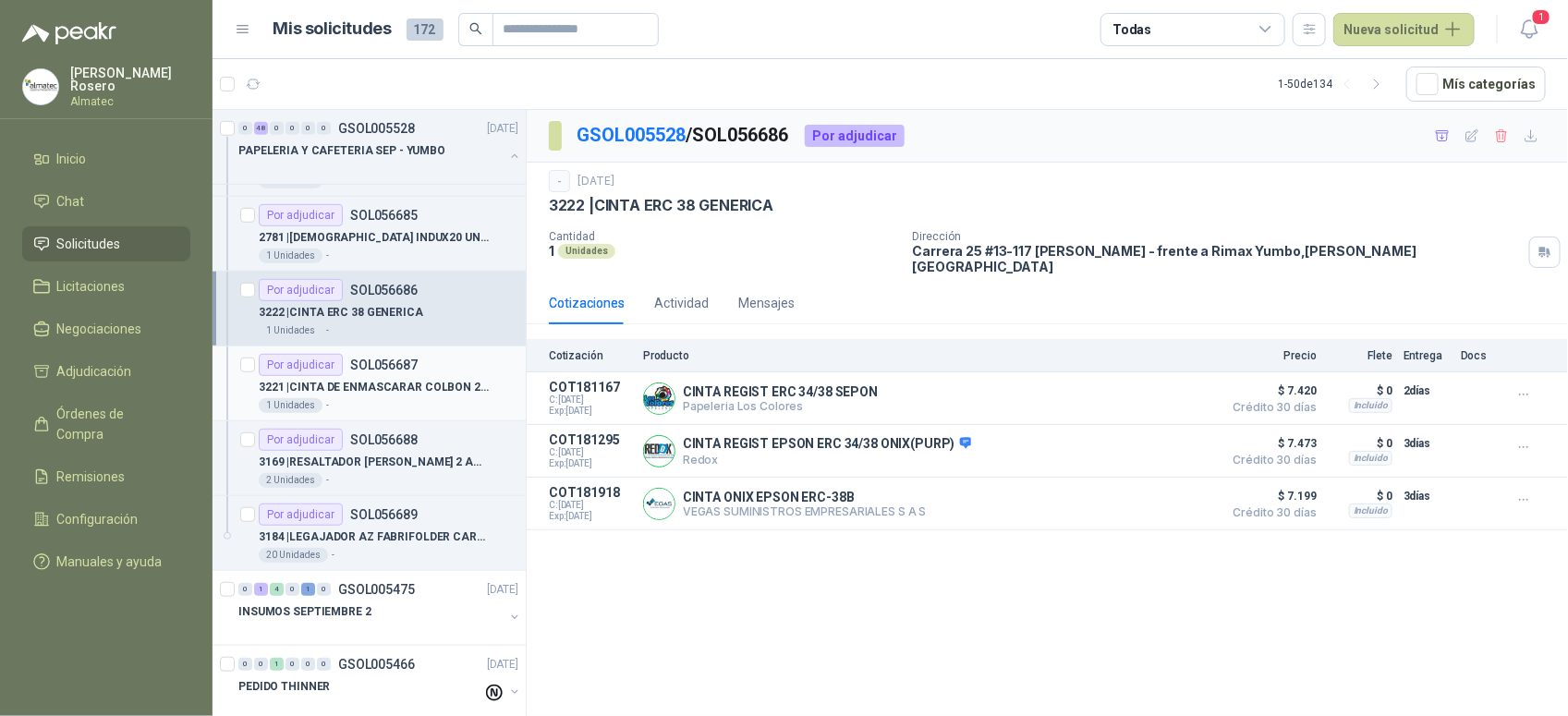
click at [412, 413] on div "1 Unidades -" at bounding box center [388, 405] width 259 height 15
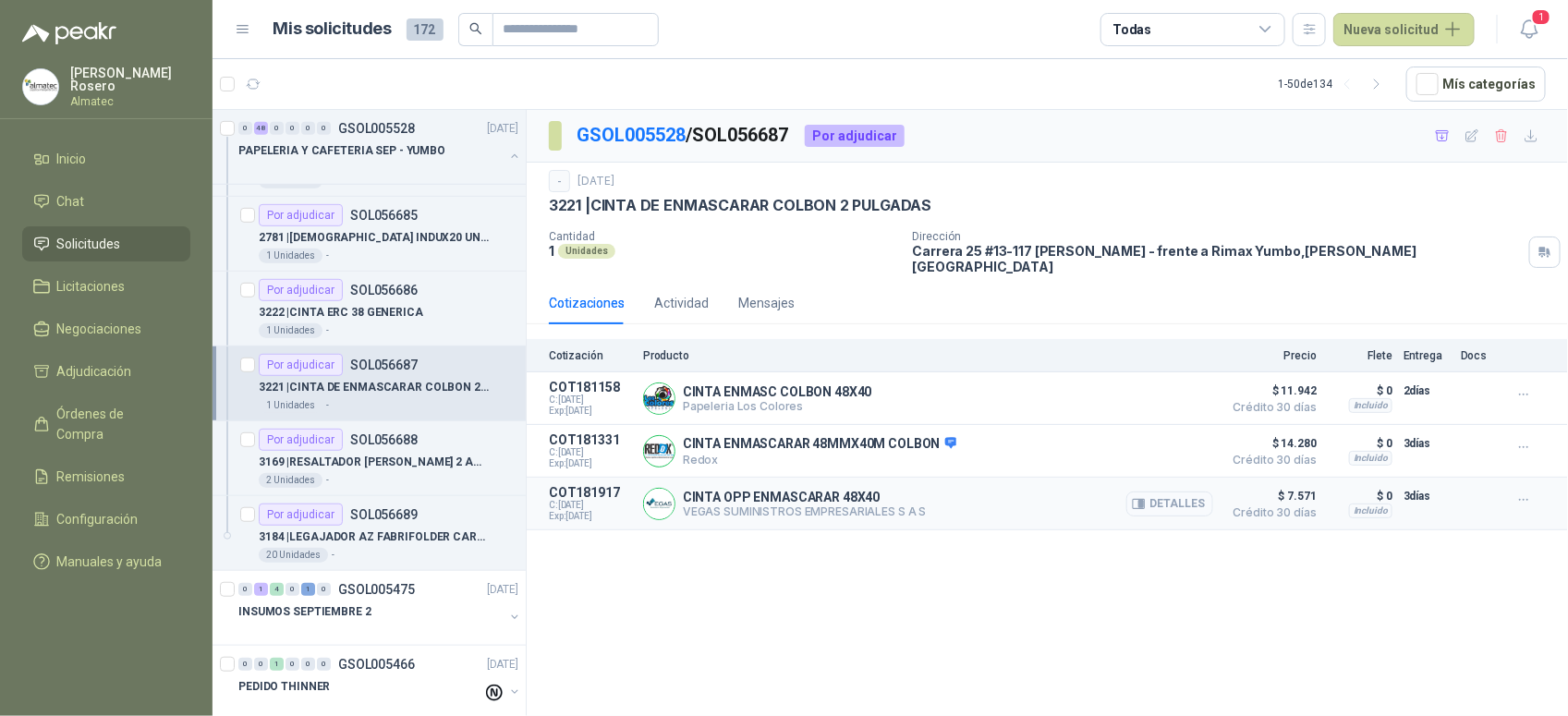
click at [1180, 495] on button "Detalles" at bounding box center [1169, 504] width 87 height 25
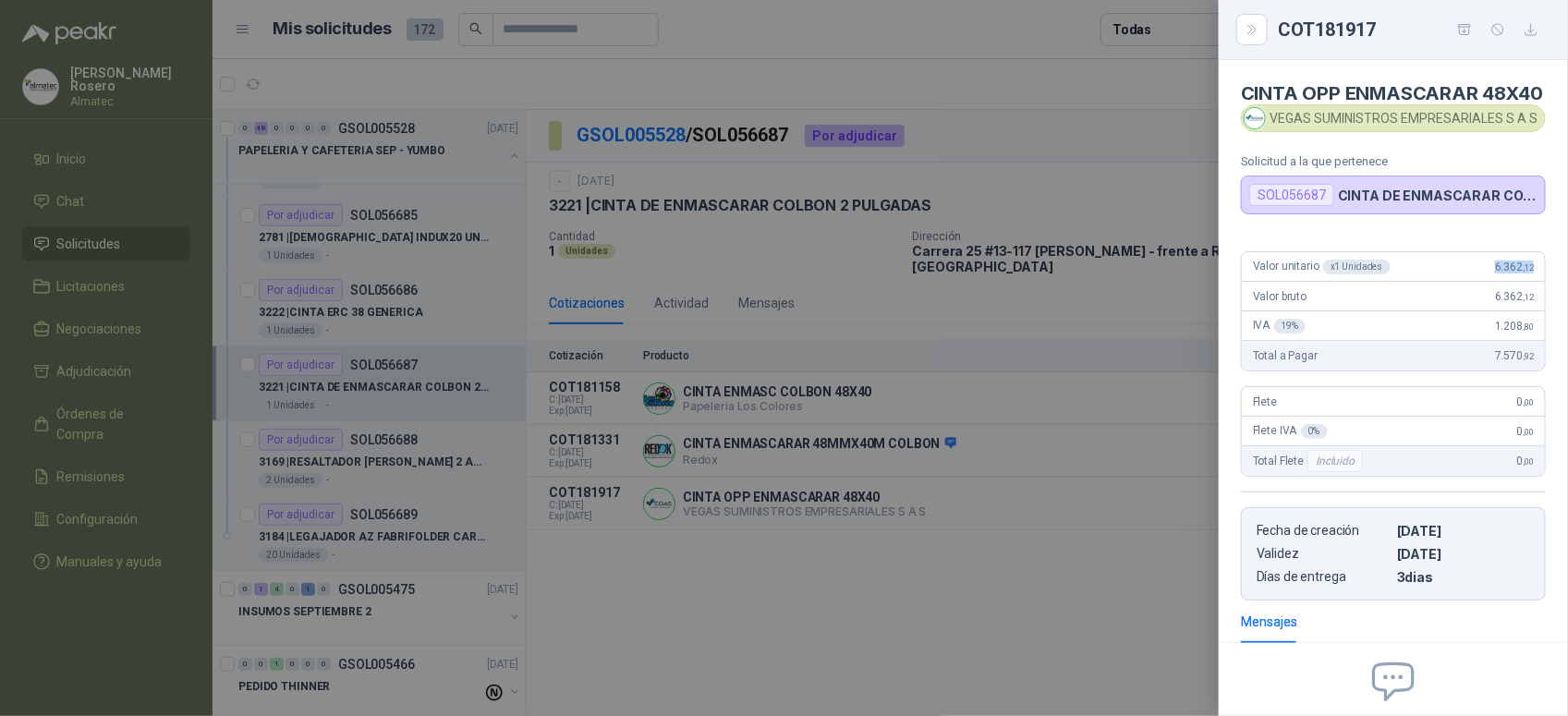
drag, startPoint x: 1476, startPoint y: 288, endPoint x: 1523, endPoint y: 293, distance: 47.3
click at [1523, 282] on div "Valor unitario x 1 Unidades 6.362 ,12" at bounding box center [1393, 267] width 303 height 29
click at [428, 467] on div at bounding box center [784, 358] width 1568 height 716
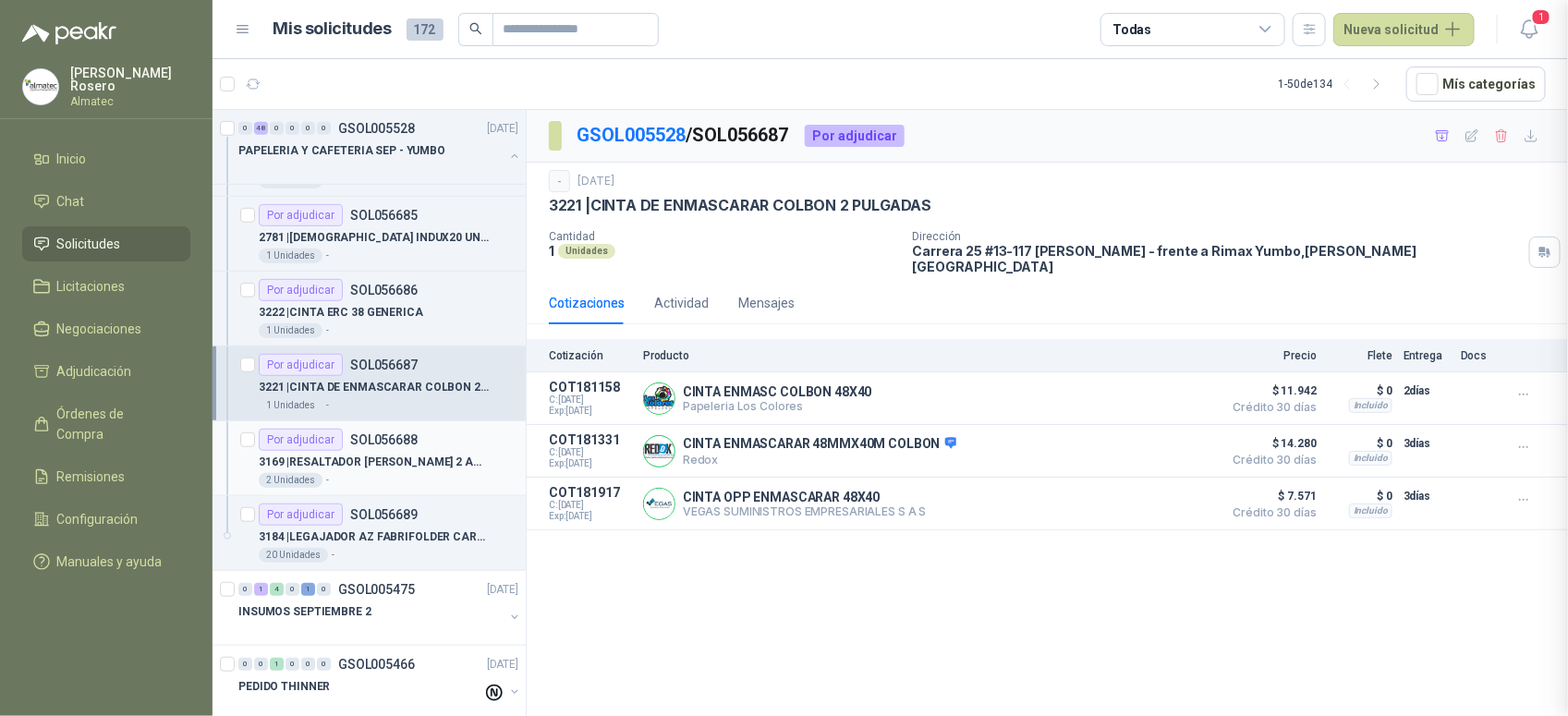
click at [419, 485] on div "2 Unidades -" at bounding box center [388, 479] width 259 height 15
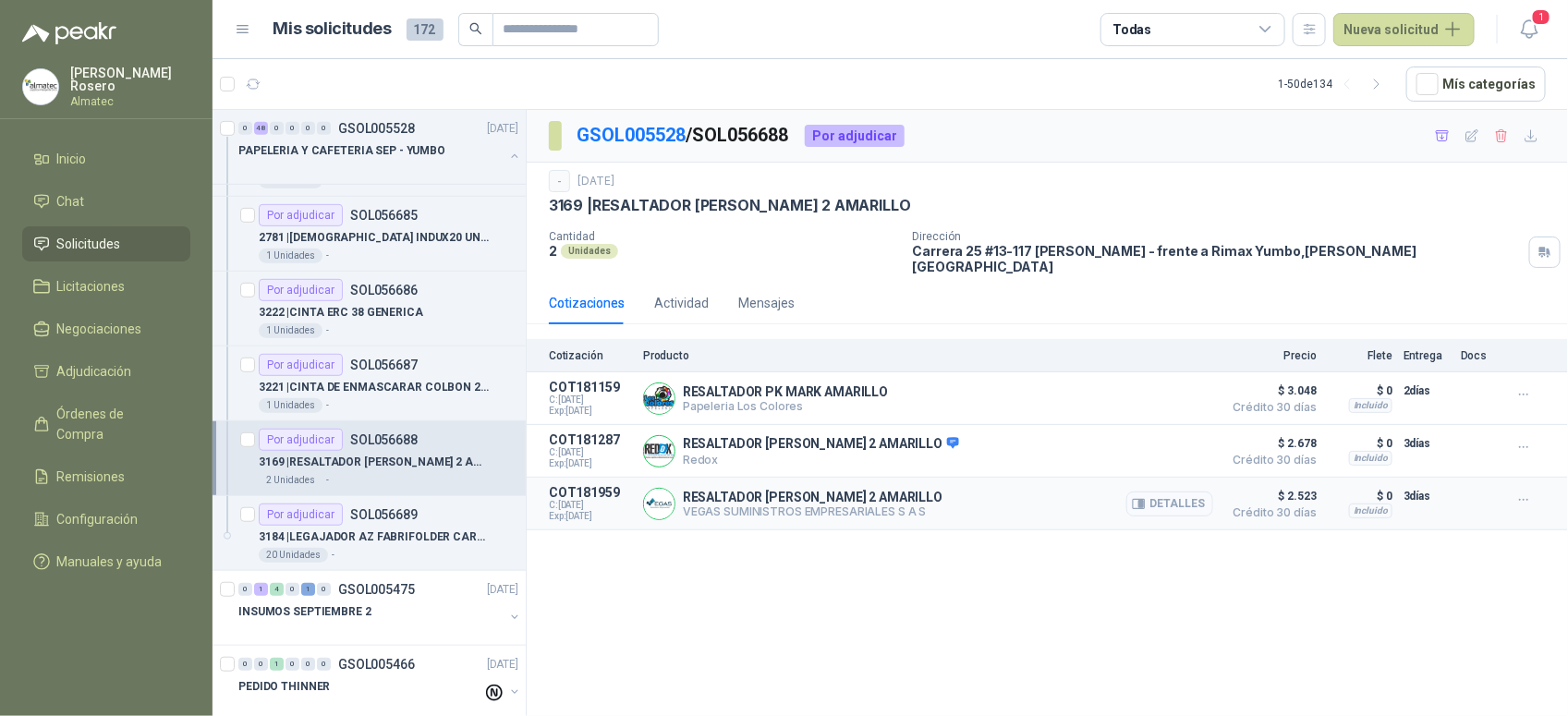
click at [1187, 492] on button "Detalles" at bounding box center [1169, 504] width 87 height 25
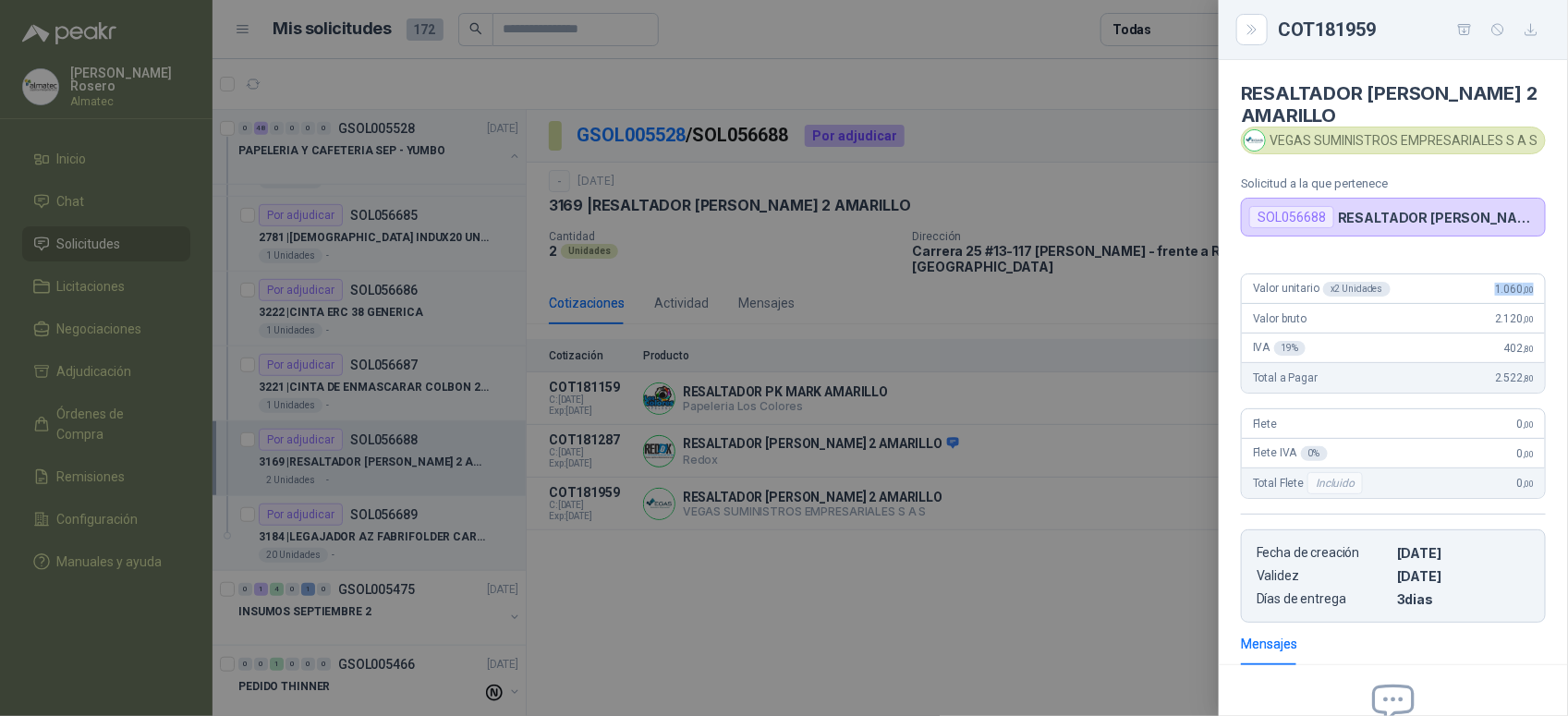
drag, startPoint x: 1473, startPoint y: 288, endPoint x: 1542, endPoint y: 288, distance: 69.0
click at [1542, 288] on div "Valor unitario x 2 Unidades 1.060 ,00 Valor bruto 2.120 ,00 IVA 19 % 402 ,80 To…" at bounding box center [1394, 440] width 349 height 364
click at [607, 388] on div at bounding box center [784, 358] width 1568 height 716
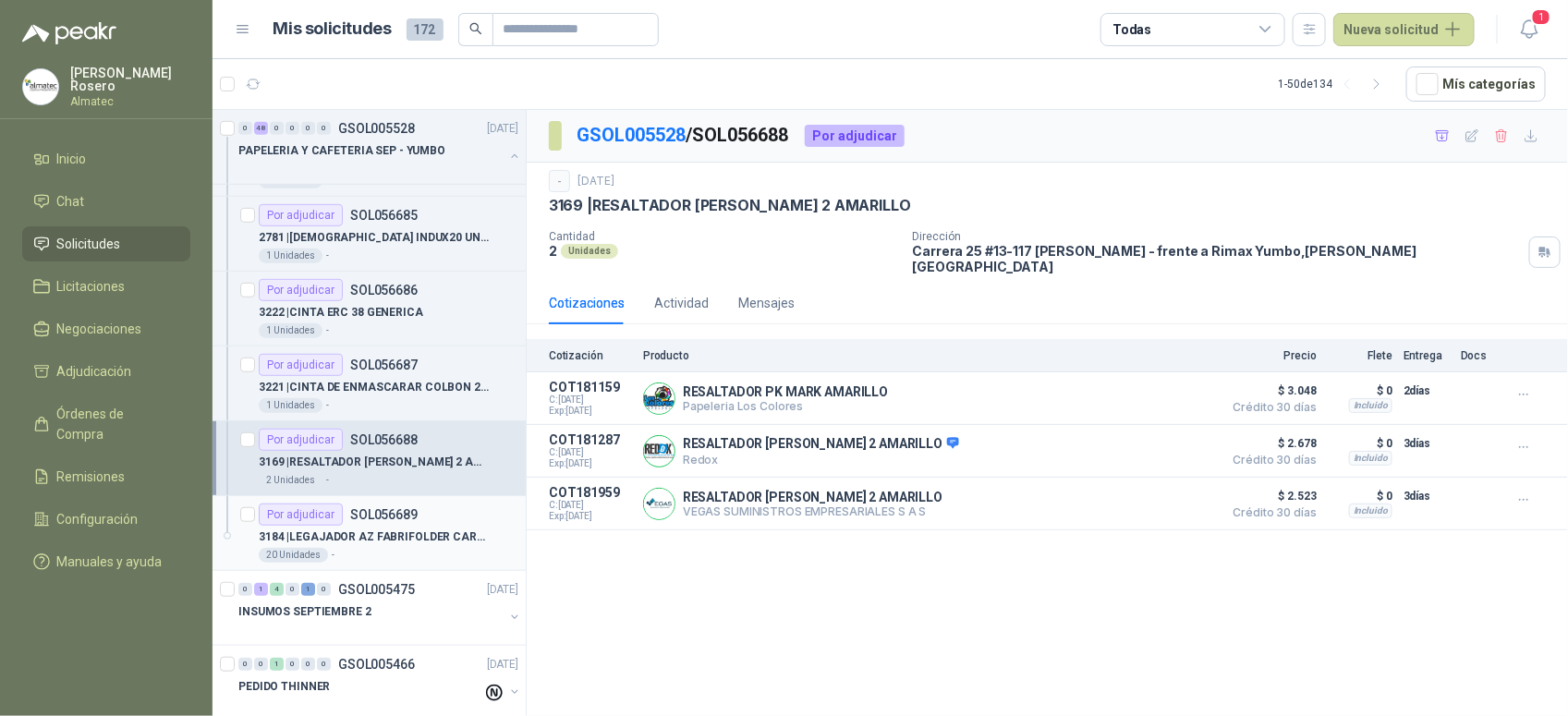
click at [431, 546] on p "3184 | LEGAJADOR AZ FABRIFOLDER CARTA" at bounding box center [373, 537] width 230 height 18
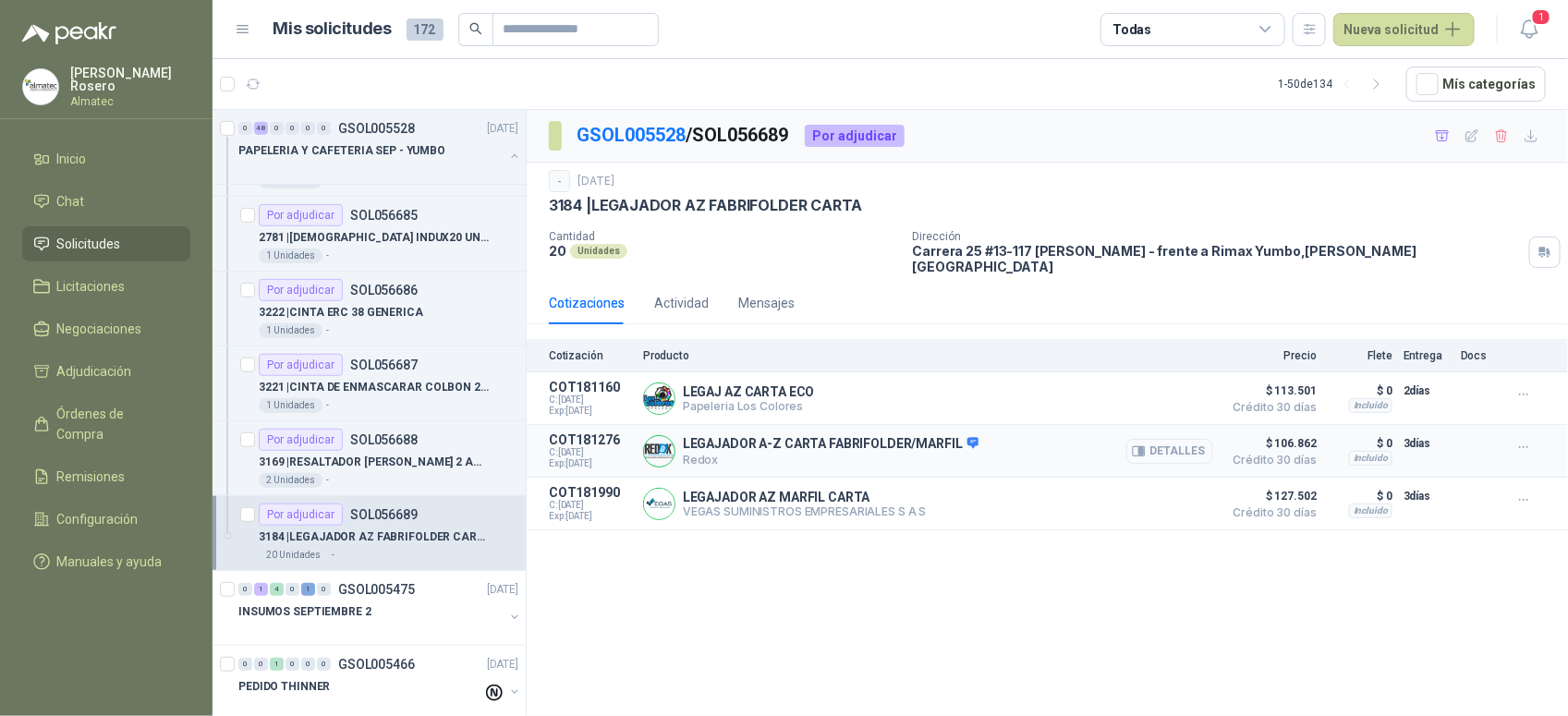
click at [1173, 440] on button "Detalles" at bounding box center [1169, 451] width 87 height 25
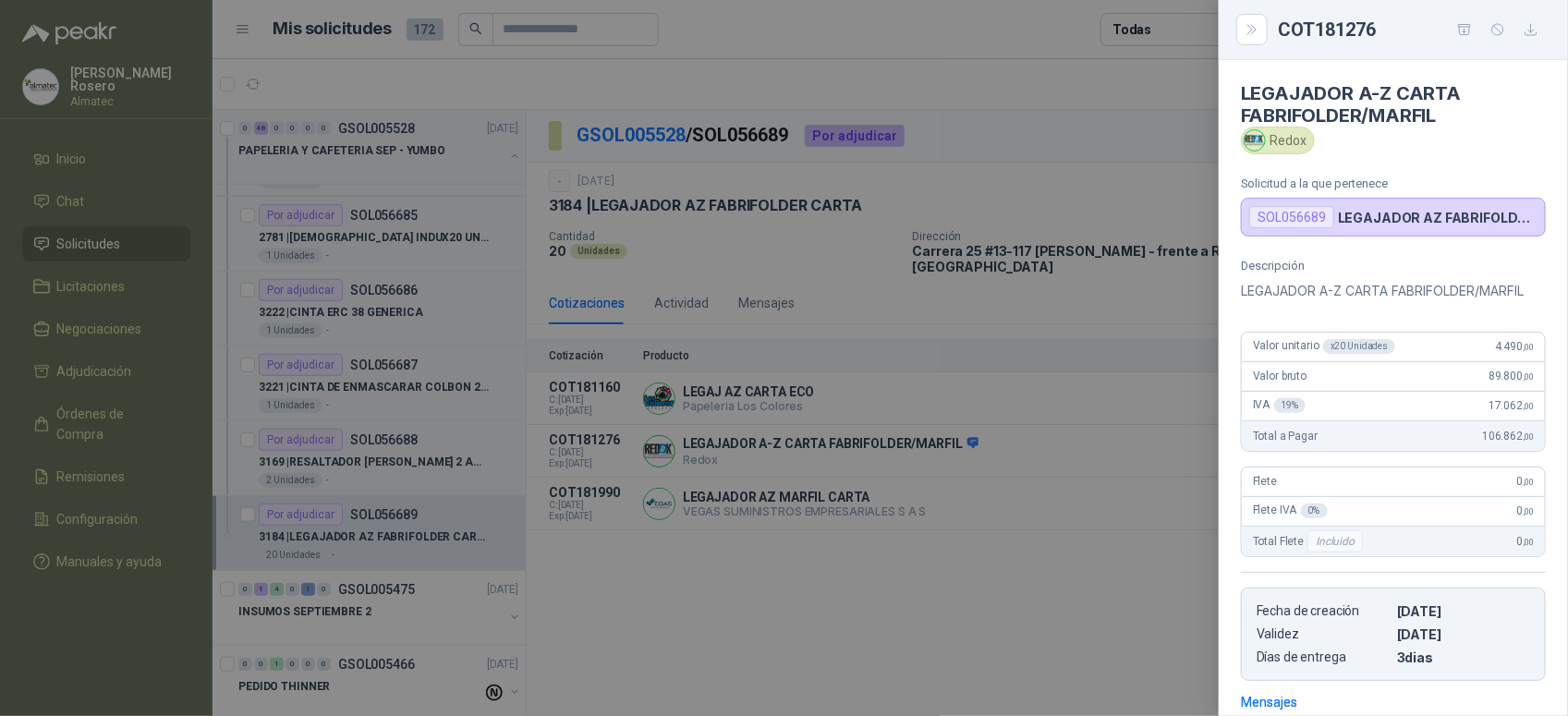
scroll to position [269, 0]
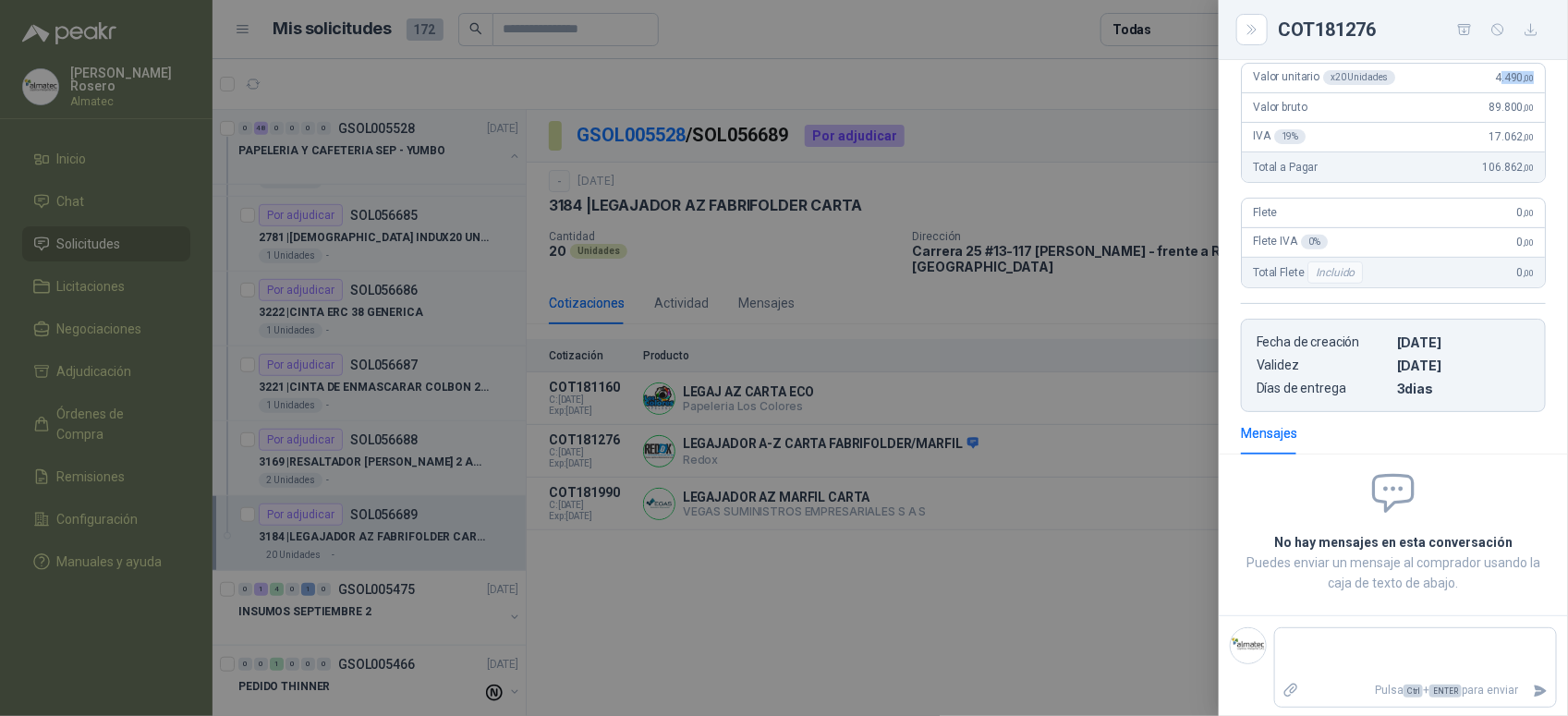
drag, startPoint x: 1485, startPoint y: 86, endPoint x: 1536, endPoint y: 85, distance: 51.0
click at [1536, 85] on div "Descripción LEGAJADOR A-Z CARTA FABRIFOLDER/[PERSON_NAME] Valor unitario x 20 U…" at bounding box center [1394, 201] width 349 height 422
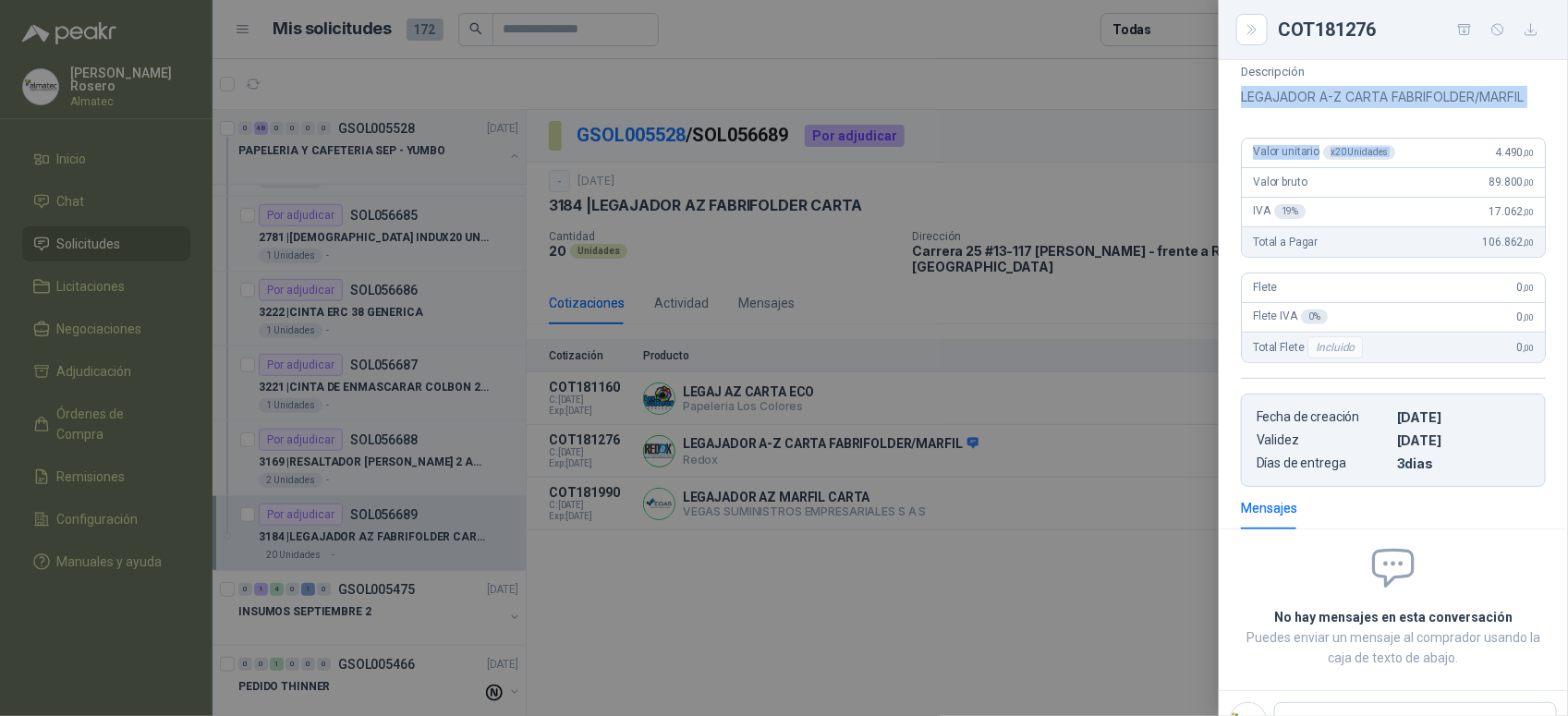
scroll to position [180, 0]
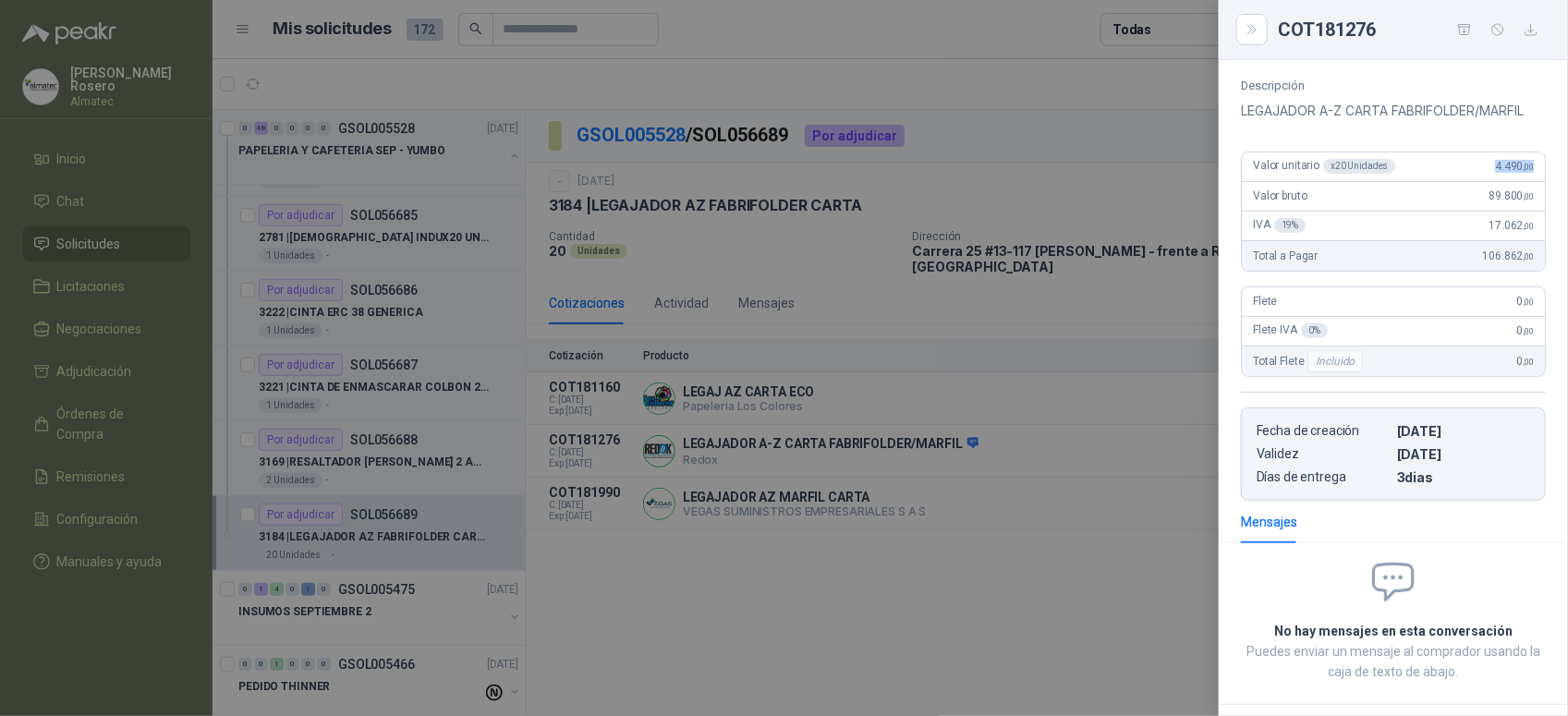
drag, startPoint x: 1455, startPoint y: 84, endPoint x: 1518, endPoint y: 169, distance: 105.8
click at [1518, 169] on div "Valor unitario x 20 Unidades 4.490 ,00" at bounding box center [1393, 167] width 303 height 29
click at [876, 303] on div at bounding box center [784, 358] width 1568 height 716
